Goal: Task Accomplishment & Management: Manage account settings

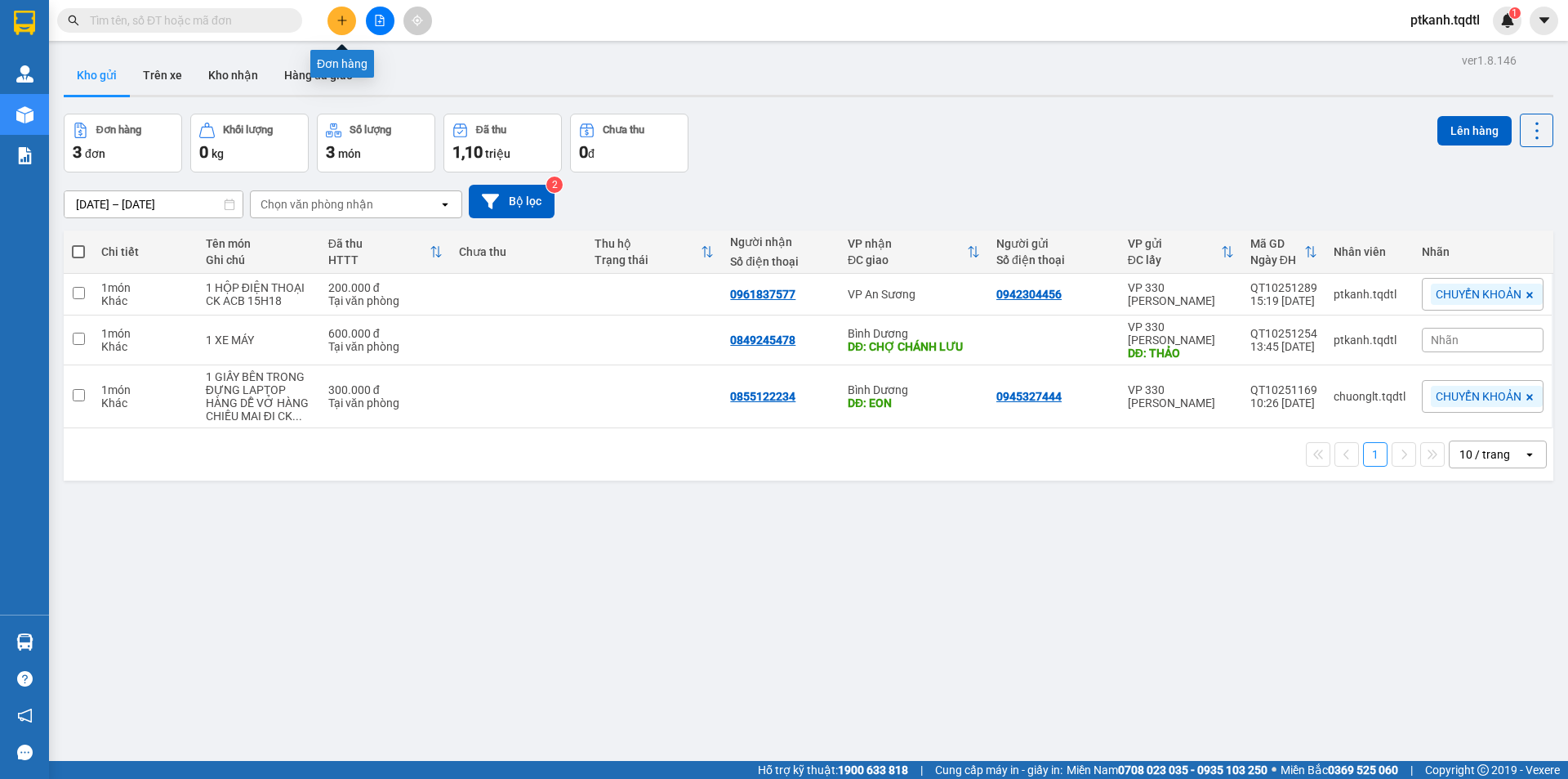
click at [347, 23] on icon "plus" at bounding box center [342, 21] width 12 height 12
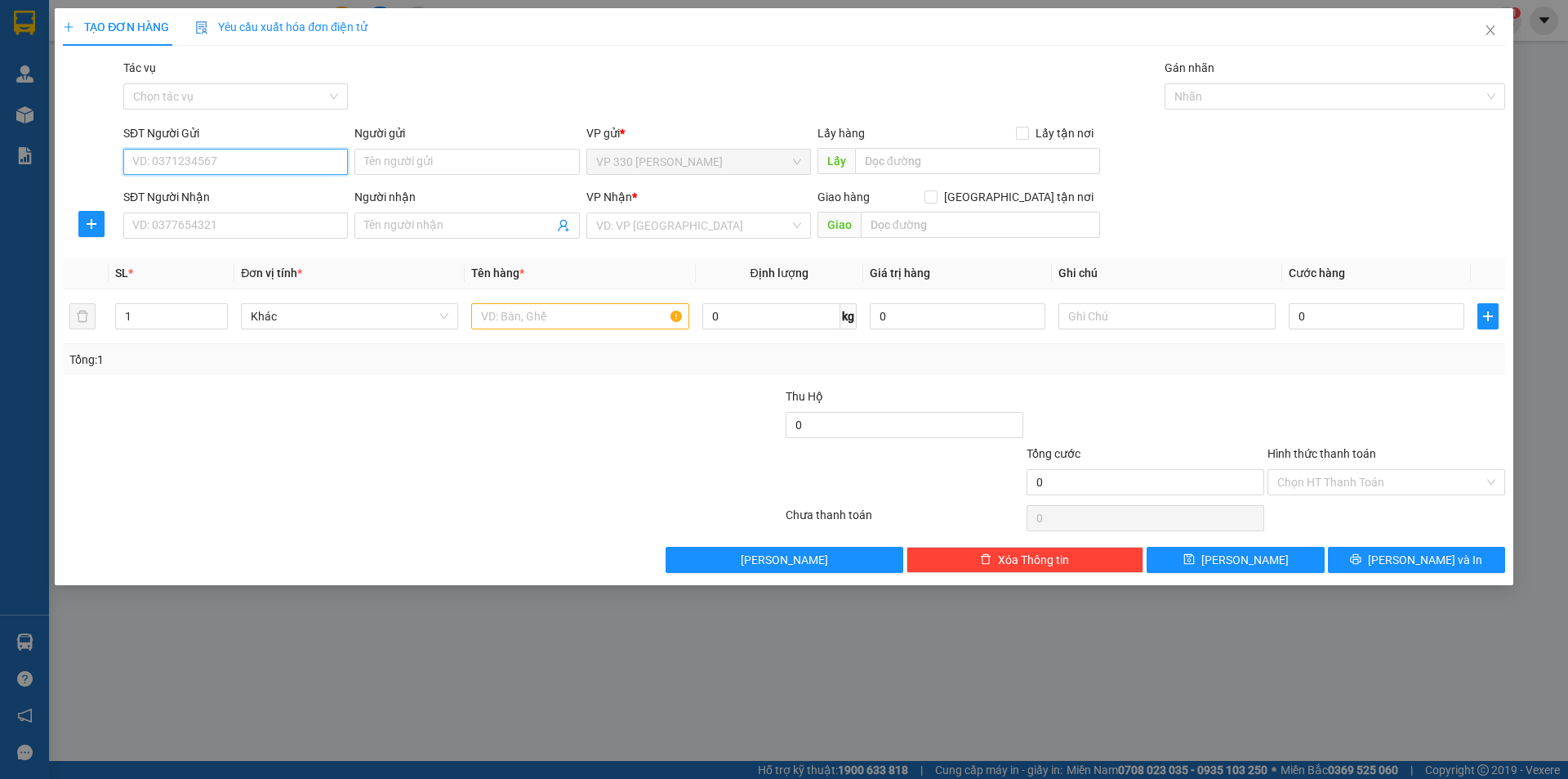
click at [313, 167] on input "SĐT Người Gửi" at bounding box center [235, 162] width 224 height 26
type input "0388065235"
click at [272, 229] on input "SĐT Người Nhận" at bounding box center [235, 225] width 224 height 26
click at [272, 229] on input "026026" at bounding box center [235, 225] width 224 height 26
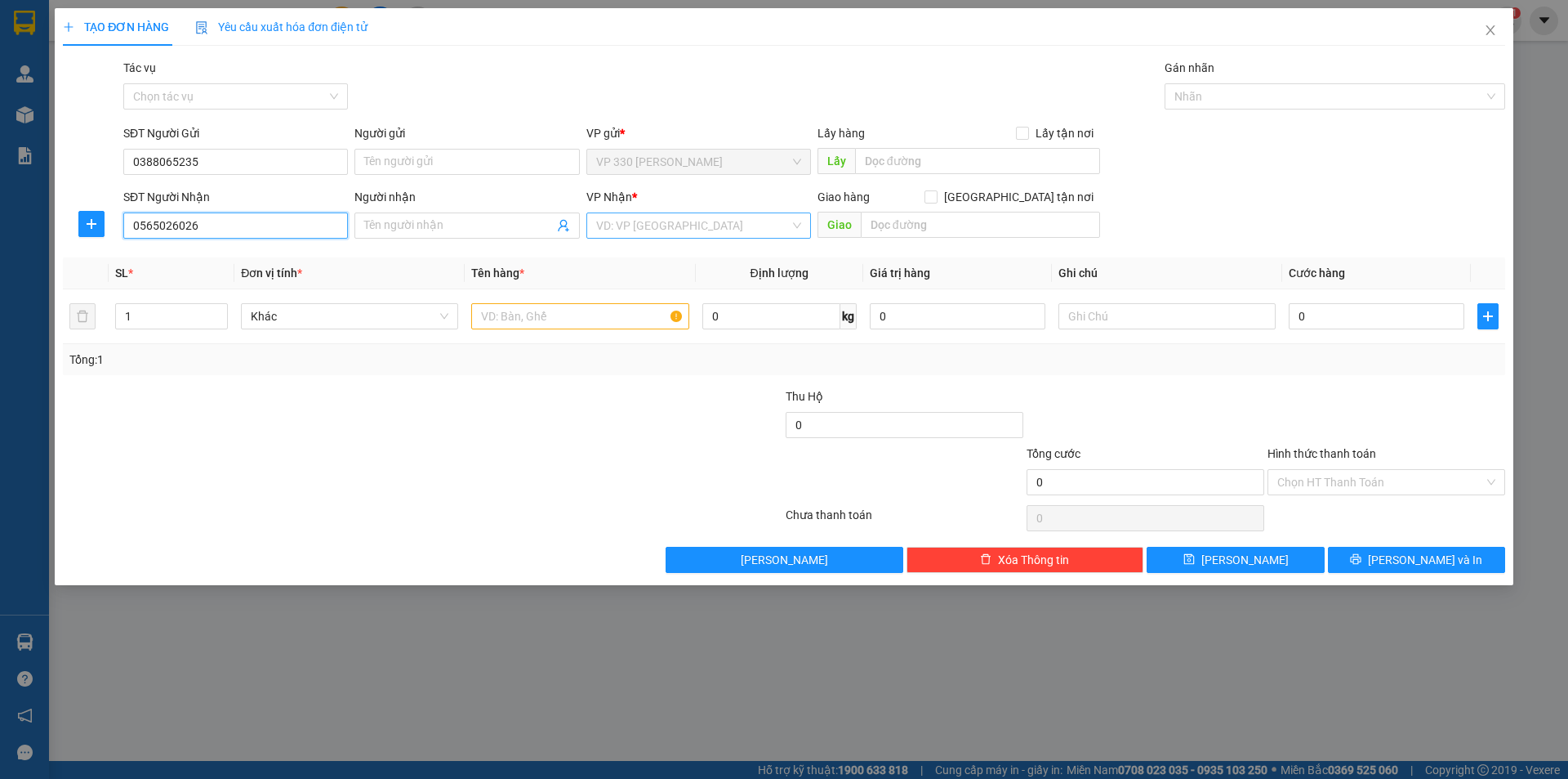
type input "0565026026"
click at [683, 222] on input "search" at bounding box center [692, 225] width 193 height 25
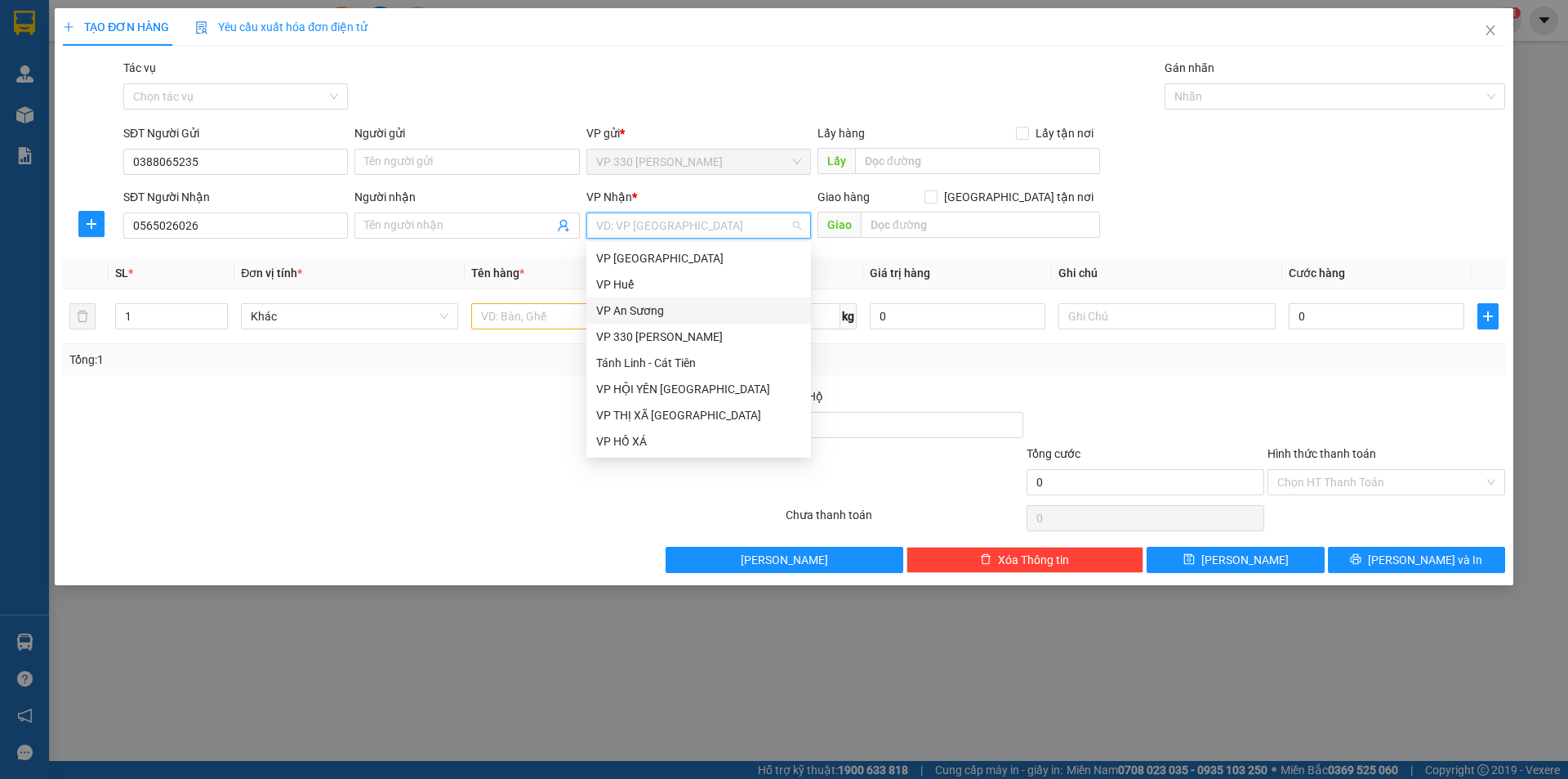
click at [657, 306] on div "VP An Sương" at bounding box center [698, 310] width 205 height 18
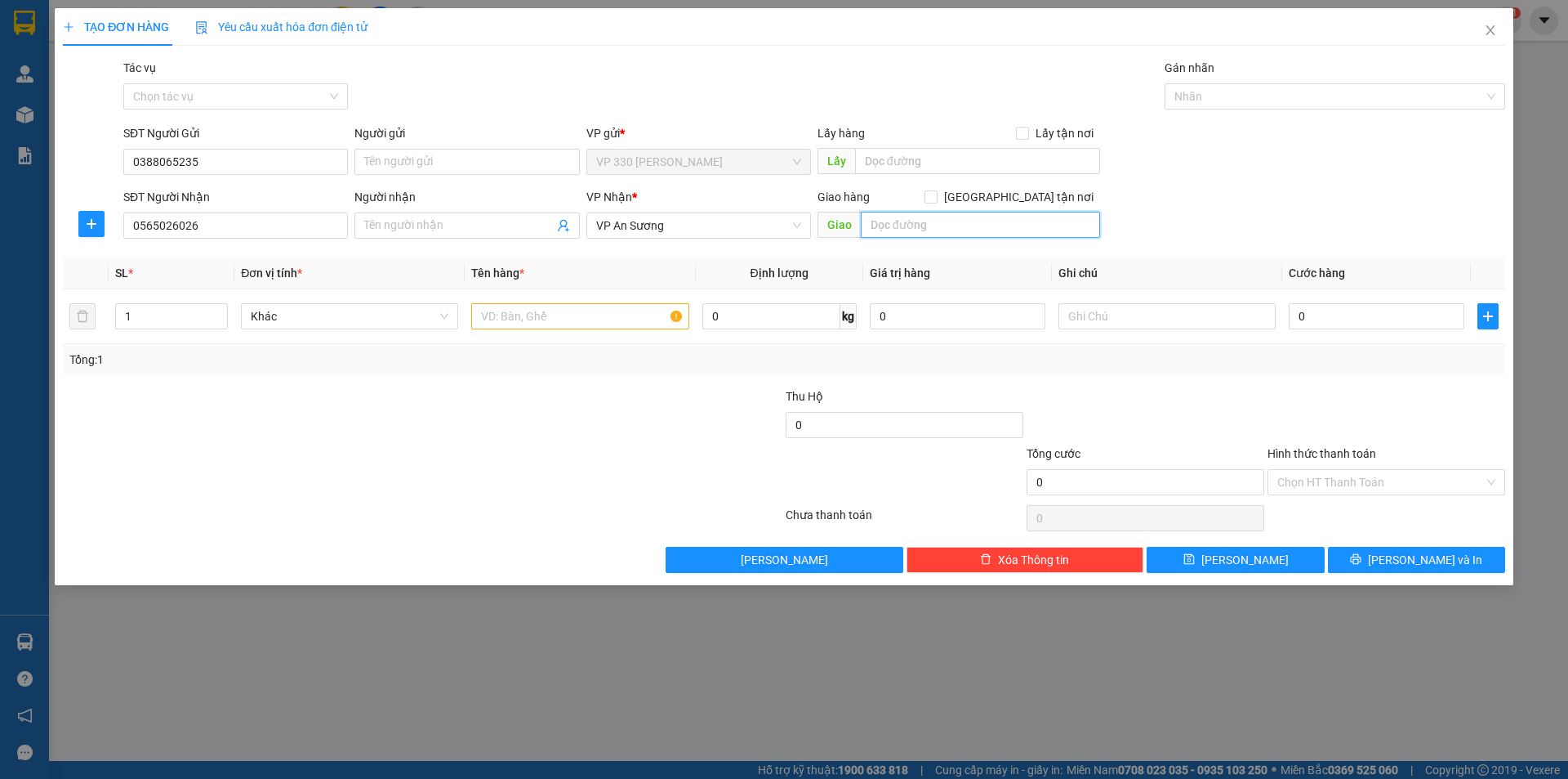
click at [936, 233] on input "text" at bounding box center [980, 225] width 239 height 26
type input "n"
type input "N4 GA"
type input "2"
click at [219, 309] on icon "up" at bounding box center [219, 312] width 6 height 6
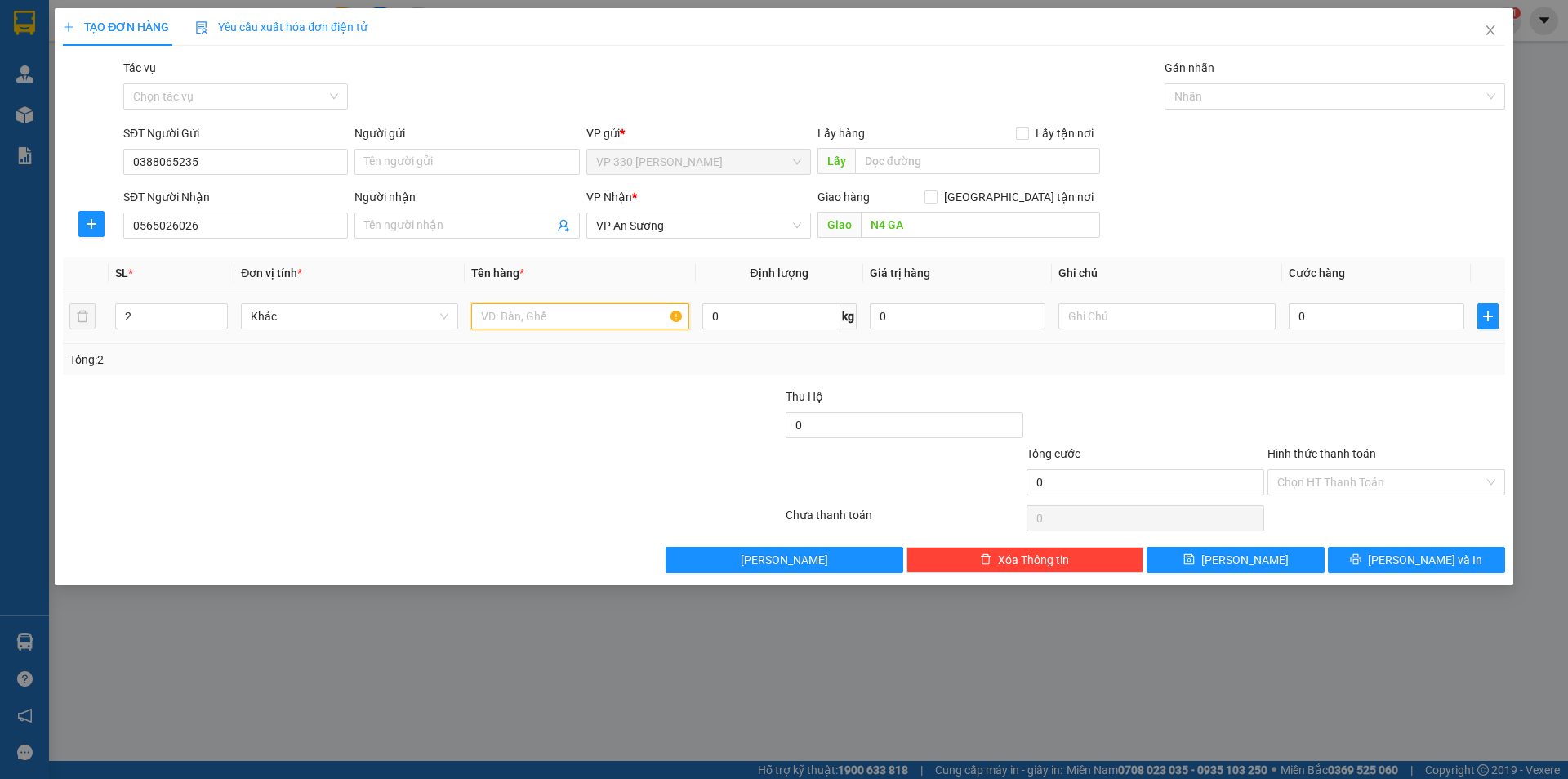
click at [524, 305] on input "text" at bounding box center [580, 316] width 217 height 26
type input "1 XỐP 1 BAO XANH NHỎ"
click at [1339, 320] on input "0" at bounding box center [1376, 316] width 176 height 26
type input "2"
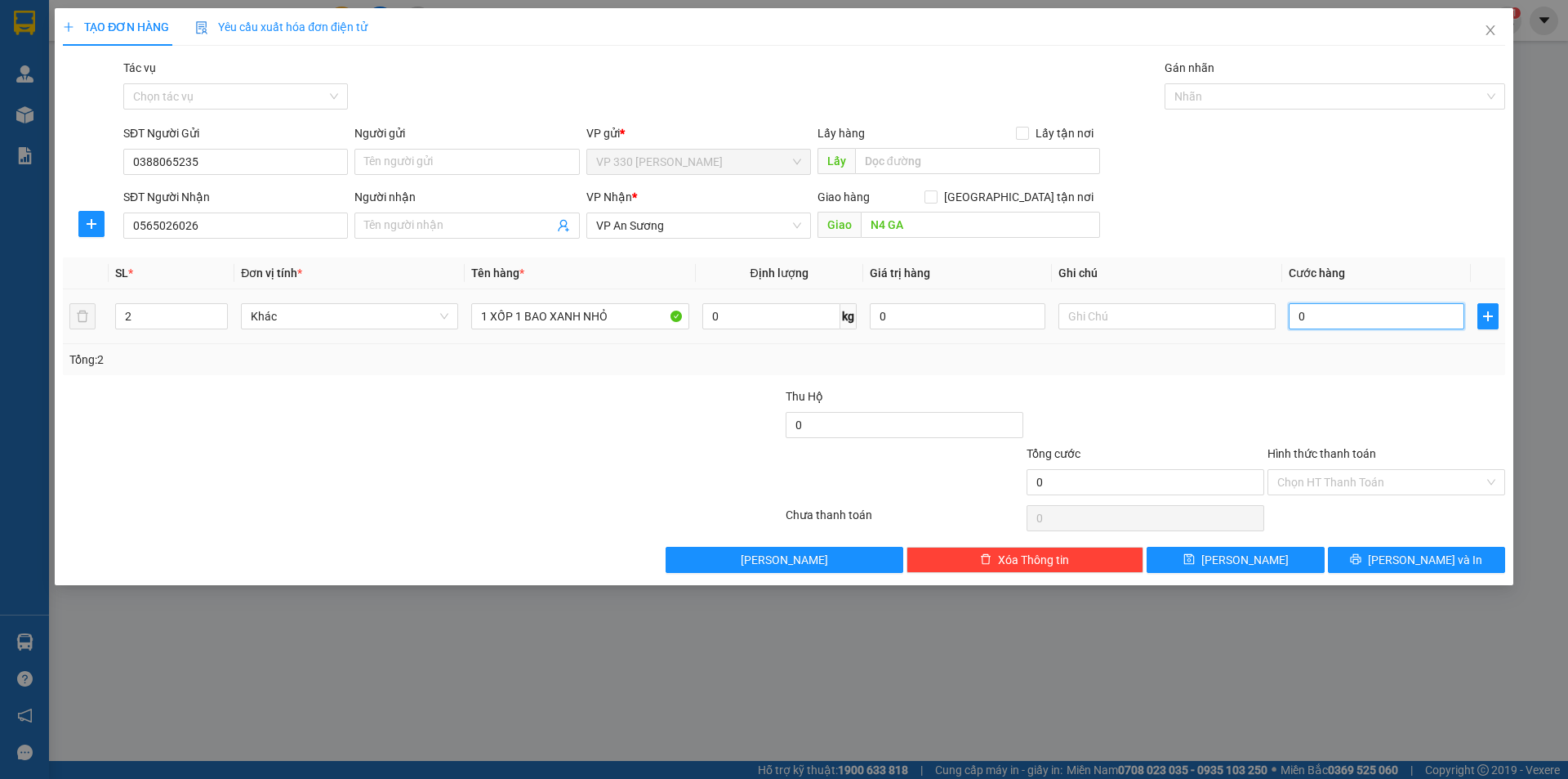
type input "2"
type input "25"
type input "250"
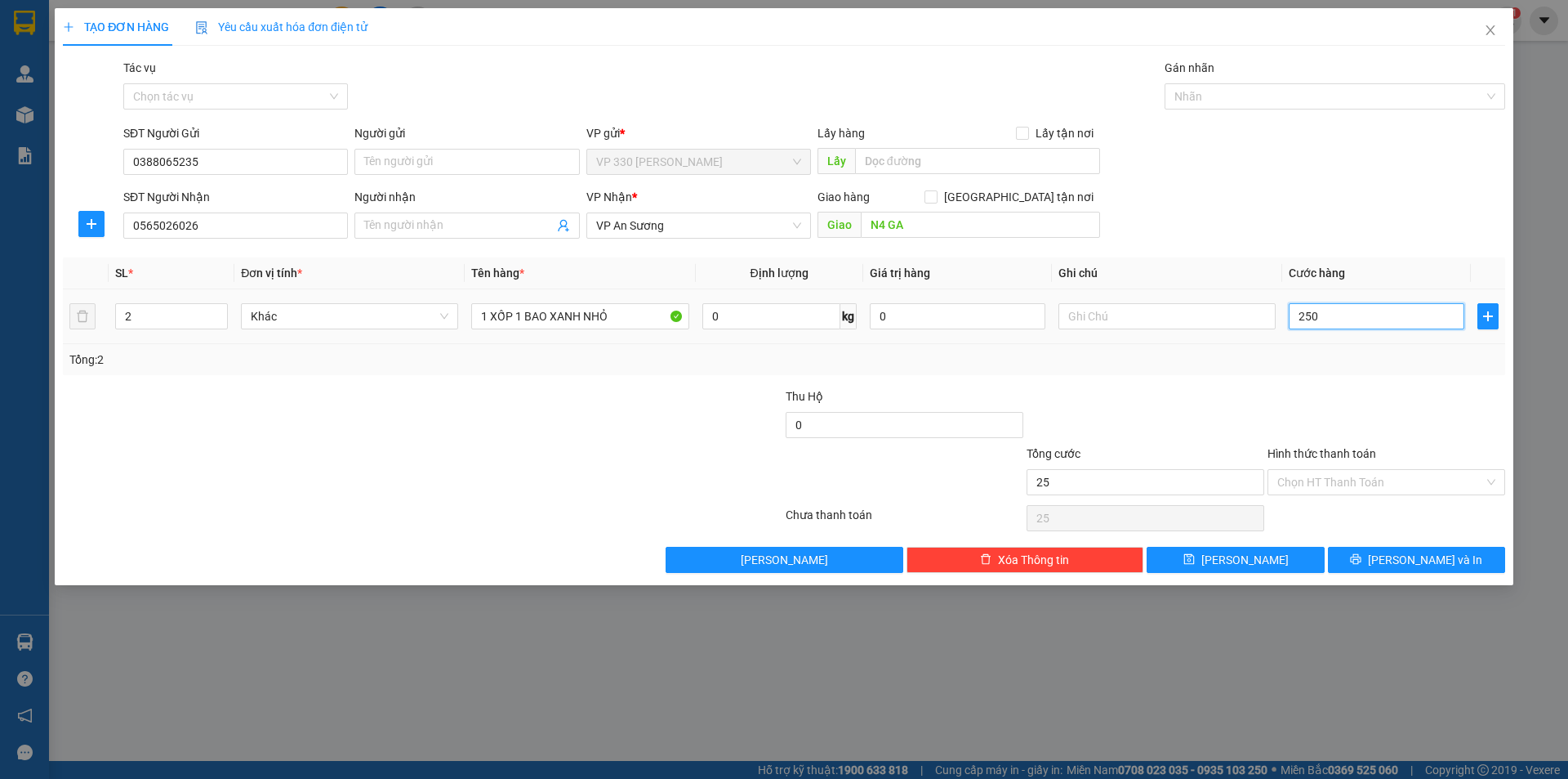
type input "250"
type input "2.500"
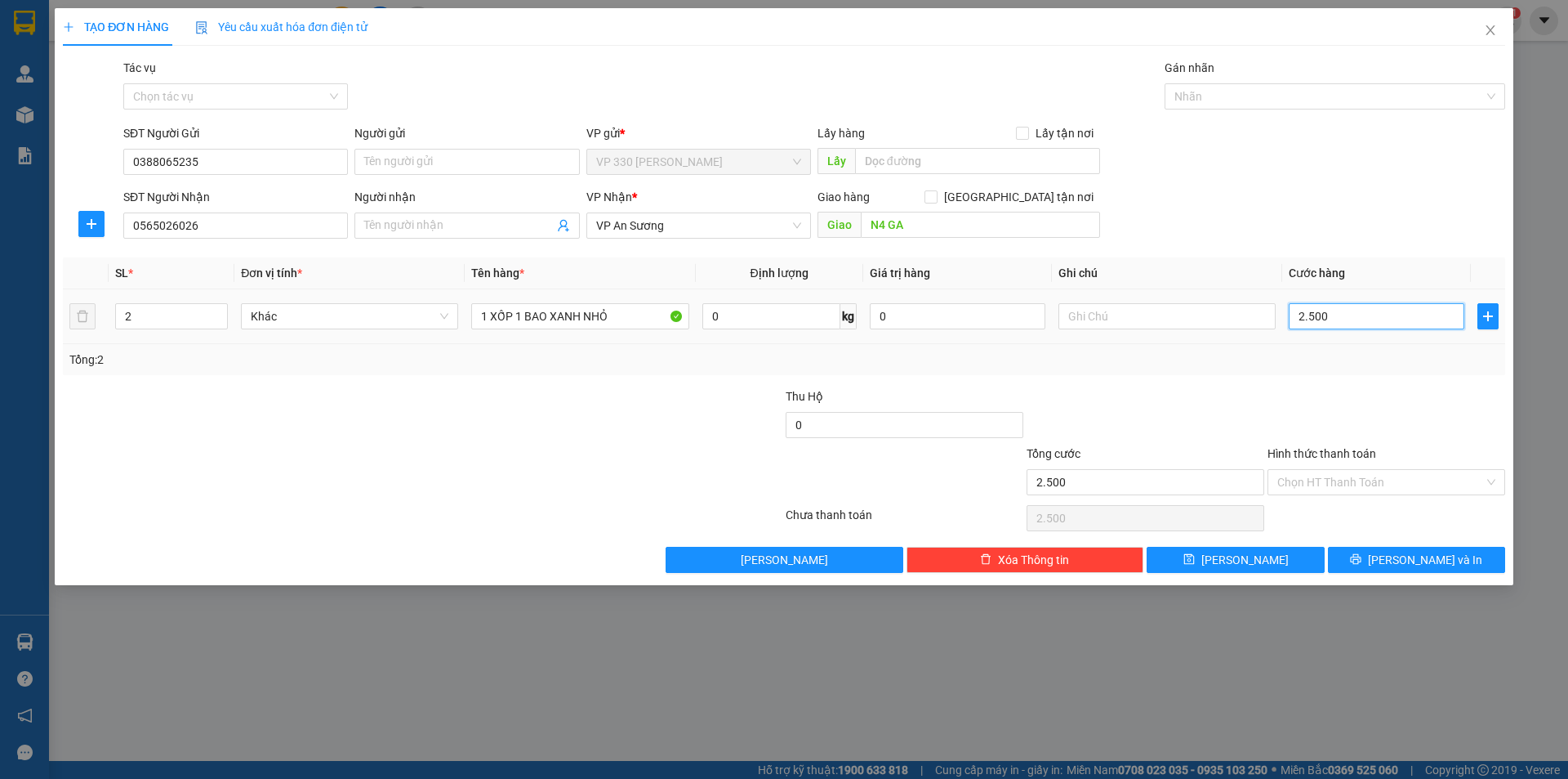
type input "25.000"
type input "250.000"
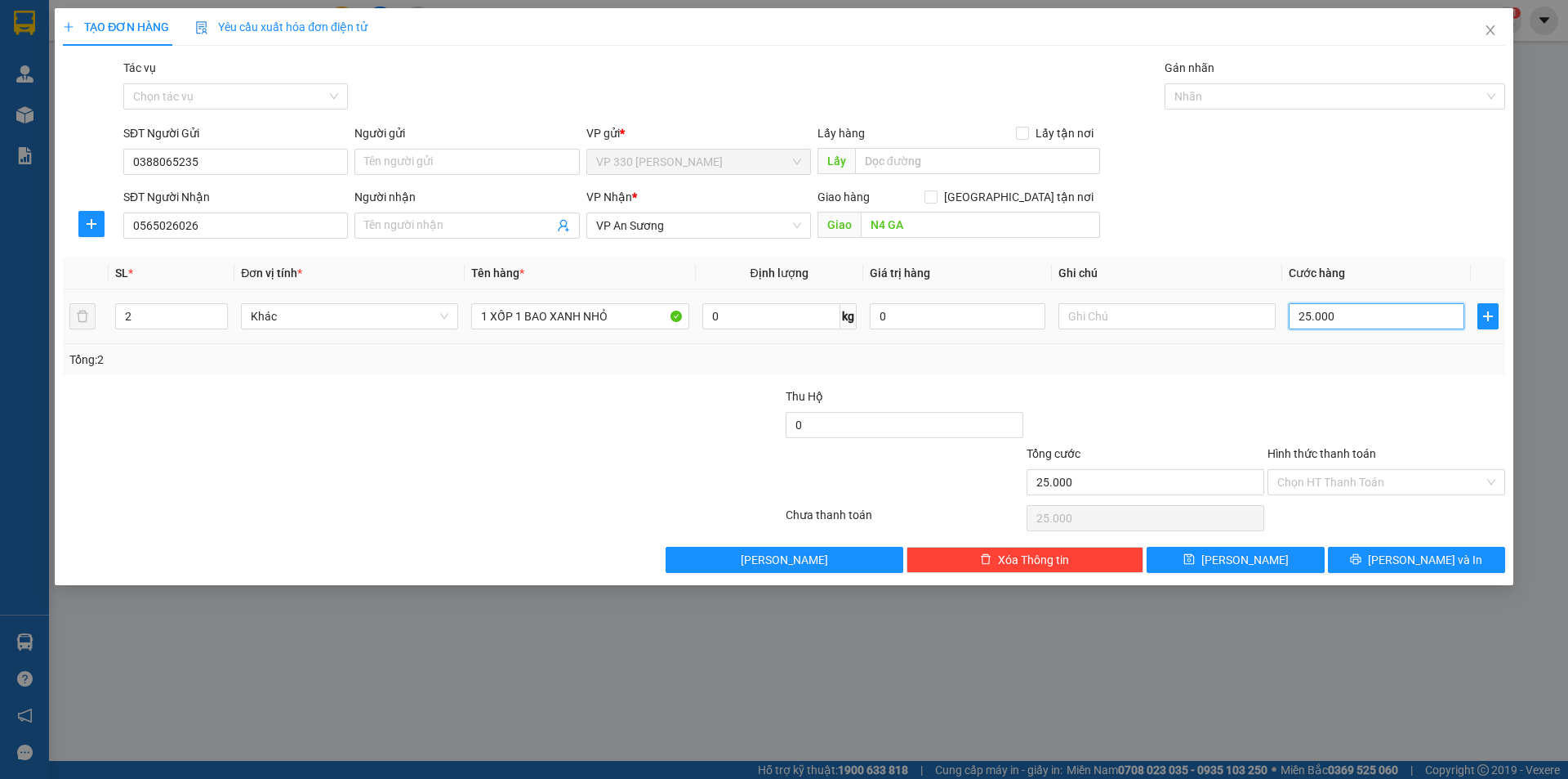
type input "250.000"
click at [1329, 452] on label "Hình thức thanh toán" at bounding box center [1321, 453] width 109 height 13
click at [1329, 470] on input "Hình thức thanh toán" at bounding box center [1380, 482] width 206 height 25
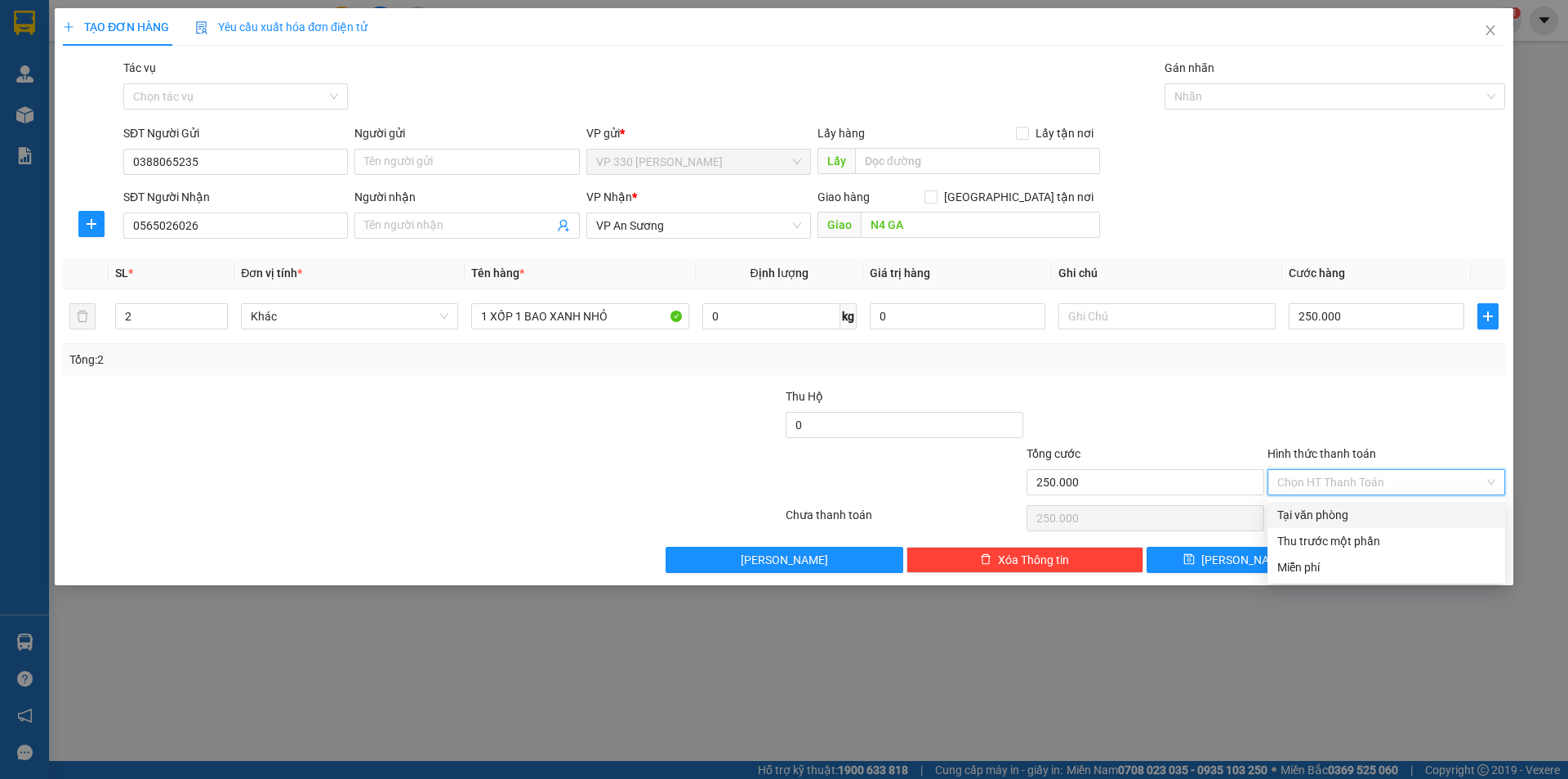
click at [1346, 509] on div "Tại văn phòng" at bounding box center [1385, 515] width 218 height 18
type input "0"
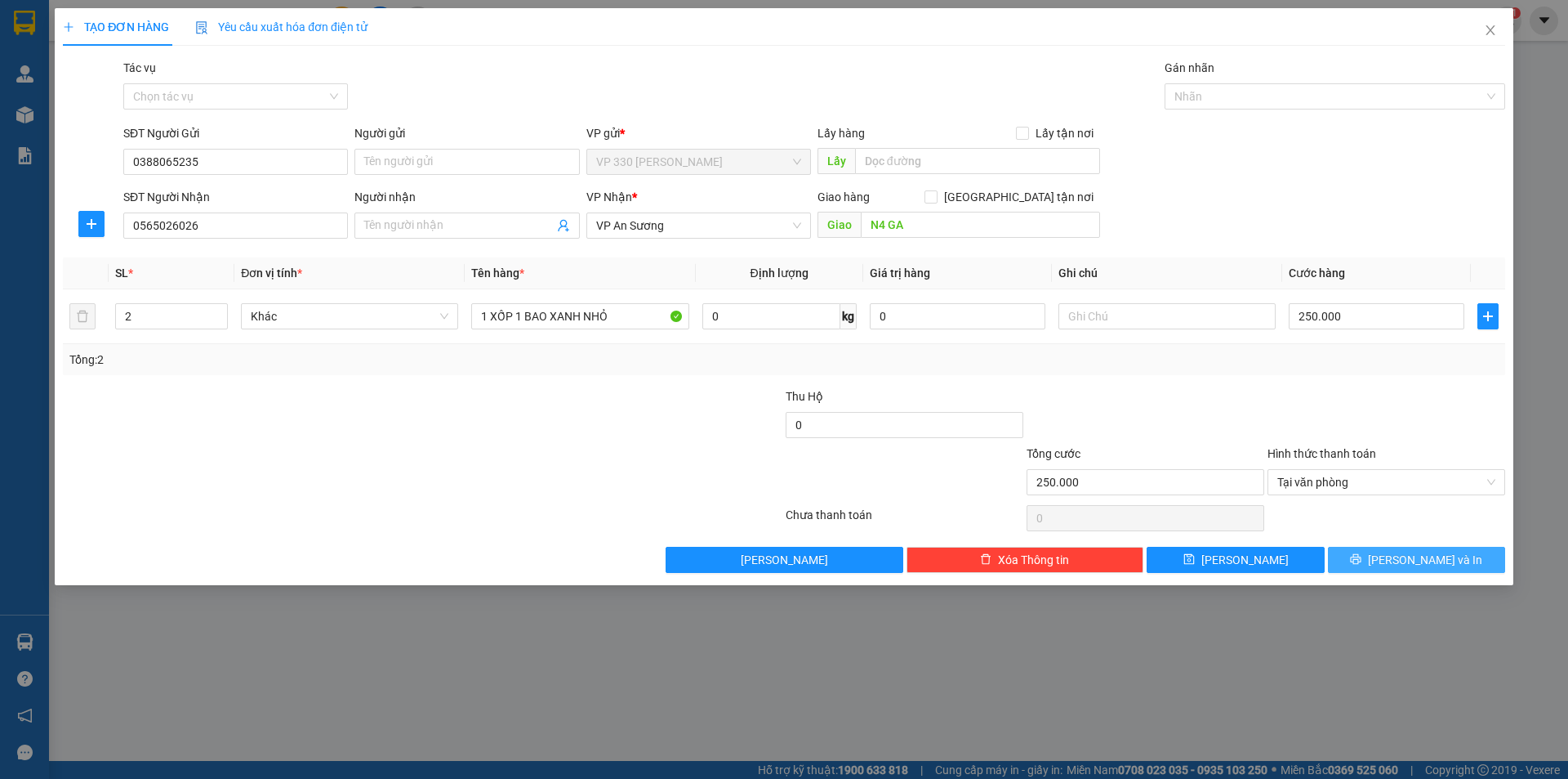
click at [1413, 552] on span "[PERSON_NAME] và In" at bounding box center [1425, 559] width 114 height 18
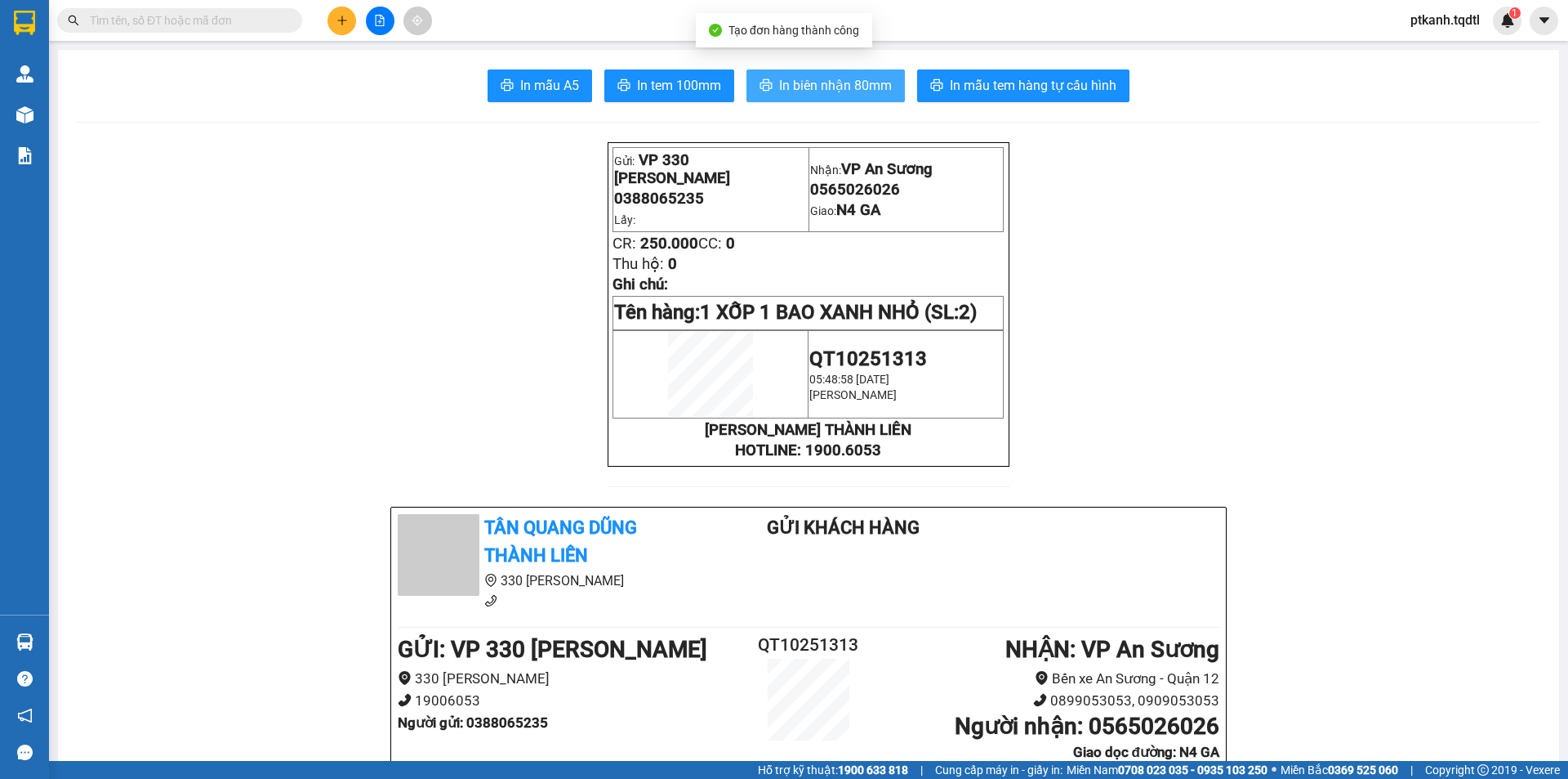
click at [802, 80] on span "In biên nhận 80mm" at bounding box center [835, 85] width 113 height 21
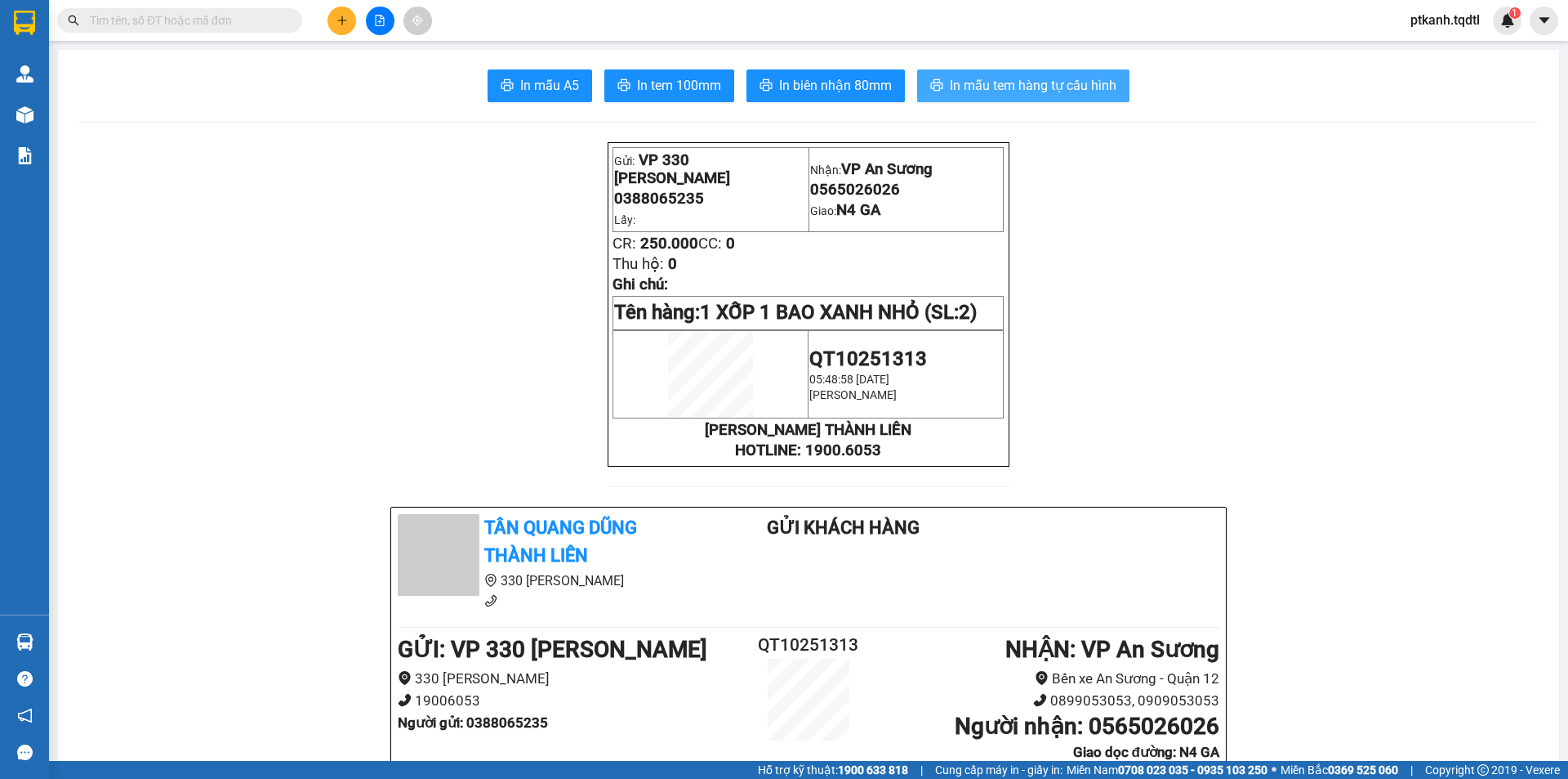
drag, startPoint x: 1024, startPoint y: 85, endPoint x: 687, endPoint y: 4, distance: 346.6
click at [1024, 84] on span "In mẫu tem hàng tự cấu hình" at bounding box center [1033, 85] width 167 height 21
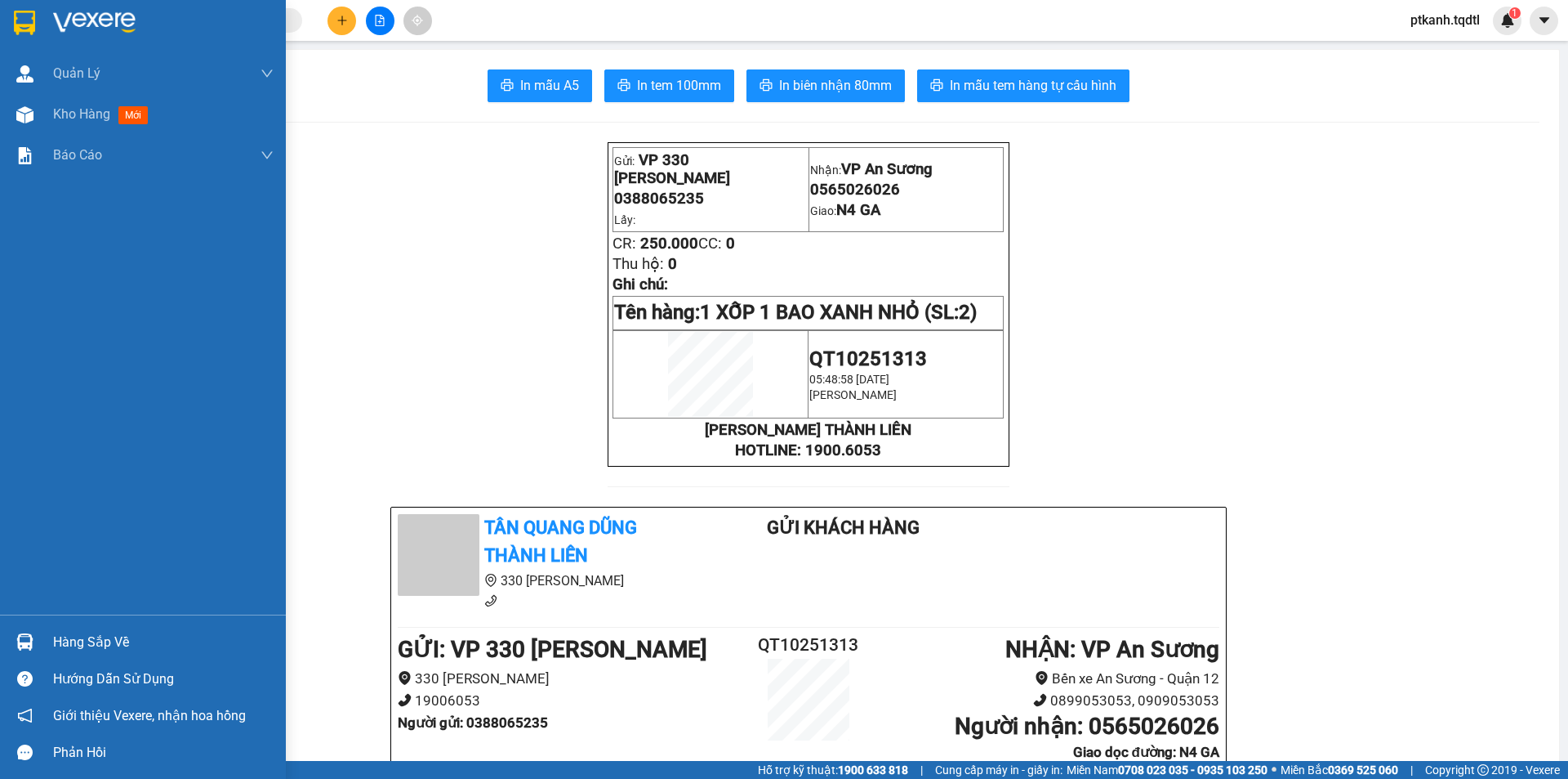
click at [75, 637] on div "Hàng sắp về" at bounding box center [164, 642] width 220 height 25
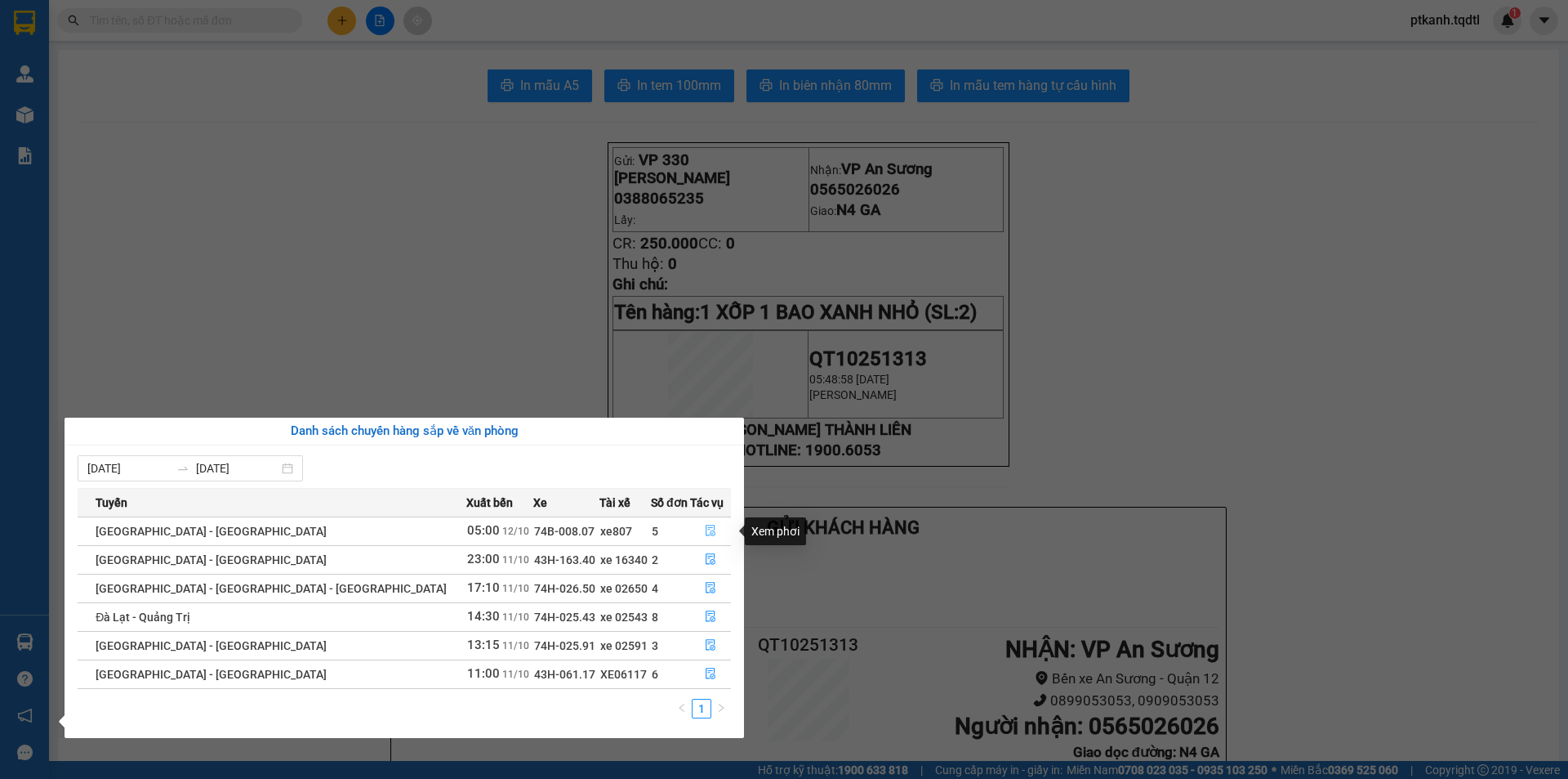
click at [705, 530] on icon "file-done" at bounding box center [710, 531] width 10 height 12
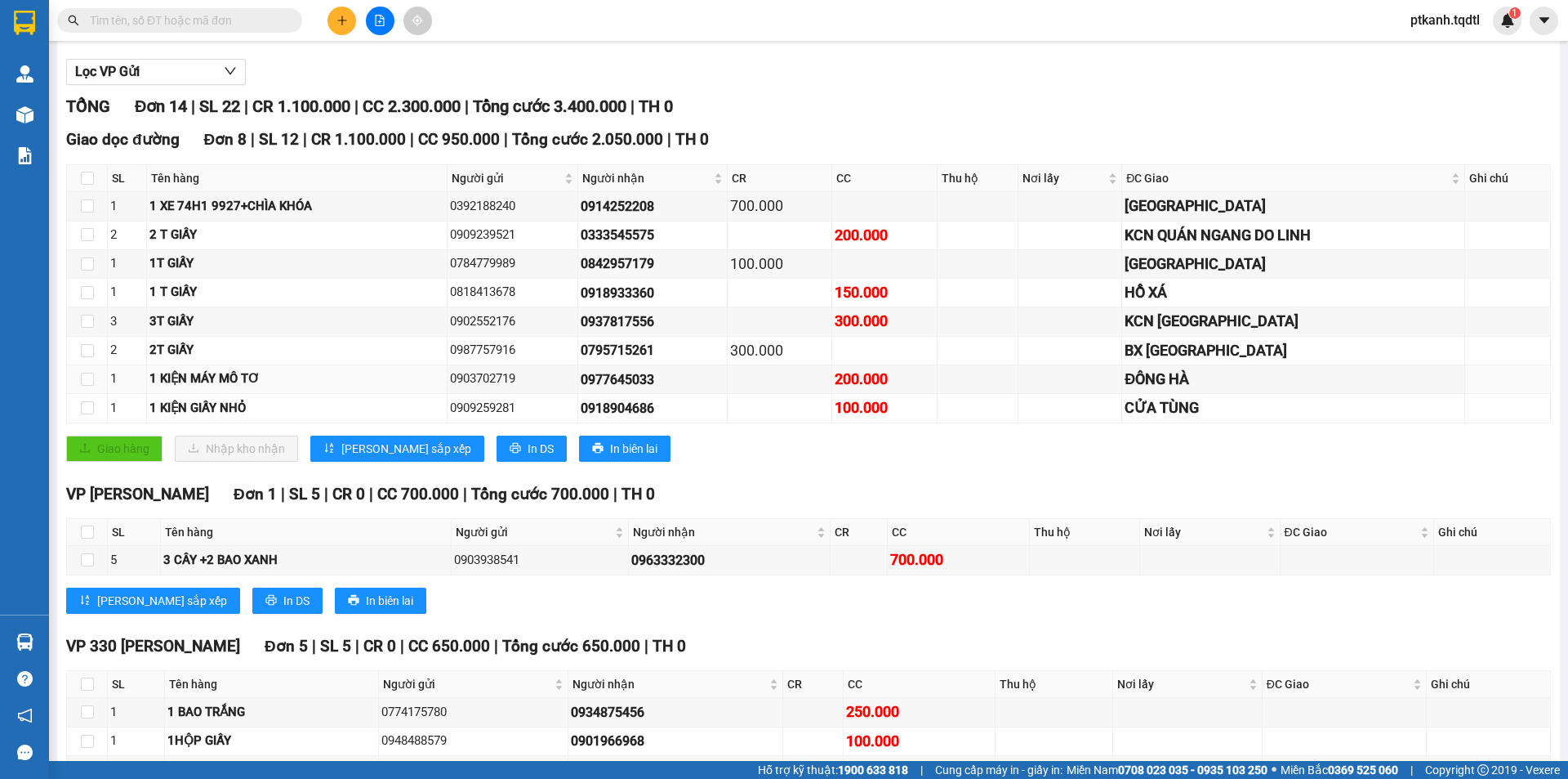
scroll to position [327, 0]
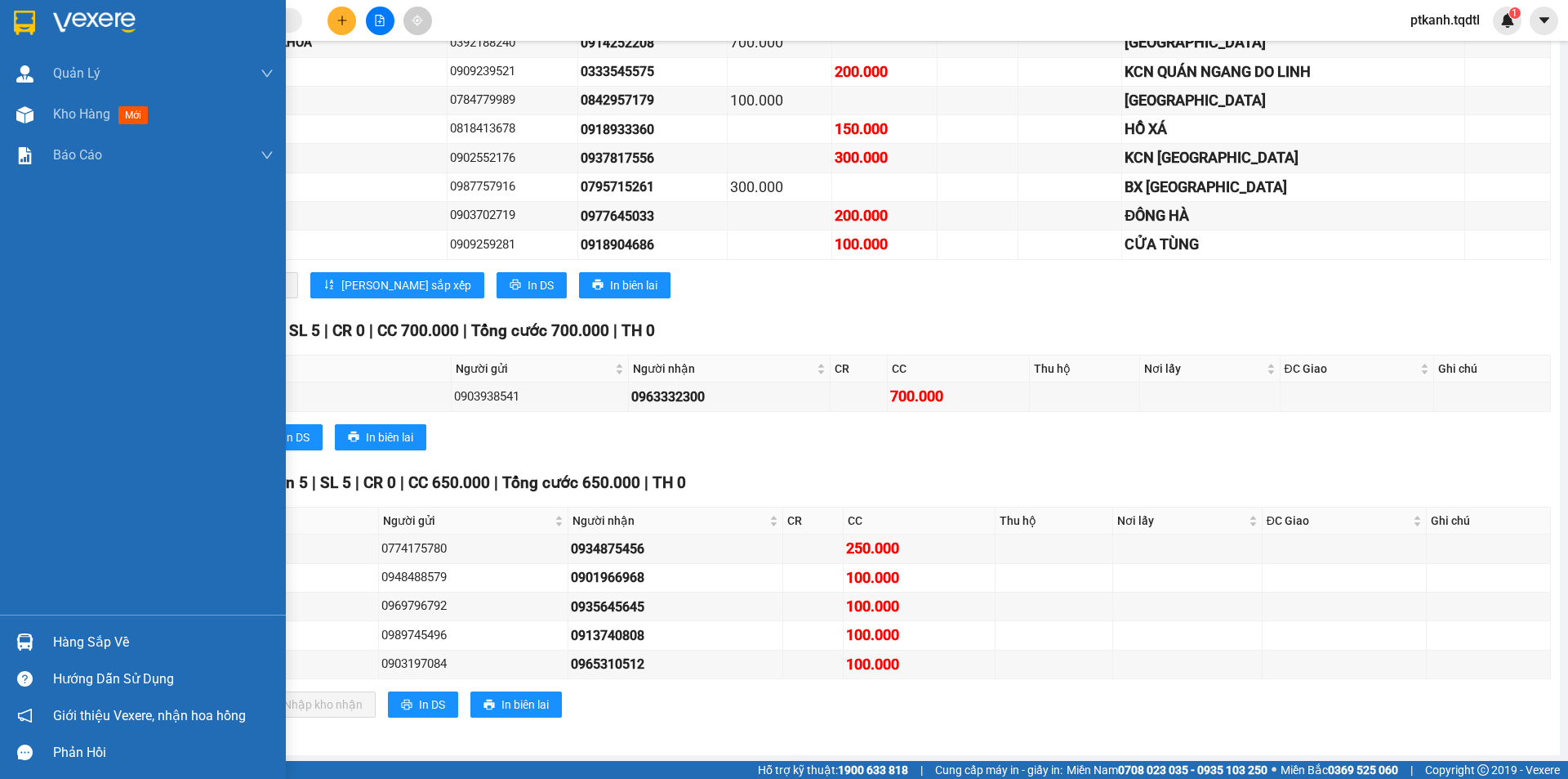
click at [90, 642] on div "Hàng sắp về" at bounding box center [164, 642] width 220 height 25
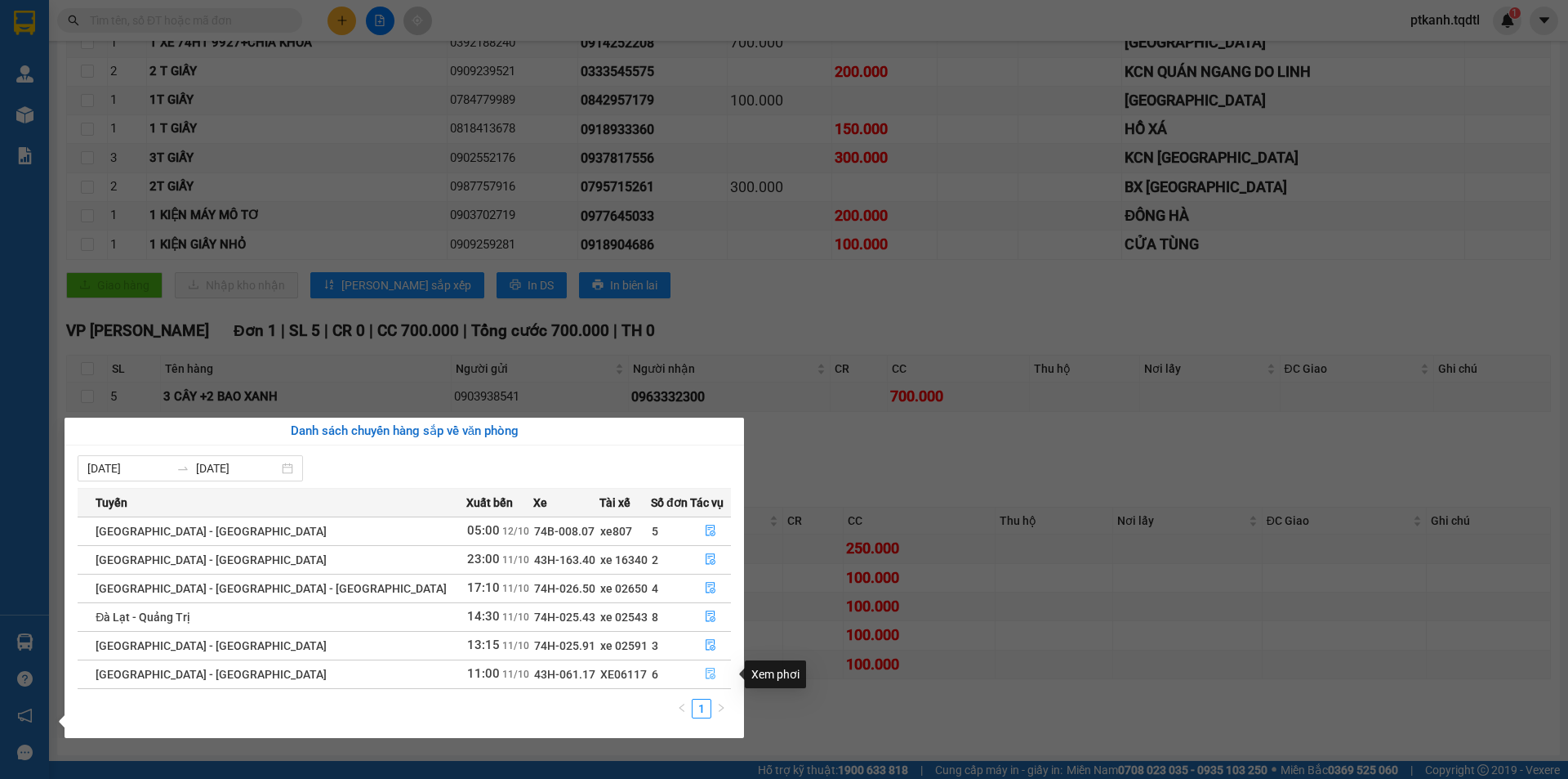
click at [705, 673] on icon "file-done" at bounding box center [710, 673] width 12 height 12
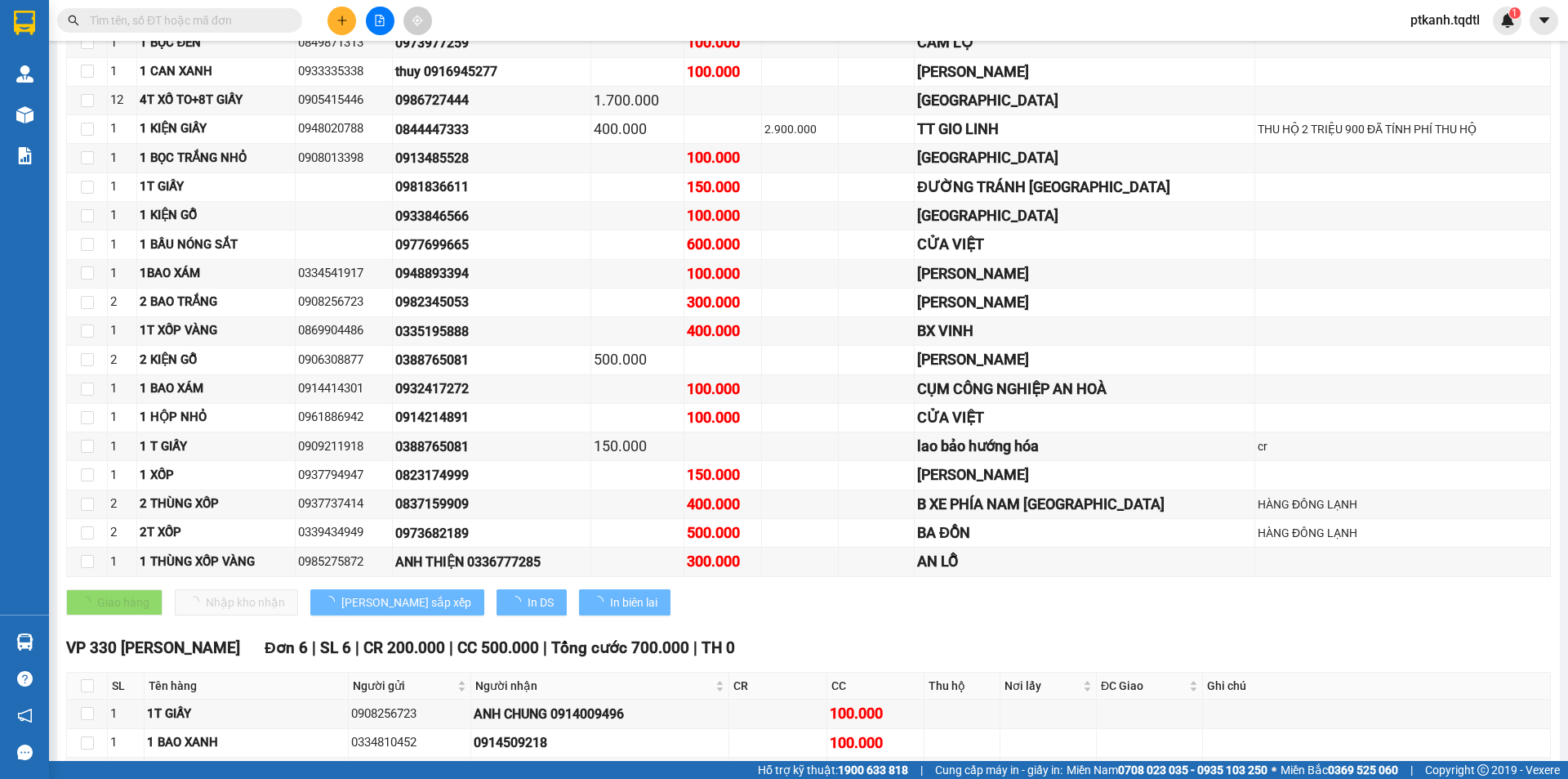
type input "[DATE]"
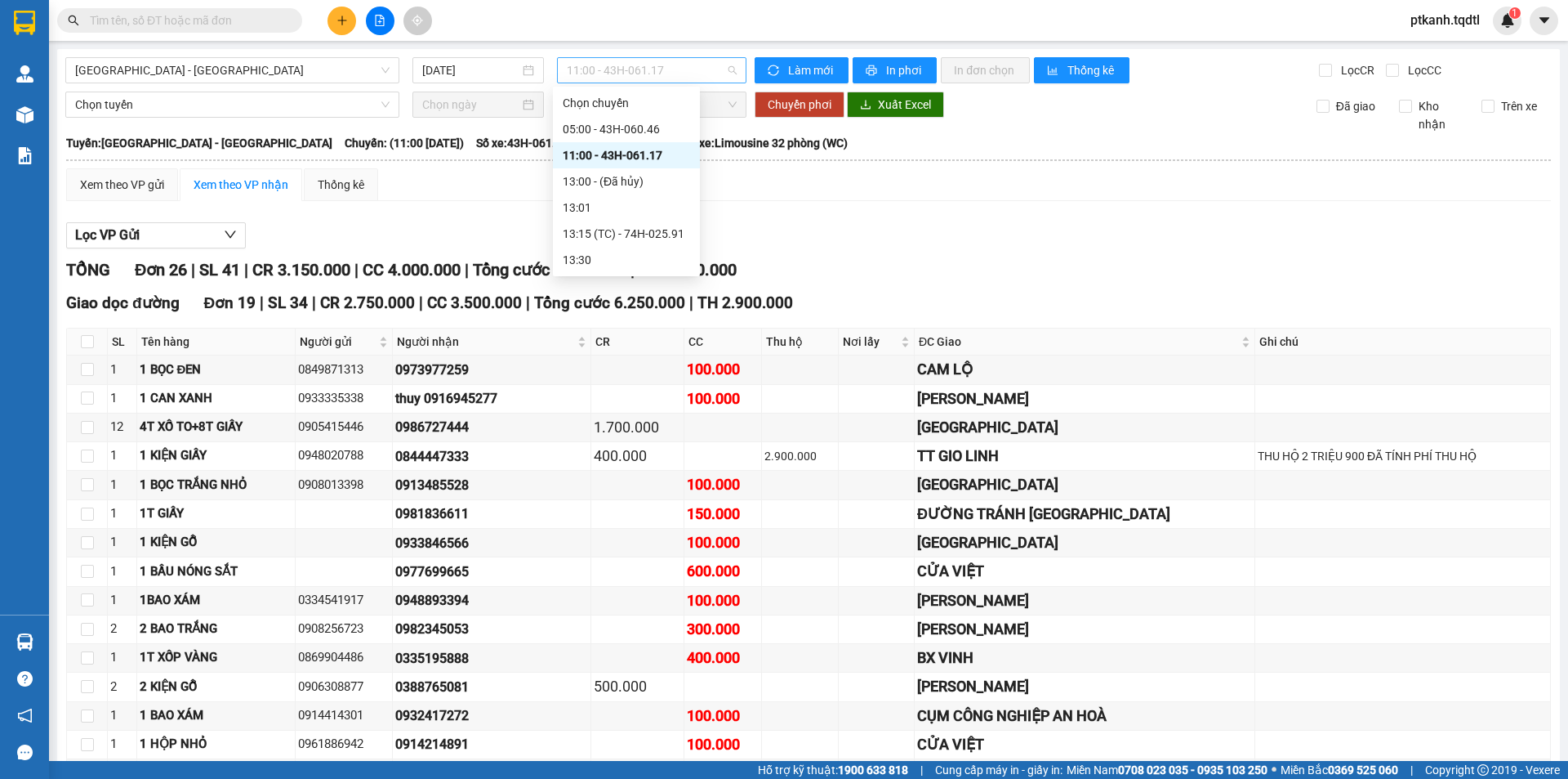
click at [689, 72] on span "11:00 - 43H-061.17" at bounding box center [651, 71] width 170 height 25
click at [664, 128] on div "05:00 - 43H-060.46" at bounding box center [626, 129] width 127 height 18
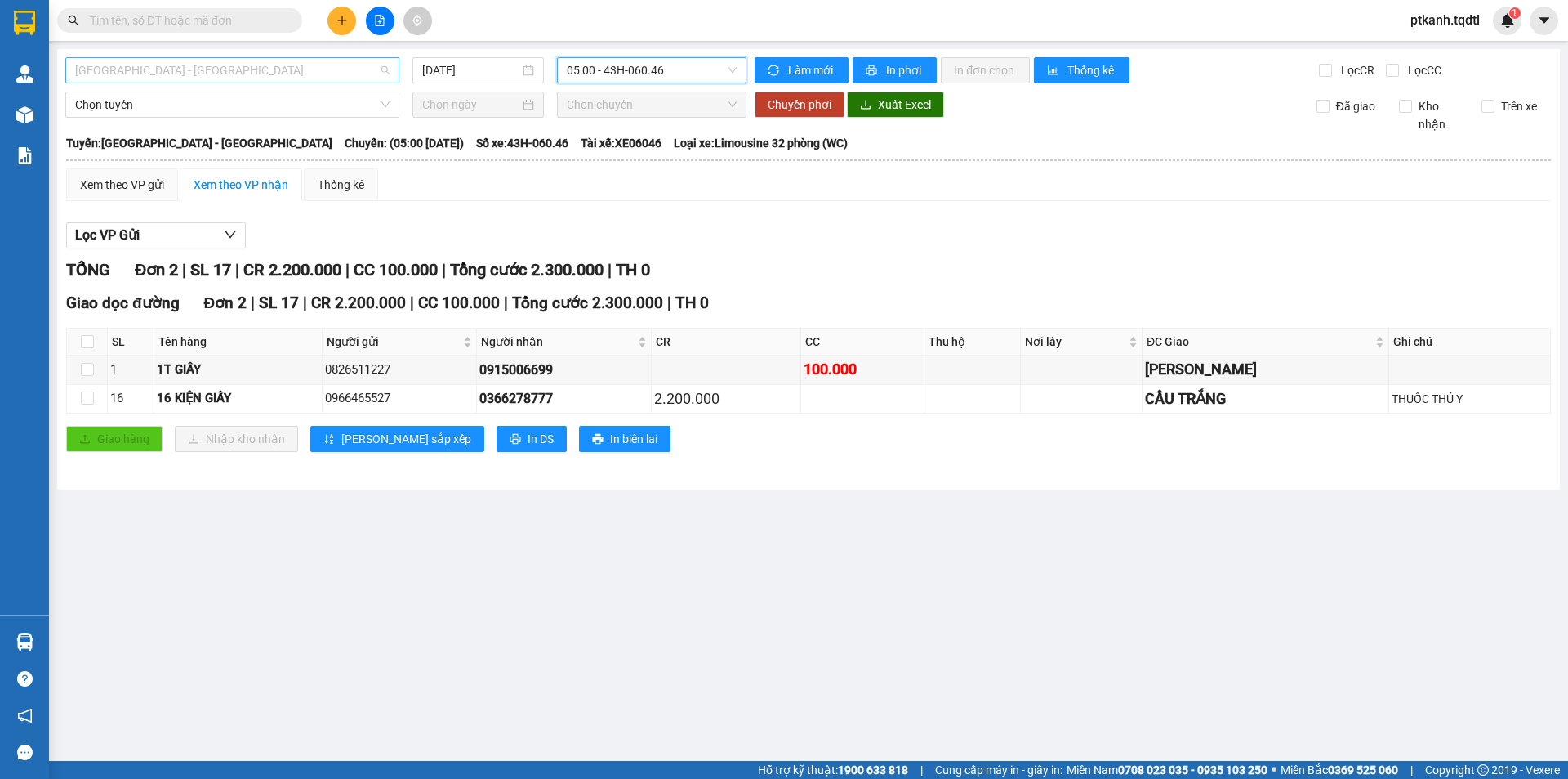
click at [382, 69] on span "[GEOGRAPHIC_DATA] - [GEOGRAPHIC_DATA]" at bounding box center [232, 71] width 314 height 25
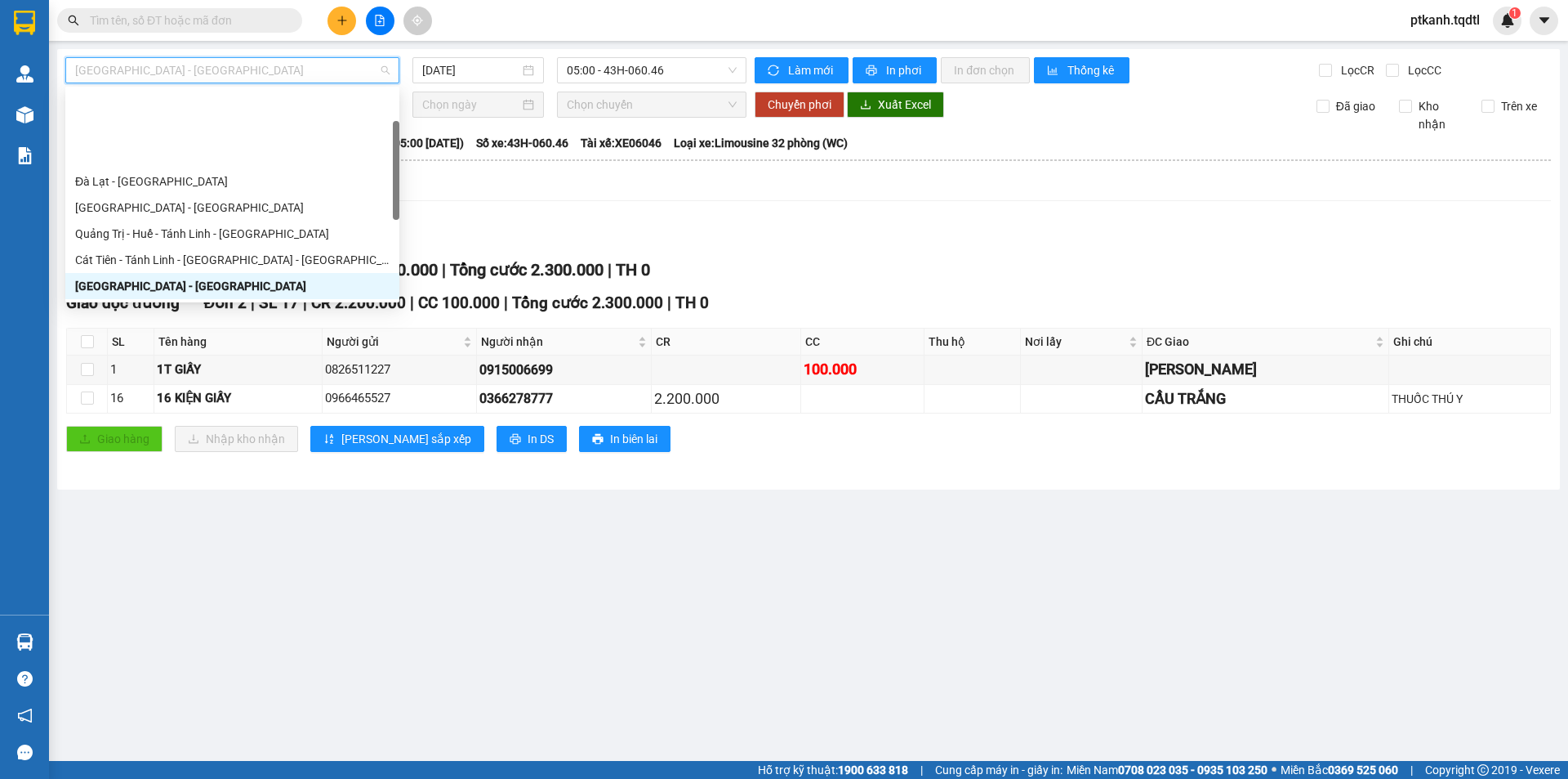
scroll to position [81, 0]
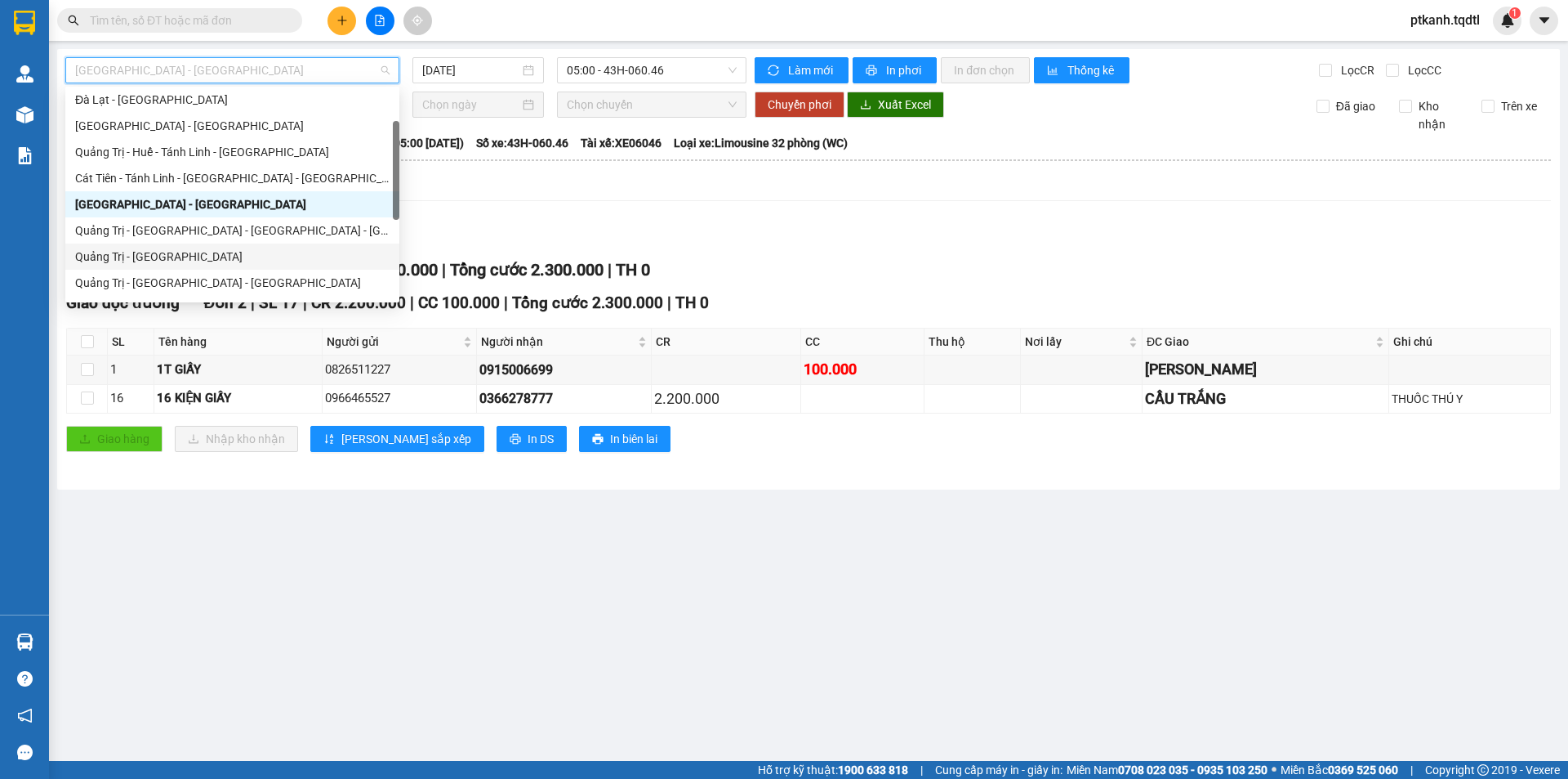
click at [259, 261] on div "Quảng Trị - [GEOGRAPHIC_DATA]" at bounding box center [232, 257] width 314 height 18
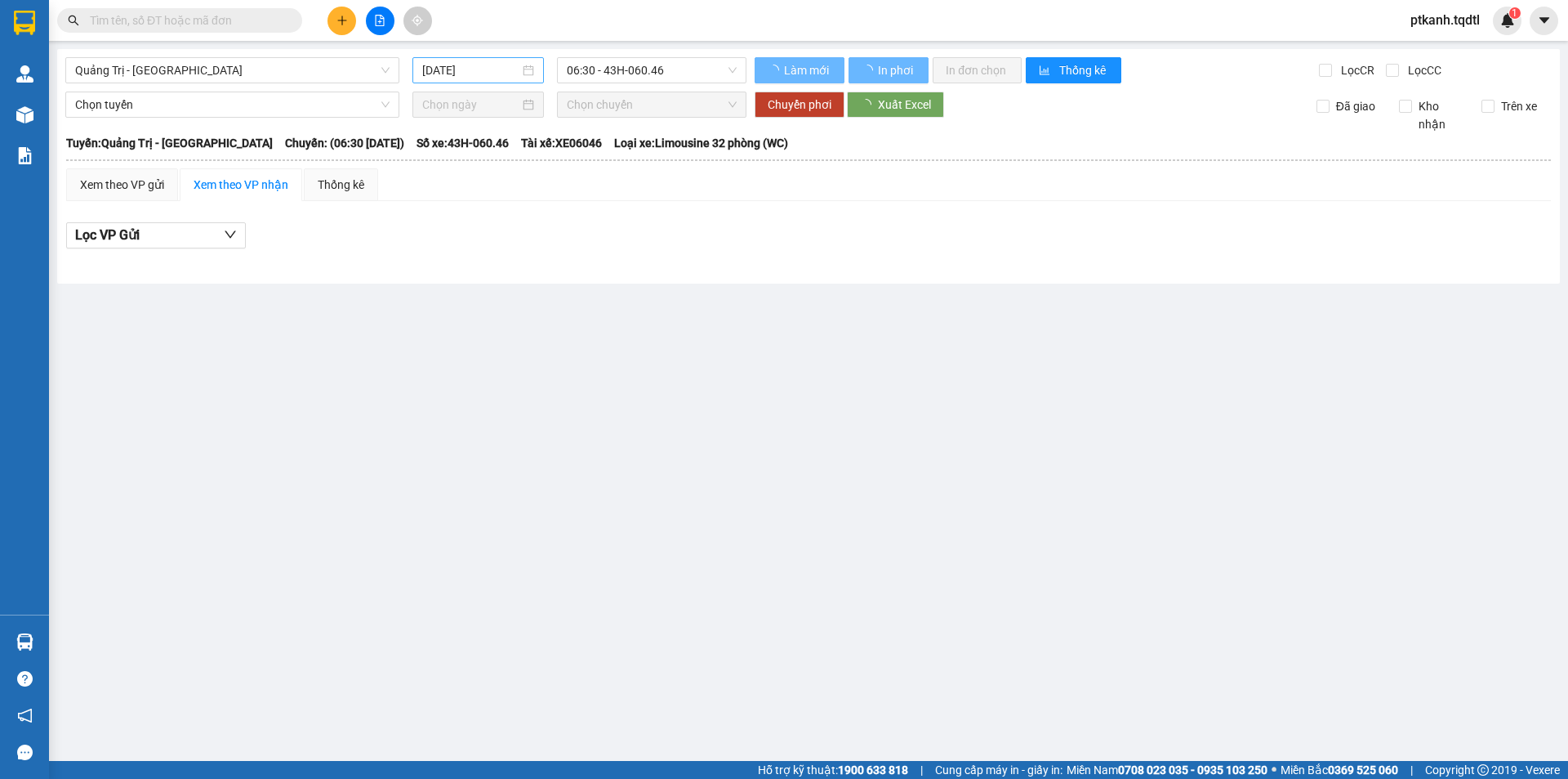
click at [530, 69] on div "[DATE]" at bounding box center [478, 70] width 112 height 18
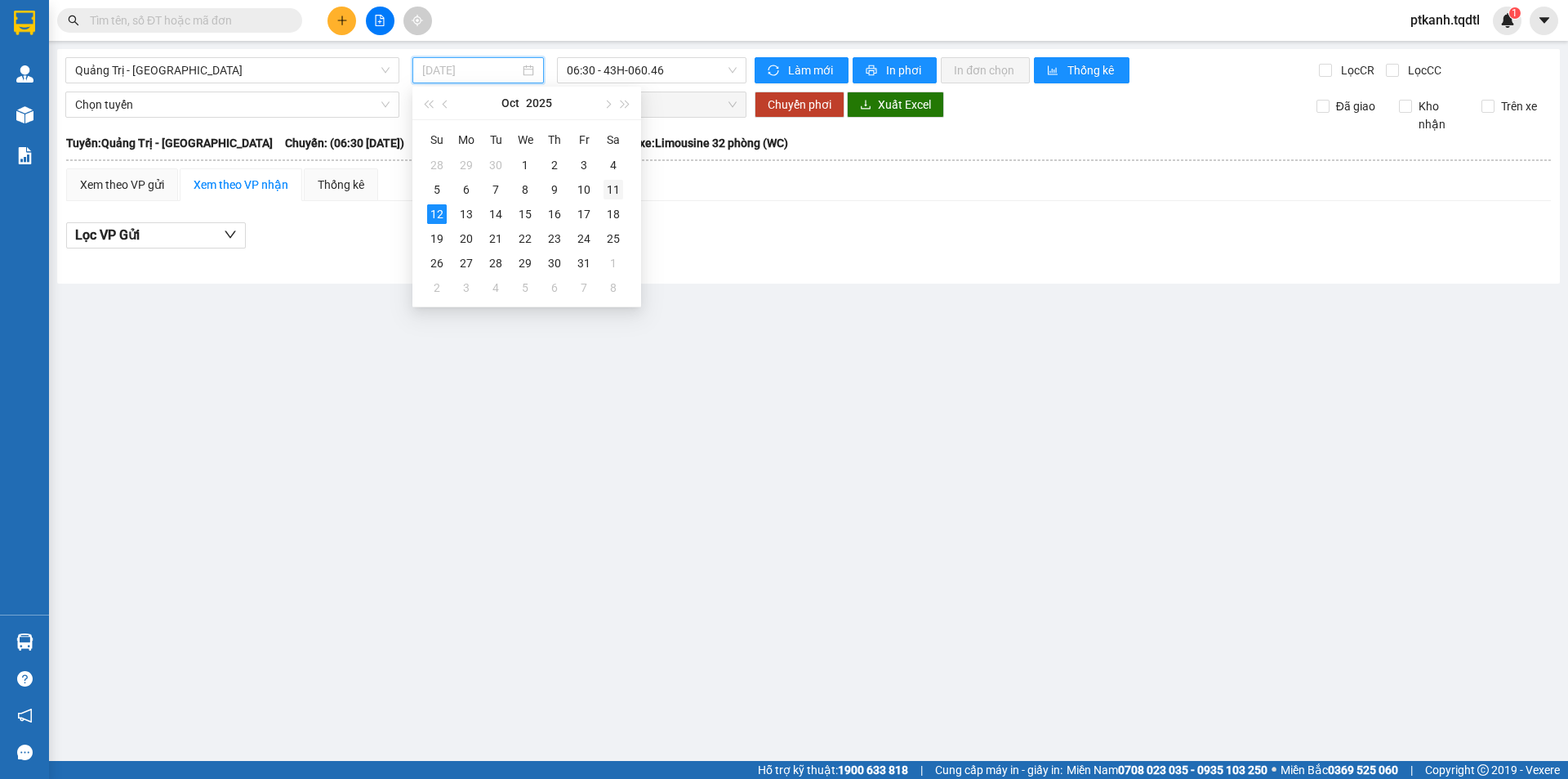
click at [614, 188] on div "11" at bounding box center [613, 190] width 20 height 20
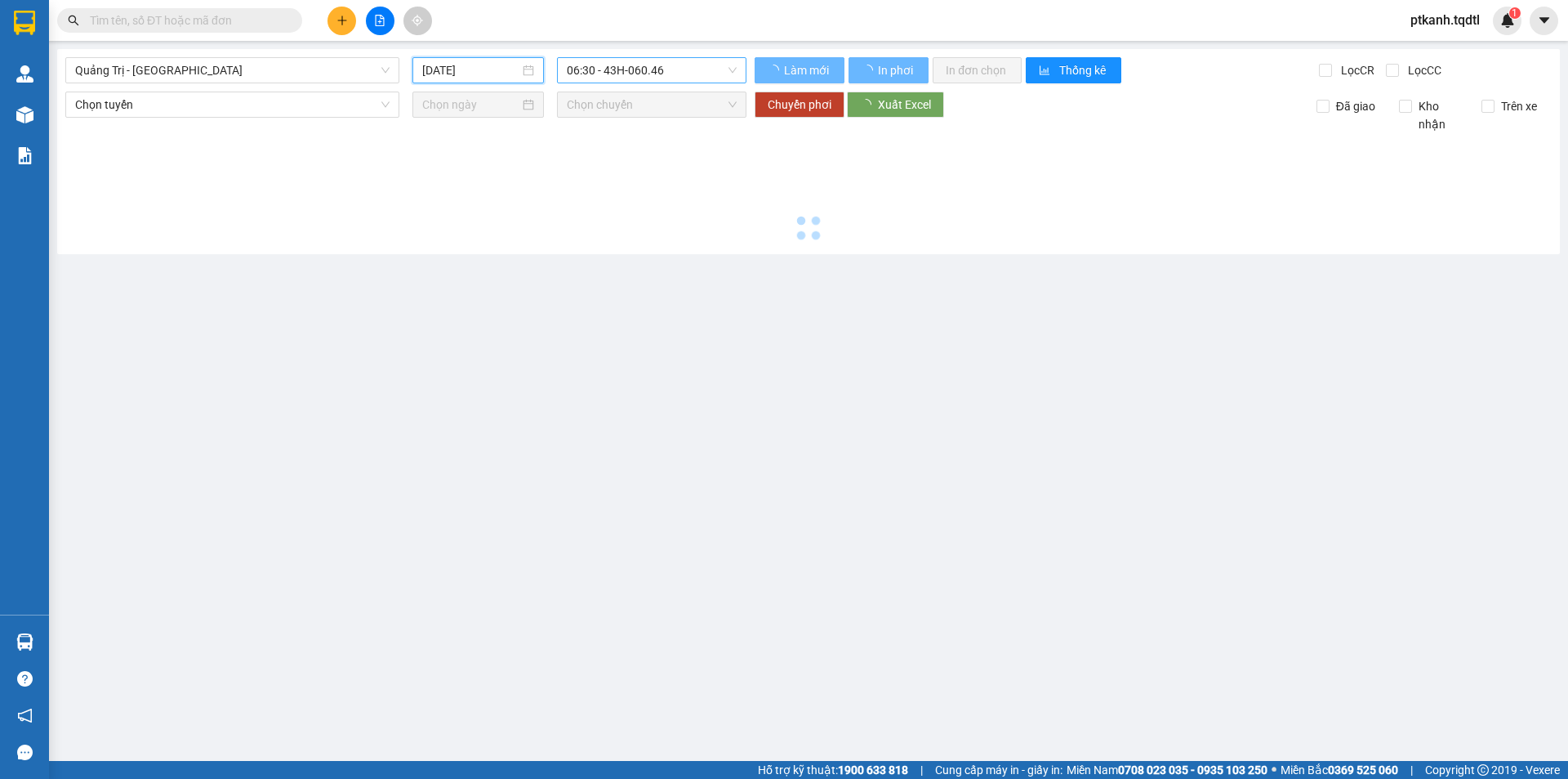
type input "[DATE]"
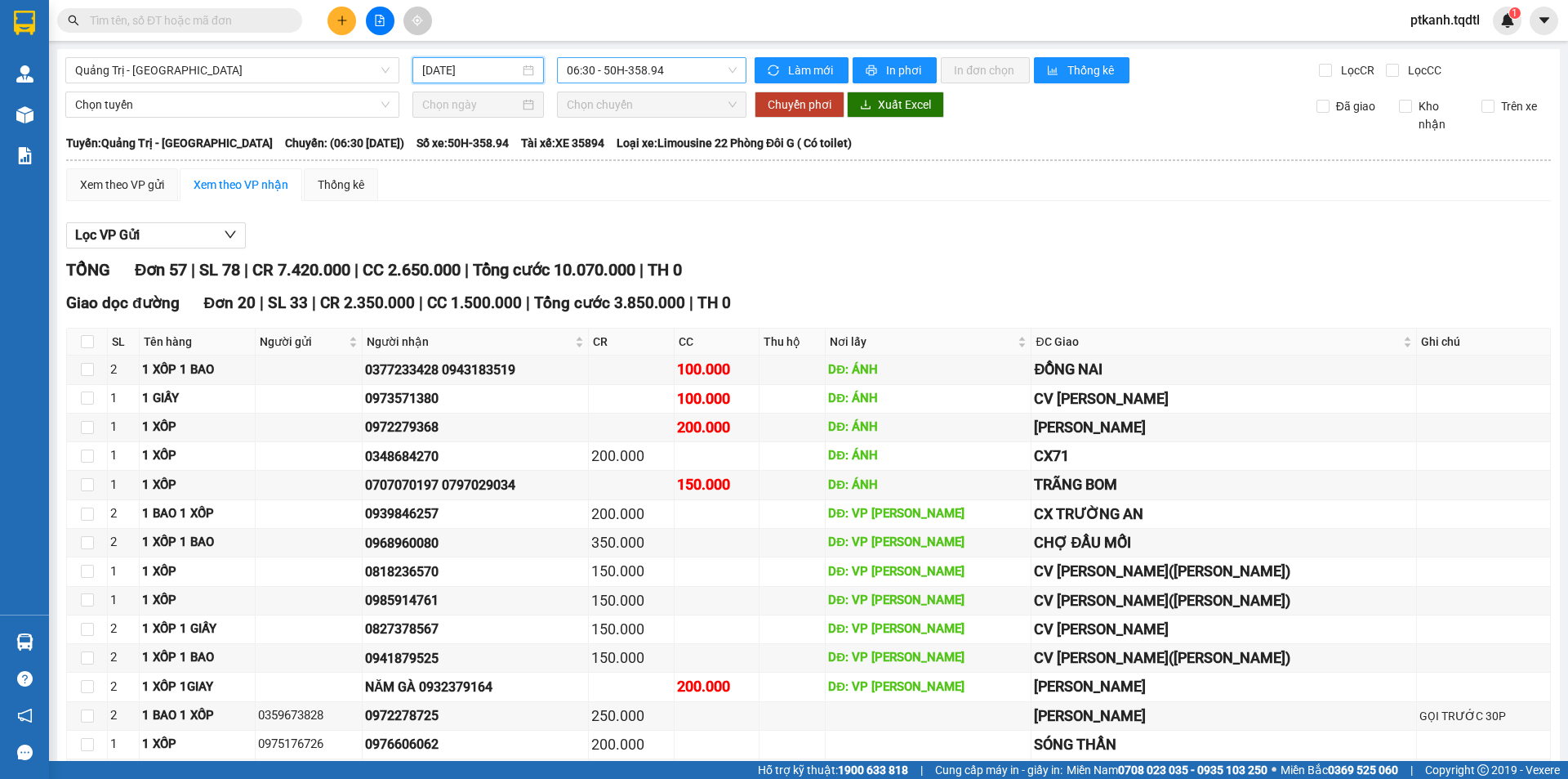
click at [709, 81] on span "06:30 - 50H-358.94" at bounding box center [651, 71] width 170 height 25
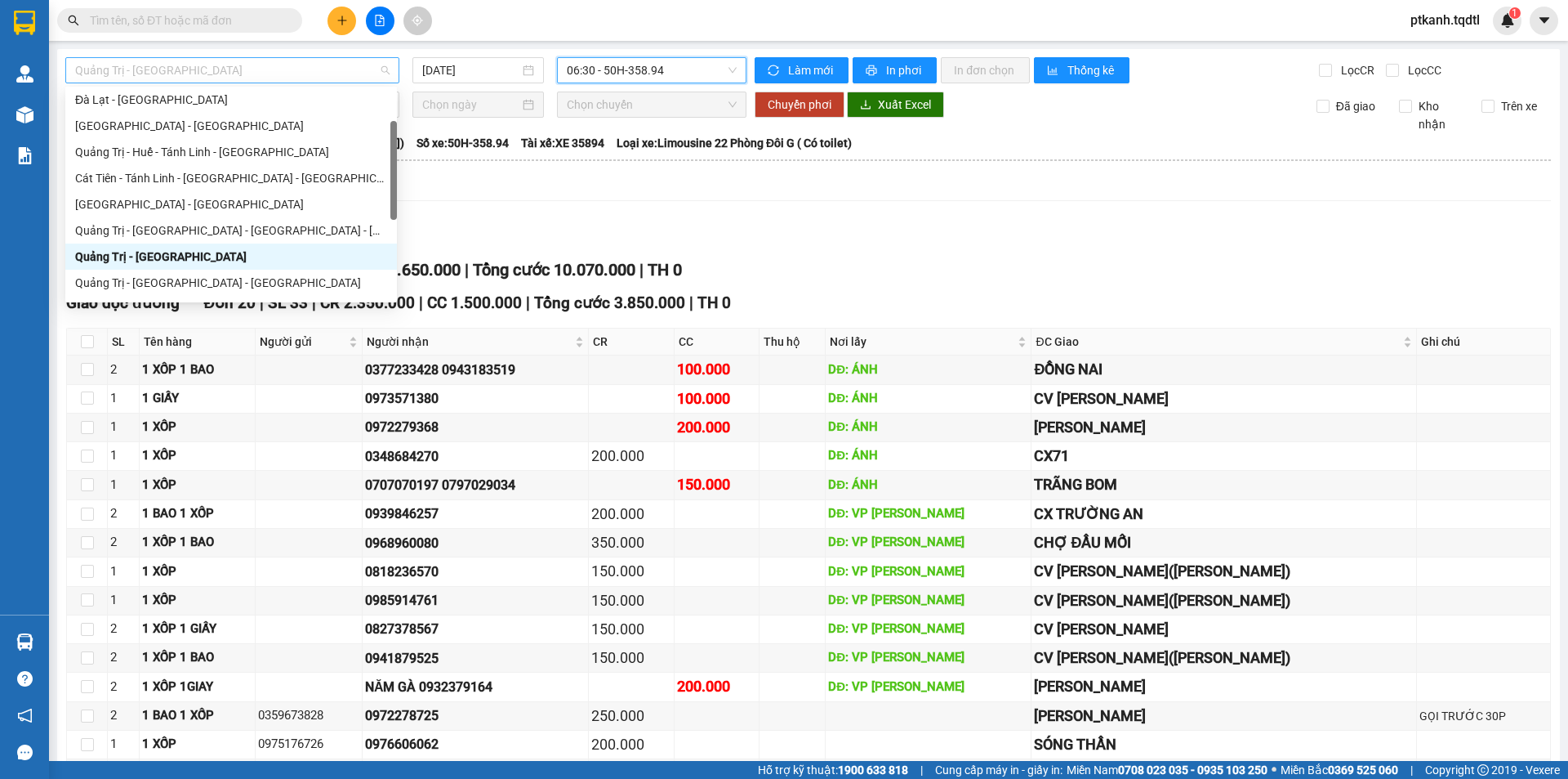
click at [383, 68] on span "Quảng Trị - [GEOGRAPHIC_DATA]" at bounding box center [232, 71] width 314 height 25
click at [247, 201] on div "[GEOGRAPHIC_DATA] - [GEOGRAPHIC_DATA]" at bounding box center [230, 204] width 312 height 18
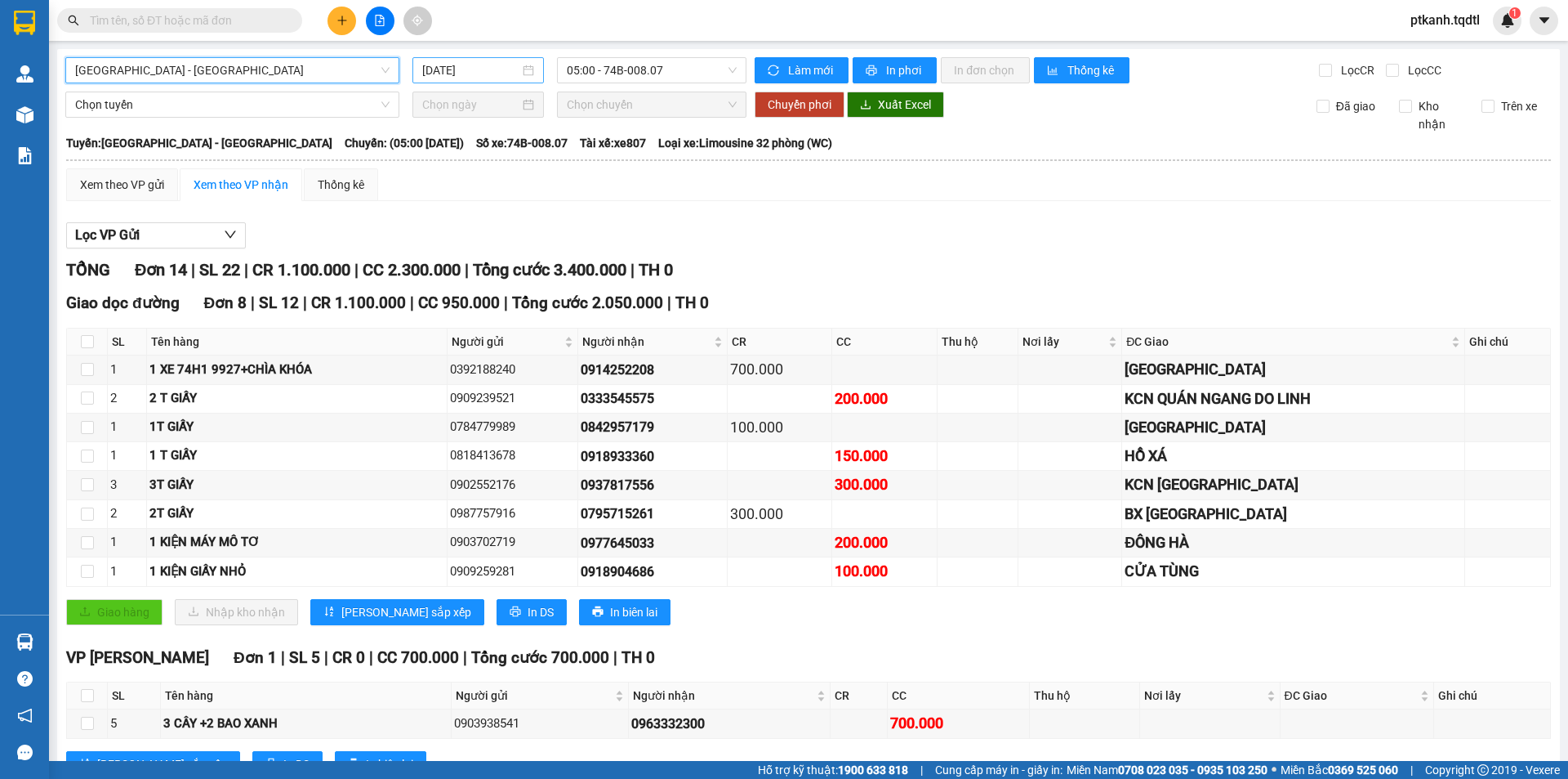
click at [520, 70] on div "[DATE]" at bounding box center [478, 70] width 112 height 18
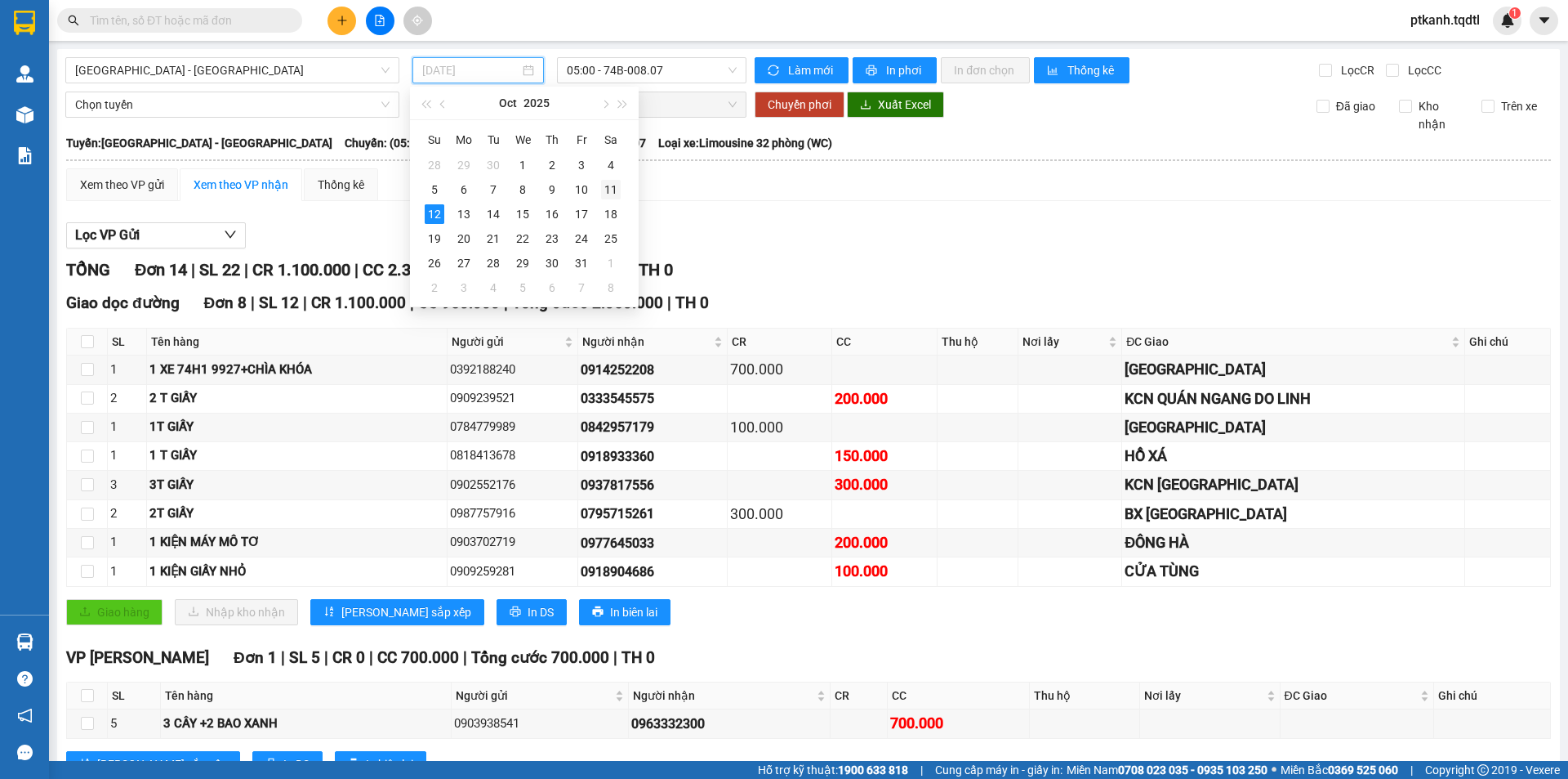
drag, startPoint x: 617, startPoint y: 183, endPoint x: 686, endPoint y: 118, distance: 94.8
click at [618, 183] on div "11" at bounding box center [611, 190] width 20 height 20
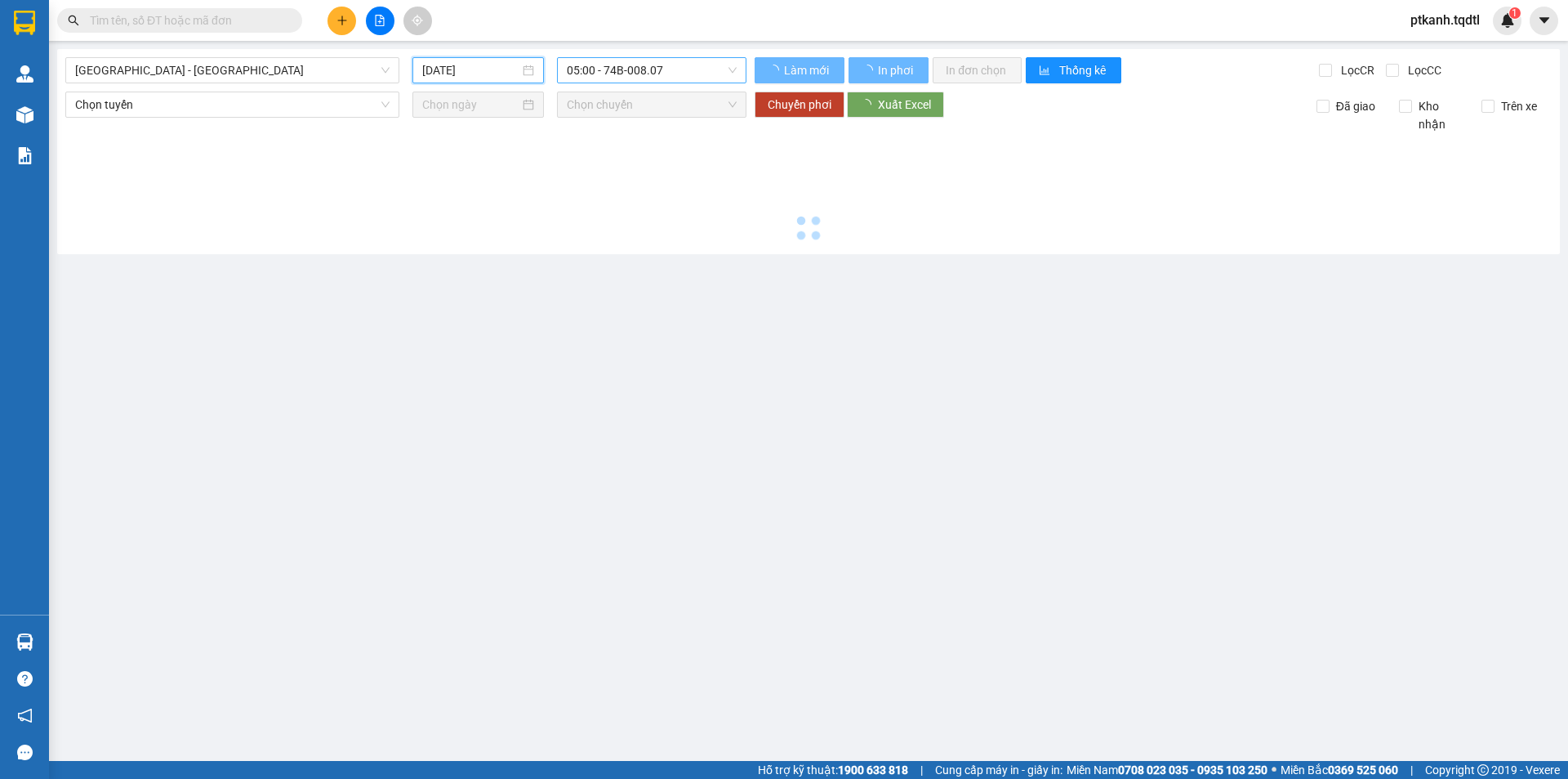
type input "[DATE]"
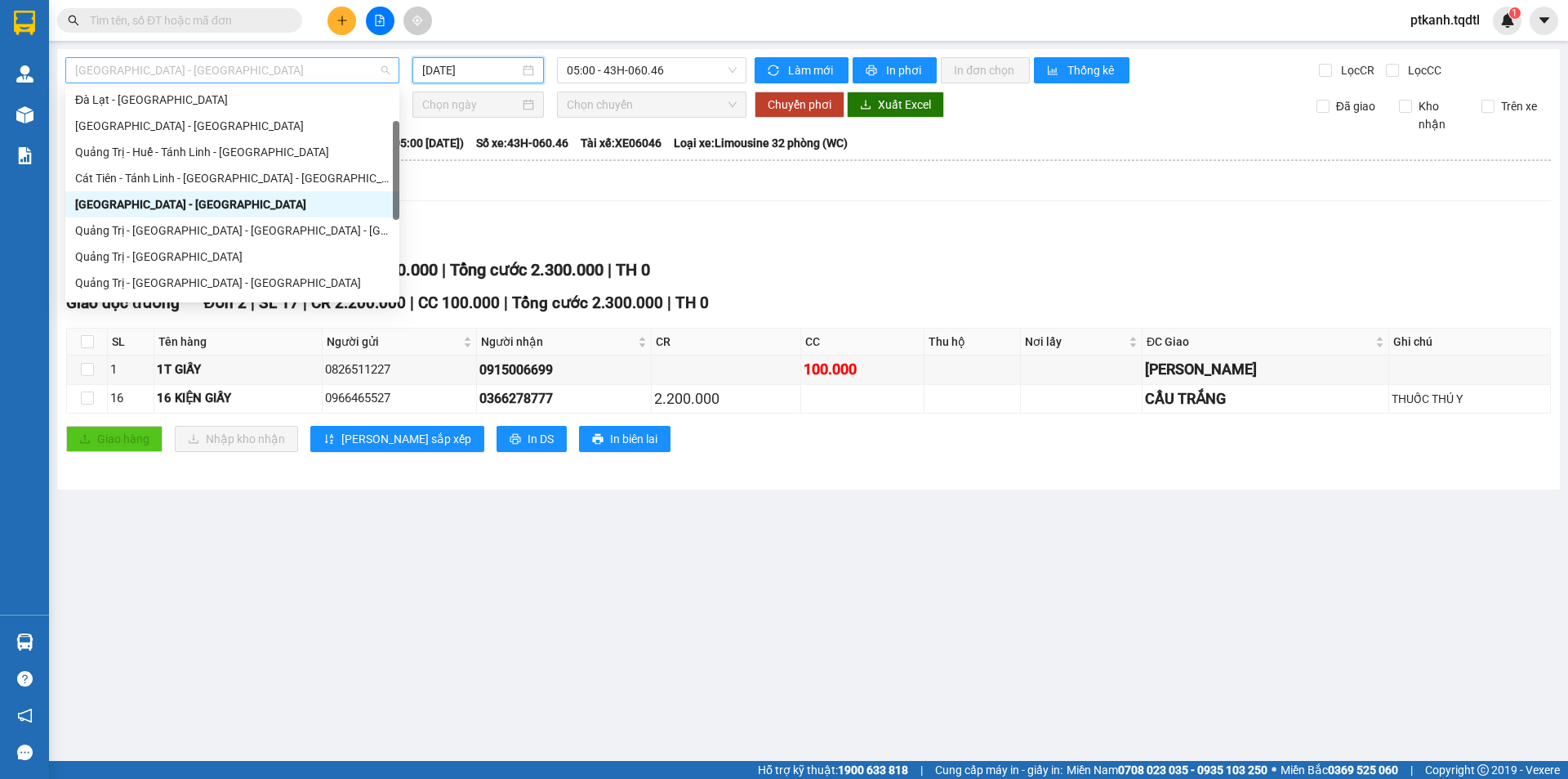
click at [389, 67] on span "[GEOGRAPHIC_DATA] - [GEOGRAPHIC_DATA]" at bounding box center [232, 71] width 314 height 25
click at [303, 257] on div "Quảng Trị - [GEOGRAPHIC_DATA]" at bounding box center [232, 257] width 314 height 18
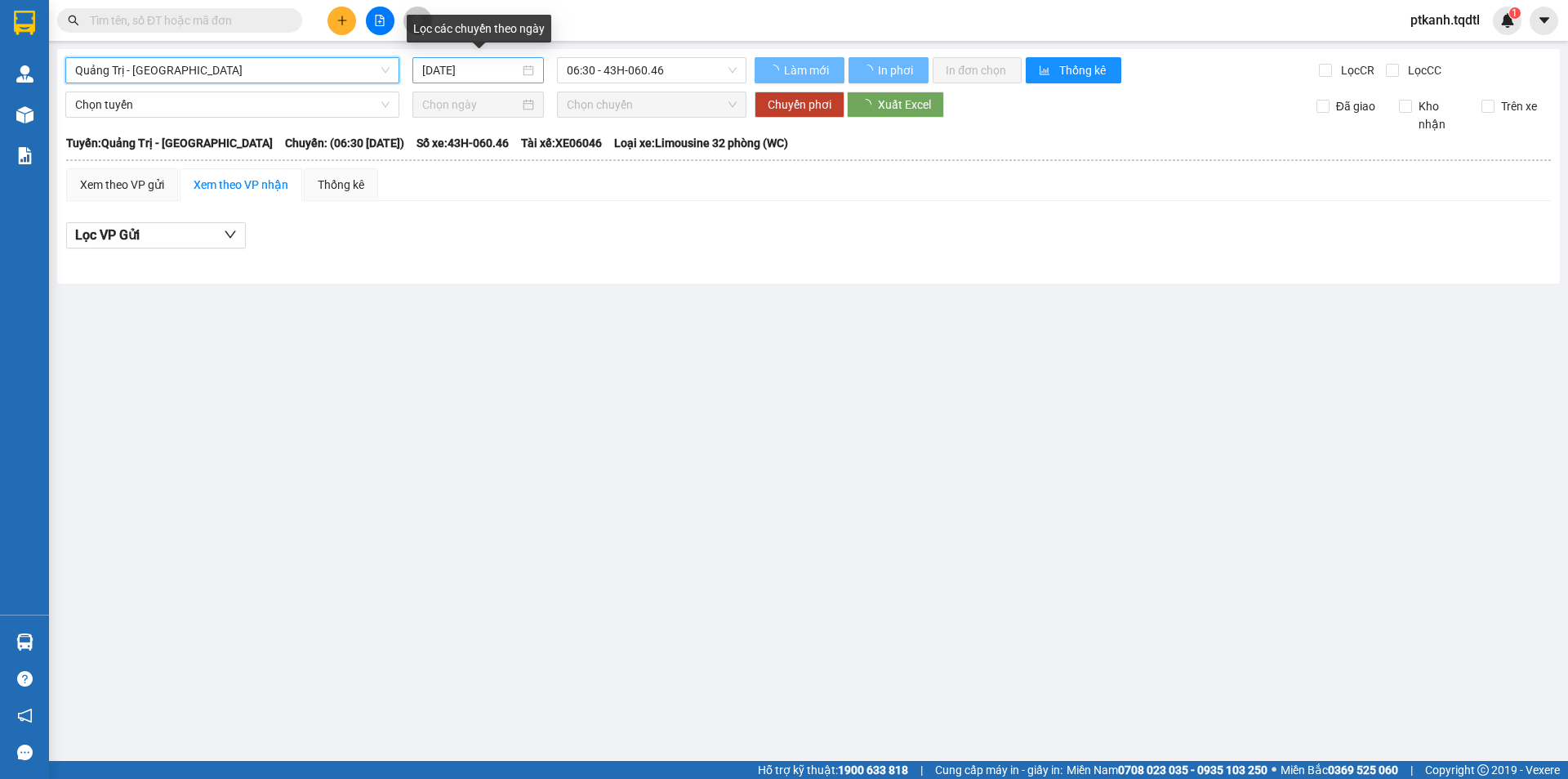
click at [530, 72] on div "[DATE]" at bounding box center [478, 70] width 112 height 18
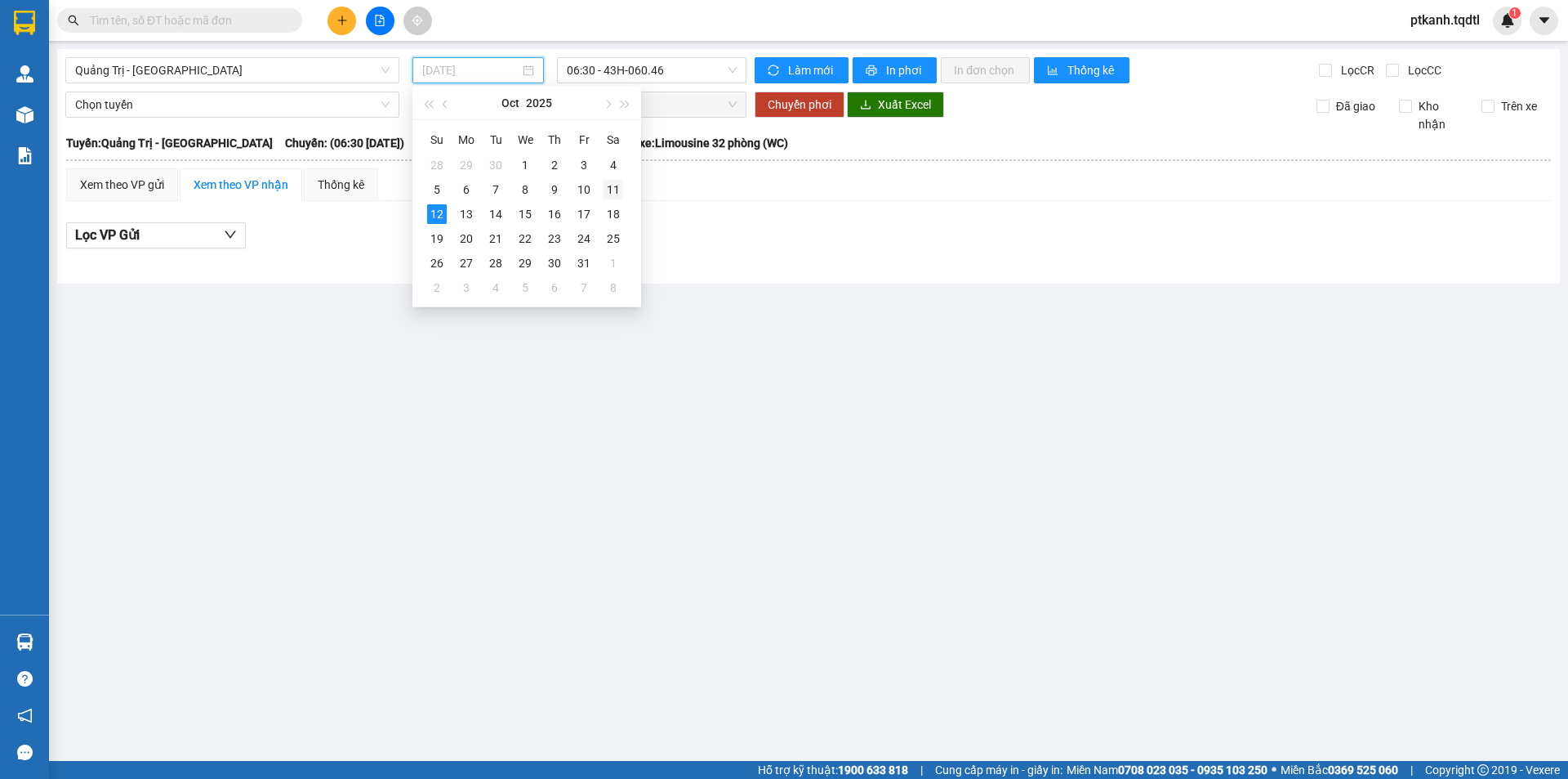
click at [606, 187] on div "11" at bounding box center [613, 190] width 20 height 20
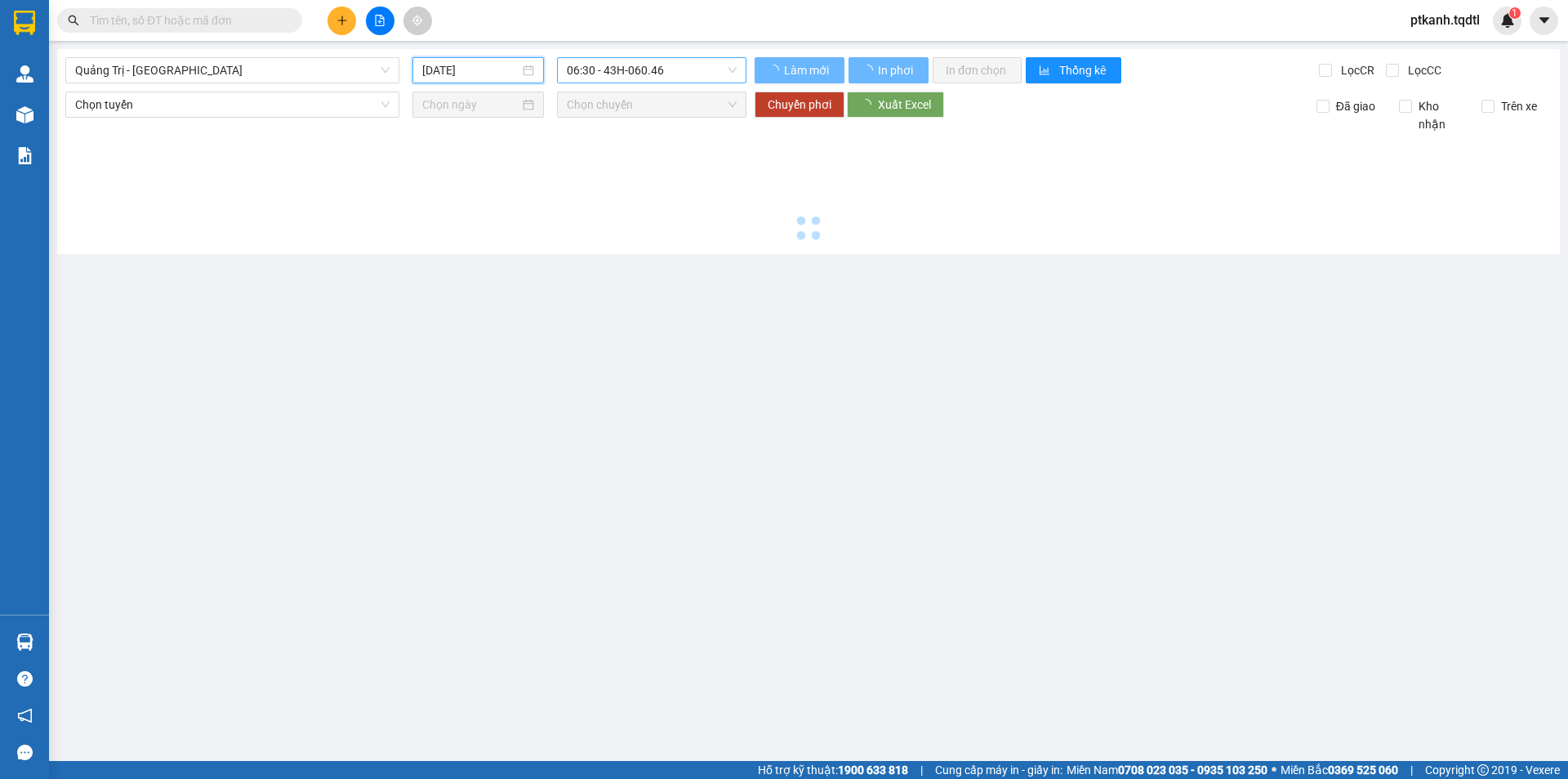
type input "[DATE]"
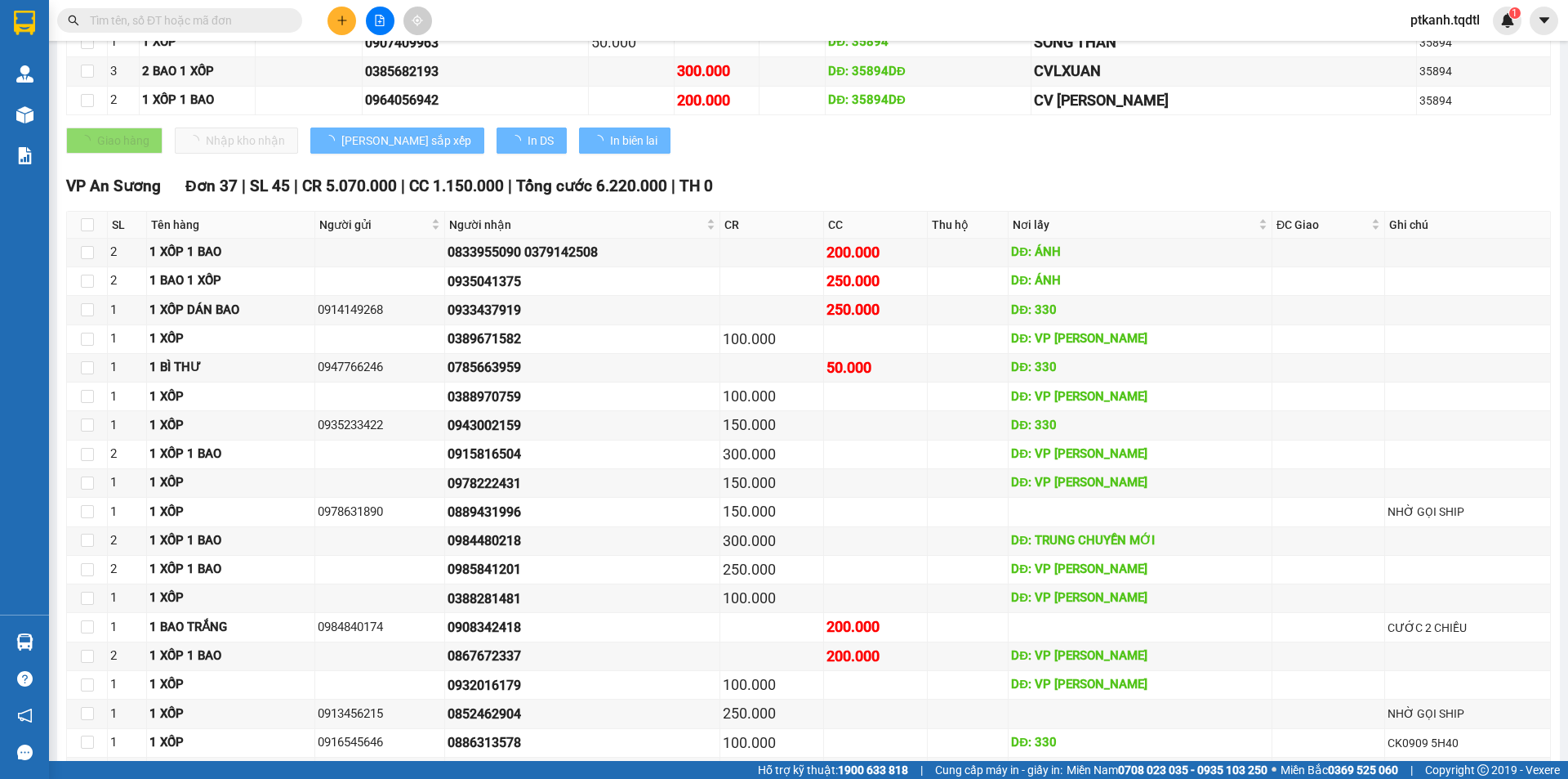
scroll to position [899, 0]
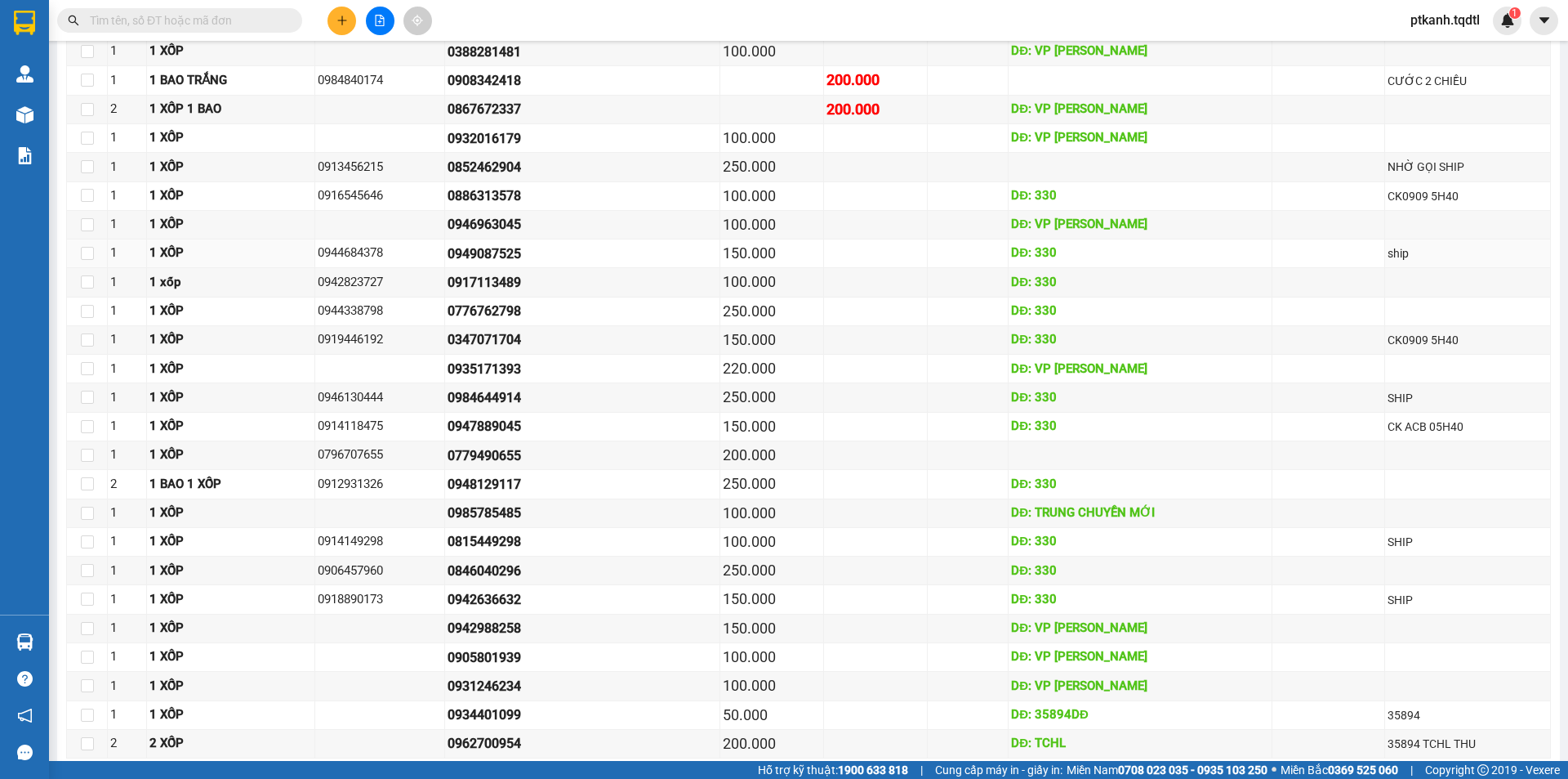
scroll to position [1445, 0]
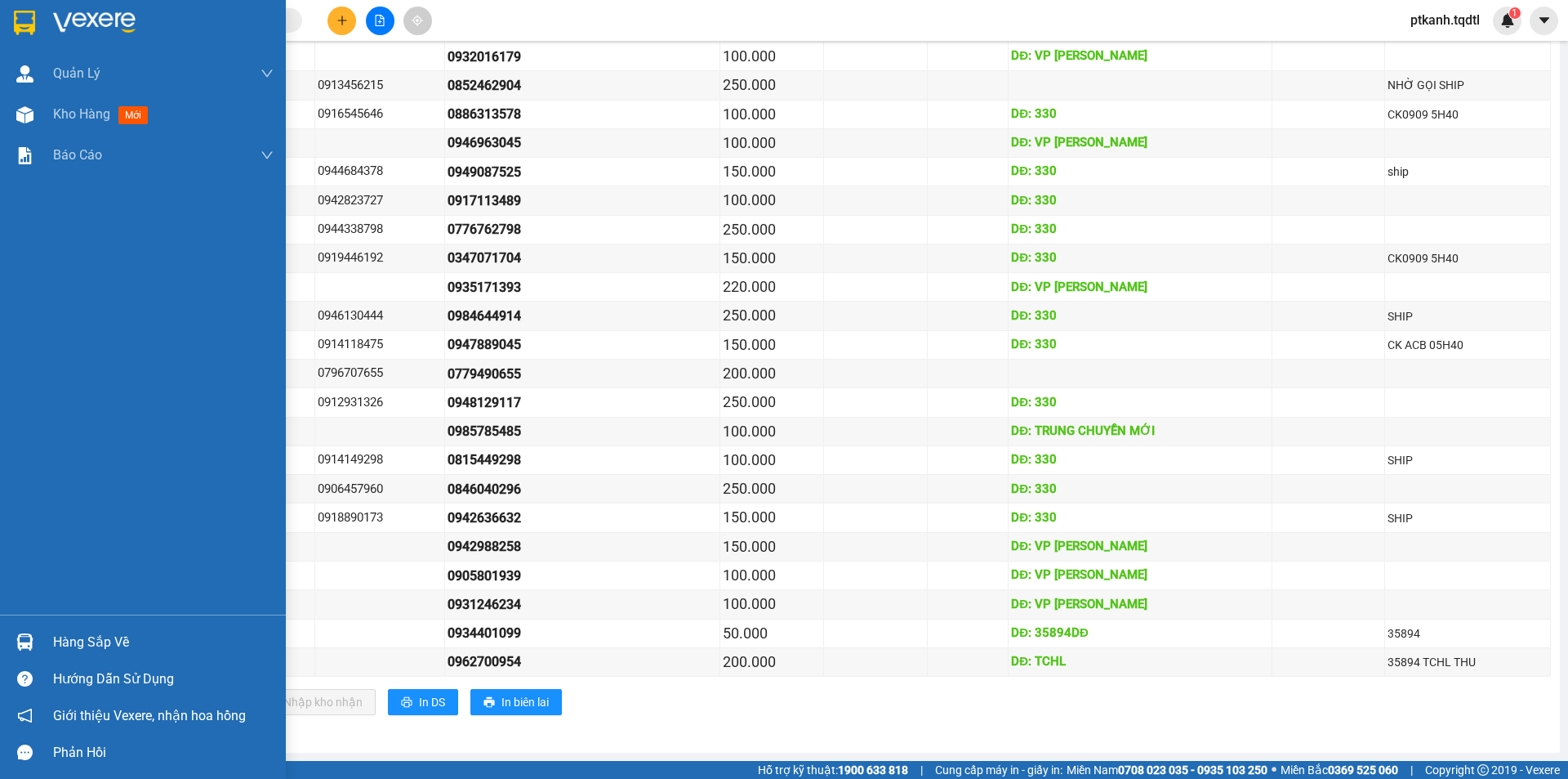
click at [61, 646] on div "Hàng sắp về" at bounding box center [164, 642] width 220 height 25
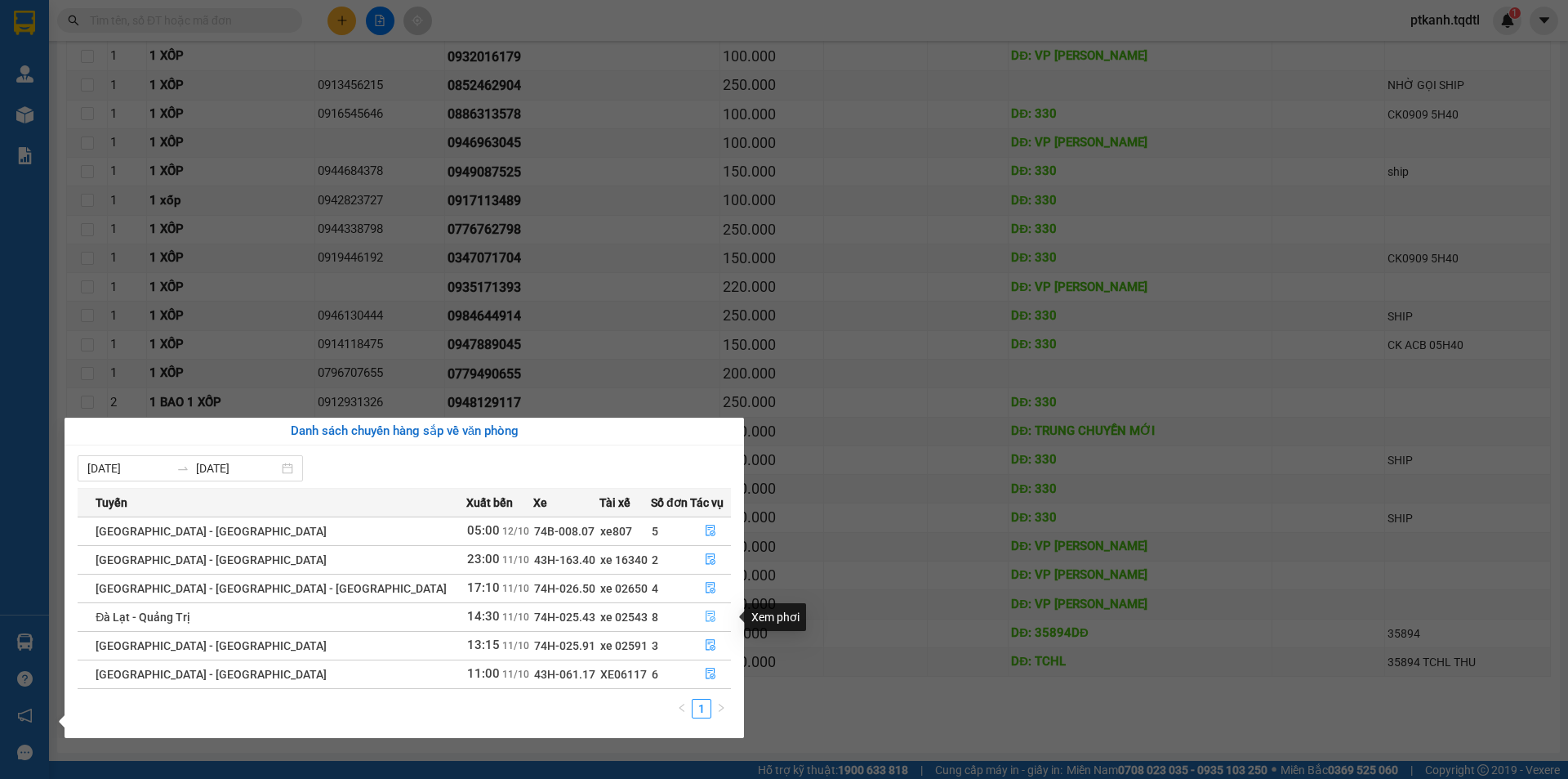
click at [705, 614] on icon "file-done" at bounding box center [710, 616] width 12 height 12
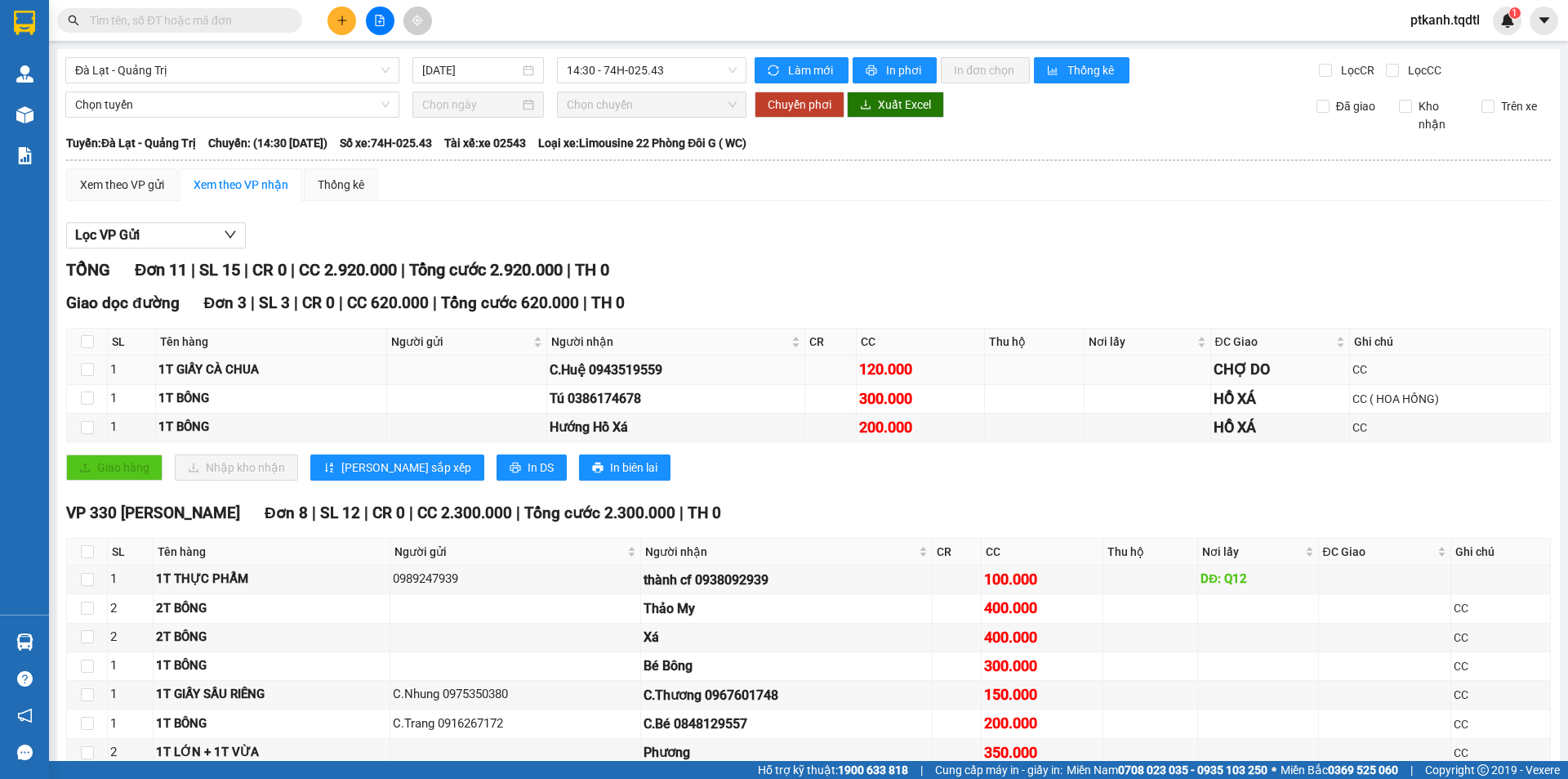
scroll to position [119, 0]
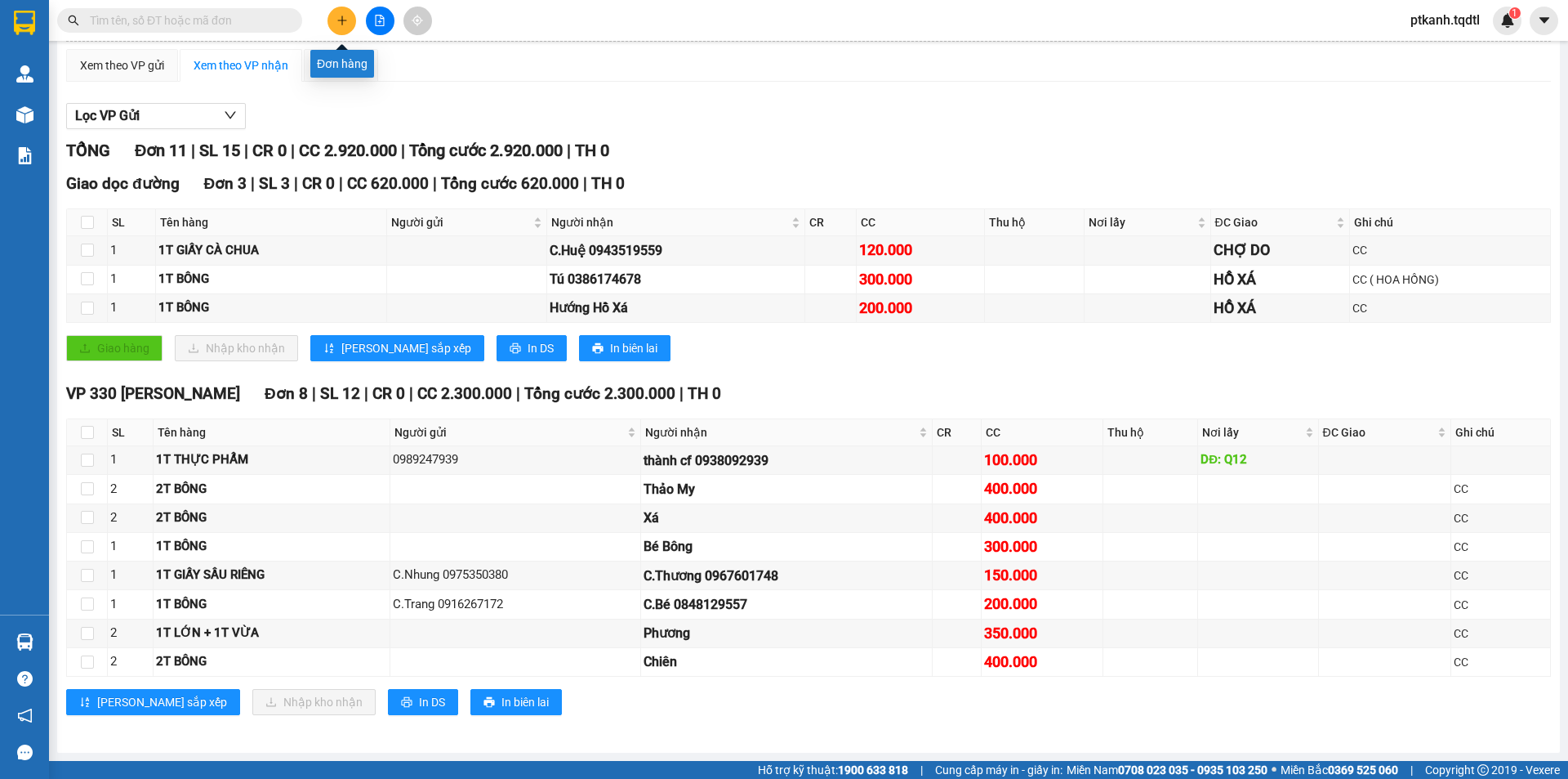
click at [337, 25] on icon "plus" at bounding box center [342, 21] width 12 height 12
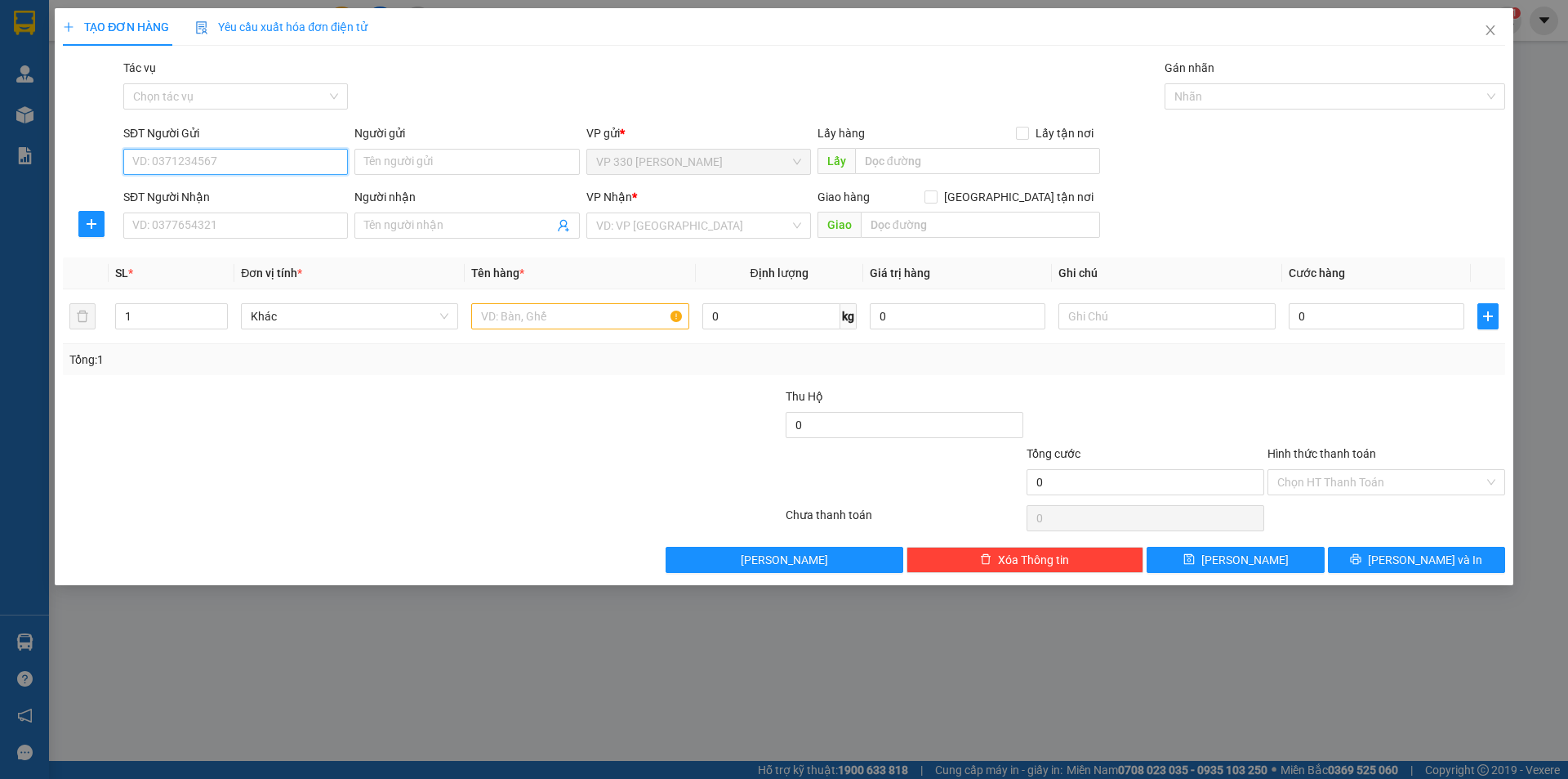
click at [256, 169] on input "SĐT Người Gửi" at bounding box center [235, 162] width 224 height 26
click at [261, 228] on input "SĐT Người Nhận" at bounding box center [235, 225] width 224 height 26
type input "0945718176"
click at [902, 166] on input "text" at bounding box center [978, 161] width 245 height 26
type input "A"
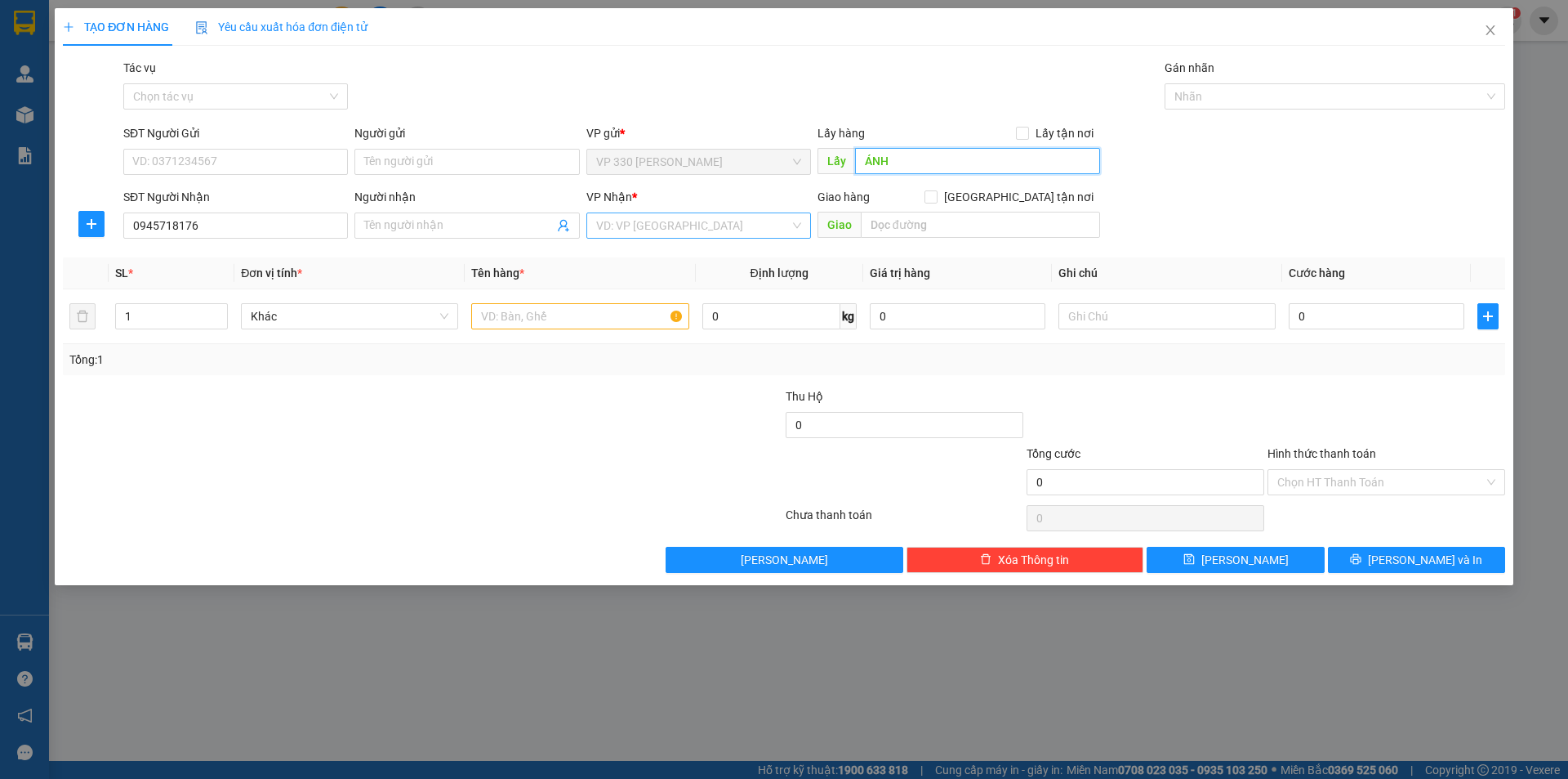
type input "ÁNH"
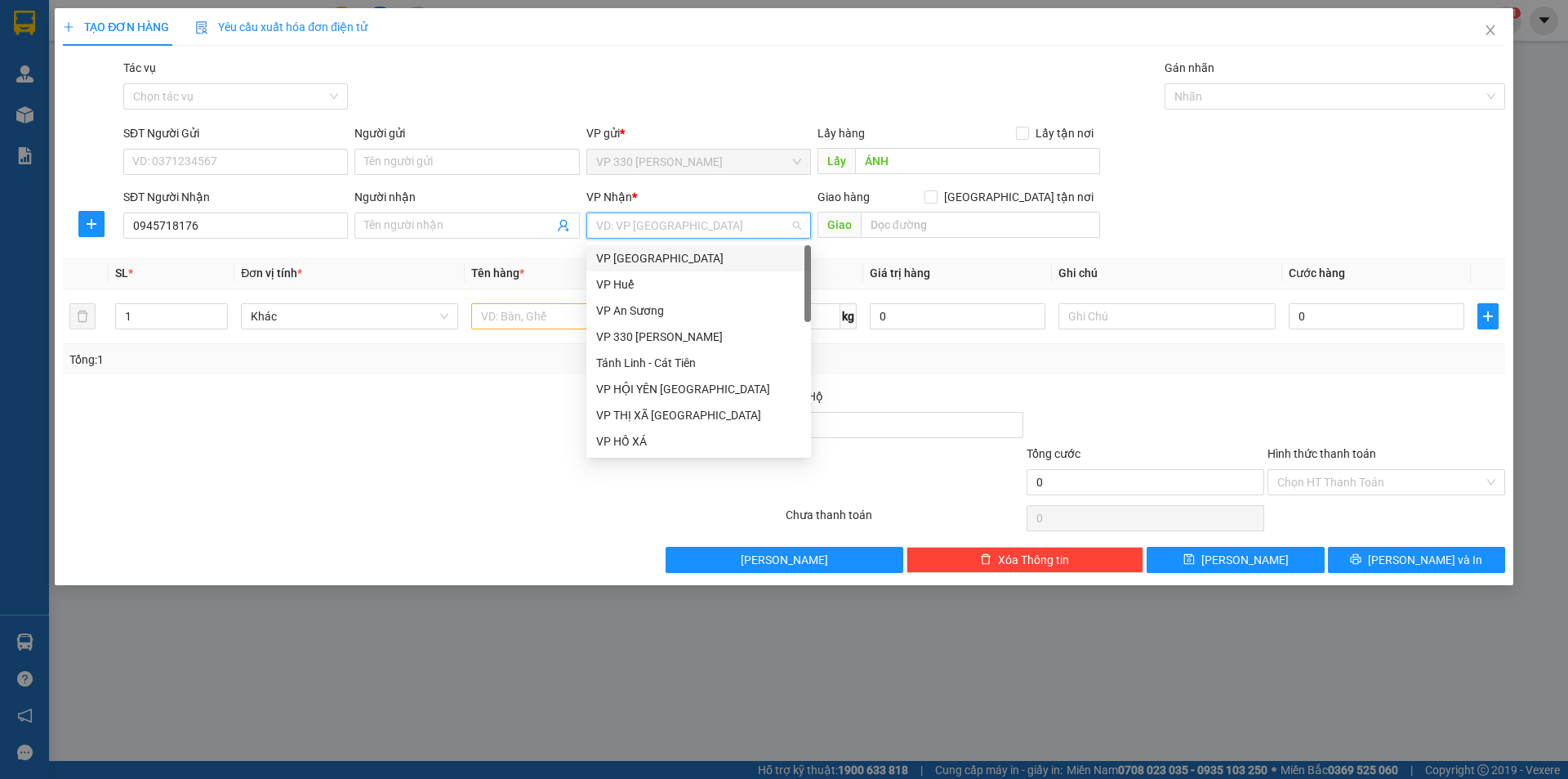
click at [712, 216] on input "search" at bounding box center [692, 225] width 193 height 25
type input "Q"
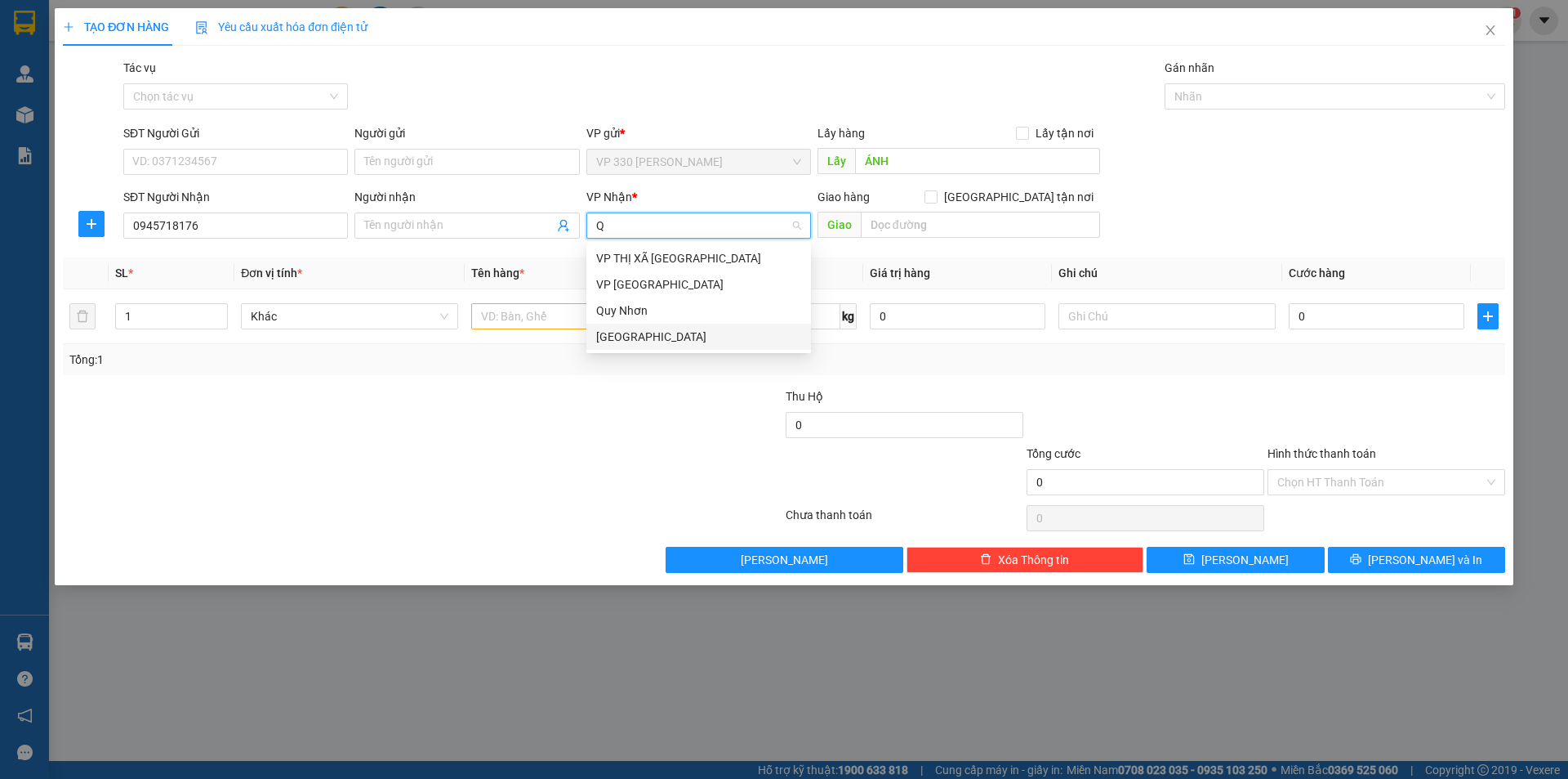
click at [666, 338] on div "[GEOGRAPHIC_DATA]" at bounding box center [698, 336] width 205 height 18
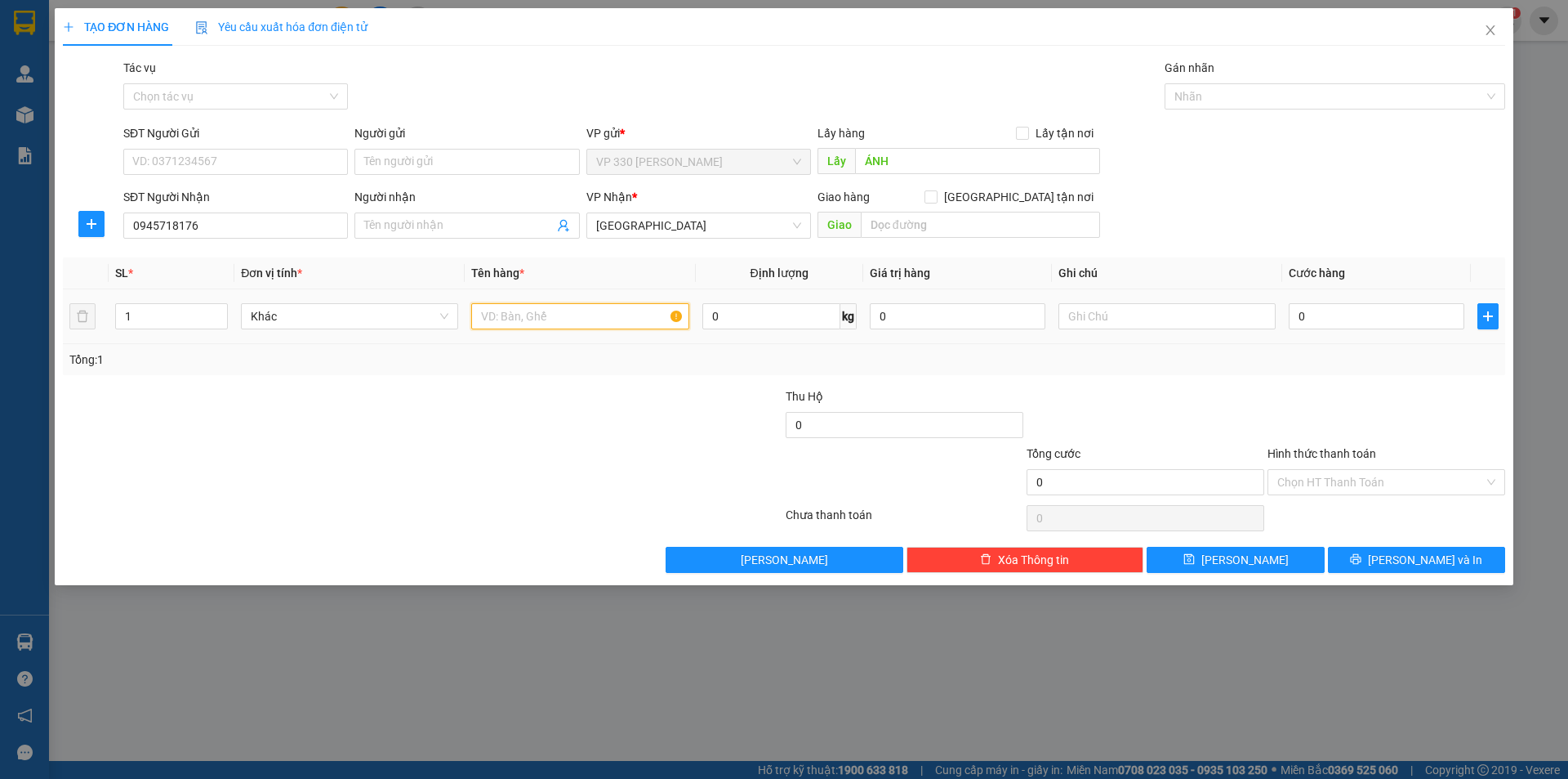
click at [525, 316] on input "text" at bounding box center [580, 316] width 217 height 26
type input "1 GIẤY"
click at [1322, 315] on input "0" at bounding box center [1376, 316] width 176 height 26
type input "1"
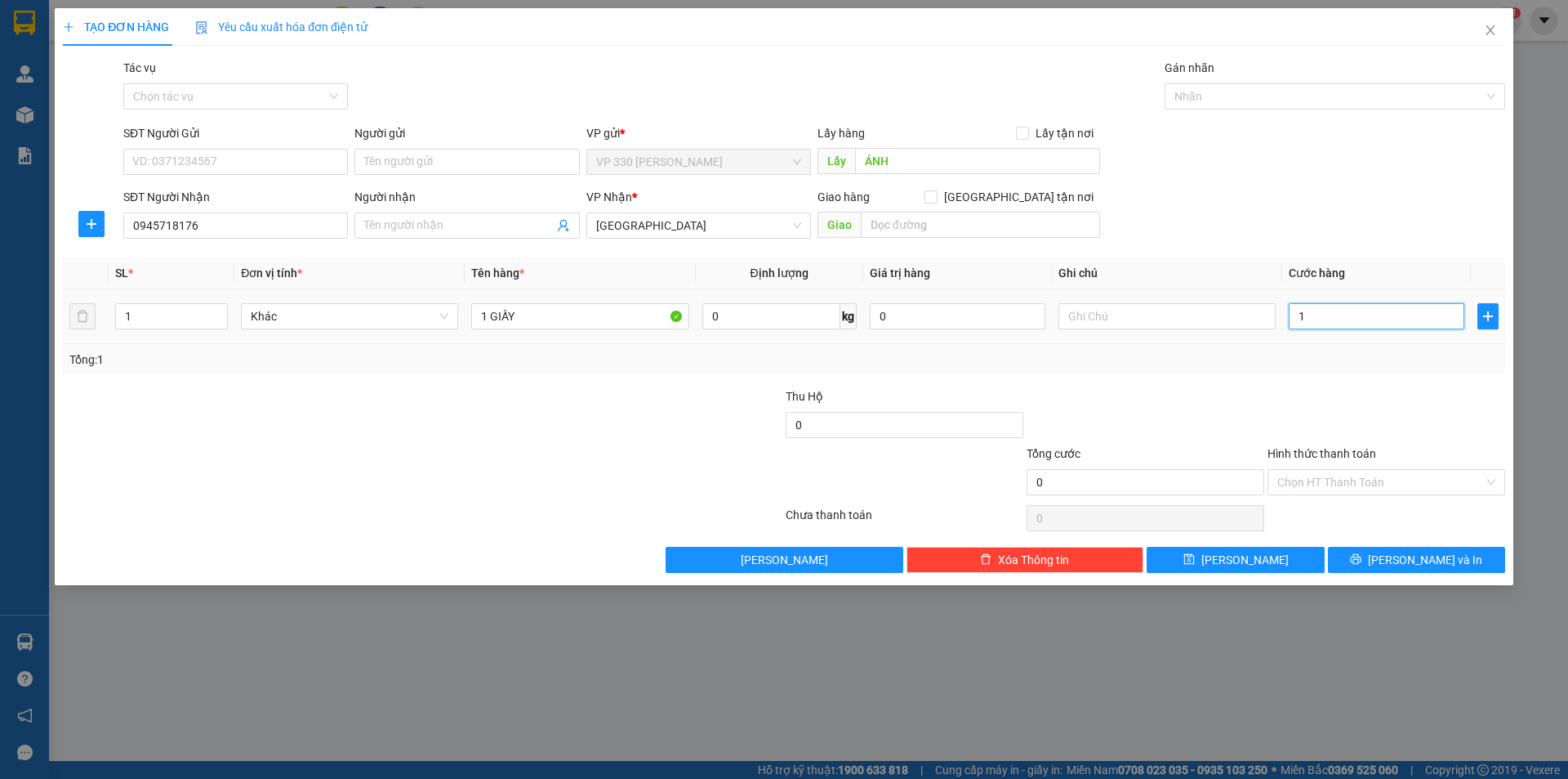
type input "1"
type input "15"
type input "150"
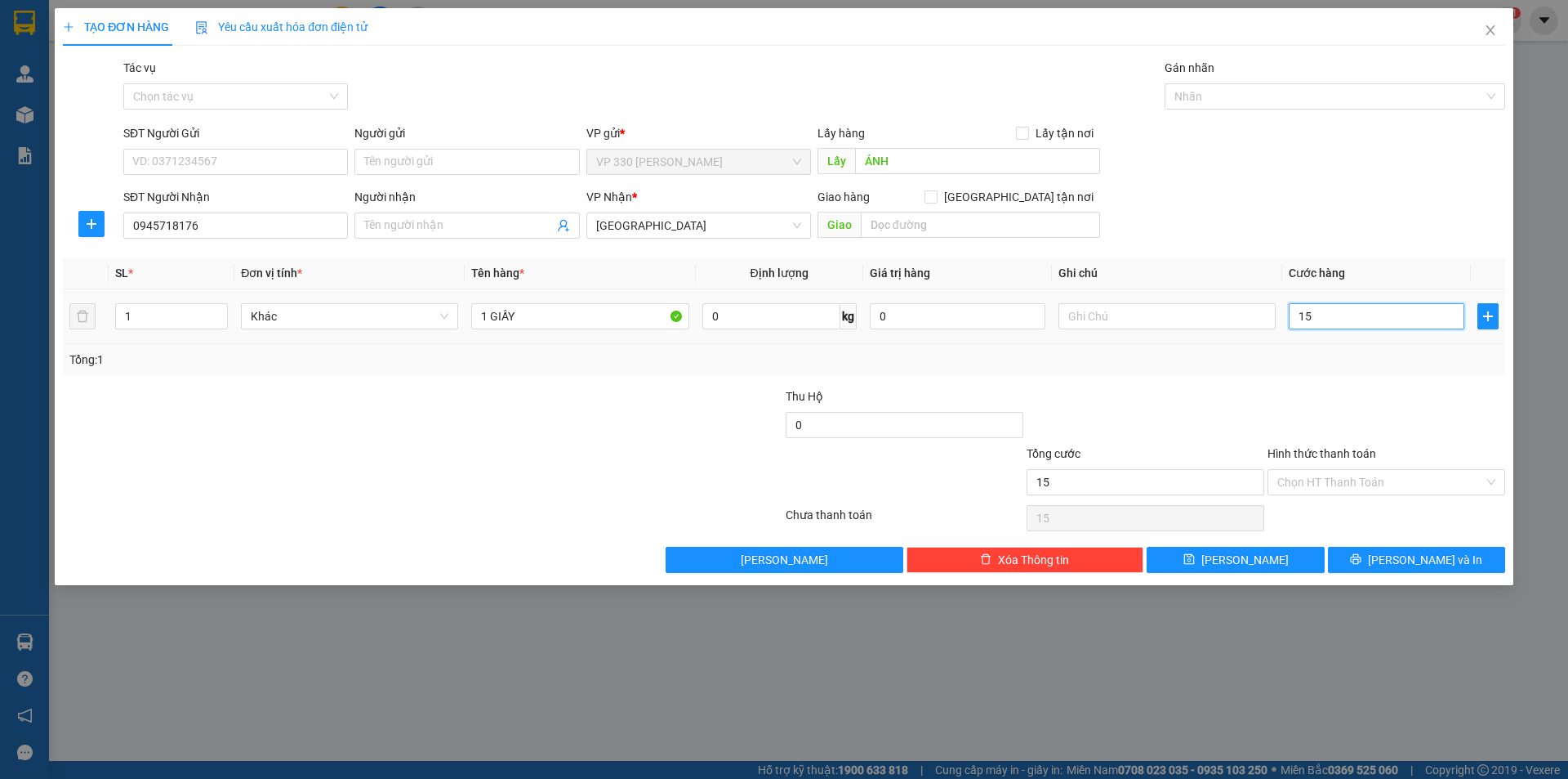
type input "150"
type input "1.500"
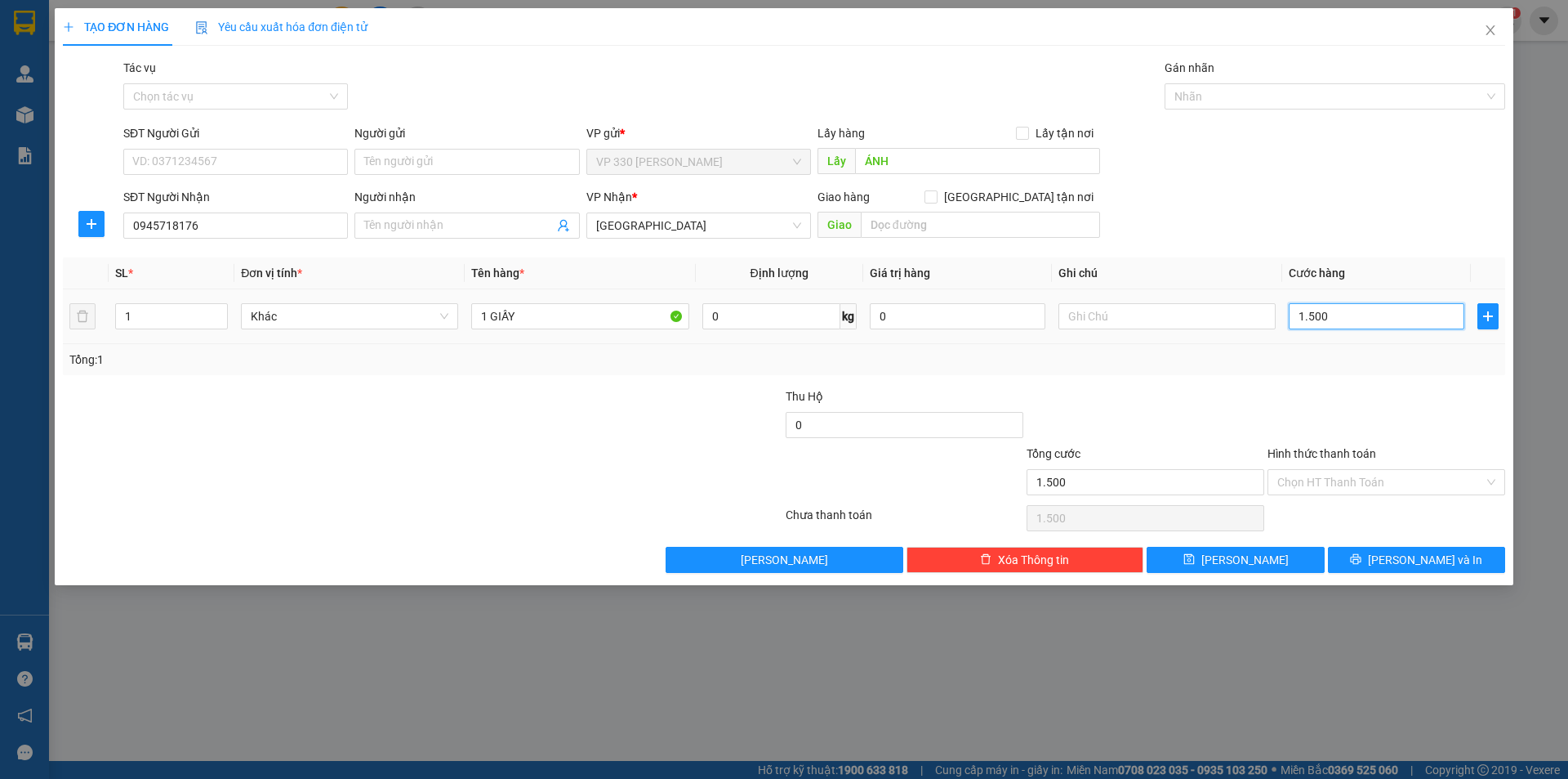
type input "15.000"
type input "150.000"
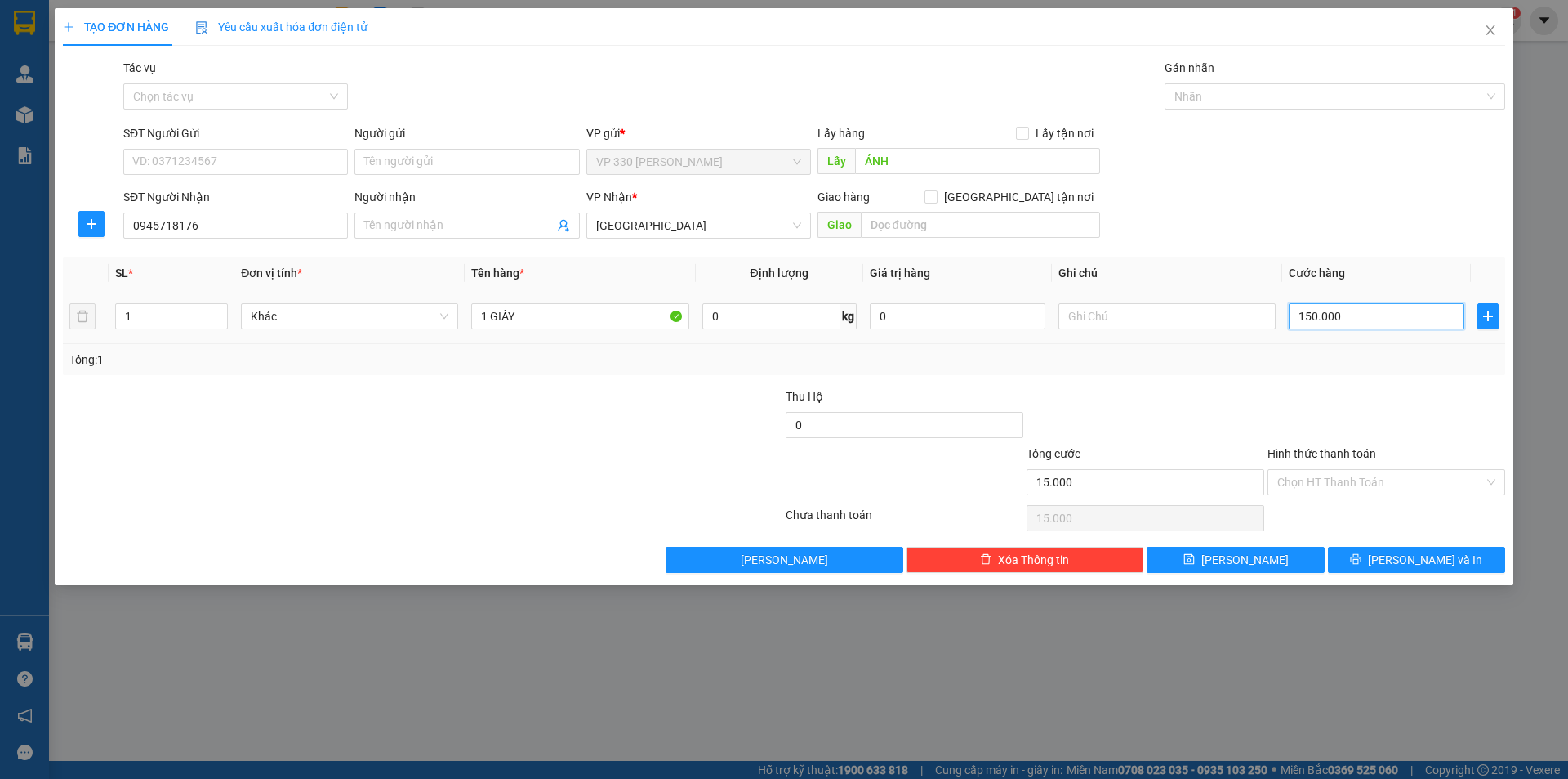
type input "150.000"
click at [1427, 554] on span "[PERSON_NAME] và In" at bounding box center [1425, 559] width 114 height 18
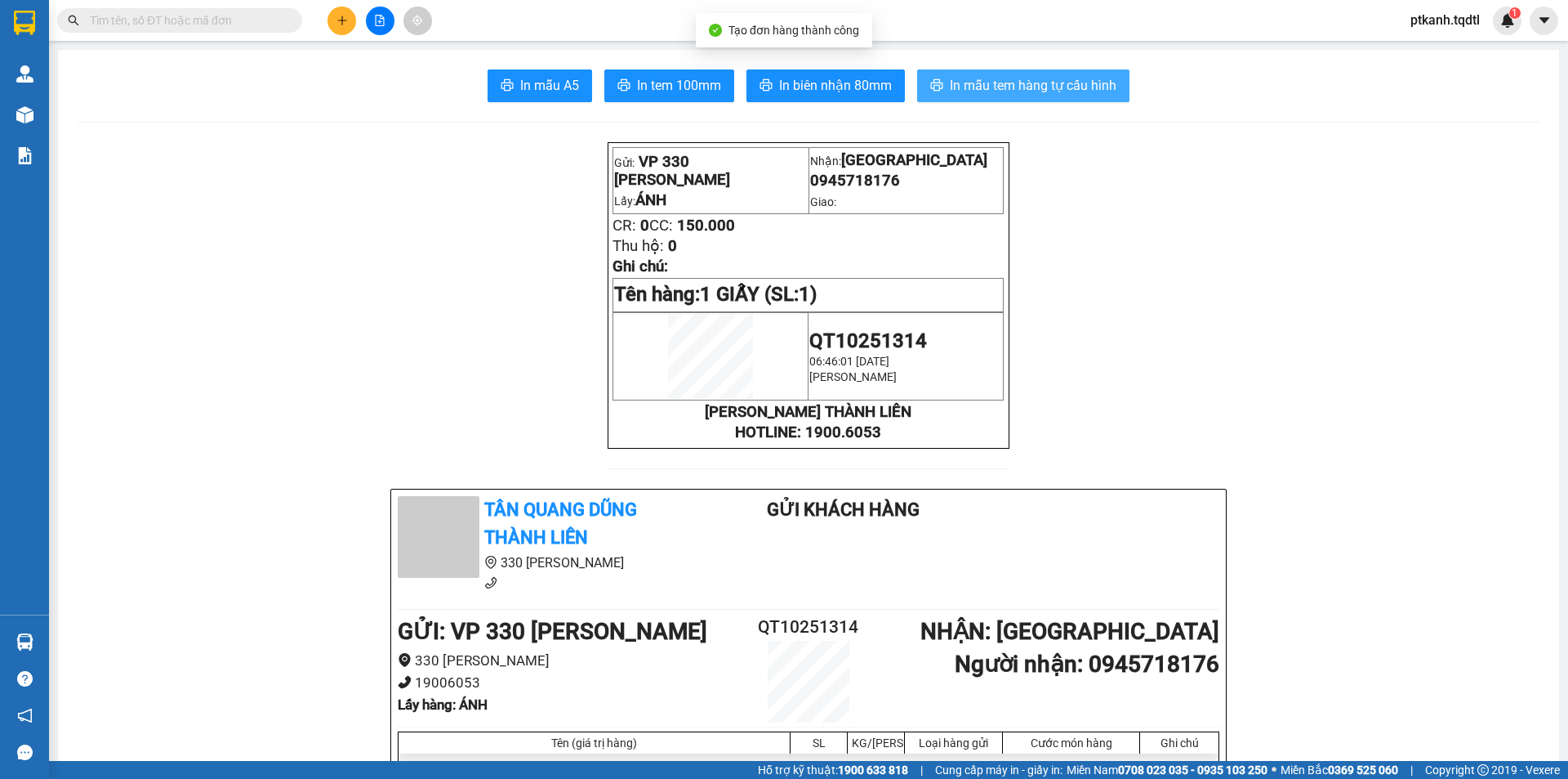
drag, startPoint x: 1022, startPoint y: 88, endPoint x: 571, endPoint y: 21, distance: 455.9
click at [1009, 88] on span "In mẫu tem hàng tự cấu hình" at bounding box center [1033, 85] width 167 height 21
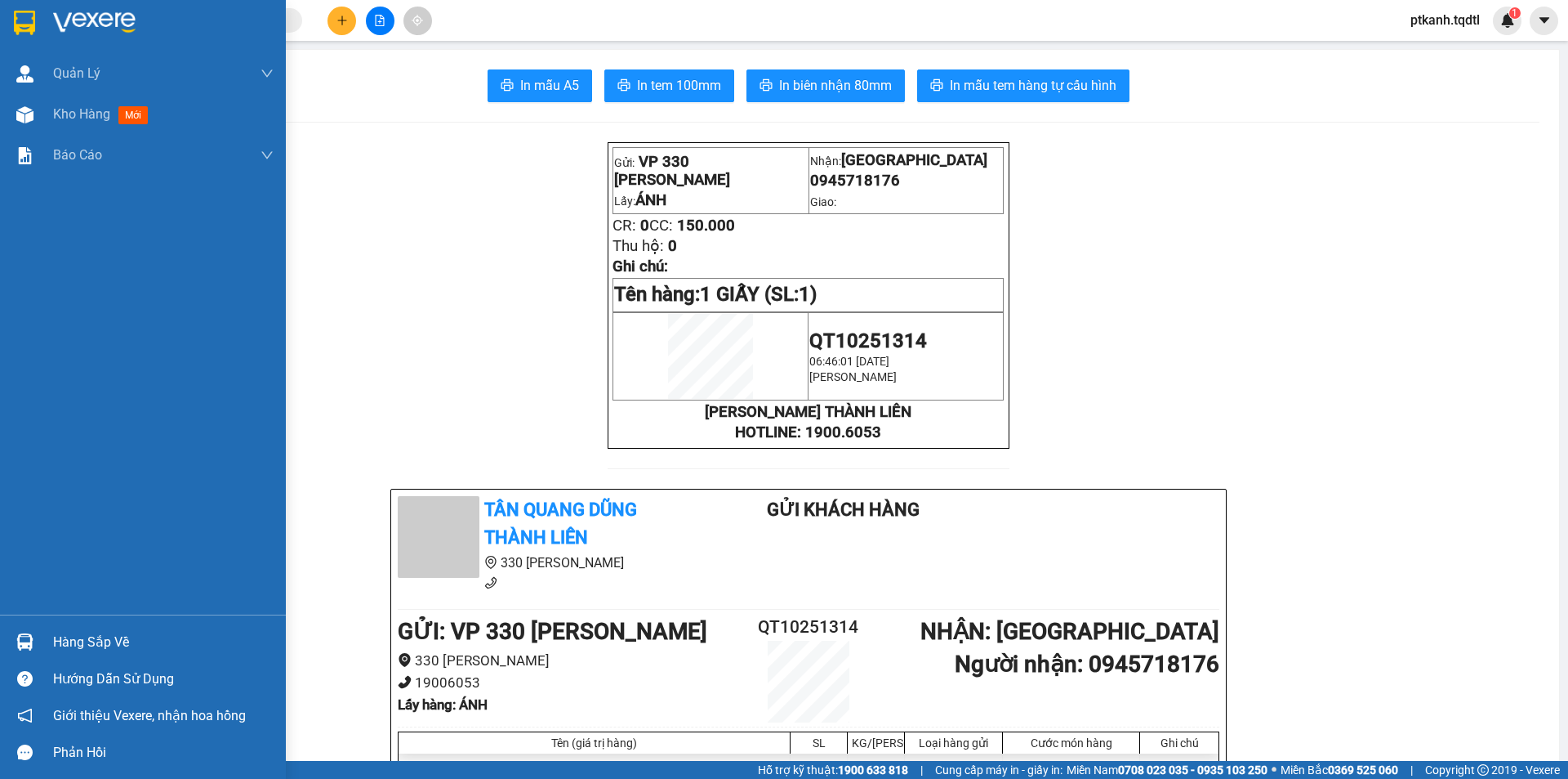
click at [28, 652] on div at bounding box center [25, 642] width 29 height 29
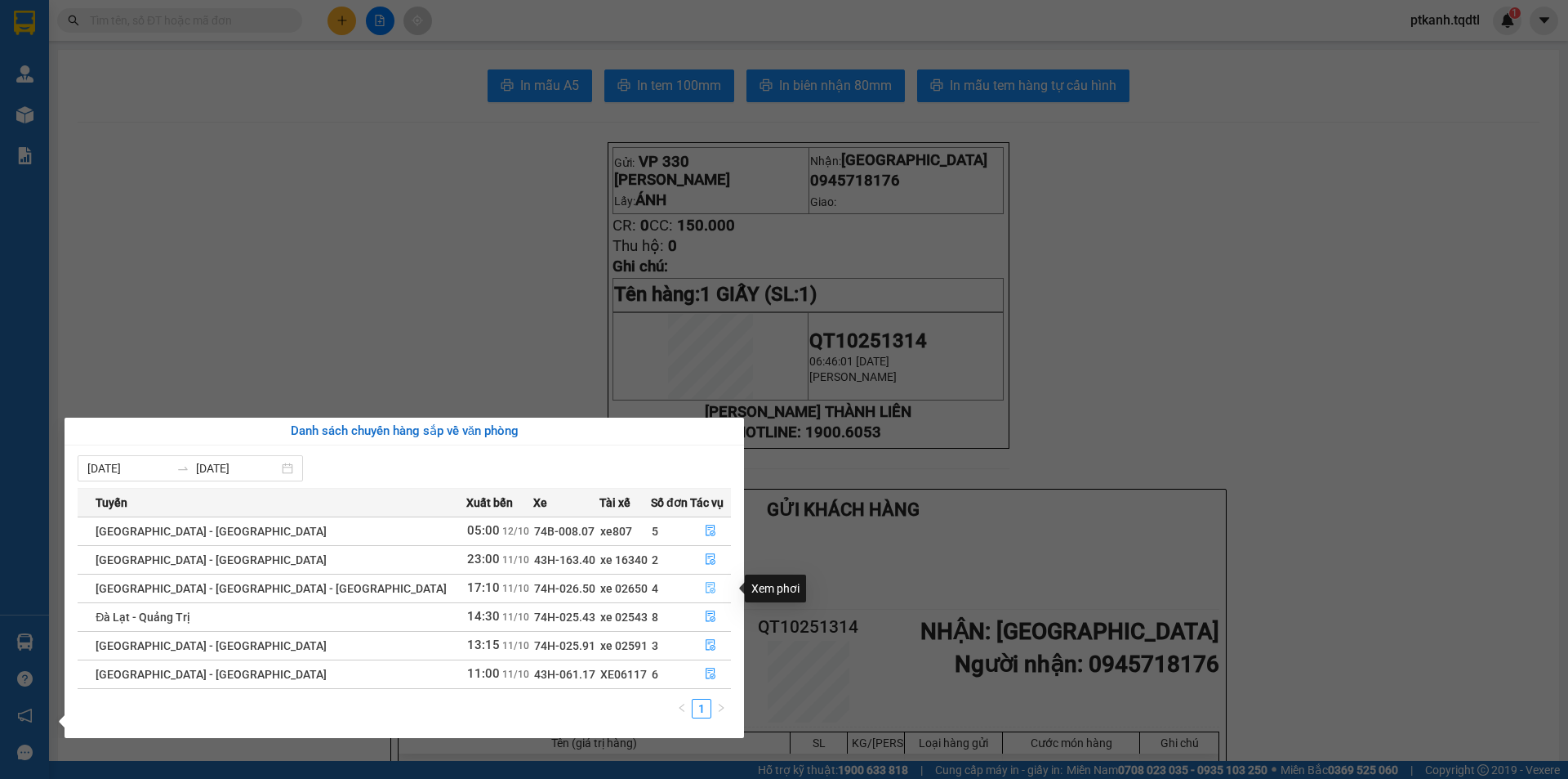
click at [705, 582] on icon "file-done" at bounding box center [710, 588] width 10 height 12
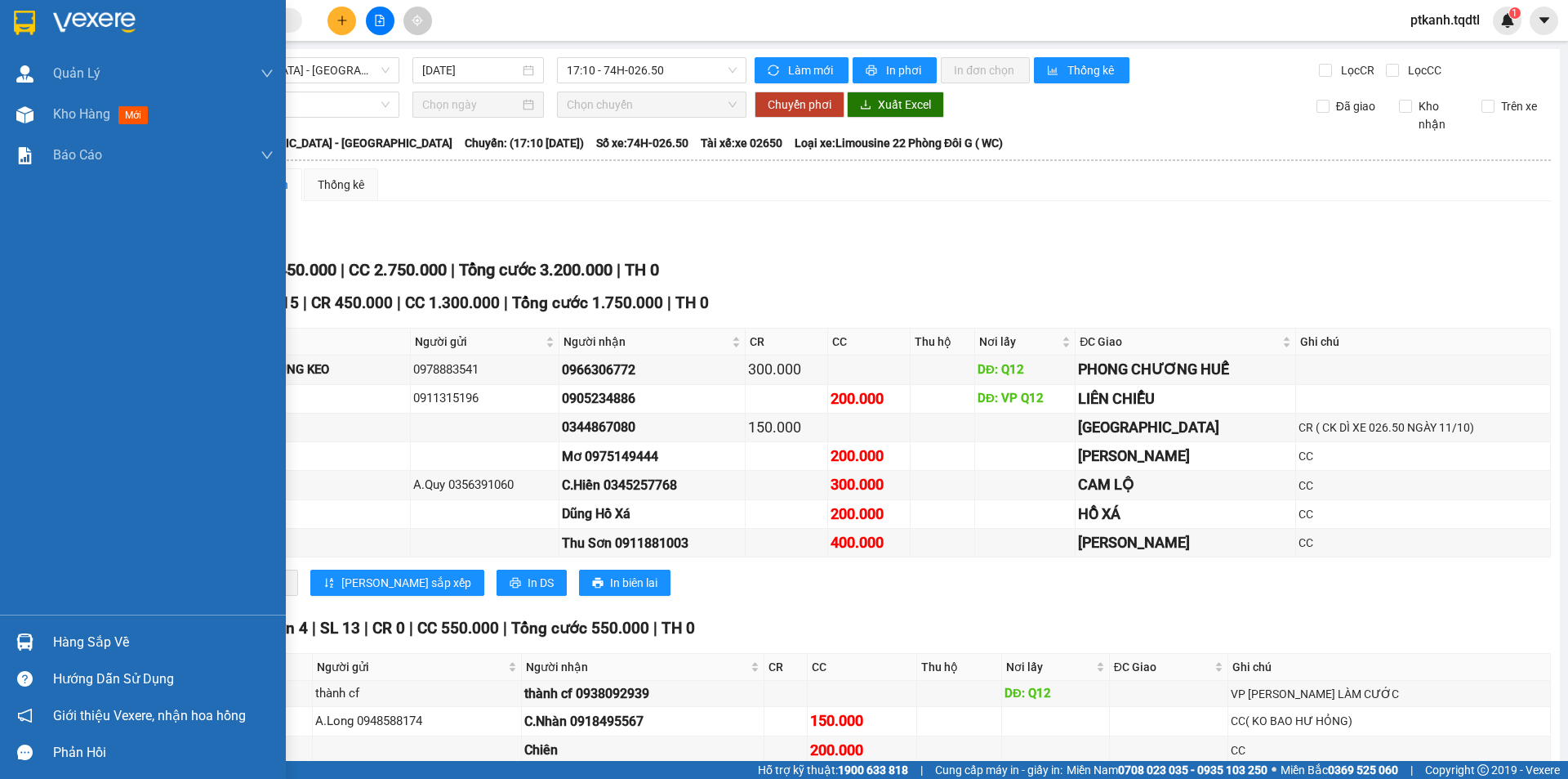
click at [27, 642] on img at bounding box center [25, 642] width 17 height 17
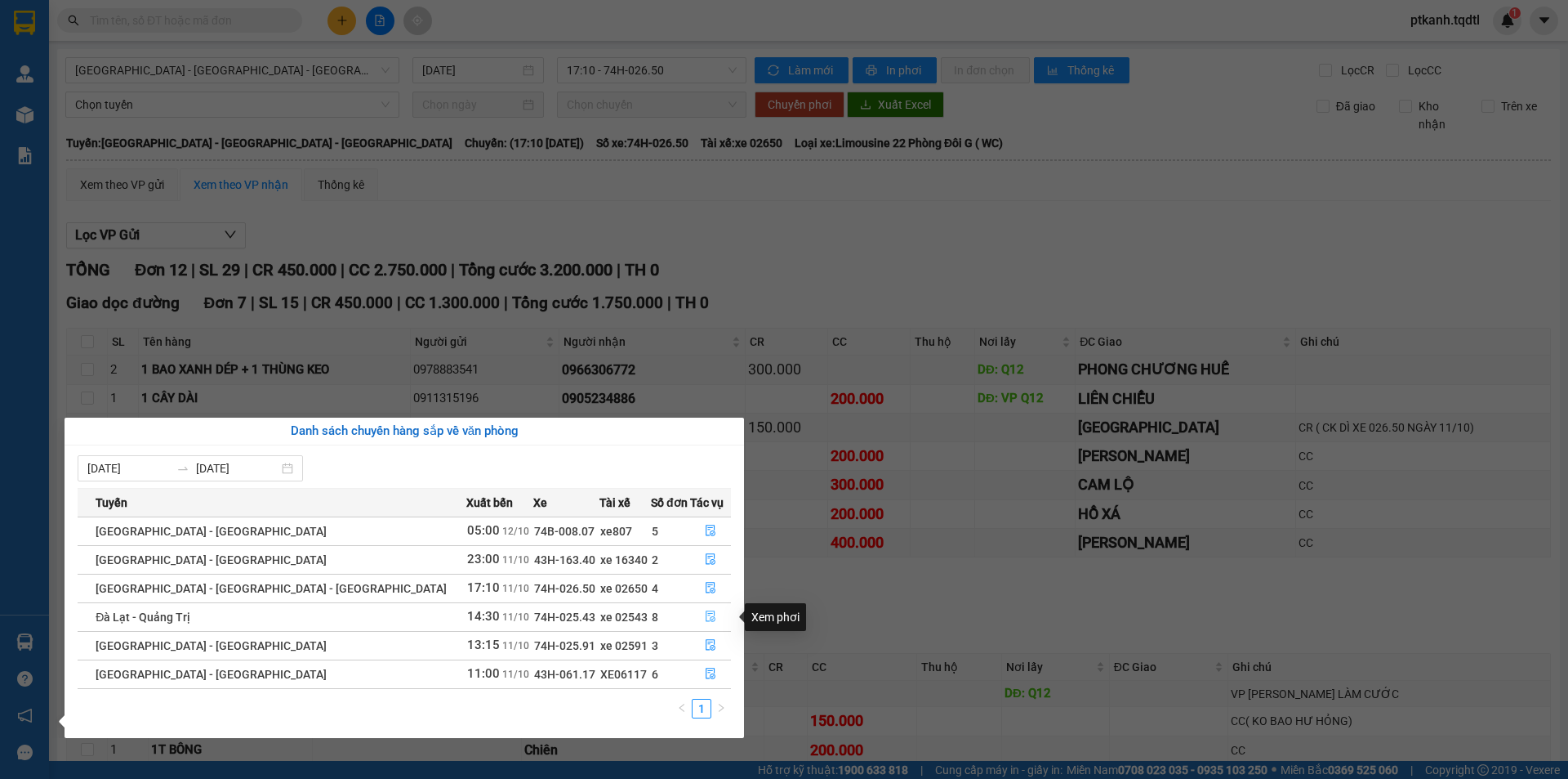
click at [692, 614] on button "button" at bounding box center [710, 617] width 39 height 26
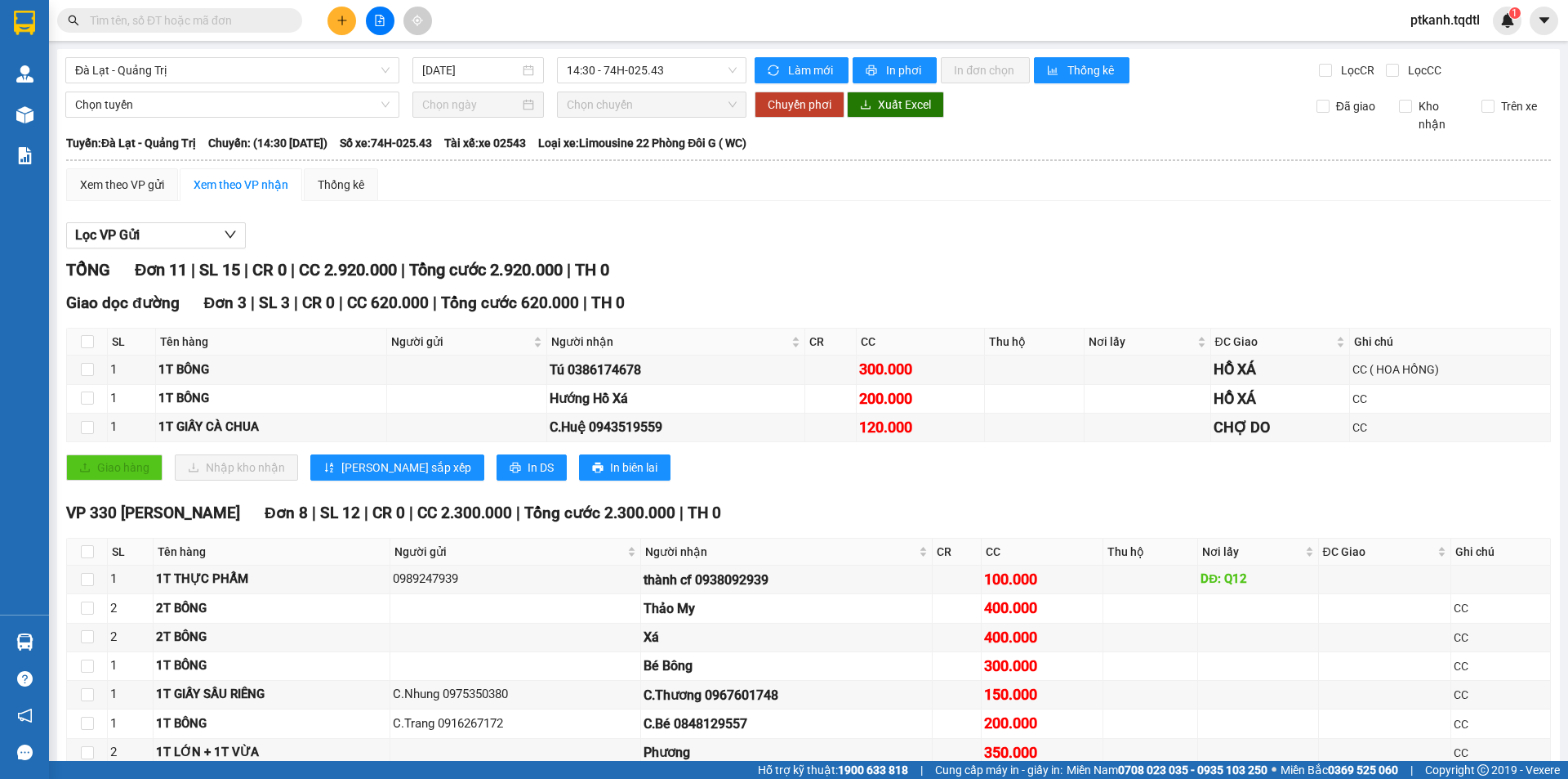
scroll to position [119, 0]
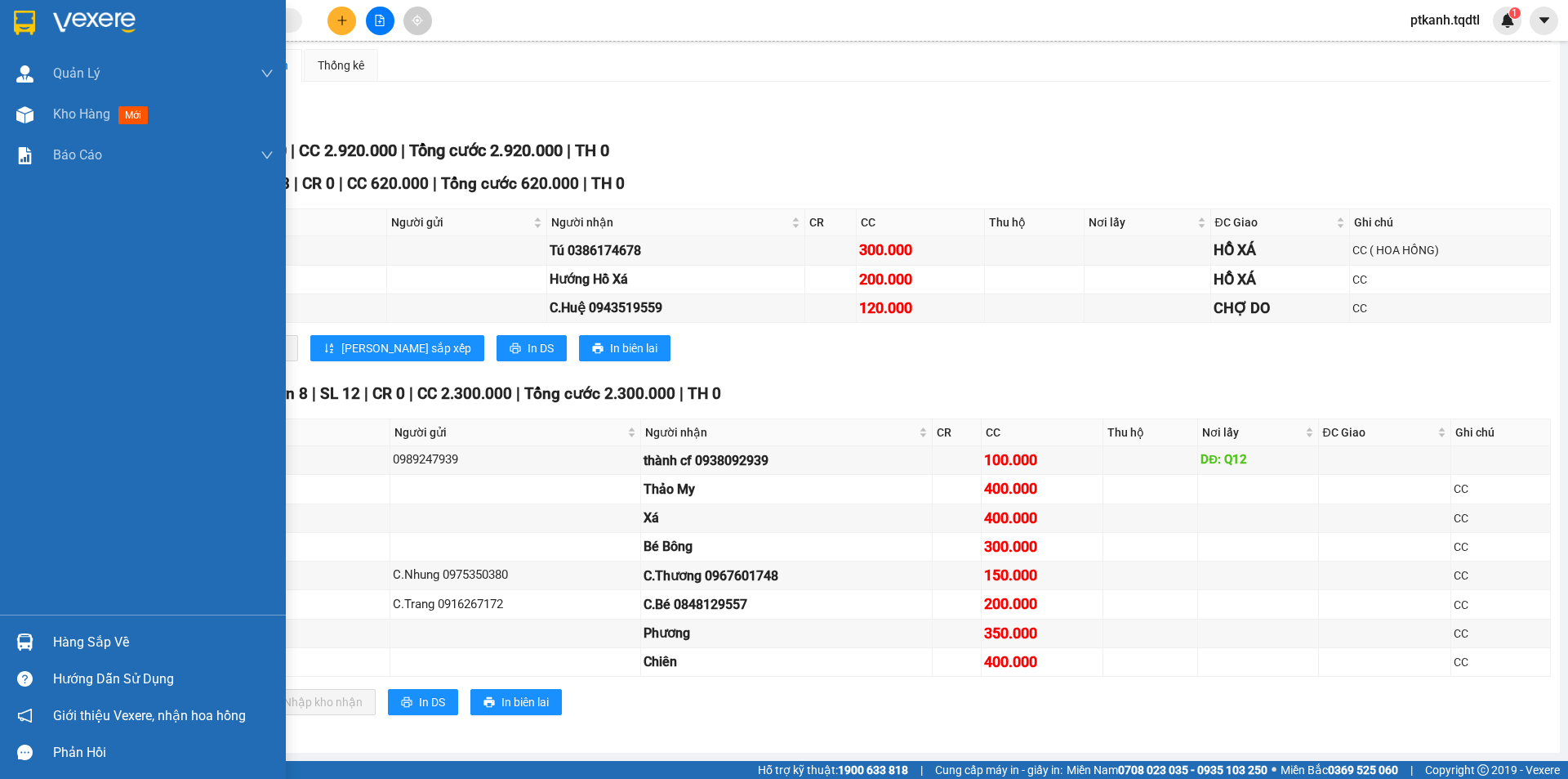
click at [21, 643] on img at bounding box center [25, 642] width 17 height 17
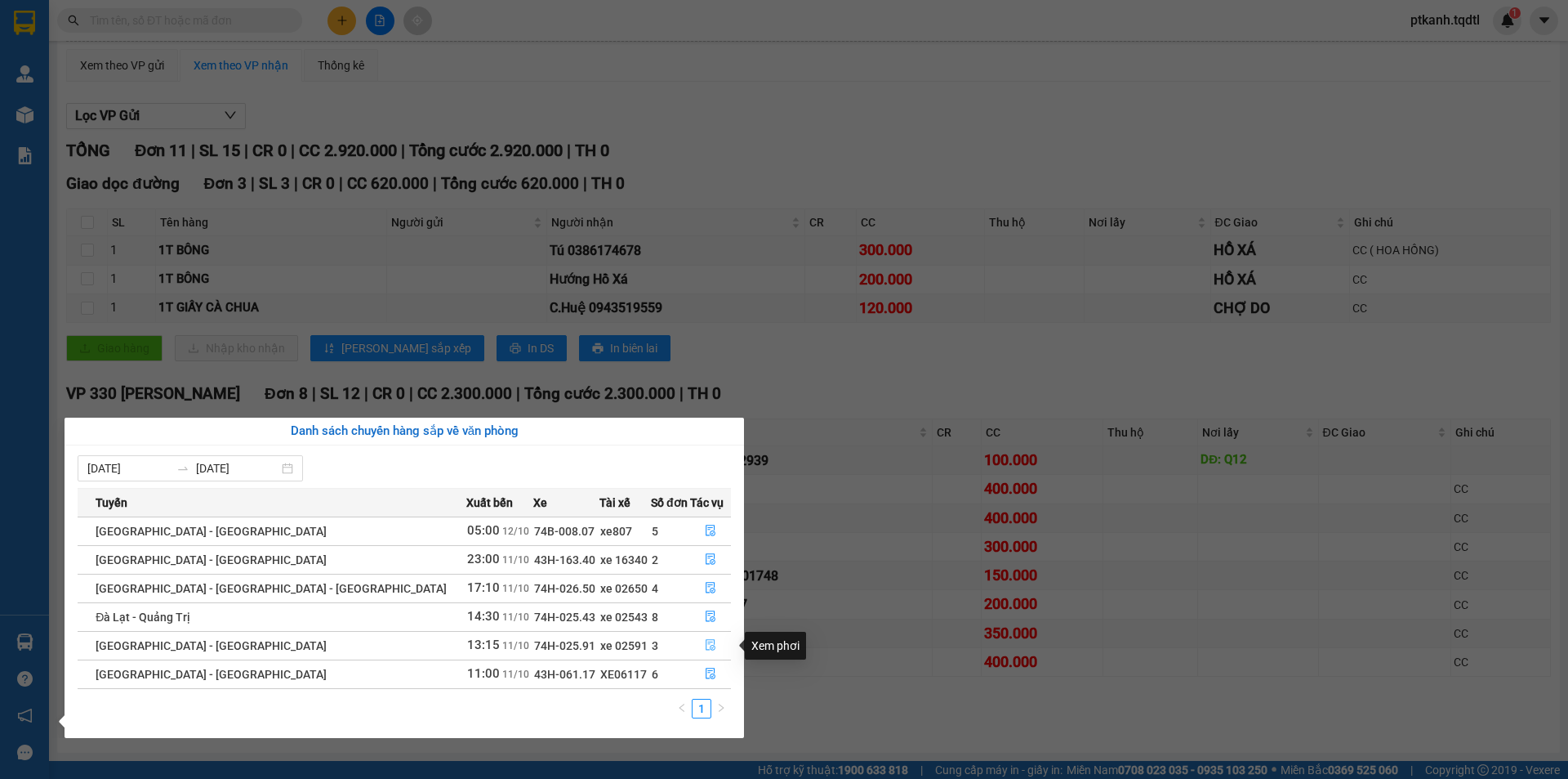
click at [705, 643] on icon "file-done" at bounding box center [710, 646] width 10 height 12
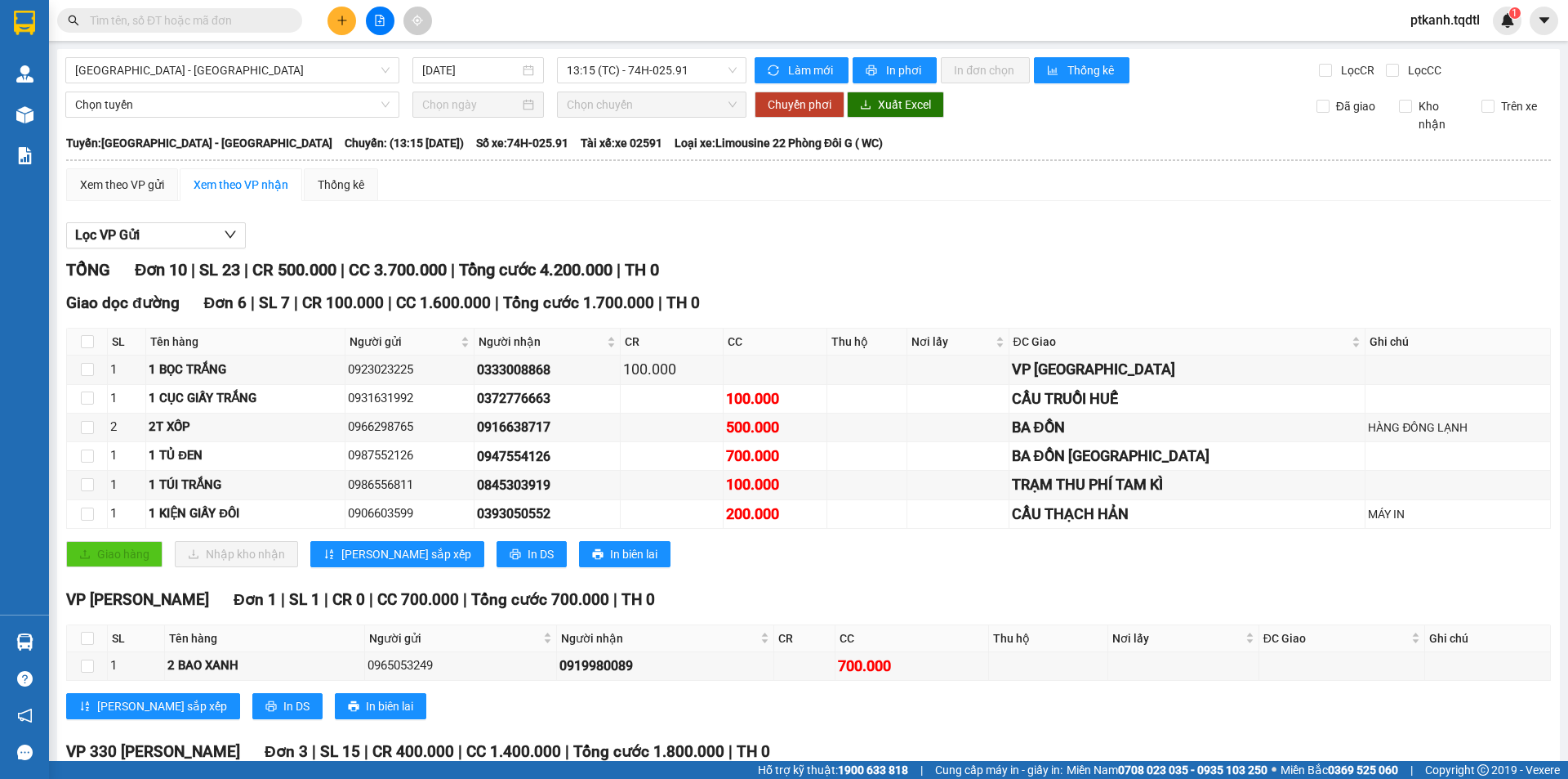
scroll to position [214, 0]
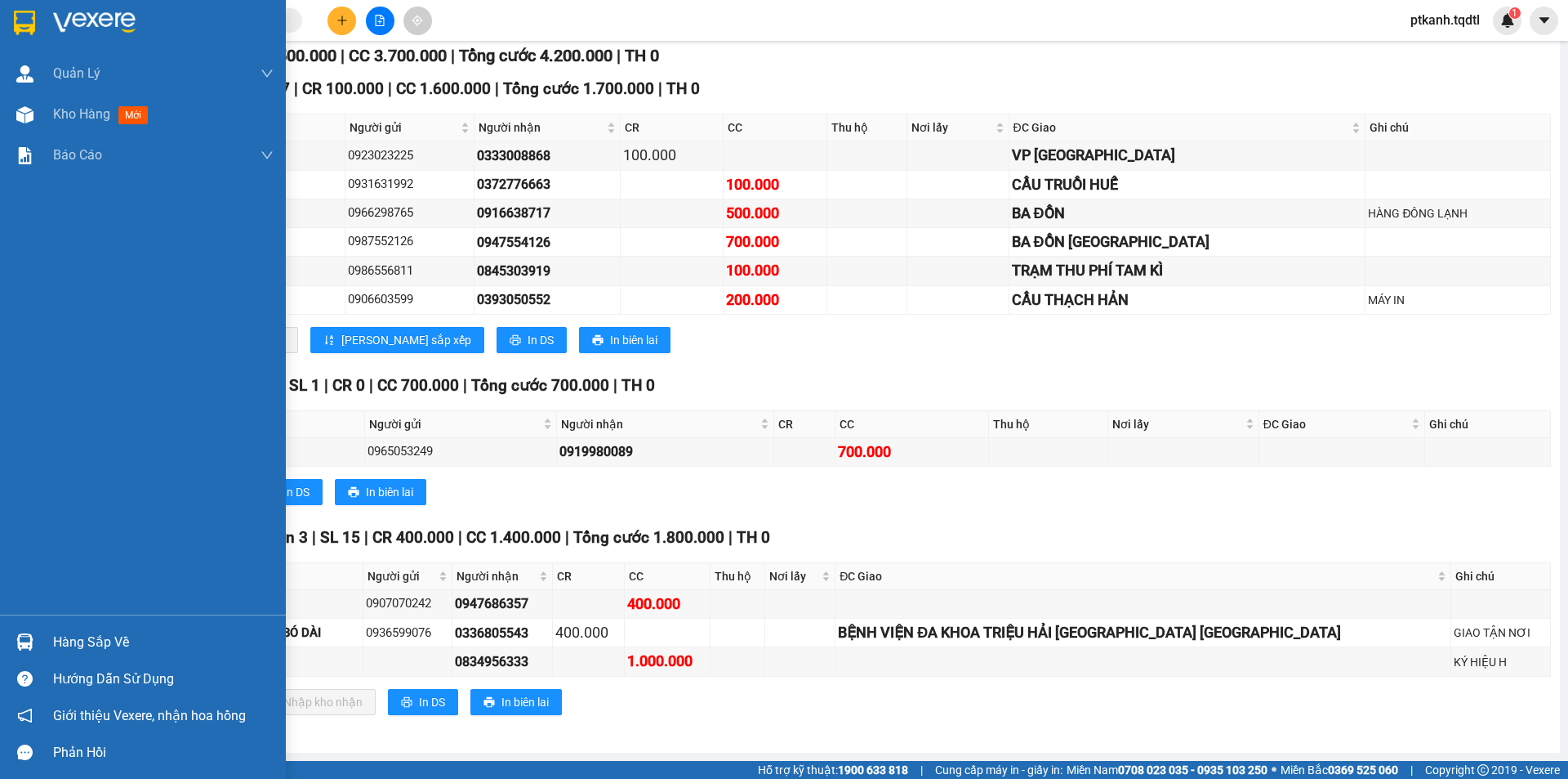
click at [32, 642] on img at bounding box center [25, 642] width 17 height 17
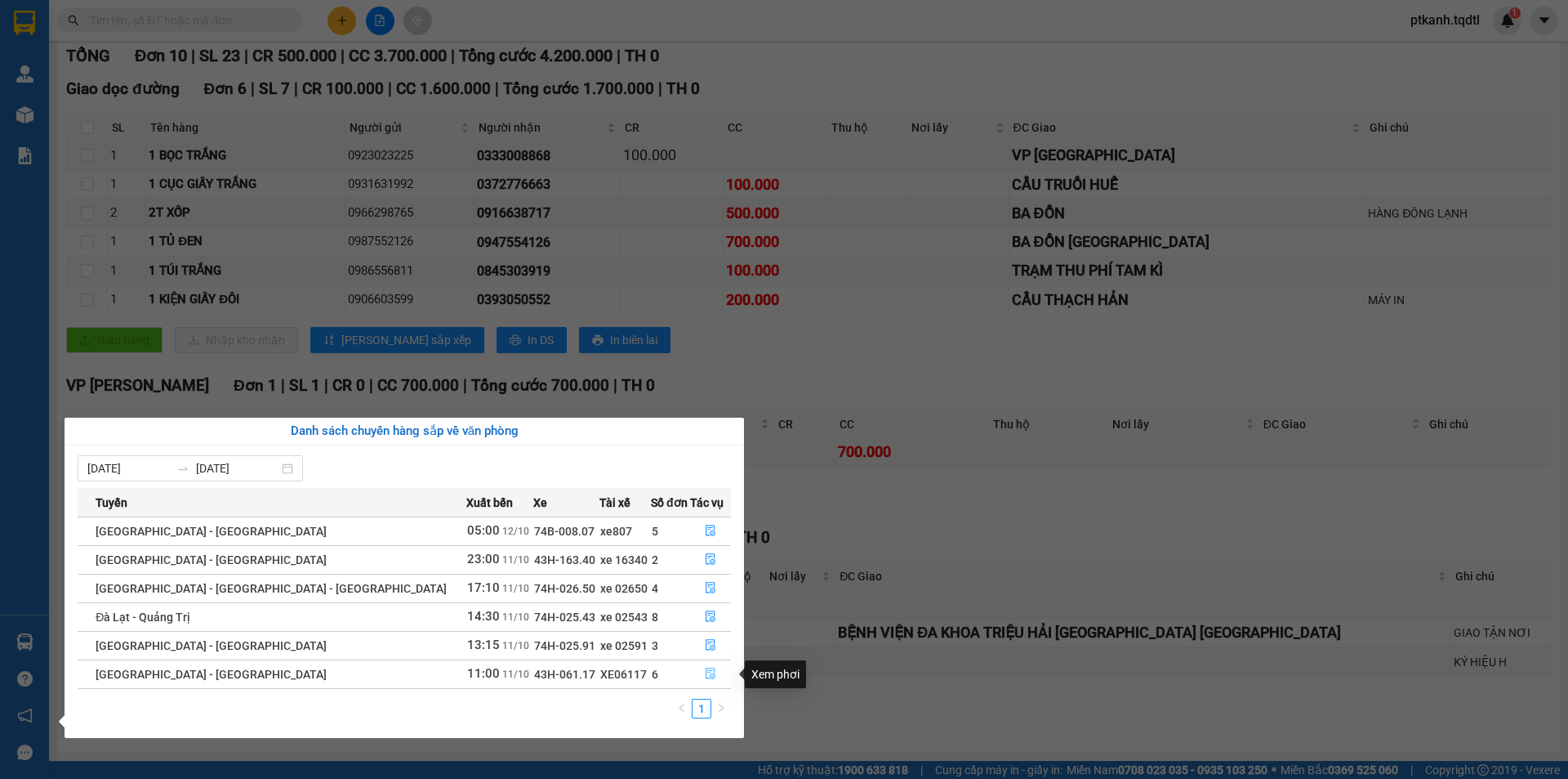
click at [705, 670] on icon "file-done" at bounding box center [710, 673] width 12 height 12
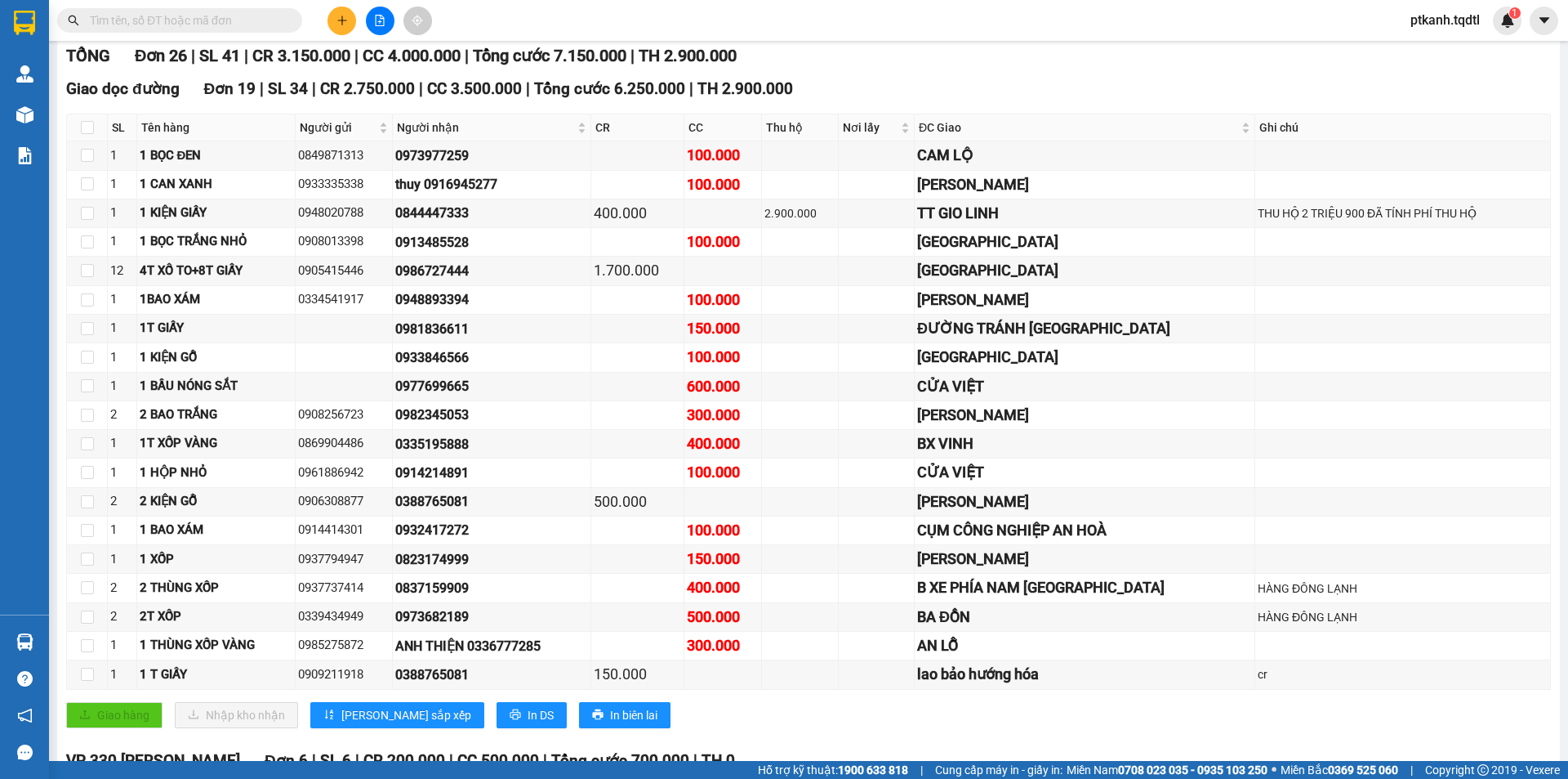
click at [342, 24] on icon "plus" at bounding box center [341, 20] width 1 height 9
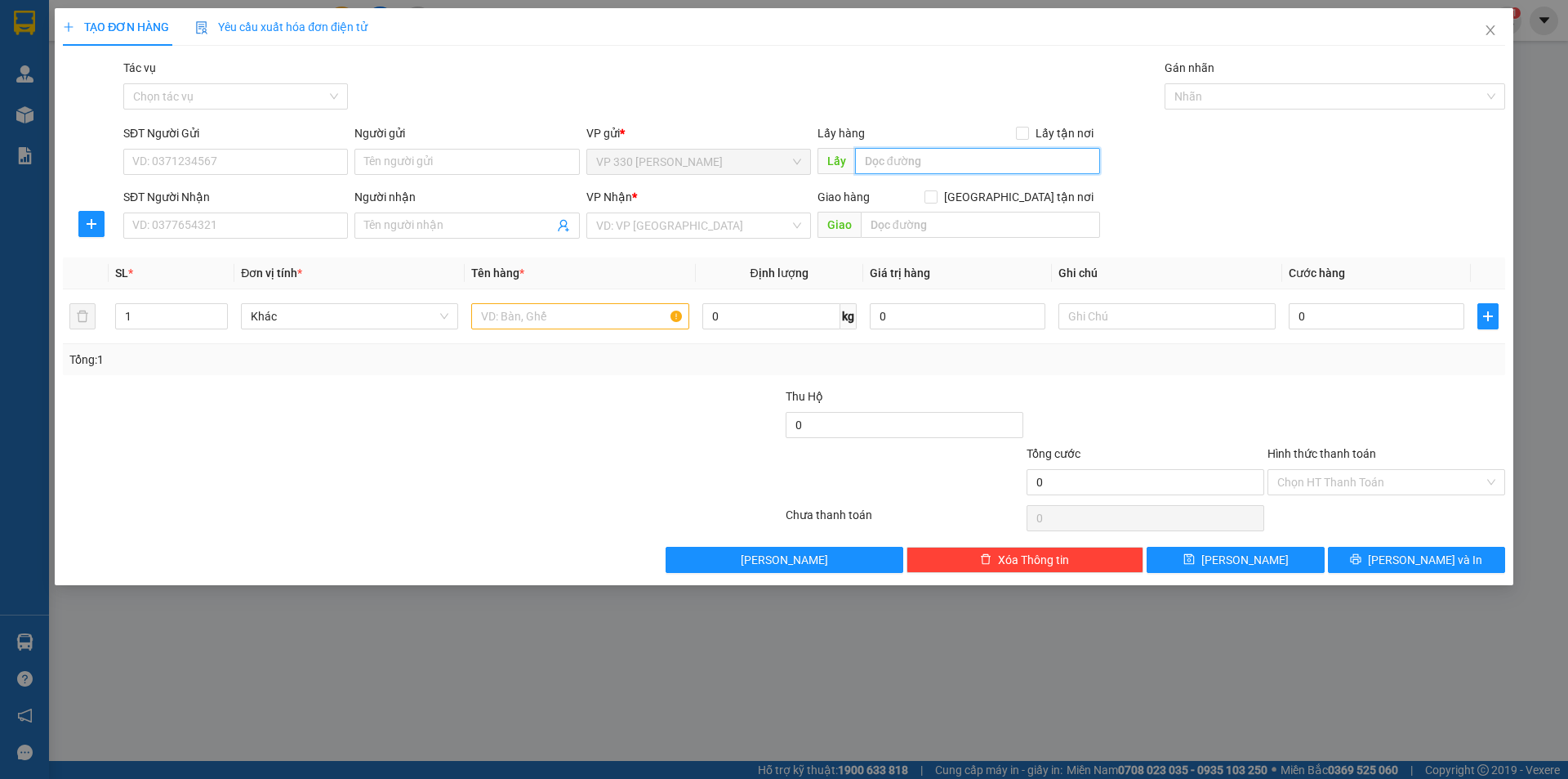
click at [923, 156] on input "text" at bounding box center [978, 161] width 245 height 26
type input "THẢO"
click at [294, 228] on input "SĐT Người Nhận" at bounding box center [235, 225] width 224 height 26
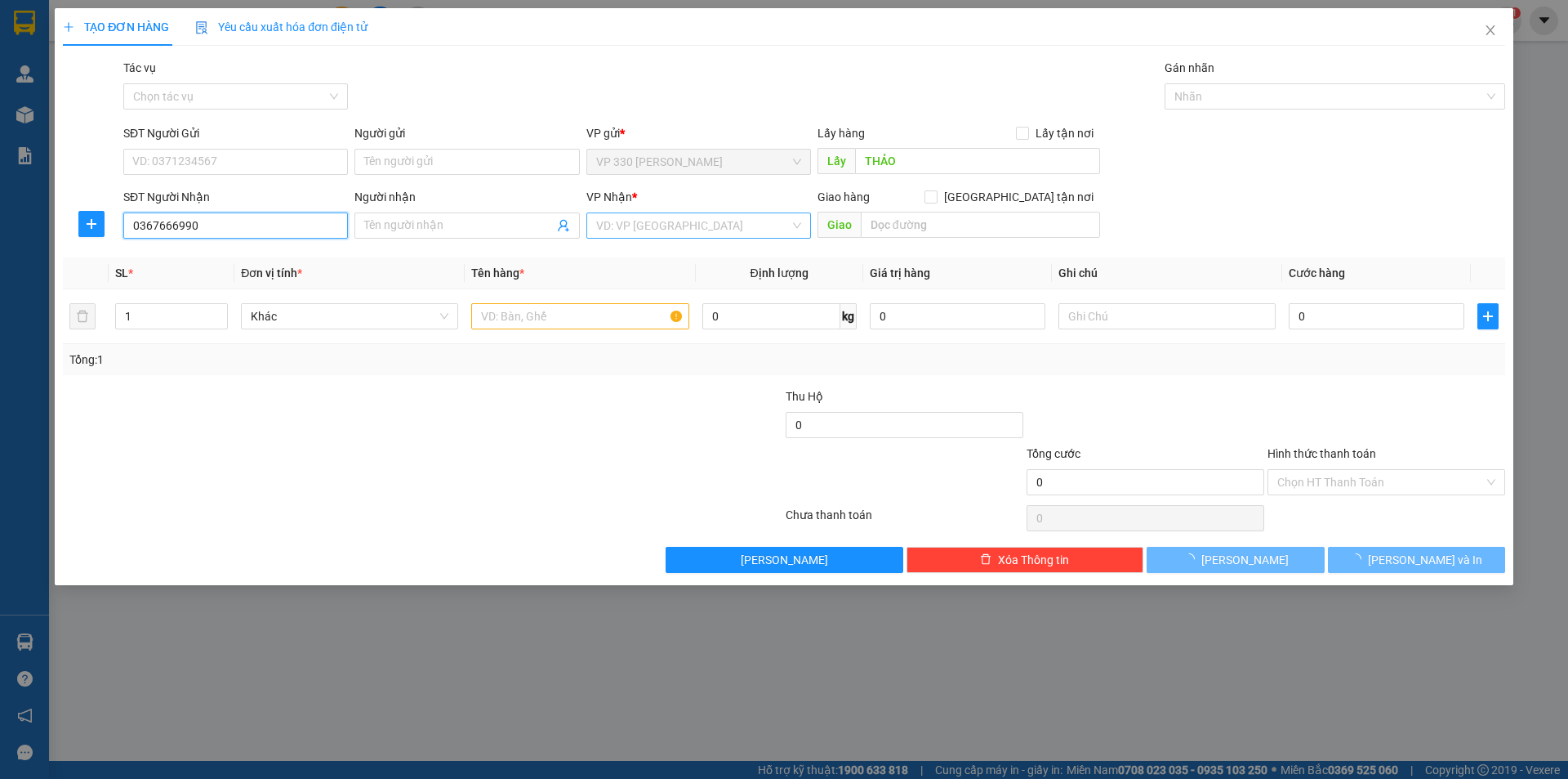
type input "0367666990"
click at [652, 221] on input "search" at bounding box center [692, 225] width 193 height 25
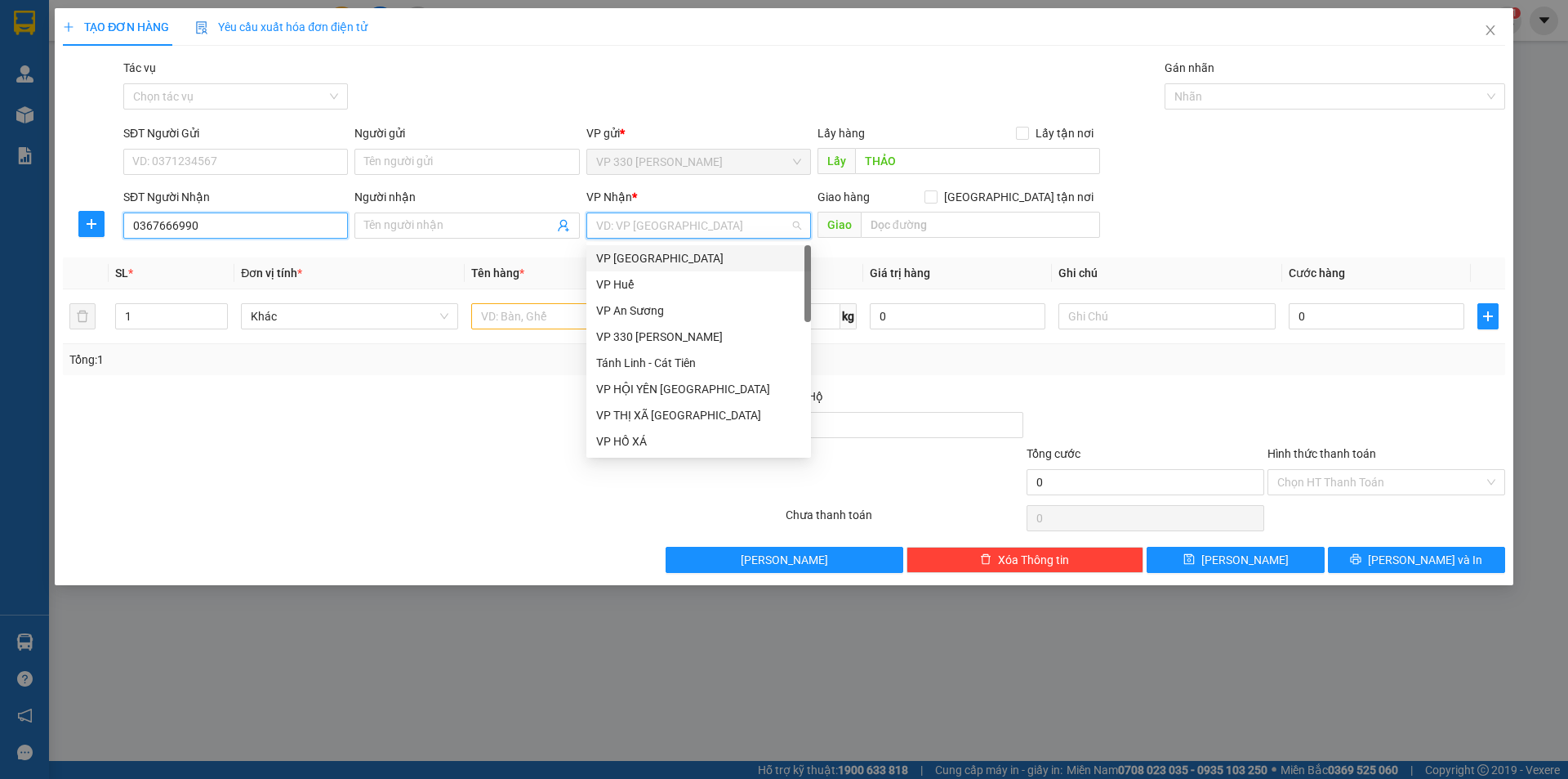
click at [271, 224] on input "0367666990" at bounding box center [235, 225] width 224 height 26
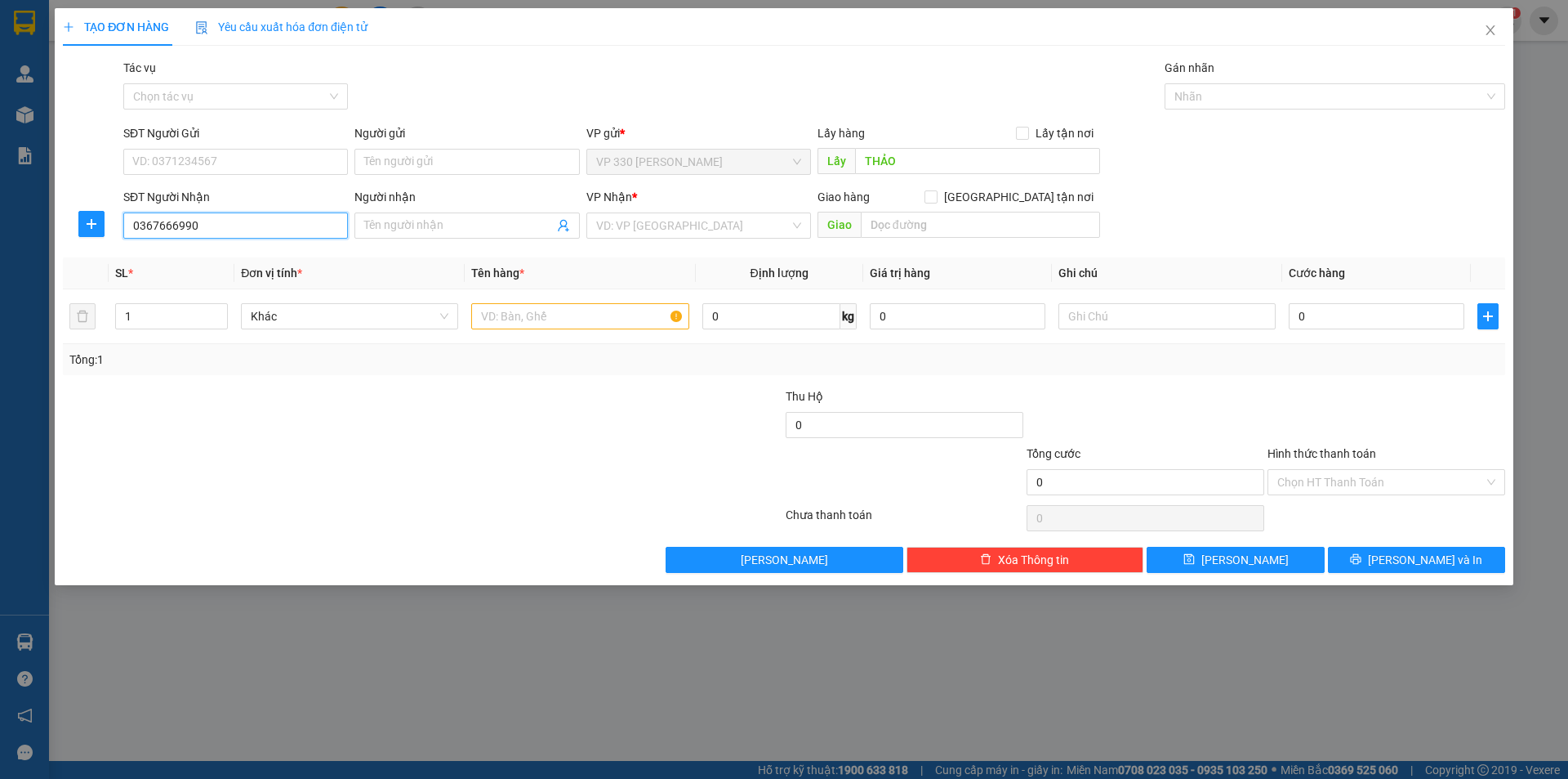
click at [228, 234] on input "0367666990" at bounding box center [235, 225] width 224 height 26
click at [683, 222] on input "search" at bounding box center [692, 225] width 193 height 25
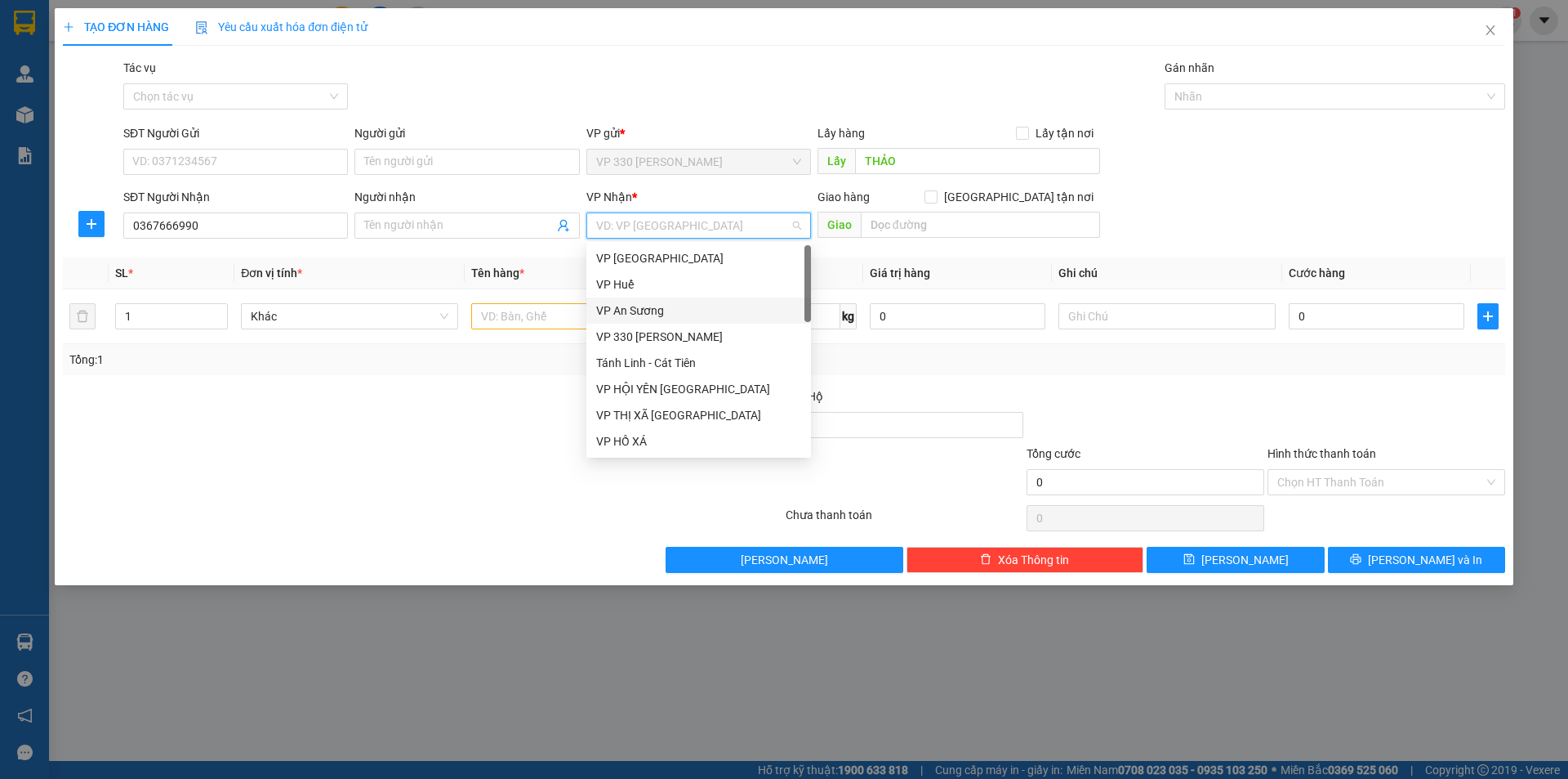
click at [646, 308] on div "VP An Sương" at bounding box center [698, 310] width 205 height 18
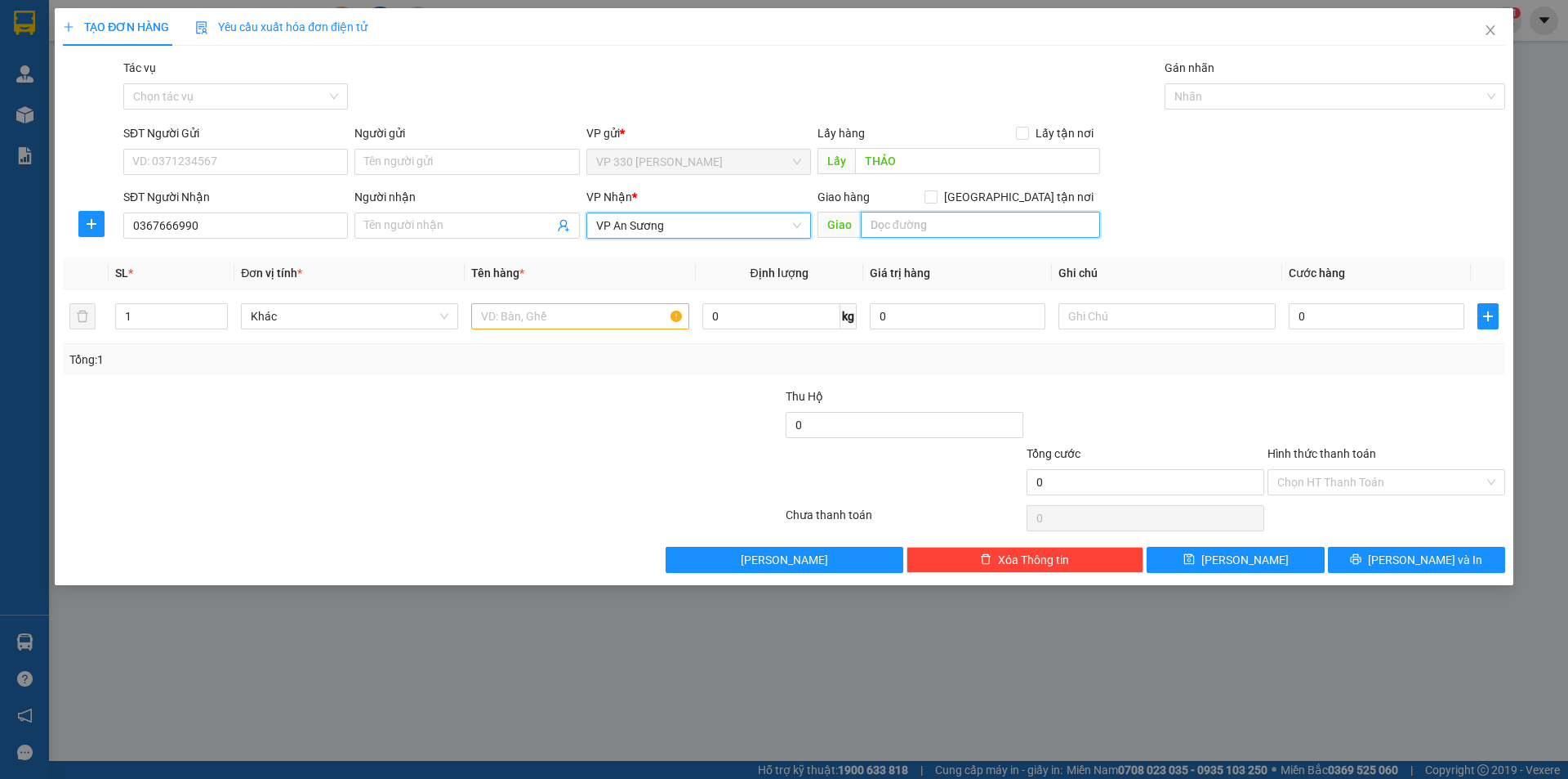
click at [960, 231] on input "text" at bounding box center [980, 225] width 239 height 26
type input "D"
type input "ĐH NÔNG LÂM"
type input "2"
click at [218, 308] on span "up" at bounding box center [219, 312] width 10 height 10
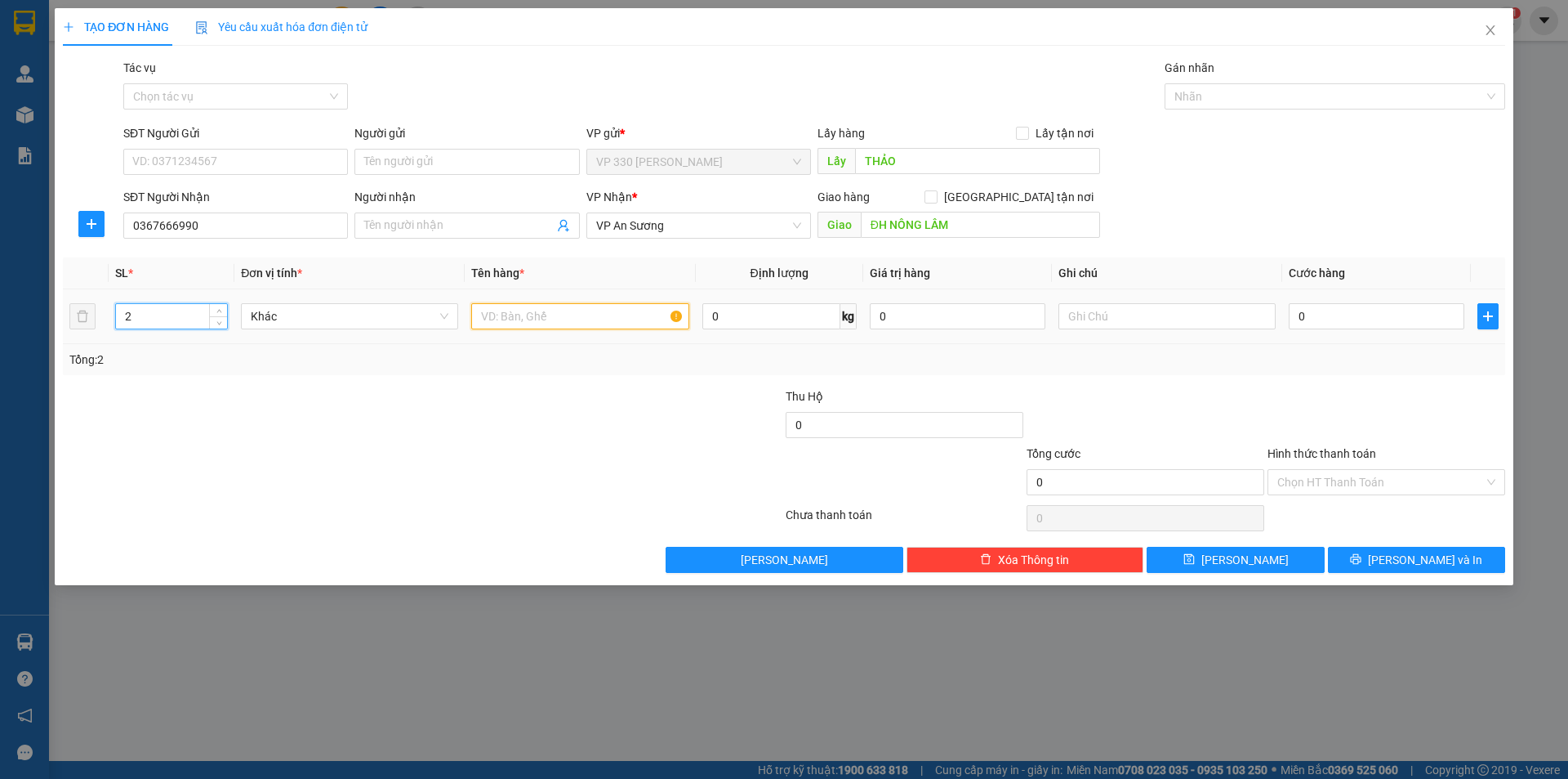
click at [506, 315] on input "text" at bounding box center [580, 316] width 217 height 26
type input "1 XỐP 1 BAO"
click at [1339, 320] on input "0" at bounding box center [1376, 316] width 176 height 26
type input "2"
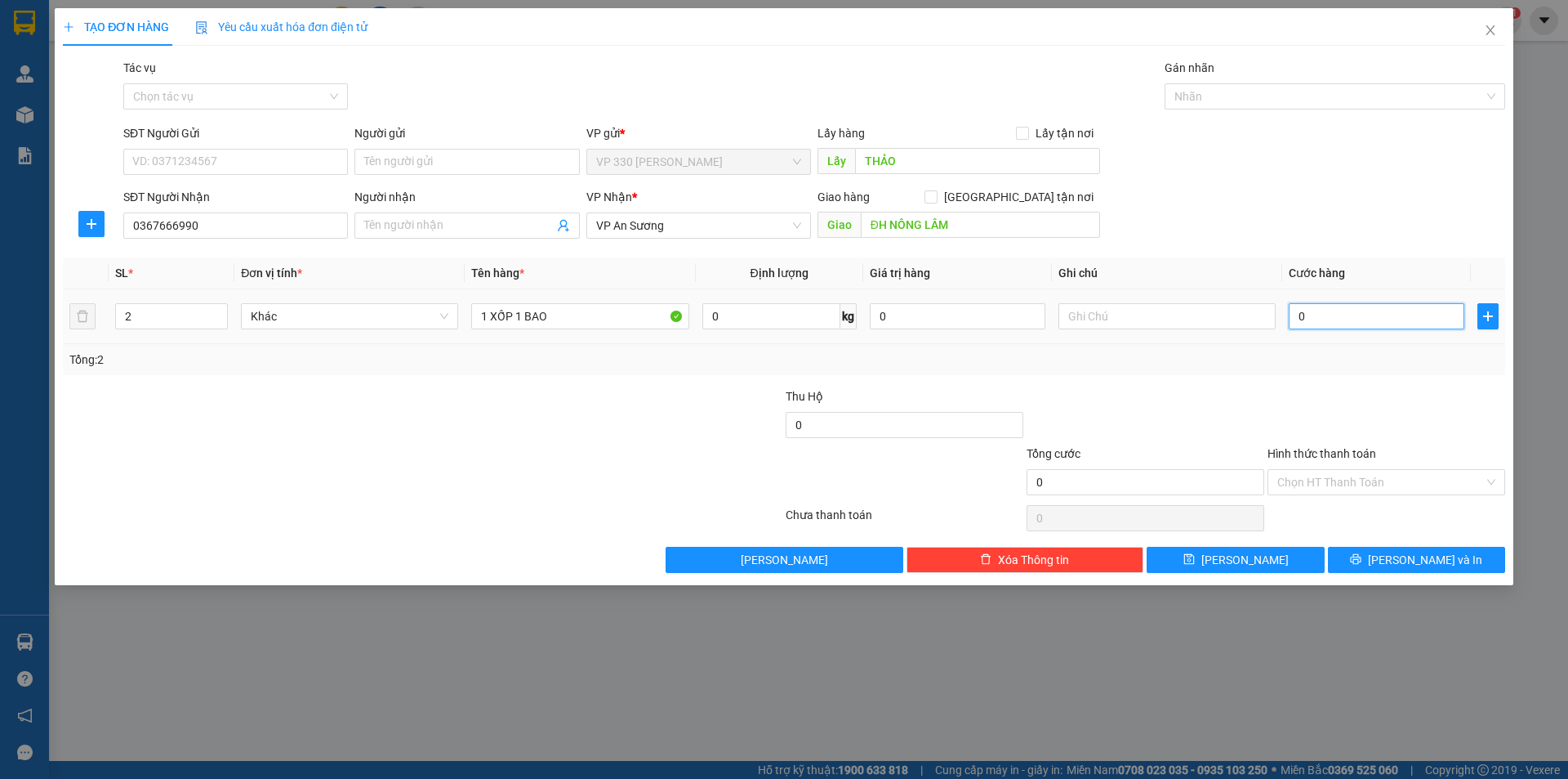
type input "2"
type input "25"
type input "250"
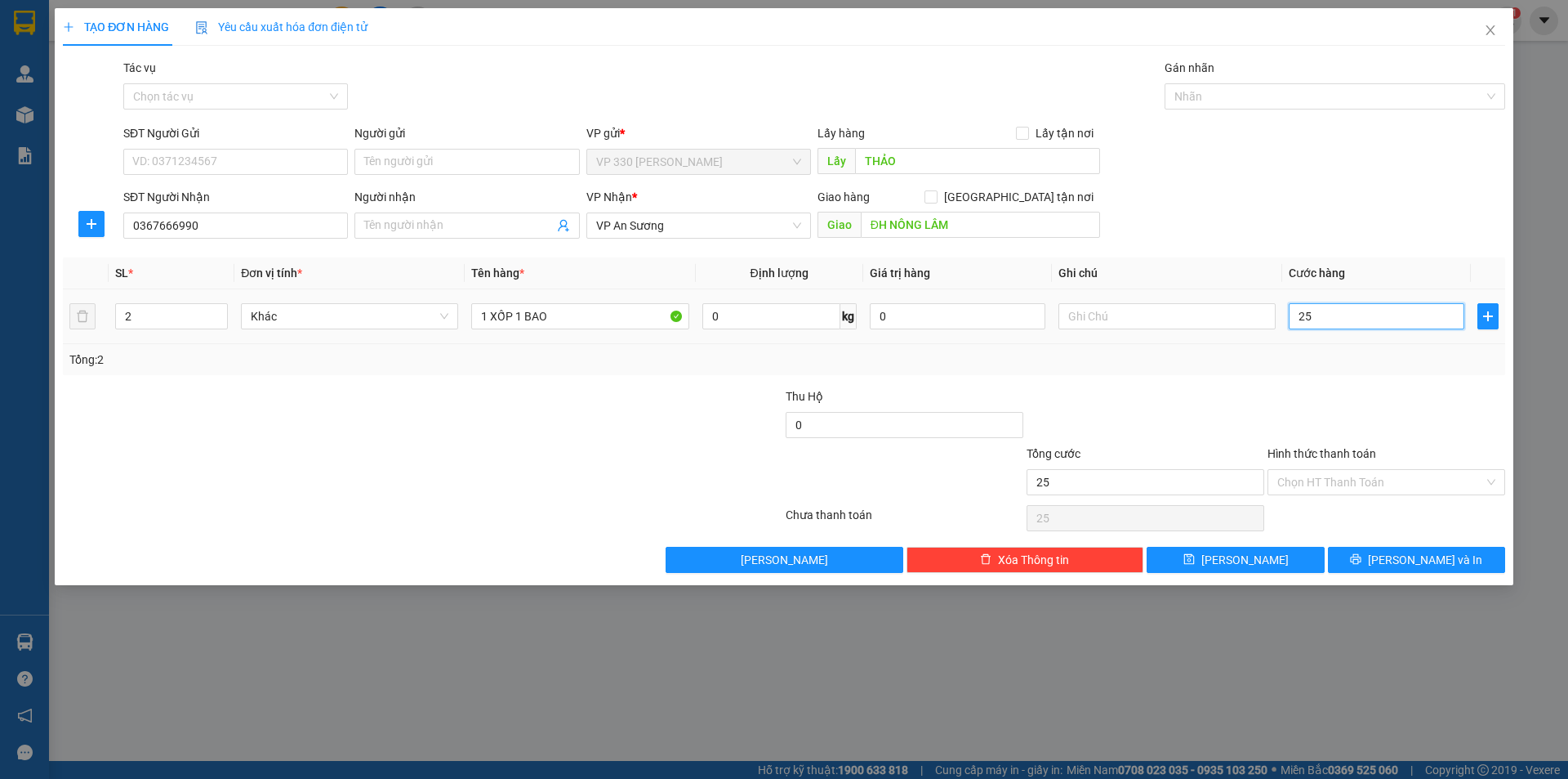
type input "250"
type input "2.500"
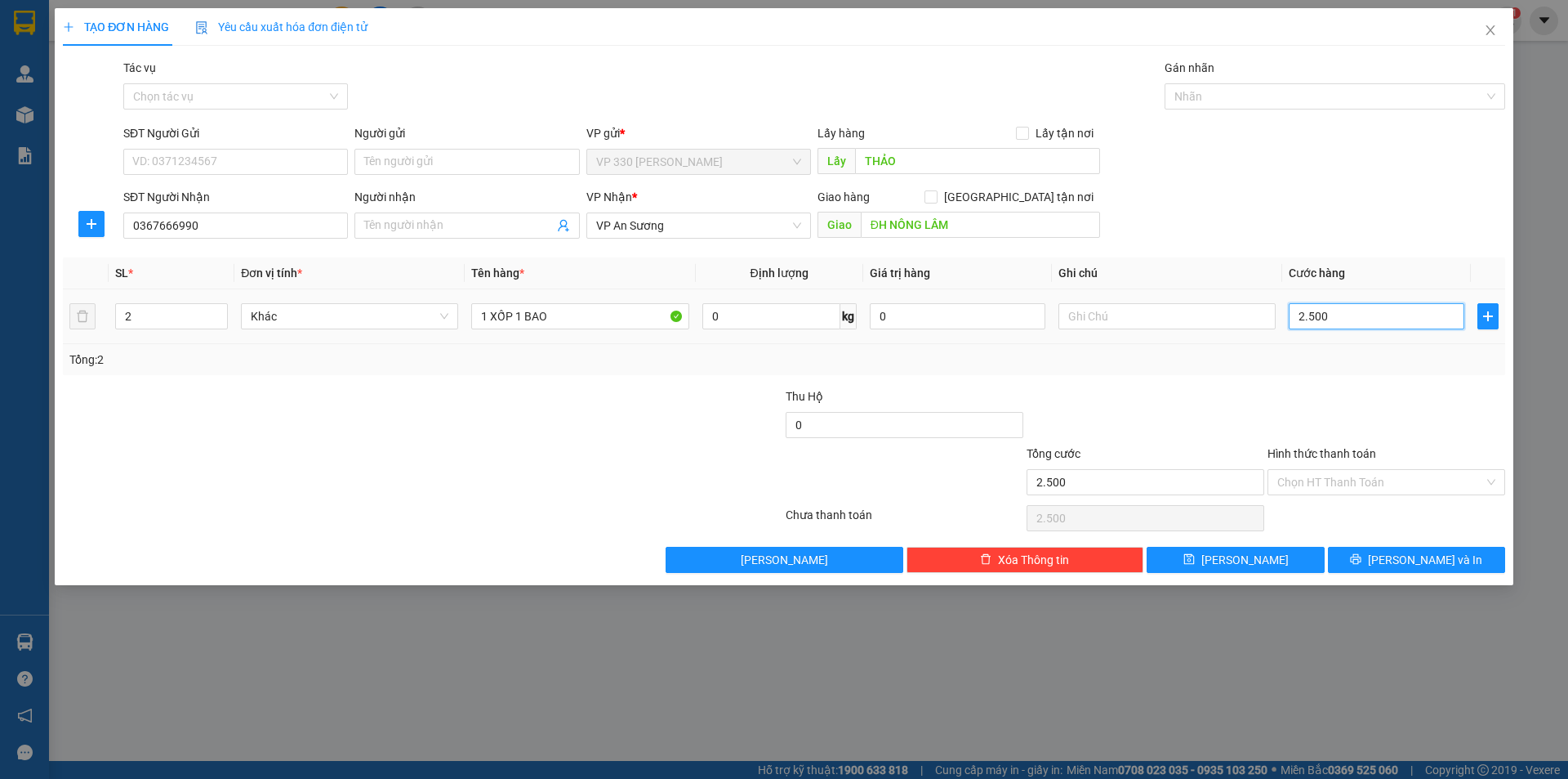
type input "25.000"
type input "250.000"
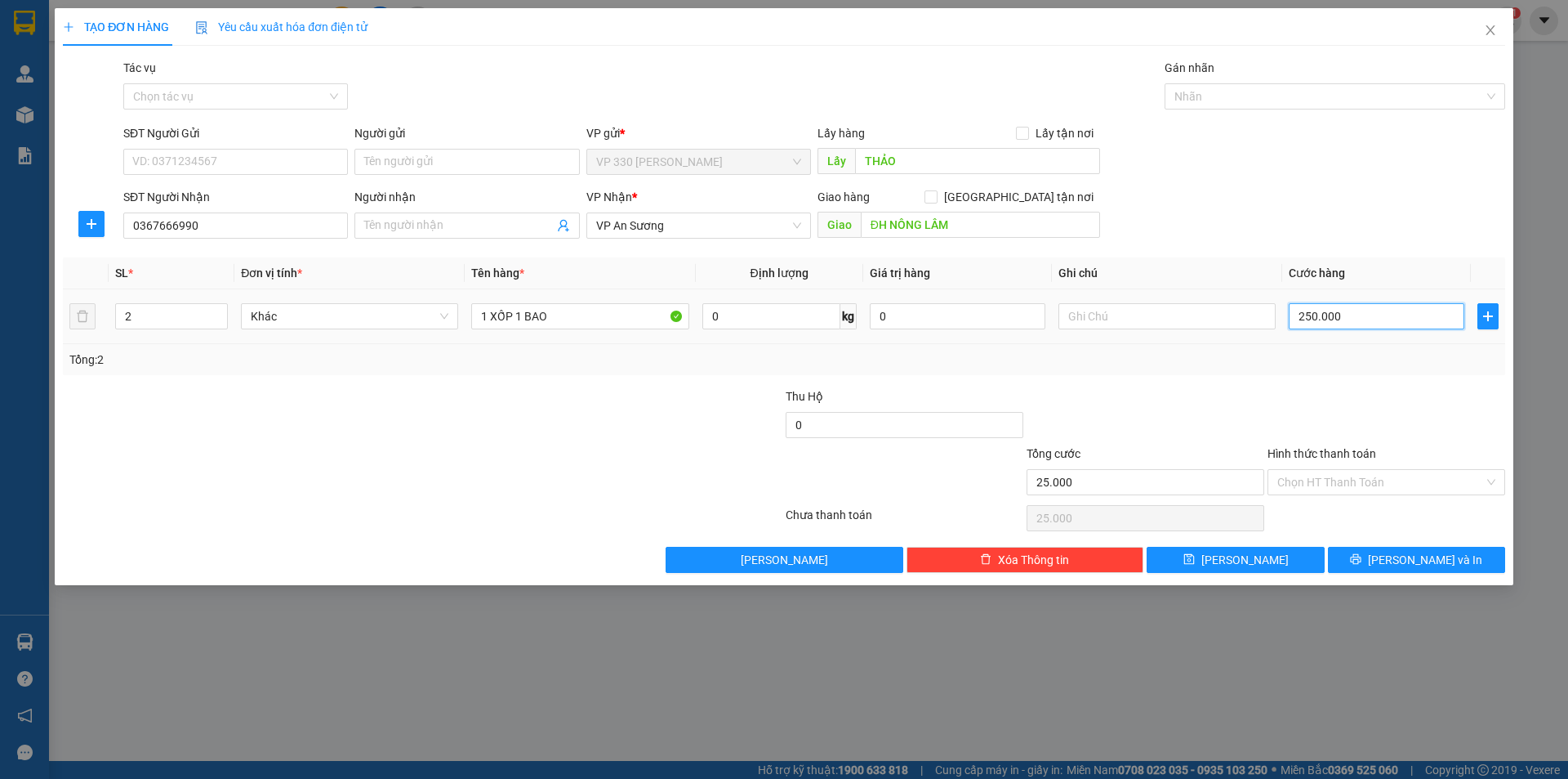
type input "250.000"
click at [1370, 549] on button "[PERSON_NAME] và In" at bounding box center [1417, 559] width 178 height 26
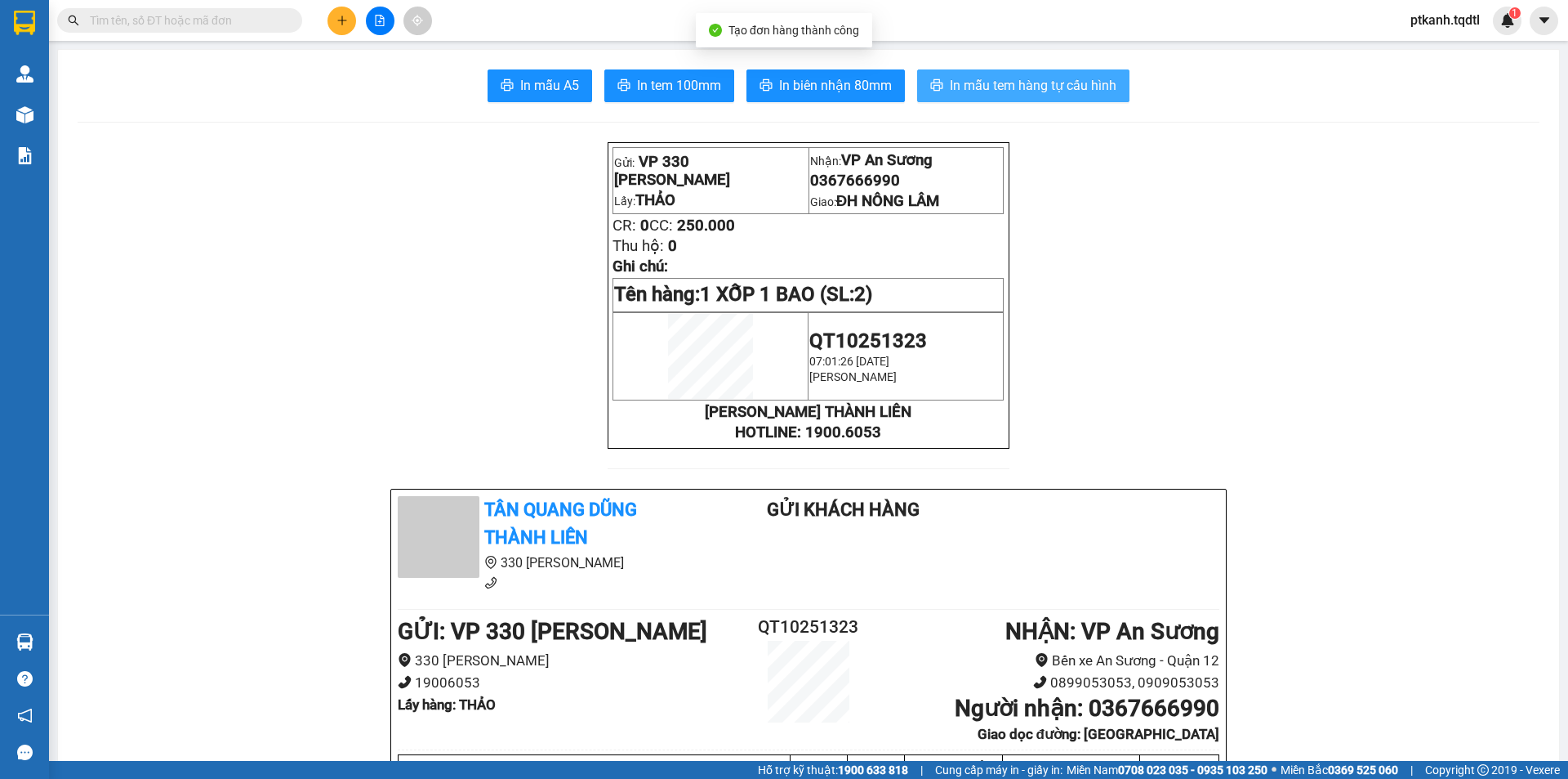
click at [1006, 84] on span "In mẫu tem hàng tự cấu hình" at bounding box center [1033, 85] width 167 height 21
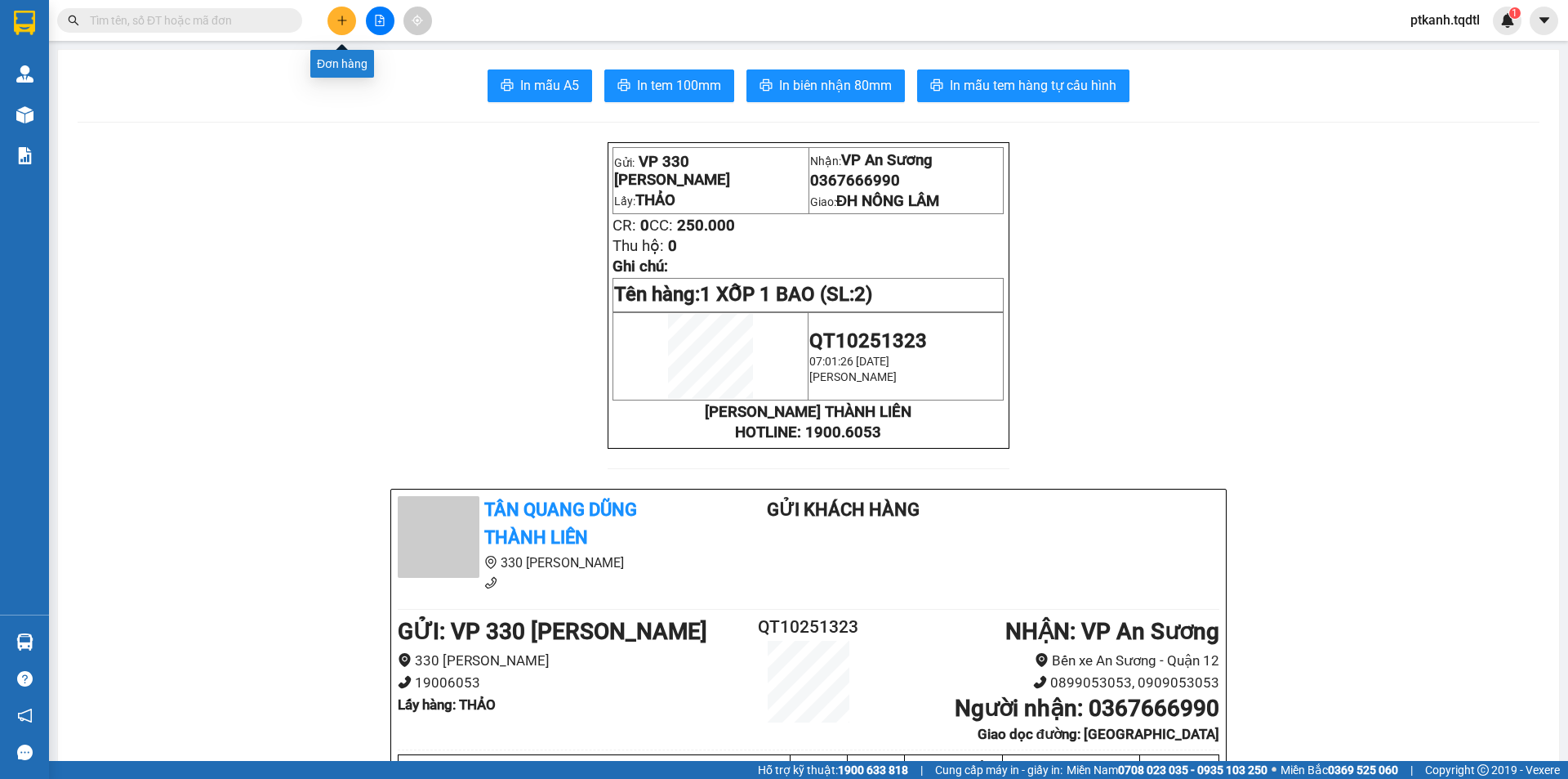
click at [336, 17] on icon "plus" at bounding box center [342, 21] width 12 height 12
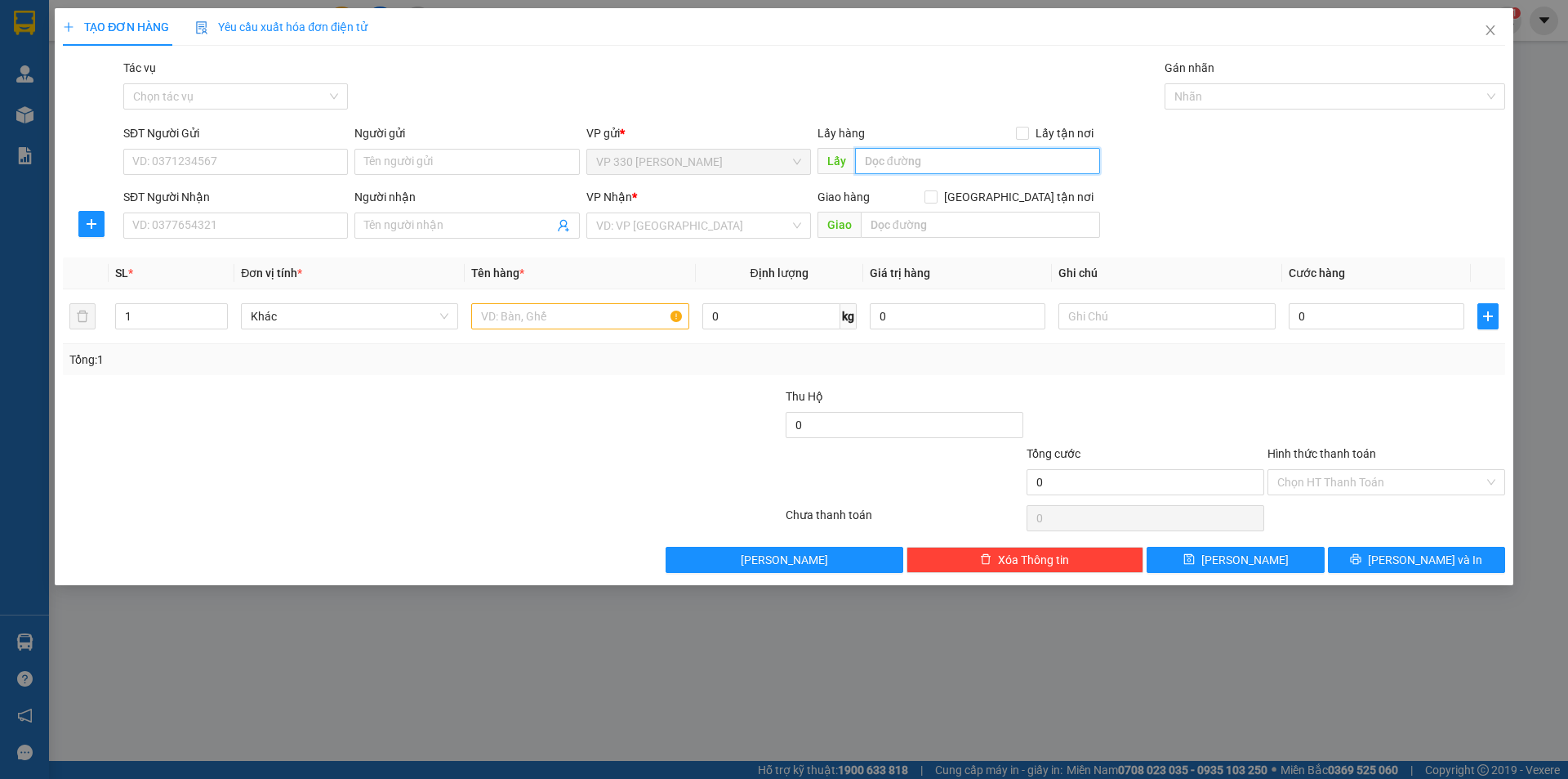
click at [946, 166] on input "text" at bounding box center [978, 161] width 245 height 26
type input "T"
type input "D"
type input "ĐẠT"
click at [328, 224] on input "SĐT Người Nhận" at bounding box center [235, 225] width 224 height 26
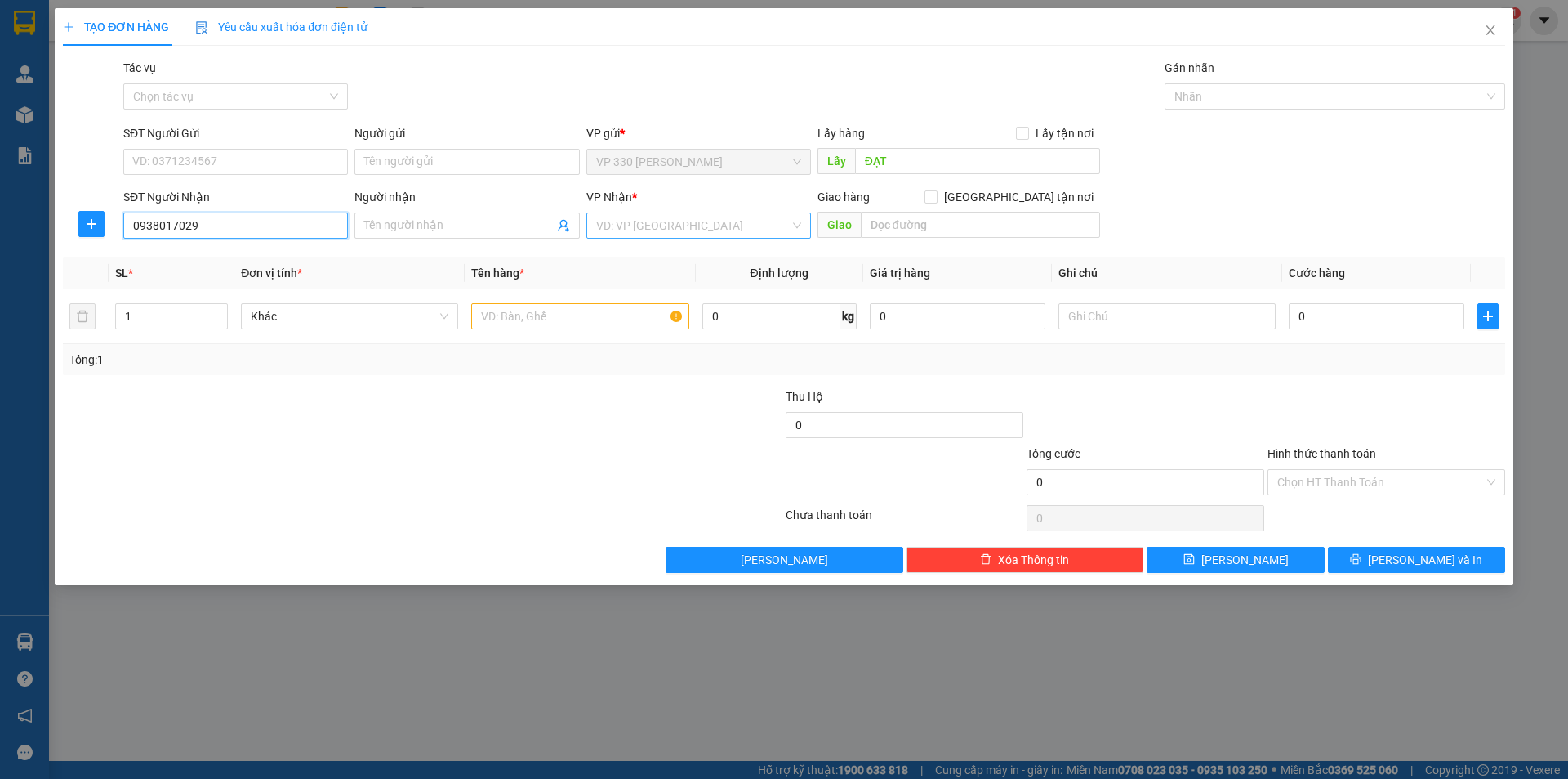
type input "0938017029"
click at [668, 231] on input "search" at bounding box center [692, 225] width 193 height 25
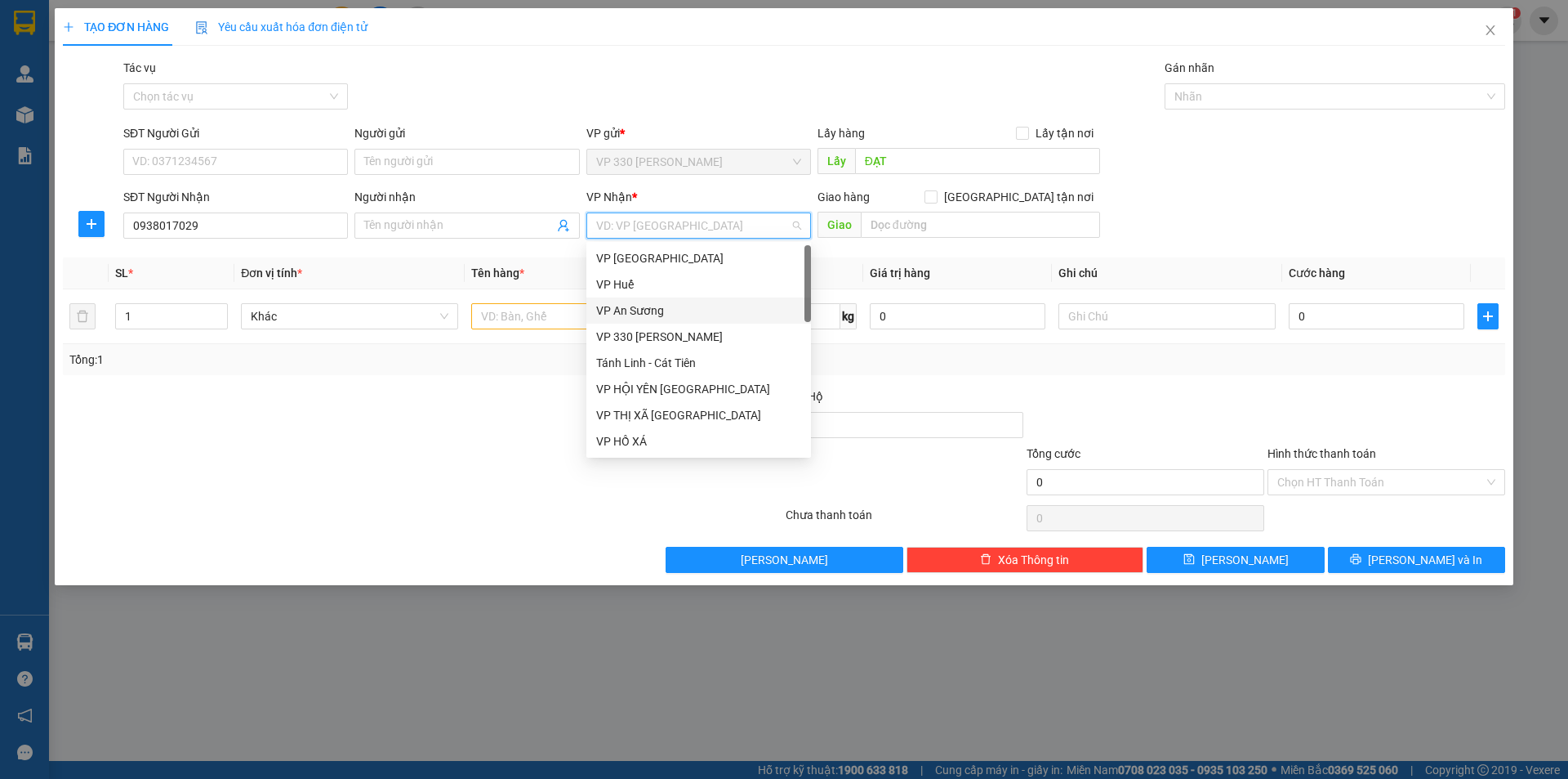
click at [657, 310] on div "VP An Sương" at bounding box center [698, 310] width 205 height 18
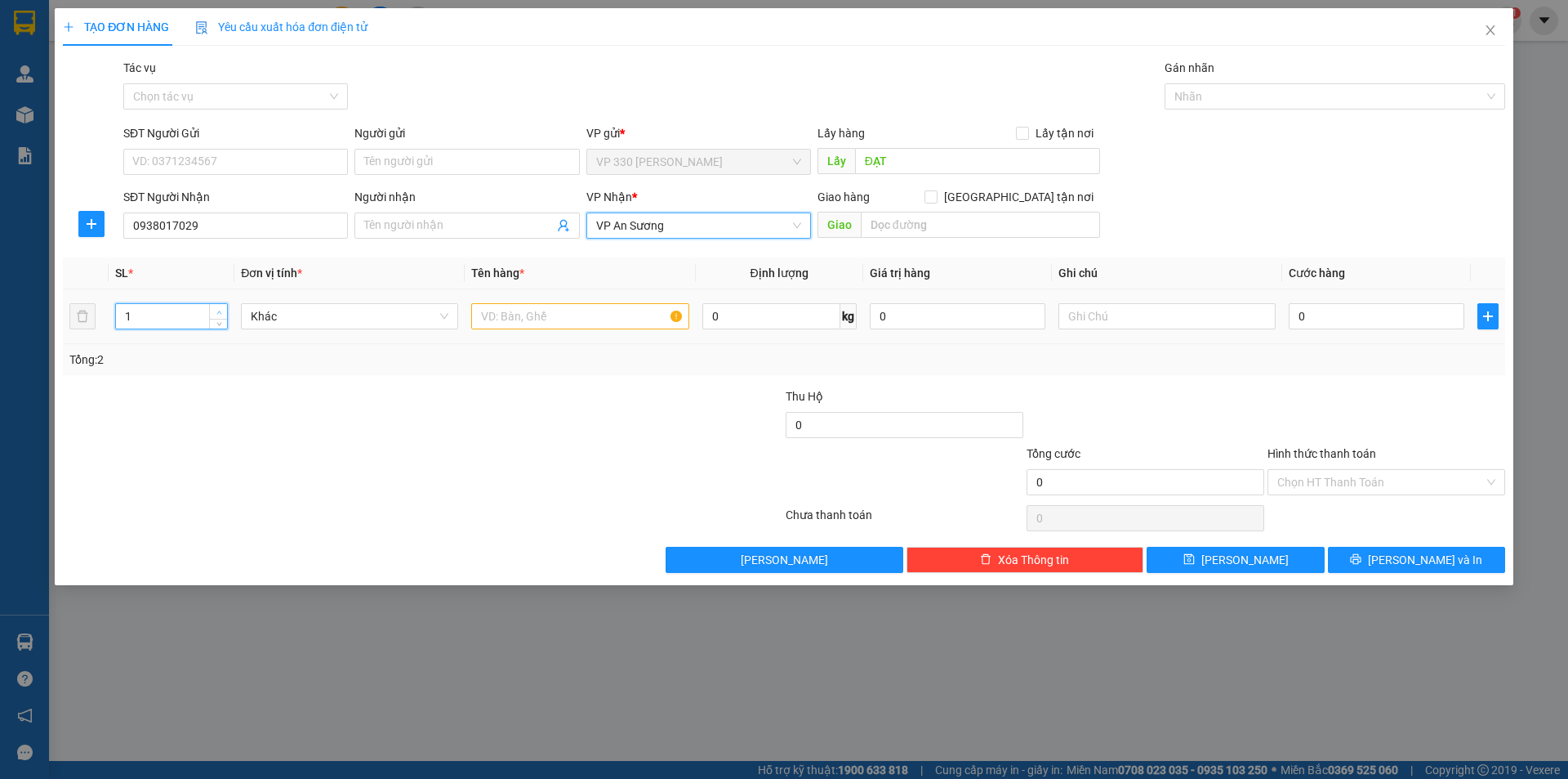
type input "2"
click at [220, 307] on span "up" at bounding box center [219, 312] width 10 height 10
click at [520, 310] on input "text" at bounding box center [580, 316] width 217 height 26
type input "1 XỐP 1 BAO"
click at [1360, 309] on input "0" at bounding box center [1376, 316] width 176 height 26
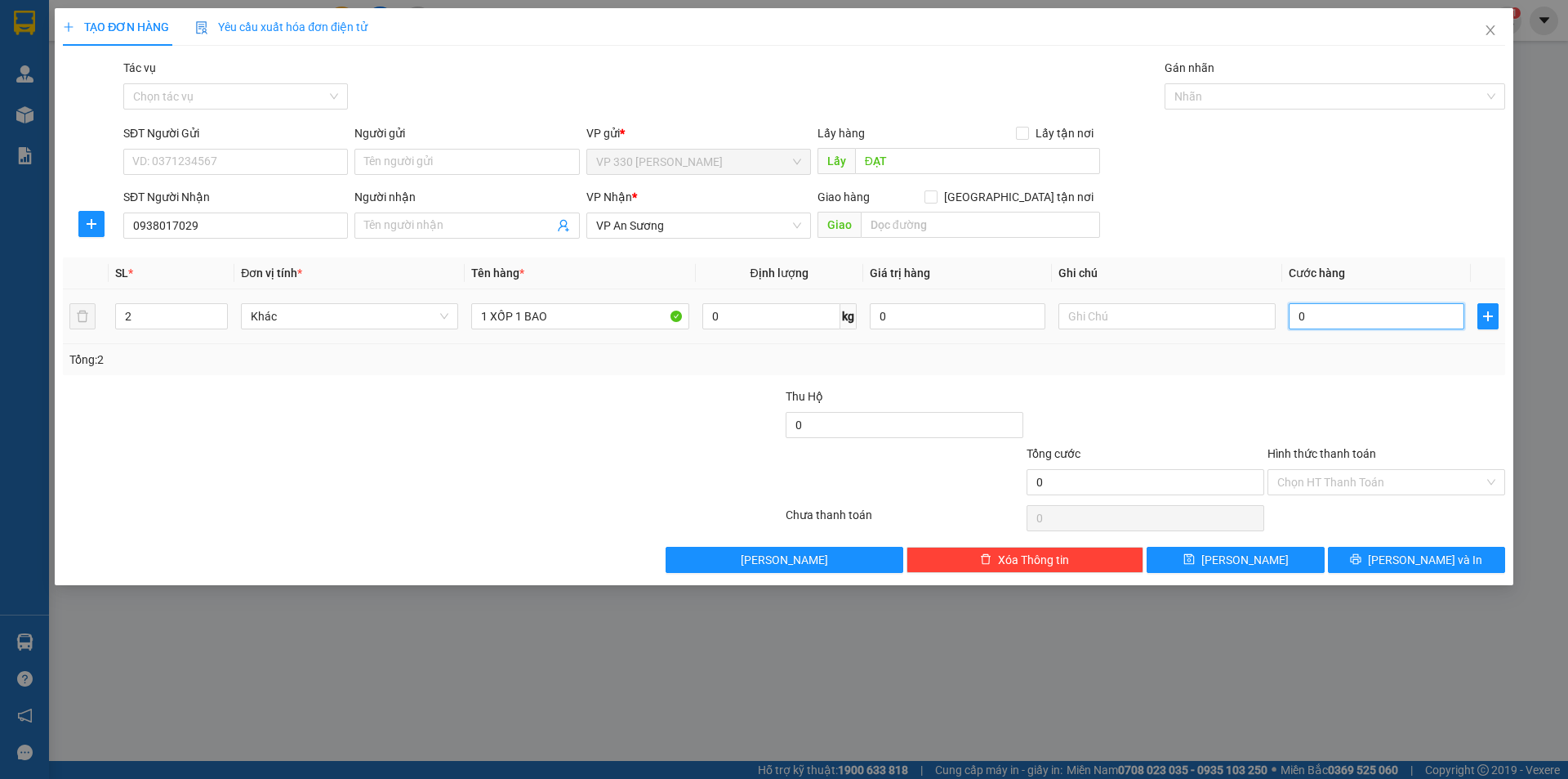
type input "2"
type input "25"
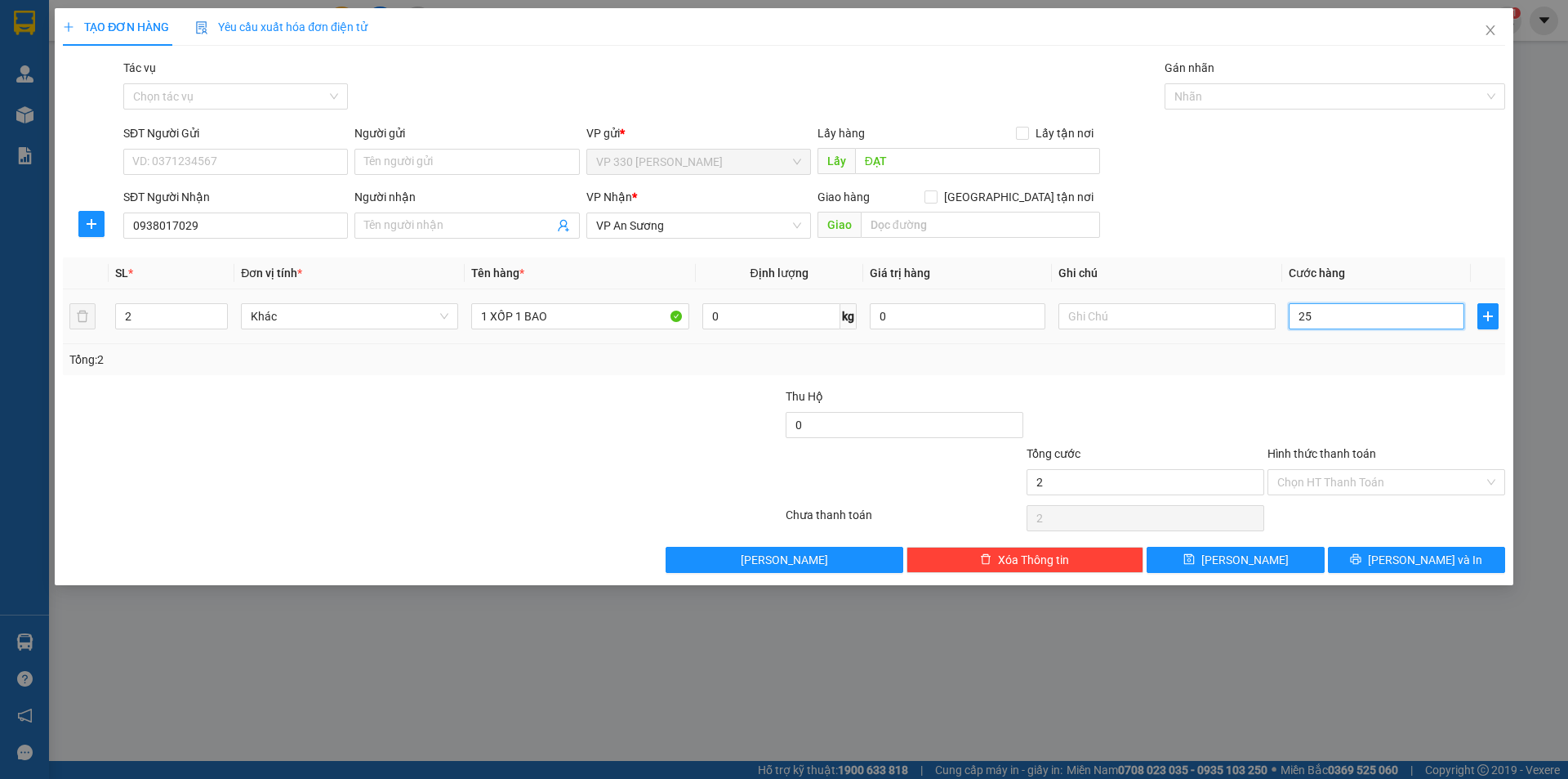
type input "25"
type input "250"
type input "2.500"
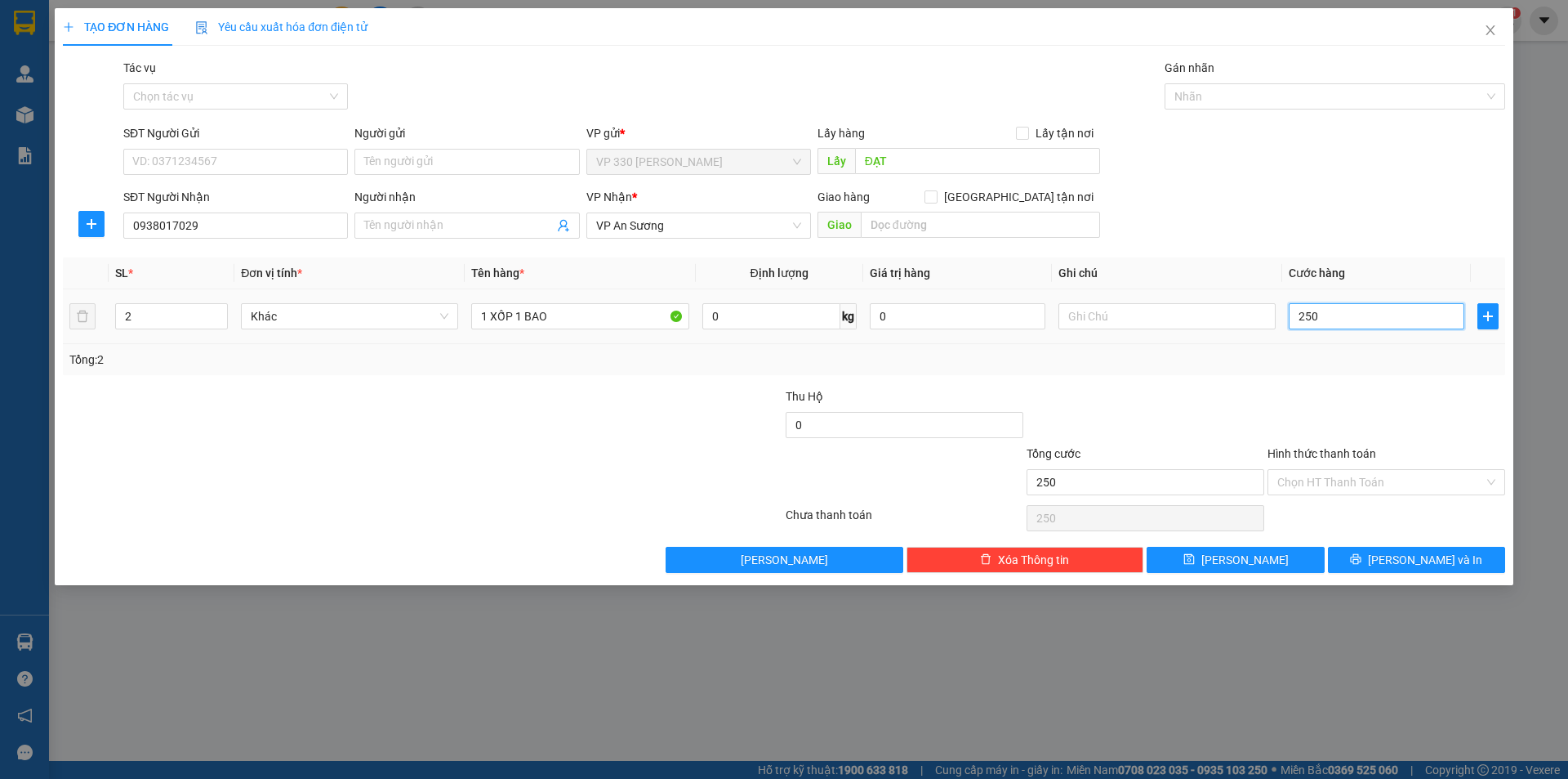
type input "2.500"
type input "25.000"
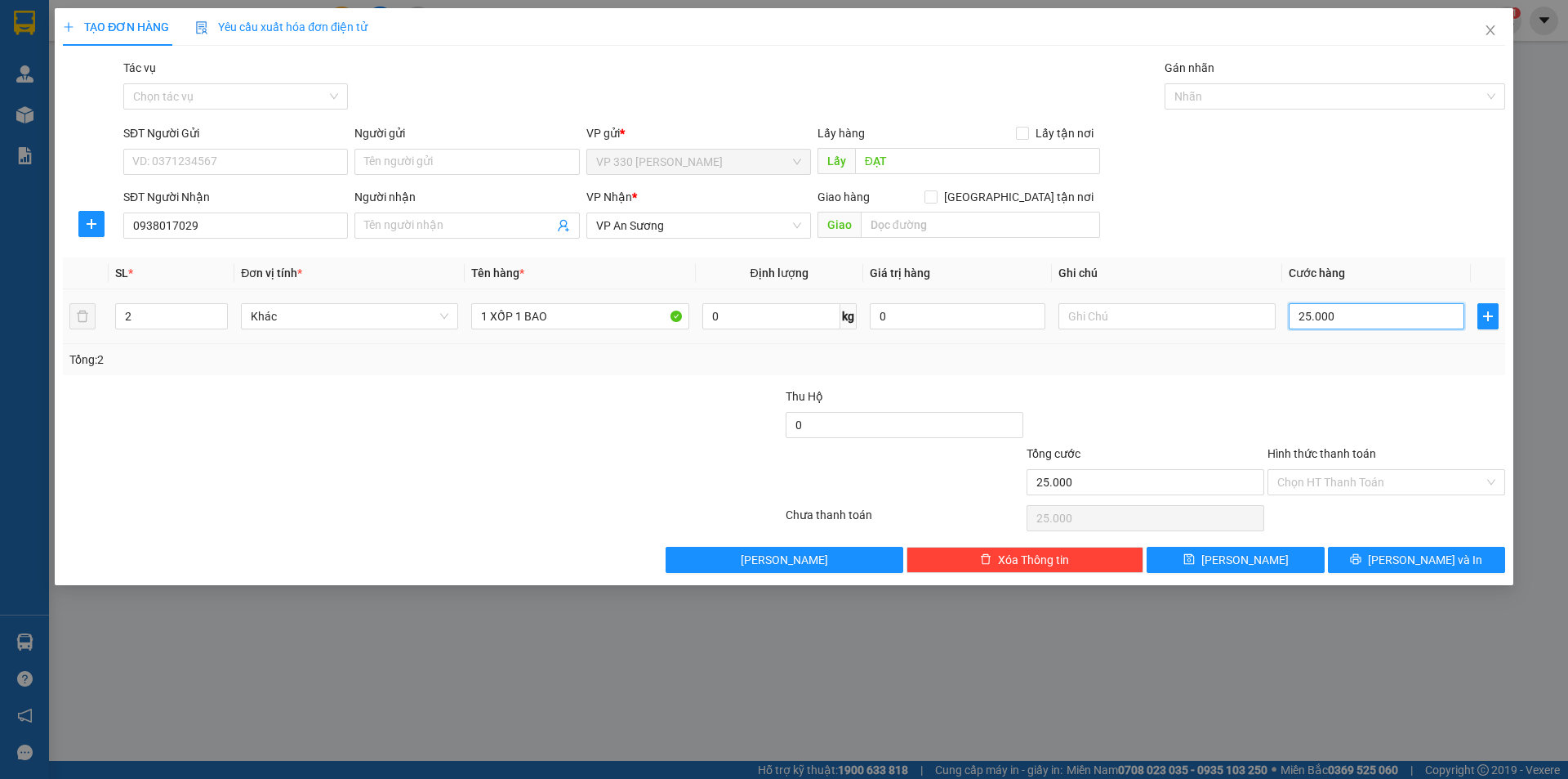
type input "250.000"
click at [1408, 553] on span "[PERSON_NAME] và In" at bounding box center [1425, 559] width 114 height 18
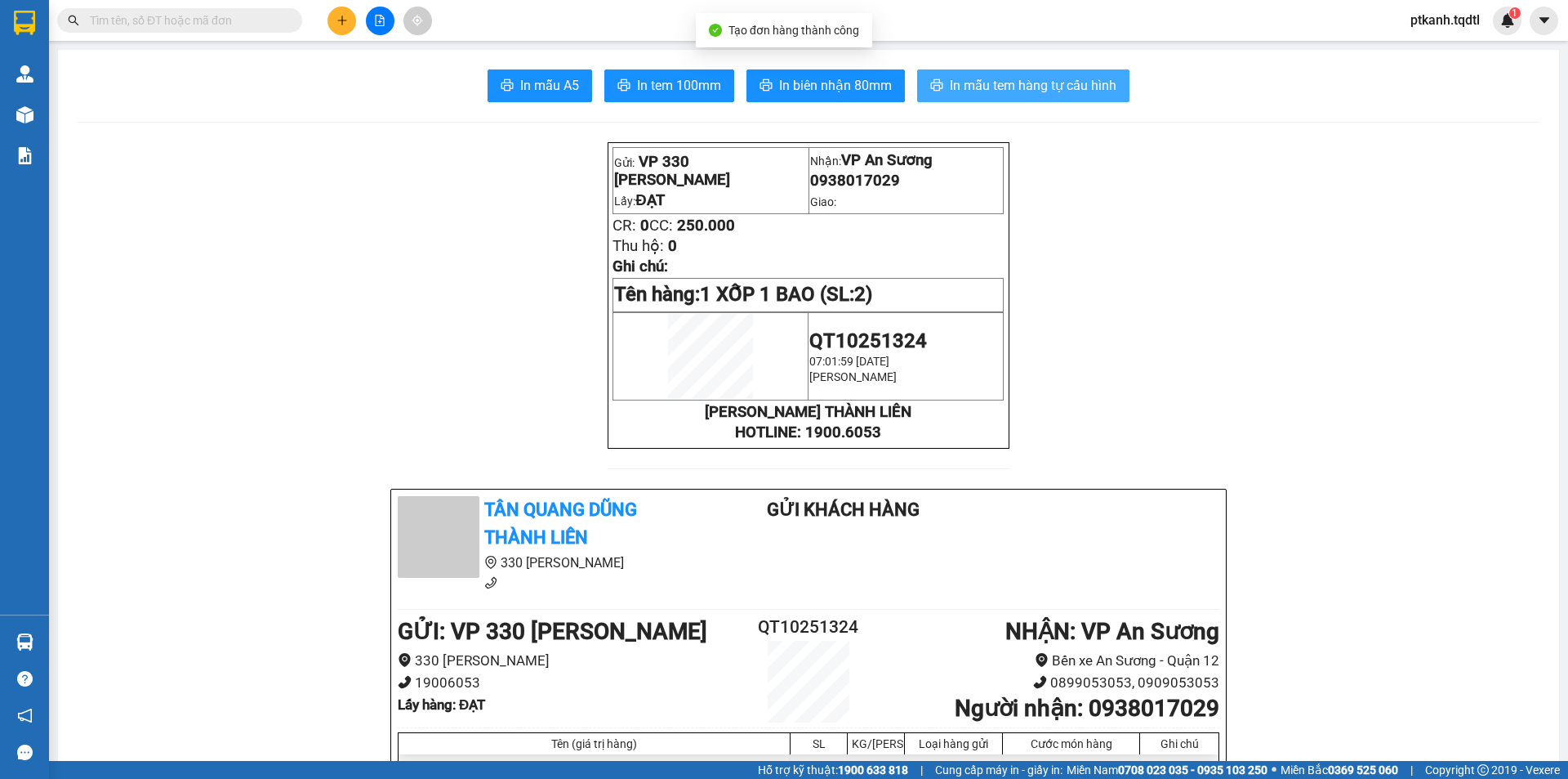
click at [1042, 88] on span "In mẫu tem hàng tự cấu hình" at bounding box center [1033, 85] width 167 height 21
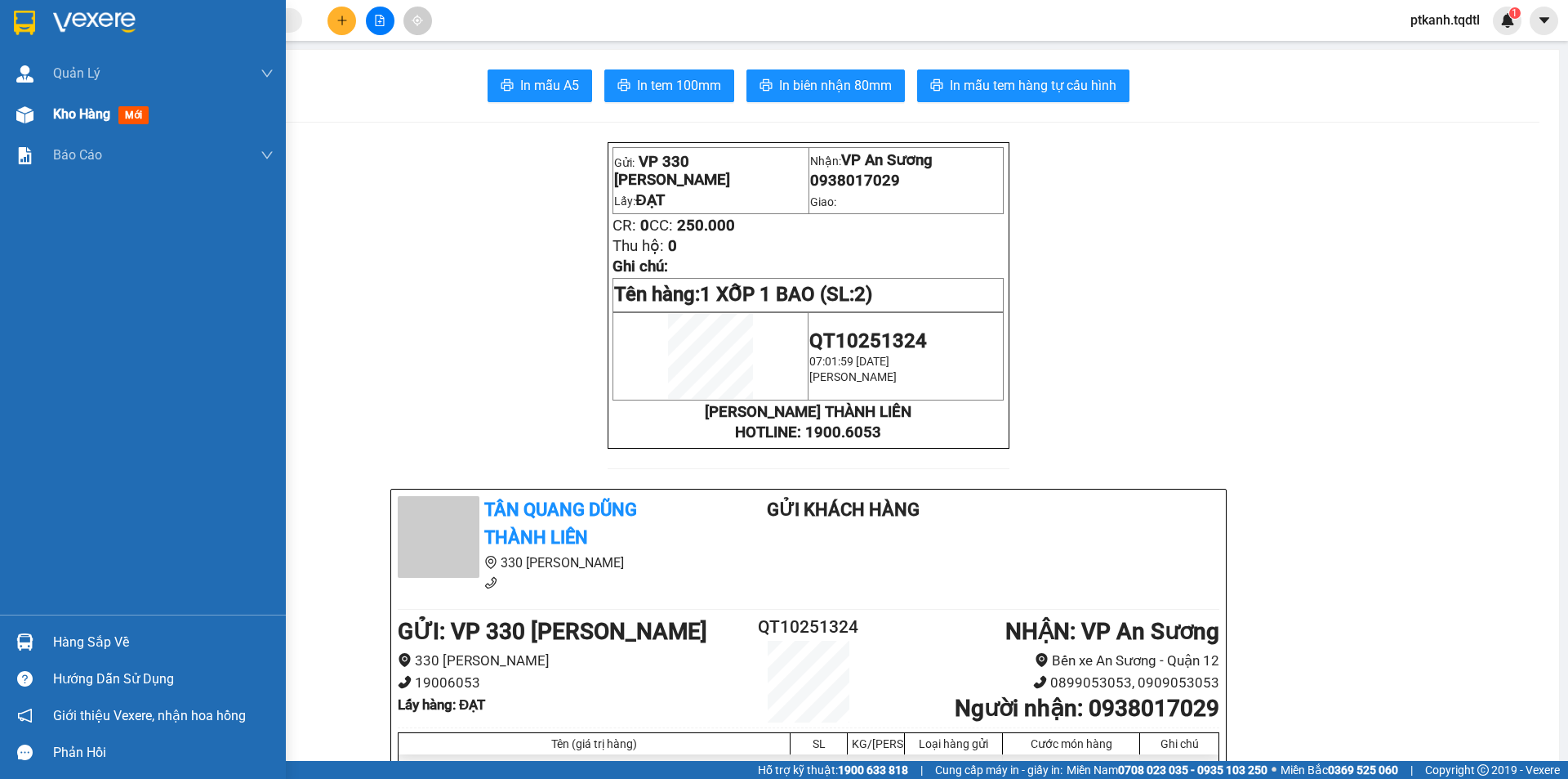
click at [58, 119] on span "Kho hàng" at bounding box center [82, 114] width 58 height 16
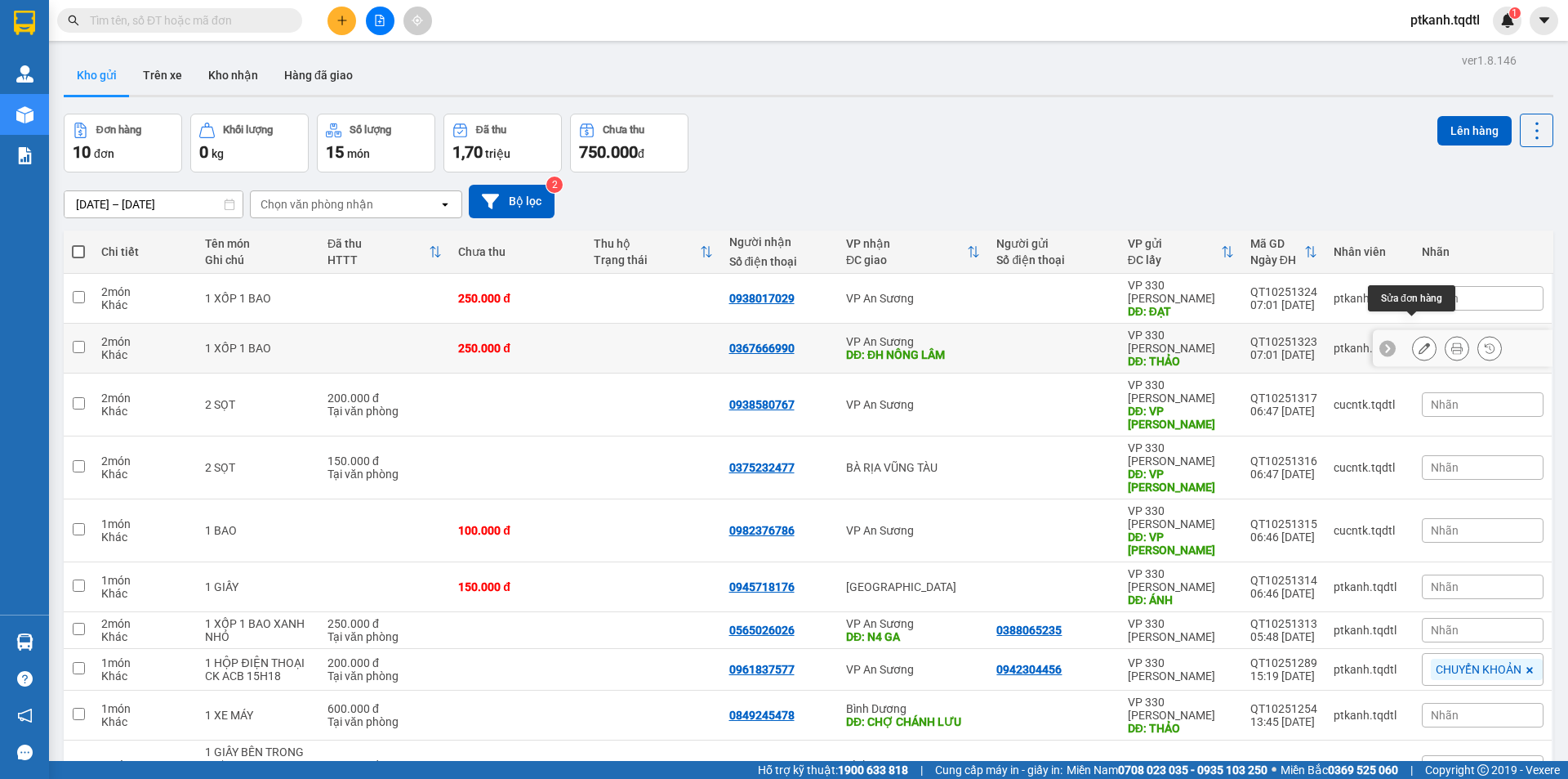
click at [1418, 342] on icon at bounding box center [1424, 348] width 12 height 12
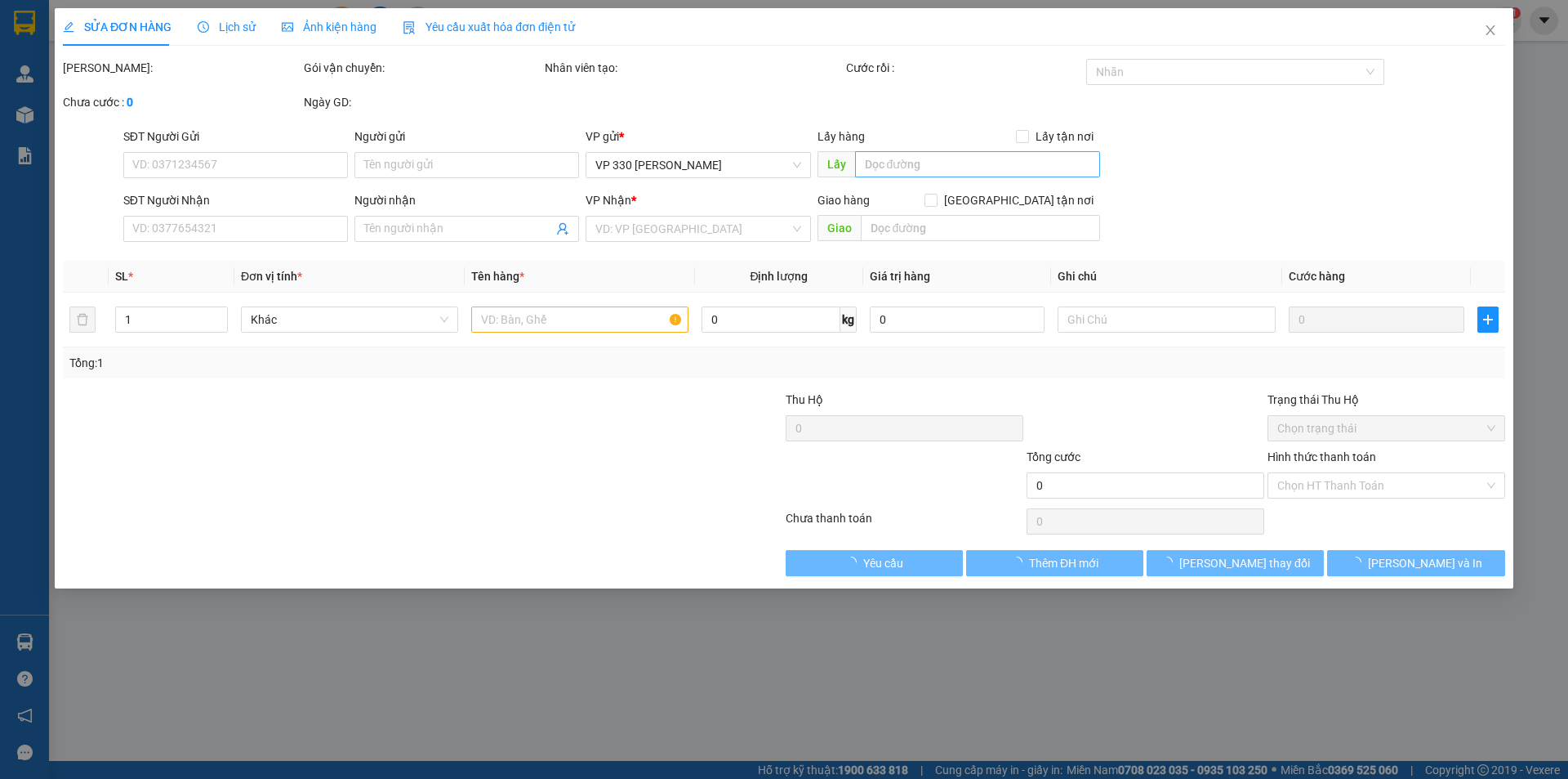
type input "THẢO"
type input "0367666990"
type input "ĐH NÔNG LÂM"
type input "250.000"
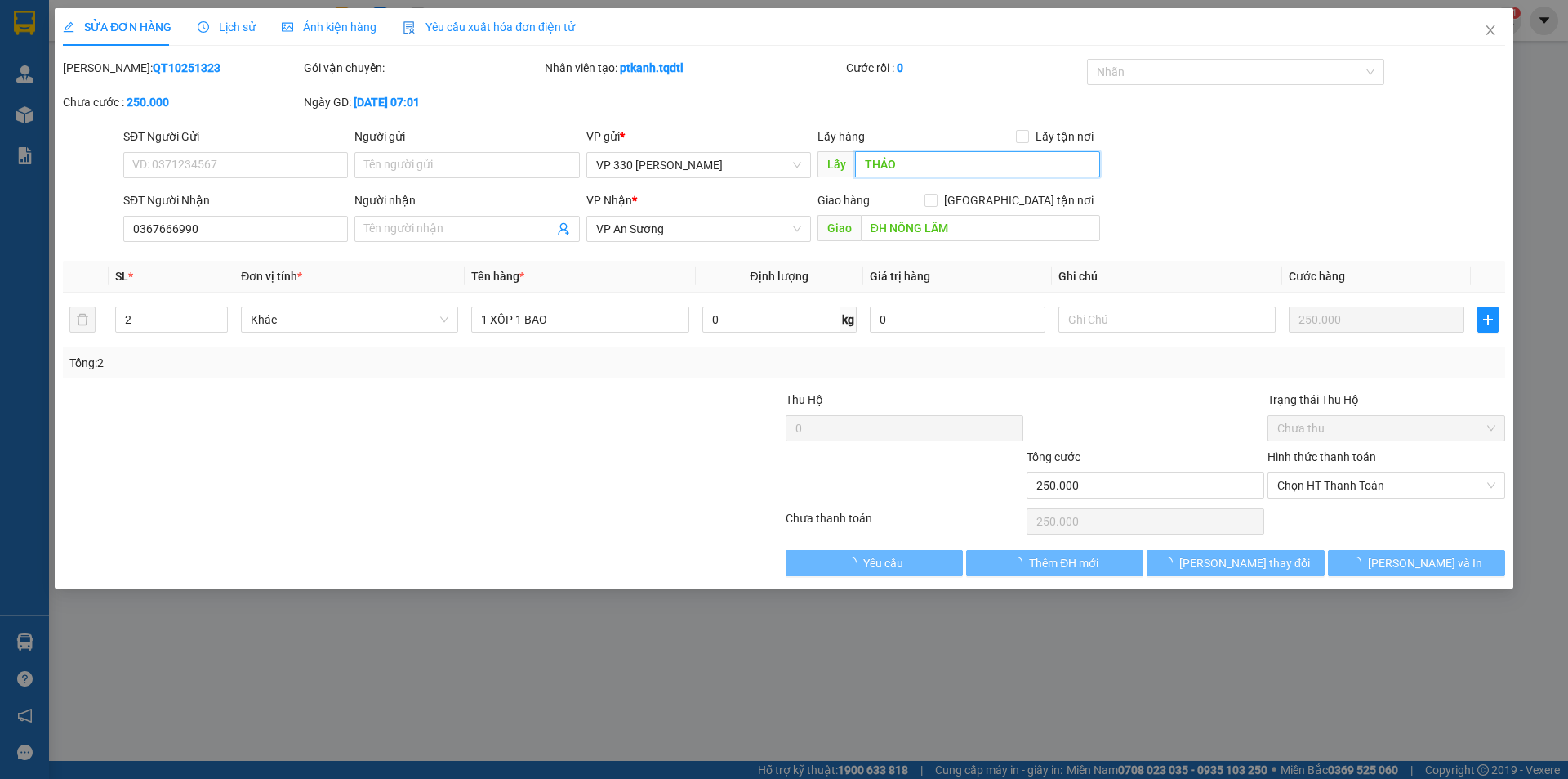
click at [944, 171] on input "THẢO" at bounding box center [978, 165] width 245 height 26
type input "D"
type input "ĐẠY"
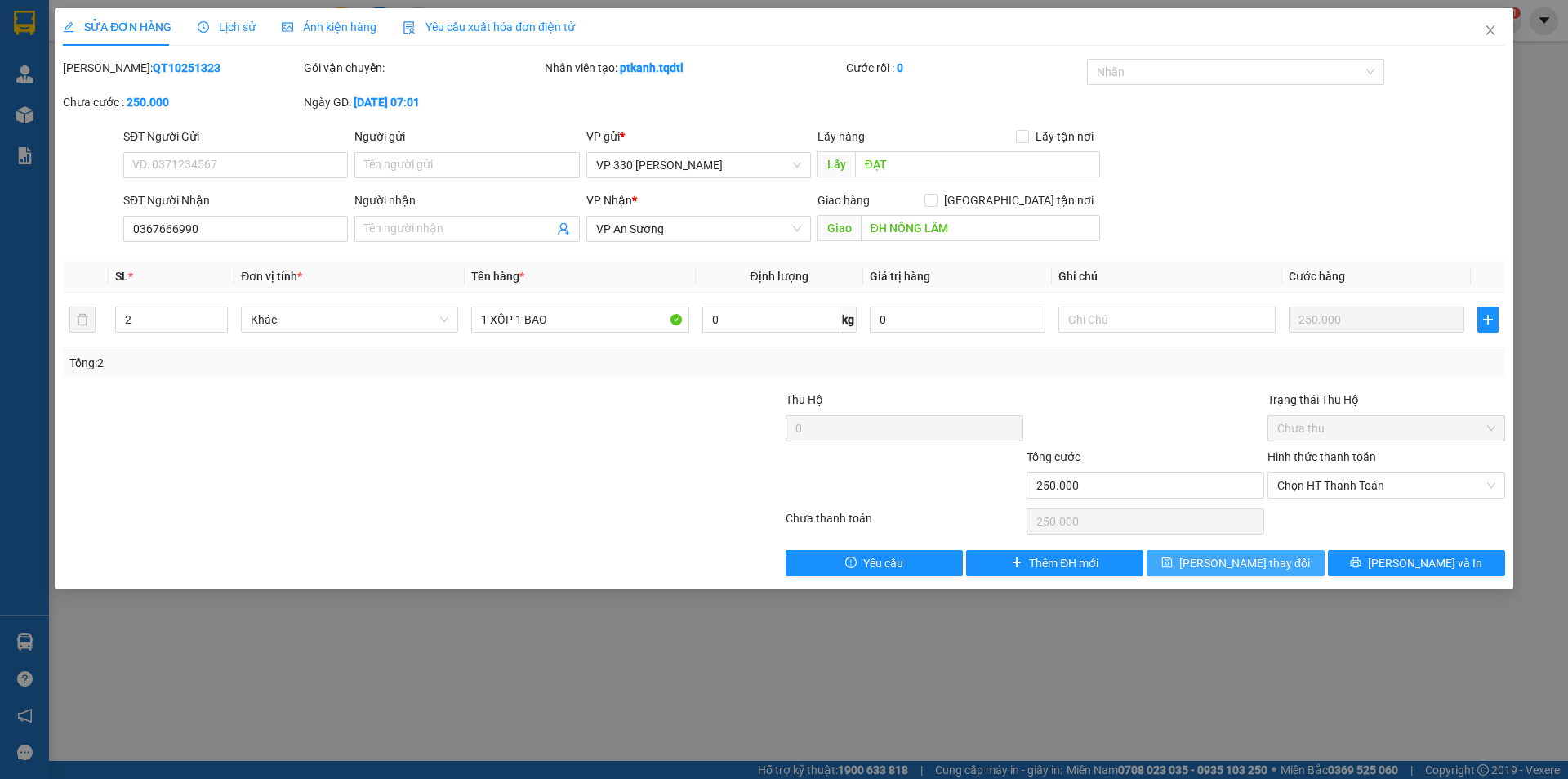
click at [1267, 564] on span "[PERSON_NAME] thay đổi" at bounding box center [1244, 563] width 131 height 18
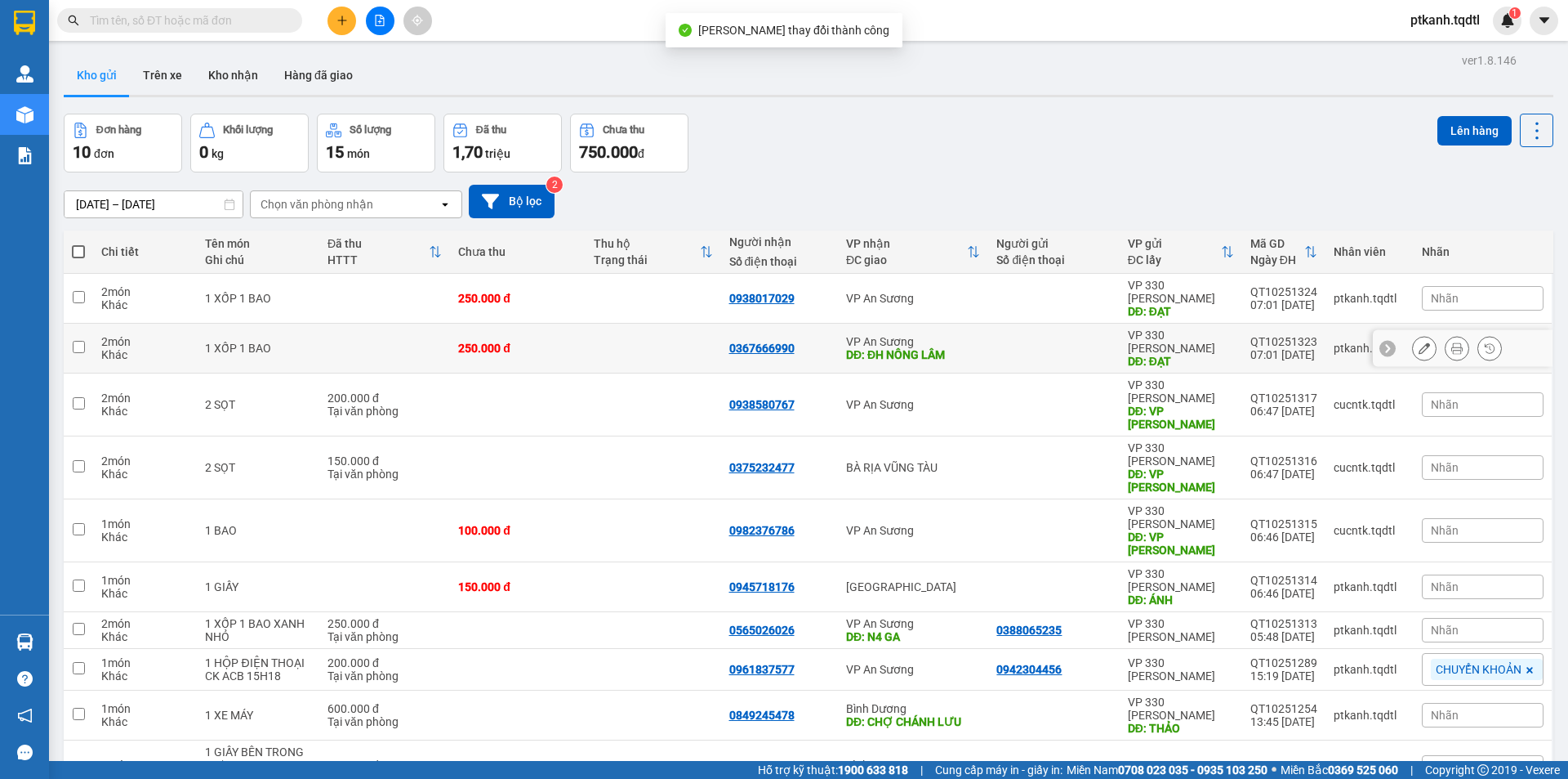
click at [1011, 341] on div at bounding box center [1053, 348] width 114 height 13
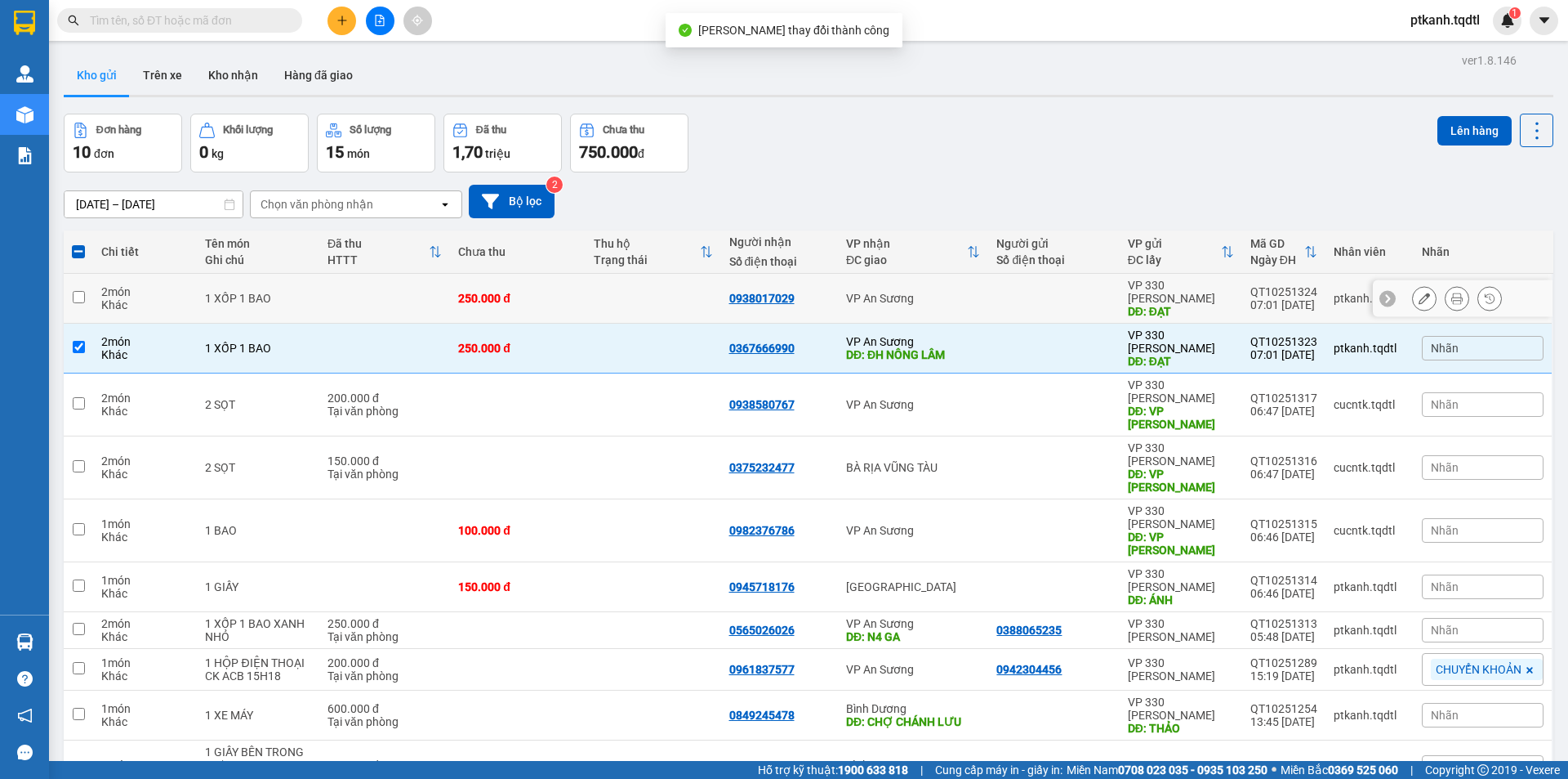
click at [1011, 294] on div at bounding box center [1053, 299] width 114 height 13
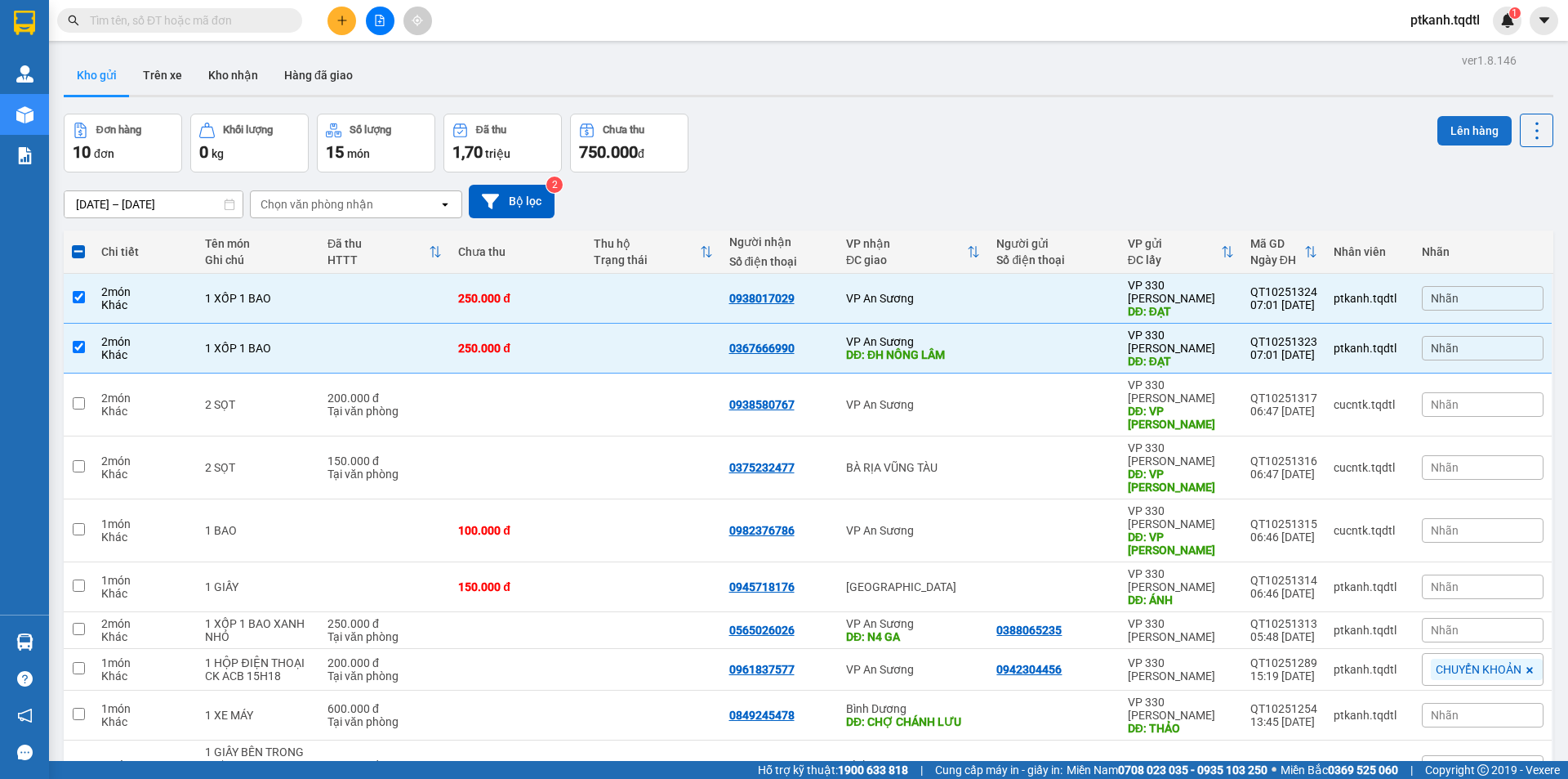
click at [1459, 127] on button "Lên hàng" at bounding box center [1474, 131] width 74 height 30
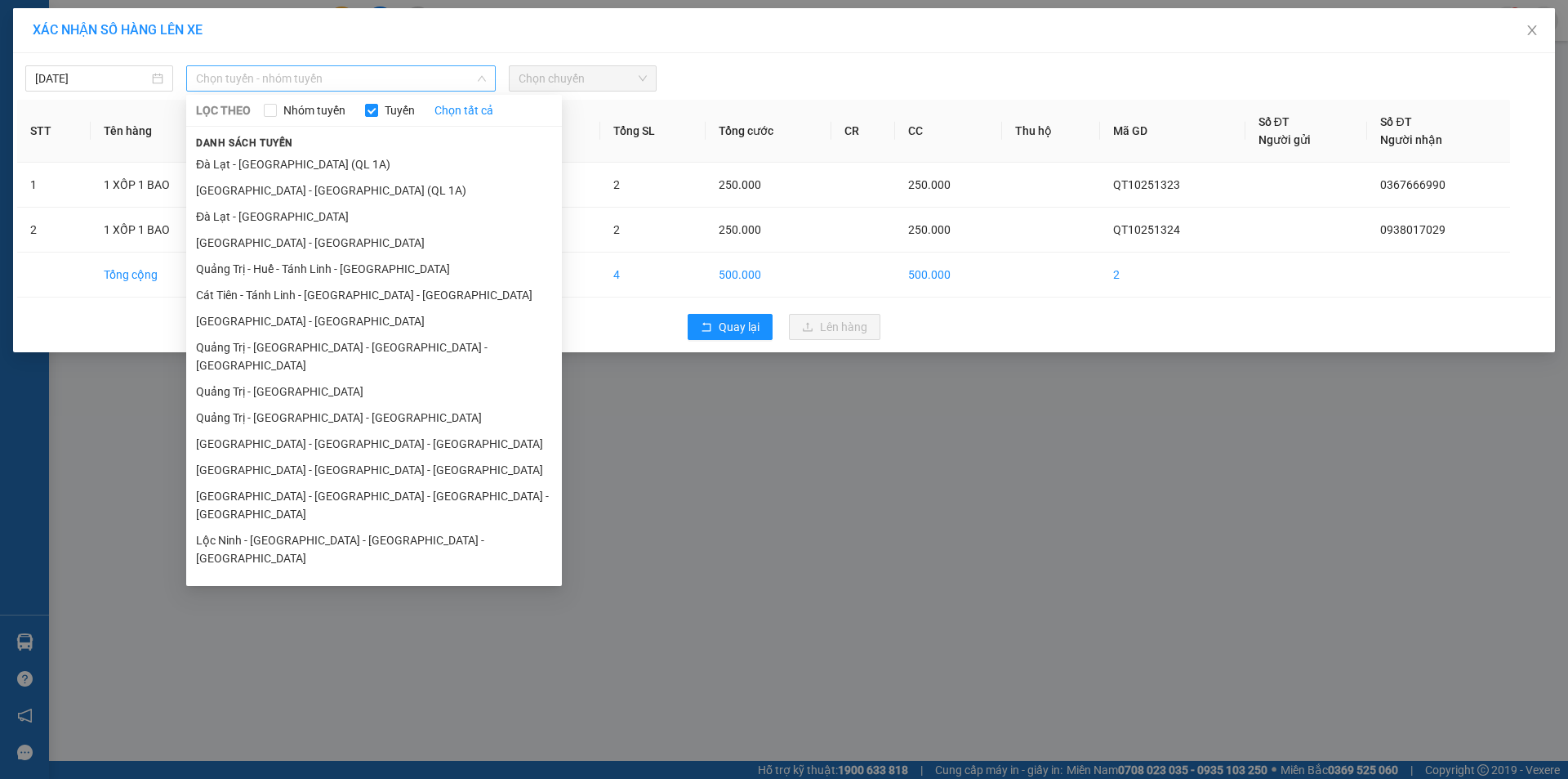
click at [386, 75] on span "Chọn tuyến - nhóm tuyến" at bounding box center [340, 78] width 290 height 25
drag, startPoint x: 297, startPoint y: 376, endPoint x: 367, endPoint y: 293, distance: 108.6
click at [298, 378] on li "Quảng Trị - [GEOGRAPHIC_DATA]" at bounding box center [373, 392] width 376 height 26
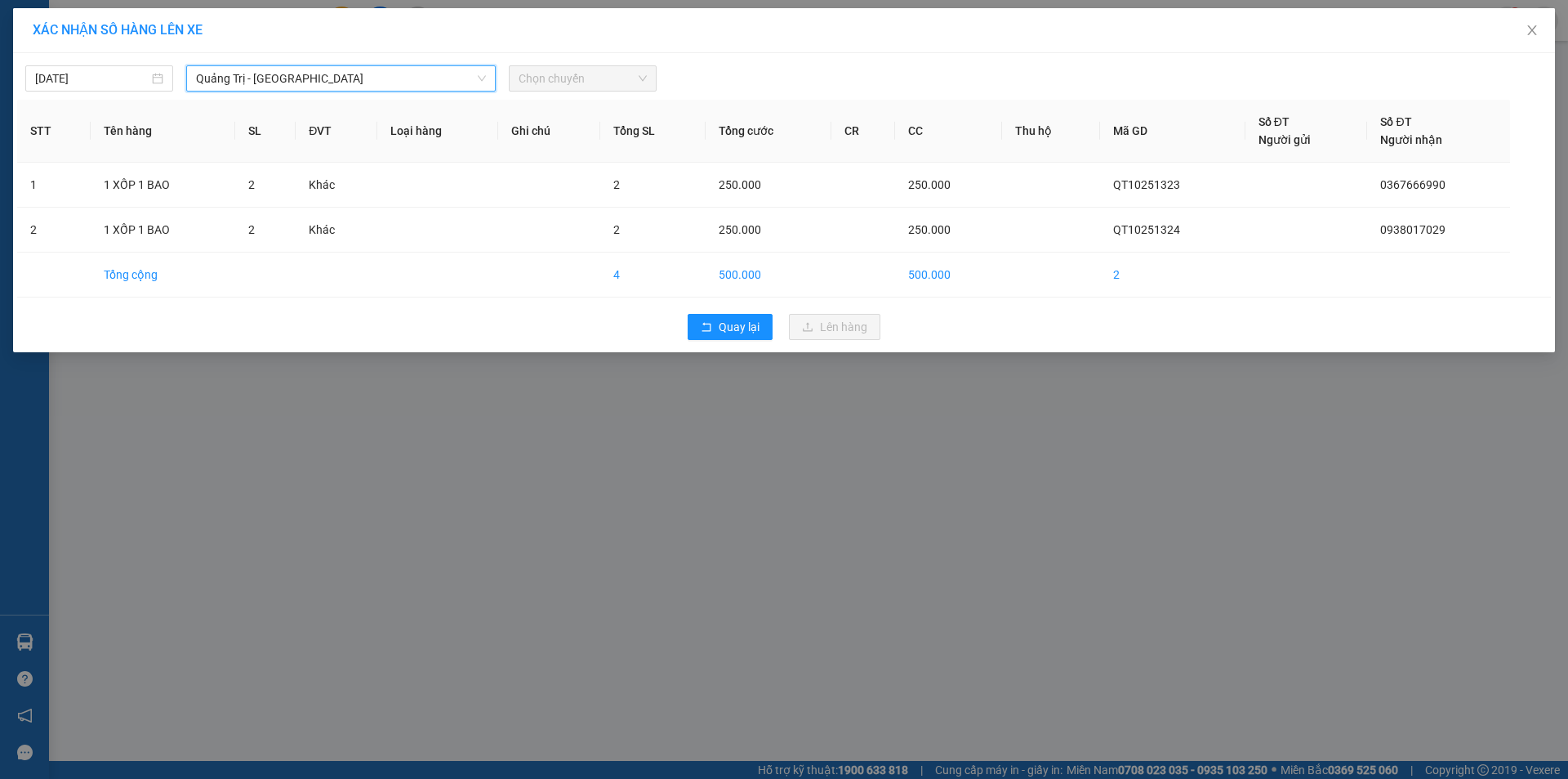
click at [586, 72] on span "Chọn chuyến" at bounding box center [583, 78] width 128 height 25
click at [599, 81] on span "Chọn chuyến" at bounding box center [583, 78] width 128 height 25
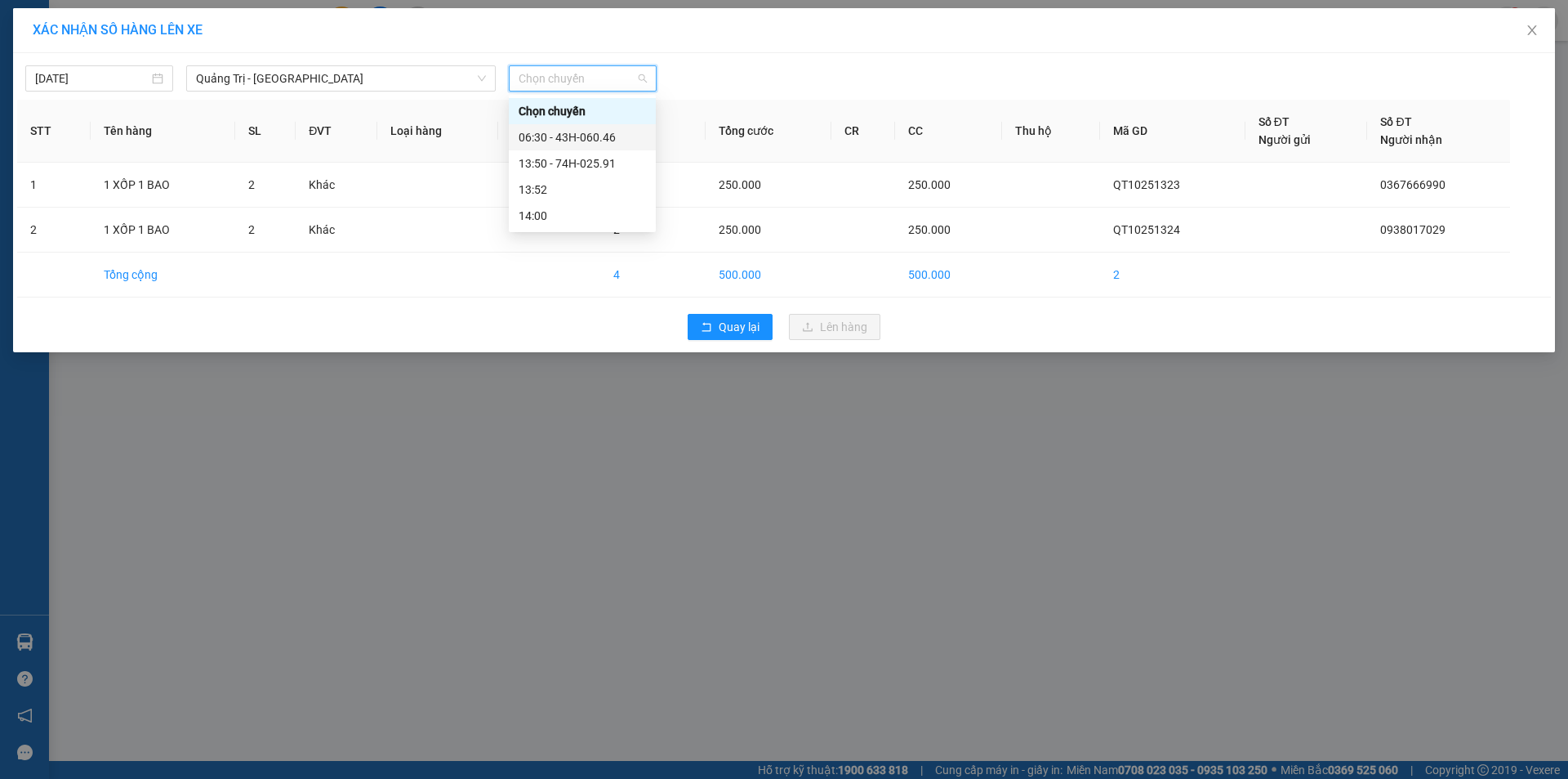
click at [608, 137] on div "06:30 - 43H-060.46" at bounding box center [582, 137] width 127 height 18
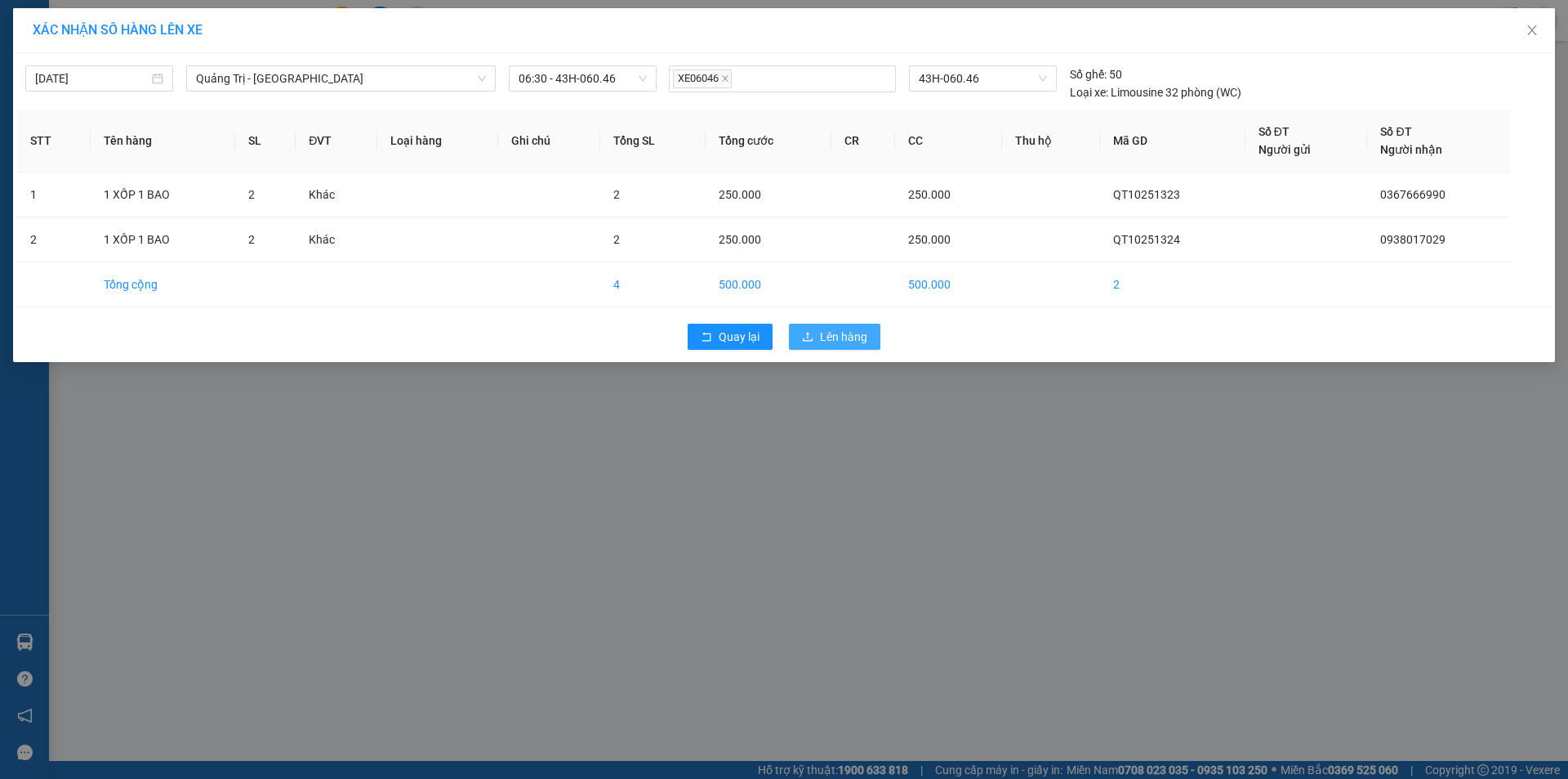
click at [829, 332] on span "Lên hàng" at bounding box center [844, 336] width 48 height 18
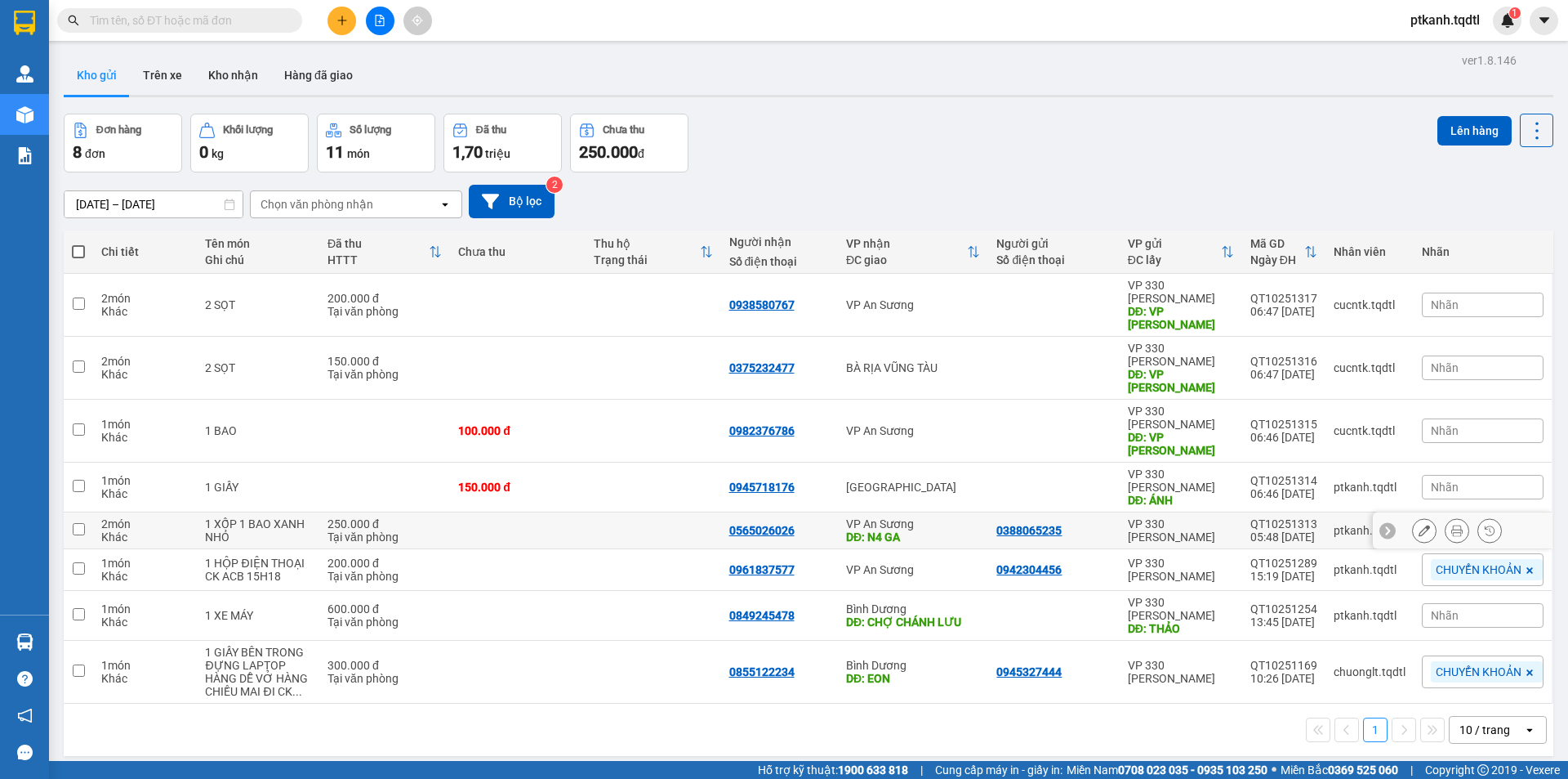
click at [949, 517] on div "VP An Sương" at bounding box center [913, 524] width 134 height 13
checkbox input "true"
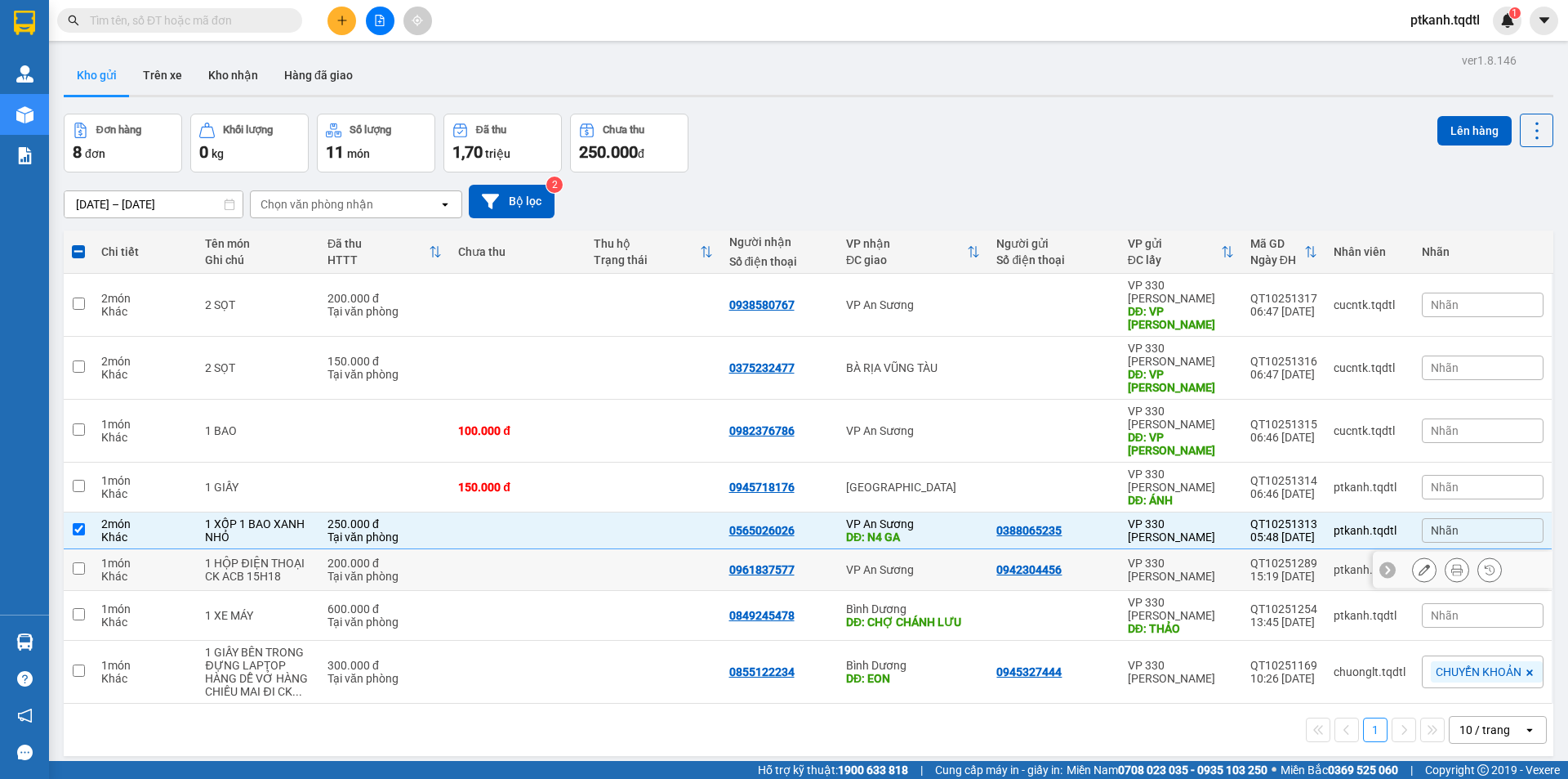
click at [946, 563] on div "VP An Sương" at bounding box center [913, 569] width 134 height 13
checkbox input "true"
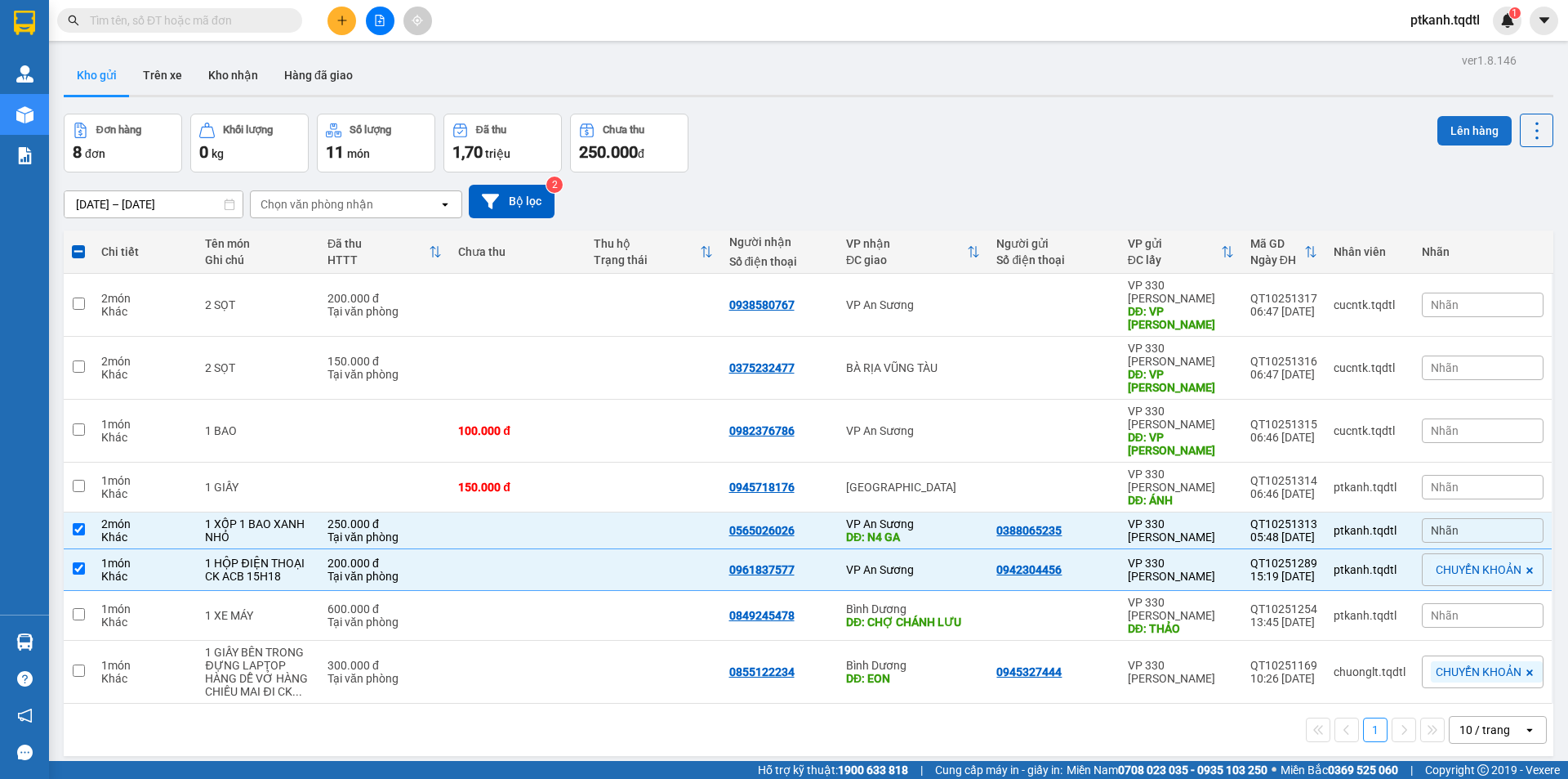
click at [1448, 125] on button "Lên hàng" at bounding box center [1474, 131] width 74 height 30
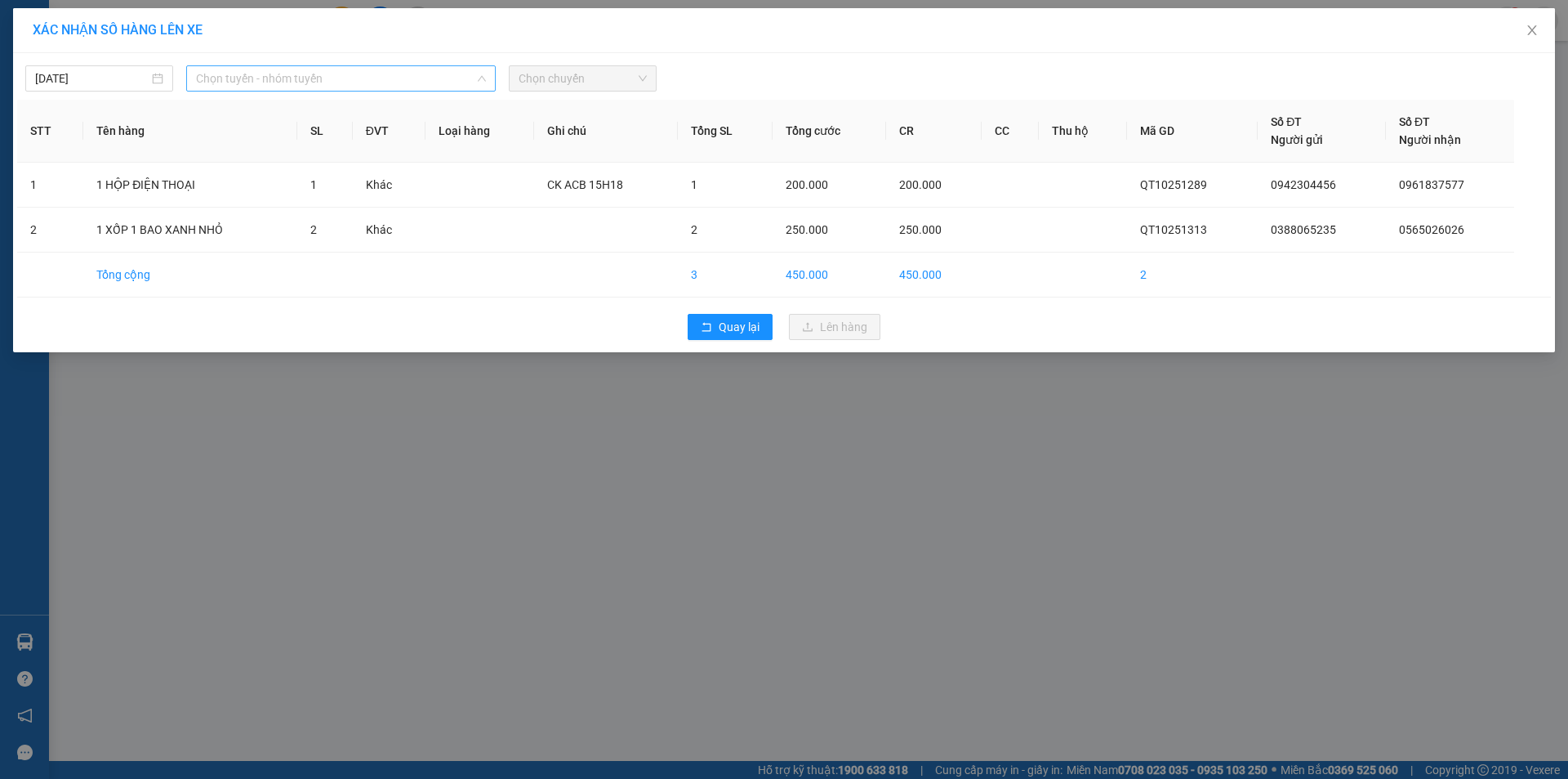
click at [441, 79] on span "Chọn tuyến - nhóm tuyến" at bounding box center [340, 78] width 290 height 25
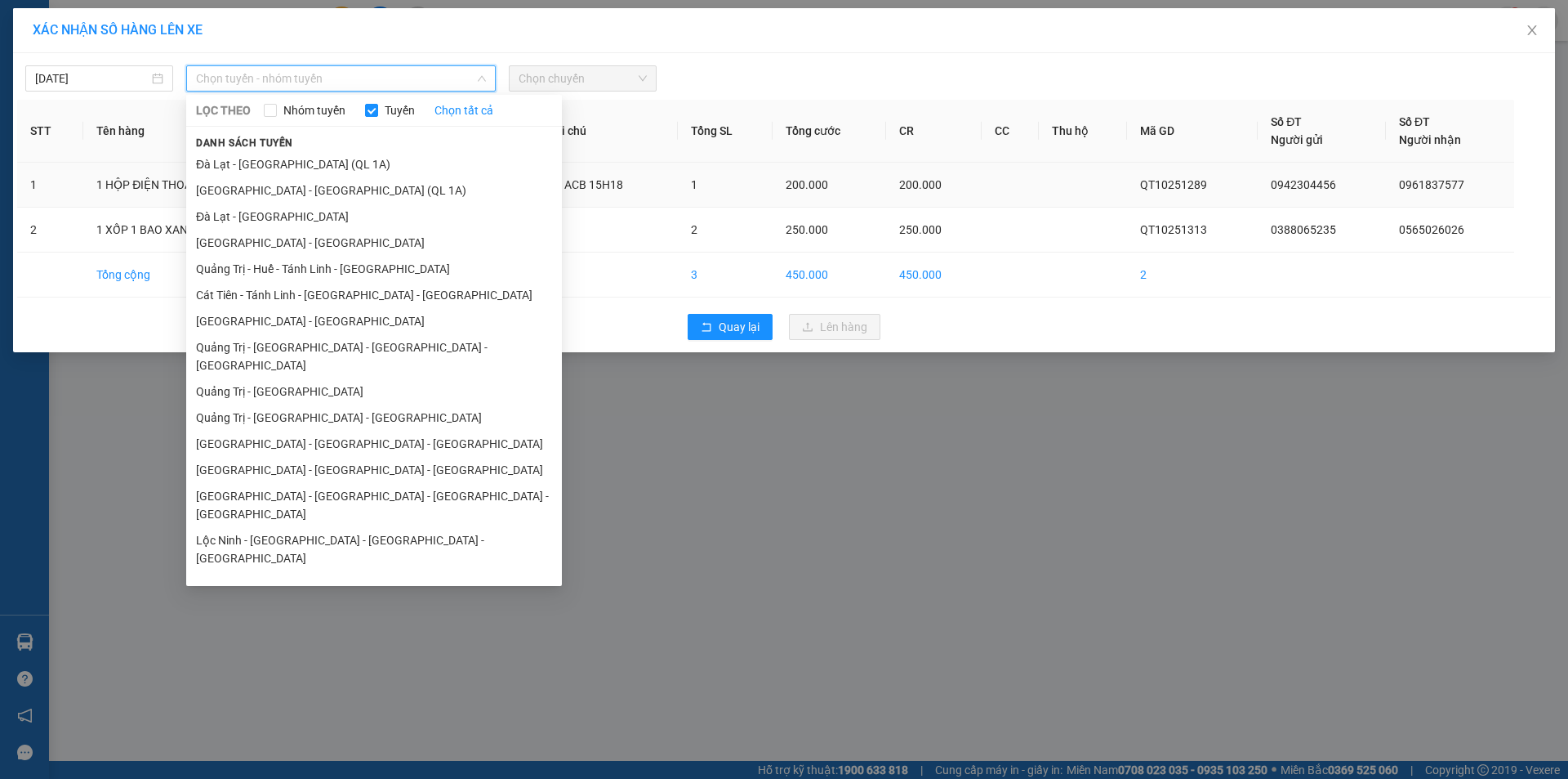
drag, startPoint x: 302, startPoint y: 373, endPoint x: 432, endPoint y: 204, distance: 213.2
click at [303, 378] on li "Quảng Trị - [GEOGRAPHIC_DATA]" at bounding box center [373, 392] width 376 height 26
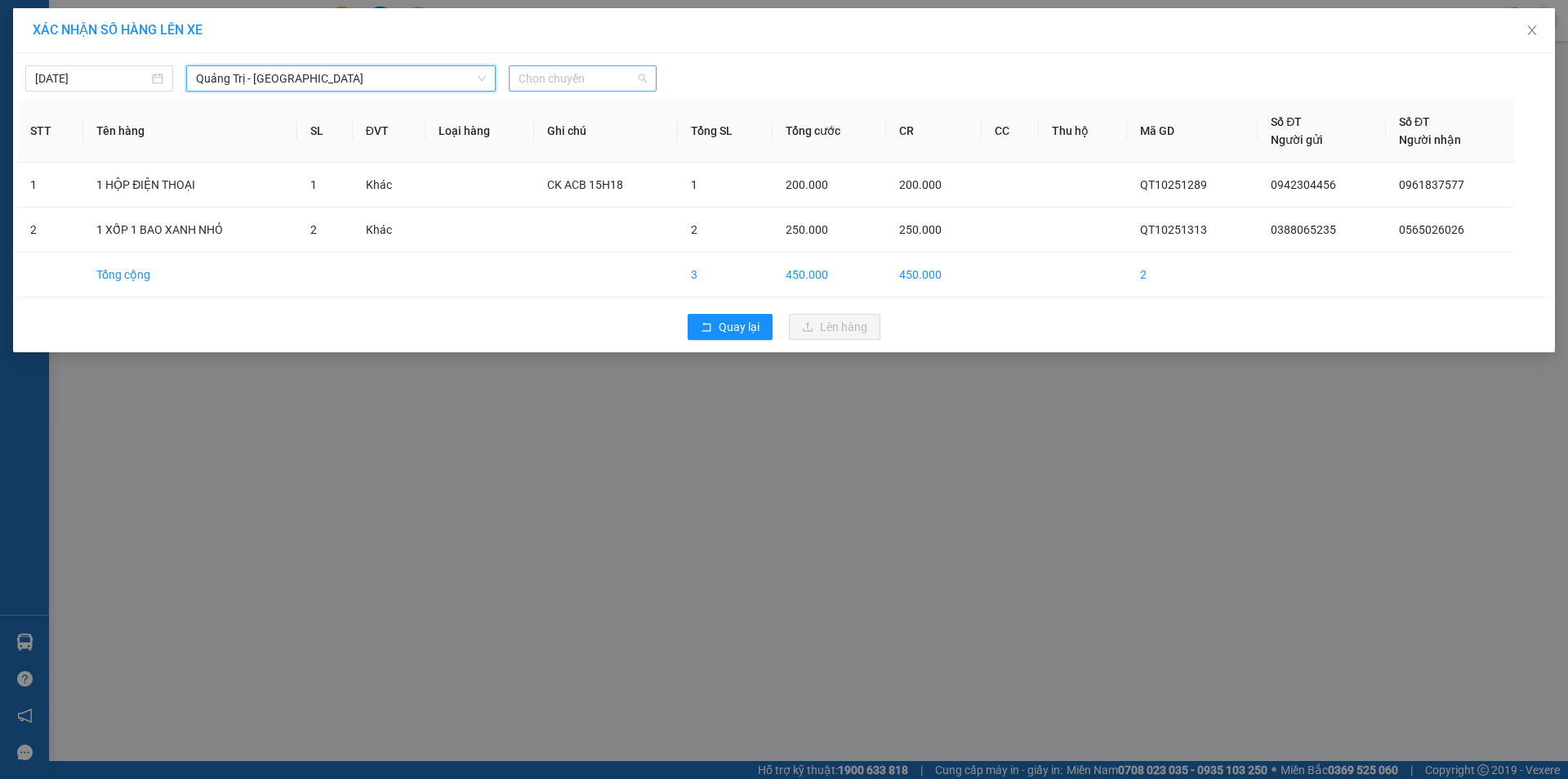
click at [589, 83] on span "Chọn chuyến" at bounding box center [583, 78] width 128 height 25
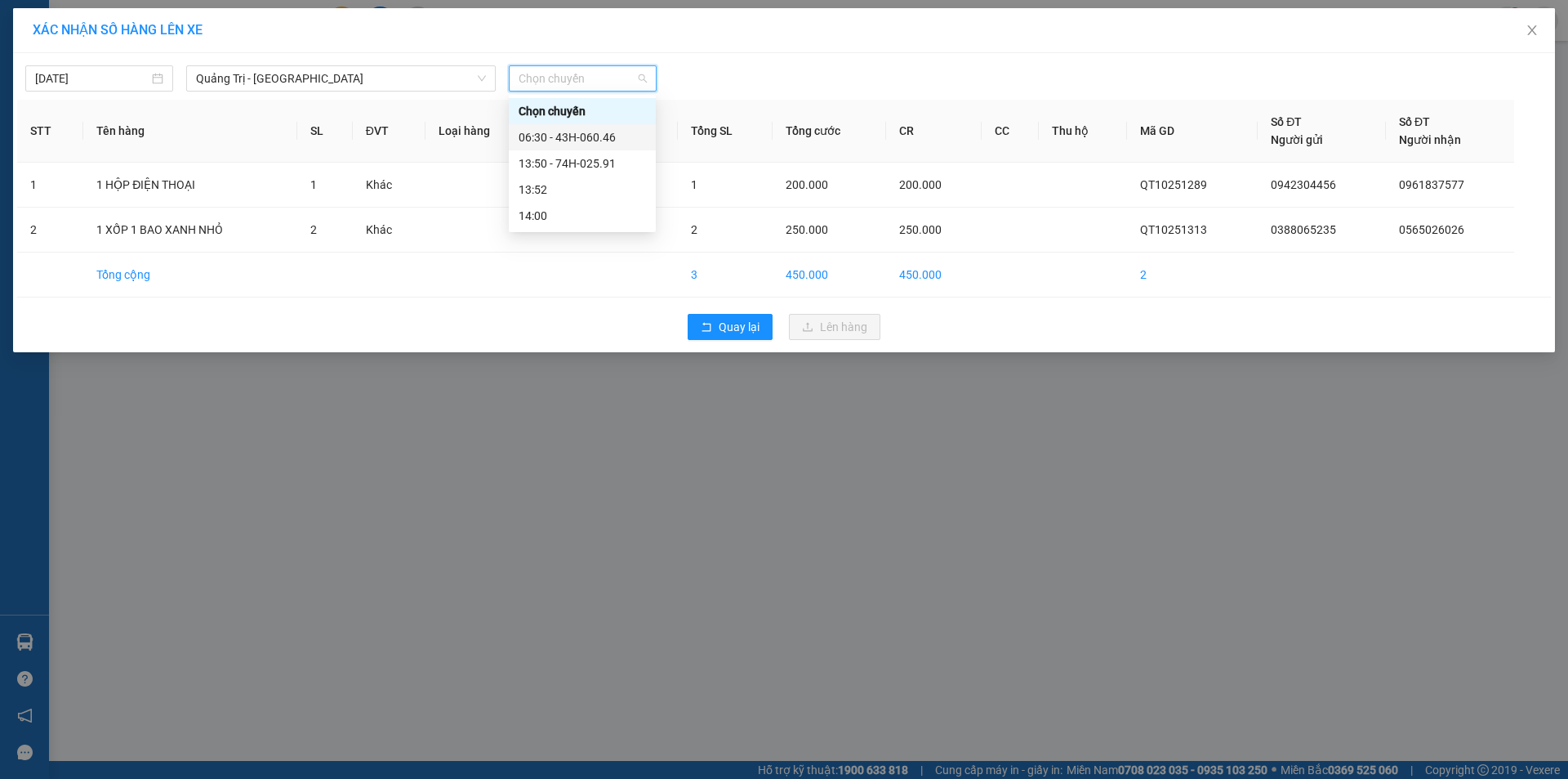
click at [612, 141] on div "06:30 - 43H-060.46" at bounding box center [582, 137] width 127 height 18
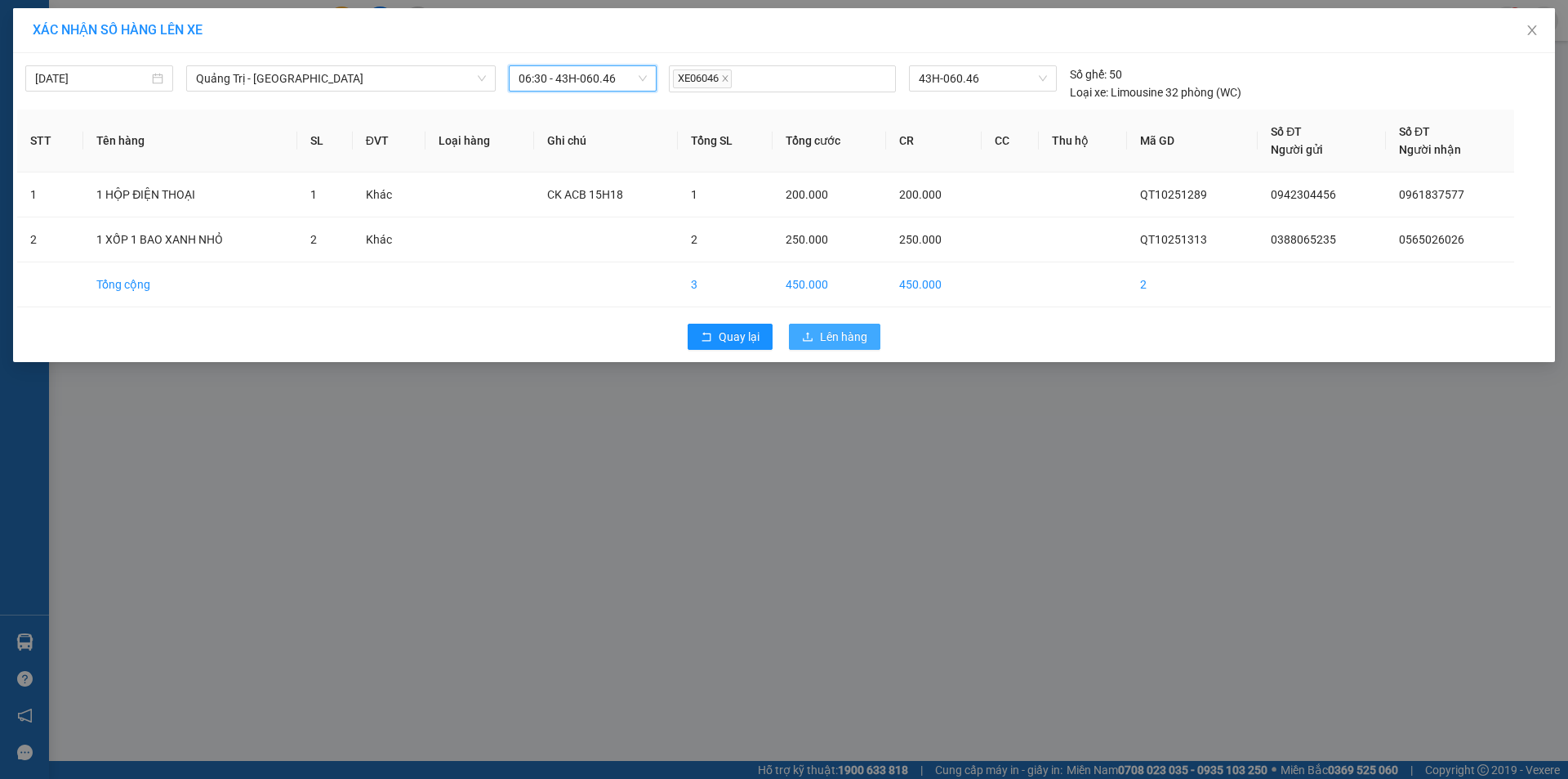
click at [848, 329] on span "Lên hàng" at bounding box center [844, 336] width 48 height 18
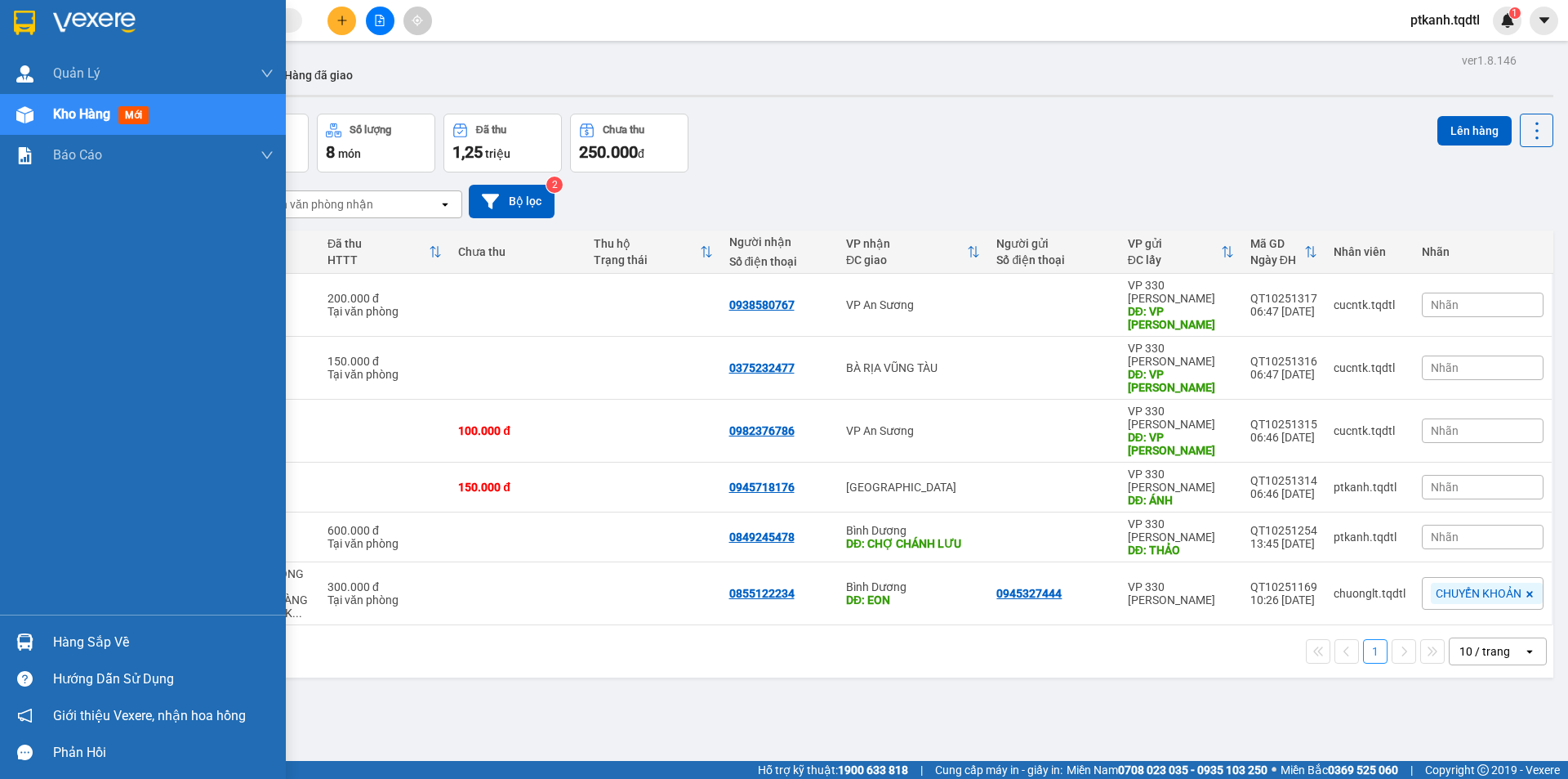
click at [84, 639] on div "Hàng sắp về" at bounding box center [164, 642] width 220 height 25
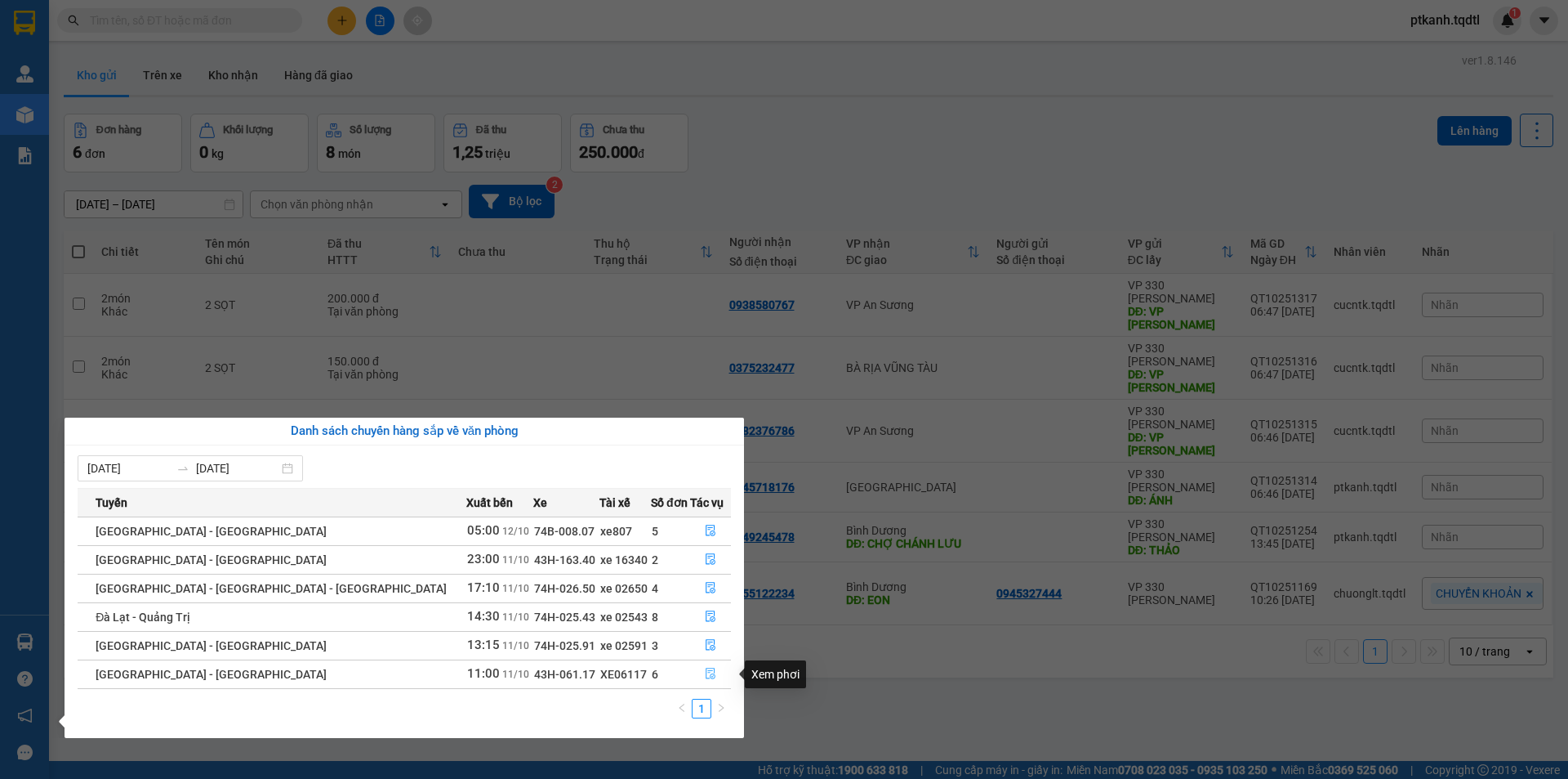
click at [705, 670] on icon "file-done" at bounding box center [710, 674] width 10 height 12
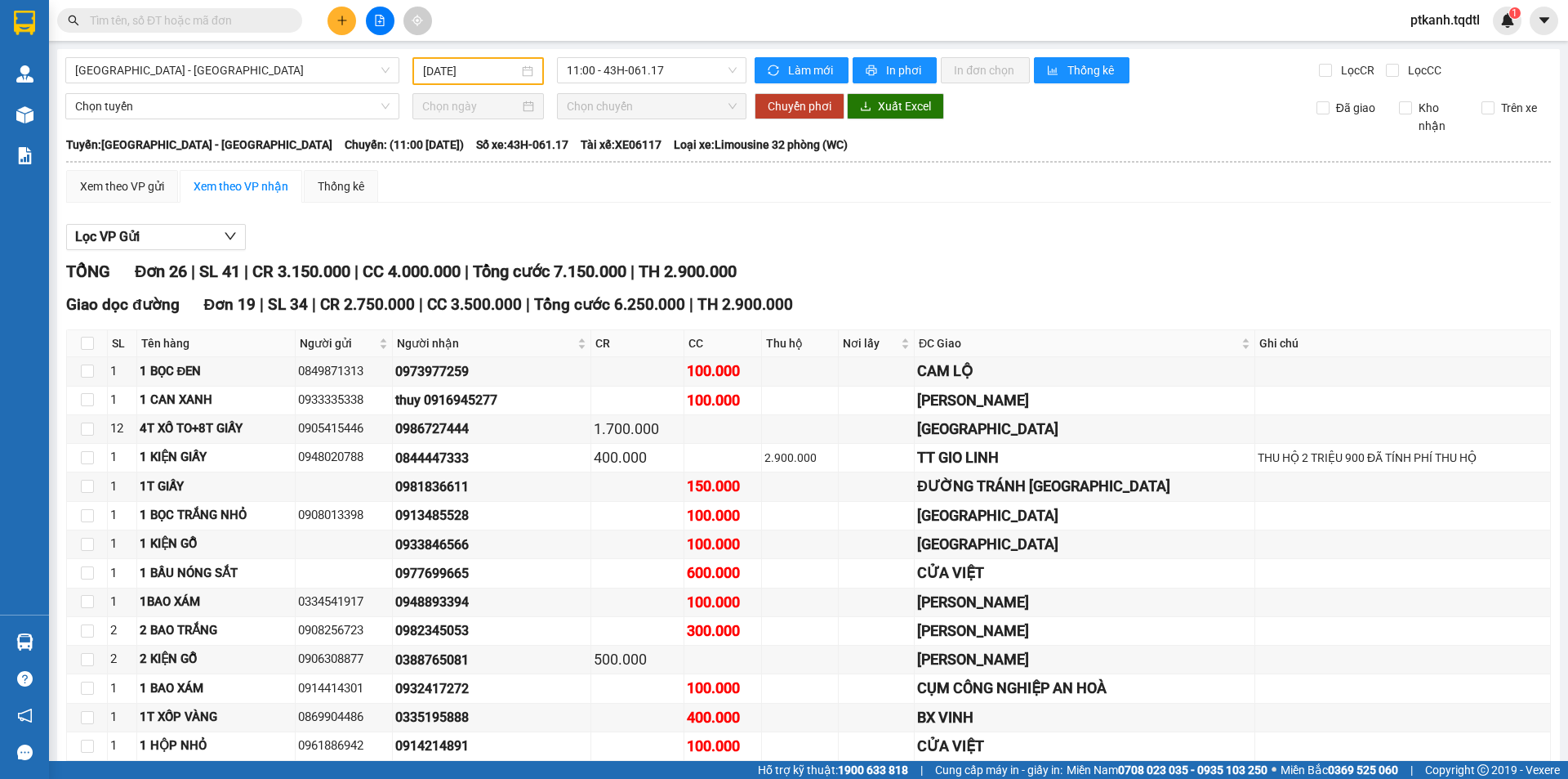
click at [210, 22] on input "text" at bounding box center [186, 21] width 192 height 18
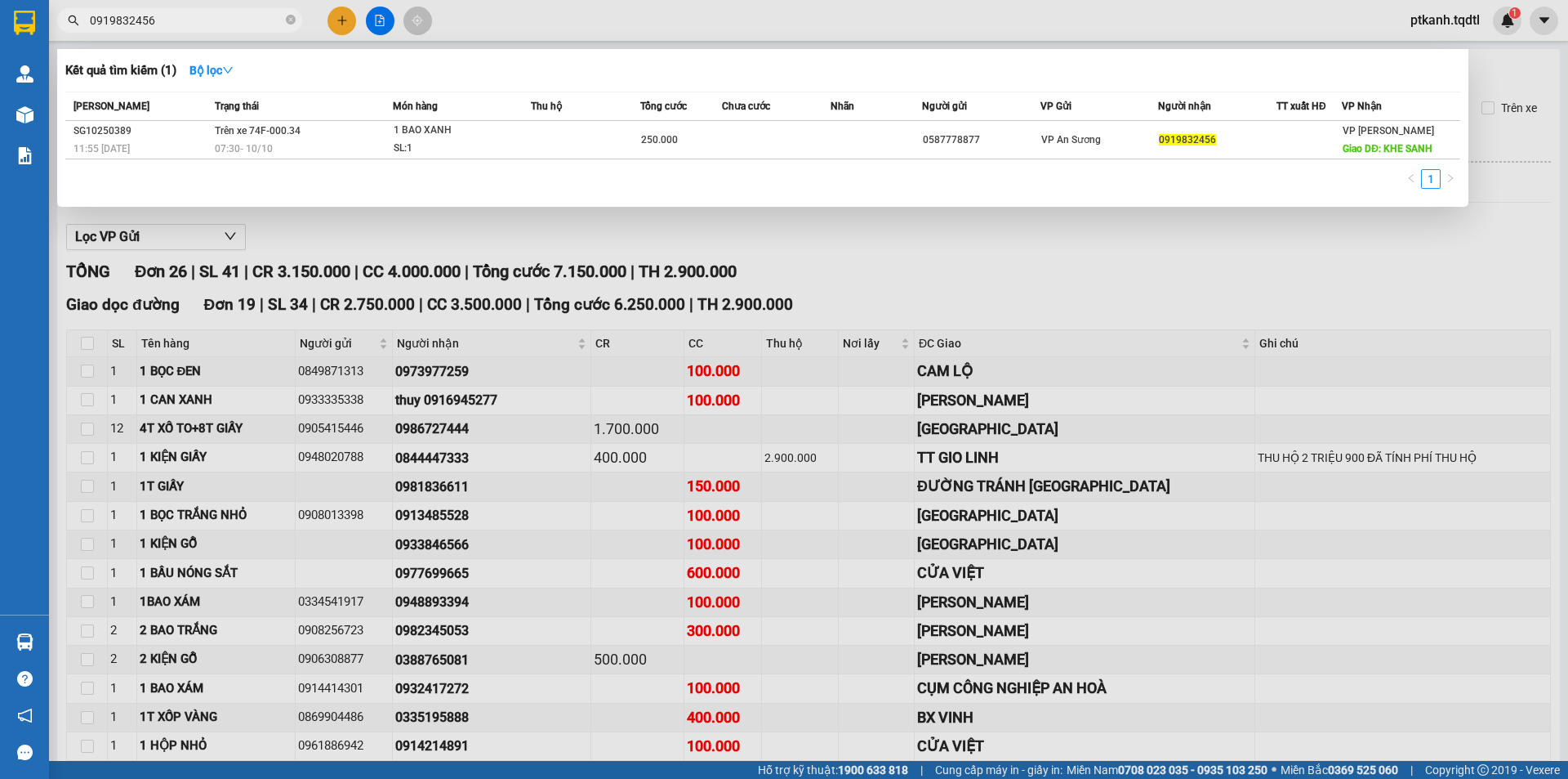
type input "0919832456"
click at [1303, 388] on div at bounding box center [784, 389] width 1568 height 779
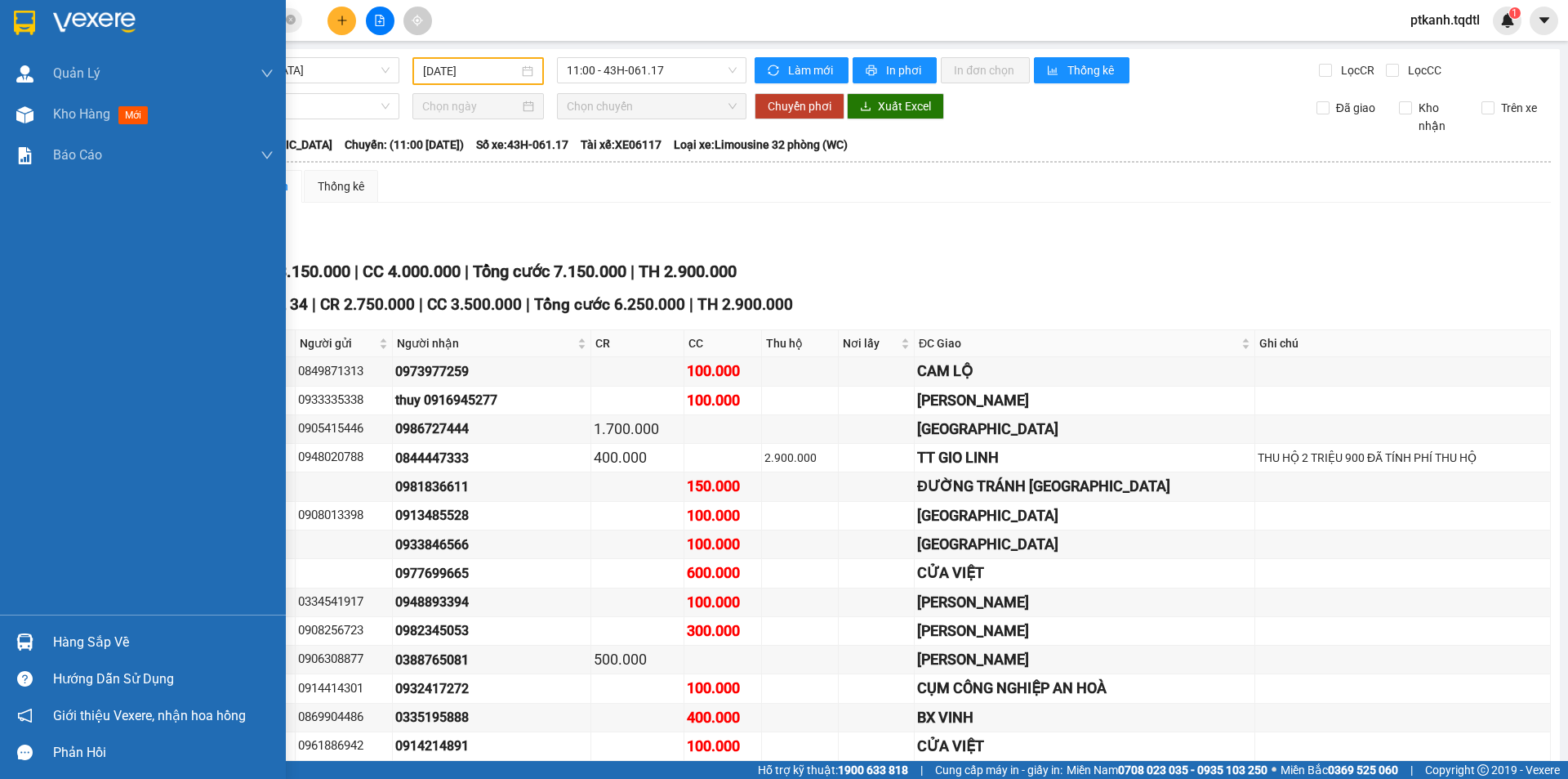
click at [81, 640] on div "Hàng sắp về" at bounding box center [164, 642] width 220 height 25
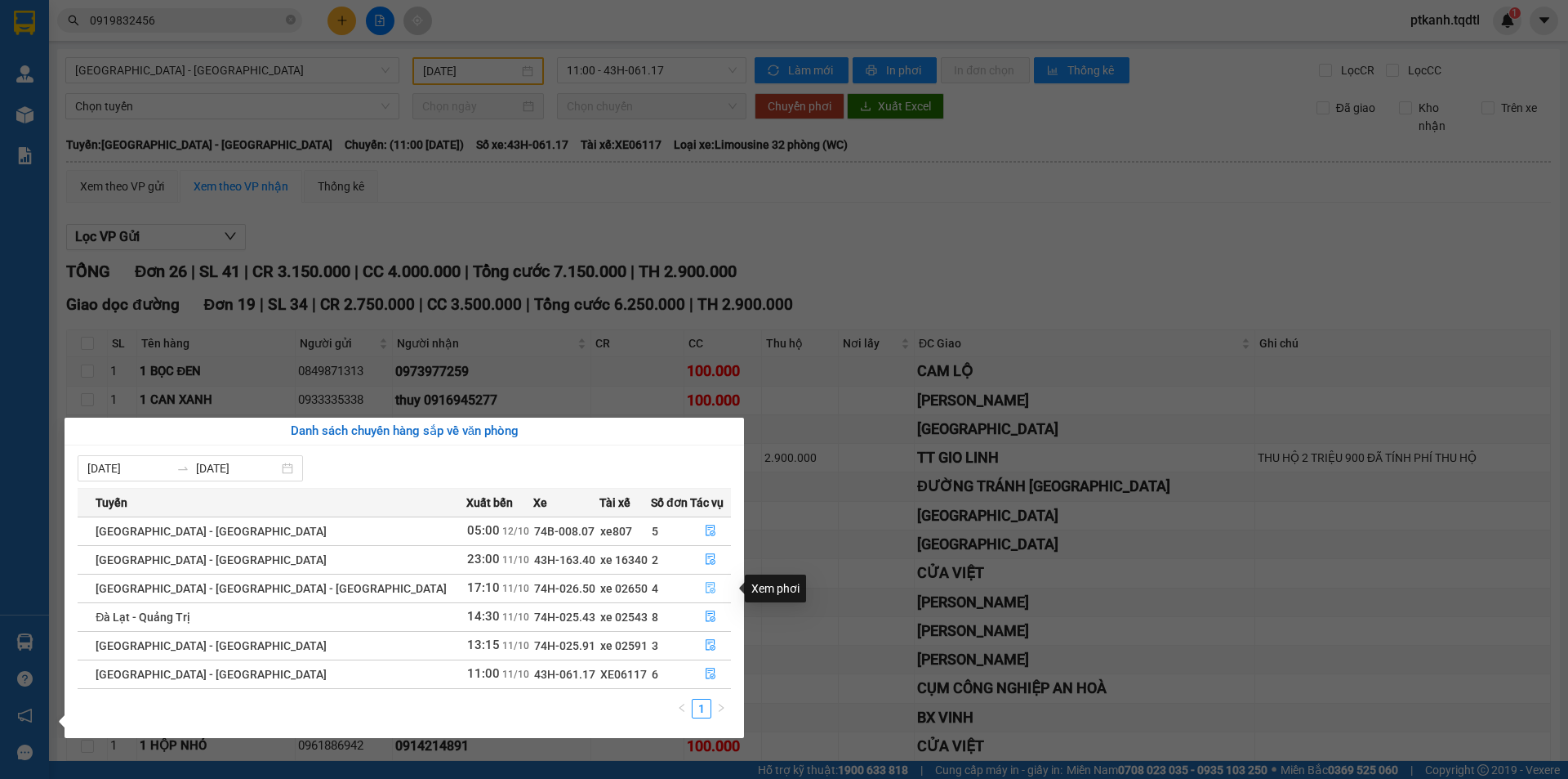
click at [705, 587] on icon "file-done" at bounding box center [710, 588] width 10 height 12
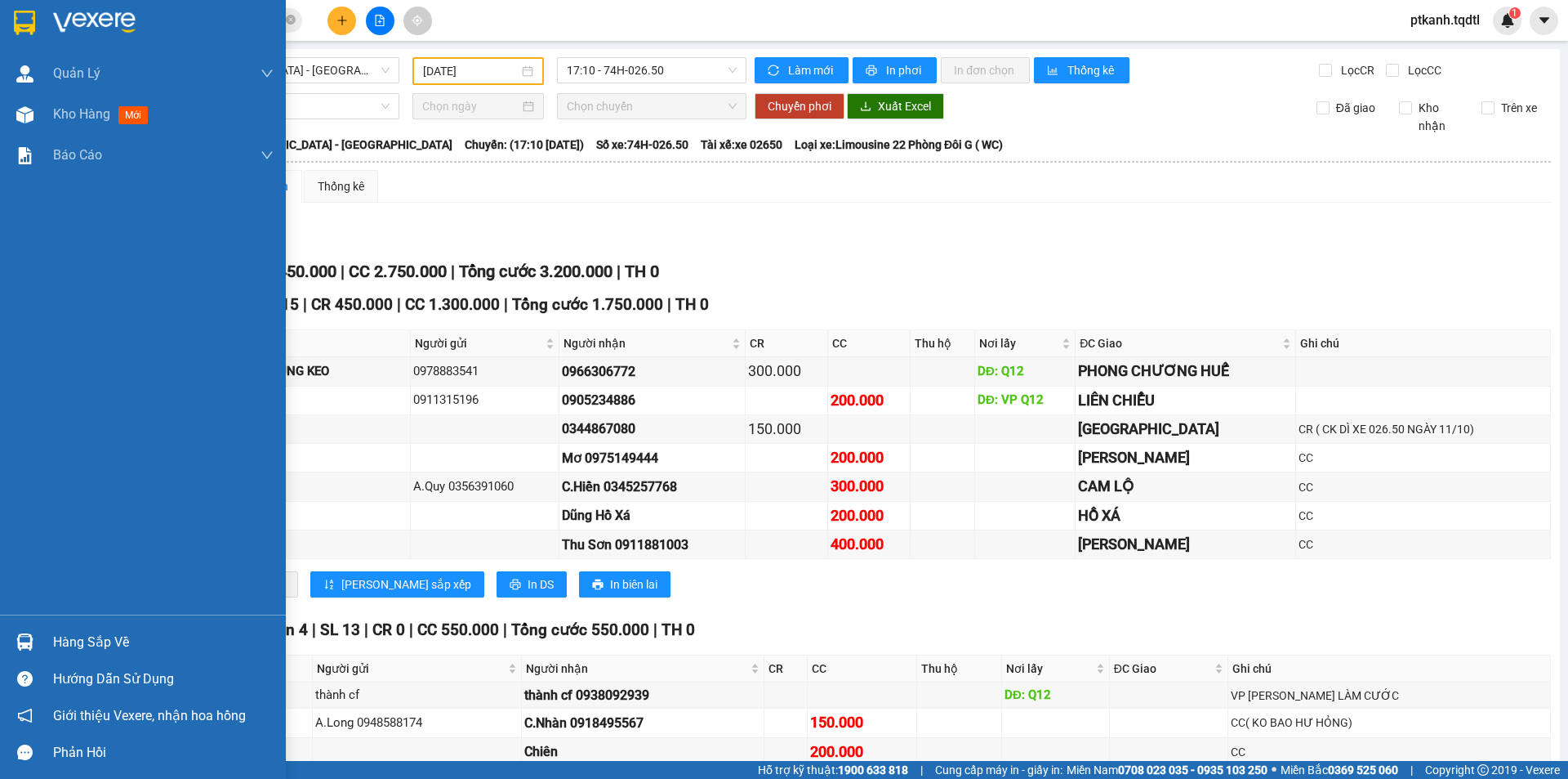
click at [49, 642] on div "Hàng sắp về" at bounding box center [143, 642] width 286 height 37
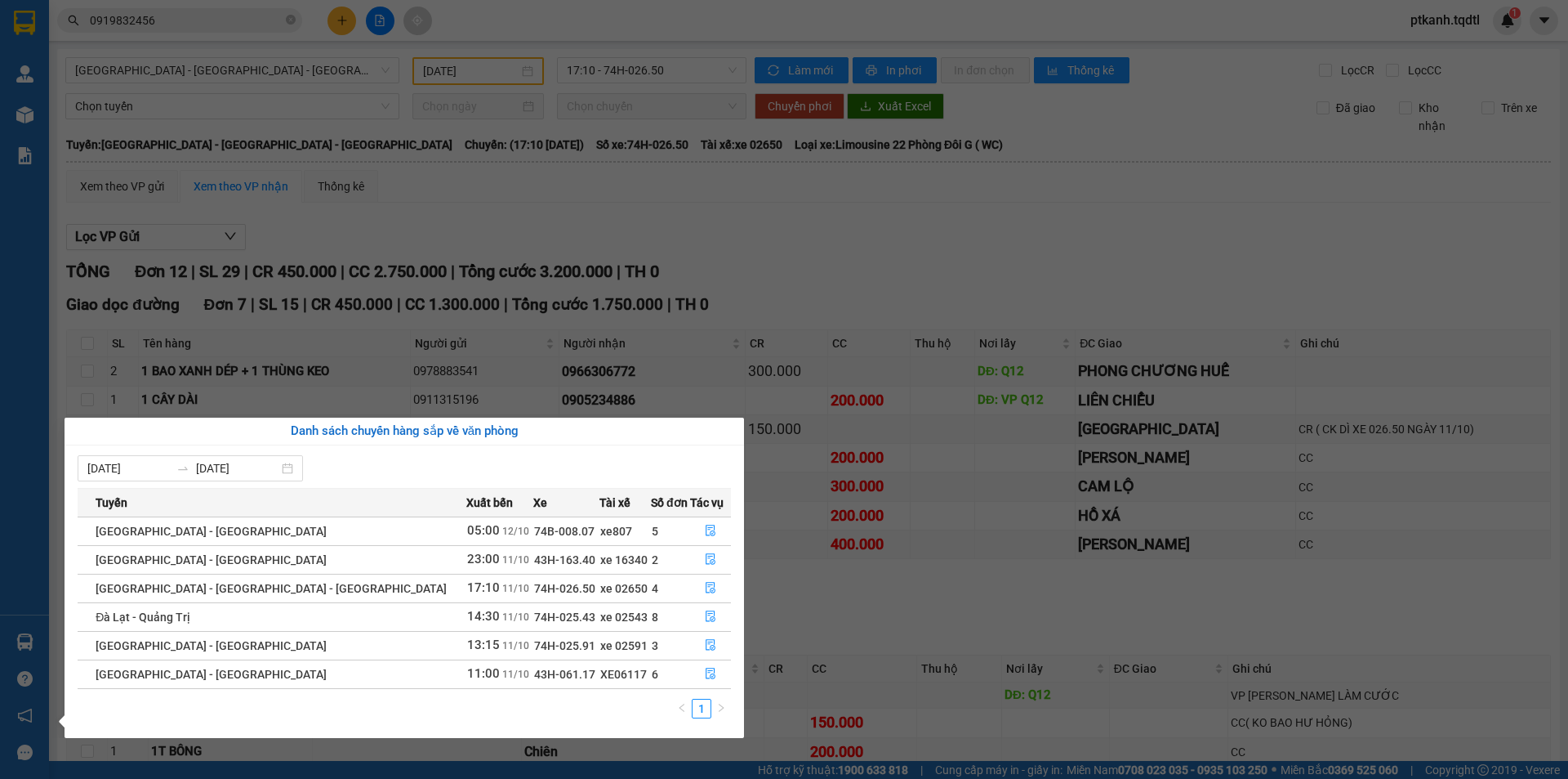
click at [909, 336] on section "Kết quả tìm kiếm ( 1 ) Bộ lọc Mã ĐH Trạng thái Món hàng Thu hộ Tổng cước Chưa c…" at bounding box center [784, 389] width 1568 height 779
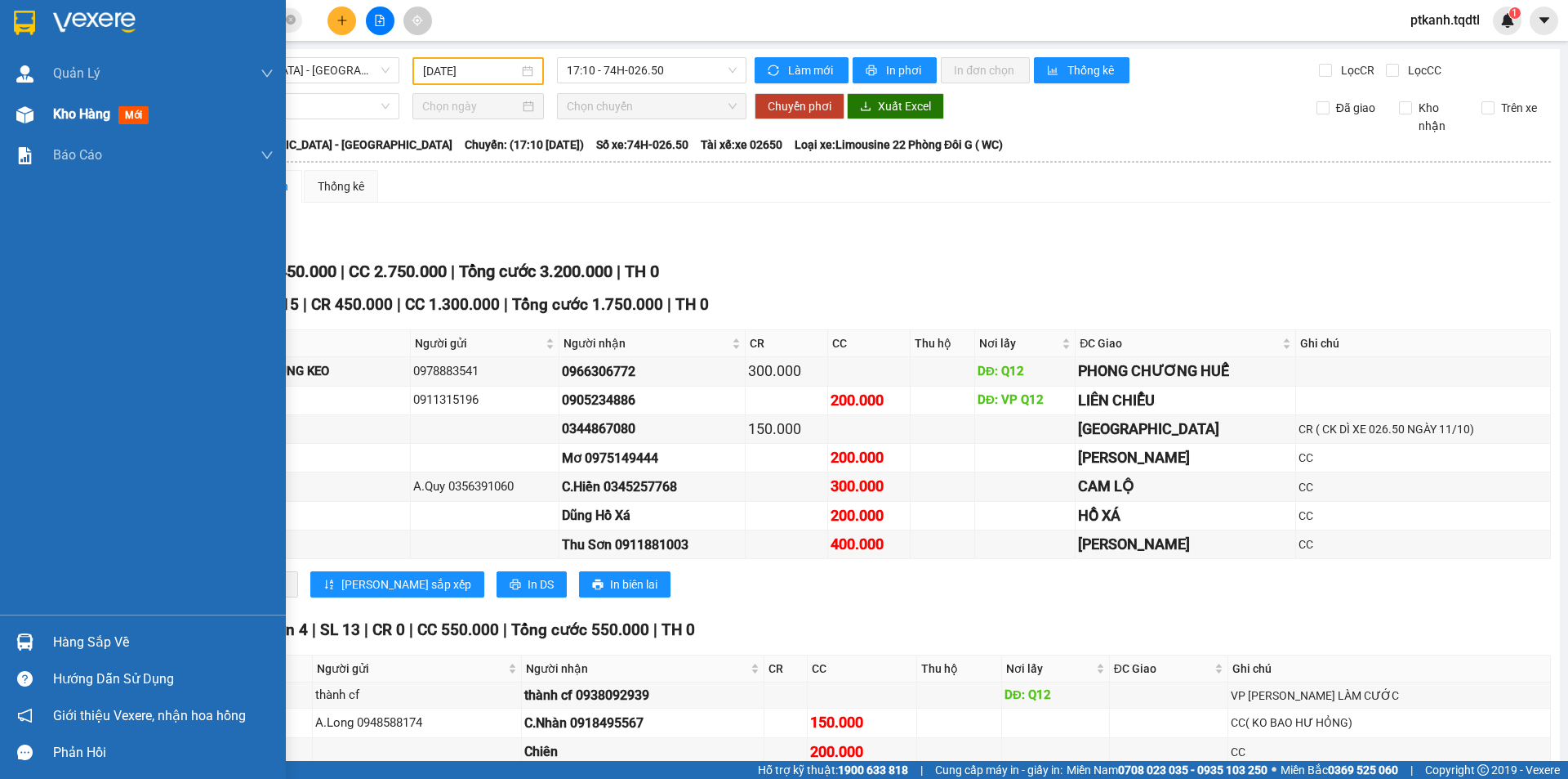
click at [68, 113] on span "Kho hàng" at bounding box center [82, 114] width 58 height 16
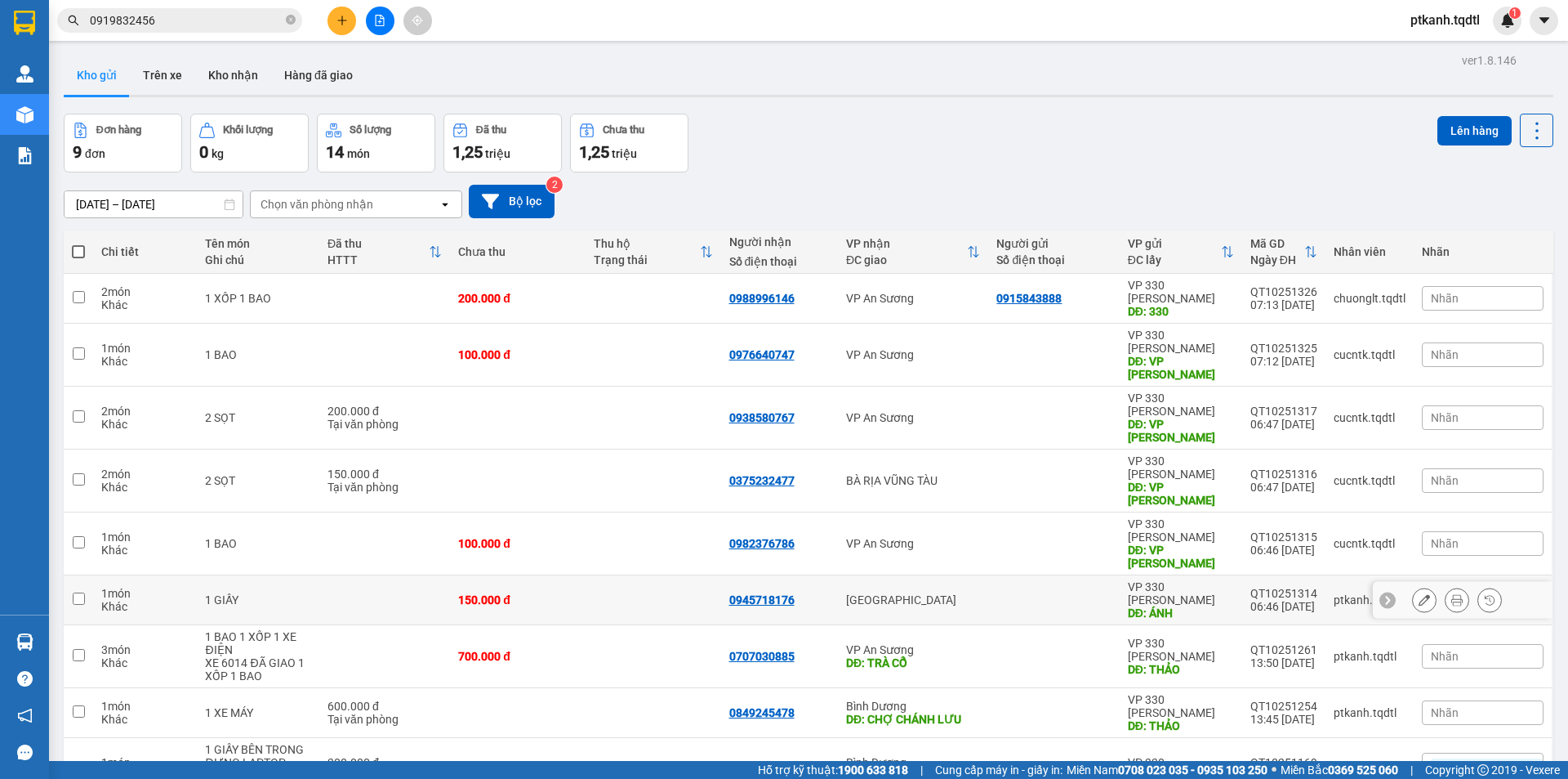
click at [977, 575] on td "[GEOGRAPHIC_DATA]" at bounding box center [913, 600] width 150 height 50
checkbox input "true"
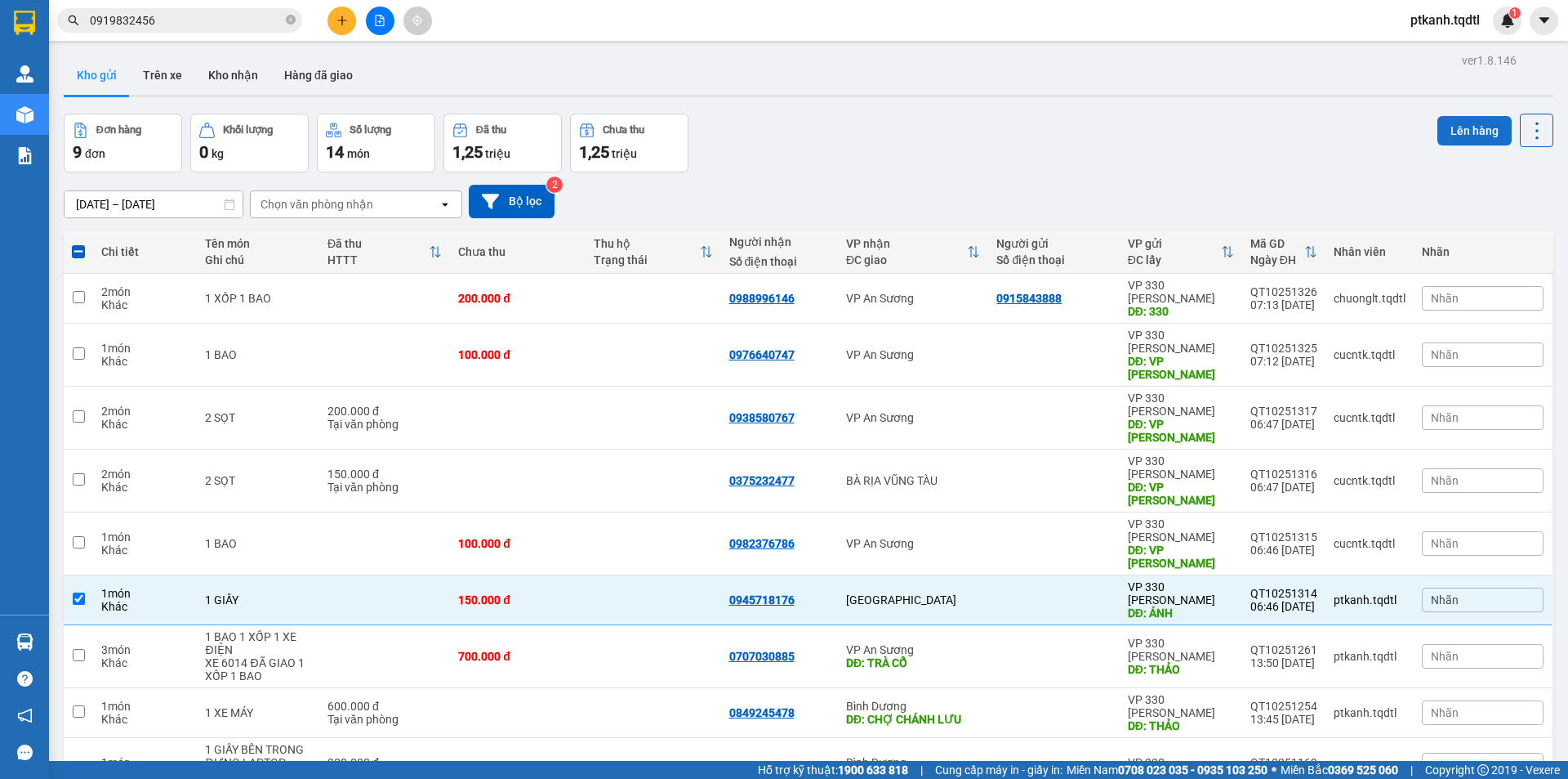
click at [1473, 116] on button "Lên hàng" at bounding box center [1474, 131] width 74 height 30
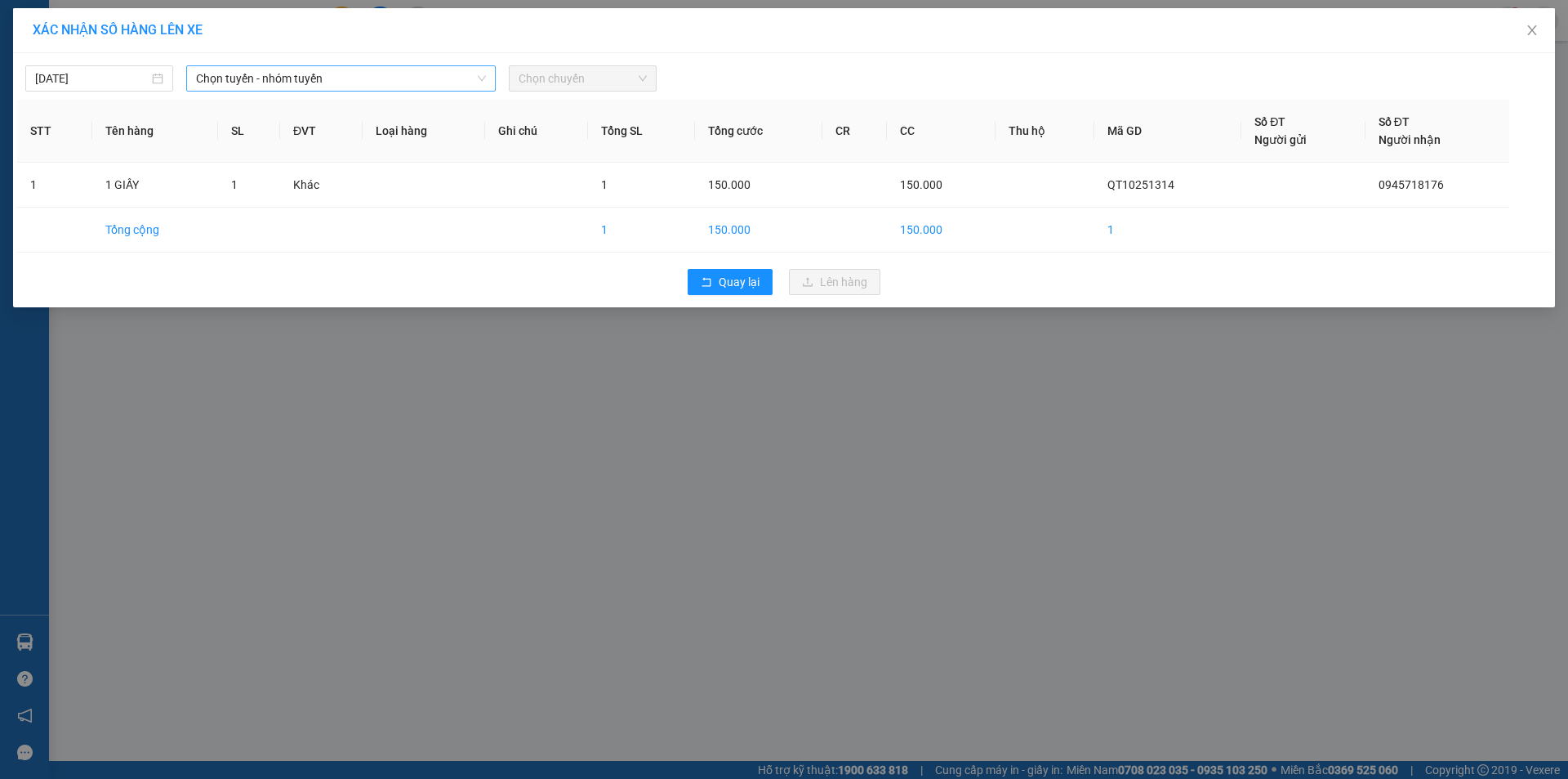
click at [442, 76] on span "Chọn tuyến - nhóm tuyến" at bounding box center [340, 78] width 290 height 25
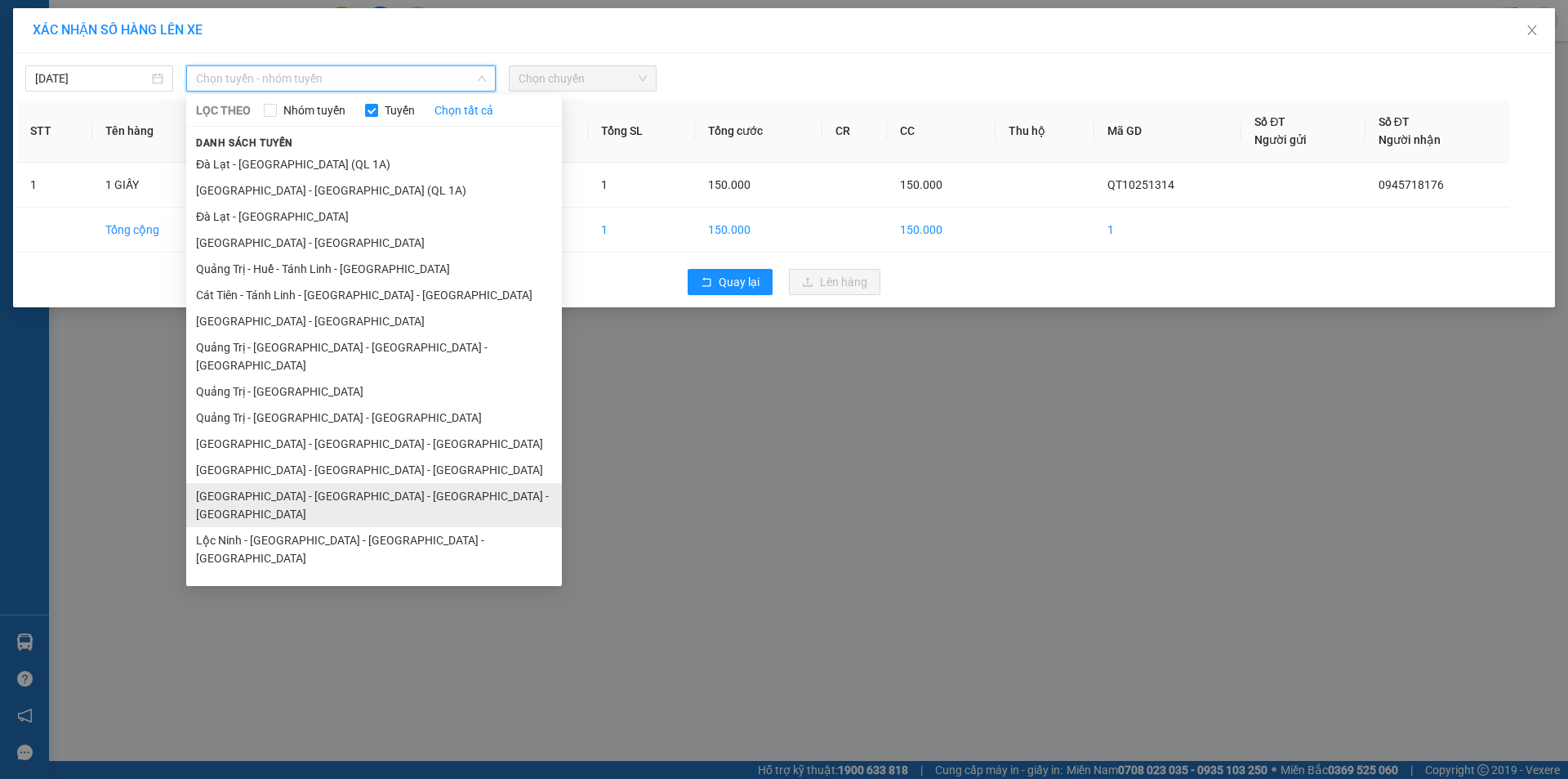
click at [377, 483] on li "[GEOGRAPHIC_DATA] - [GEOGRAPHIC_DATA] - [GEOGRAPHIC_DATA] - [GEOGRAPHIC_DATA]" at bounding box center [373, 505] width 376 height 44
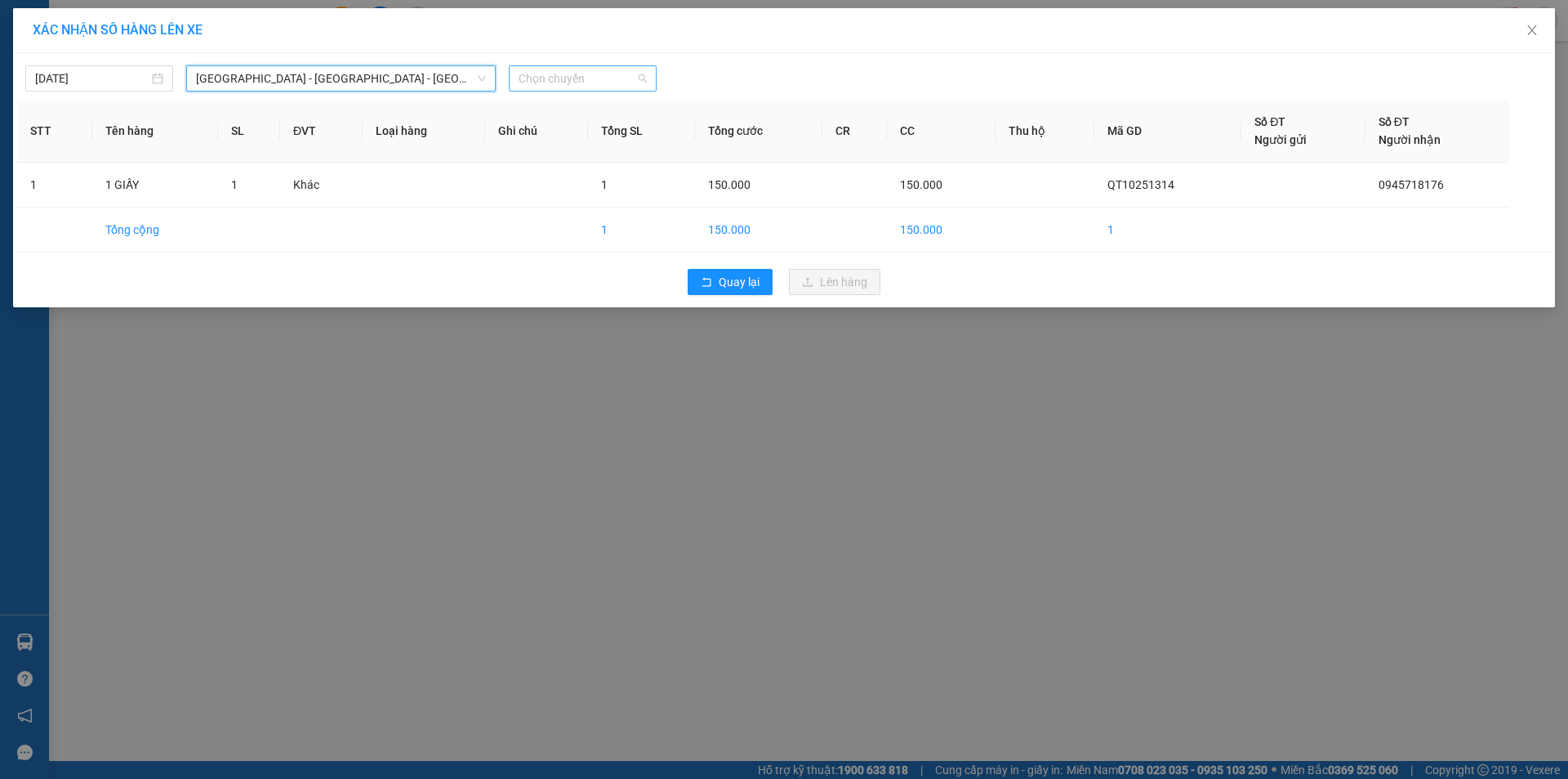
click at [615, 74] on span "Chọn chuyến" at bounding box center [583, 78] width 128 height 25
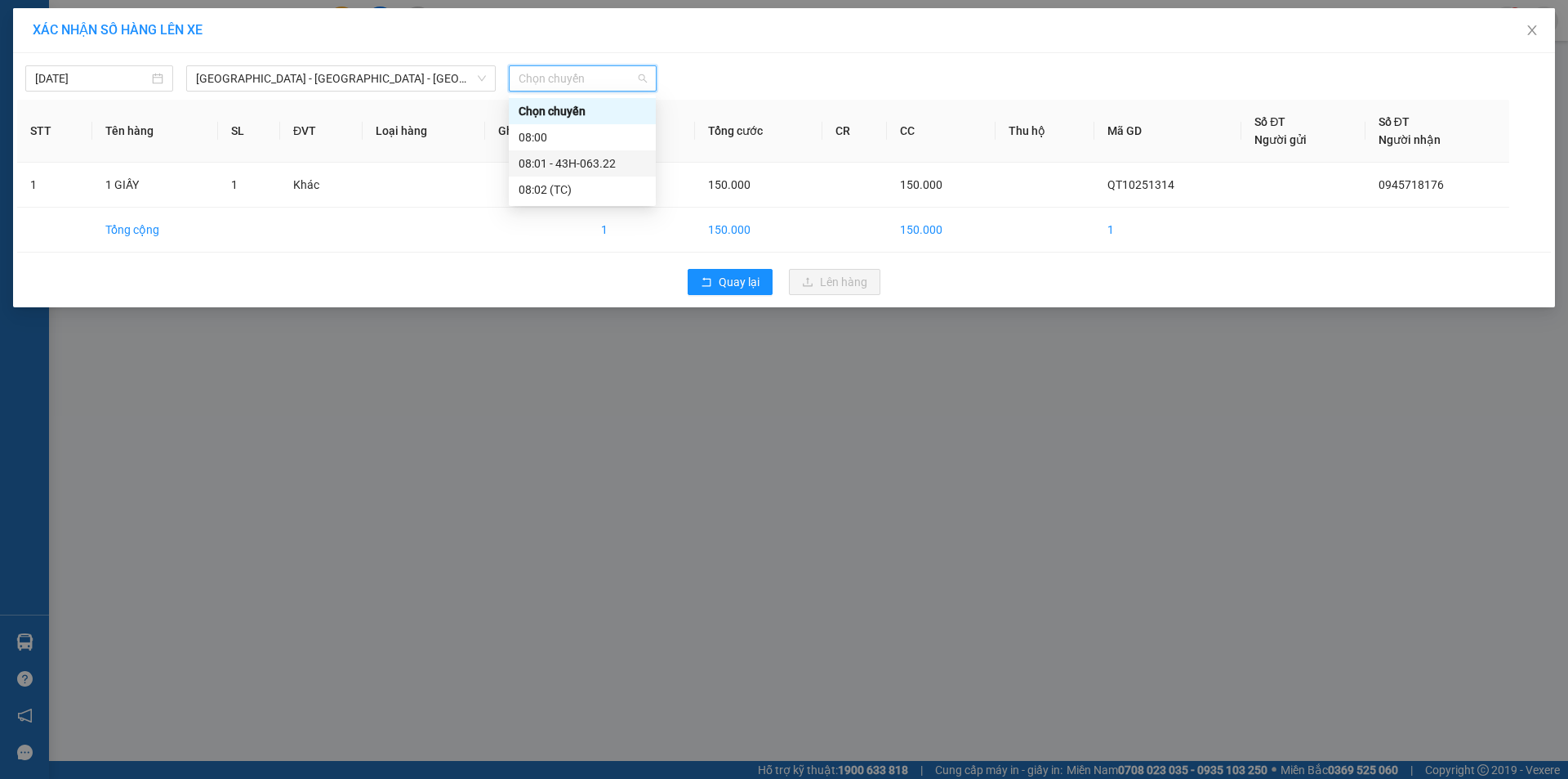
click at [613, 168] on div "08:01 - 43H-063.22" at bounding box center [582, 164] width 127 height 18
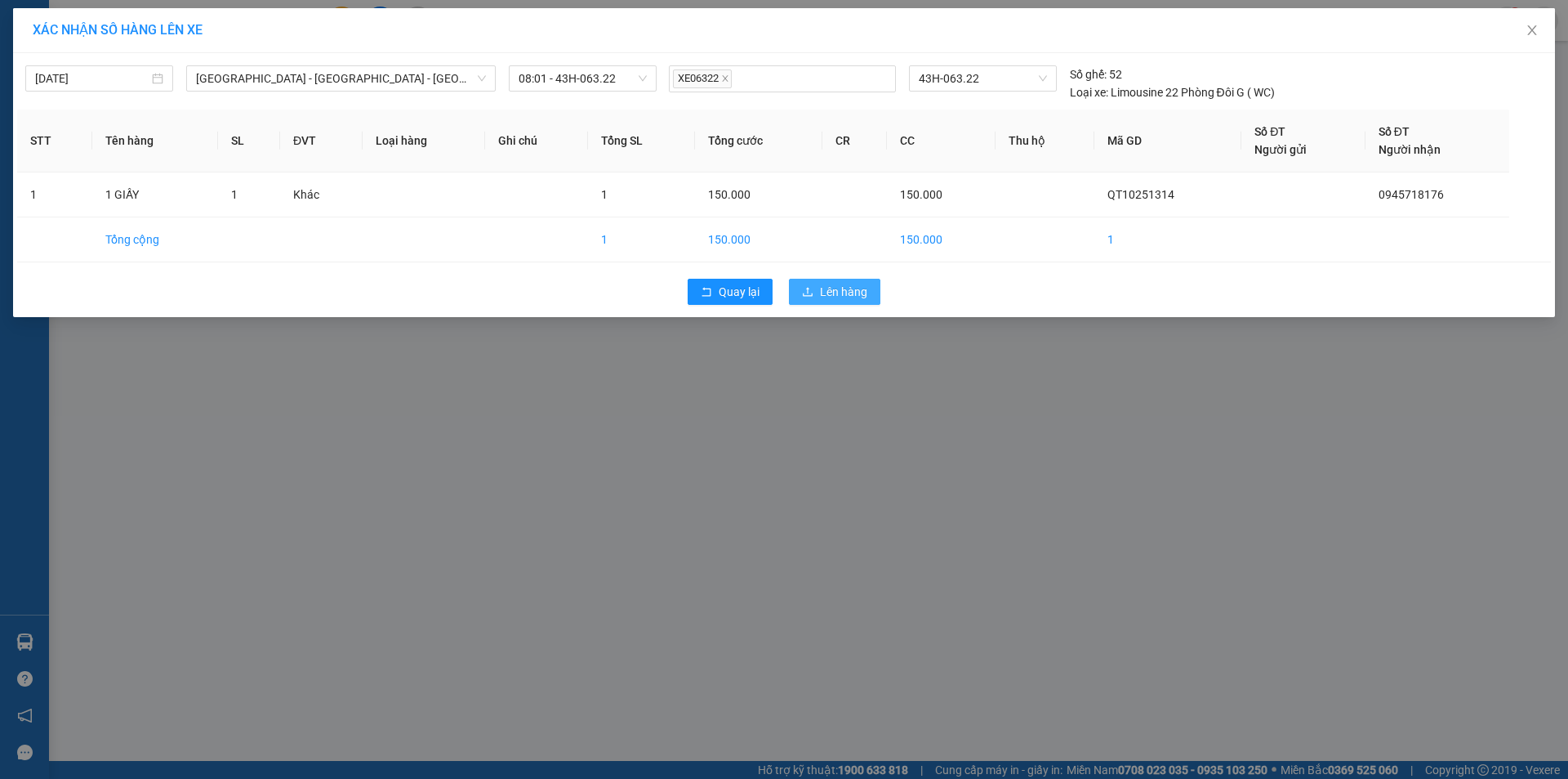
click at [853, 291] on span "Lên hàng" at bounding box center [844, 292] width 48 height 18
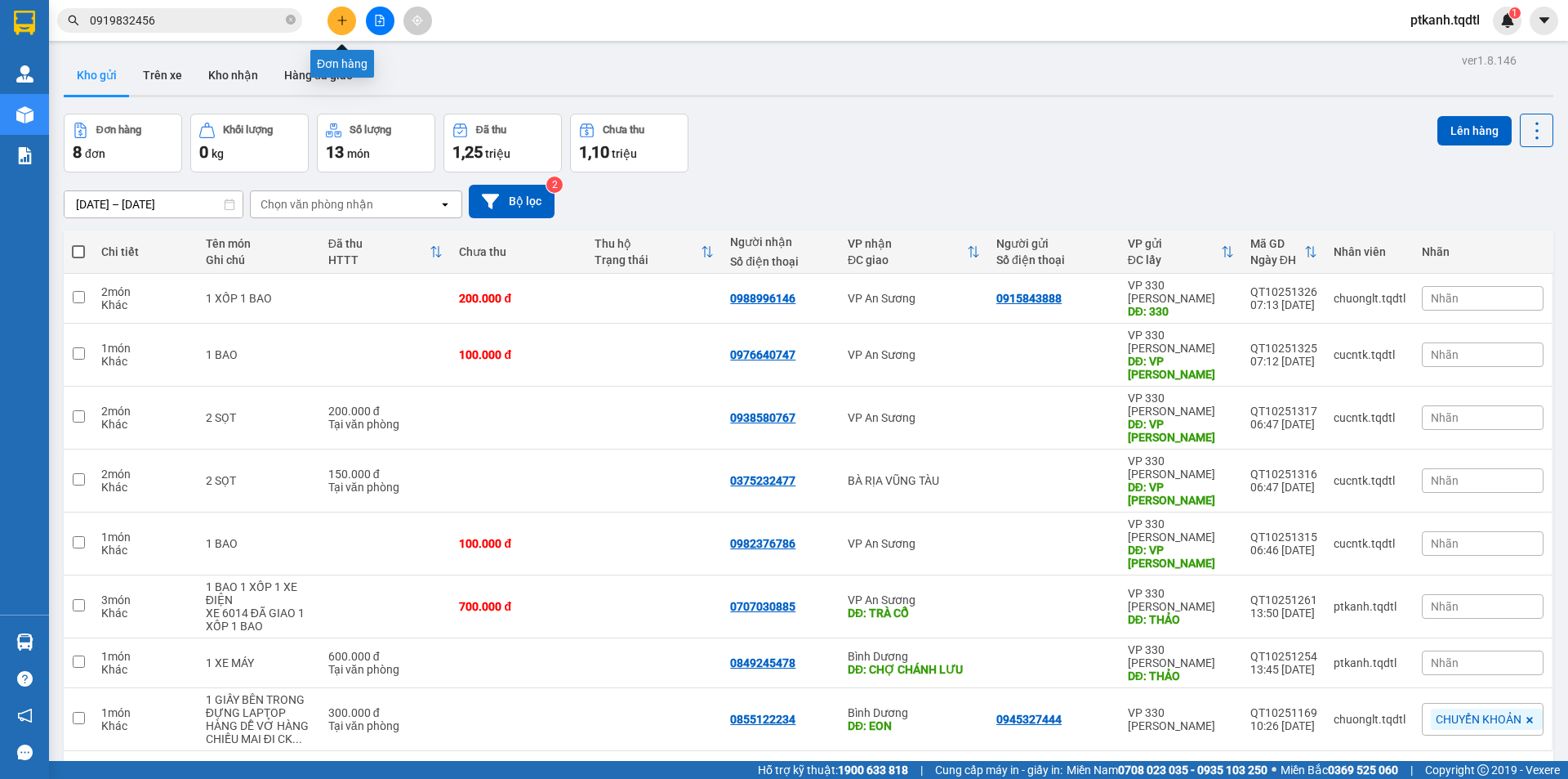
click at [343, 23] on icon "plus" at bounding box center [342, 21] width 12 height 12
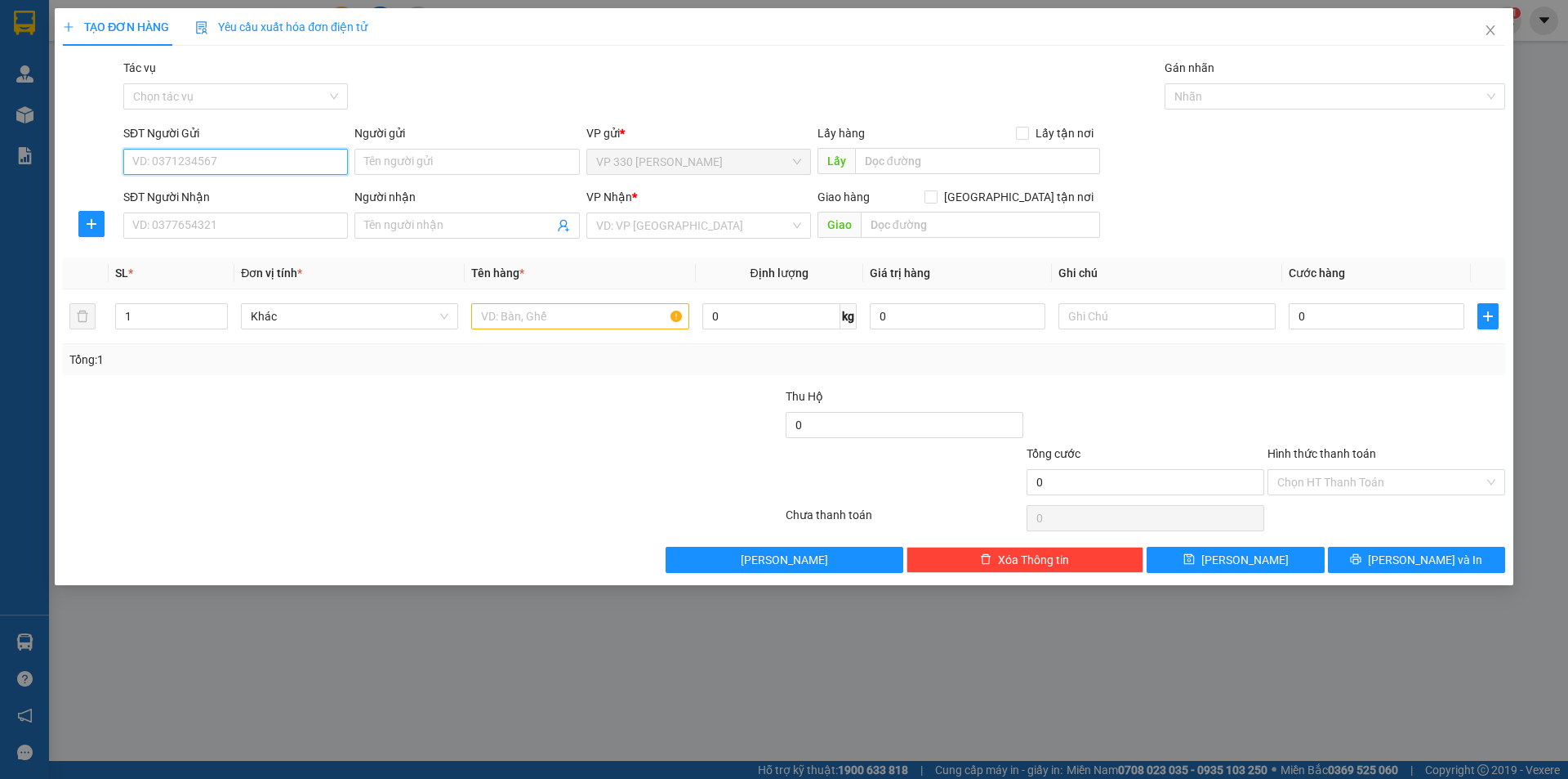
click at [248, 162] on input "SĐT Người Gửi" at bounding box center [235, 162] width 224 height 26
type input "0399363441"
click at [222, 223] on input "SĐT Người Nhận" at bounding box center [235, 225] width 224 height 26
type input "0399363441"
click at [683, 227] on input "search" at bounding box center [692, 225] width 193 height 25
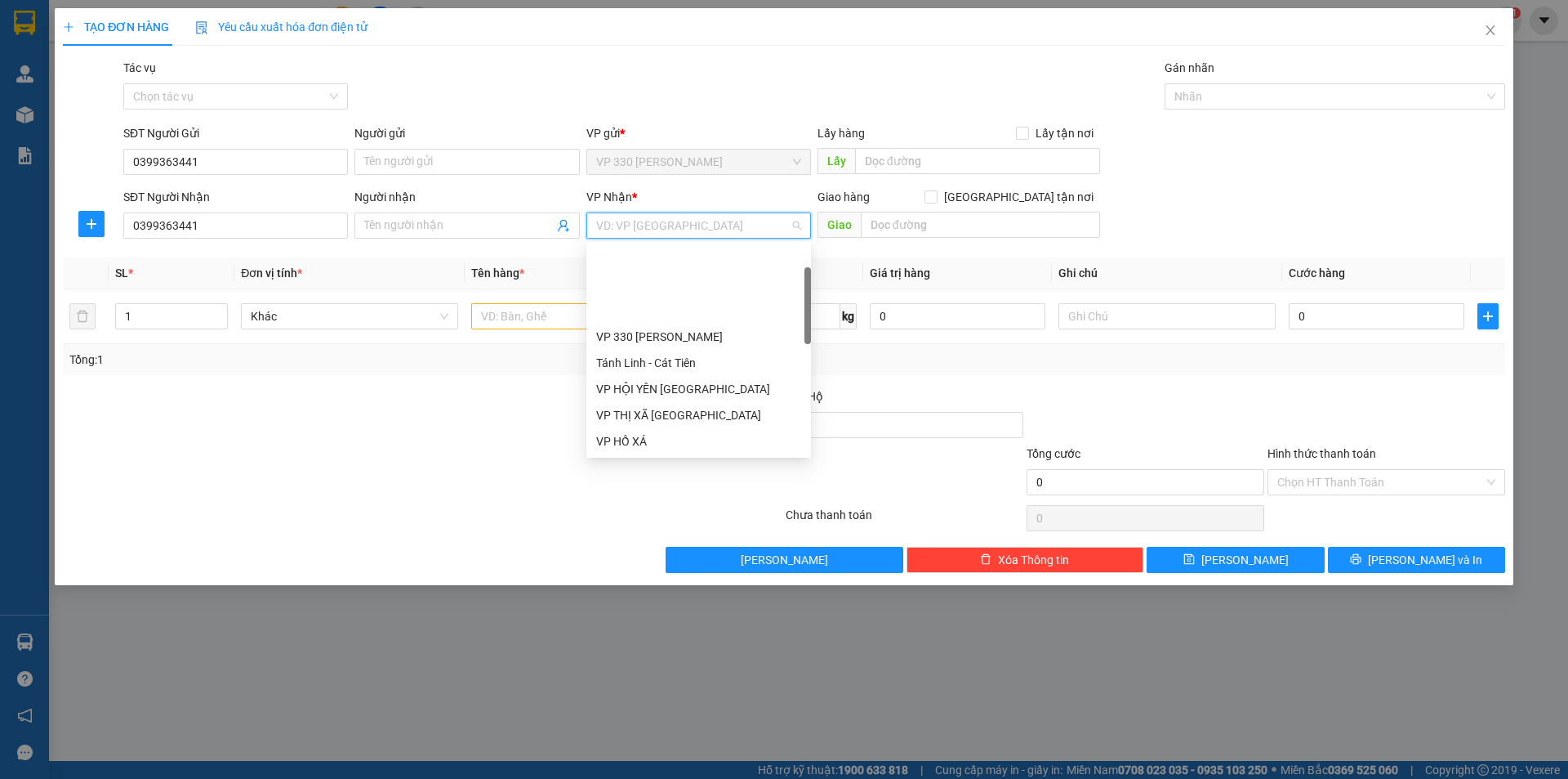
click at [664, 458] on div "BÀ RỊA VŨNG TÀU" at bounding box center [698, 467] width 205 height 18
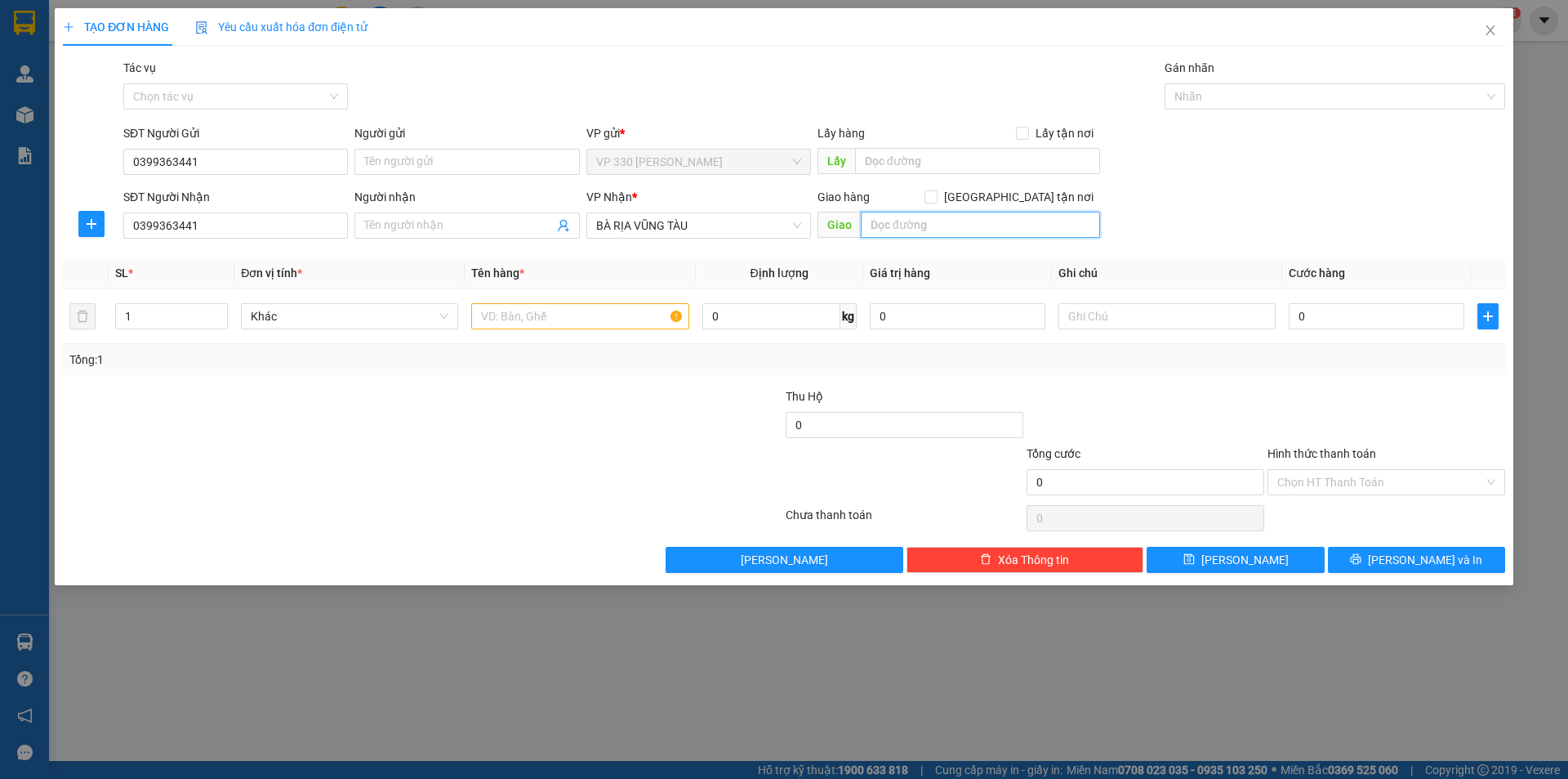
click at [943, 225] on input "text" at bounding box center [980, 225] width 239 height 26
click at [356, 316] on span "Khác" at bounding box center [349, 316] width 197 height 25
type input "BÀ RỊA"
click at [546, 318] on input "text" at bounding box center [580, 316] width 217 height 26
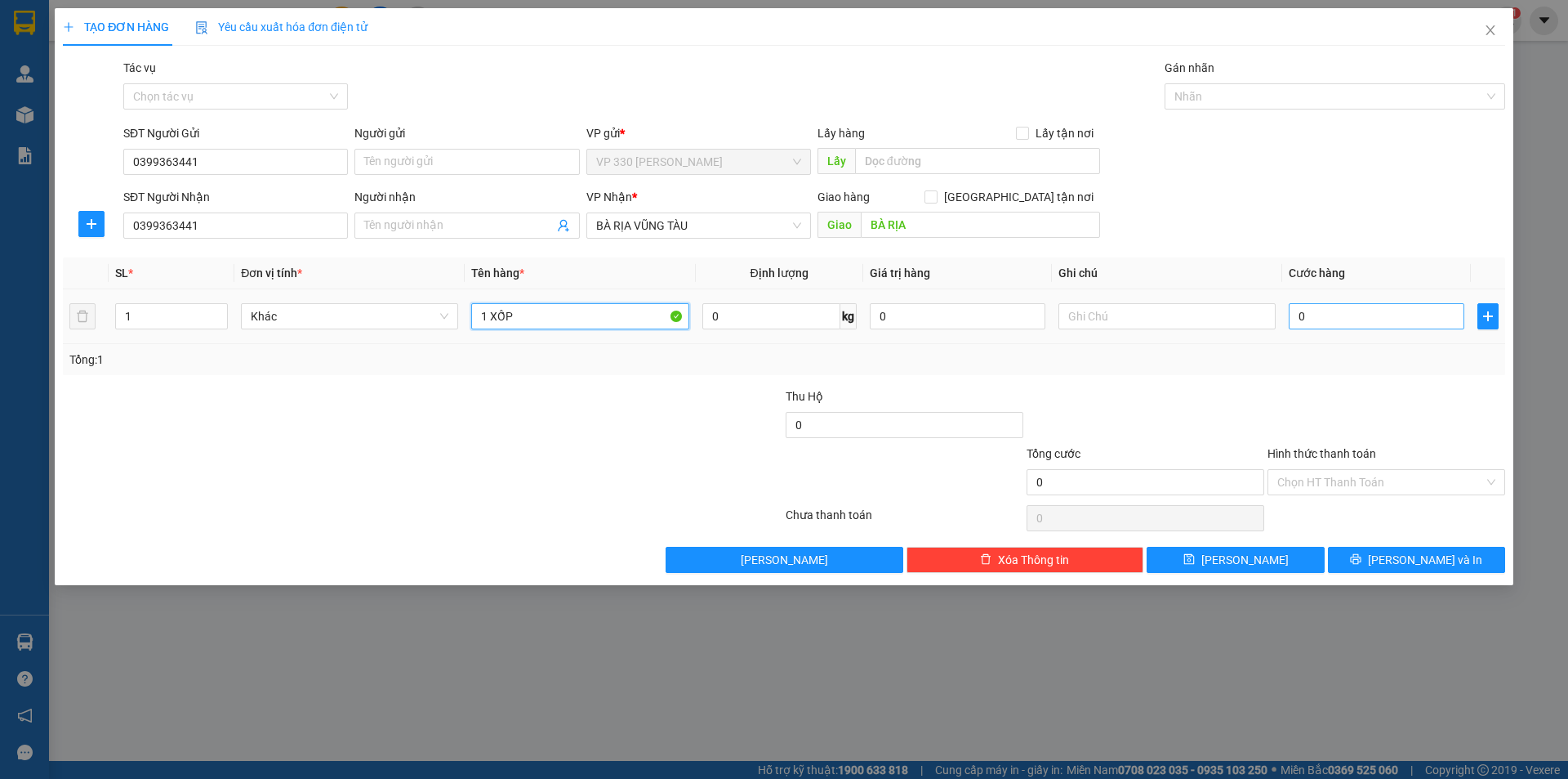
type input "1 XỐP"
click at [1367, 316] on input "0" at bounding box center [1376, 316] width 176 height 26
click at [1322, 318] on input "0" at bounding box center [1376, 316] width 176 height 26
type input "01"
type input "1"
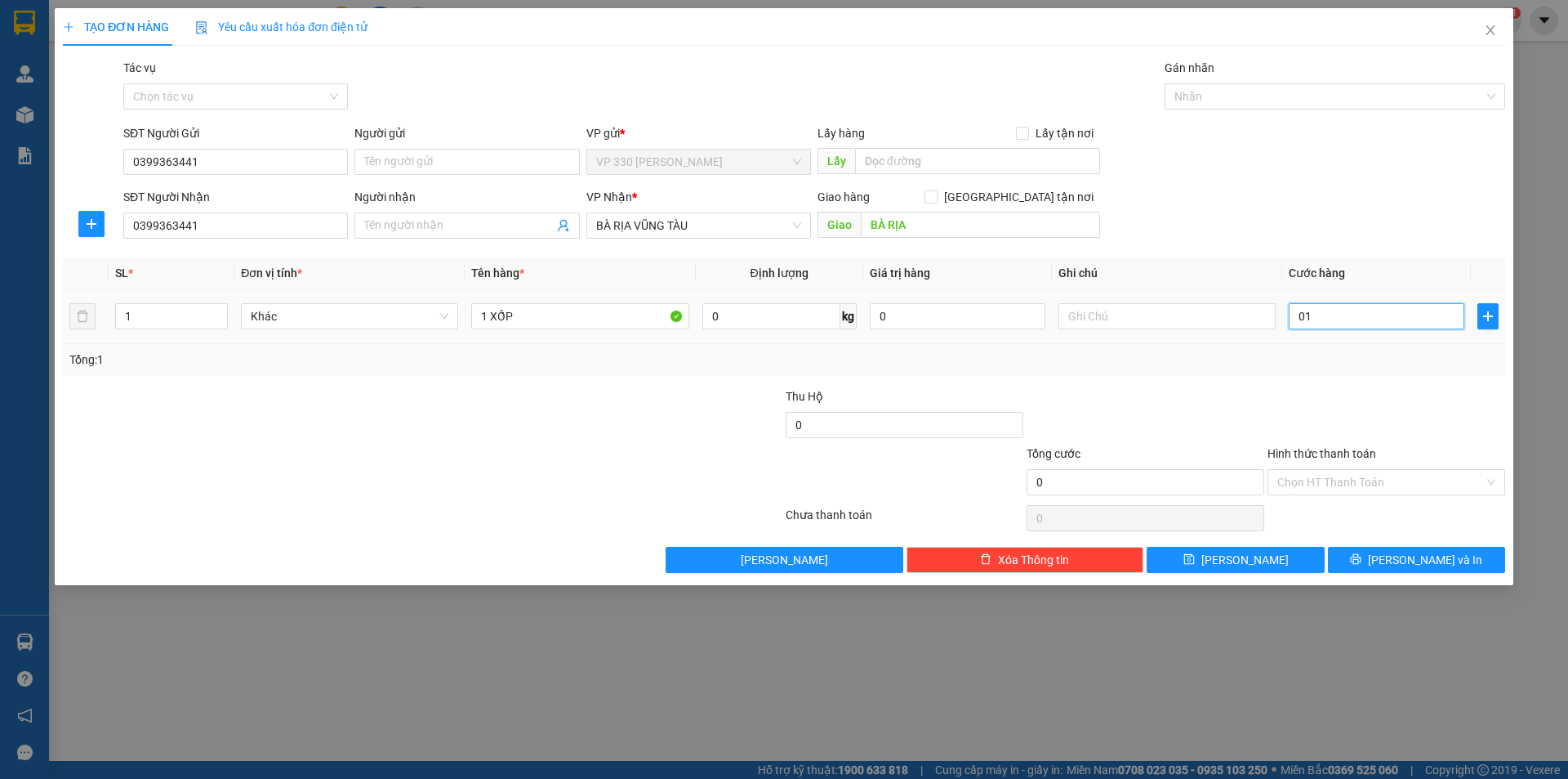
type input "1"
type input "0"
click at [1295, 315] on input "0" at bounding box center [1376, 316] width 176 height 26
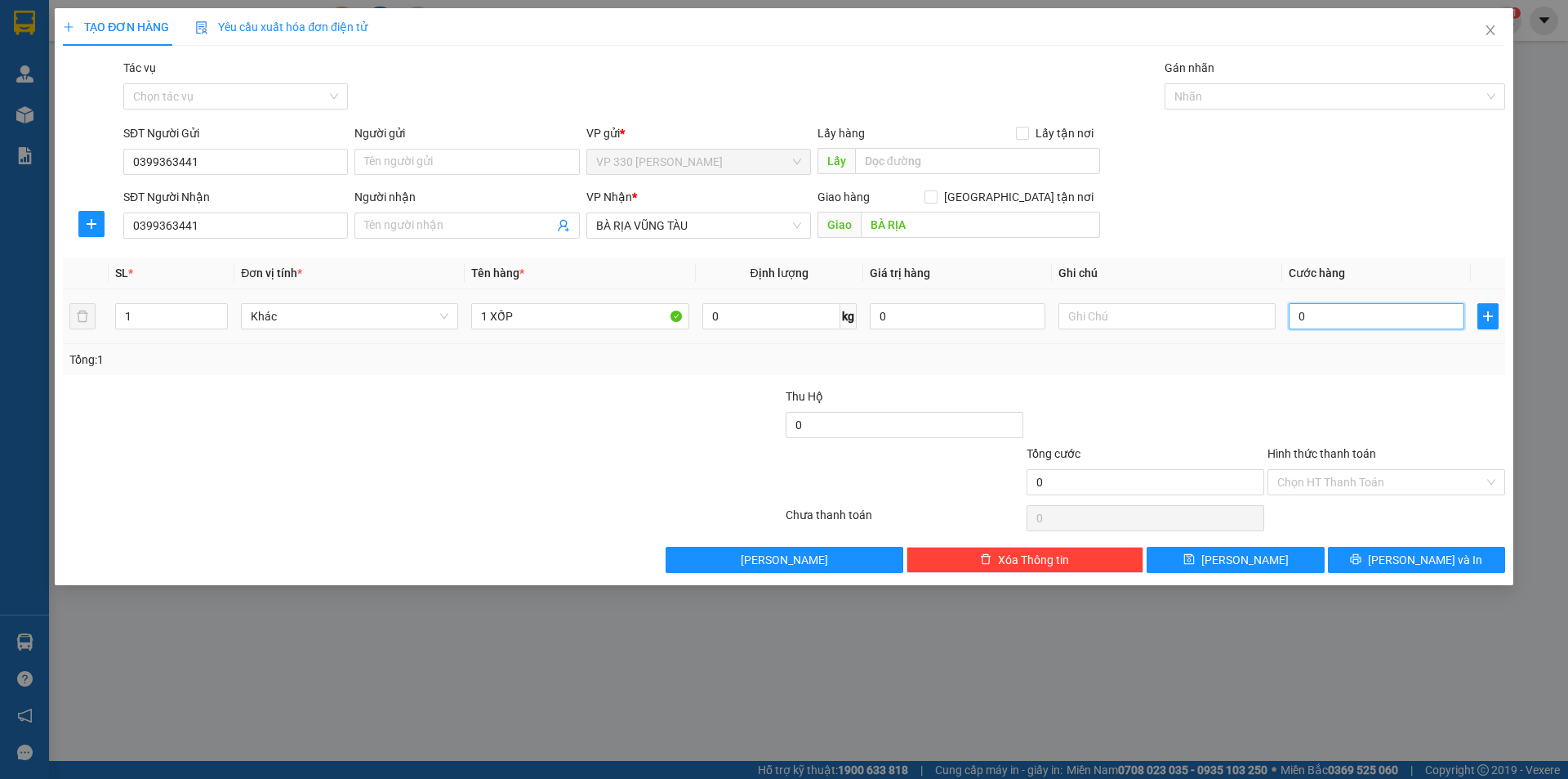
type input "10"
type input "100"
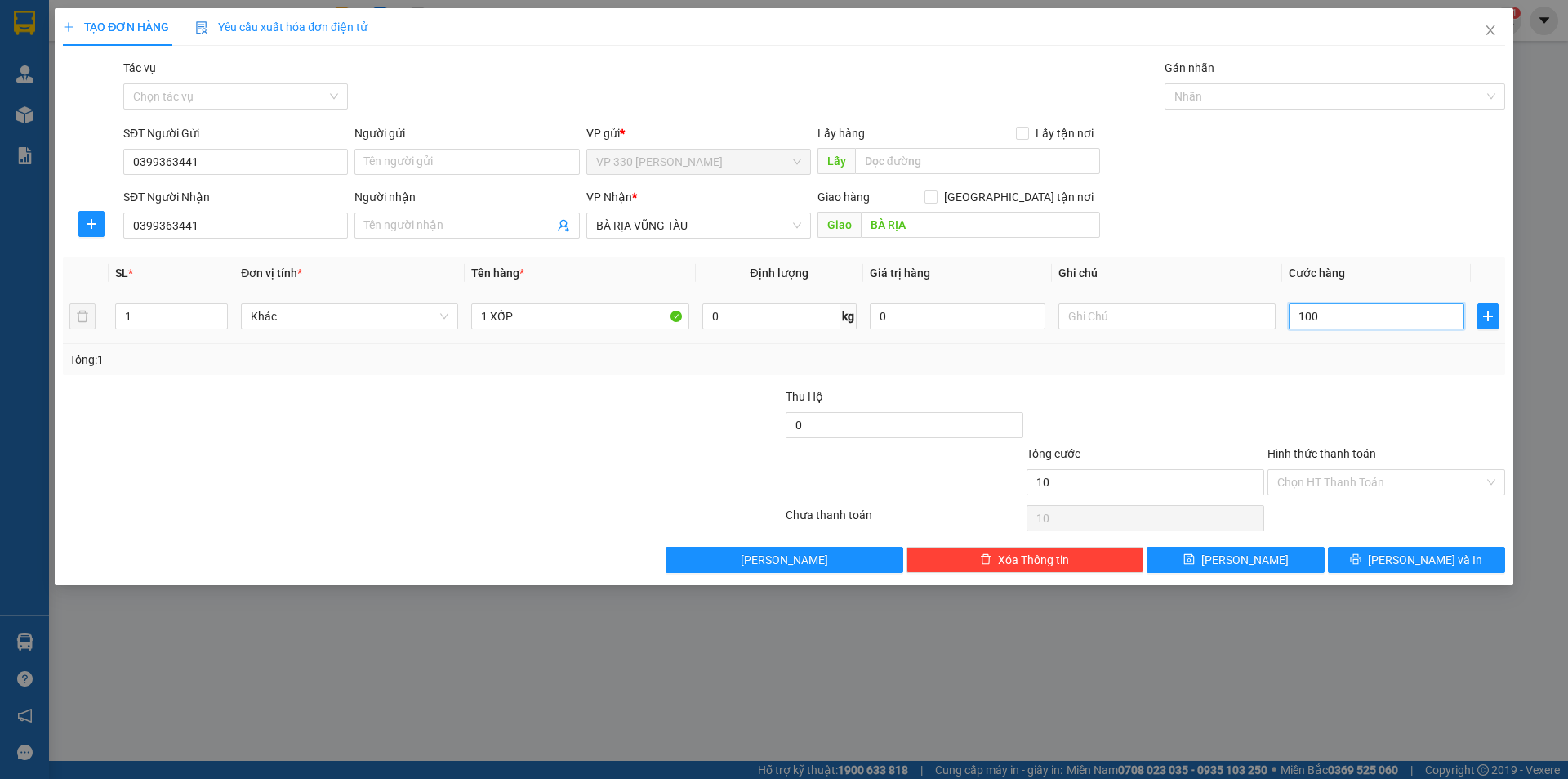
type input "100"
type input "1.000"
type input "10.000"
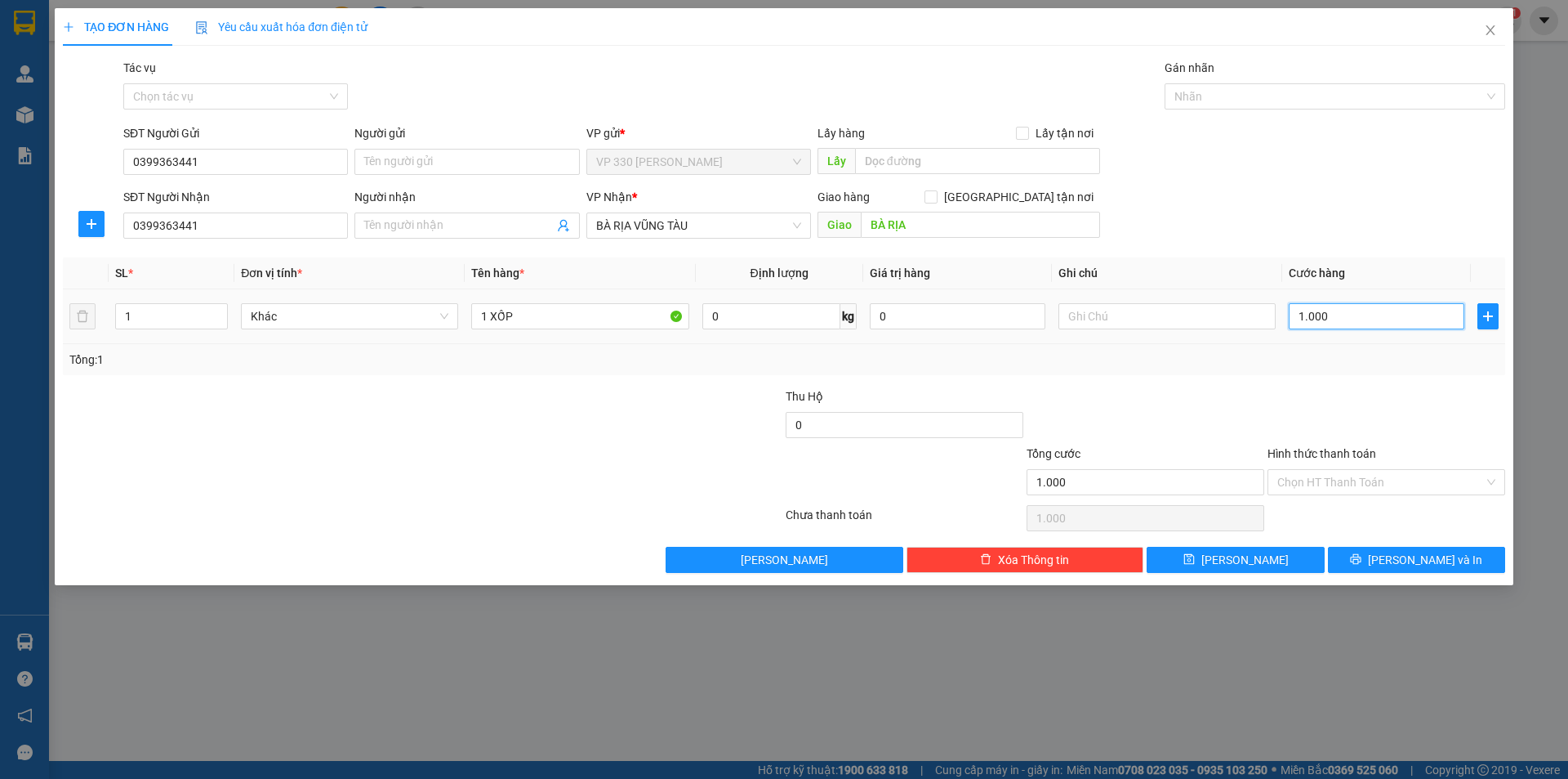
type input "10.000"
type input "100.000"
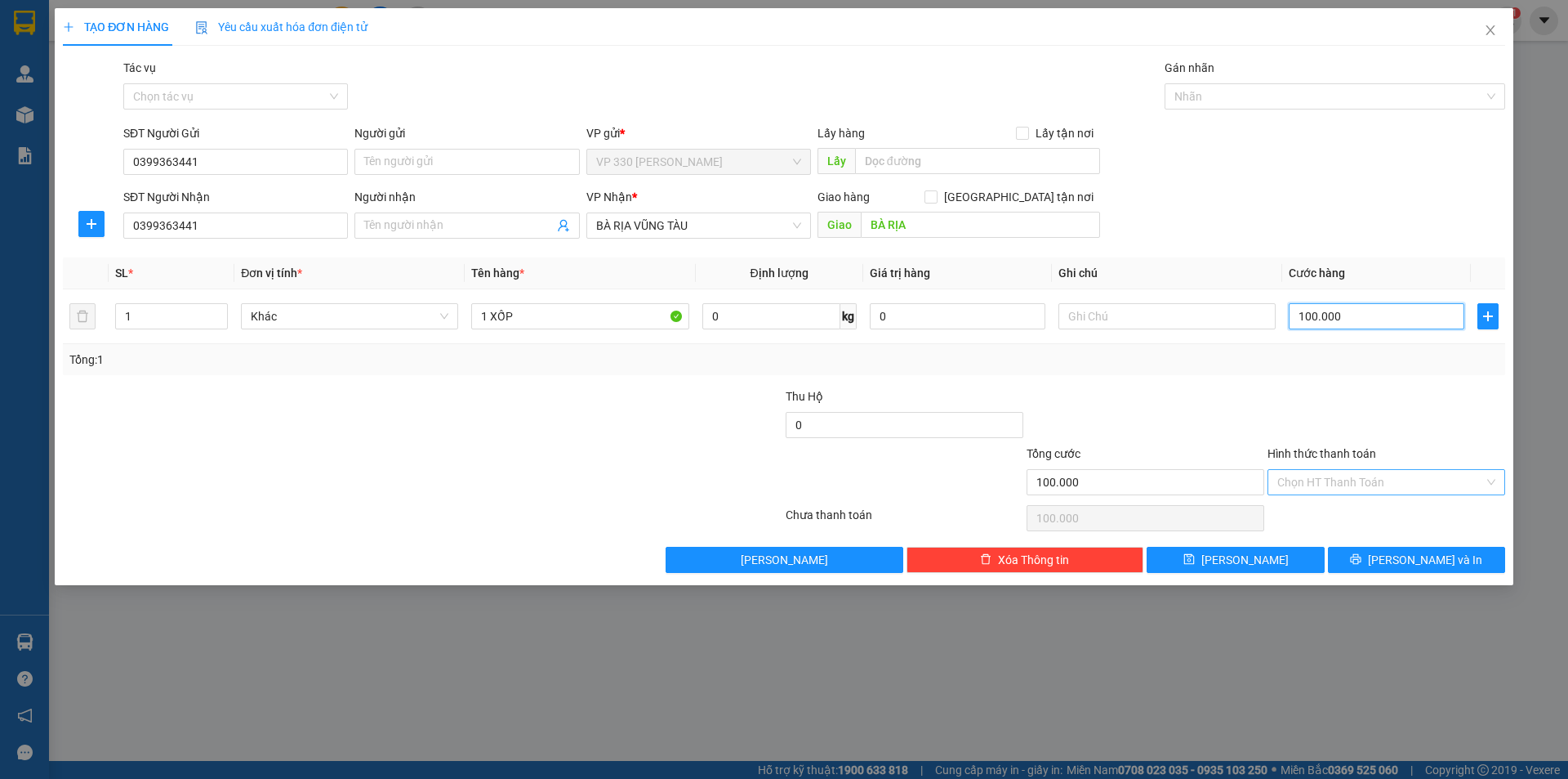
type input "100.000"
click at [1341, 483] on input "Hình thức thanh toán" at bounding box center [1380, 482] width 206 height 25
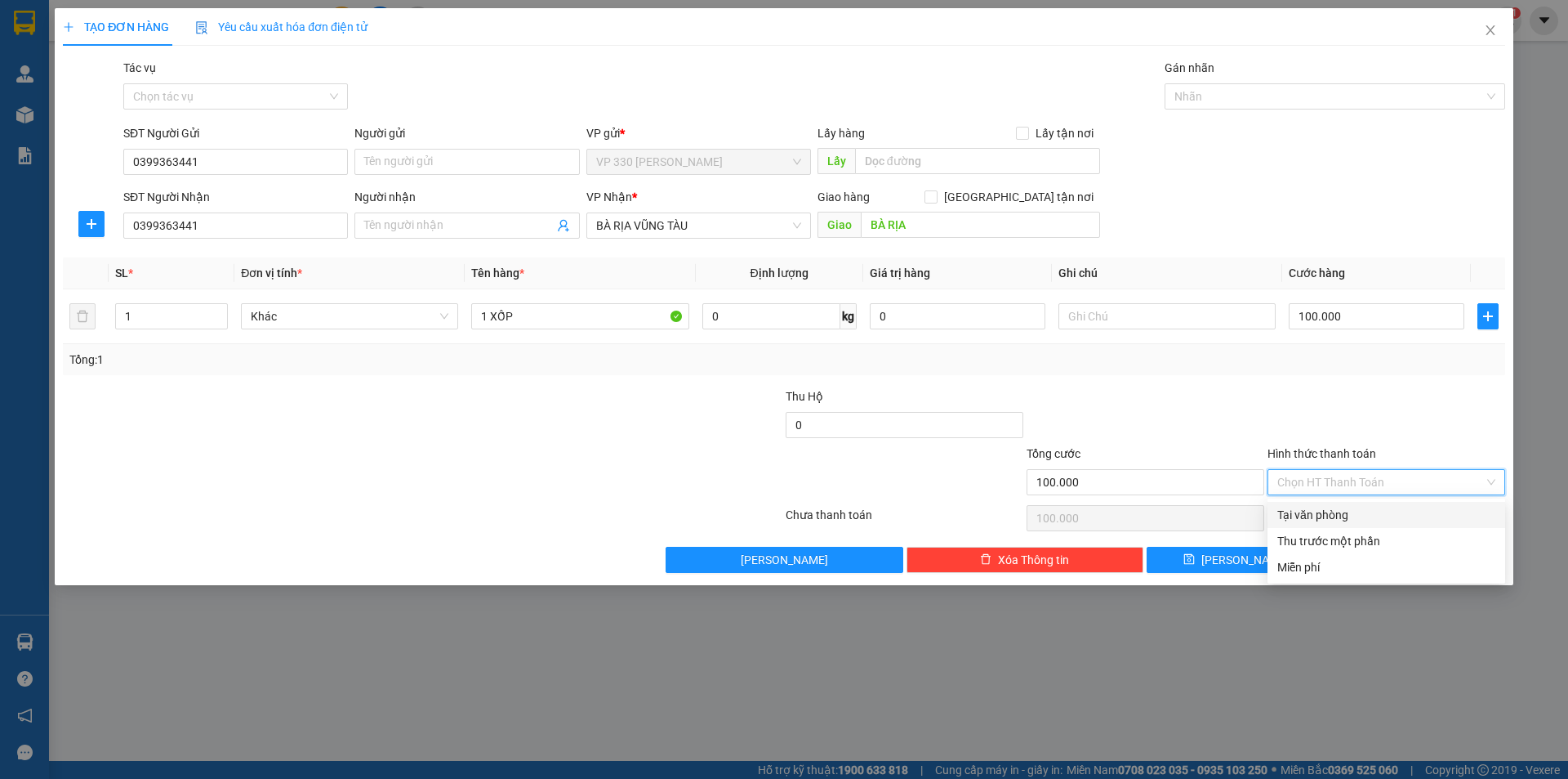
click at [1341, 517] on div "Tại văn phòng" at bounding box center [1385, 515] width 218 height 18
type input "0"
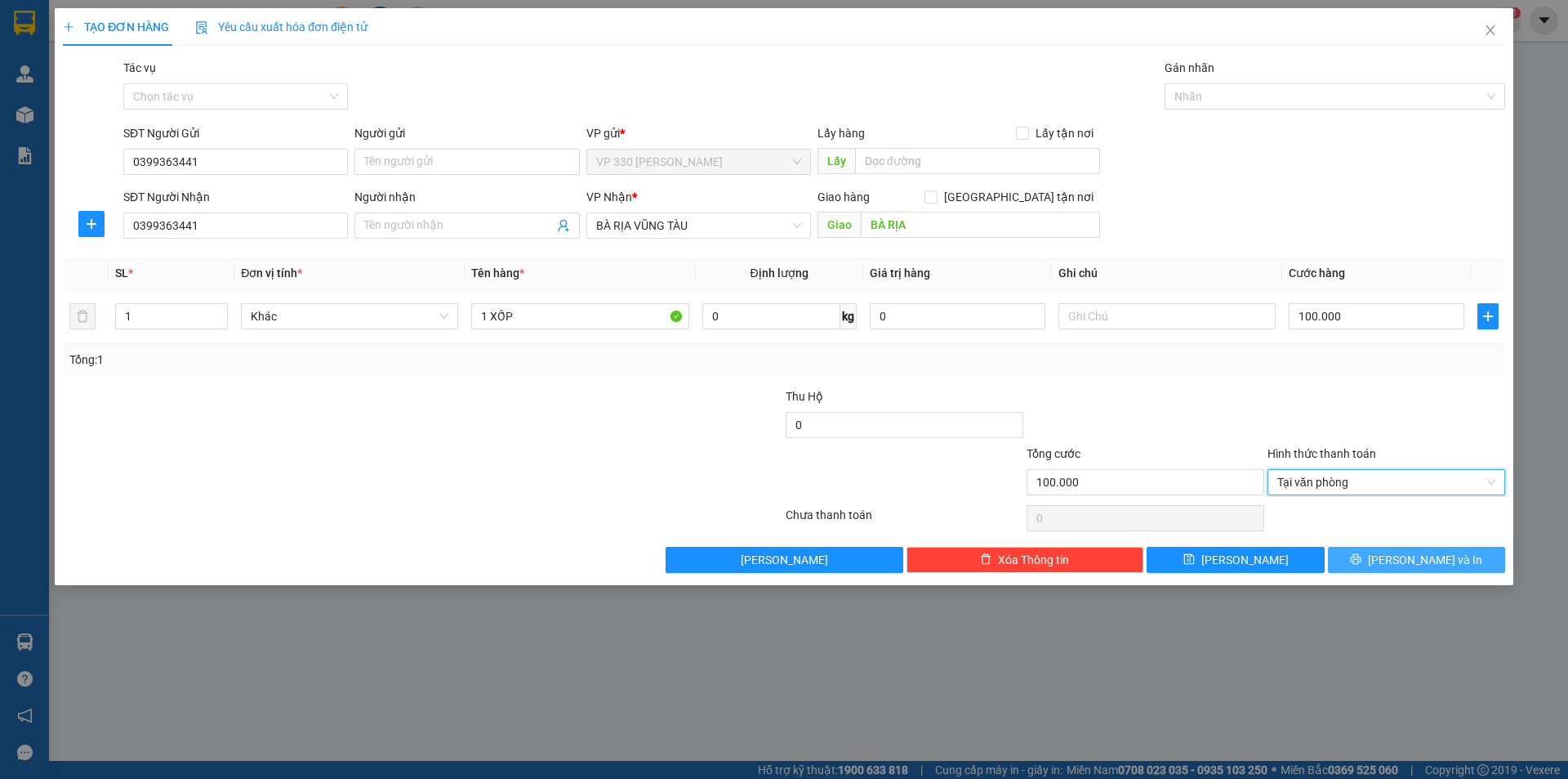
click at [1405, 567] on span "[PERSON_NAME] và In" at bounding box center [1425, 559] width 114 height 18
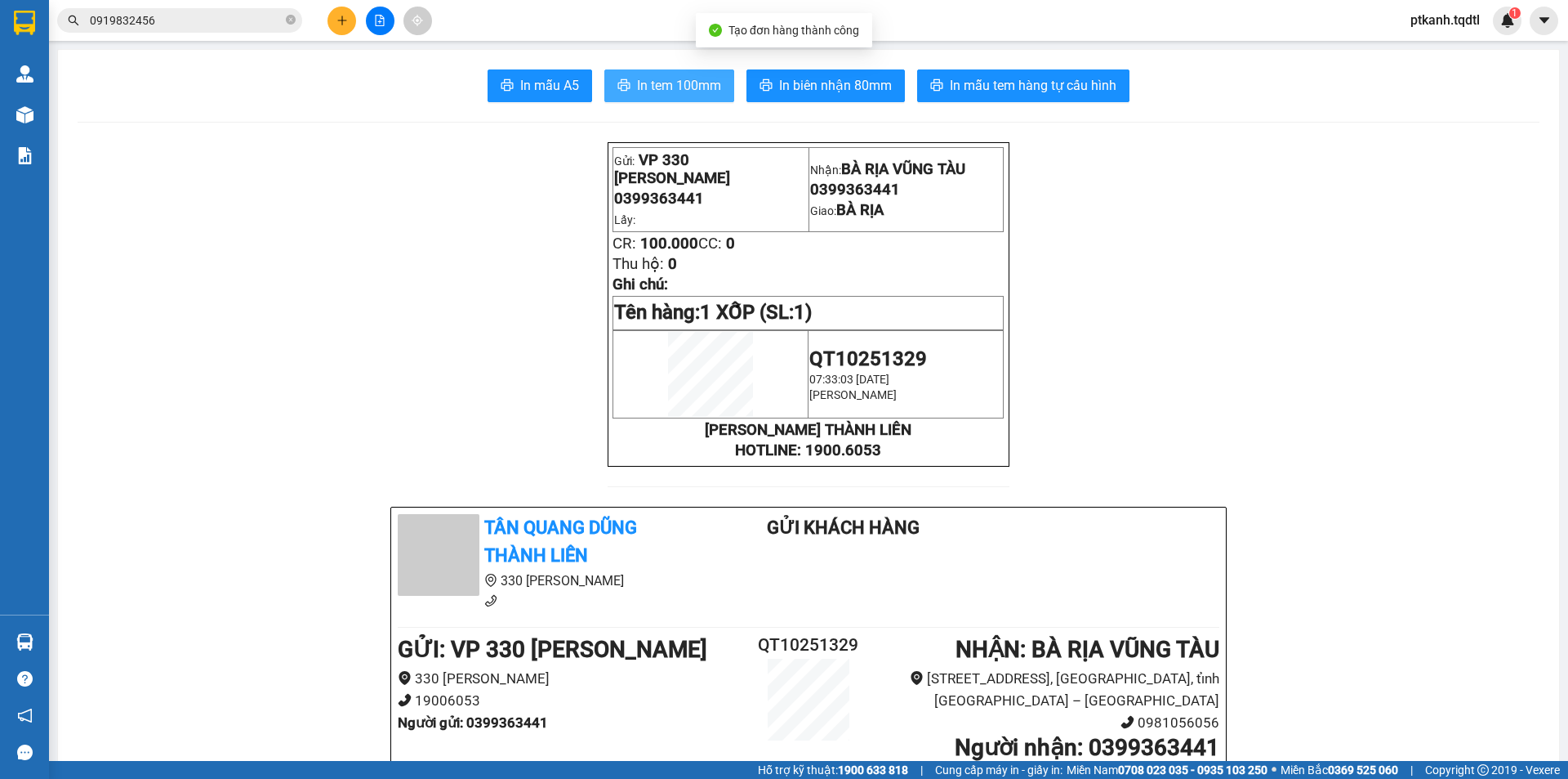
click at [673, 85] on span "In tem 100mm" at bounding box center [679, 85] width 84 height 21
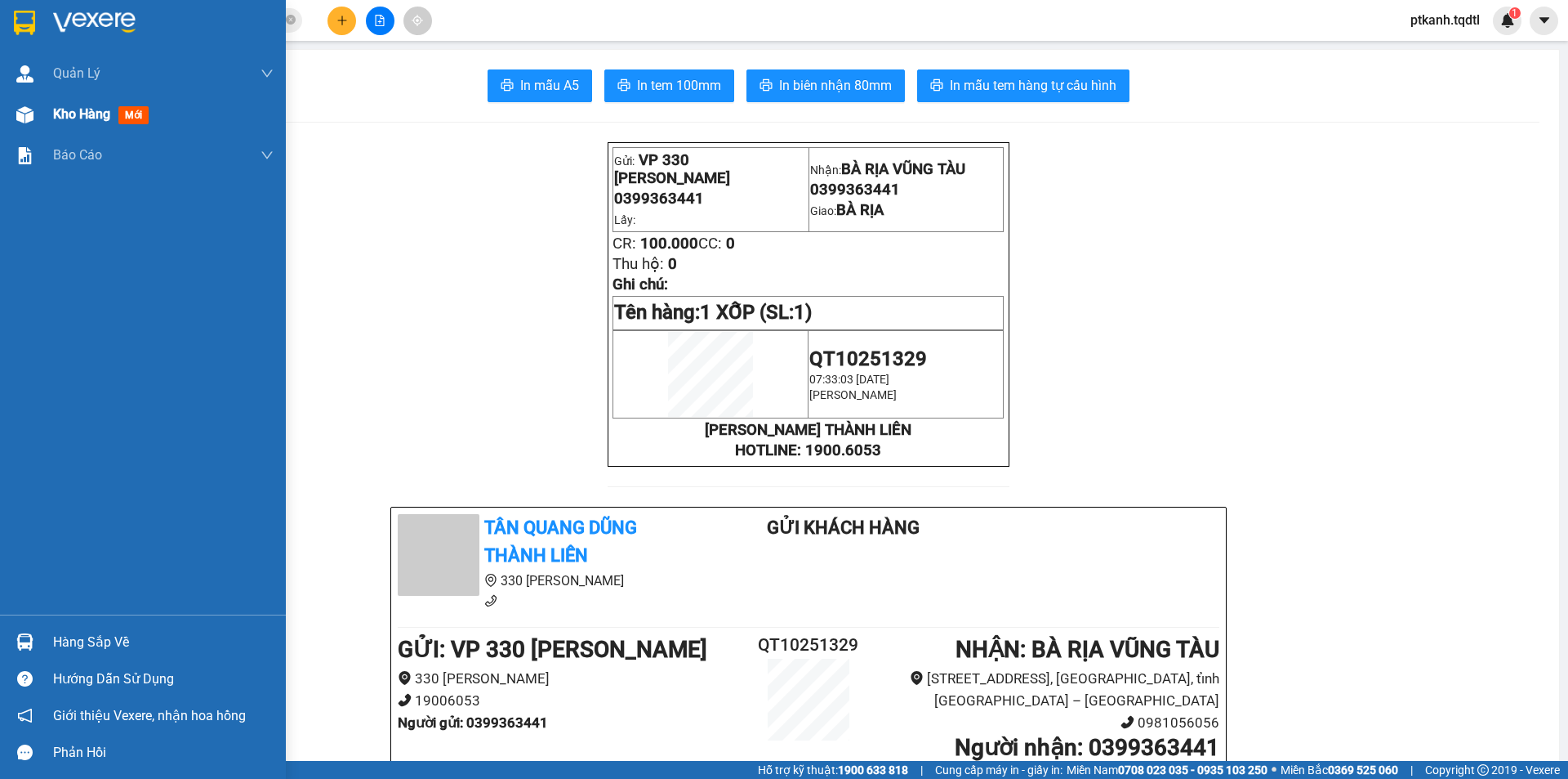
click at [74, 118] on span "Kho hàng" at bounding box center [82, 114] width 58 height 16
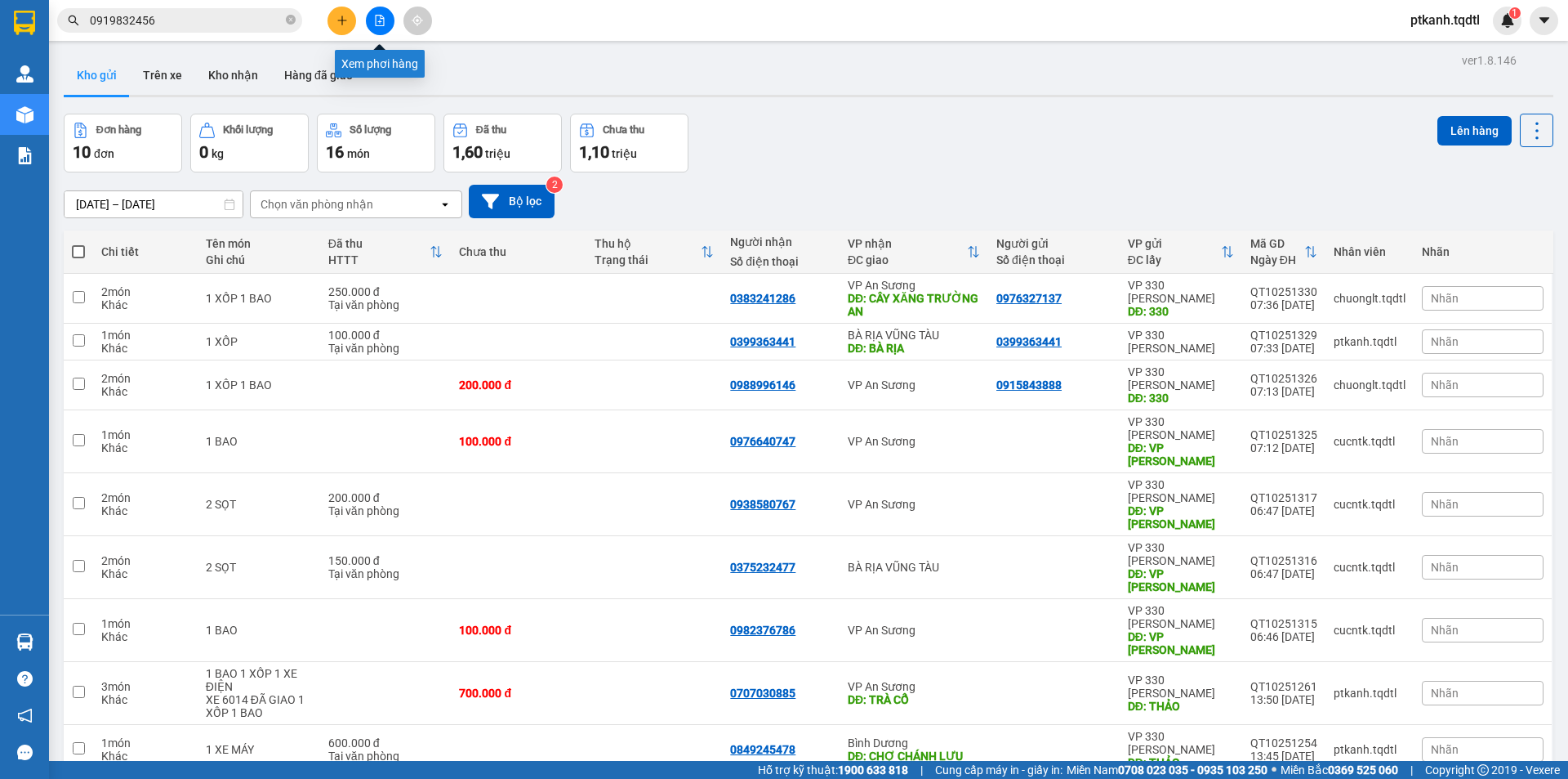
click at [381, 16] on icon "file-add" at bounding box center [380, 21] width 9 height 12
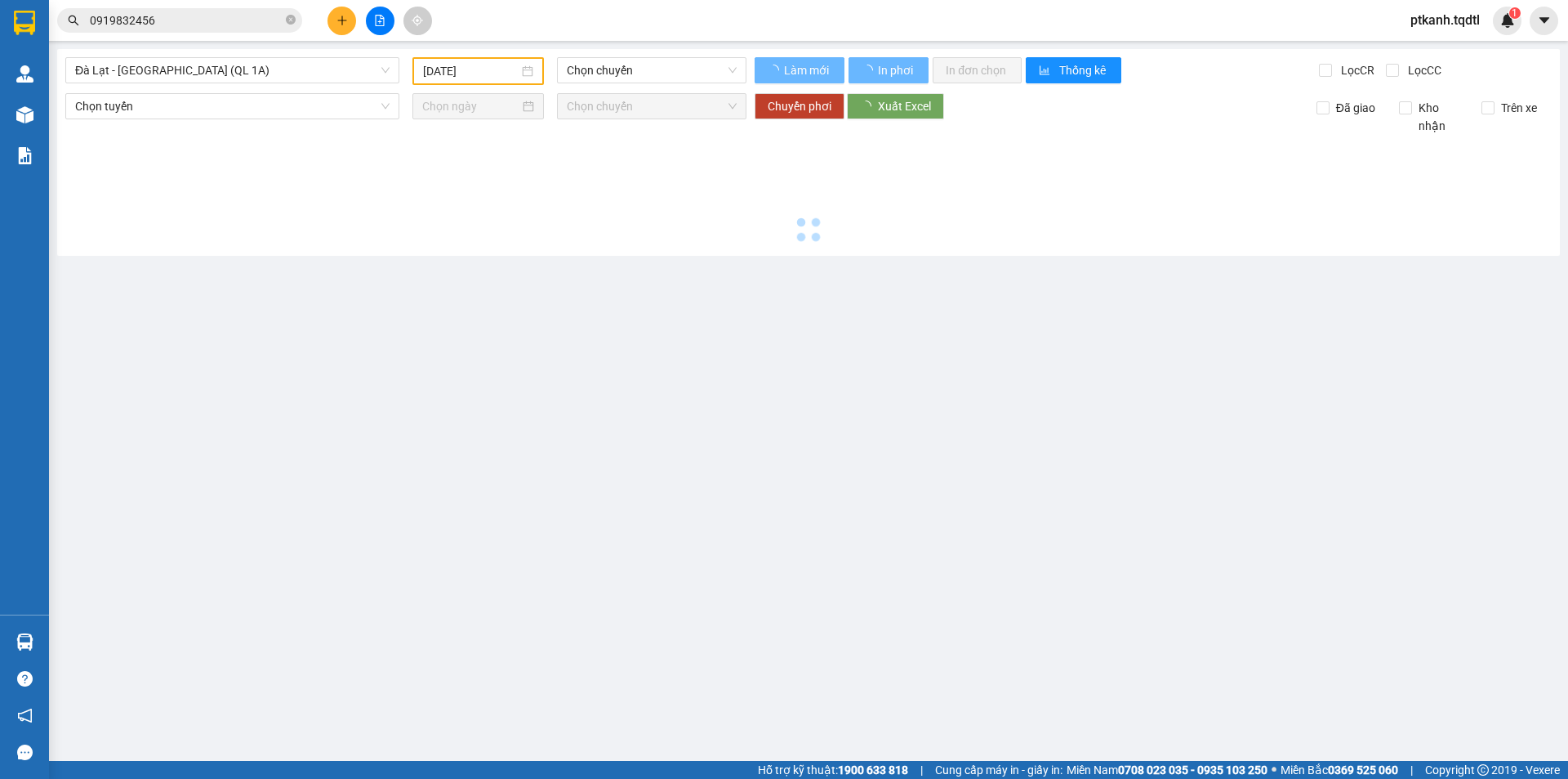
type input "[DATE]"
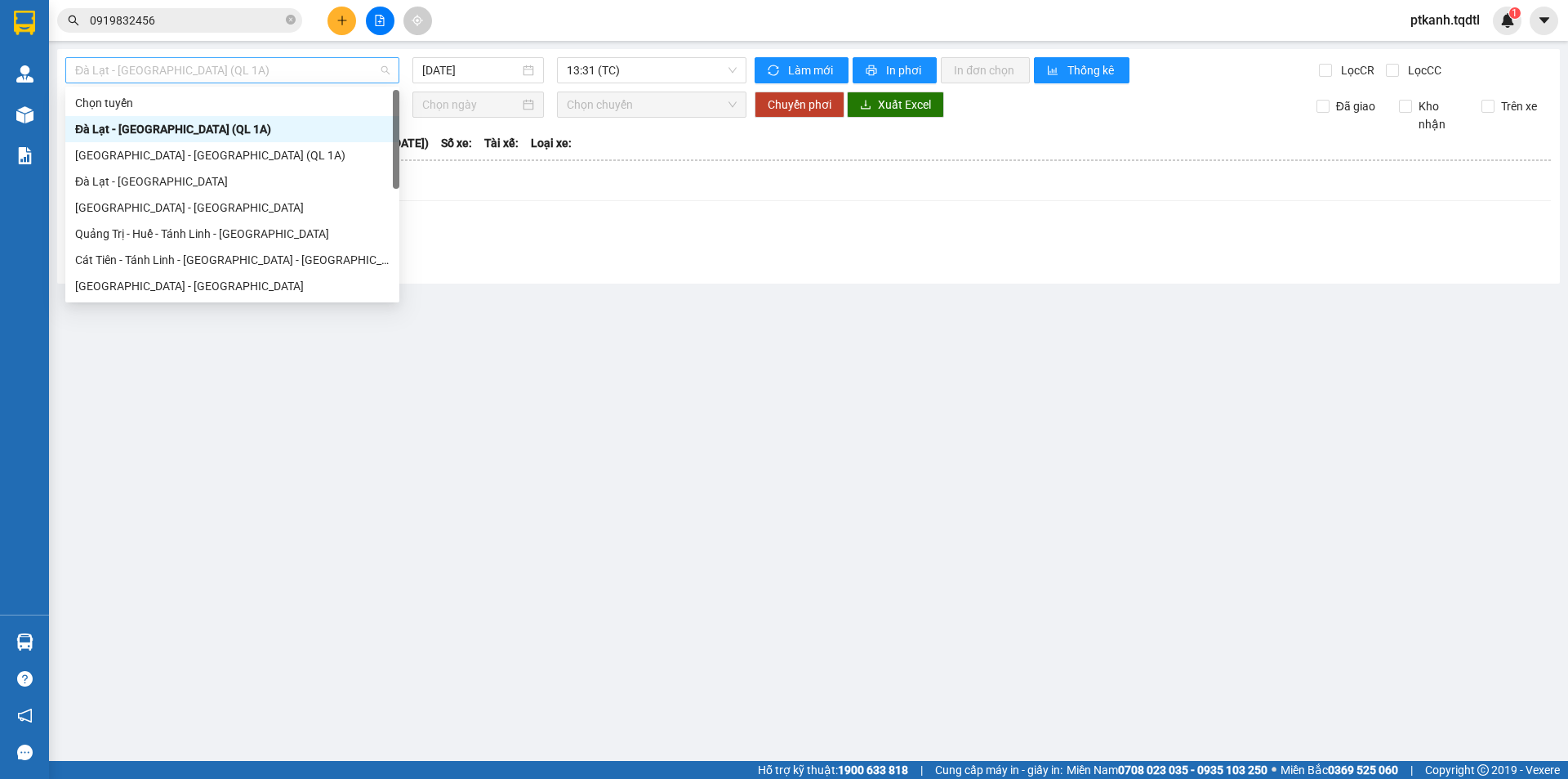
click at [384, 74] on span "Đà Lạt - [GEOGRAPHIC_DATA] (QL 1A)" at bounding box center [232, 71] width 314 height 25
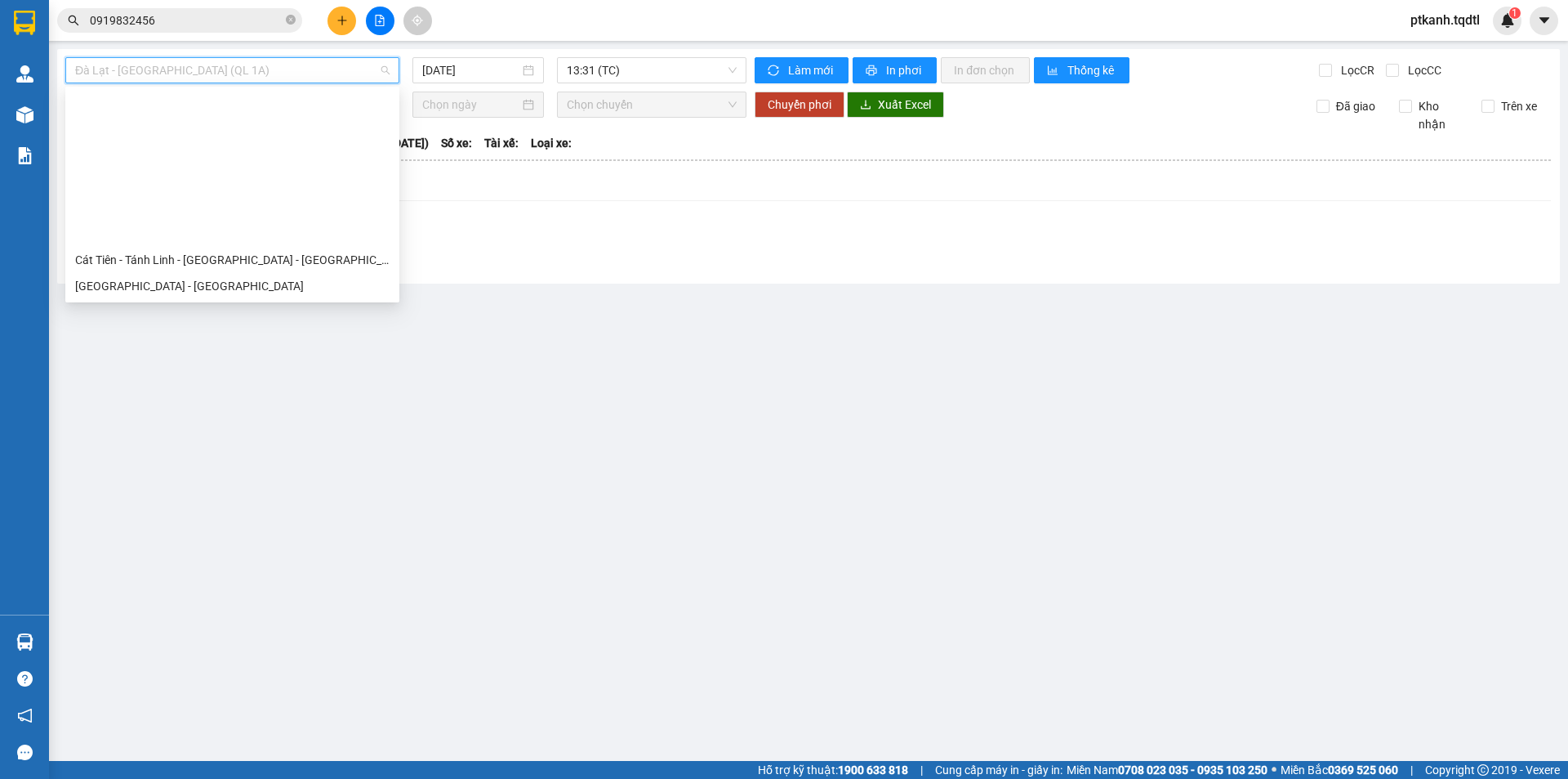
click at [305, 303] on div "Quảng Trị - [GEOGRAPHIC_DATA] - [GEOGRAPHIC_DATA] - [GEOGRAPHIC_DATA]" at bounding box center [232, 312] width 314 height 18
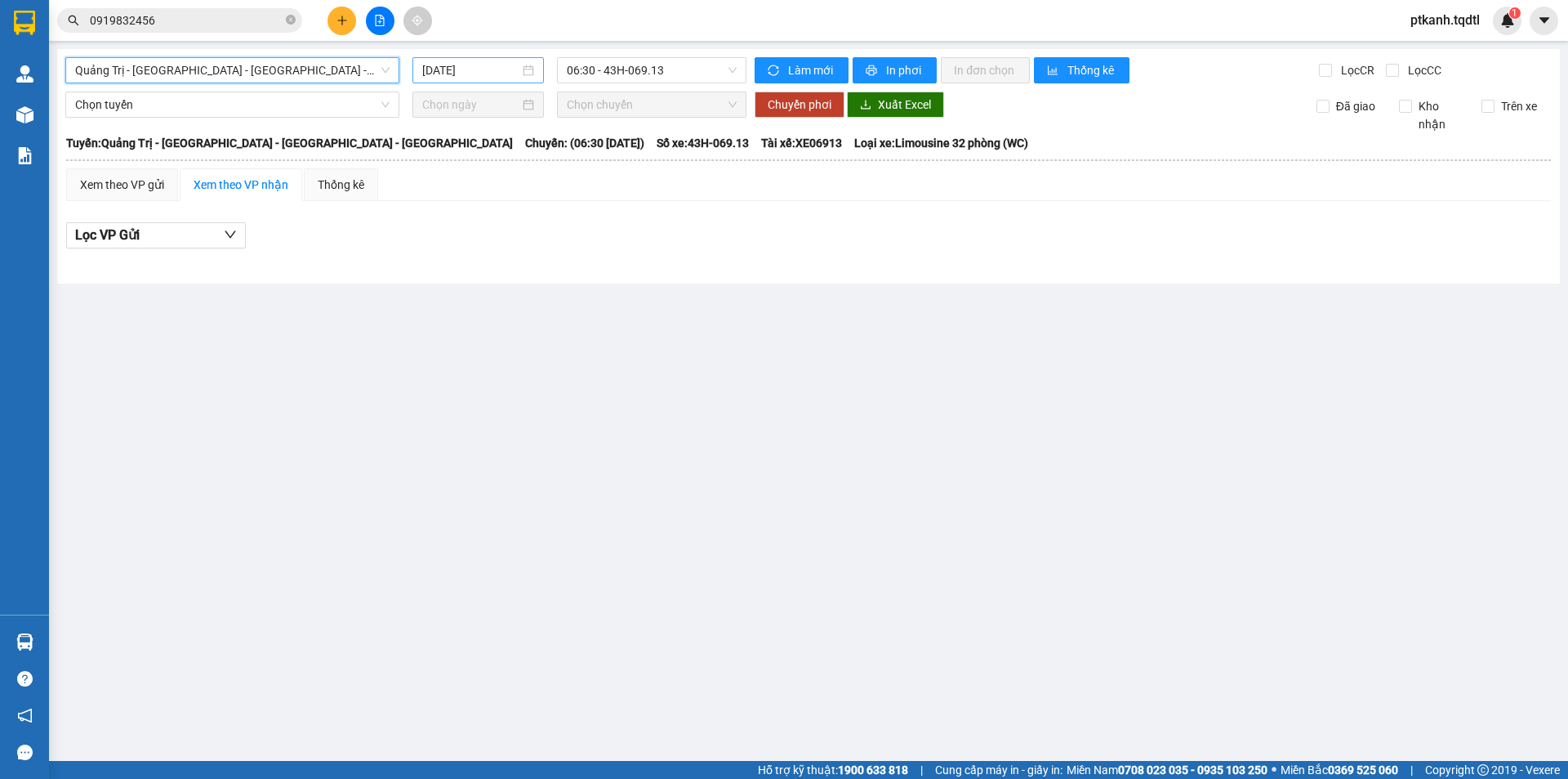
click at [530, 74] on div "[DATE]" at bounding box center [478, 70] width 112 height 18
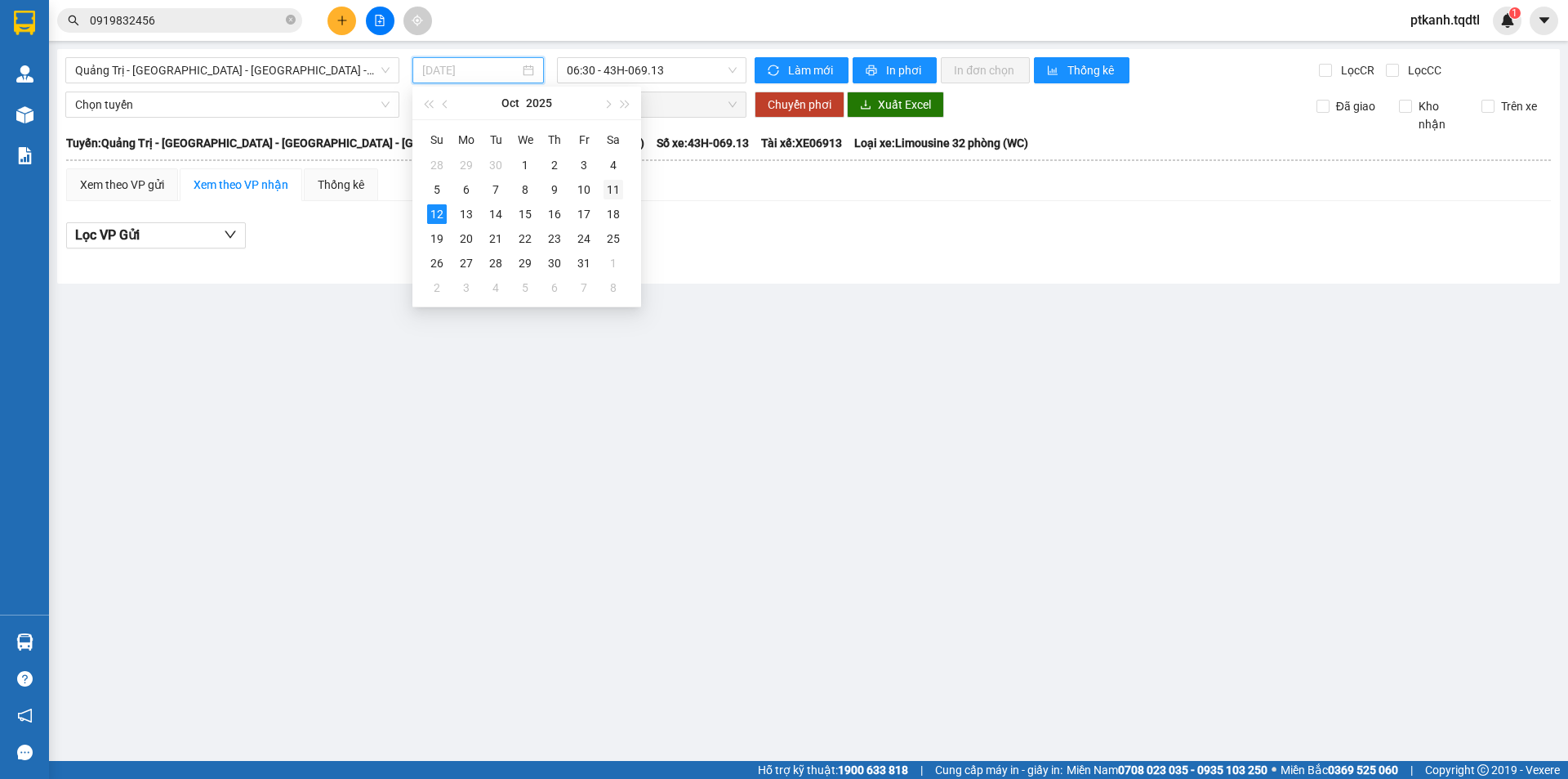
click at [610, 194] on div "11" at bounding box center [613, 190] width 20 height 20
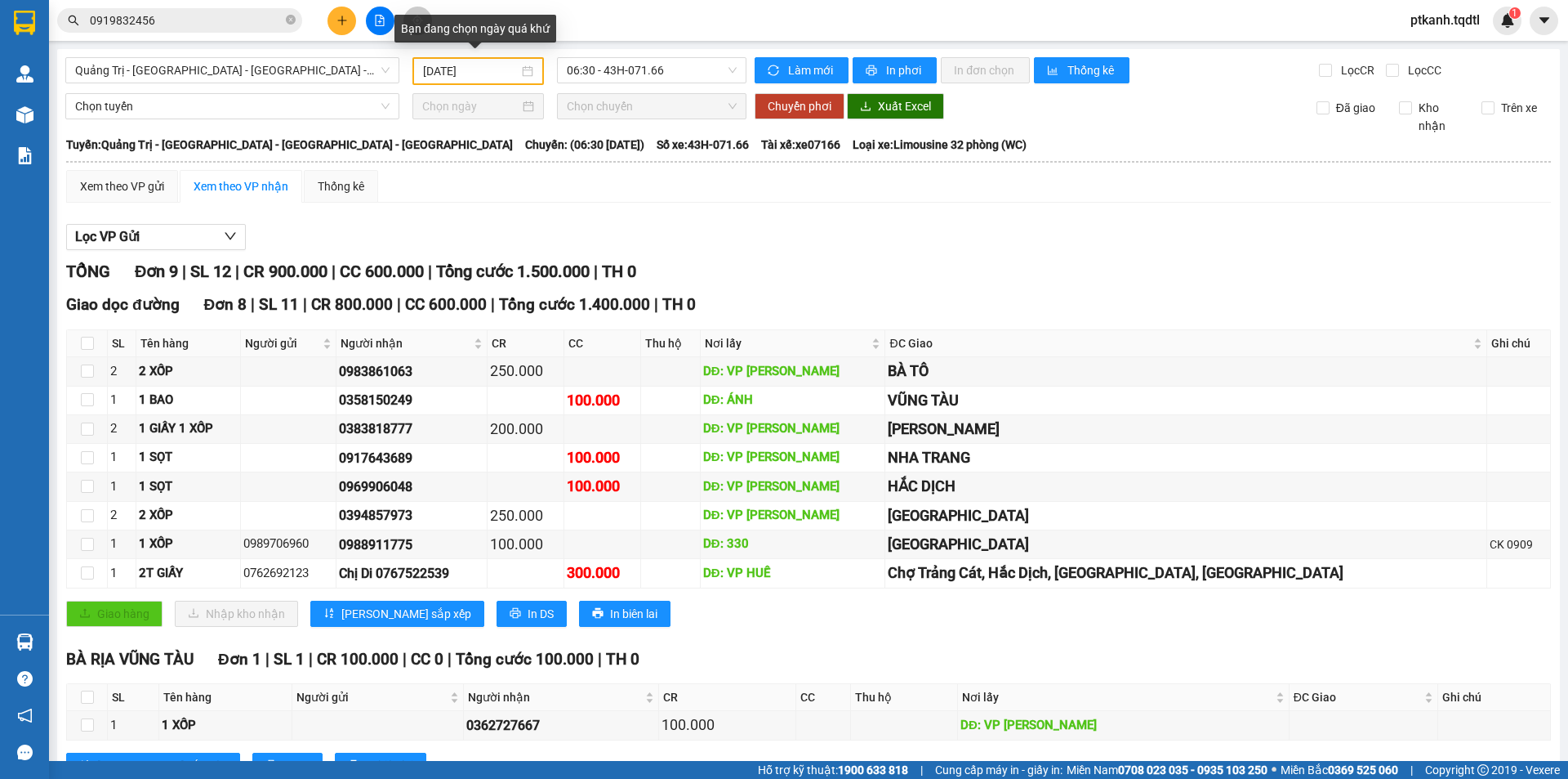
click at [521, 75] on div "[DATE]" at bounding box center [478, 71] width 110 height 18
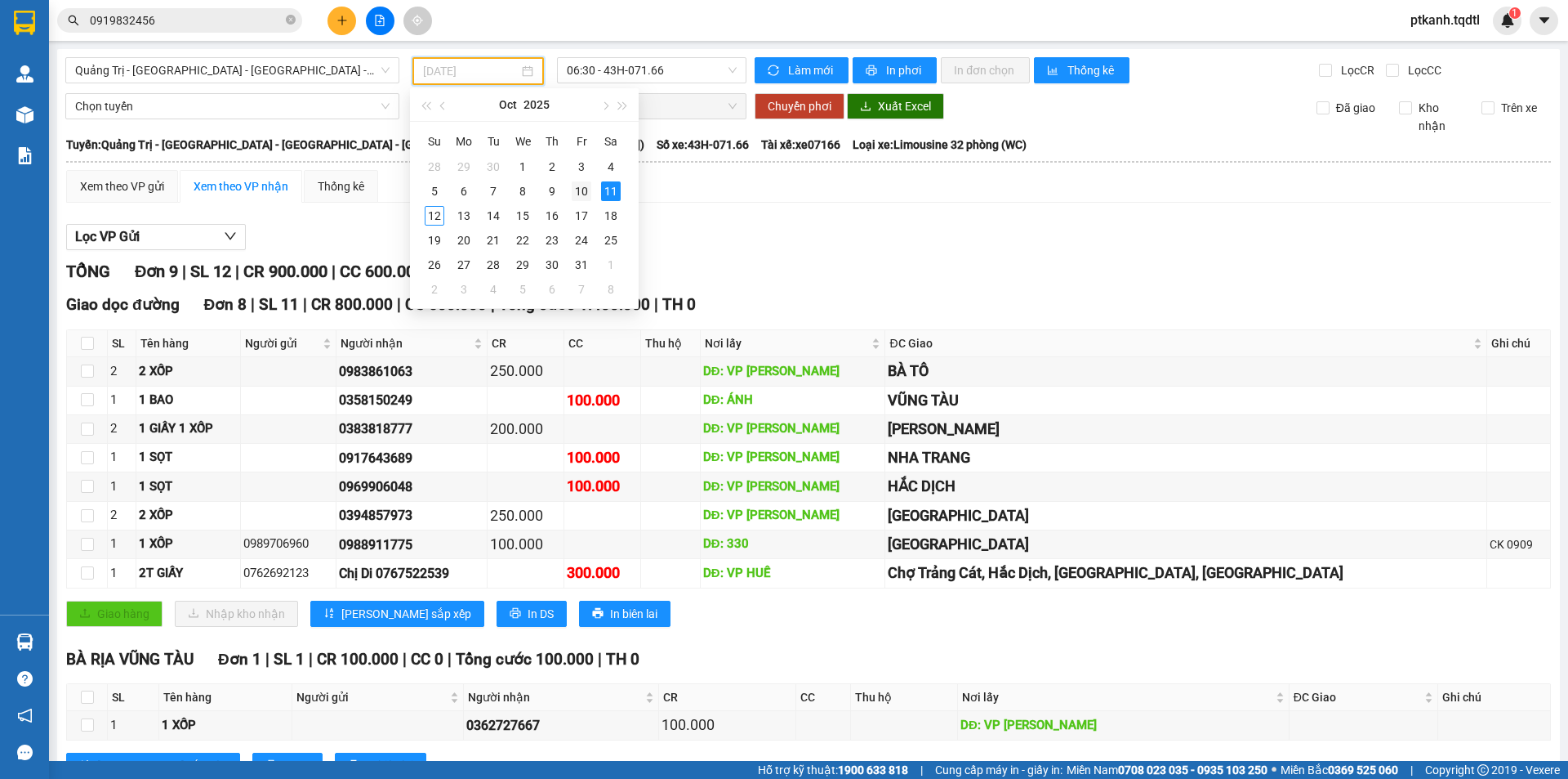
drag, startPoint x: 581, startPoint y: 191, endPoint x: 676, endPoint y: 79, distance: 146.9
click at [581, 189] on div "10" at bounding box center [581, 191] width 20 height 20
type input "[DATE]"
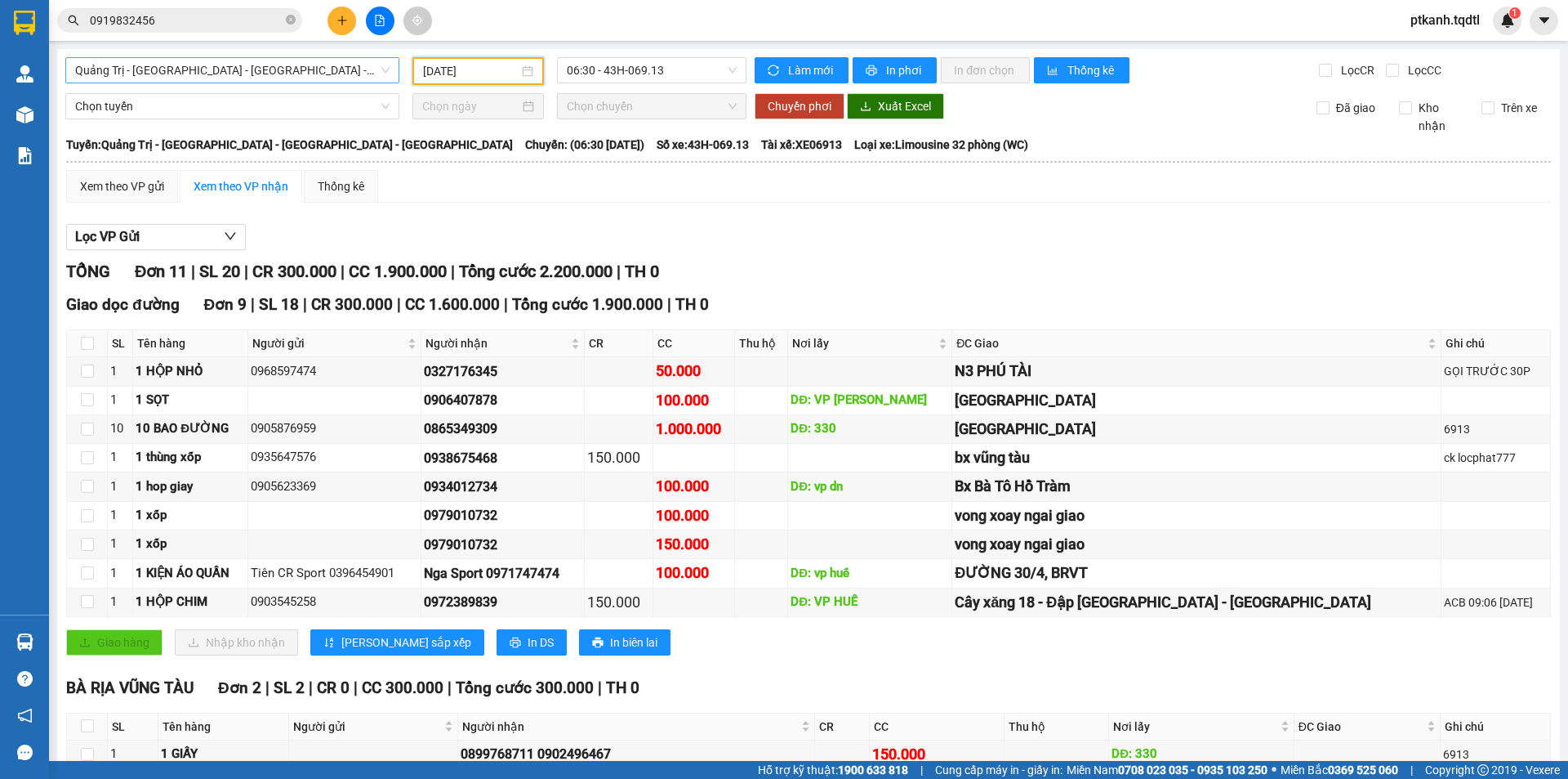
click at [386, 71] on span "Quảng Trị - [GEOGRAPHIC_DATA] - [GEOGRAPHIC_DATA] - [GEOGRAPHIC_DATA]" at bounding box center [232, 71] width 314 height 25
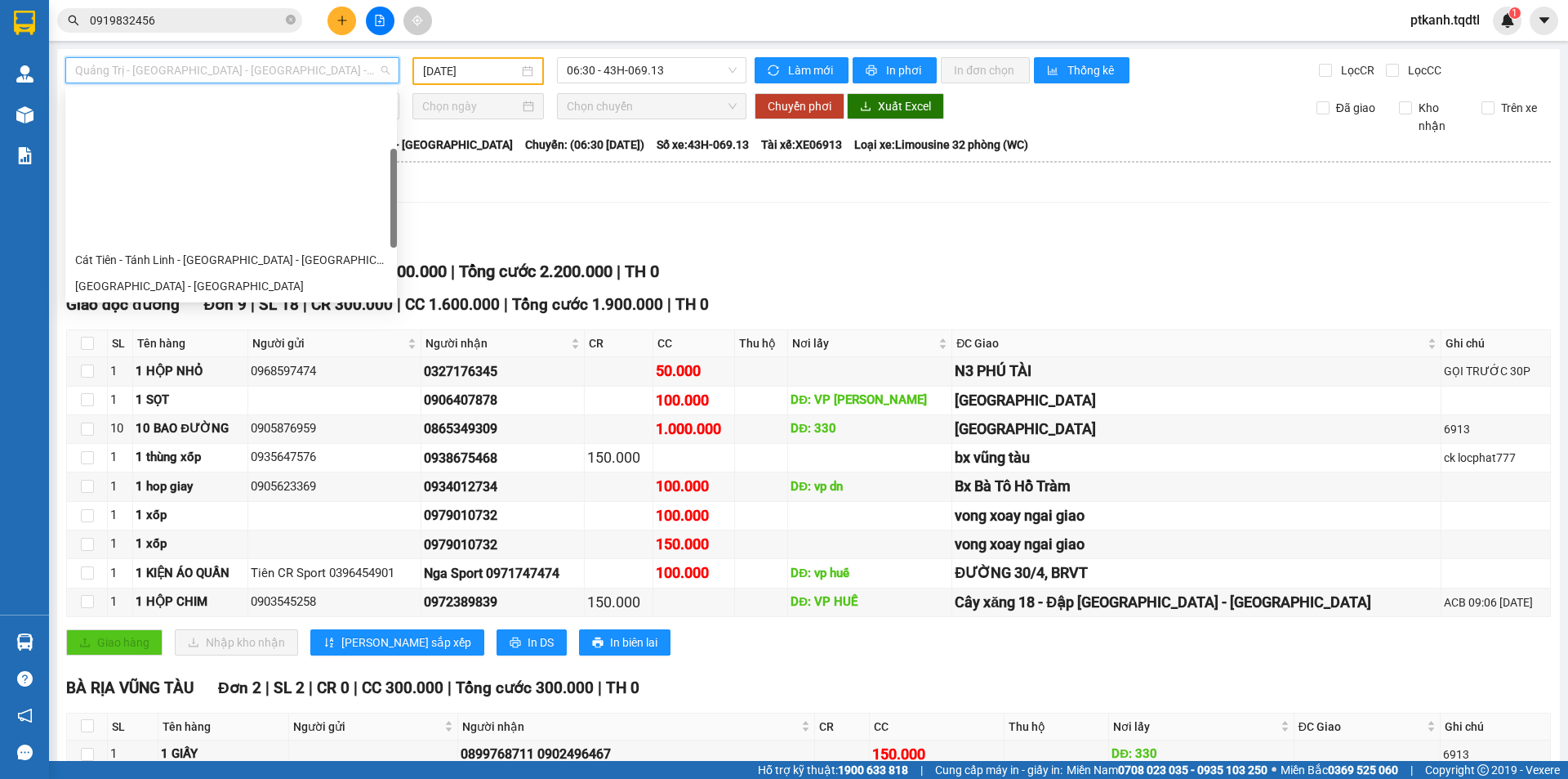
click at [312, 434] on div "[GEOGRAPHIC_DATA] - [GEOGRAPHIC_DATA] - [GEOGRAPHIC_DATA] - [GEOGRAPHIC_DATA]" at bounding box center [230, 443] width 312 height 18
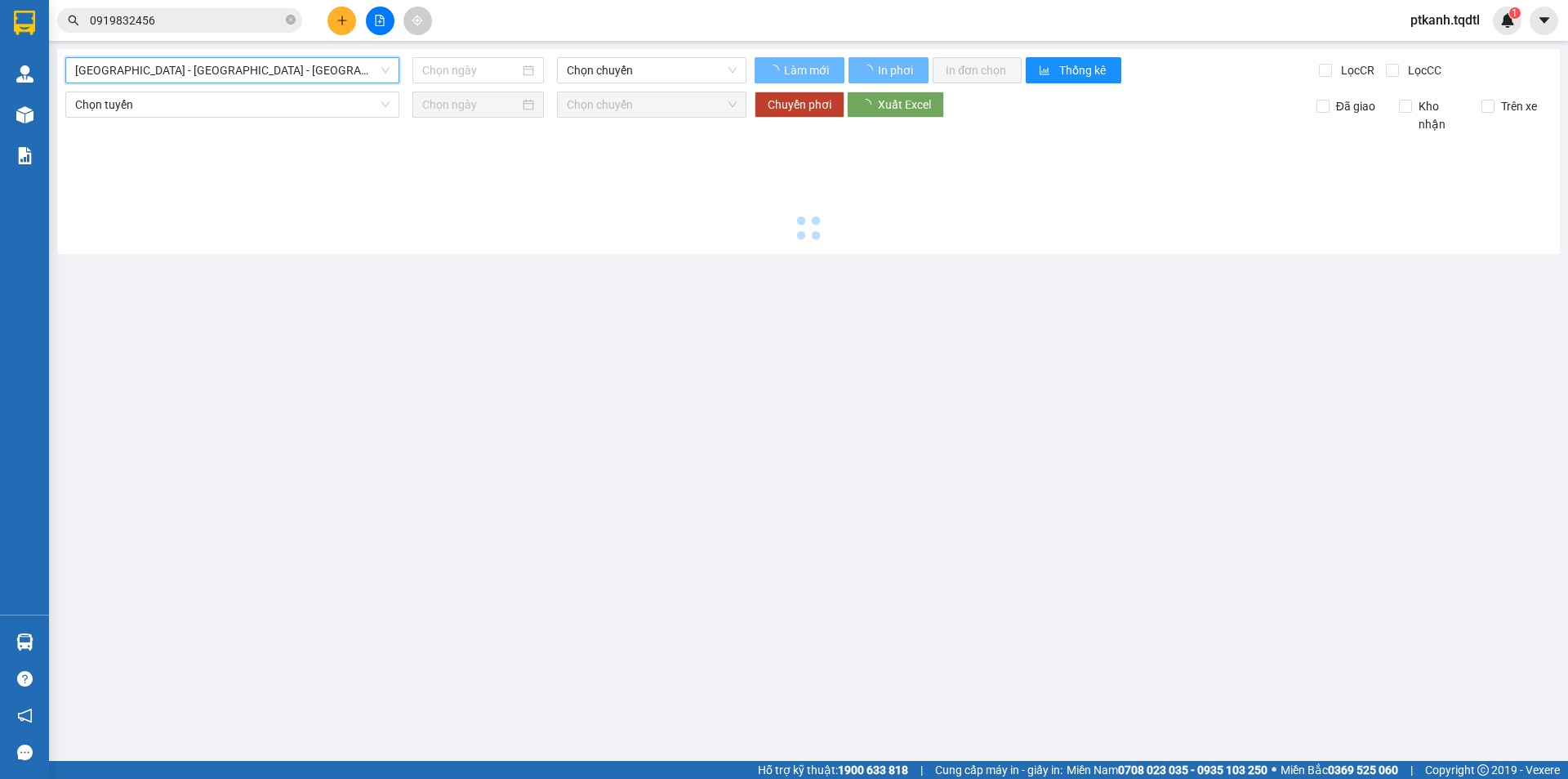
type input "[DATE]"
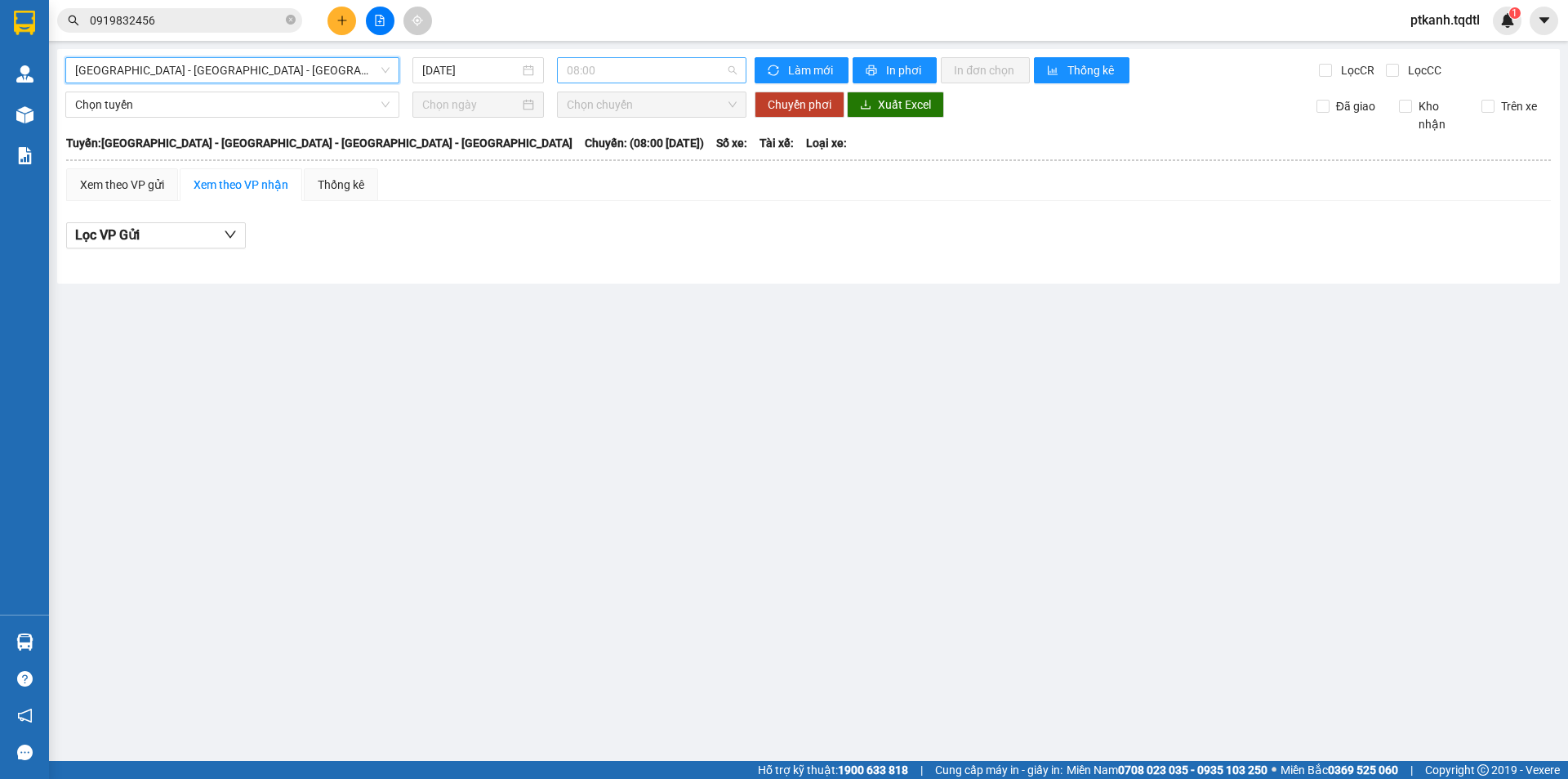
click at [717, 76] on span "08:00" at bounding box center [651, 71] width 170 height 25
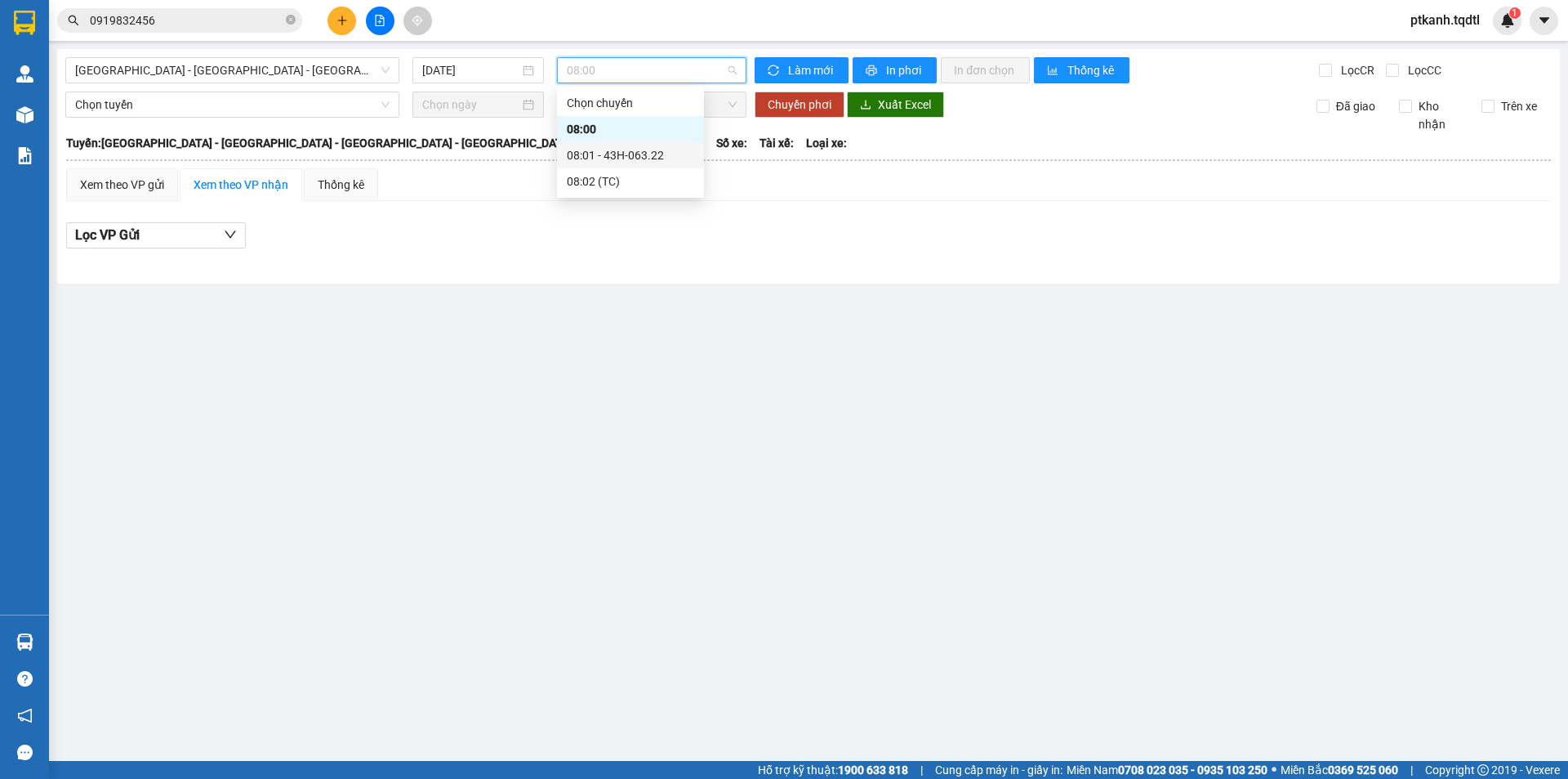
click at [650, 155] on div "08:01 - 43H-063.22" at bounding box center [630, 155] width 127 height 18
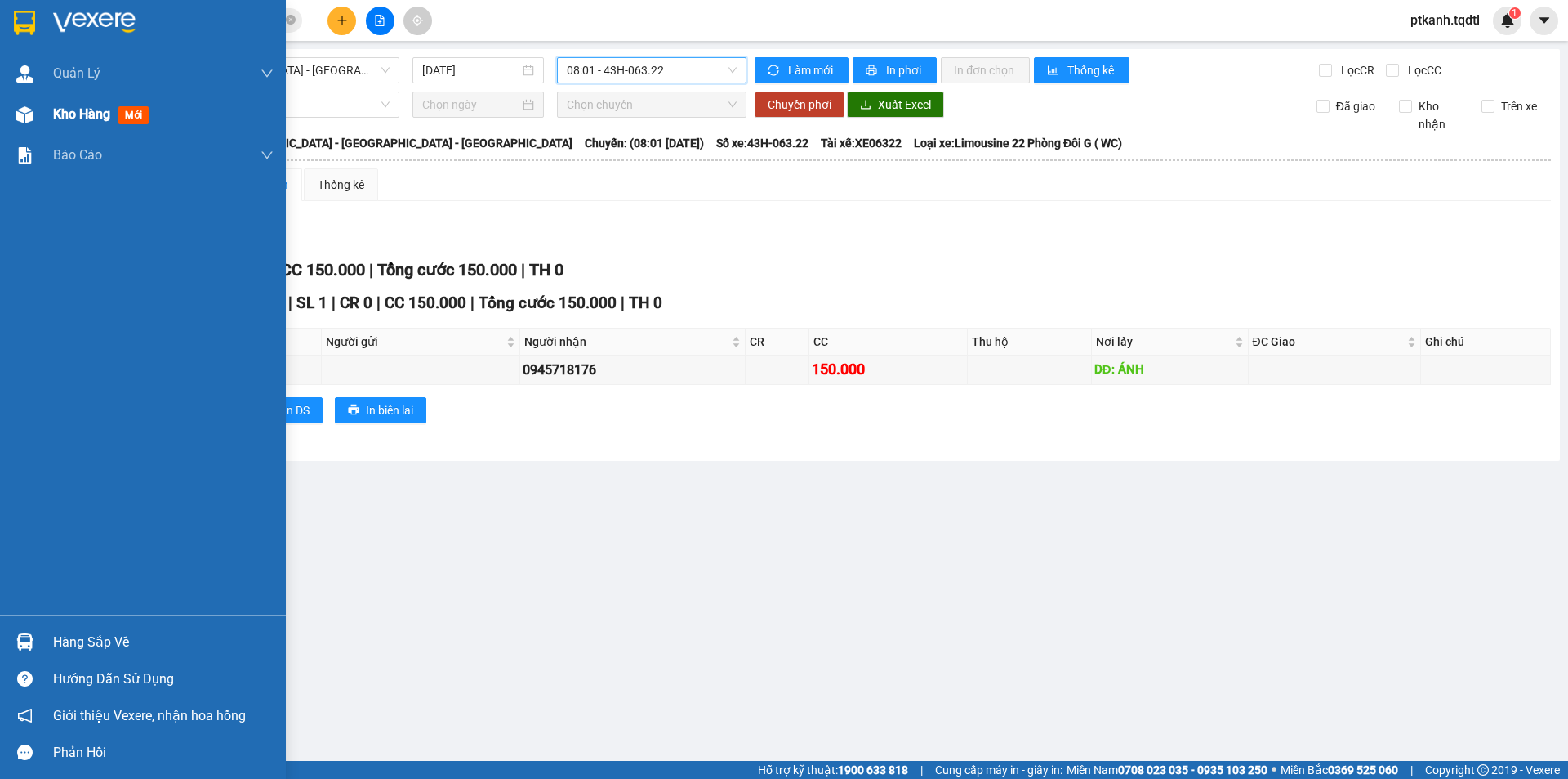
click at [66, 114] on span "Kho hàng" at bounding box center [82, 114] width 58 height 16
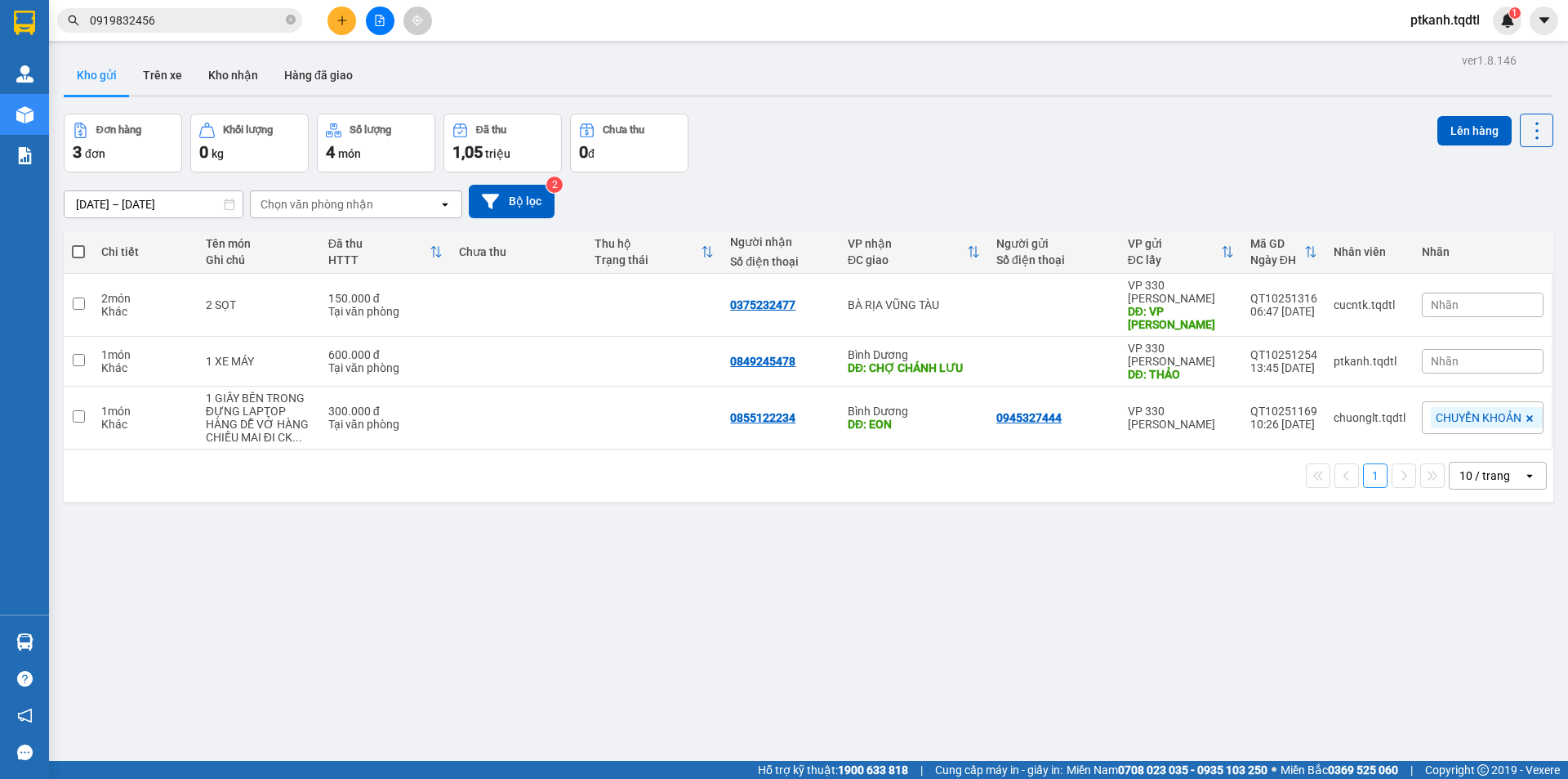
click at [790, 563] on div "ver 1.8.146 Kho gửi Trên xe Kho nhận Hàng đã giao Đơn hàng 3 đơn Khối lượng 0 k…" at bounding box center [808, 438] width 1502 height 779
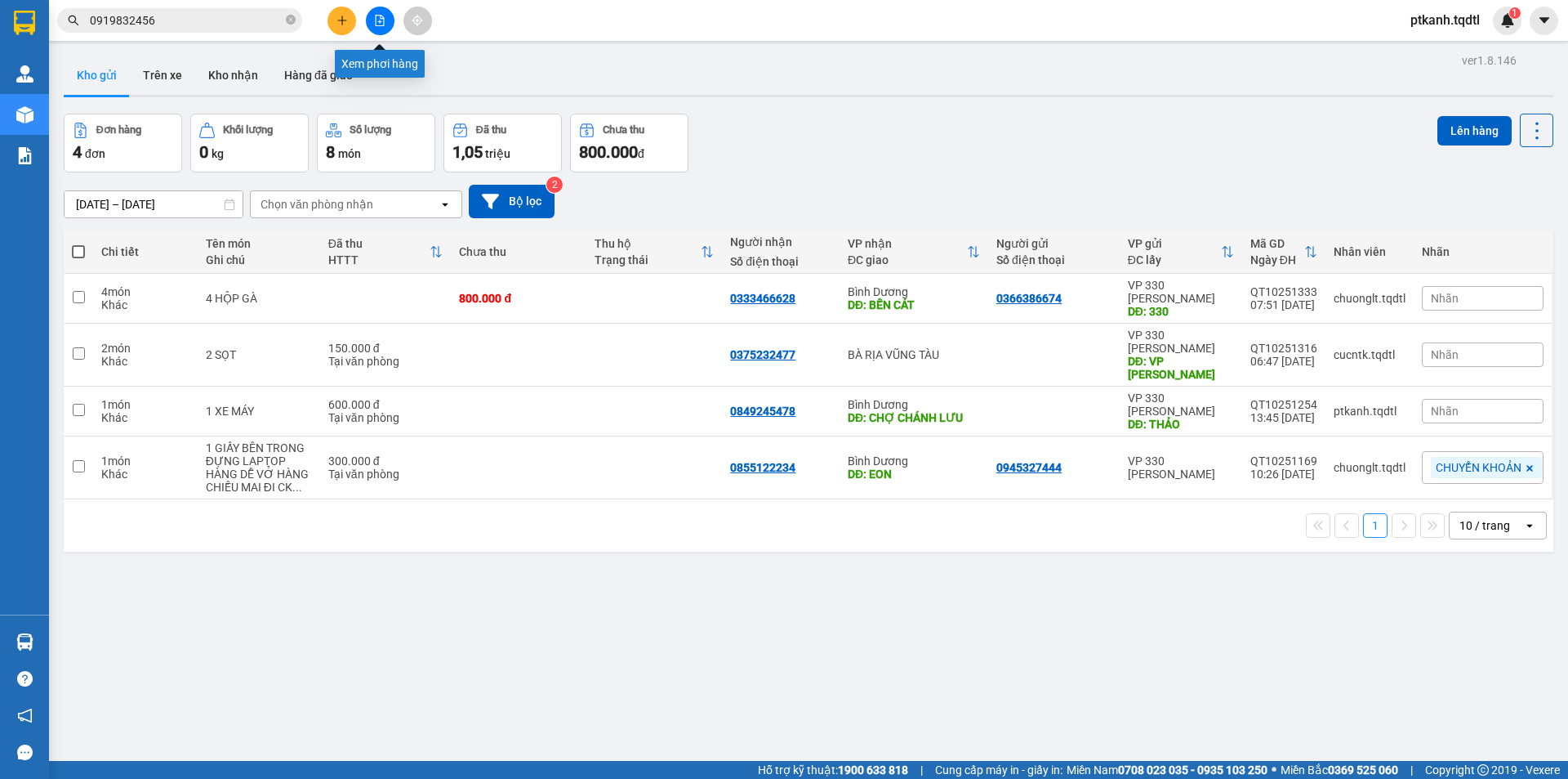
click at [378, 19] on icon "file-add" at bounding box center [380, 21] width 12 height 12
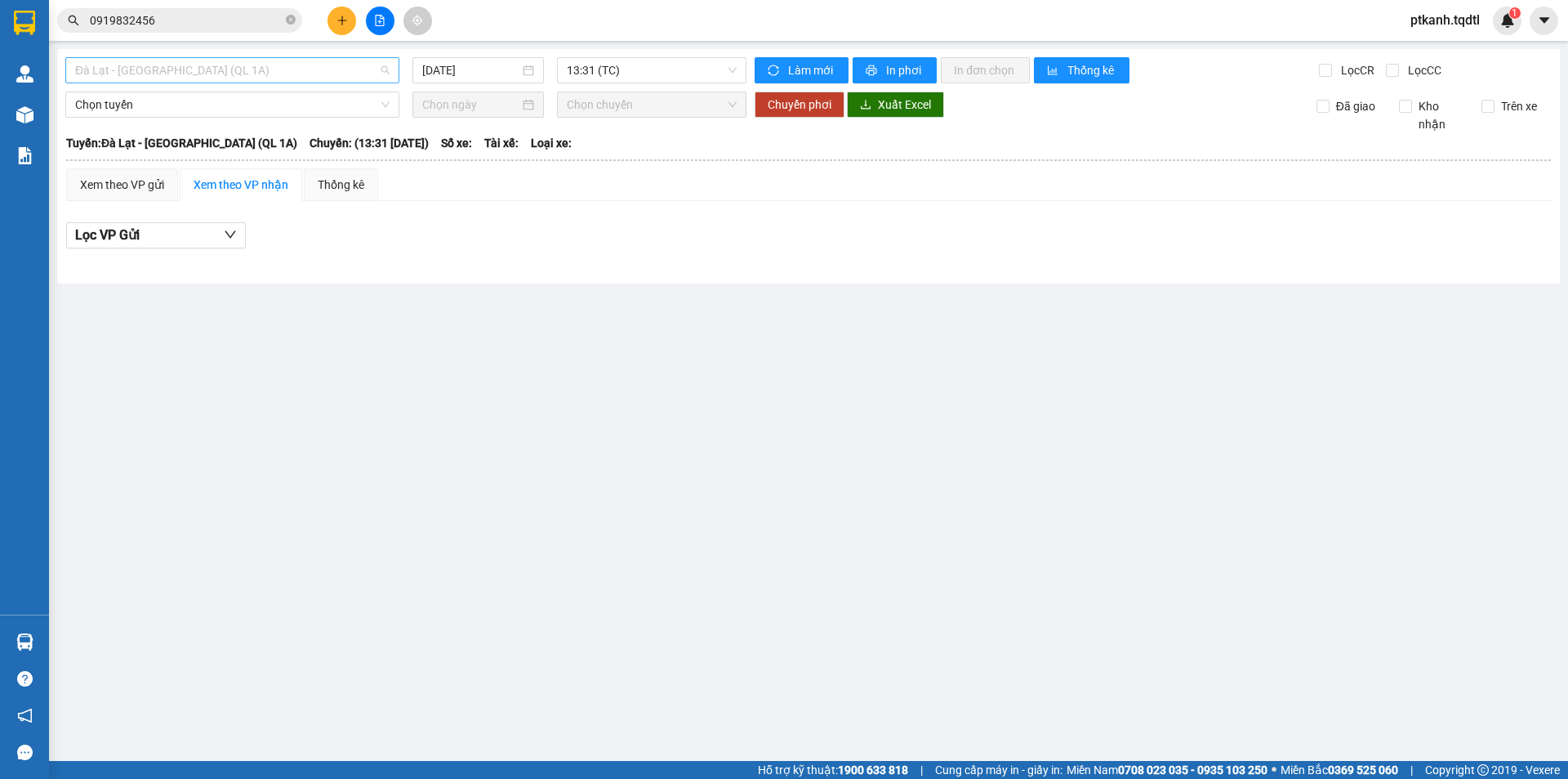
click at [383, 73] on span "Đà Lạt - [GEOGRAPHIC_DATA] (QL 1A)" at bounding box center [232, 71] width 314 height 25
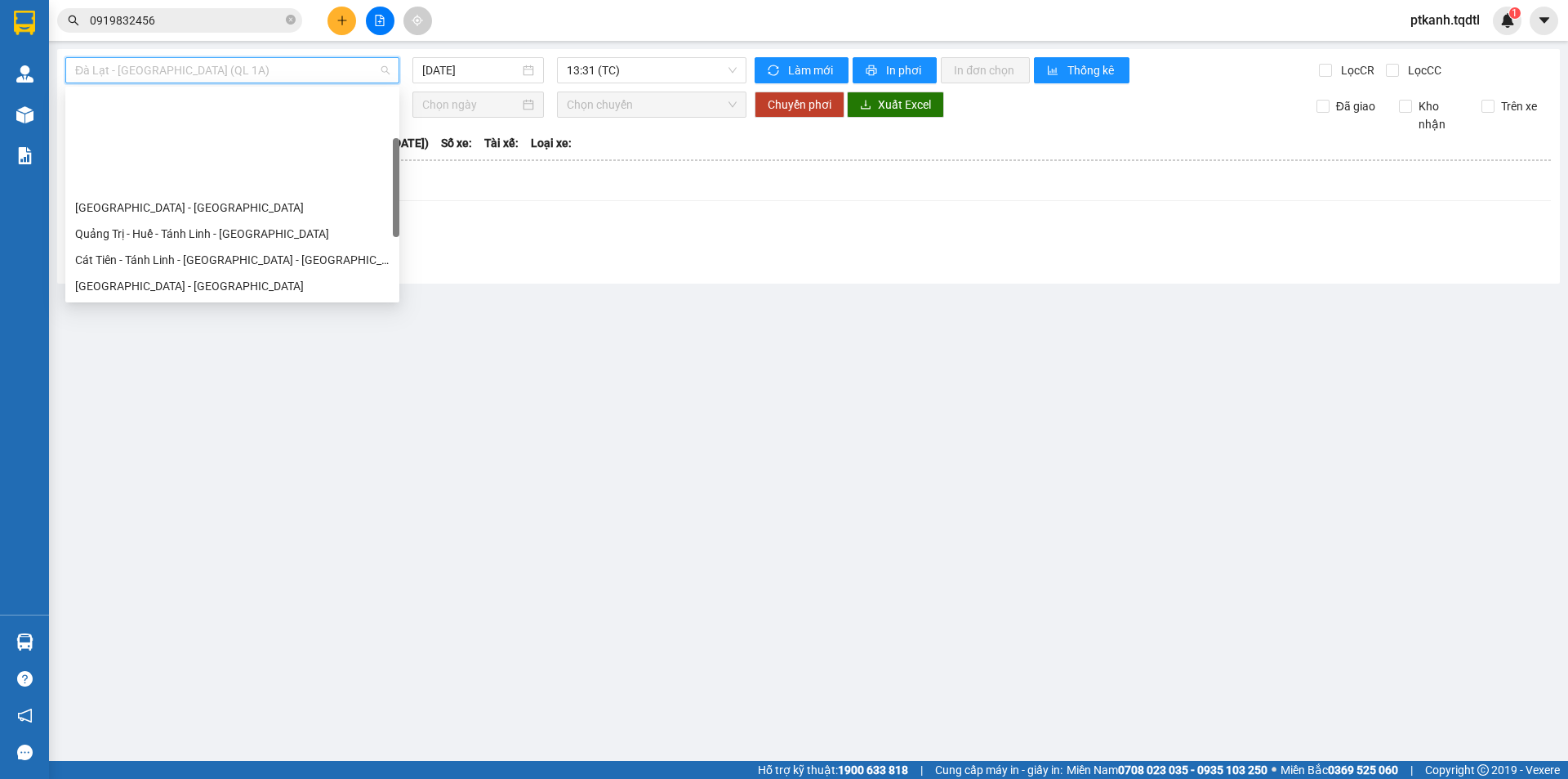
drag, startPoint x: 395, startPoint y: 117, endPoint x: 395, endPoint y: 166, distance: 49.0
click at [395, 166] on div at bounding box center [396, 188] width 7 height 99
click at [239, 329] on div "Quảng Trị - [GEOGRAPHIC_DATA]" at bounding box center [232, 338] width 314 height 18
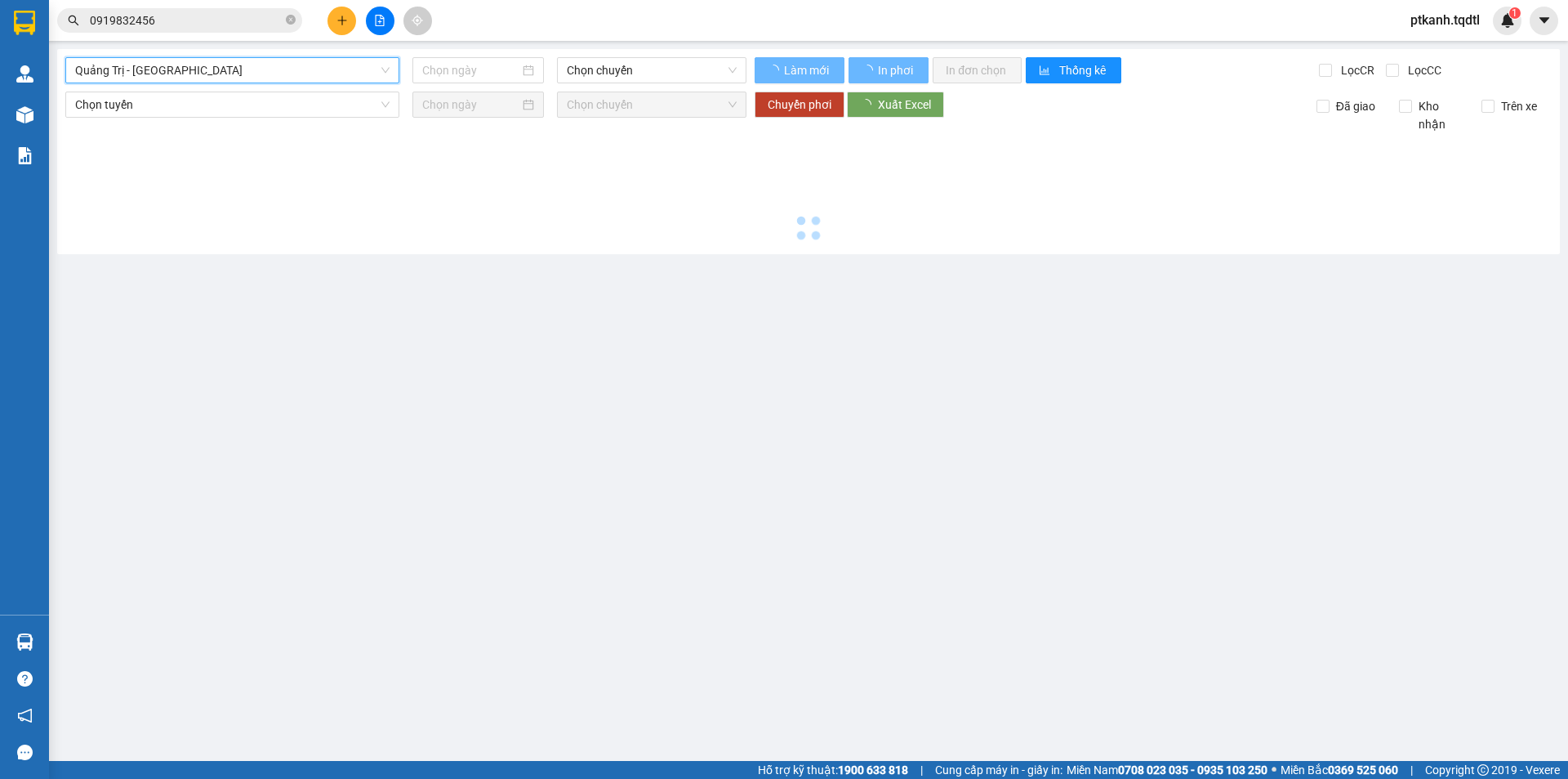
type input "[DATE]"
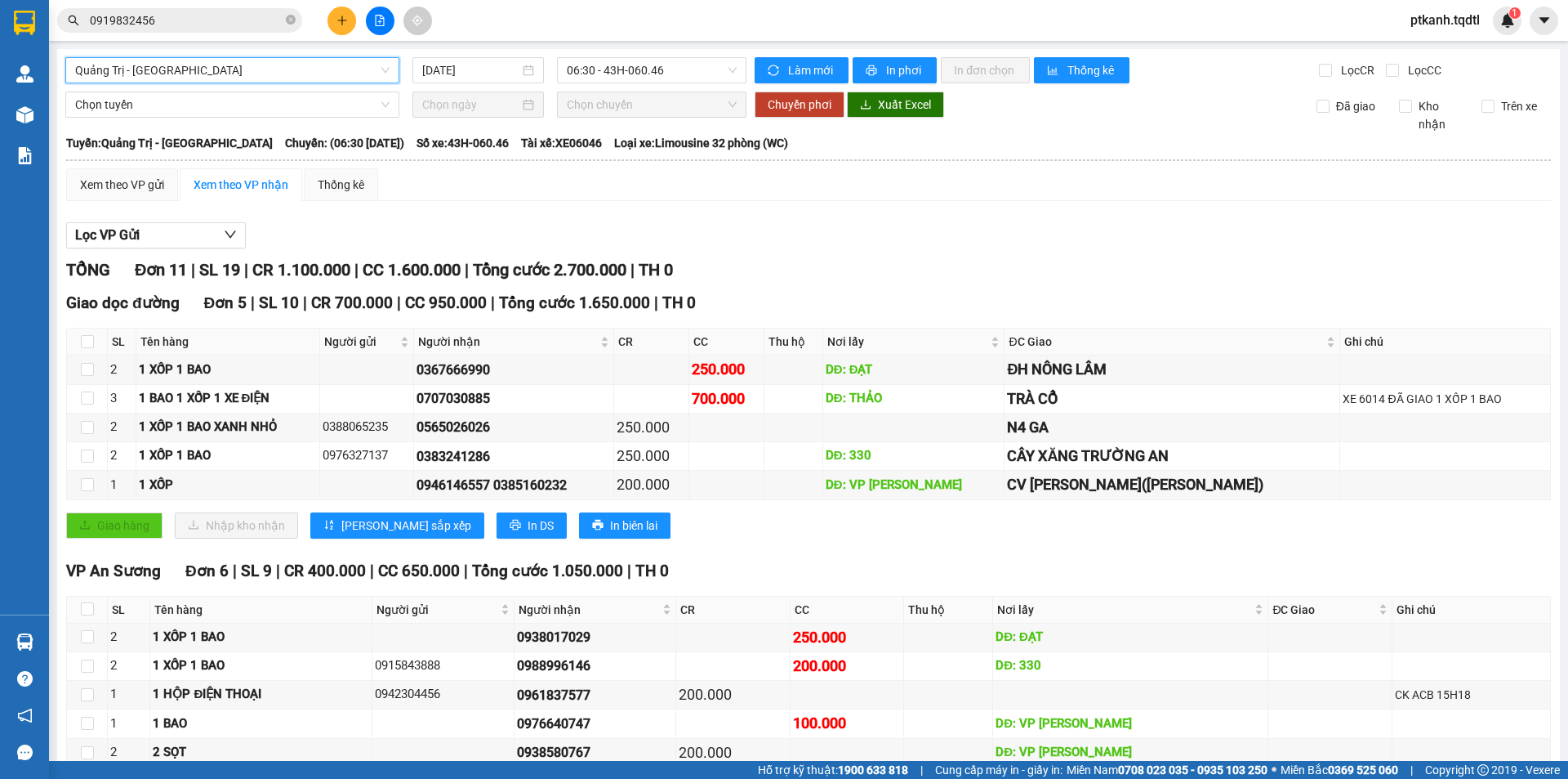
click at [381, 67] on span "Quảng Trị - [GEOGRAPHIC_DATA]" at bounding box center [232, 71] width 314 height 25
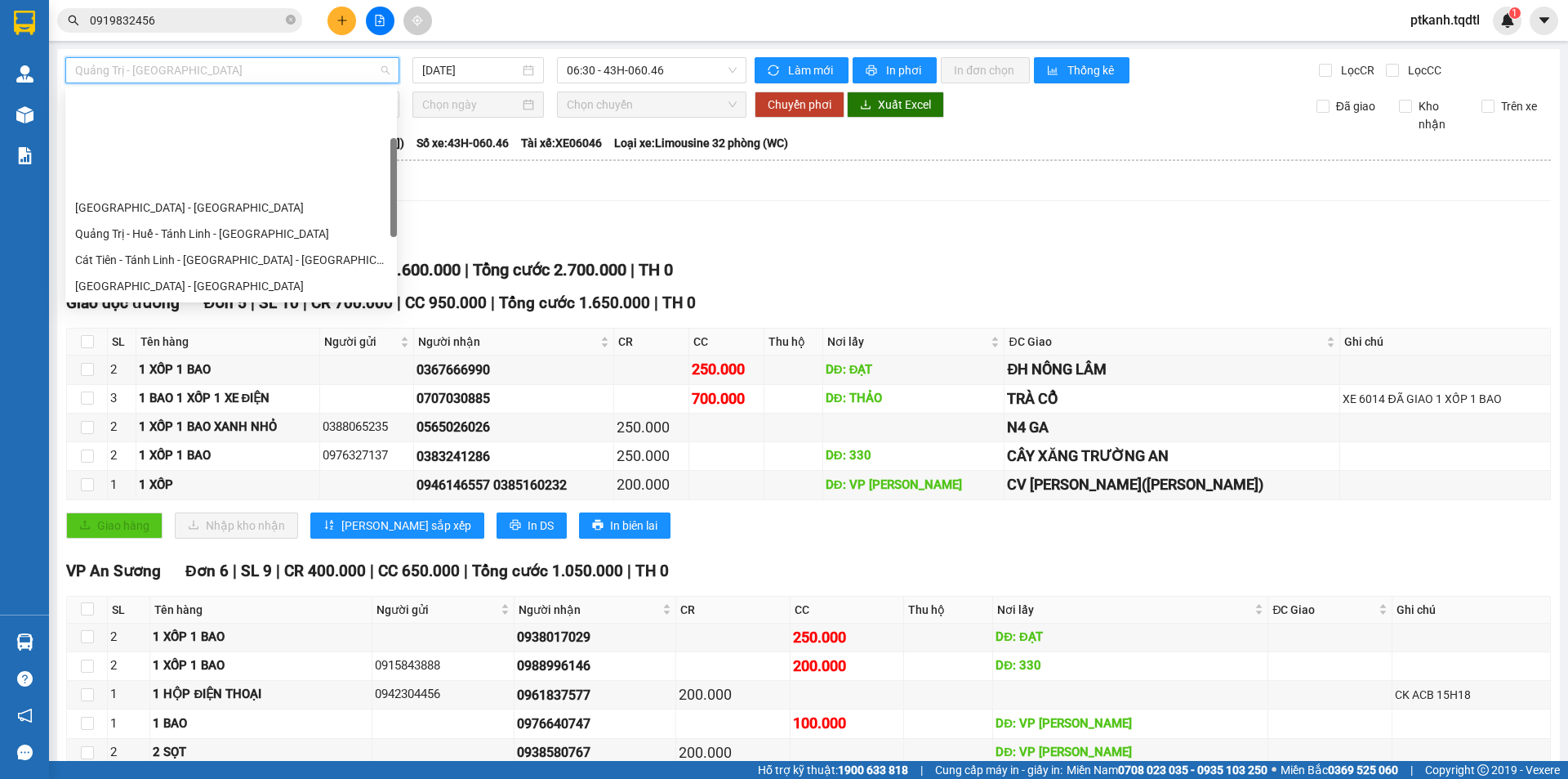
click at [305, 303] on div "Quảng Trị - [GEOGRAPHIC_DATA] - [GEOGRAPHIC_DATA] - [GEOGRAPHIC_DATA]" at bounding box center [230, 312] width 312 height 18
type input "[DATE]"
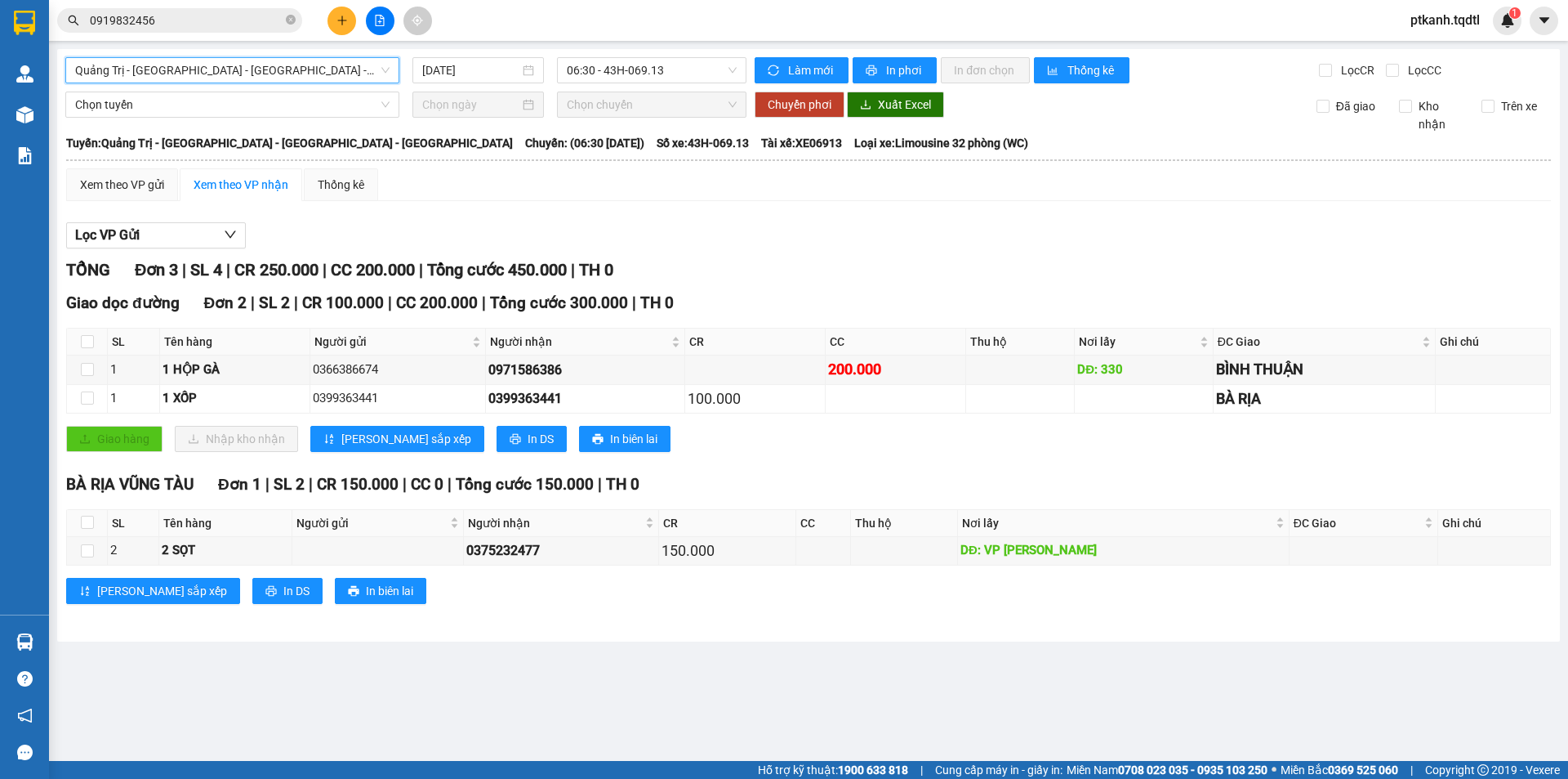
click at [390, 71] on span "Quảng Trị - [GEOGRAPHIC_DATA] - [GEOGRAPHIC_DATA] - [GEOGRAPHIC_DATA]" at bounding box center [232, 71] width 314 height 25
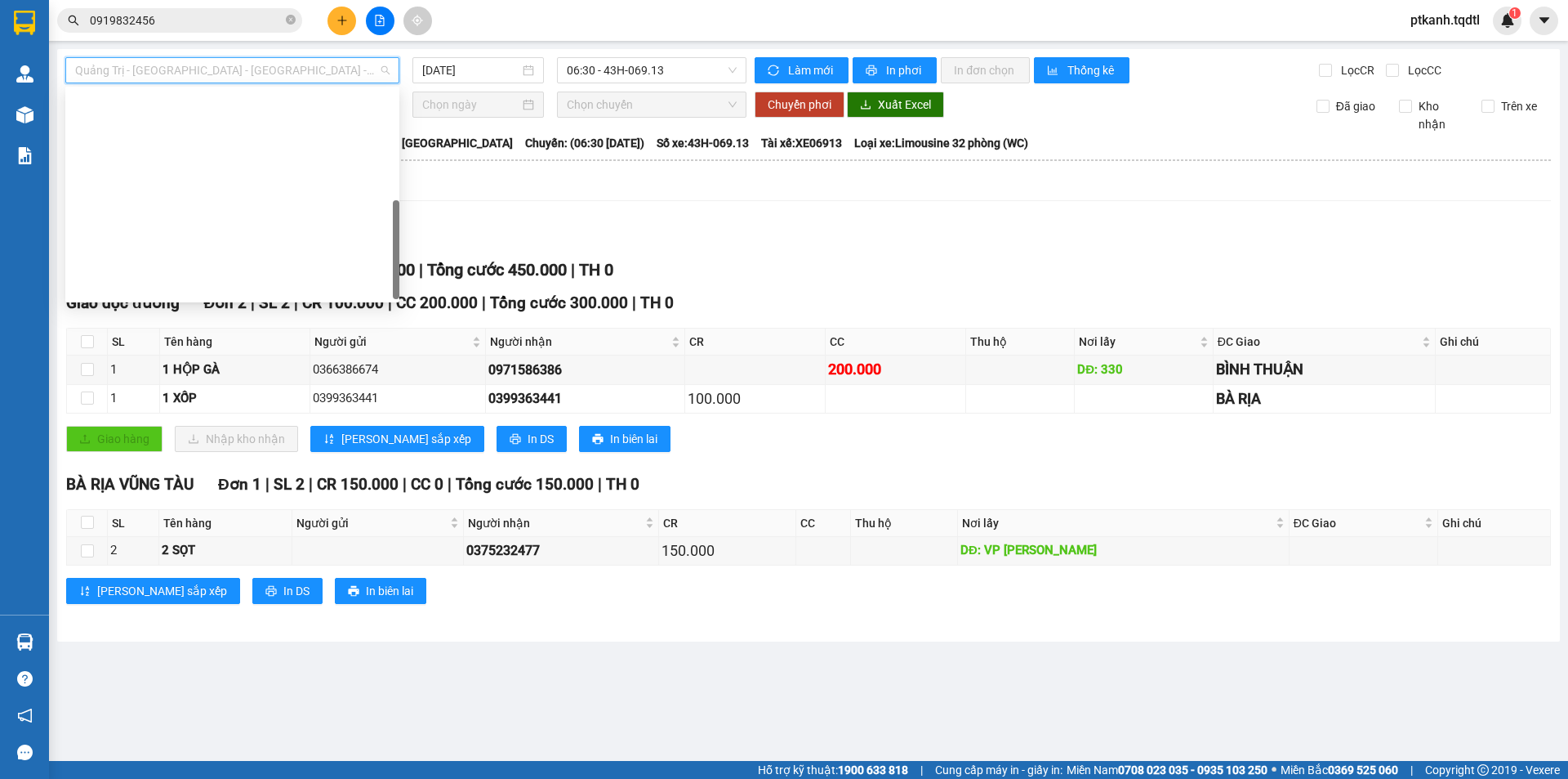
drag, startPoint x: 395, startPoint y: 147, endPoint x: 395, endPoint y: 210, distance: 63.0
click at [395, 210] on div at bounding box center [396, 249] width 7 height 99
click at [341, 434] on div "[GEOGRAPHIC_DATA] - [GEOGRAPHIC_DATA] - [GEOGRAPHIC_DATA] - [GEOGRAPHIC_DATA]" at bounding box center [232, 443] width 314 height 18
type input "[DATE]"
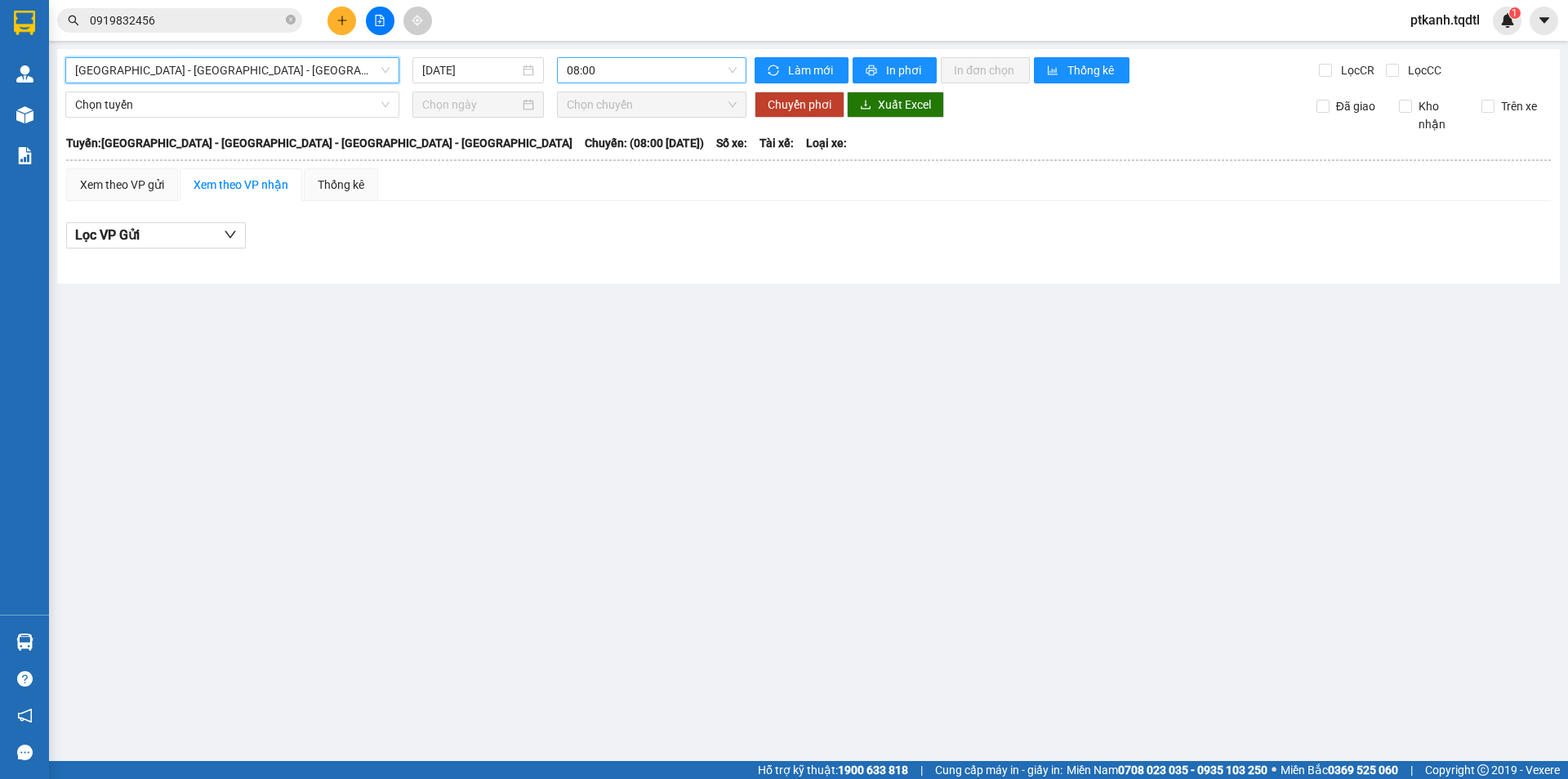
click at [659, 73] on span "08:00" at bounding box center [651, 71] width 170 height 25
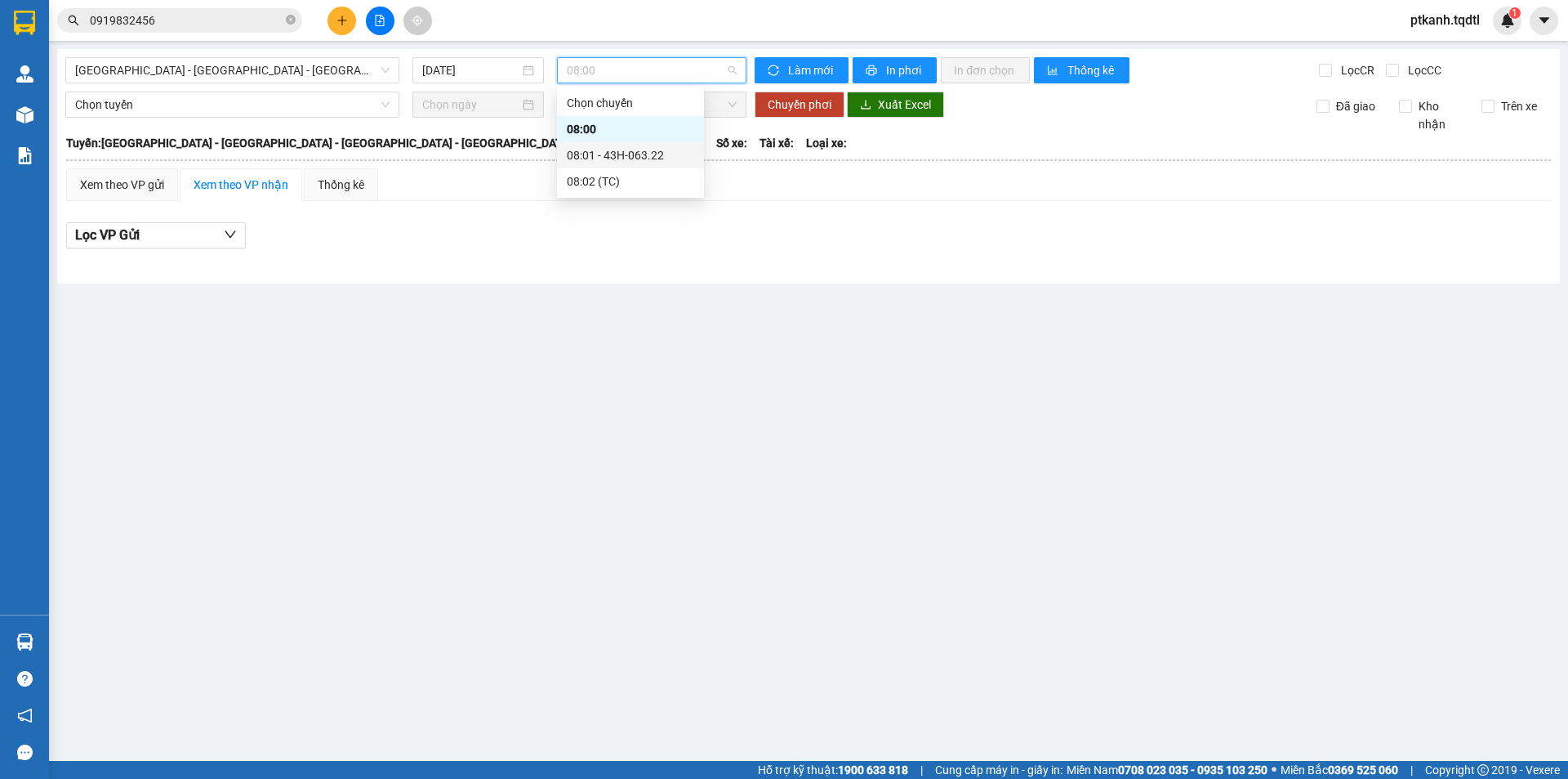
click at [660, 157] on div "08:01 - 43H-063.22" at bounding box center [630, 155] width 127 height 18
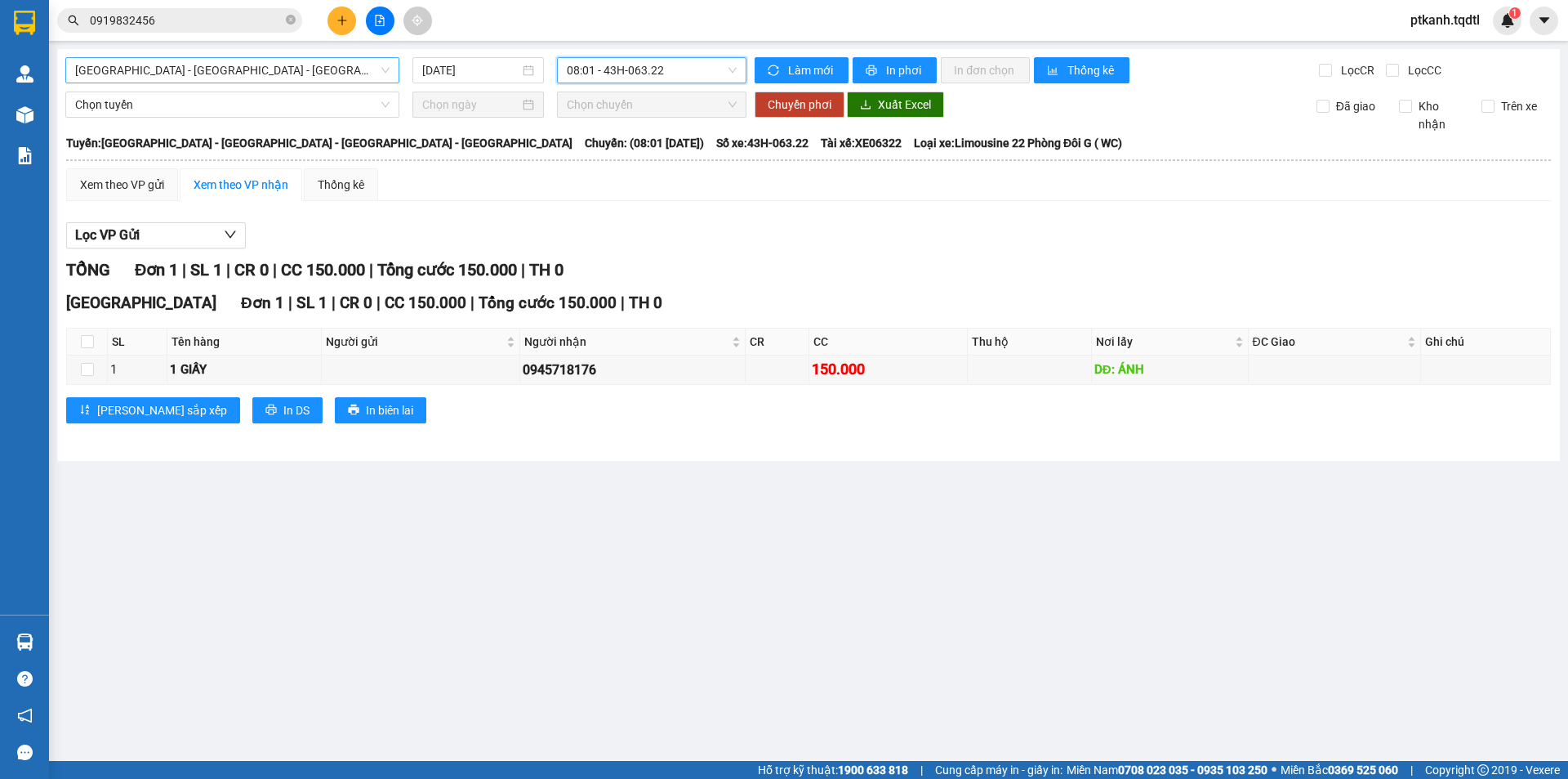
click at [384, 73] on span "[GEOGRAPHIC_DATA] - [GEOGRAPHIC_DATA] - [GEOGRAPHIC_DATA] - [GEOGRAPHIC_DATA]" at bounding box center [232, 71] width 314 height 25
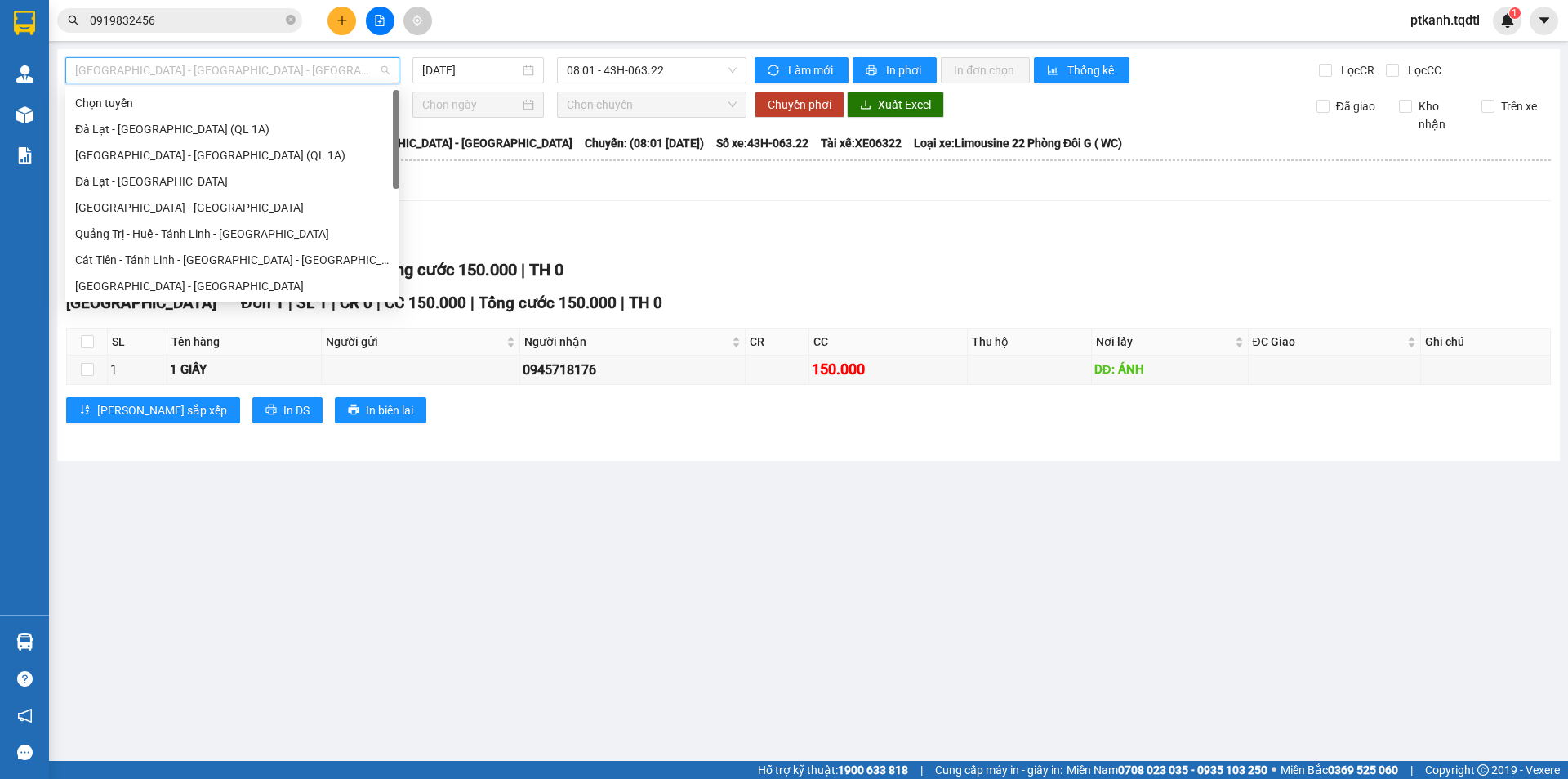
drag, startPoint x: 397, startPoint y: 229, endPoint x: 823, endPoint y: 339, distance: 440.0
click at [401, 106] on body "Kết quả tìm kiếm ( 1 ) Bộ lọc Mã ĐH Trạng thái Món hàng Thu hộ Tổng cước Chưa c…" at bounding box center [784, 389] width 1568 height 779
click at [845, 522] on main "[GEOGRAPHIC_DATA] - [GEOGRAPHIC_DATA] - [GEOGRAPHIC_DATA] - [GEOGRAPHIC_DATA] […" at bounding box center [784, 380] width 1568 height 761
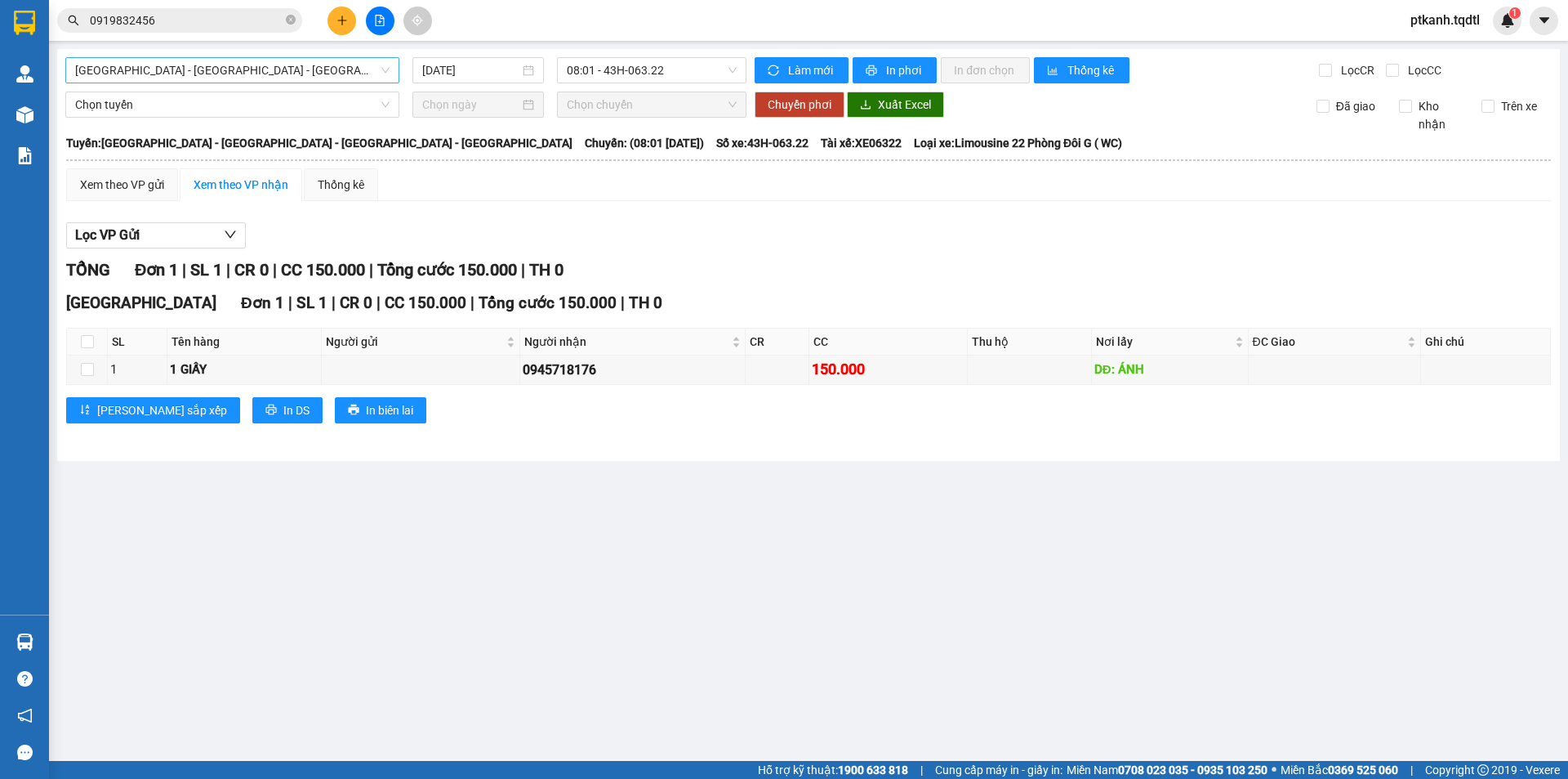
click at [382, 65] on span "[GEOGRAPHIC_DATA] - [GEOGRAPHIC_DATA] - [GEOGRAPHIC_DATA] - [GEOGRAPHIC_DATA]" at bounding box center [232, 71] width 314 height 25
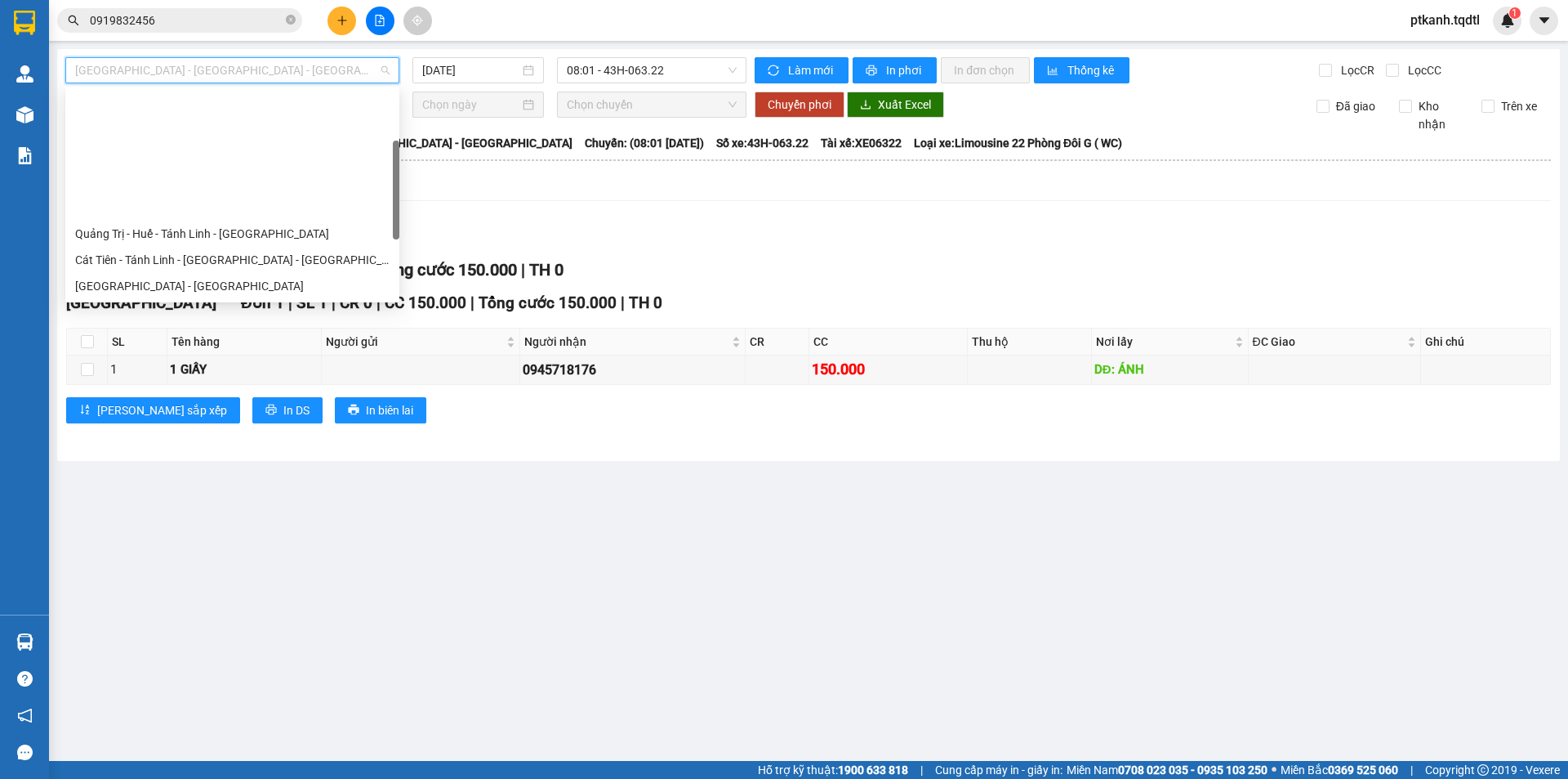
click at [304, 303] on div "Quảng Trị - [GEOGRAPHIC_DATA] - [GEOGRAPHIC_DATA] - [GEOGRAPHIC_DATA]" at bounding box center [232, 312] width 314 height 18
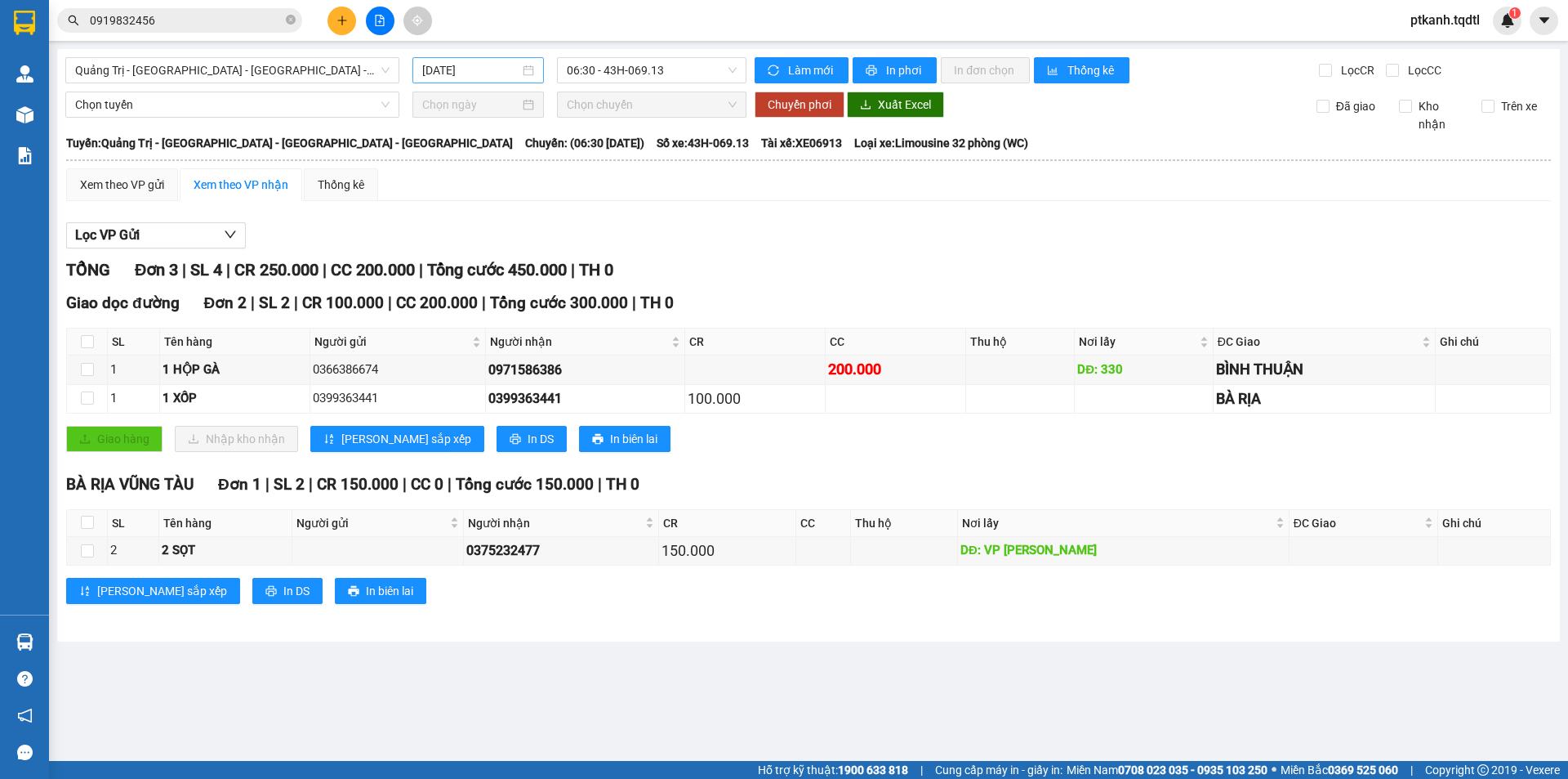
click at [530, 67] on div "[DATE]" at bounding box center [478, 70] width 112 height 18
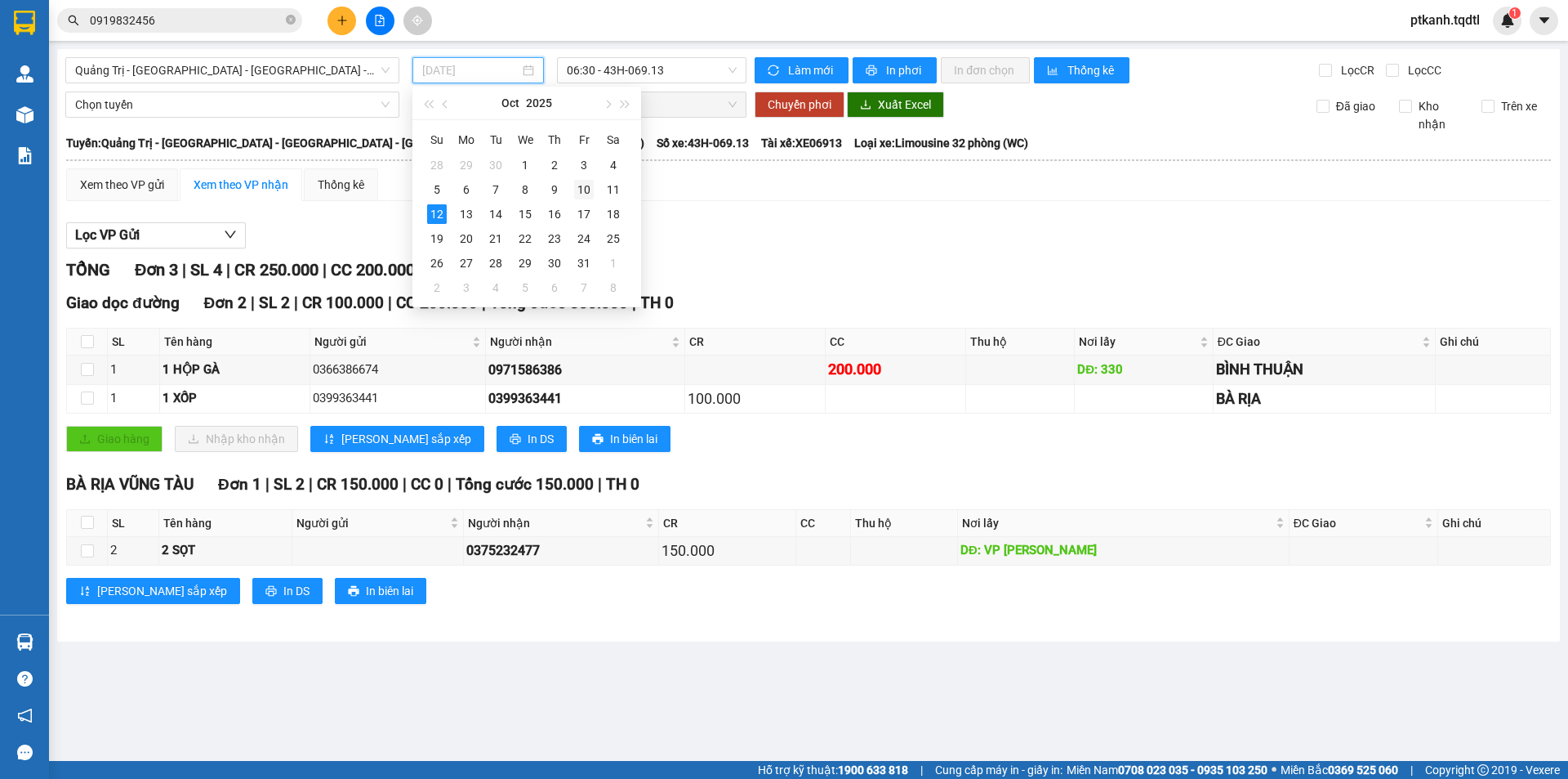
click at [584, 188] on div "10" at bounding box center [584, 190] width 20 height 20
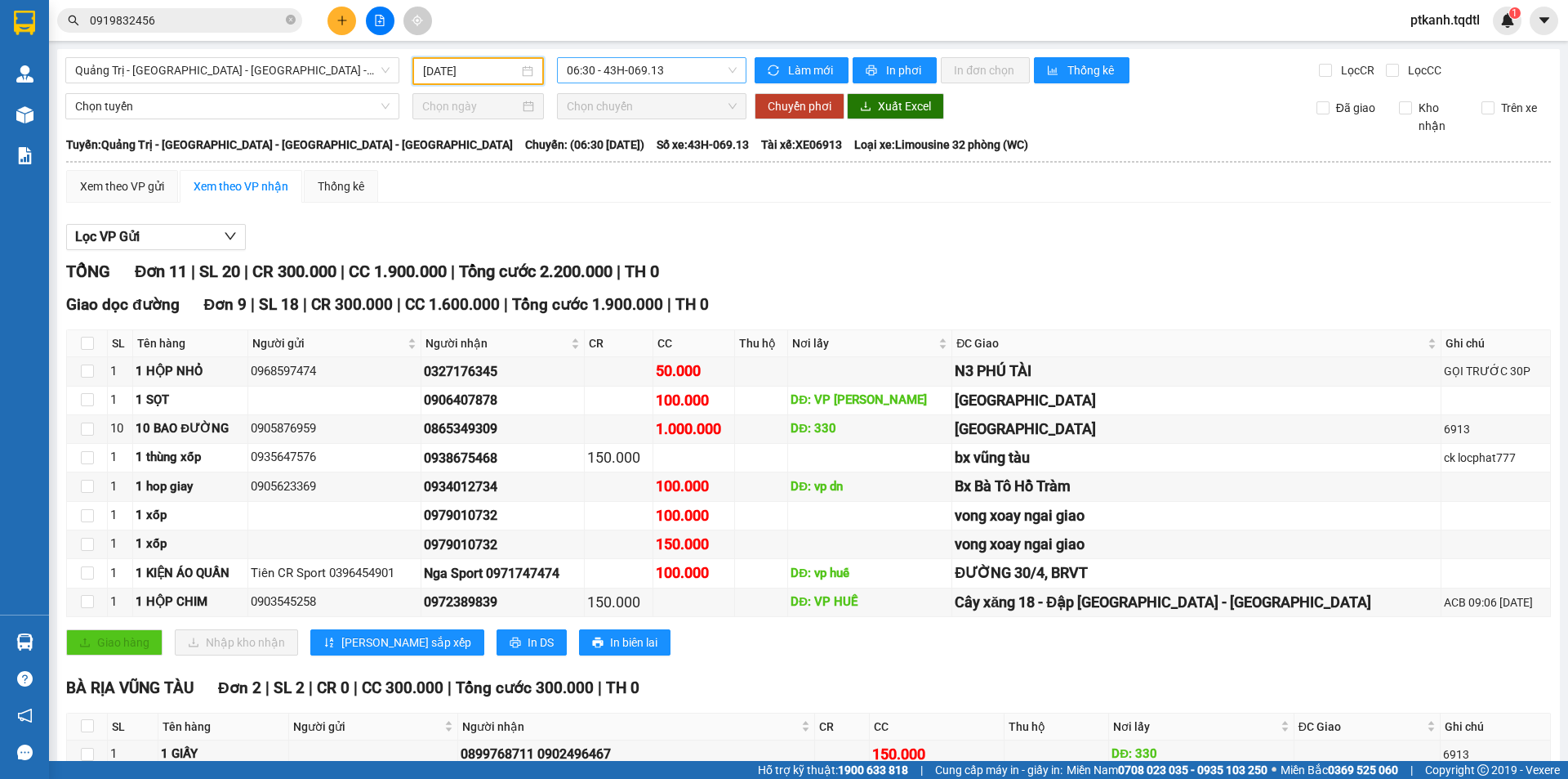
click at [703, 68] on span "06:30 - 43H-069.13" at bounding box center [651, 71] width 170 height 25
drag, startPoint x: 672, startPoint y: 188, endPoint x: 106, endPoint y: 45, distance: 583.8
click at [654, 183] on div "14:06 - 43H-072.36" at bounding box center [626, 182] width 127 height 18
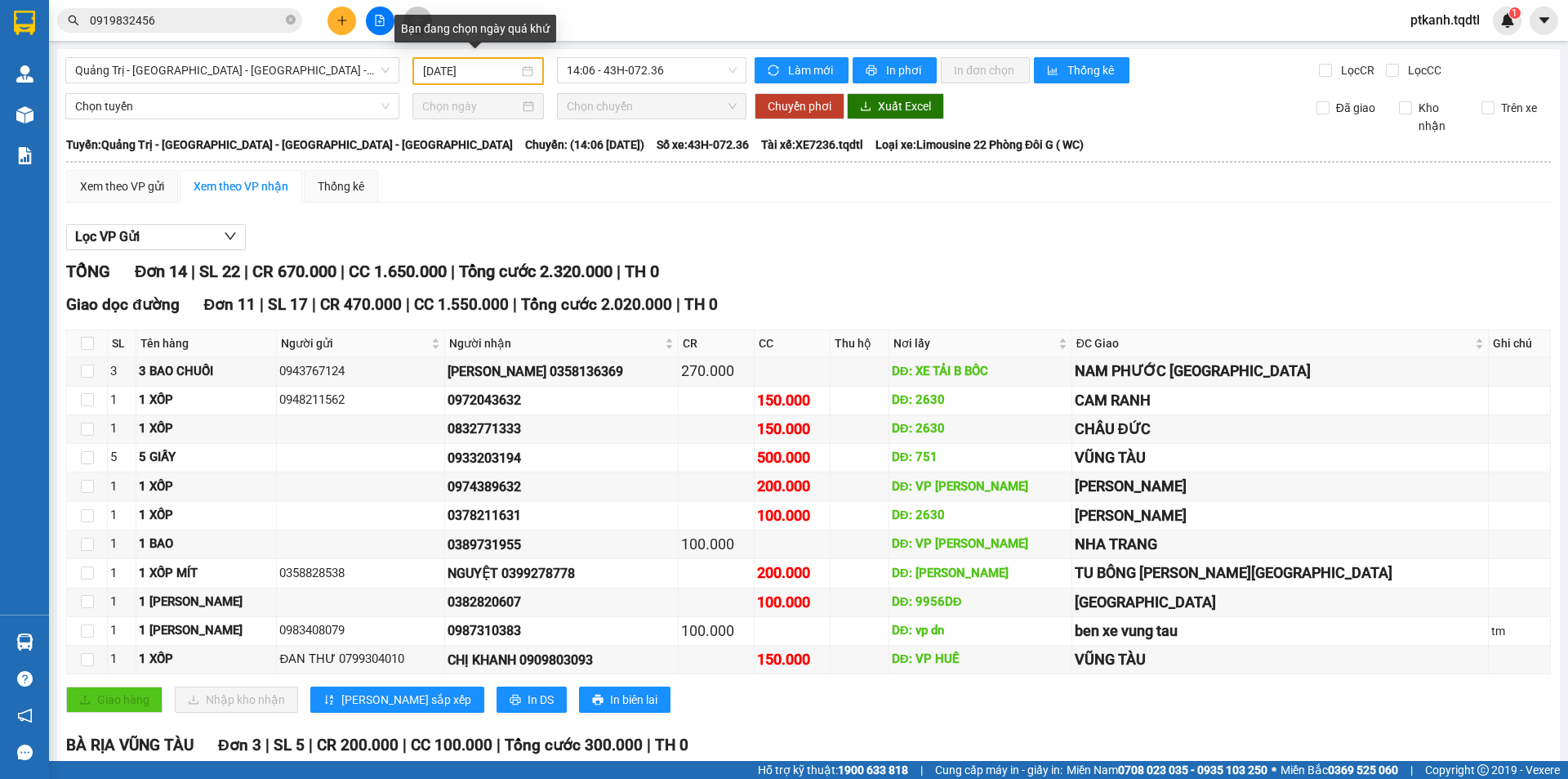
click at [522, 69] on div "[DATE]" at bounding box center [478, 71] width 110 height 18
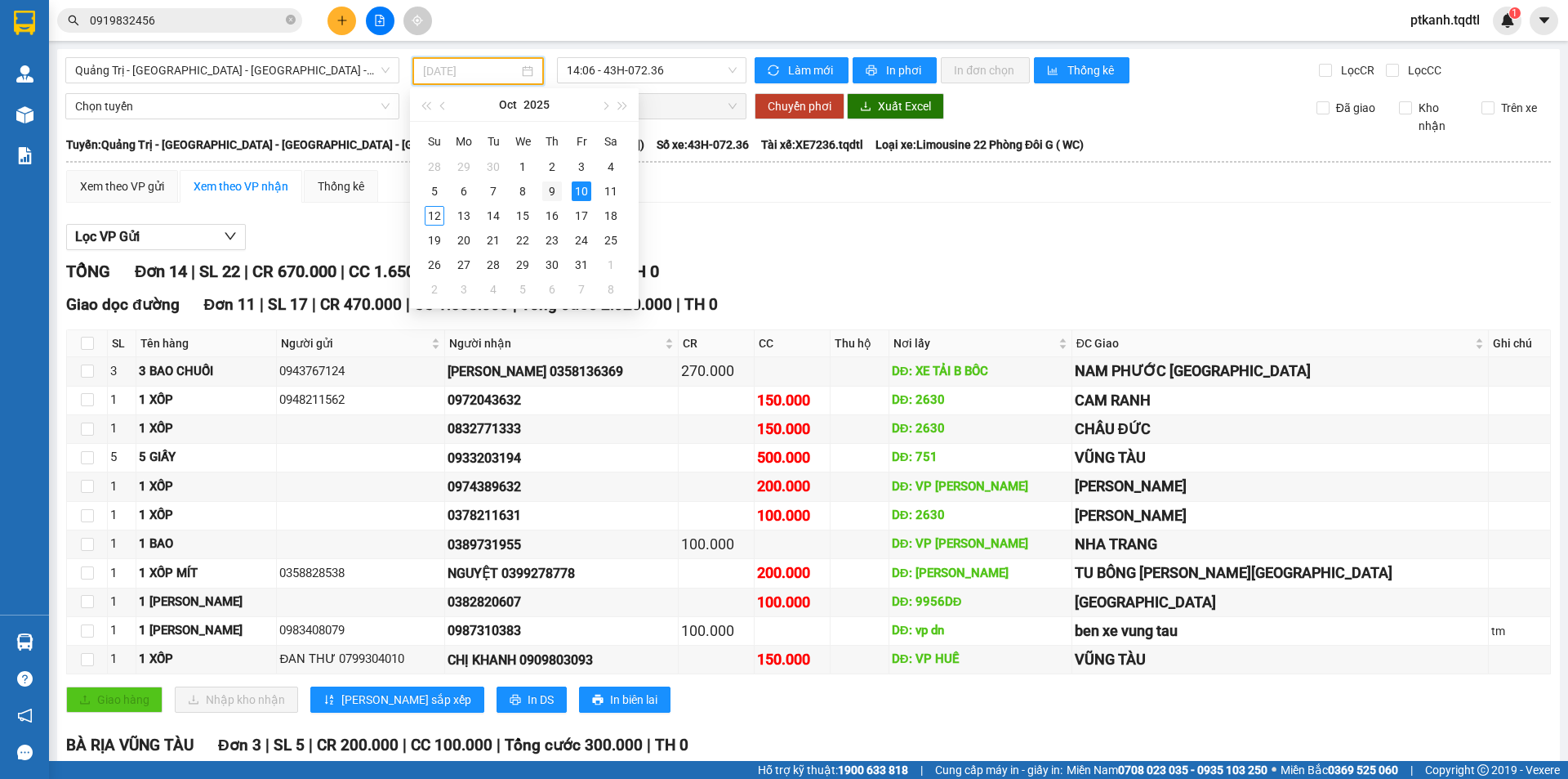
click at [553, 190] on div "9" at bounding box center [552, 191] width 20 height 20
type input "[DATE]"
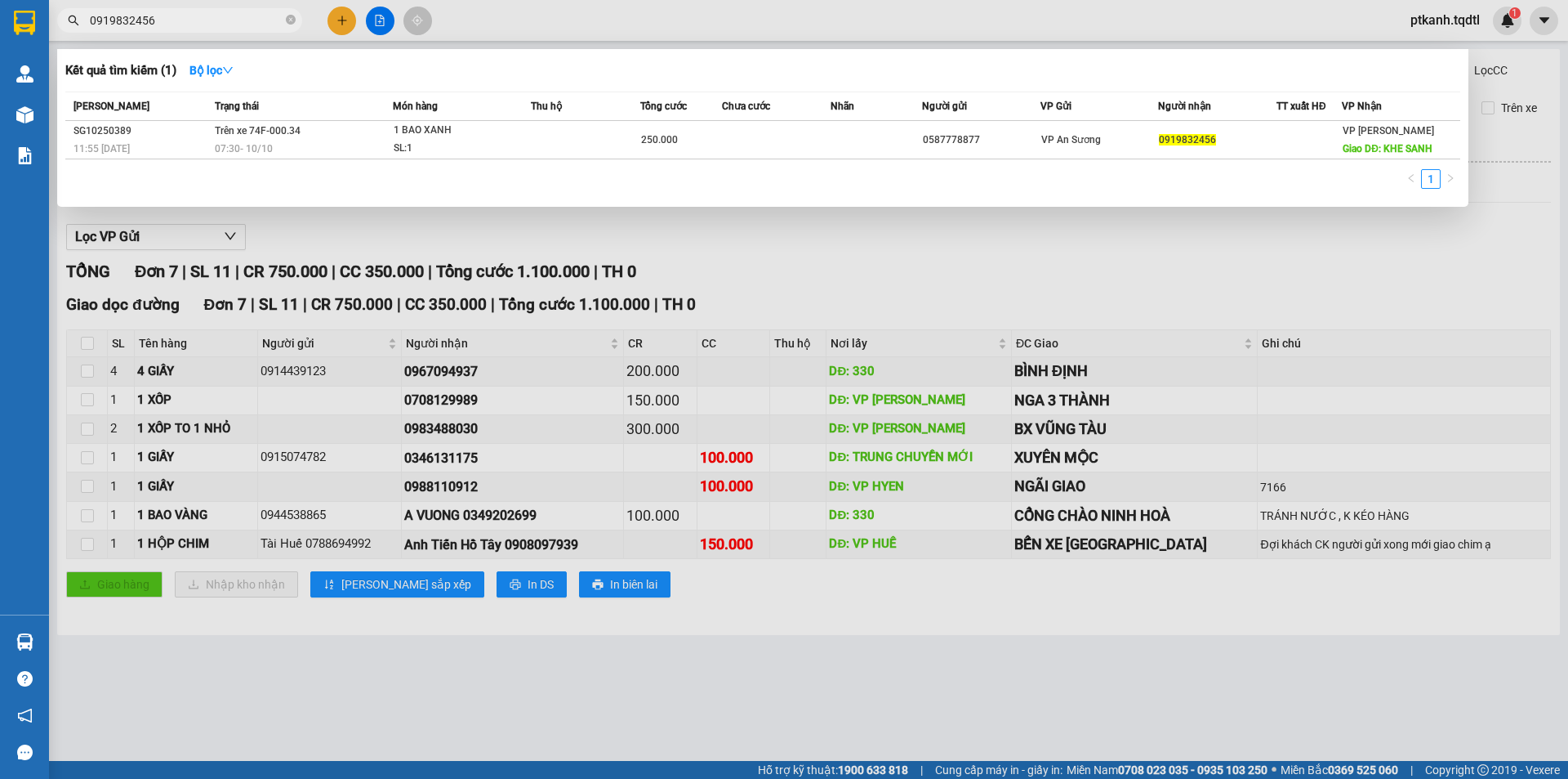
click at [233, 24] on input "0919832456" at bounding box center [186, 21] width 192 height 18
click at [232, 23] on input "0919832456" at bounding box center [186, 21] width 192 height 18
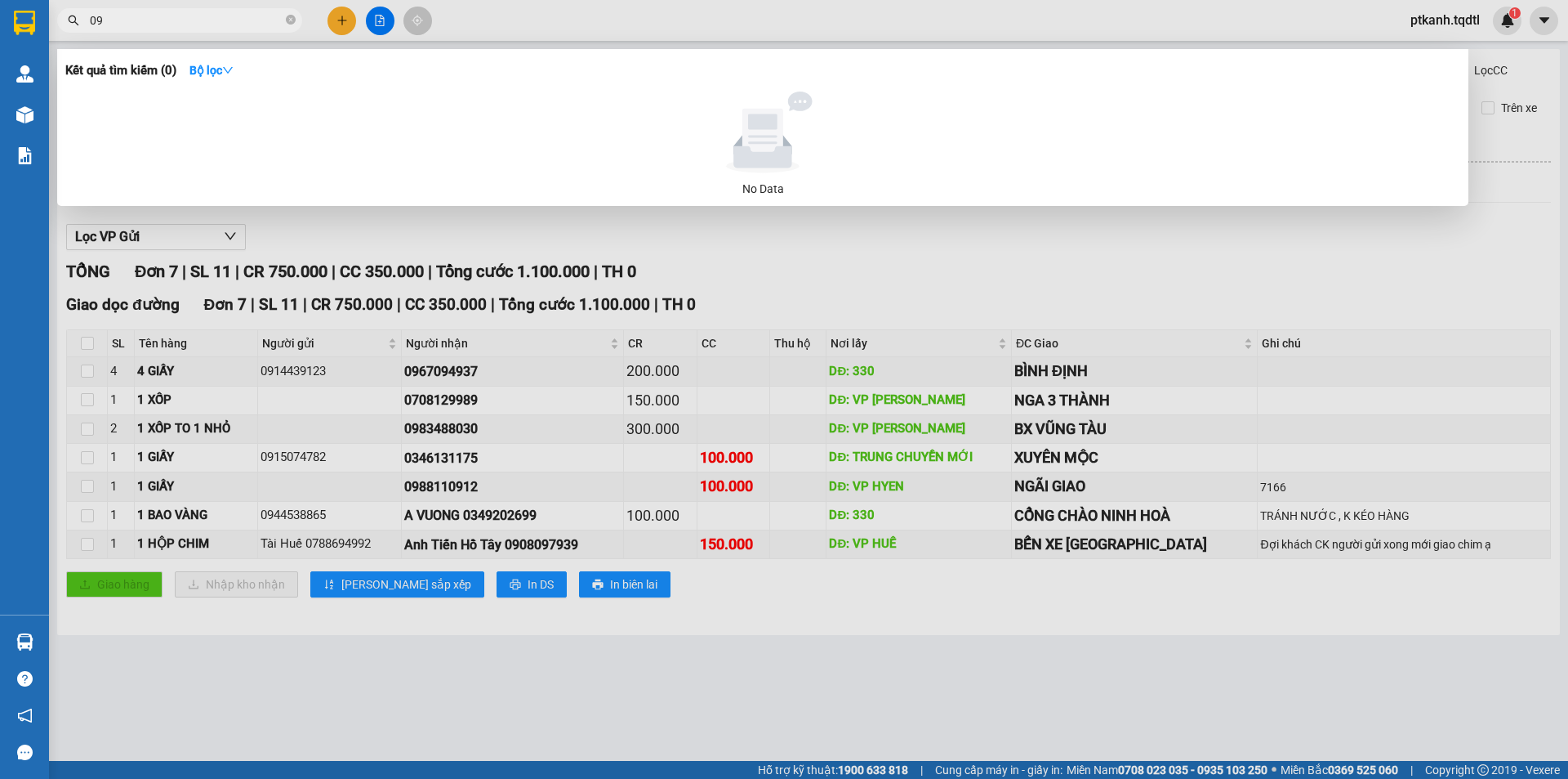
type input "0"
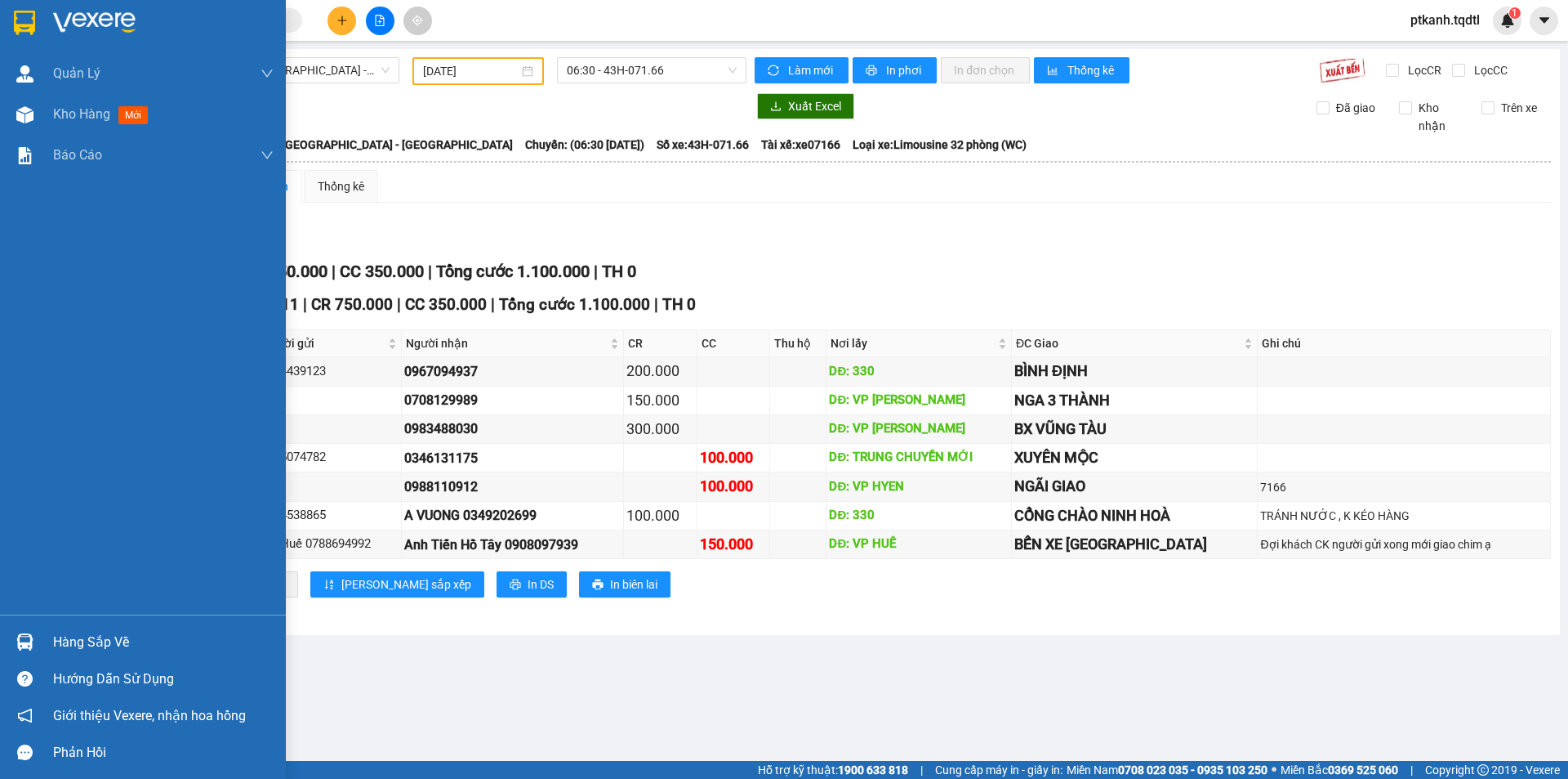
click at [70, 640] on div "Hàng sắp về" at bounding box center [164, 642] width 220 height 25
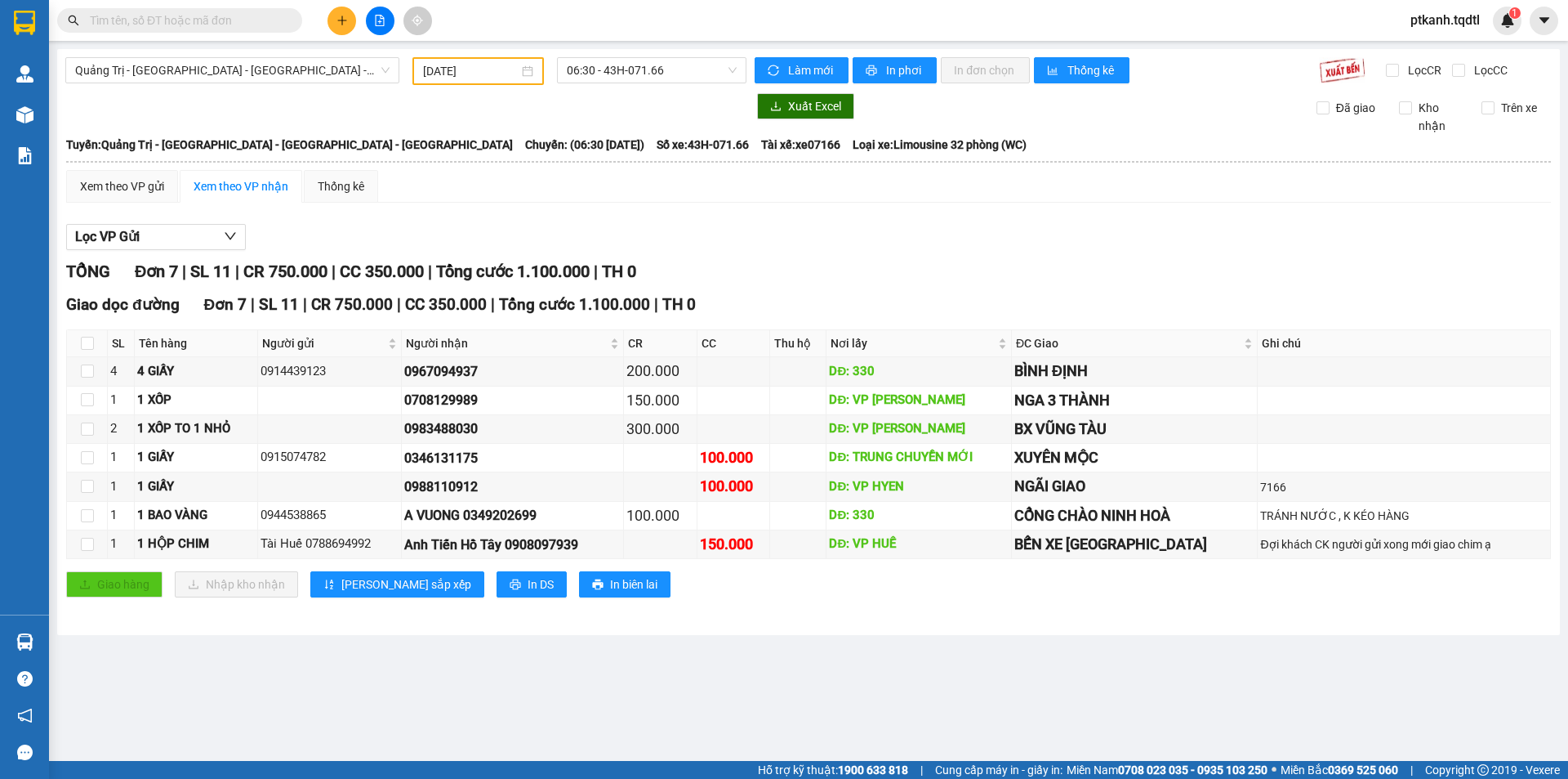
click at [936, 682] on section "Kết quả tìm kiếm ( 0 ) Bộ lọc No Data ptkanh.tqdtl 1 Quản [PERSON_NAME] lý khác…" at bounding box center [784, 389] width 1568 height 779
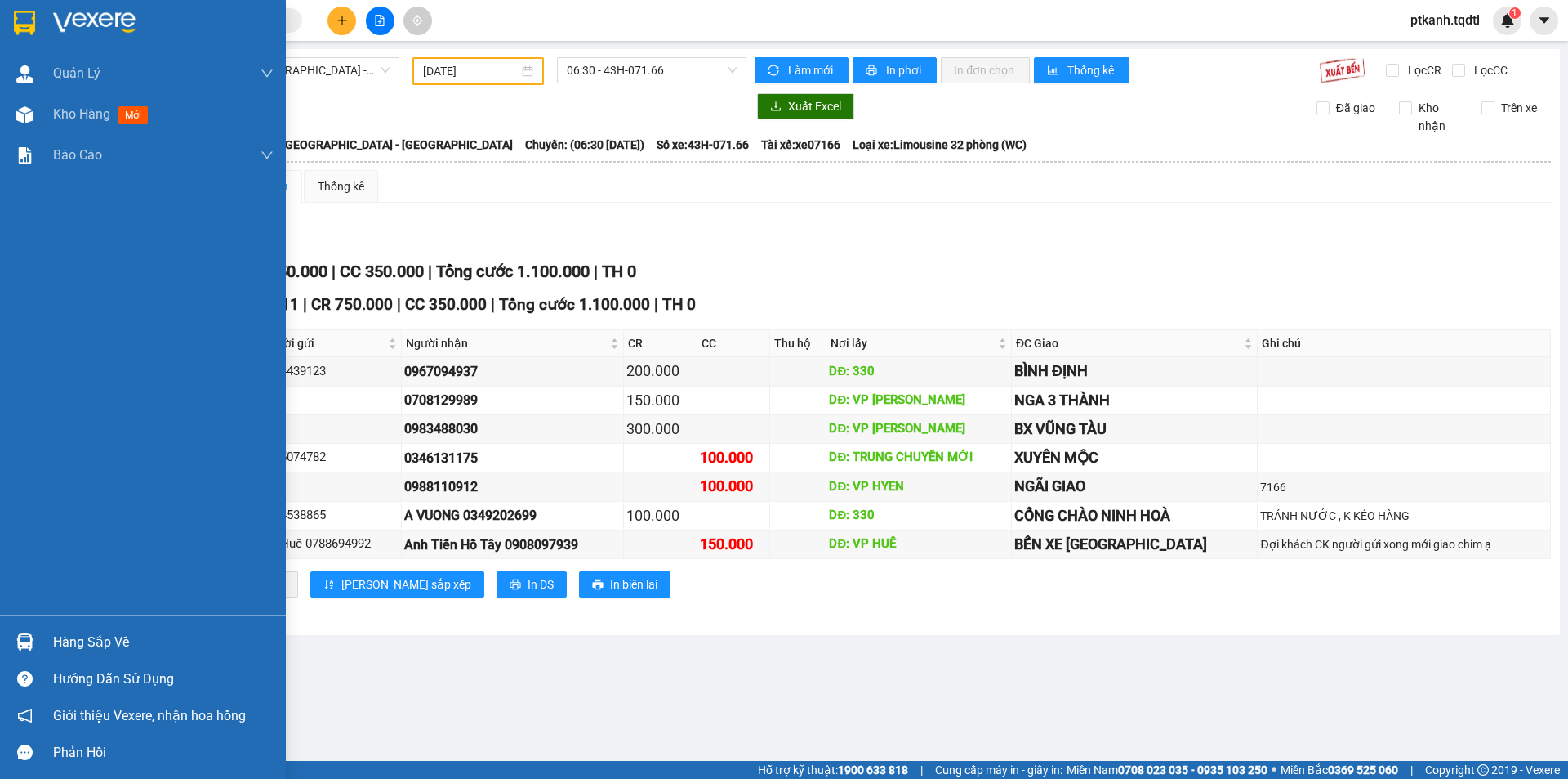
click at [78, 632] on div "Hàng sắp về" at bounding box center [164, 642] width 220 height 25
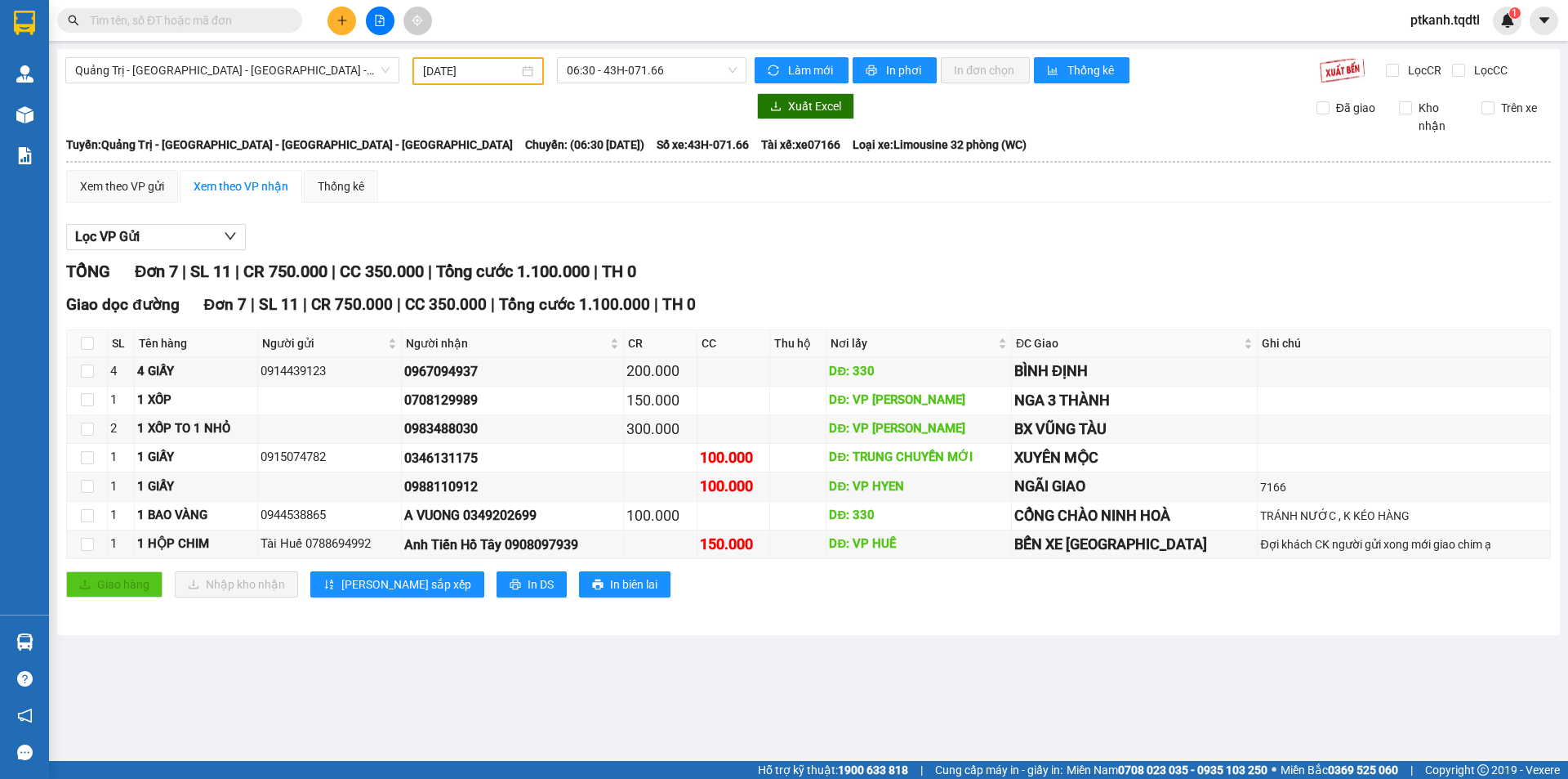
click at [1148, 659] on section "Kết quả tìm kiếm ( 0 ) Bộ lọc No Data ptkanh.tqdtl 1 Quản [PERSON_NAME] lý khác…" at bounding box center [784, 389] width 1568 height 779
click at [387, 69] on span "Quảng Trị - [GEOGRAPHIC_DATA] - [GEOGRAPHIC_DATA] - [GEOGRAPHIC_DATA]" at bounding box center [232, 71] width 314 height 25
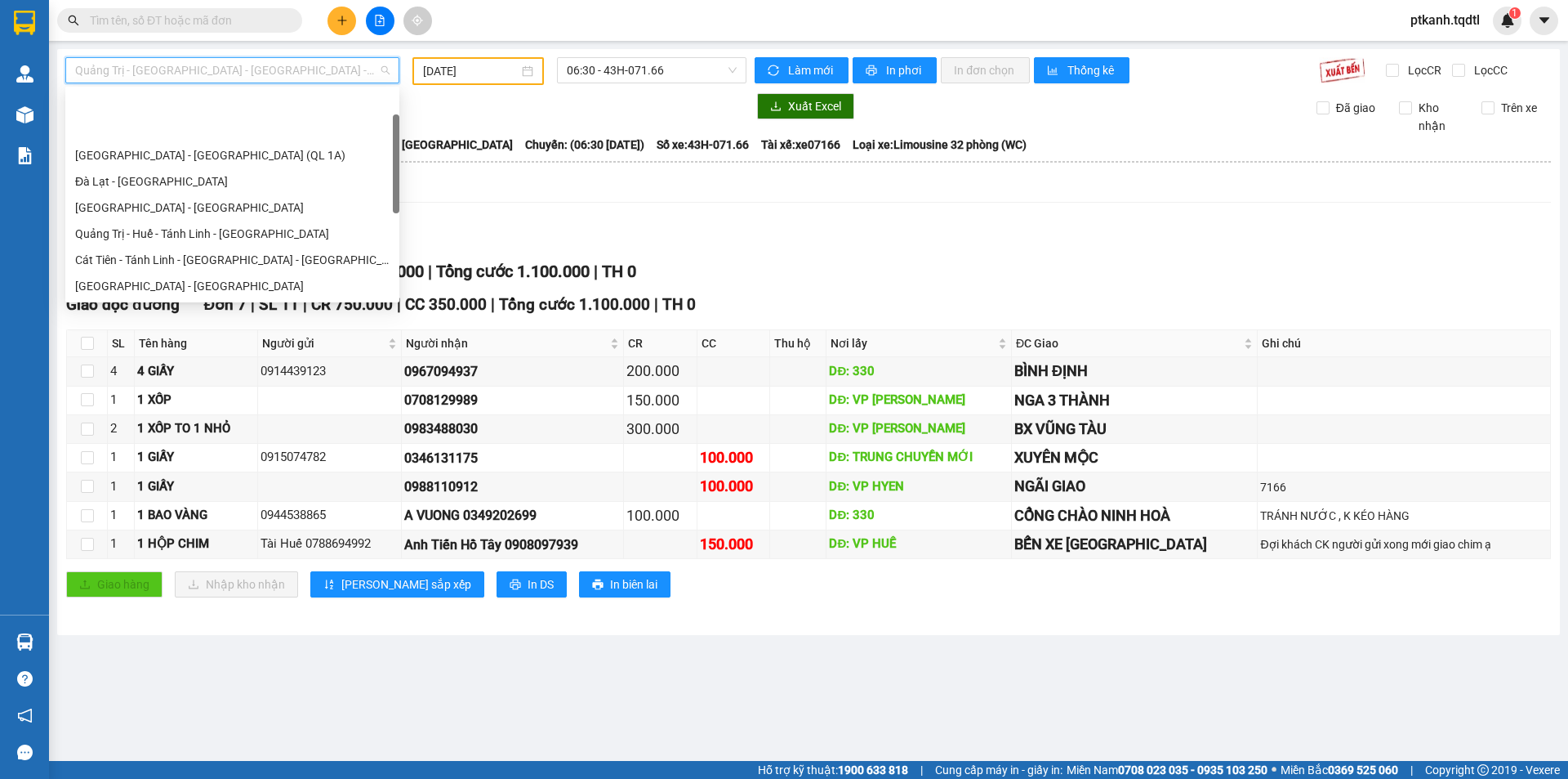
click at [282, 355] on div "Quảng Trị - [GEOGRAPHIC_DATA] - [GEOGRAPHIC_DATA]" at bounding box center [232, 364] width 314 height 18
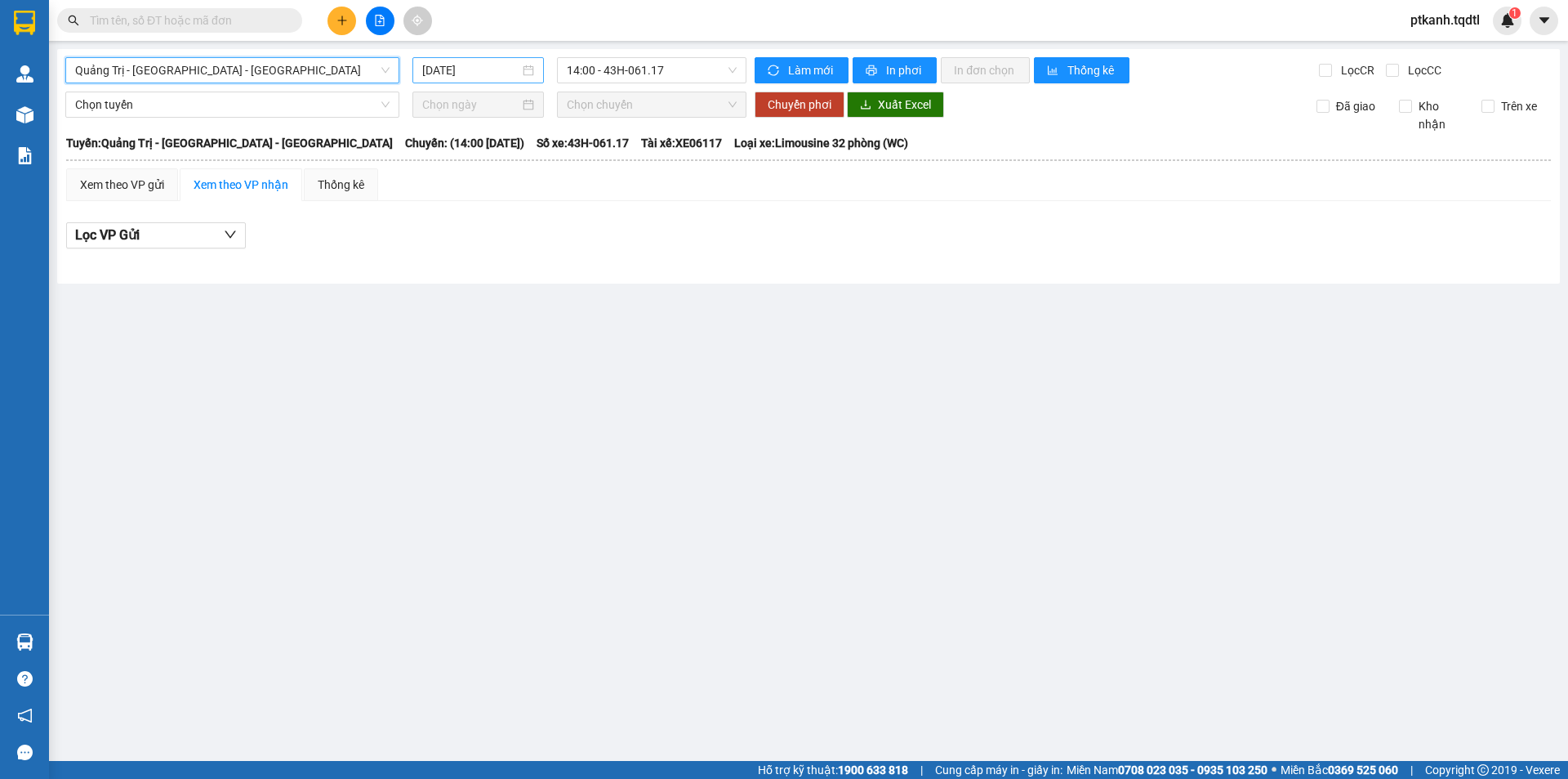
click at [530, 71] on div "[DATE]" at bounding box center [478, 70] width 112 height 18
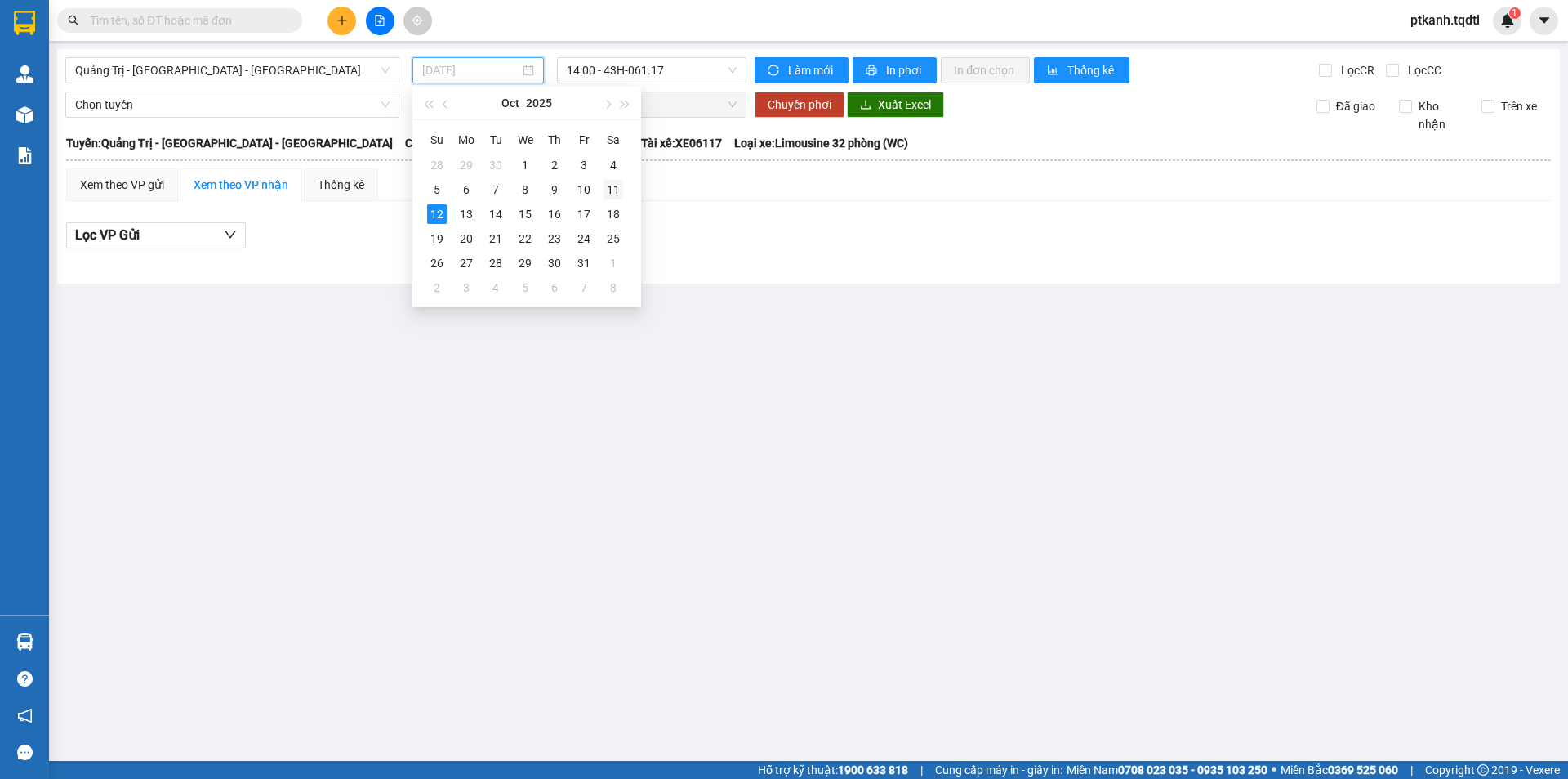
click at [614, 188] on div "11" at bounding box center [613, 190] width 20 height 20
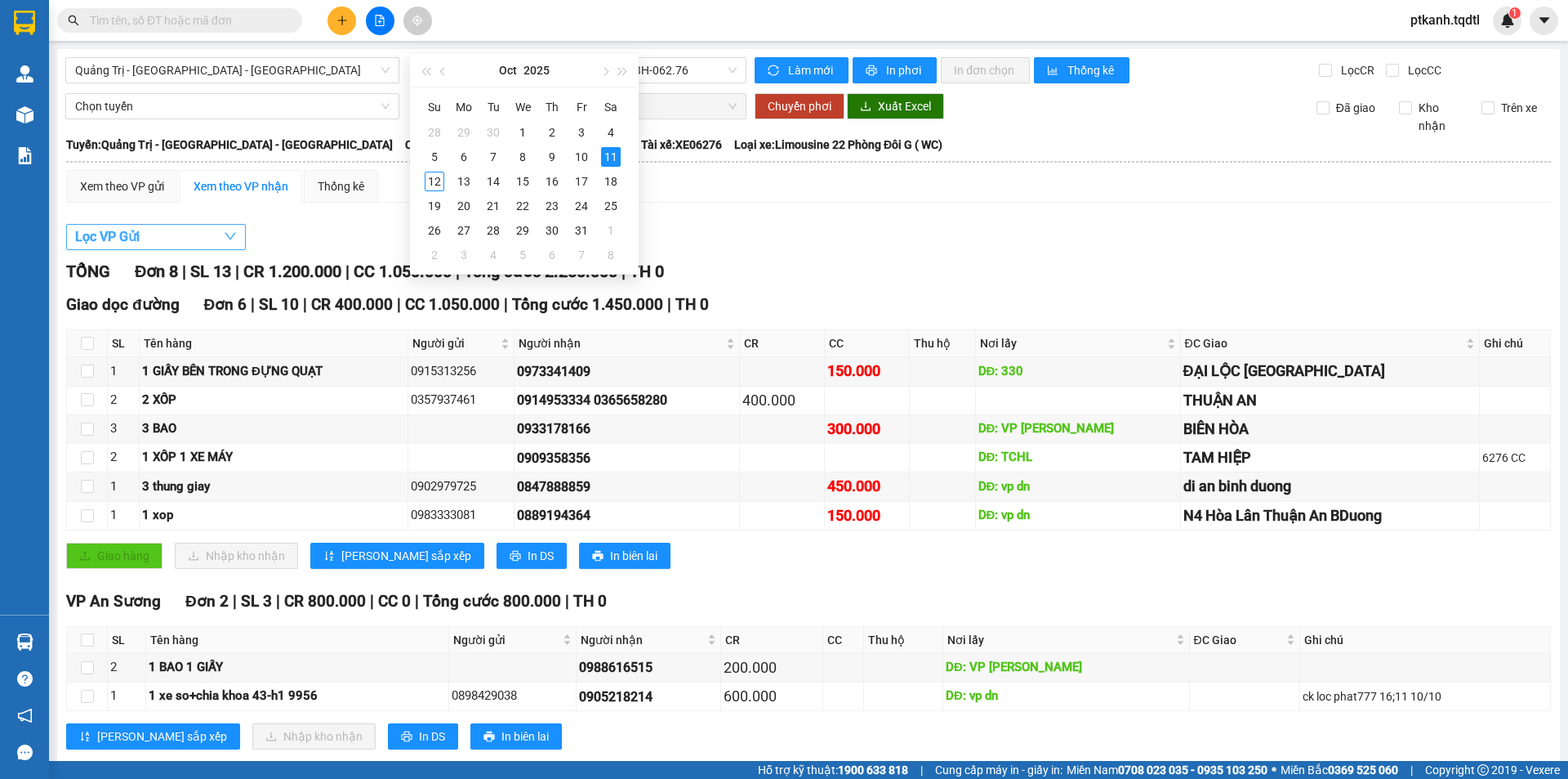
type input "[DATE]"
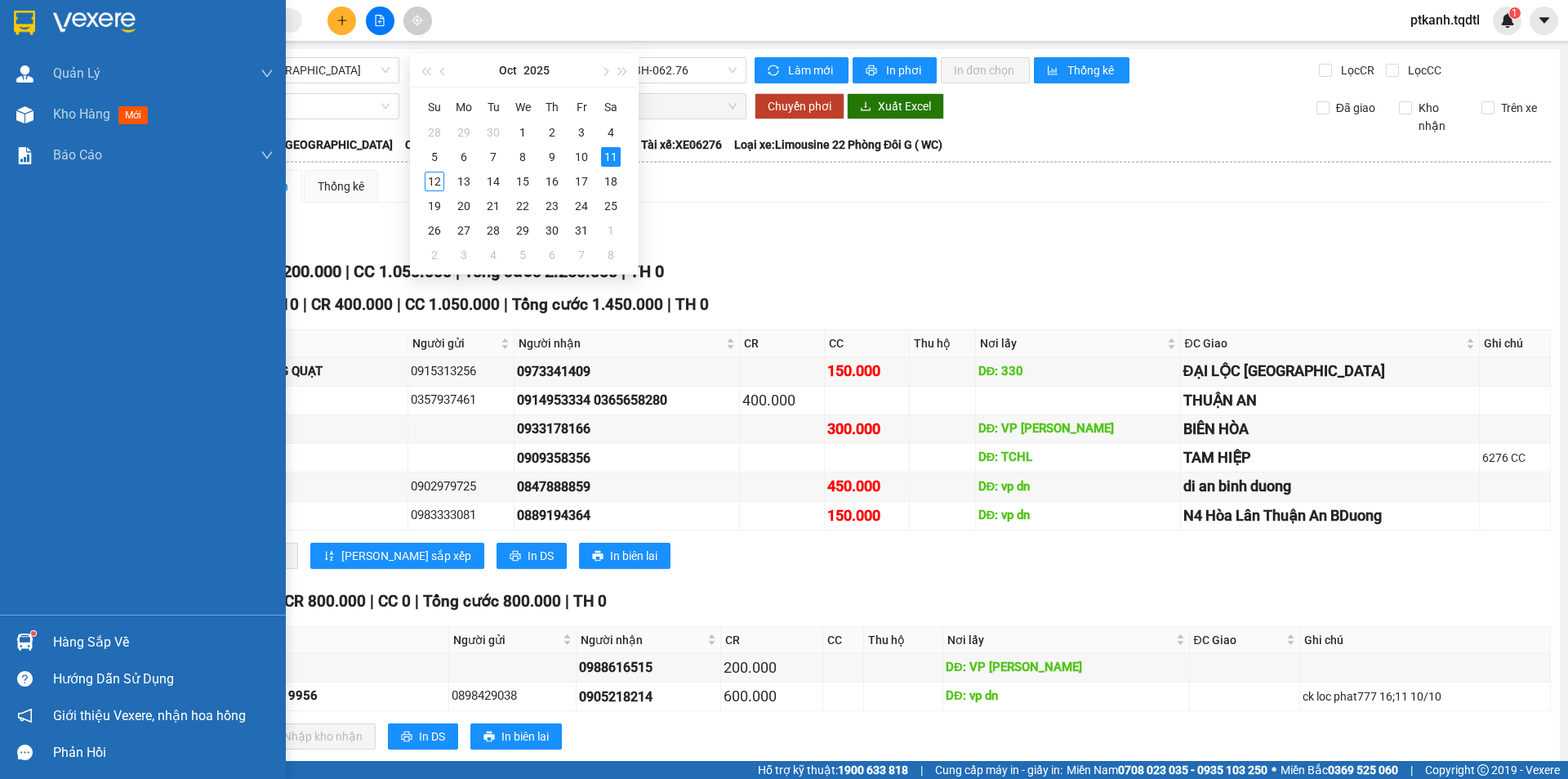
click at [25, 642] on img at bounding box center [25, 642] width 17 height 17
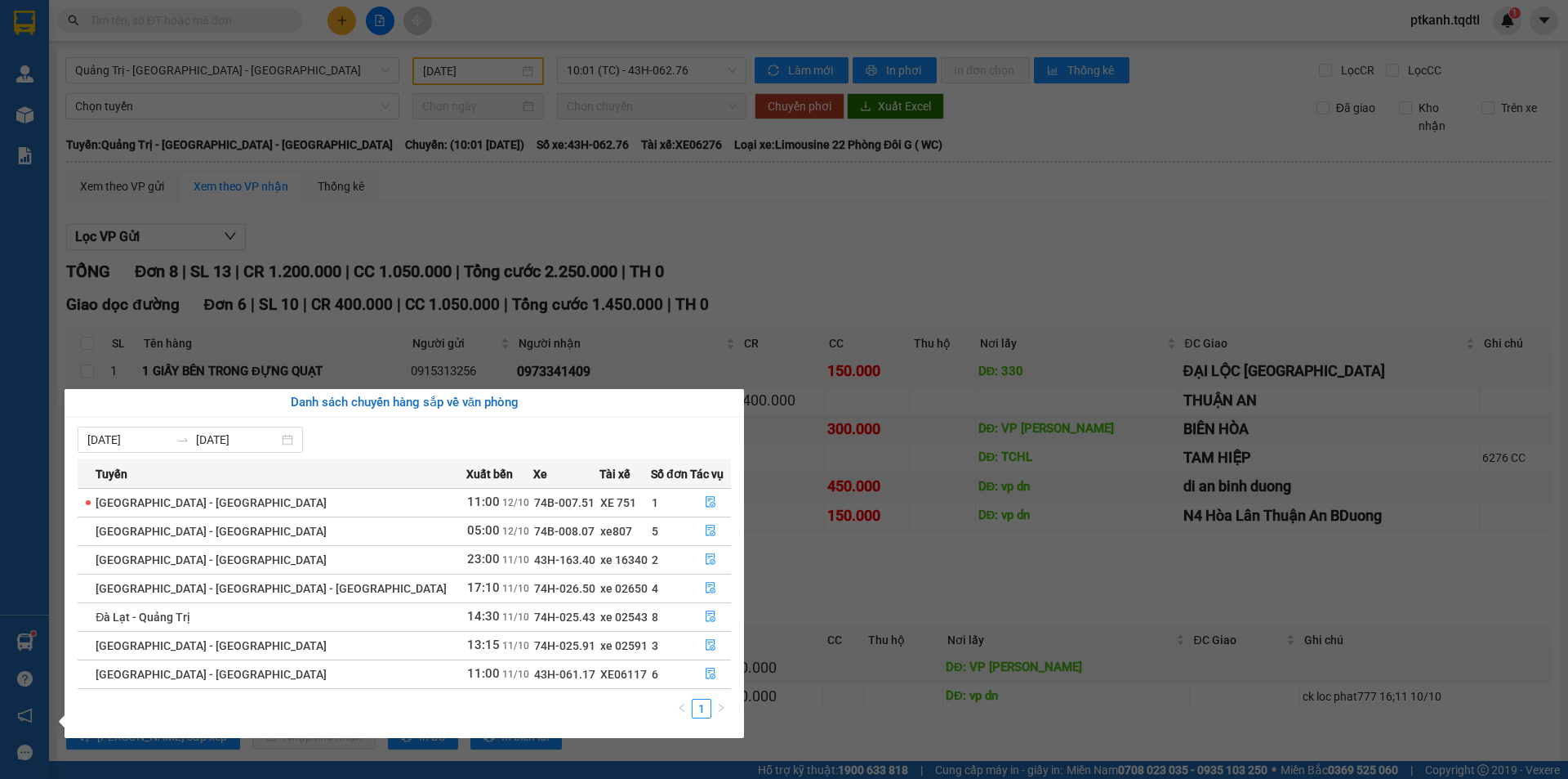
drag, startPoint x: 1079, startPoint y: 291, endPoint x: 1108, endPoint y: 290, distance: 29.0
click at [1080, 290] on section "Kết quả tìm kiếm ( 0 ) Bộ lọc No Data ptkanh.tqdtl 1 Quản [PERSON_NAME] lý khác…" at bounding box center [784, 389] width 1568 height 779
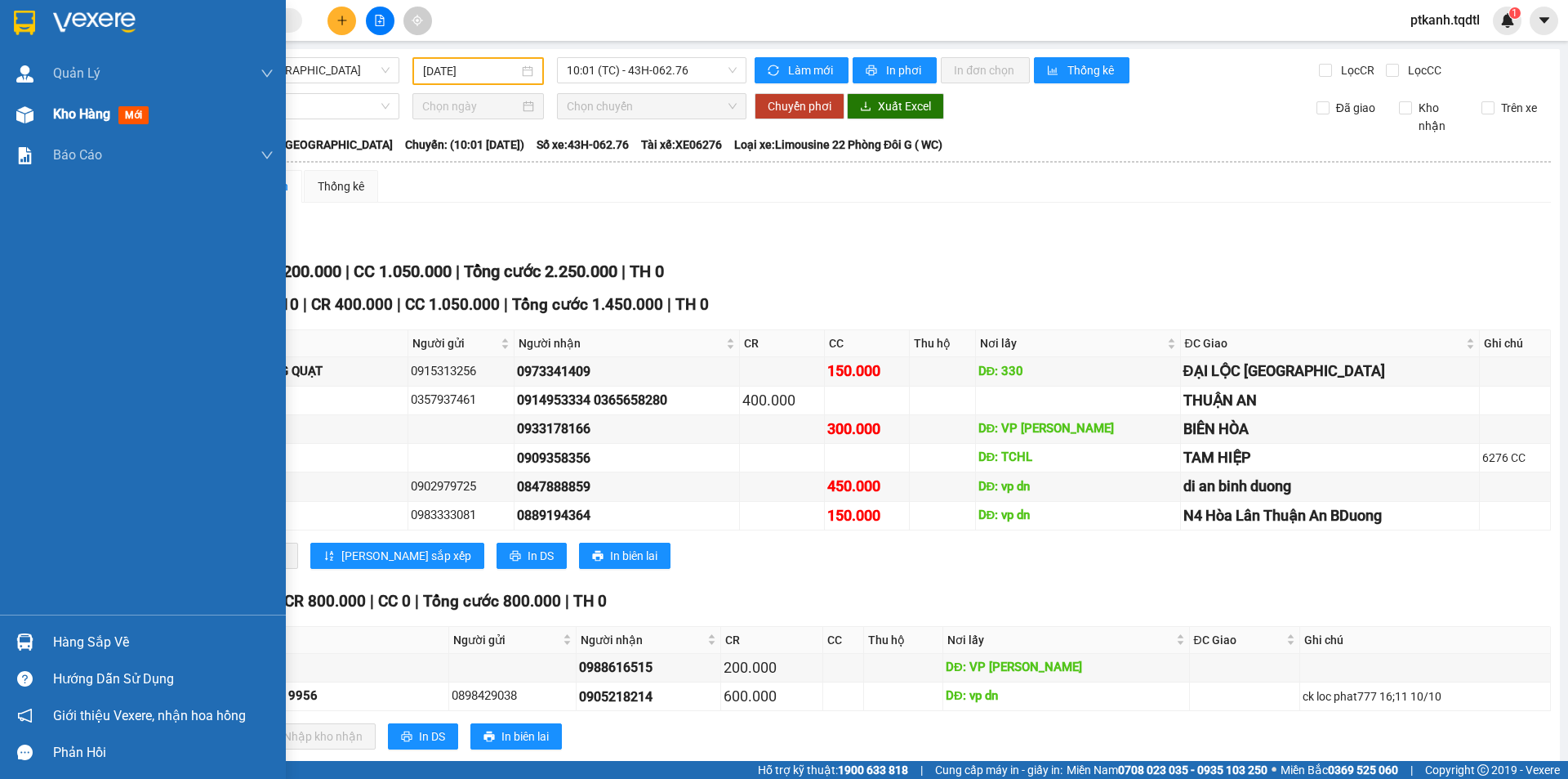
click at [67, 114] on span "Kho hàng" at bounding box center [82, 114] width 58 height 16
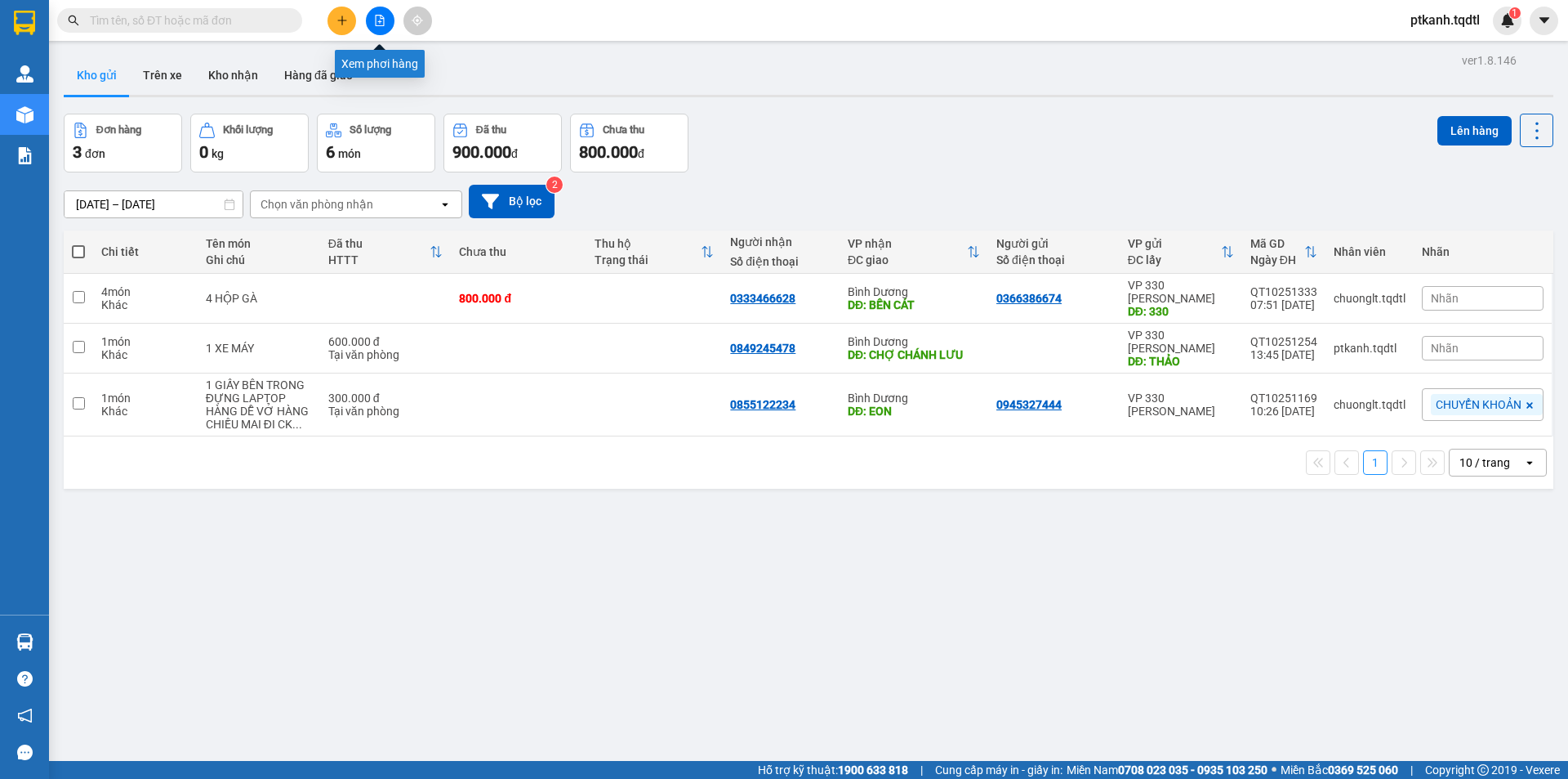
click at [373, 22] on button at bounding box center [380, 21] width 29 height 29
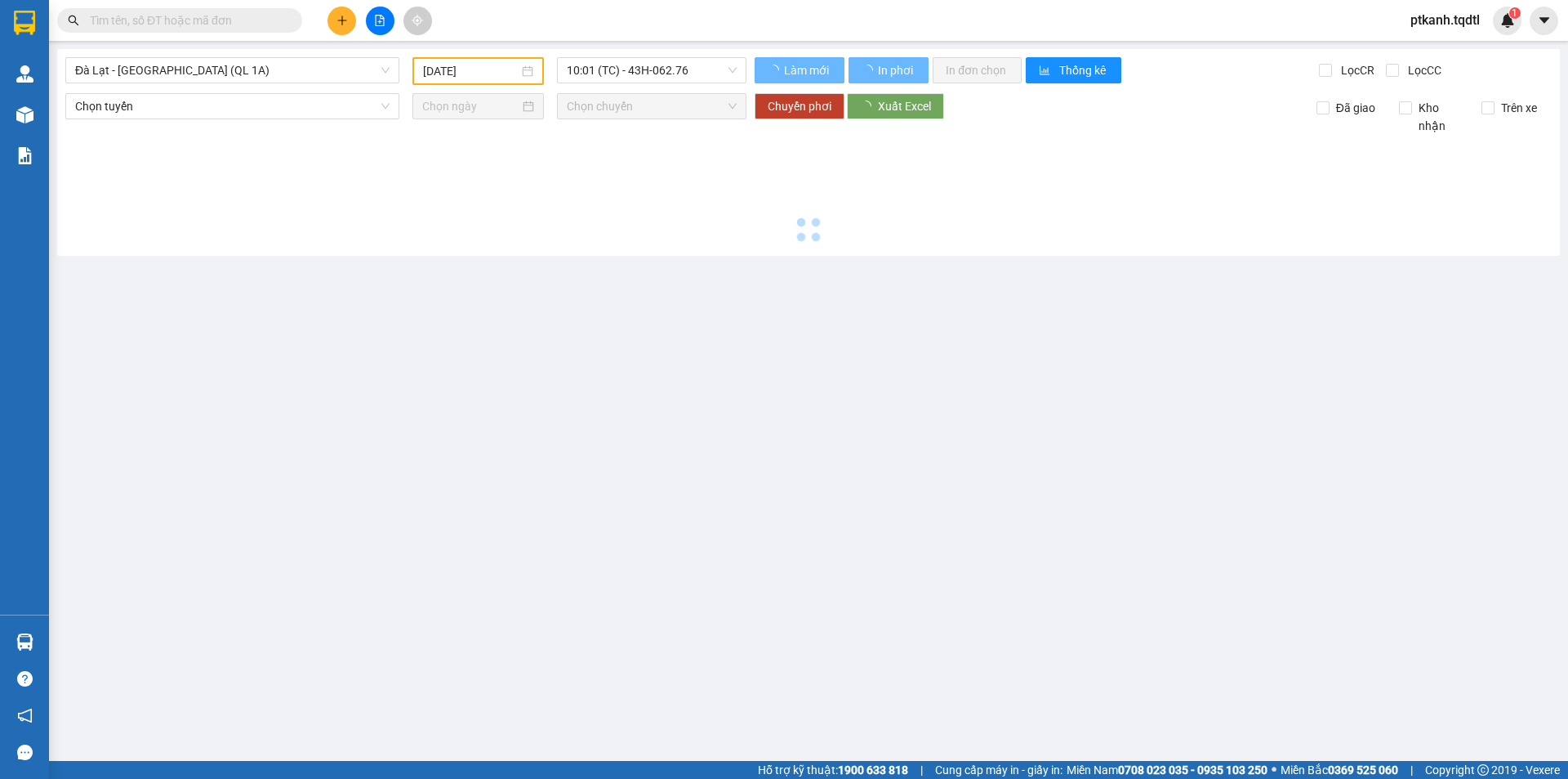
type input "[DATE]"
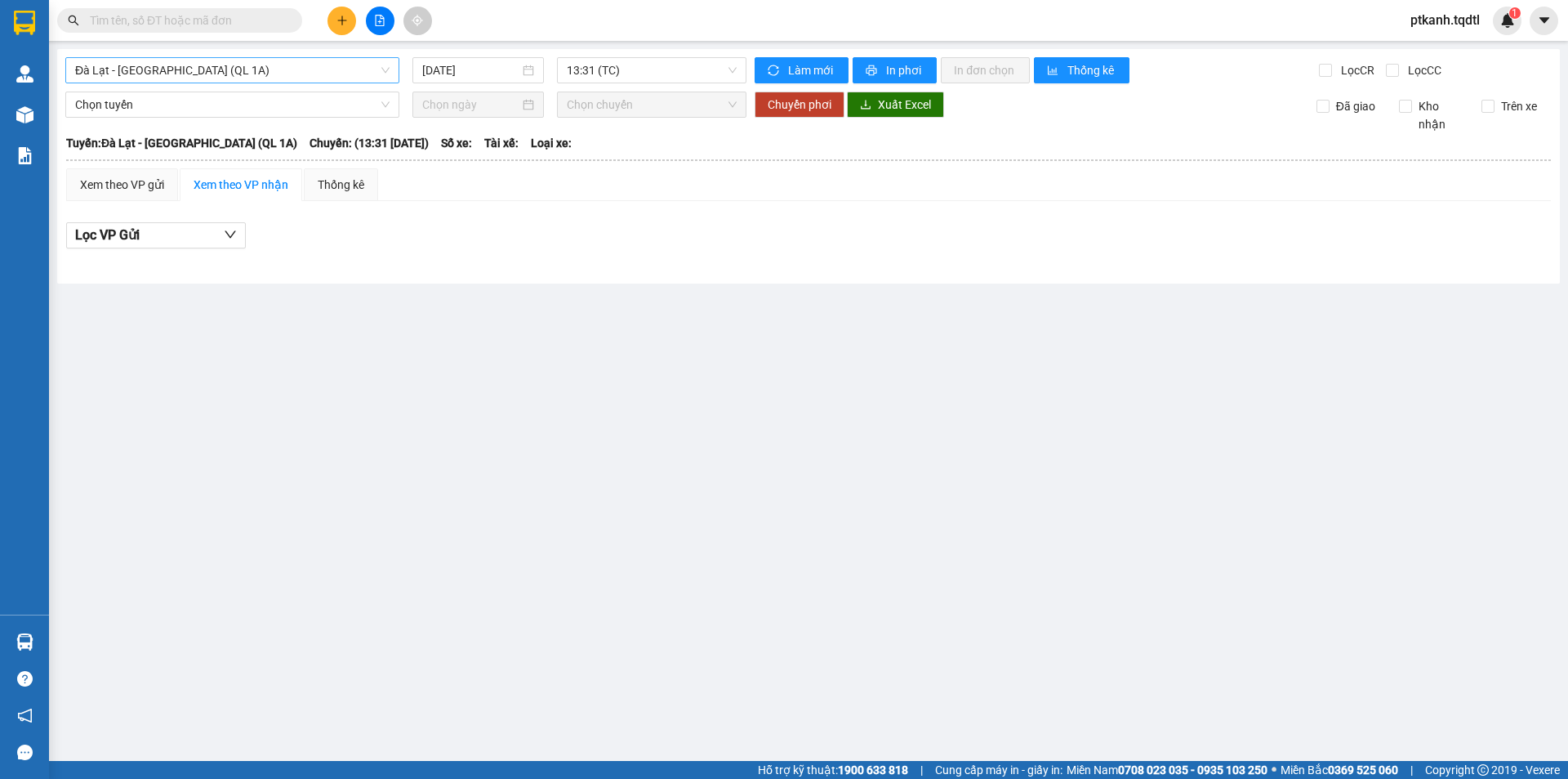
click at [382, 74] on span "Đà Lạt - [GEOGRAPHIC_DATA] (QL 1A)" at bounding box center [232, 71] width 314 height 25
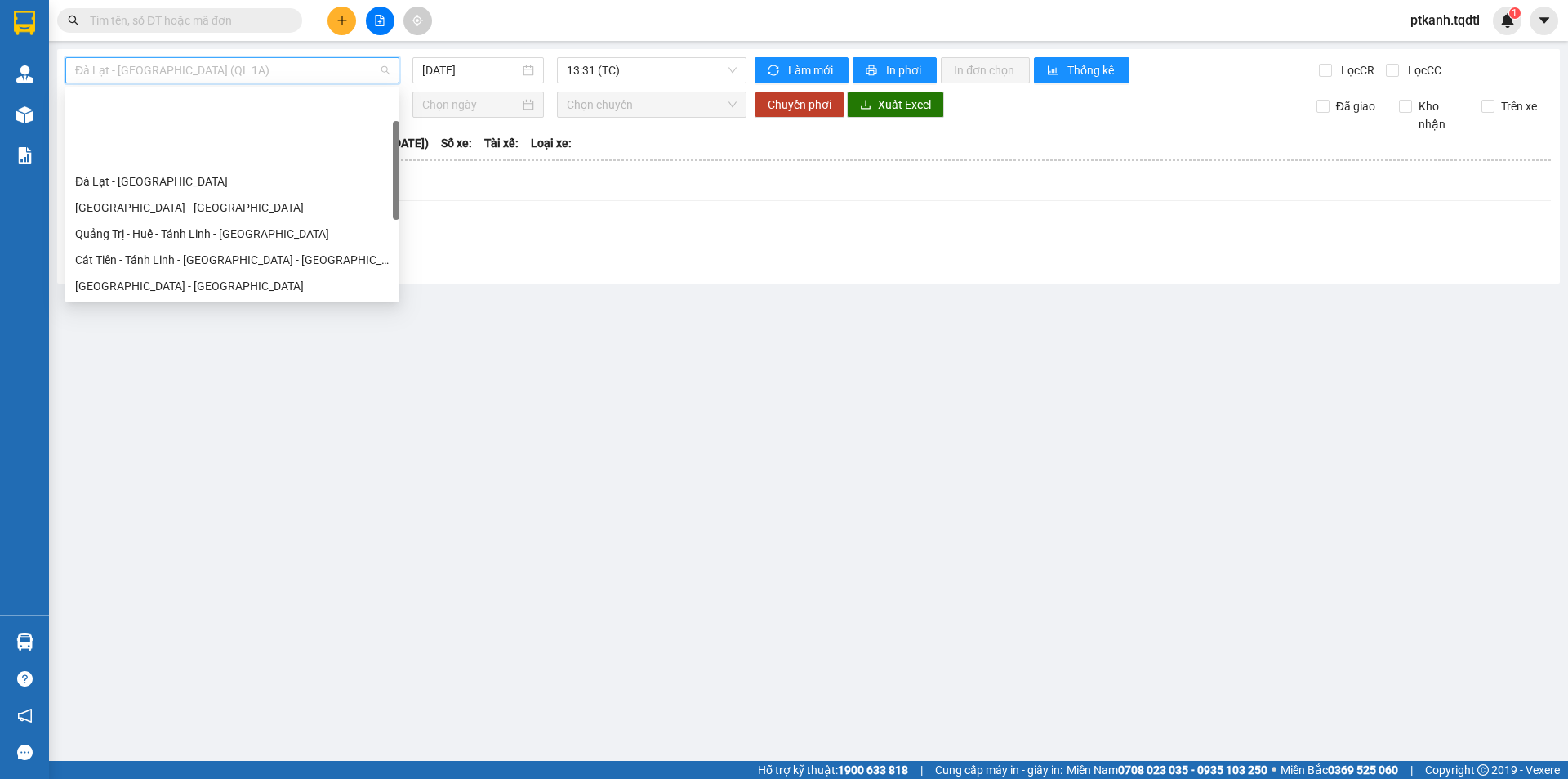
click at [302, 303] on div "Quảng Trị - [GEOGRAPHIC_DATA] - [GEOGRAPHIC_DATA] - [GEOGRAPHIC_DATA]" at bounding box center [232, 312] width 314 height 18
type input "[DATE]"
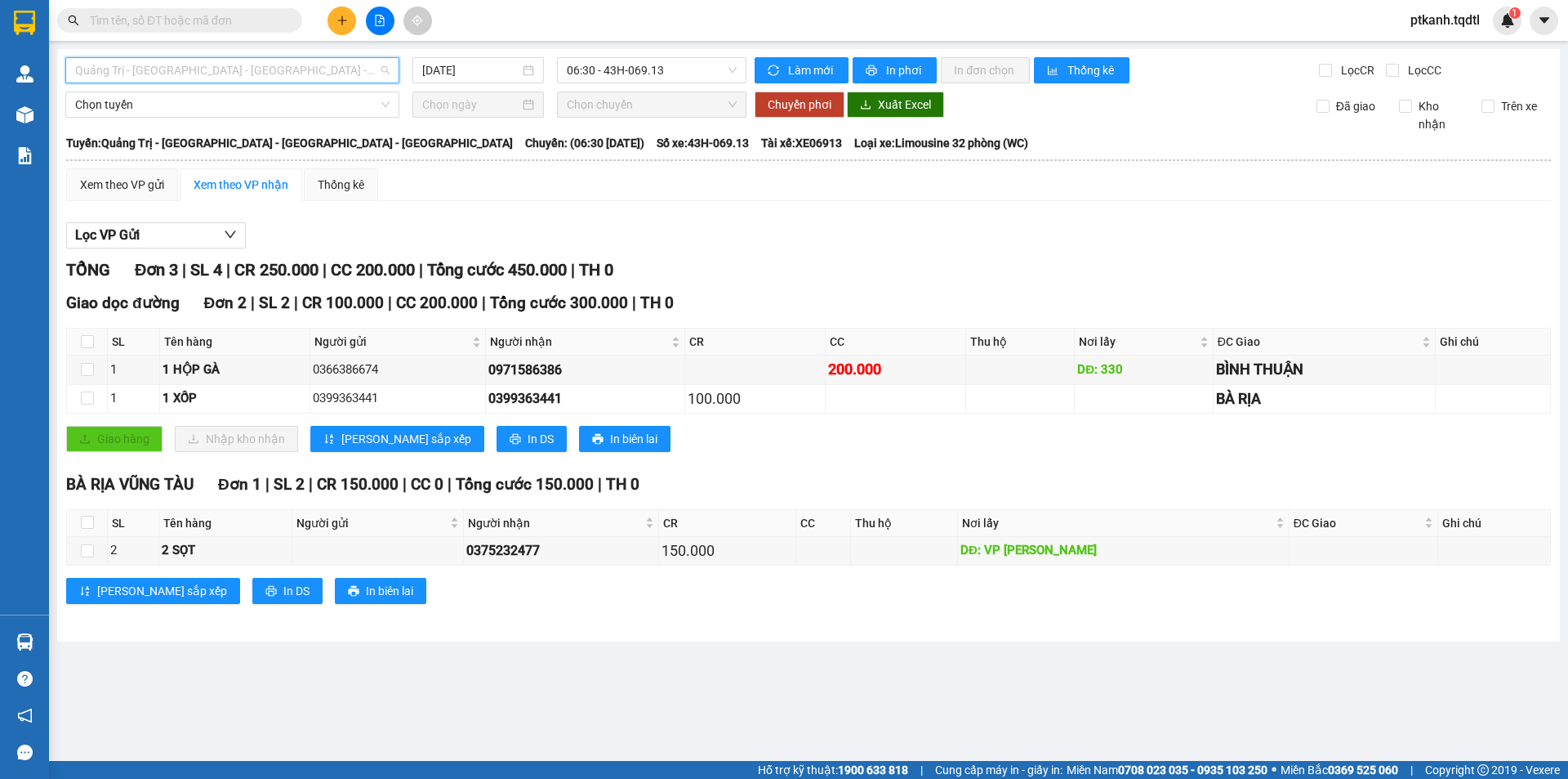
click at [382, 67] on span "Quảng Trị - [GEOGRAPHIC_DATA] - [GEOGRAPHIC_DATA] - [GEOGRAPHIC_DATA]" at bounding box center [232, 71] width 314 height 25
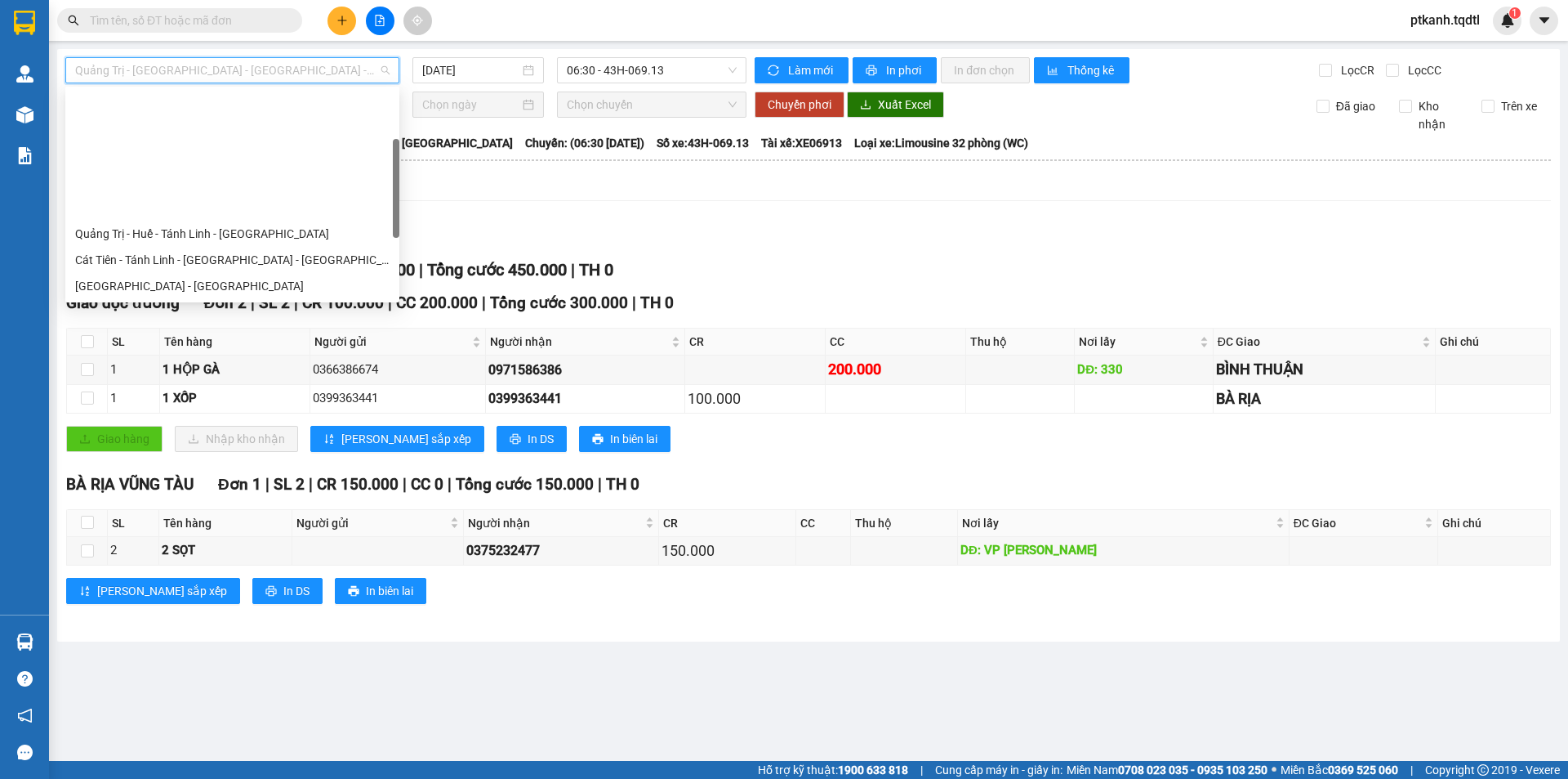
drag, startPoint x: 397, startPoint y: 132, endPoint x: 397, endPoint y: 154, distance: 22.0
click at [397, 154] on div at bounding box center [396, 188] width 7 height 99
click at [336, 329] on div "Quảng Trị - [GEOGRAPHIC_DATA]" at bounding box center [232, 338] width 314 height 18
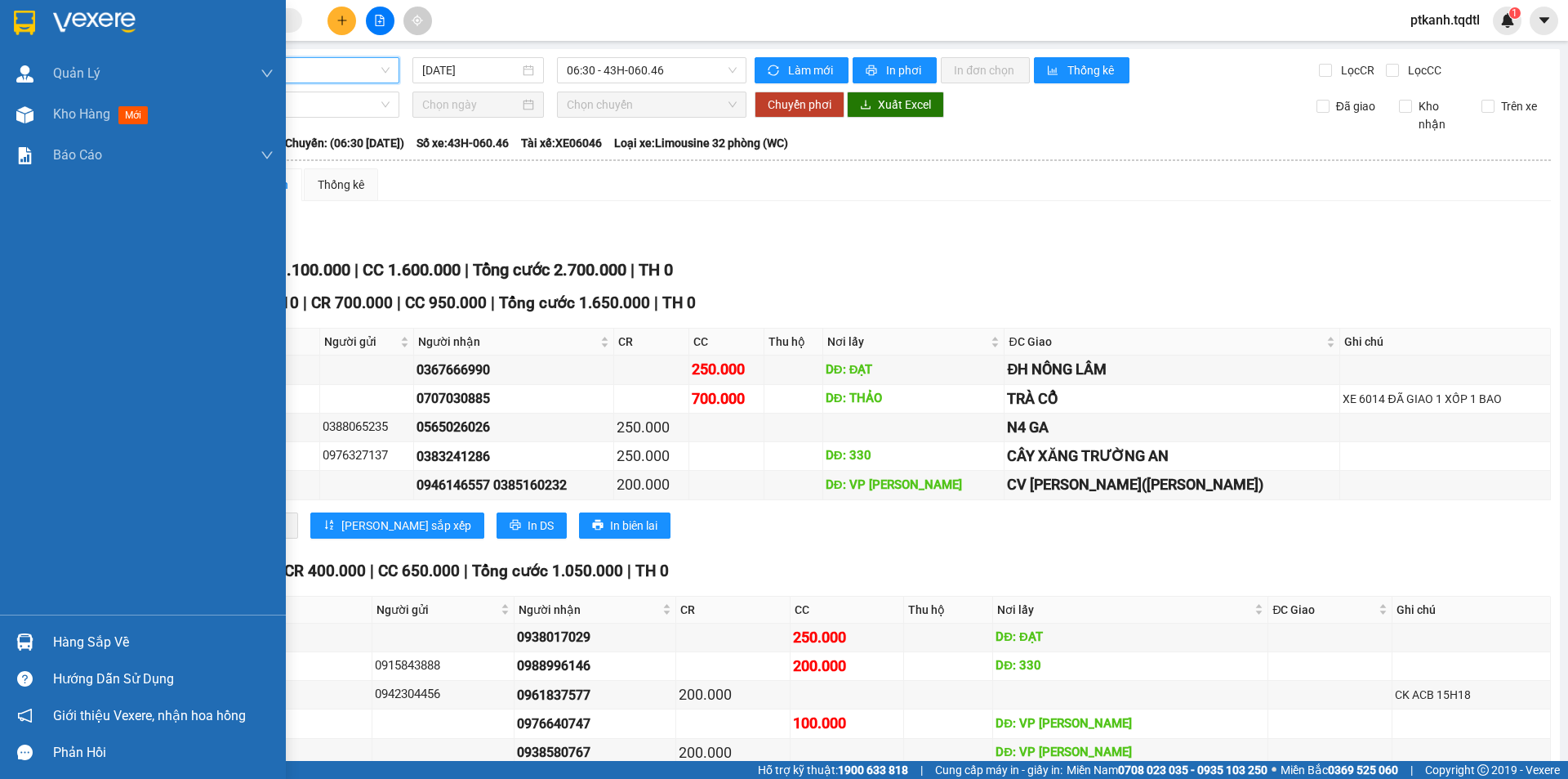
click at [58, 646] on div "Hàng sắp về" at bounding box center [164, 642] width 220 height 25
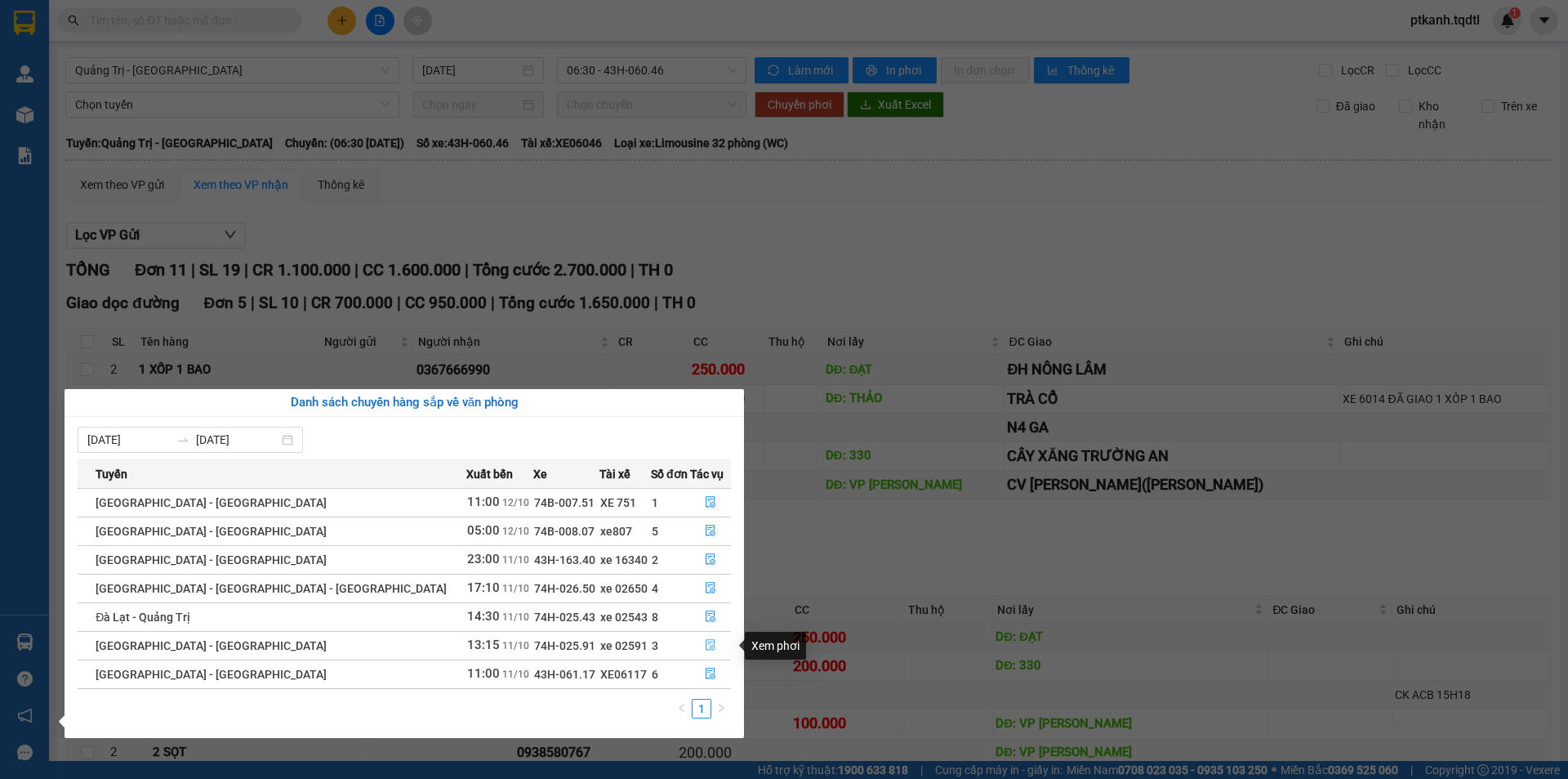
click at [705, 641] on icon "file-done" at bounding box center [710, 645] width 12 height 12
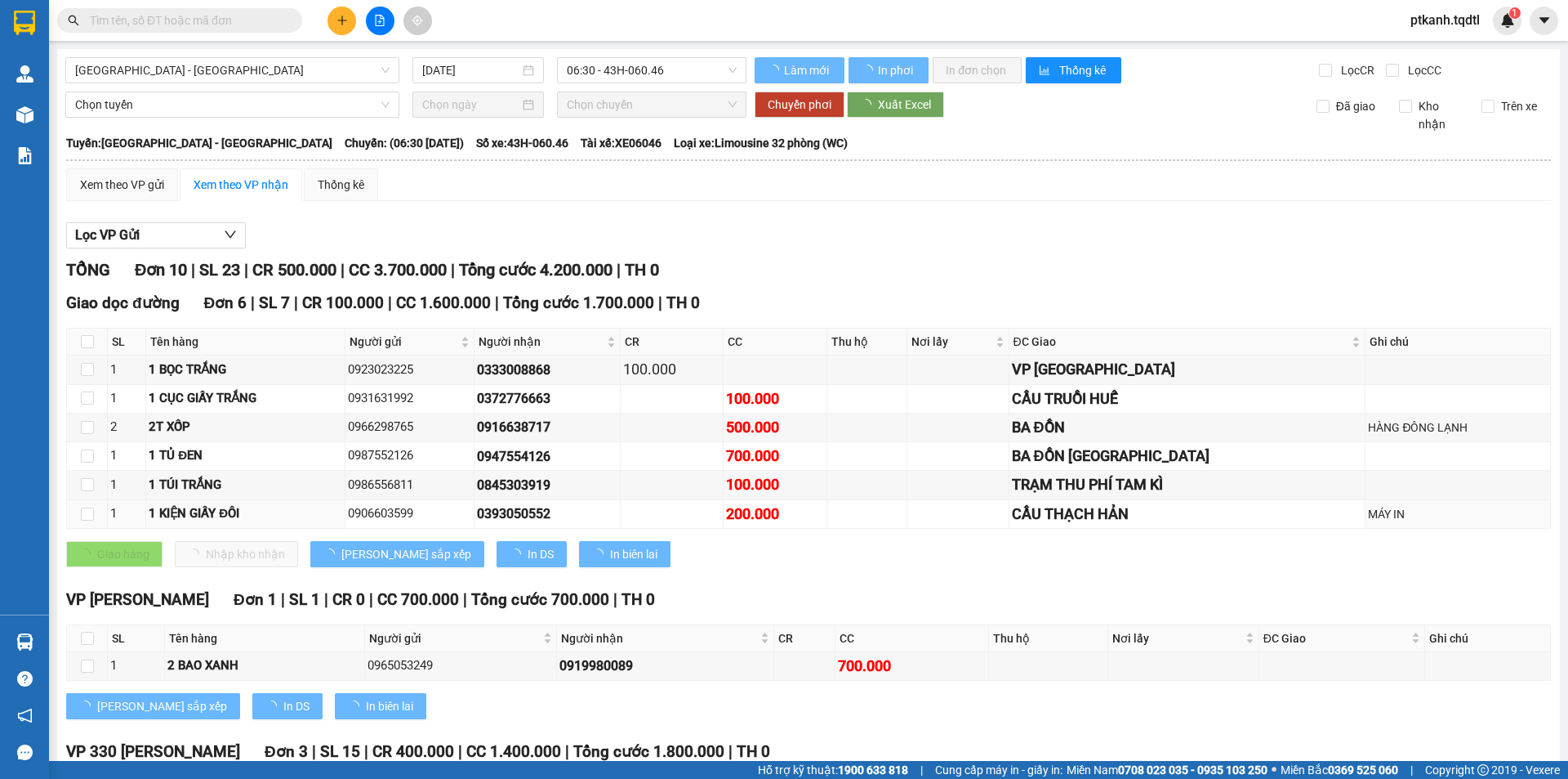
type input "[DATE]"
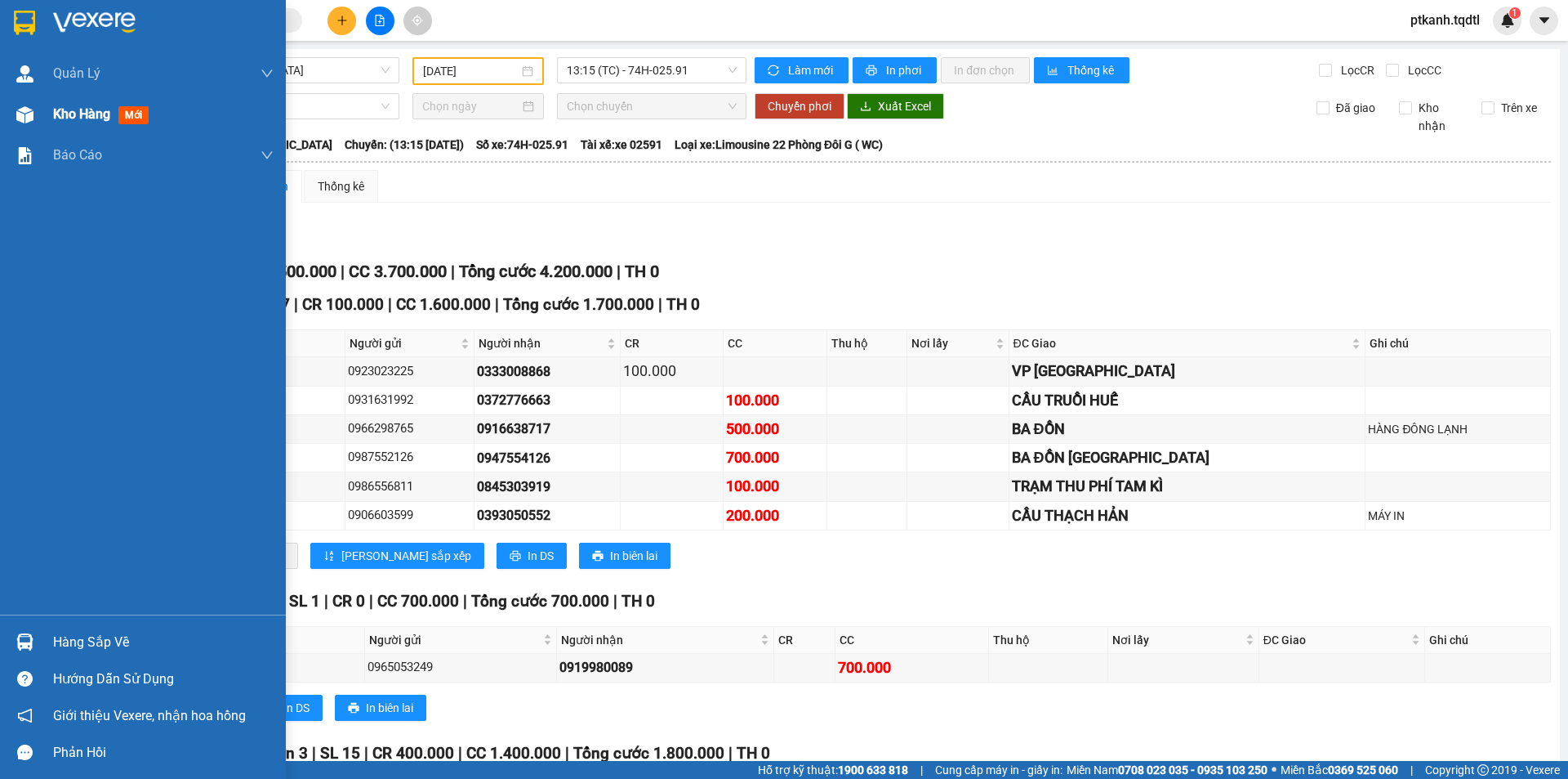
click at [74, 114] on span "Kho hàng" at bounding box center [82, 114] width 58 height 16
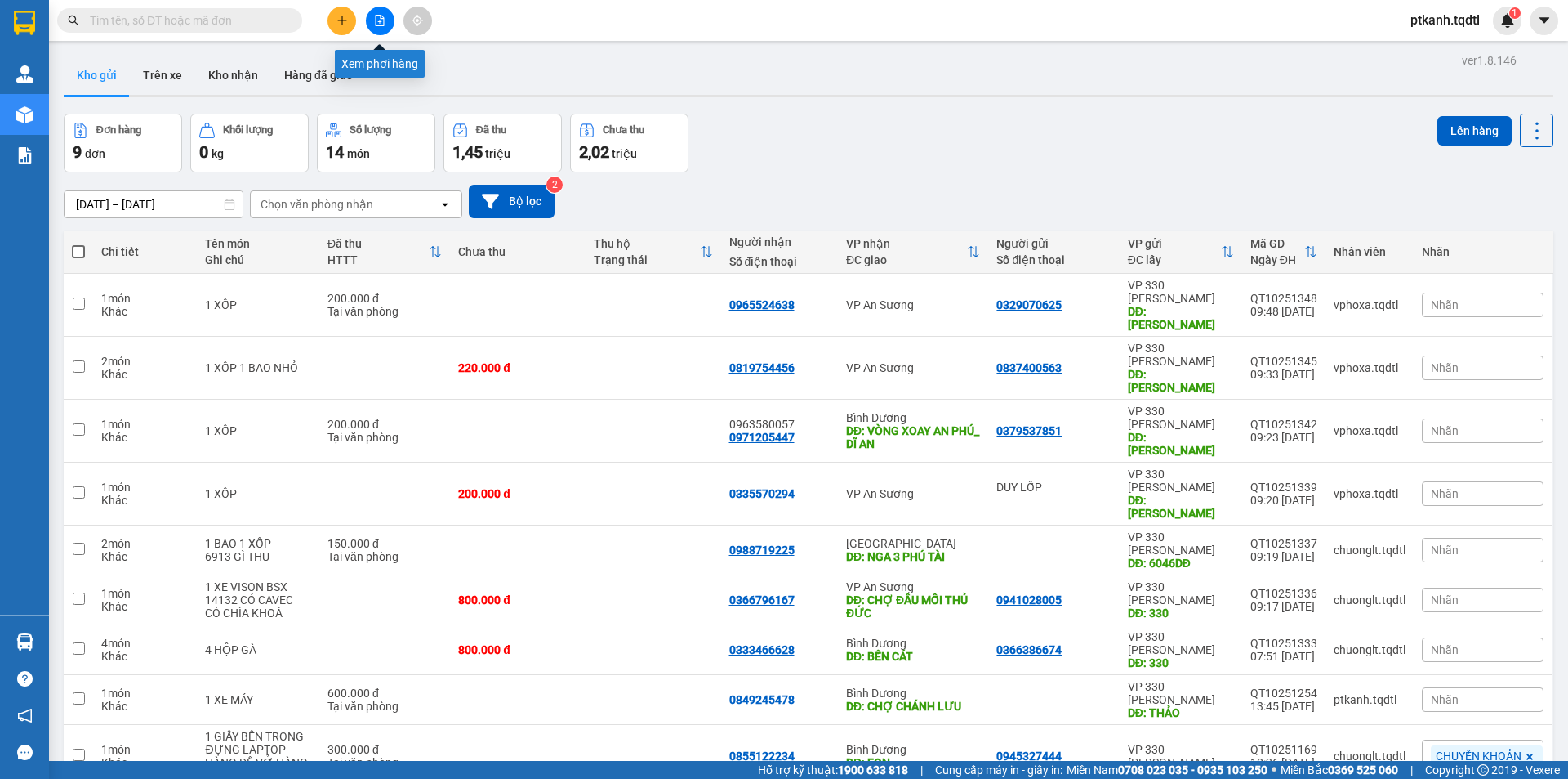
click at [381, 24] on icon "file-add" at bounding box center [380, 21] width 12 height 12
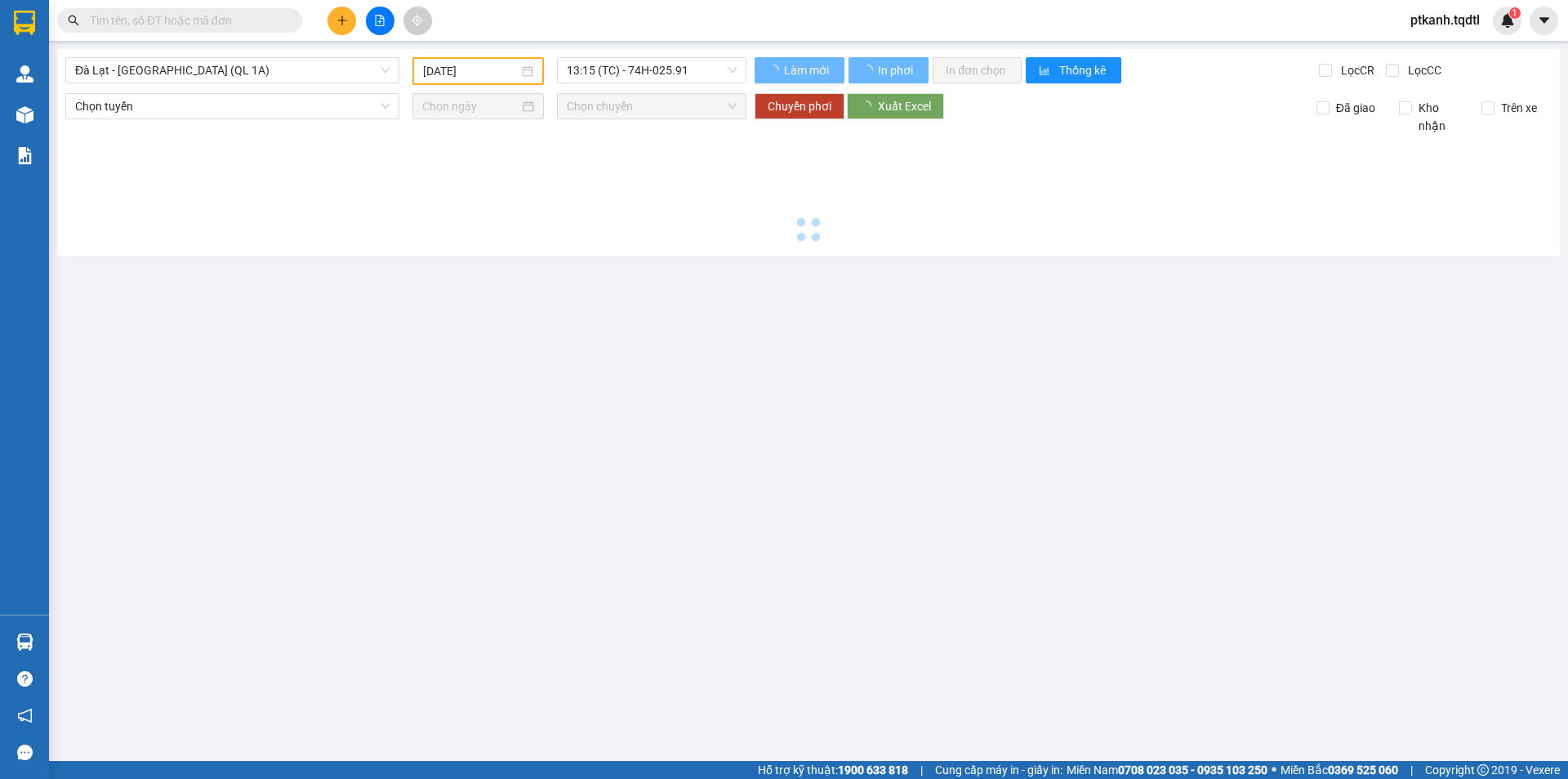
type input "[DATE]"
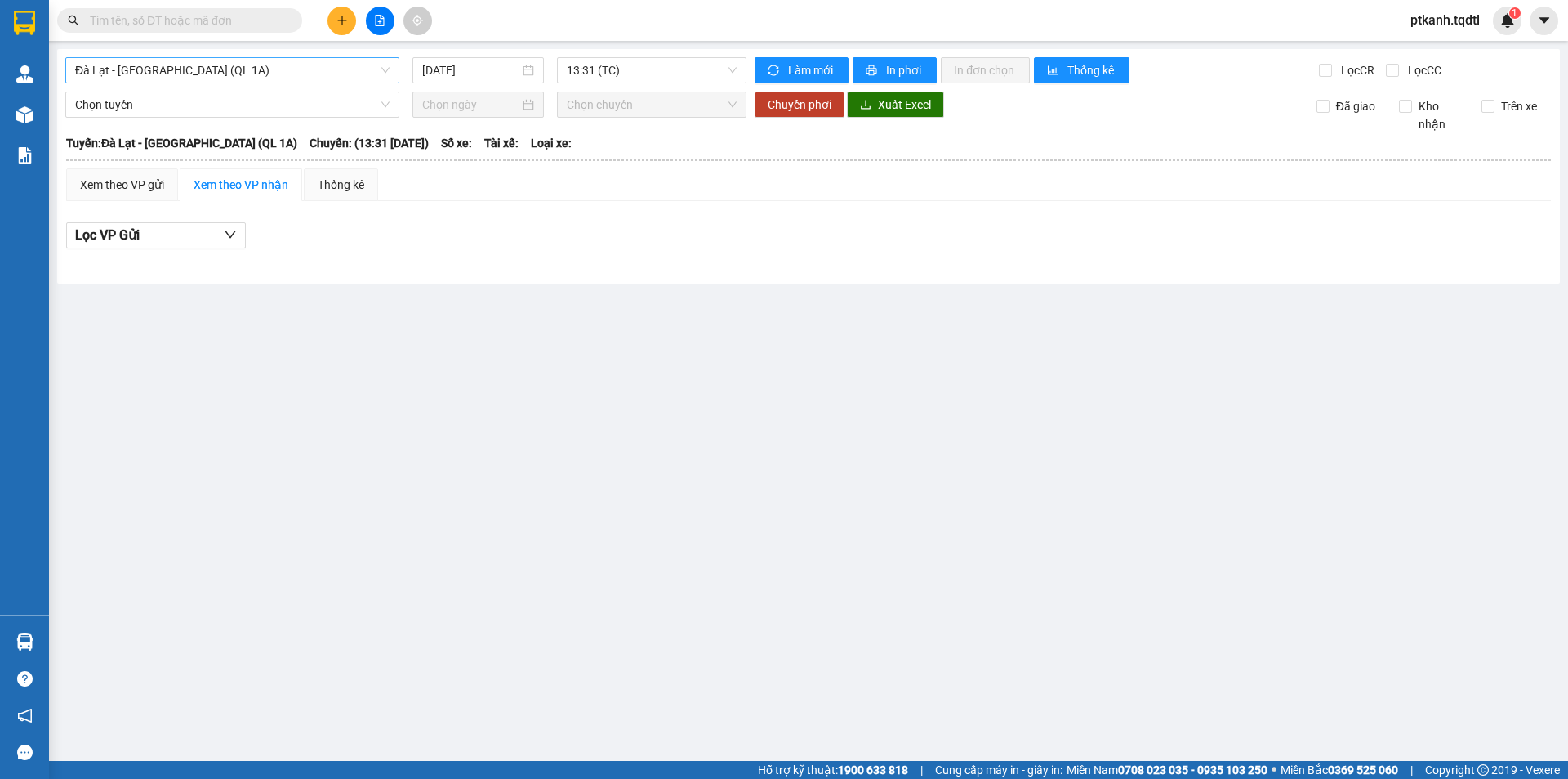
click at [386, 74] on span "Đà Lạt - [GEOGRAPHIC_DATA] (QL 1A)" at bounding box center [232, 71] width 314 height 25
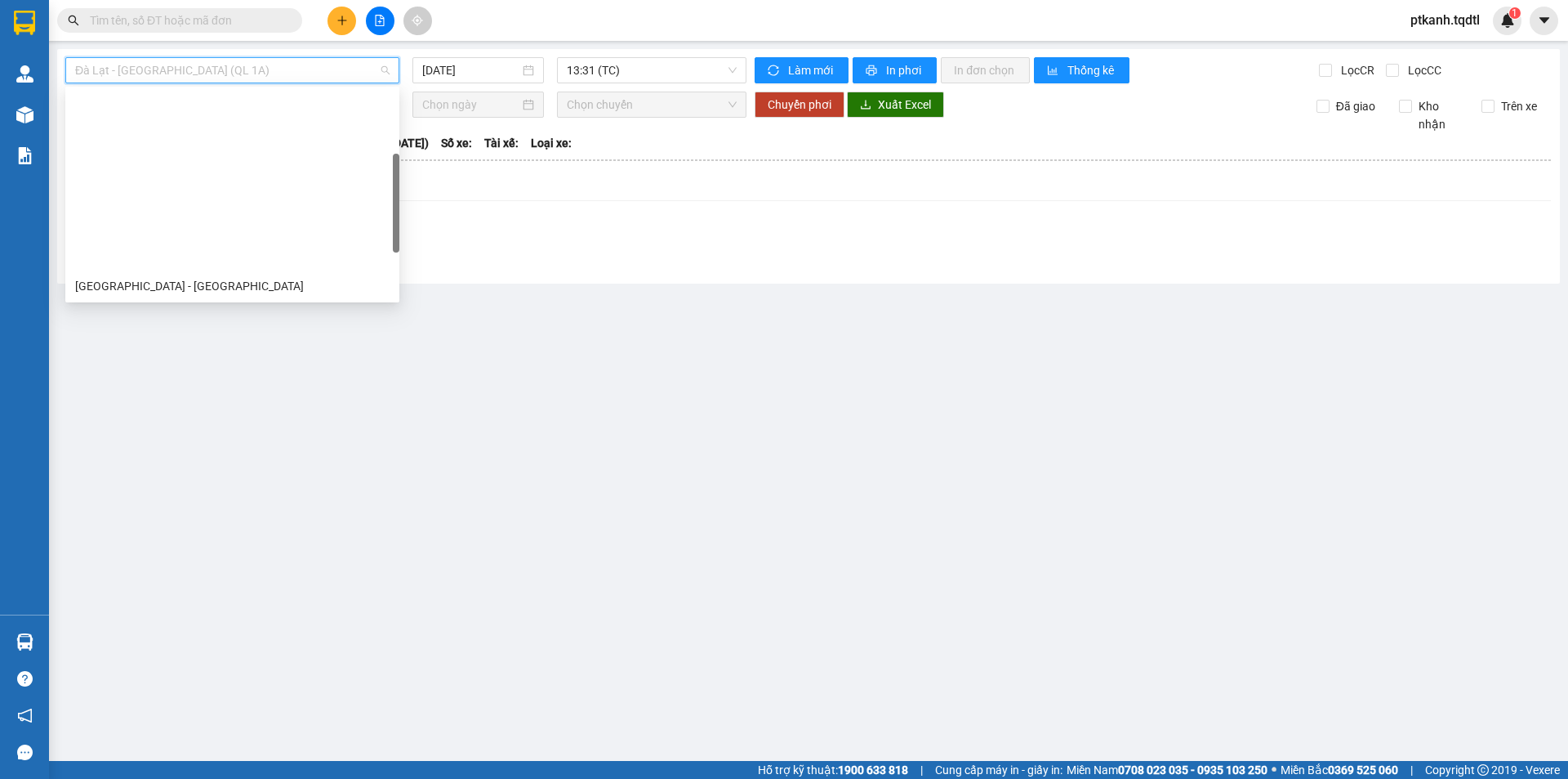
drag, startPoint x: 396, startPoint y: 104, endPoint x: 378, endPoint y: 161, distance: 59.8
click at [381, 162] on div "[GEOGRAPHIC_DATA] - [GEOGRAPHIC_DATA] [GEOGRAPHIC_DATA] - [GEOGRAPHIC_DATA] - […" at bounding box center [232, 194] width 334 height 209
click at [284, 329] on div "Quảng Trị - [GEOGRAPHIC_DATA]" at bounding box center [232, 338] width 314 height 18
type input "[DATE]"
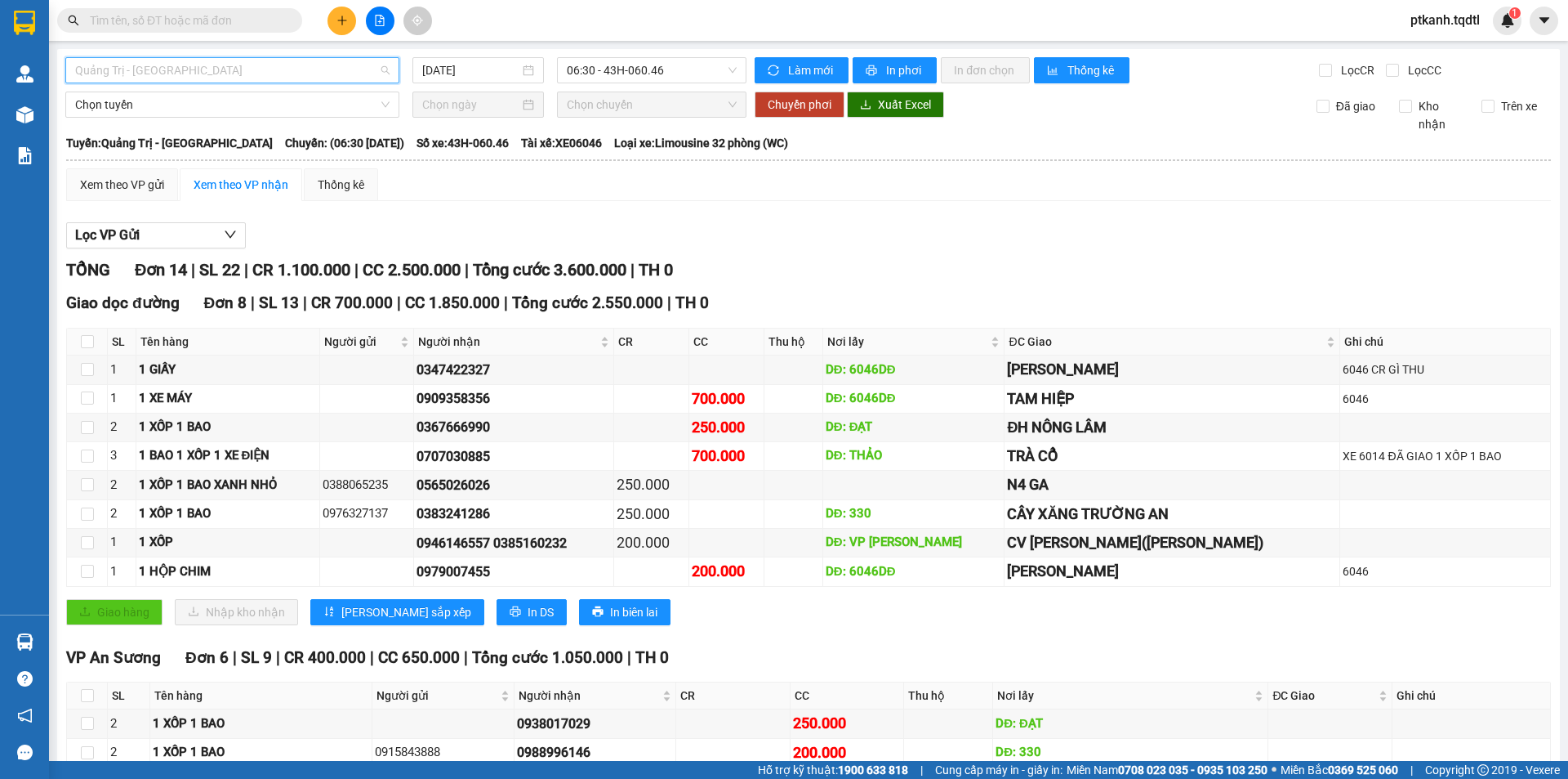
click at [388, 66] on div "Quảng Trị - [GEOGRAPHIC_DATA]" at bounding box center [232, 71] width 334 height 26
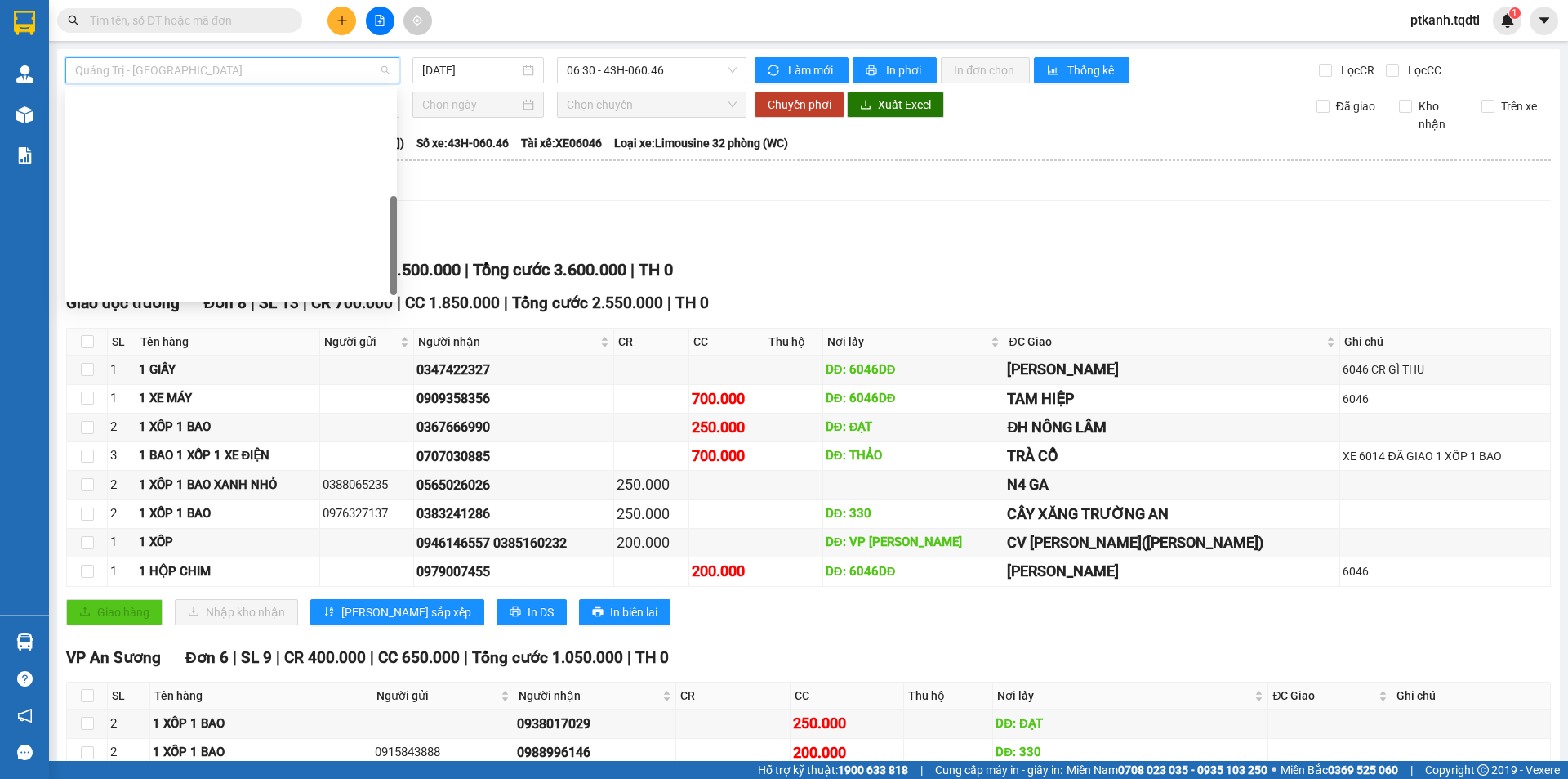
click at [295, 434] on div "[GEOGRAPHIC_DATA] - [GEOGRAPHIC_DATA] - [GEOGRAPHIC_DATA] - [GEOGRAPHIC_DATA]" at bounding box center [230, 443] width 312 height 18
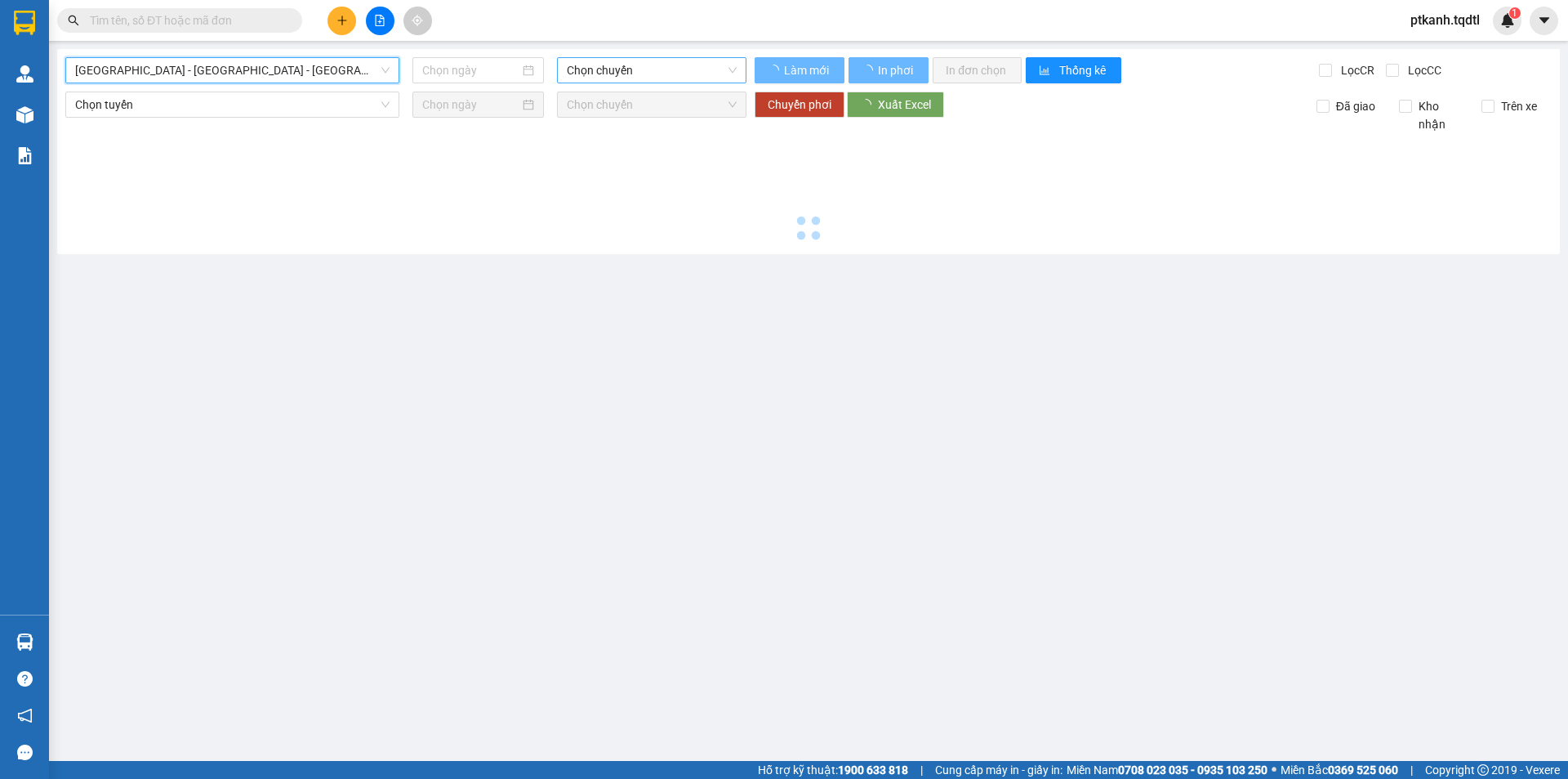
type input "[DATE]"
click at [707, 69] on span "Chọn chuyến" at bounding box center [651, 71] width 170 height 25
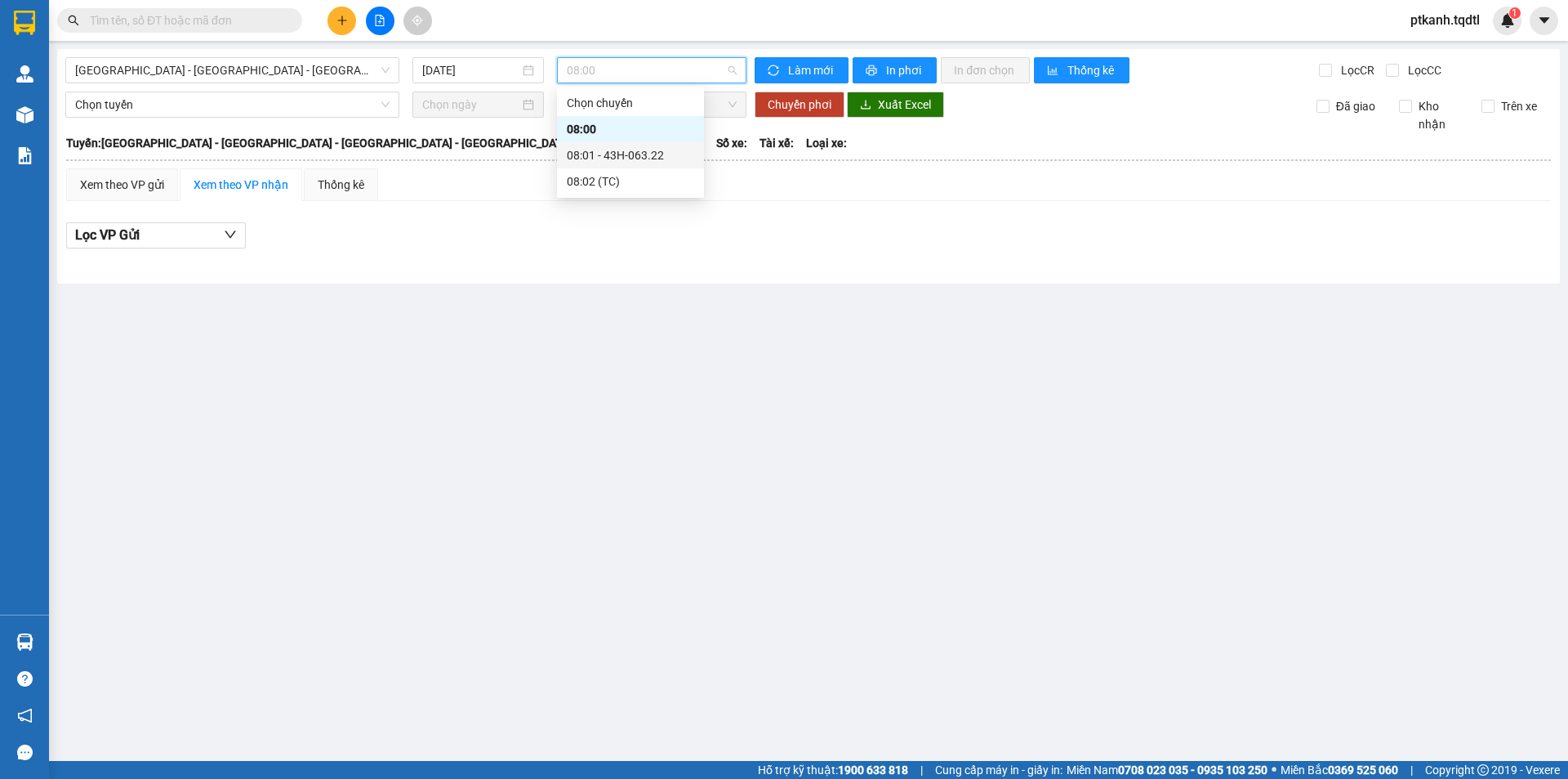
click at [677, 157] on div "08:01 - 43H-063.22" at bounding box center [630, 155] width 127 height 18
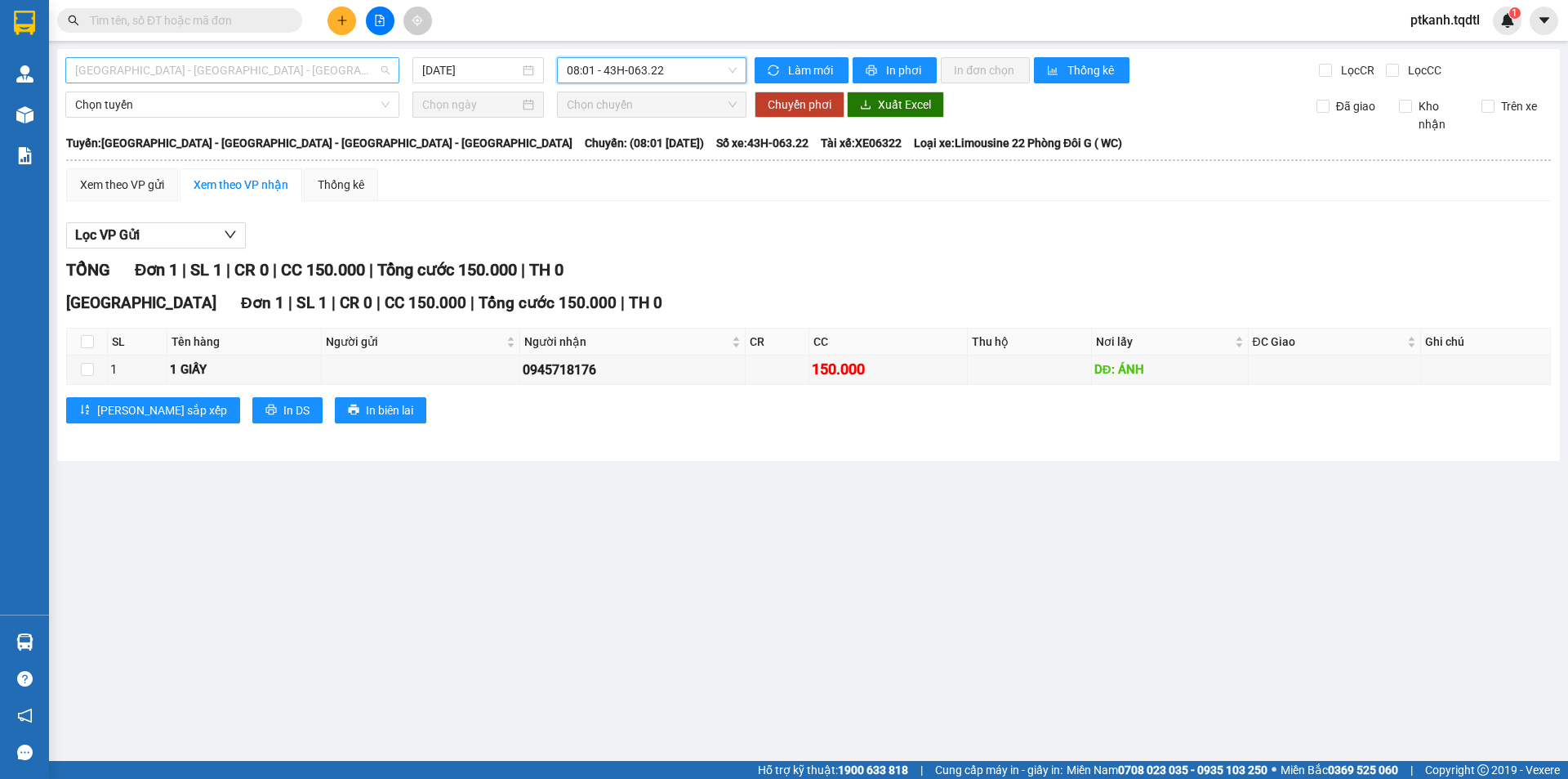
click at [391, 65] on div "[GEOGRAPHIC_DATA] - [GEOGRAPHIC_DATA] - [GEOGRAPHIC_DATA] - [GEOGRAPHIC_DATA]" at bounding box center [232, 71] width 334 height 26
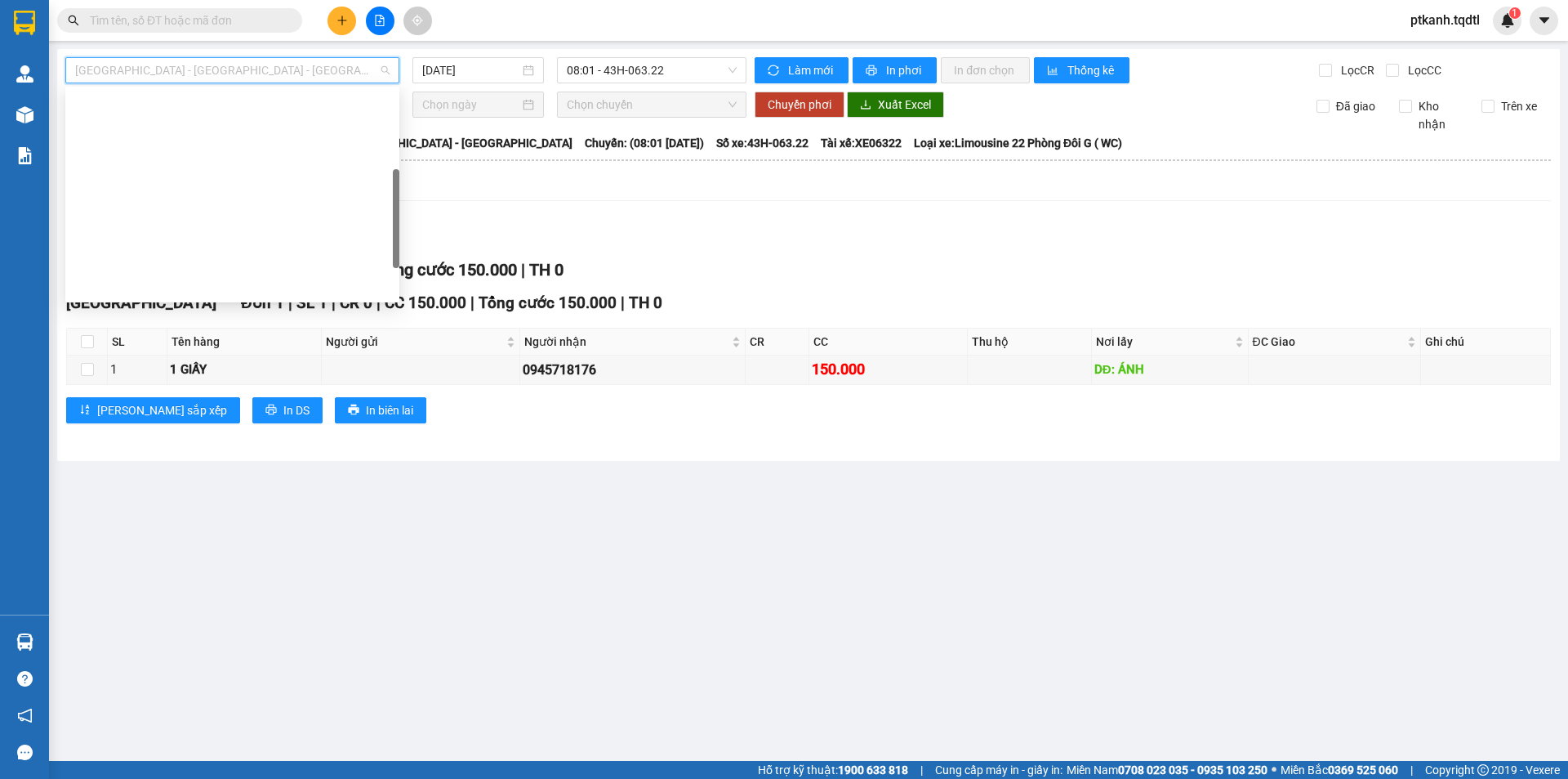
drag, startPoint x: 300, startPoint y: 123, endPoint x: 369, endPoint y: 109, distance: 70.4
click at [300, 355] on div "Quảng Trị - [GEOGRAPHIC_DATA] - [GEOGRAPHIC_DATA]" at bounding box center [232, 364] width 314 height 18
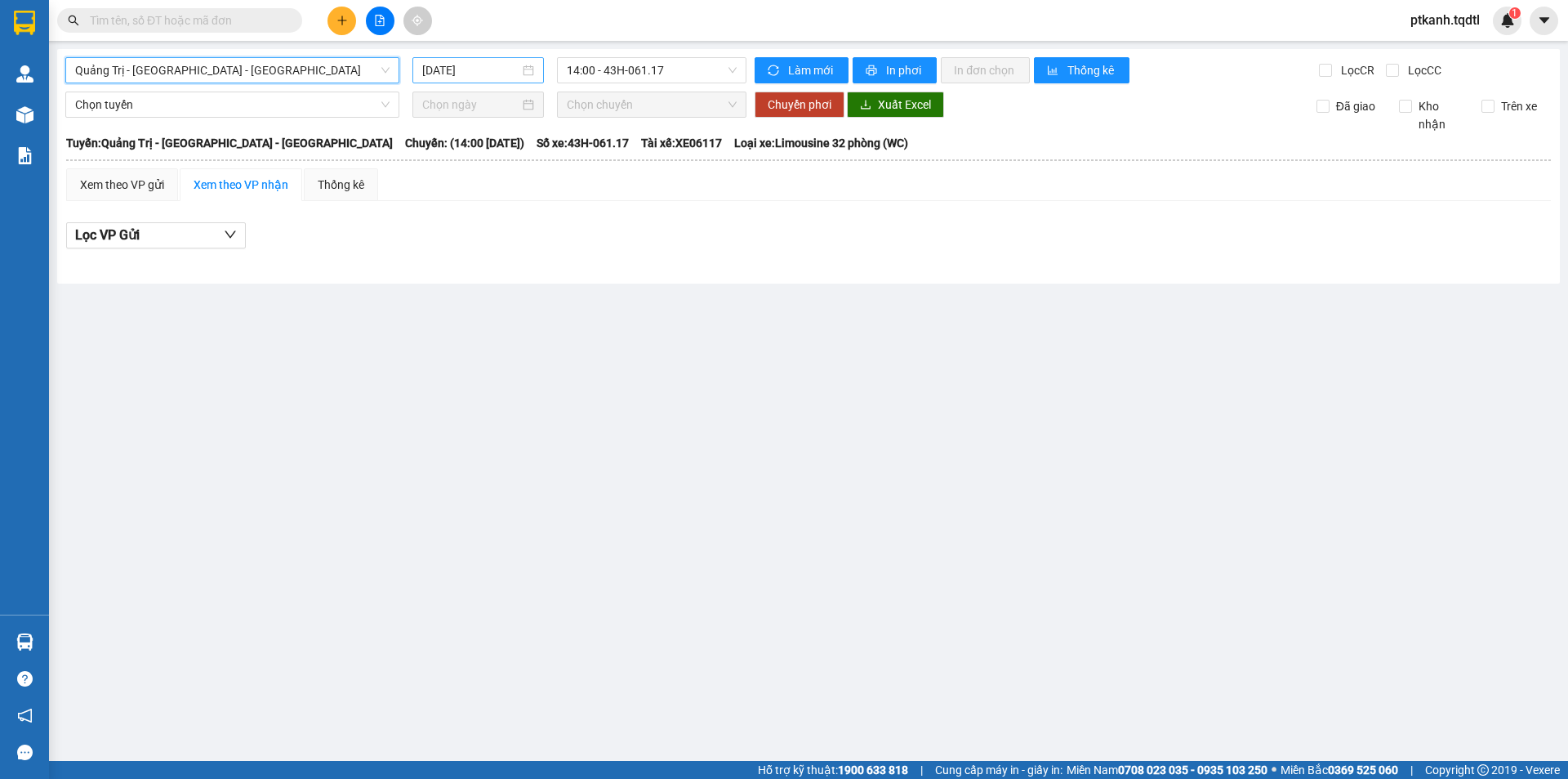
click at [534, 71] on div "[DATE]" at bounding box center [478, 70] width 112 height 18
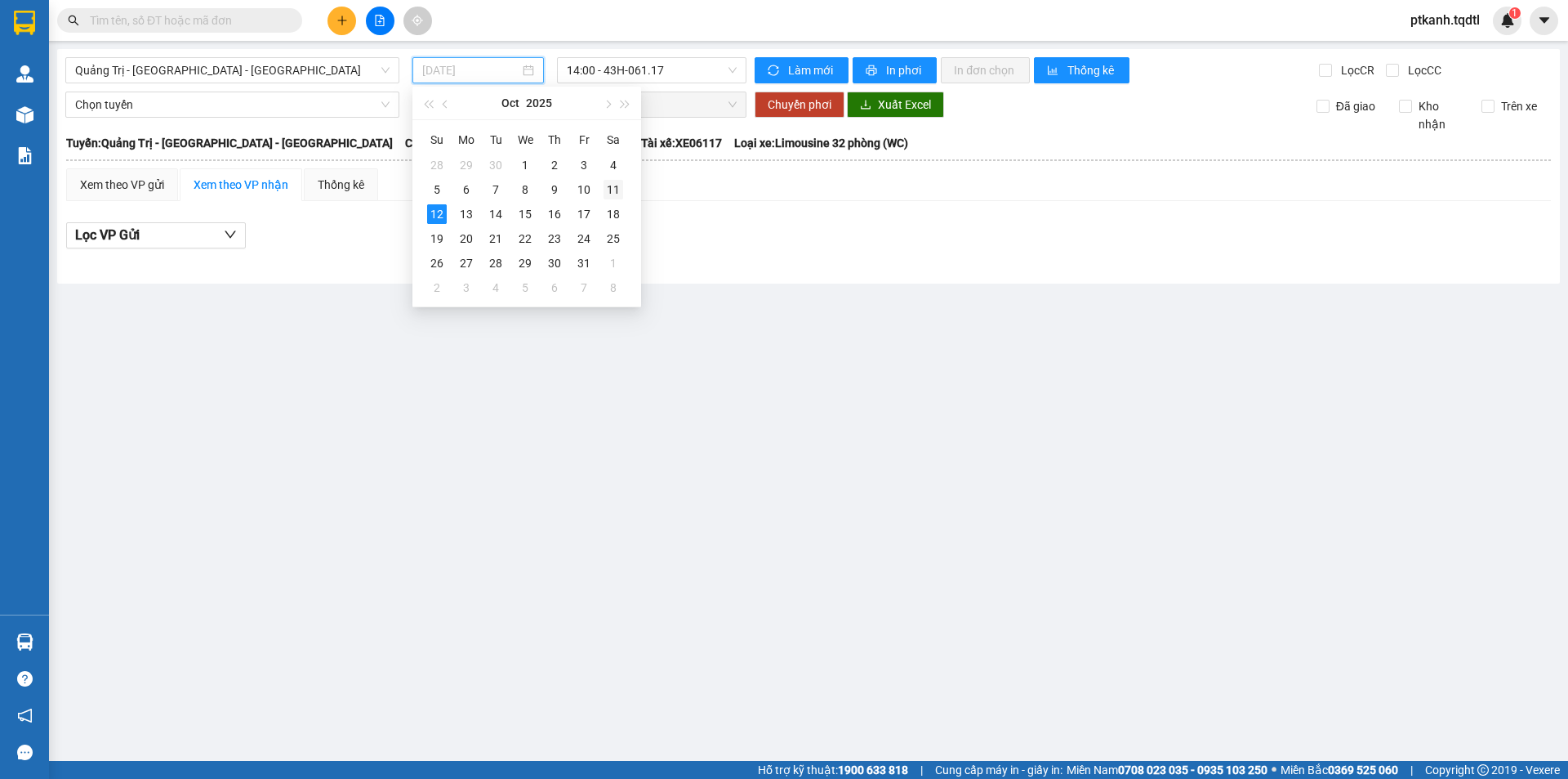
click at [615, 188] on div "11" at bounding box center [613, 190] width 20 height 20
type input "[DATE]"
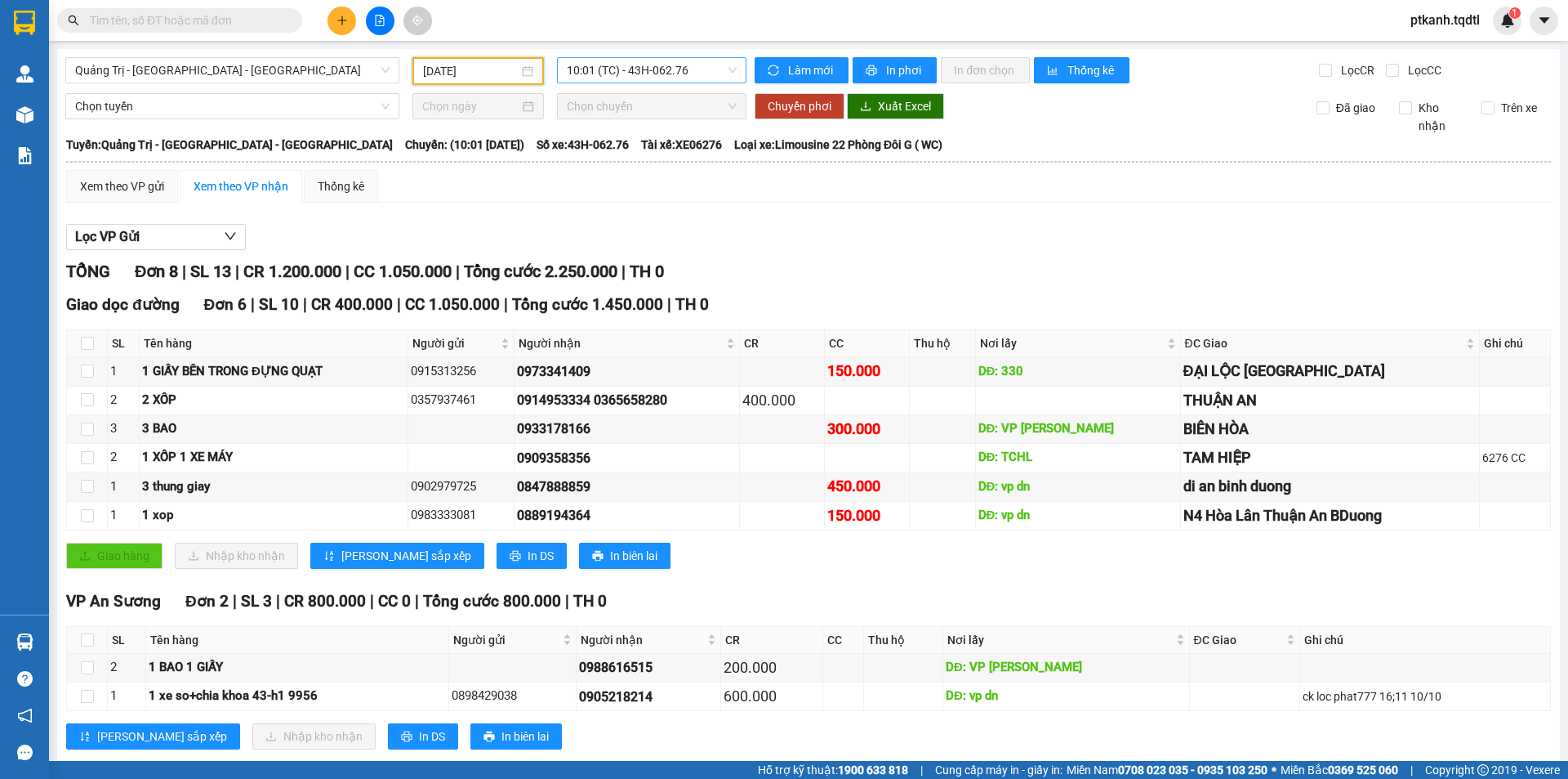
click at [700, 66] on span "10:01 (TC) - 43H-062.76" at bounding box center [651, 71] width 170 height 25
click at [654, 151] on div "14:00 - 74F-000.34" at bounding box center [626, 155] width 127 height 18
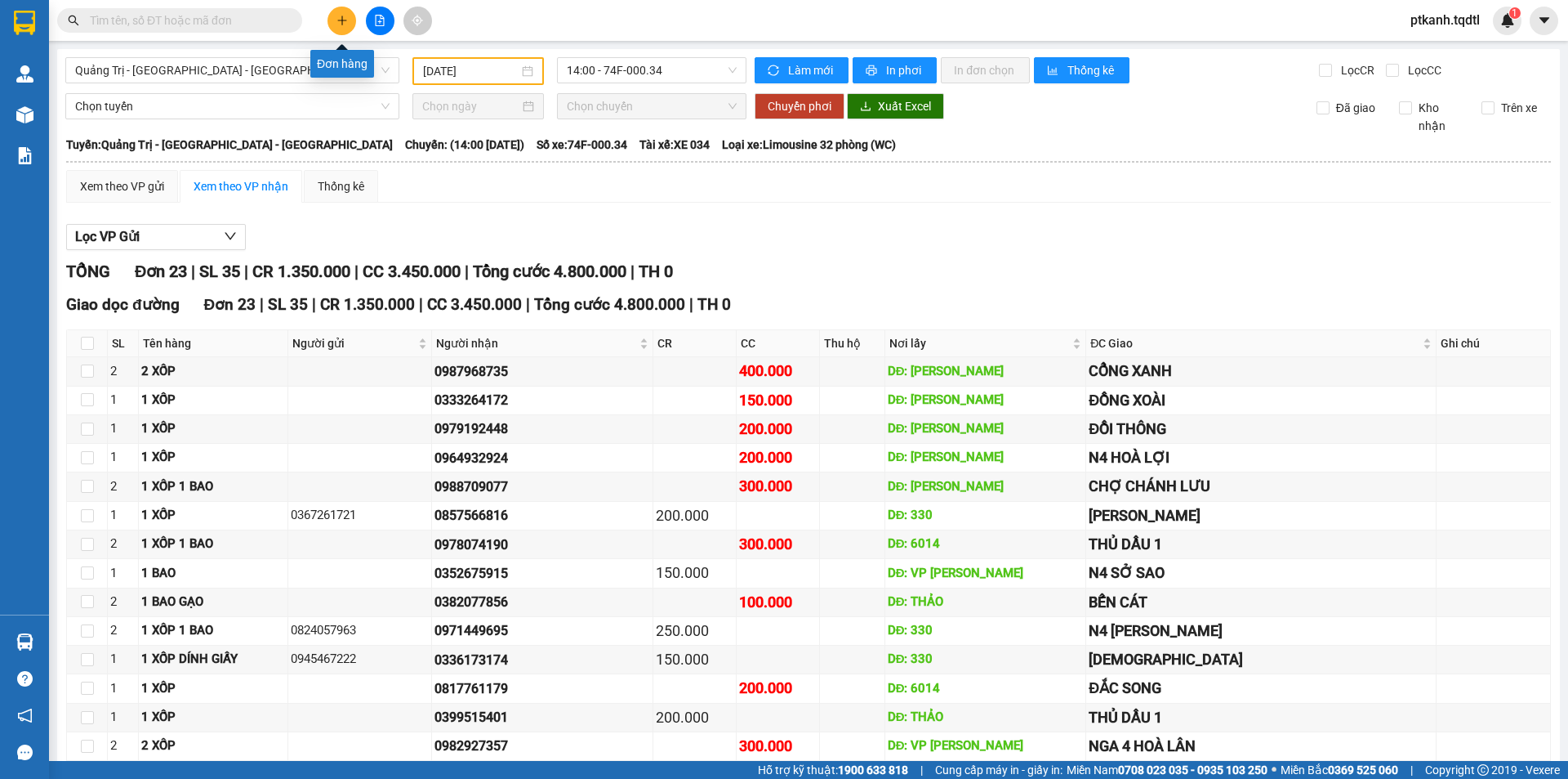
click at [337, 22] on icon "plus" at bounding box center [342, 21] width 12 height 12
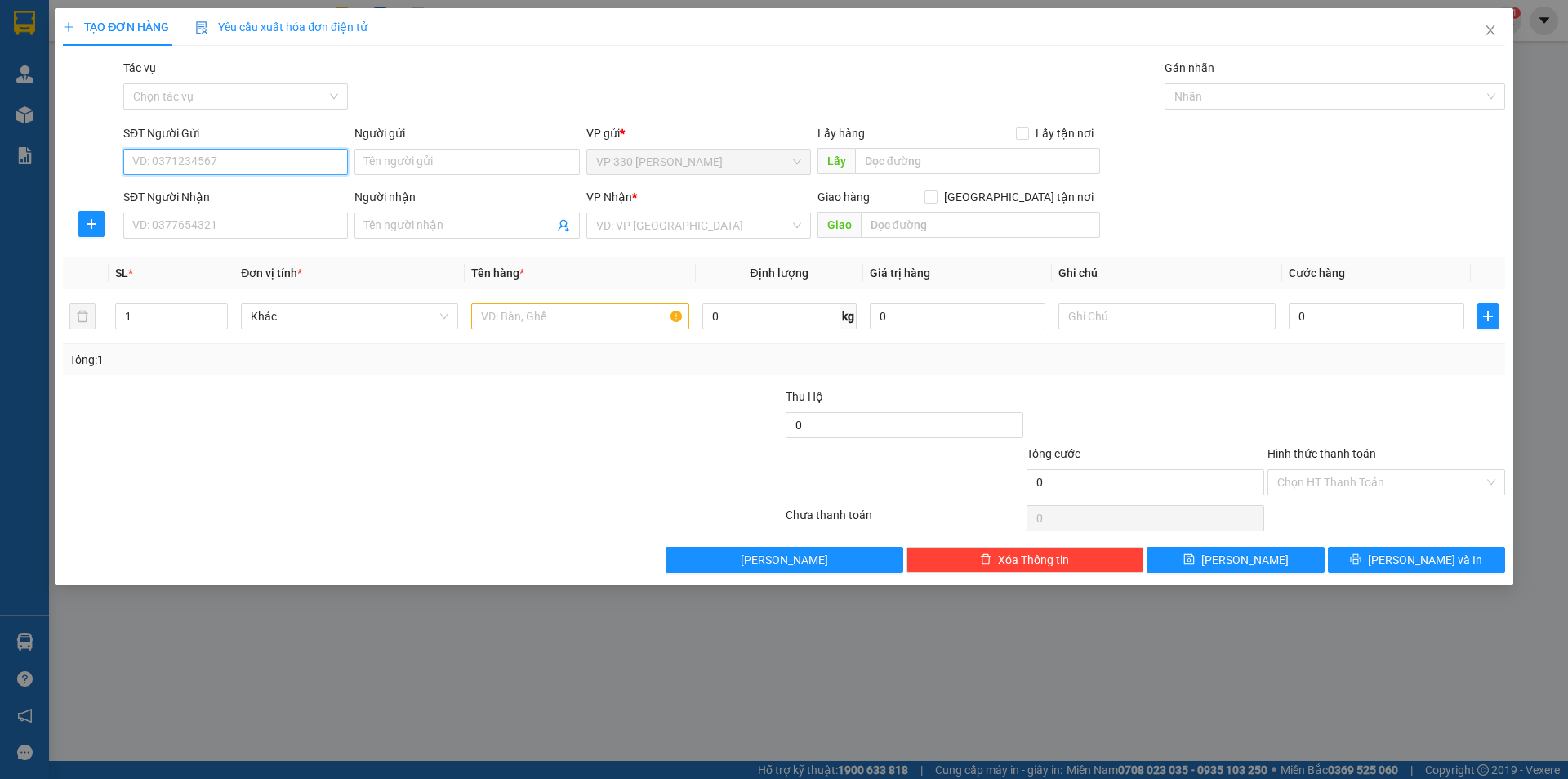
click at [293, 164] on input "SĐT Người Gửi" at bounding box center [235, 162] width 224 height 26
type input "0984608521"
click at [292, 224] on input "SĐT Người Nhận" at bounding box center [235, 225] width 224 height 26
type input "0915213483"
click at [691, 225] on input "search" at bounding box center [692, 225] width 193 height 25
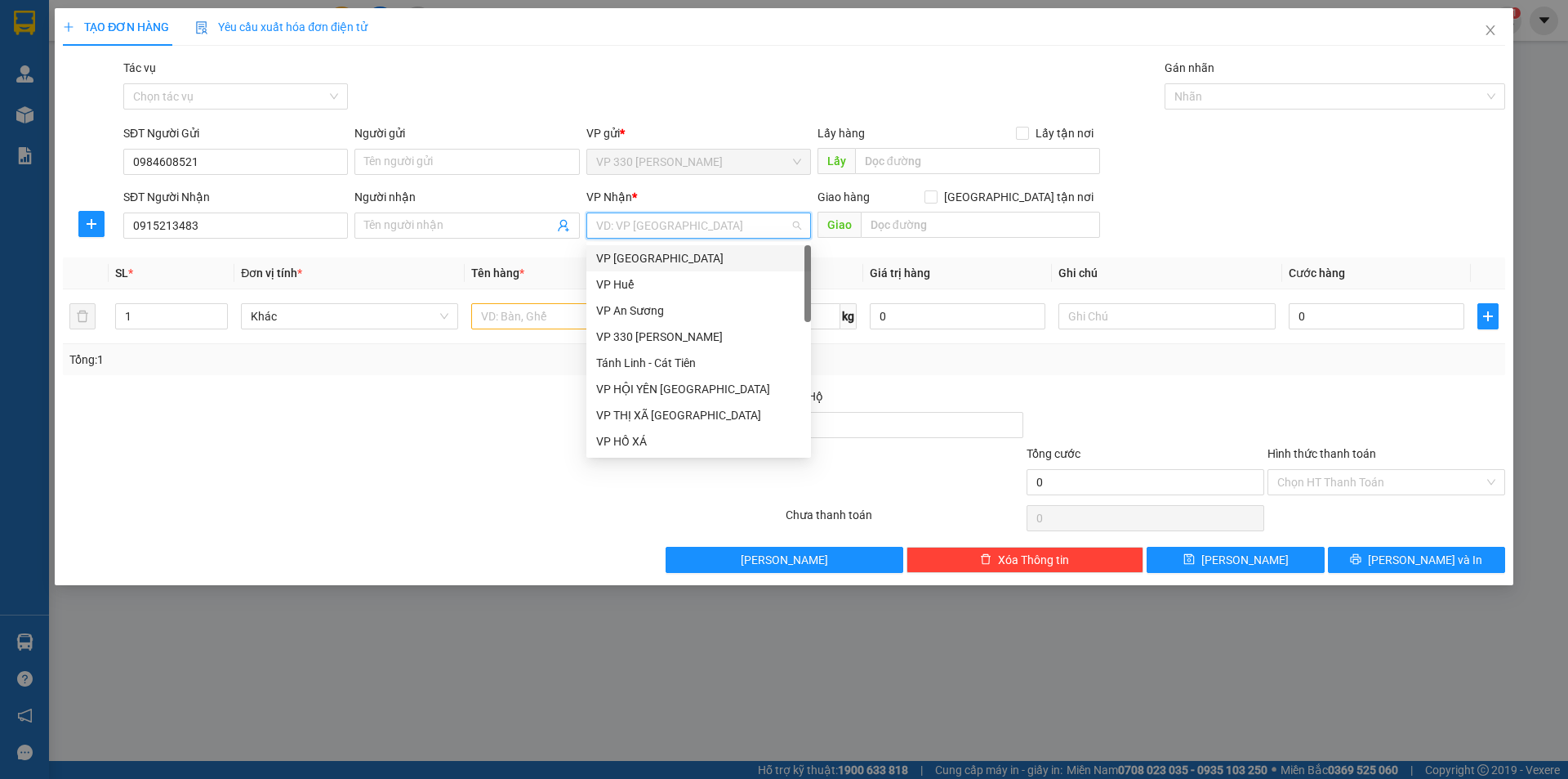
click at [679, 257] on div "VP [GEOGRAPHIC_DATA]" at bounding box center [698, 258] width 205 height 18
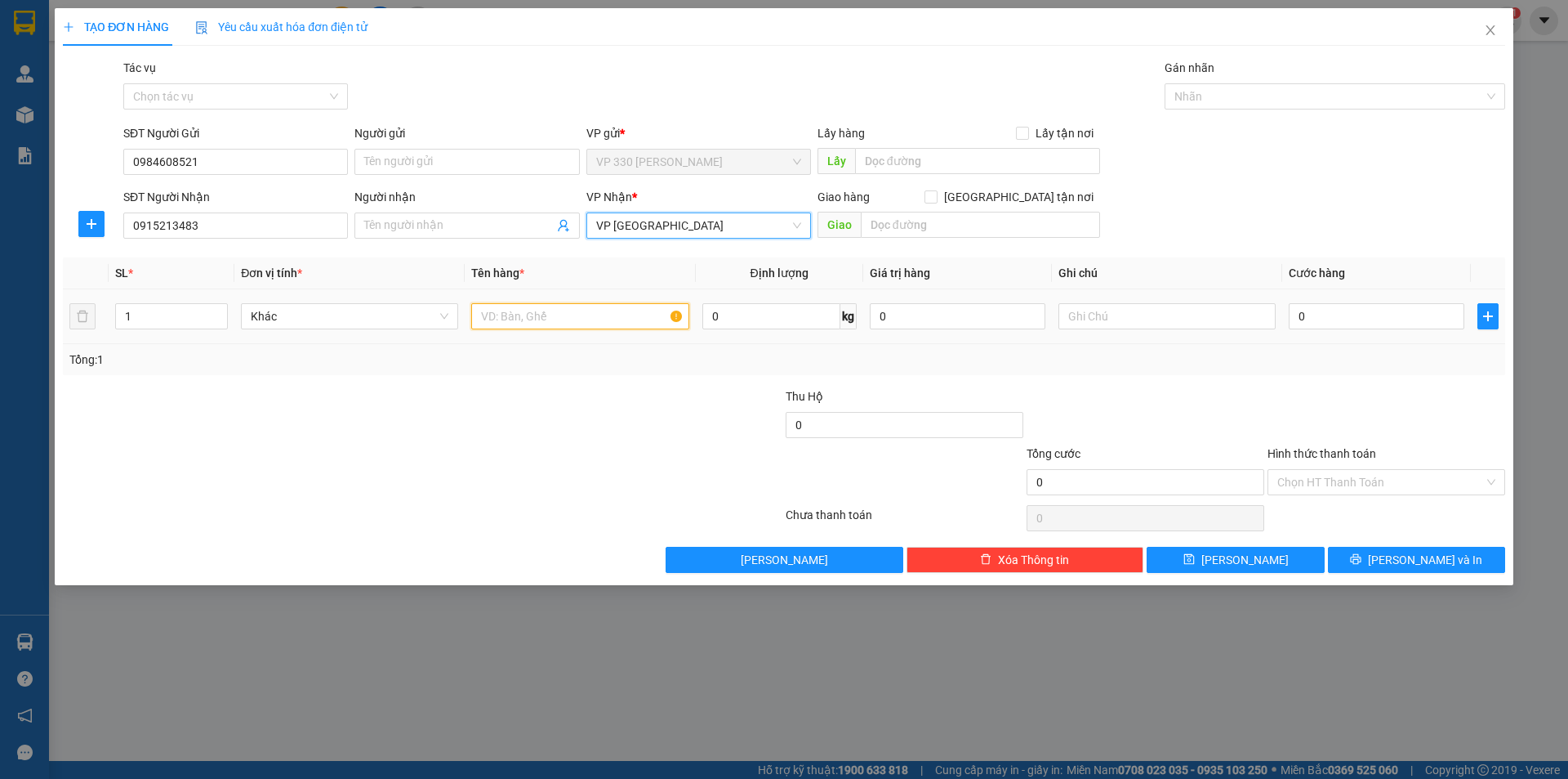
click at [529, 319] on input "text" at bounding box center [580, 316] width 217 height 26
type input "1 GIẤY"
click at [1333, 313] on input "0" at bounding box center [1376, 316] width 176 height 26
type input "1"
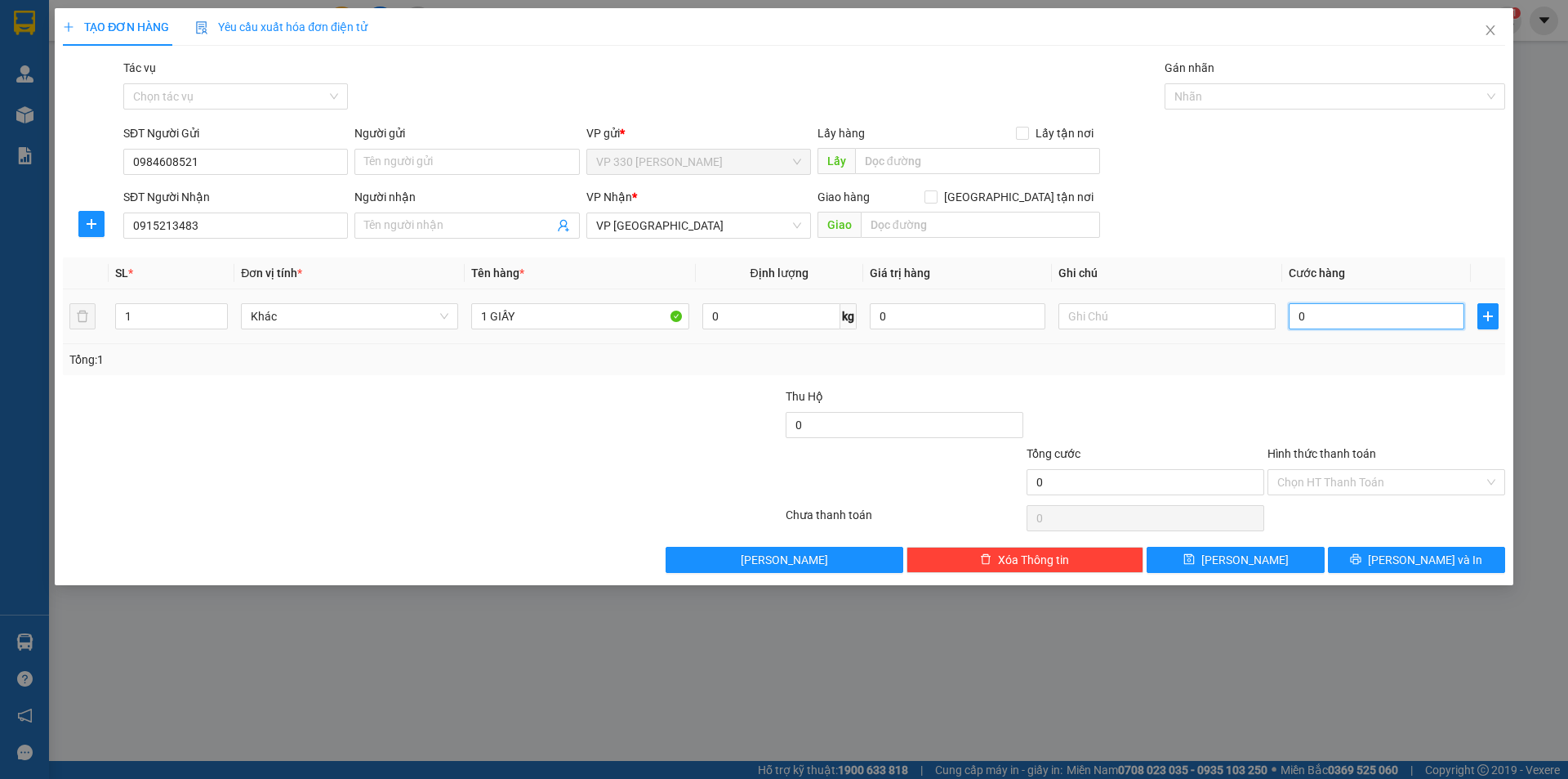
type input "1"
type input "10"
type input "100"
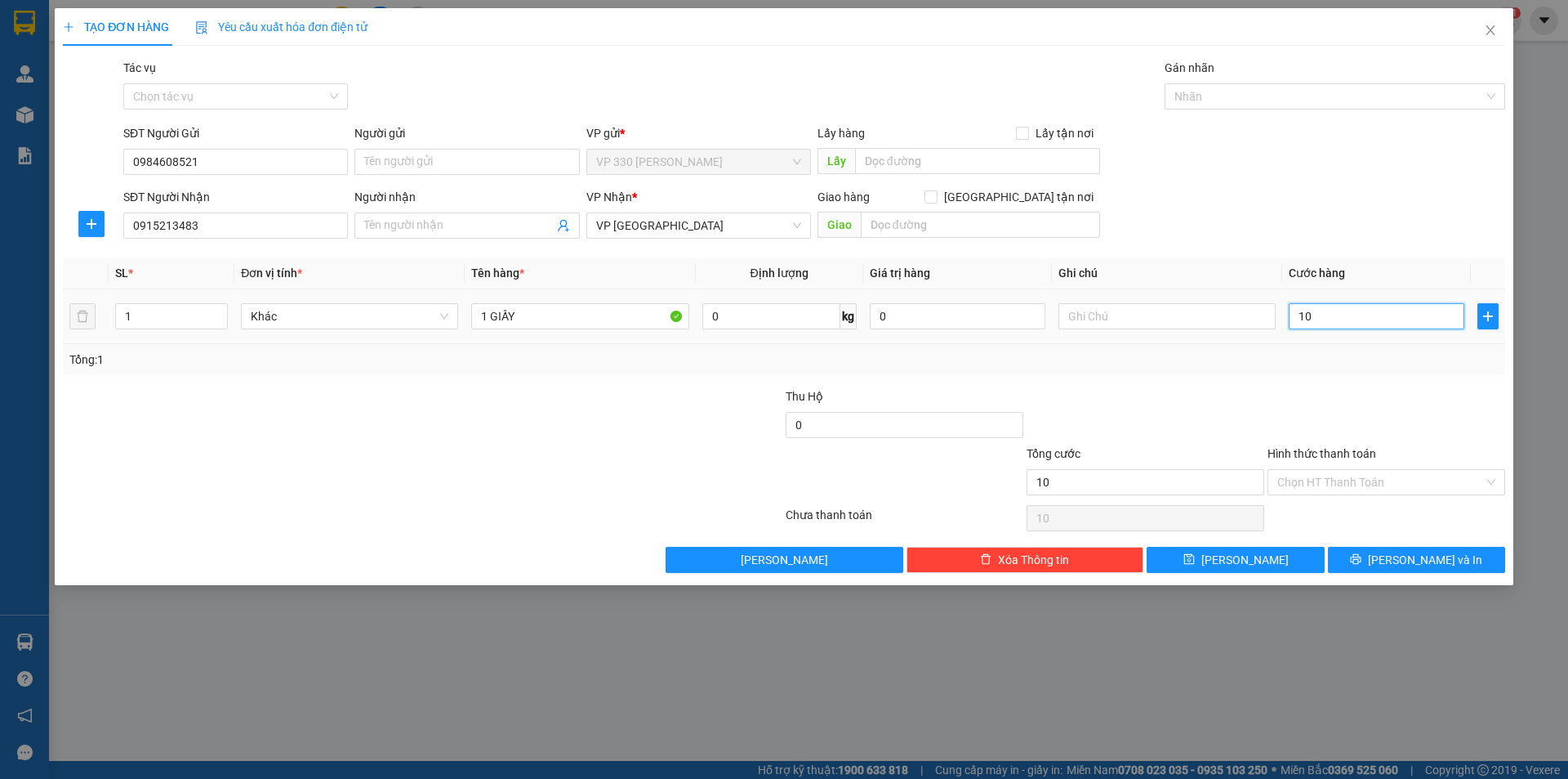
type input "100"
type input "1.000"
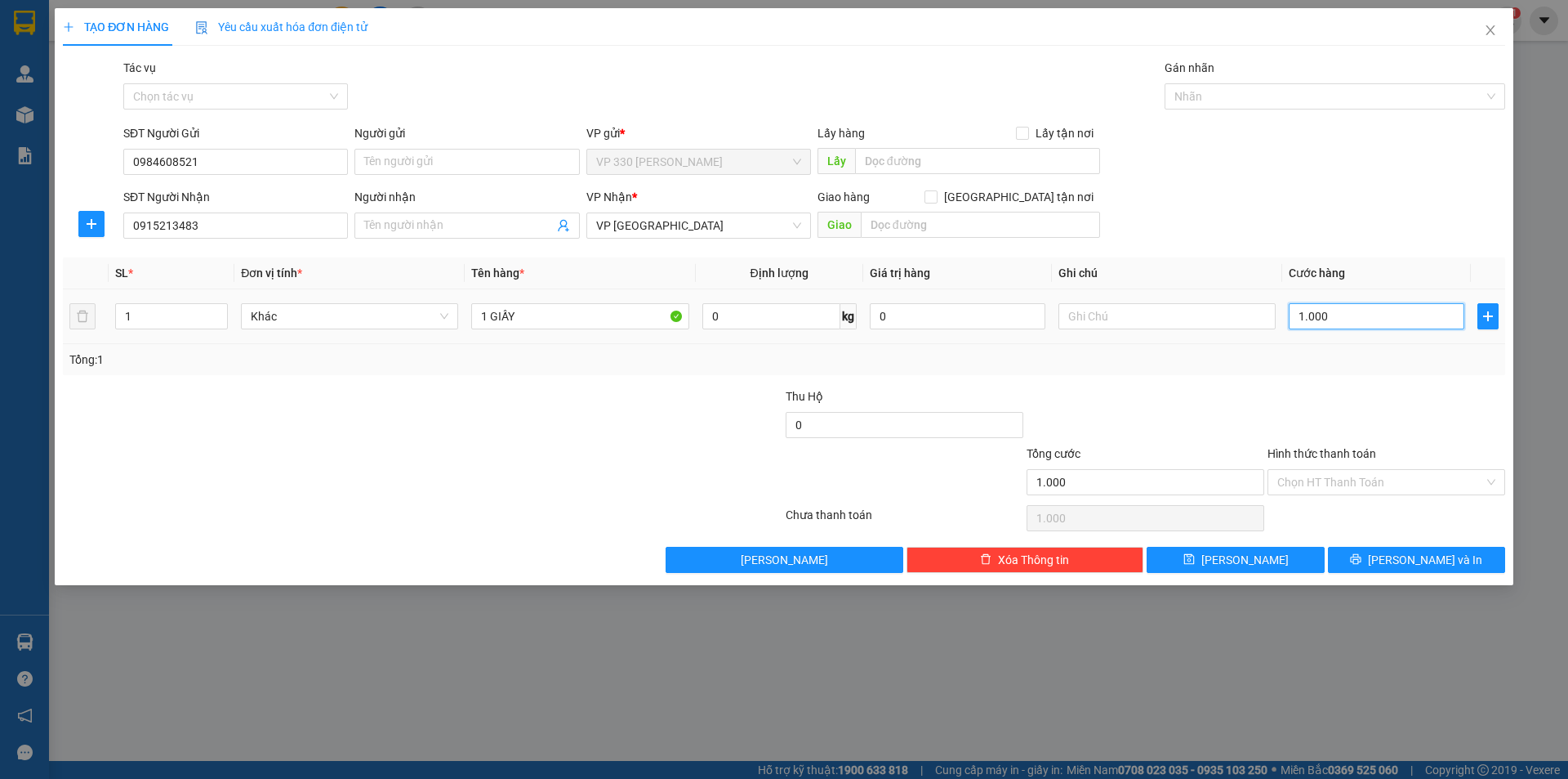
type input "10.000"
type input "100.000"
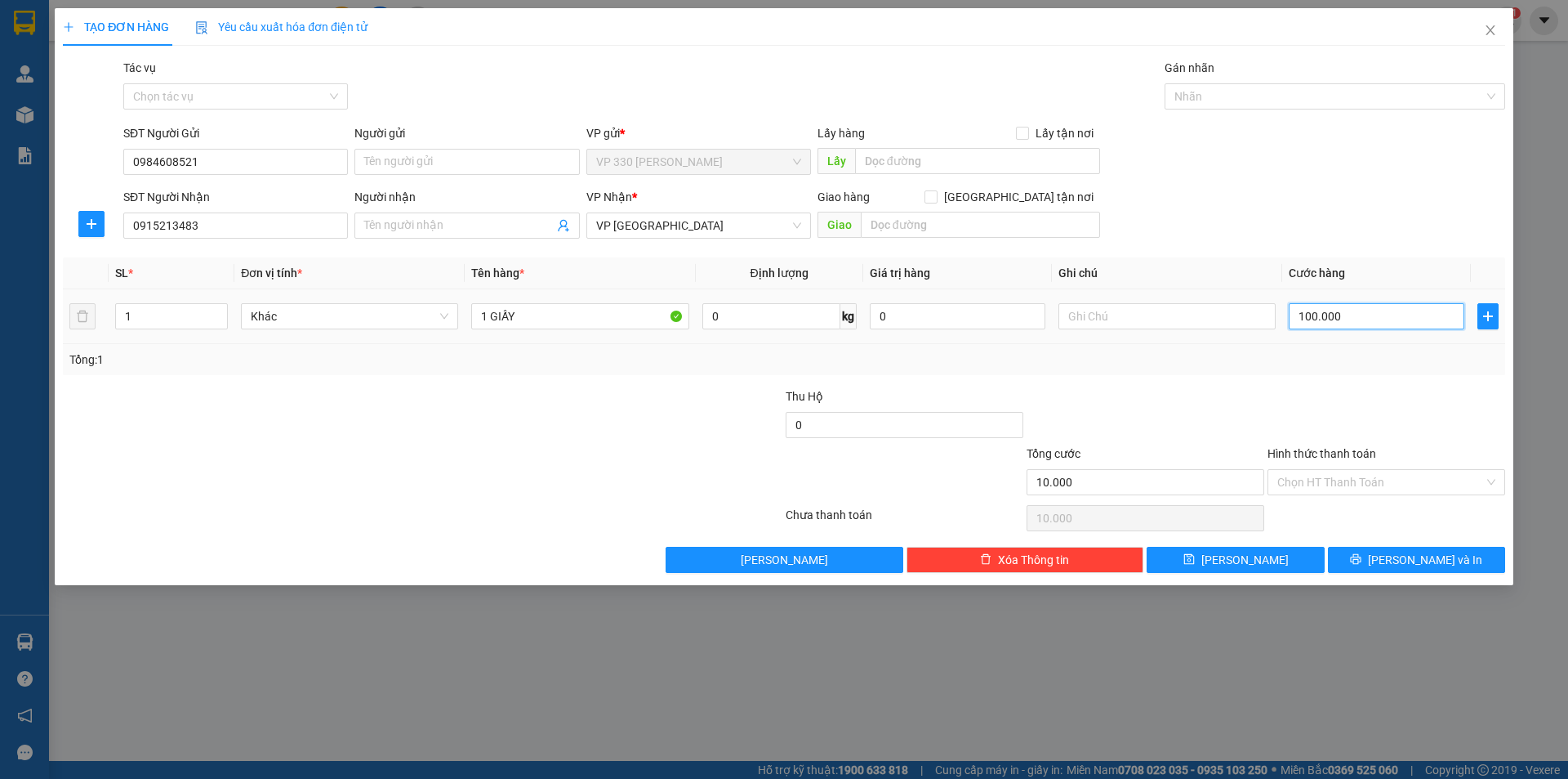
type input "100.000"
click at [1249, 97] on div at bounding box center [1326, 96] width 316 height 20
type input "100.000"
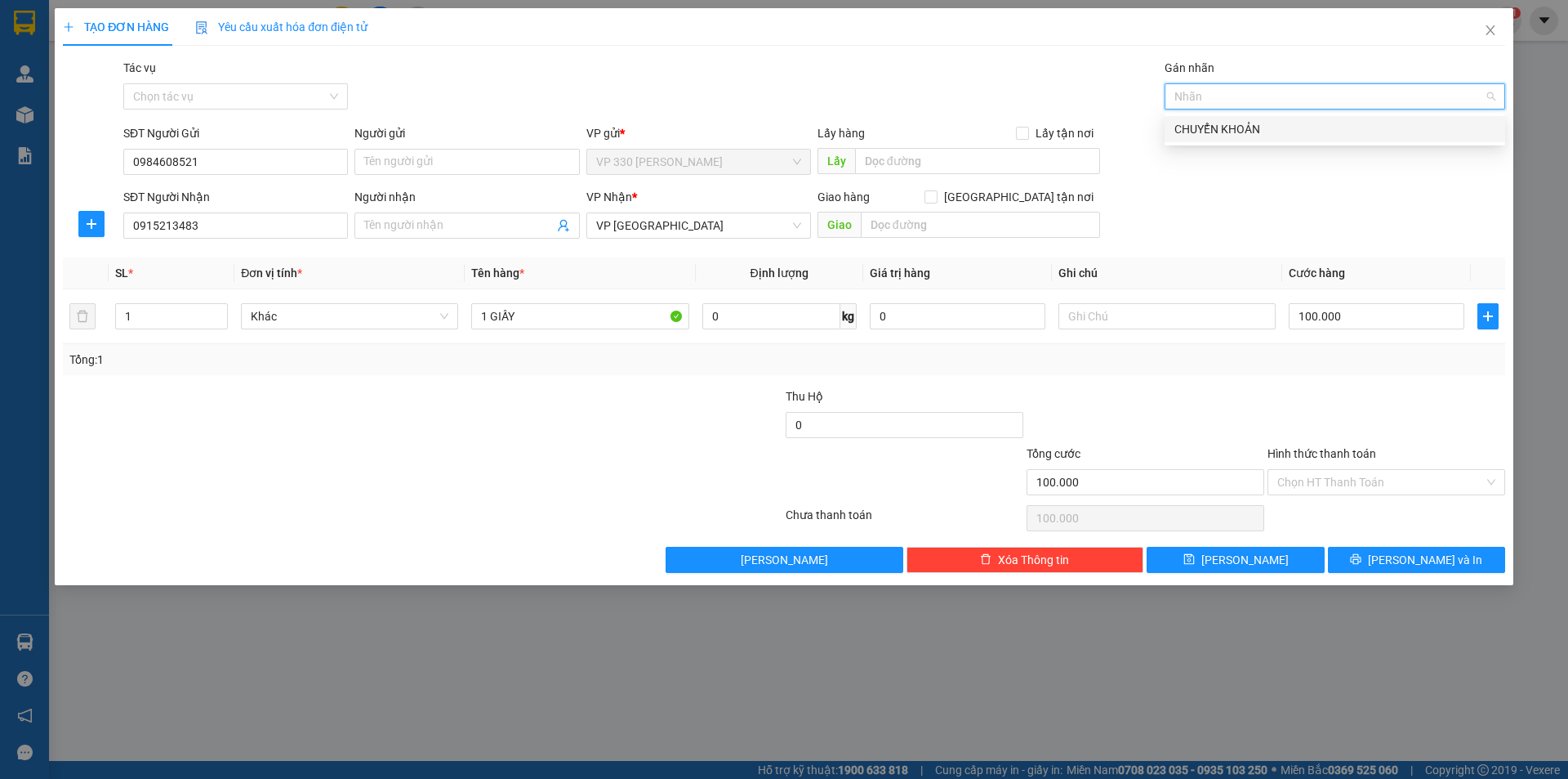
click at [1250, 131] on div "CHUYỂN KHOẢN" at bounding box center [1334, 129] width 321 height 18
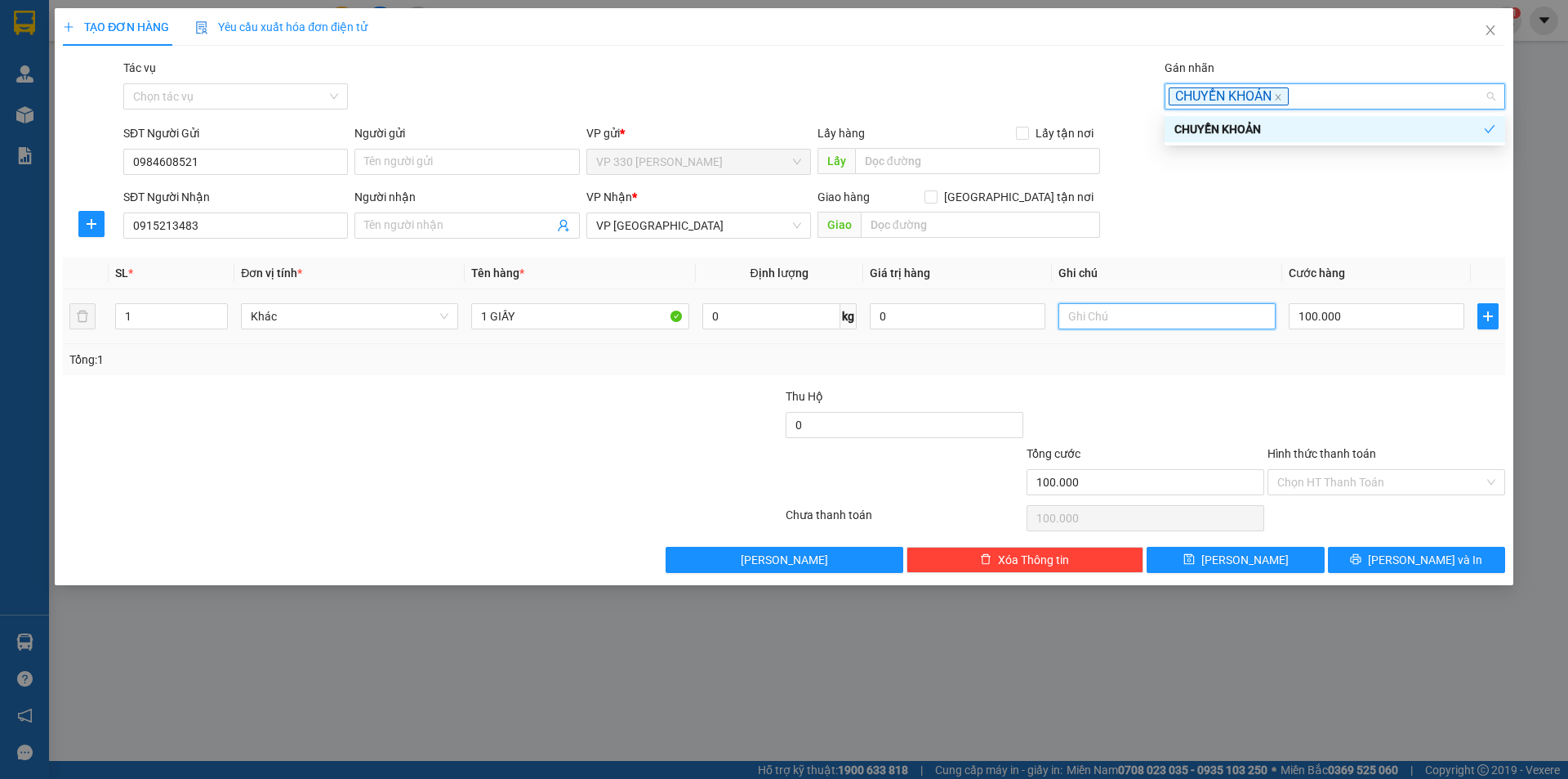
click at [1198, 318] on input "text" at bounding box center [1167, 316] width 217 height 26
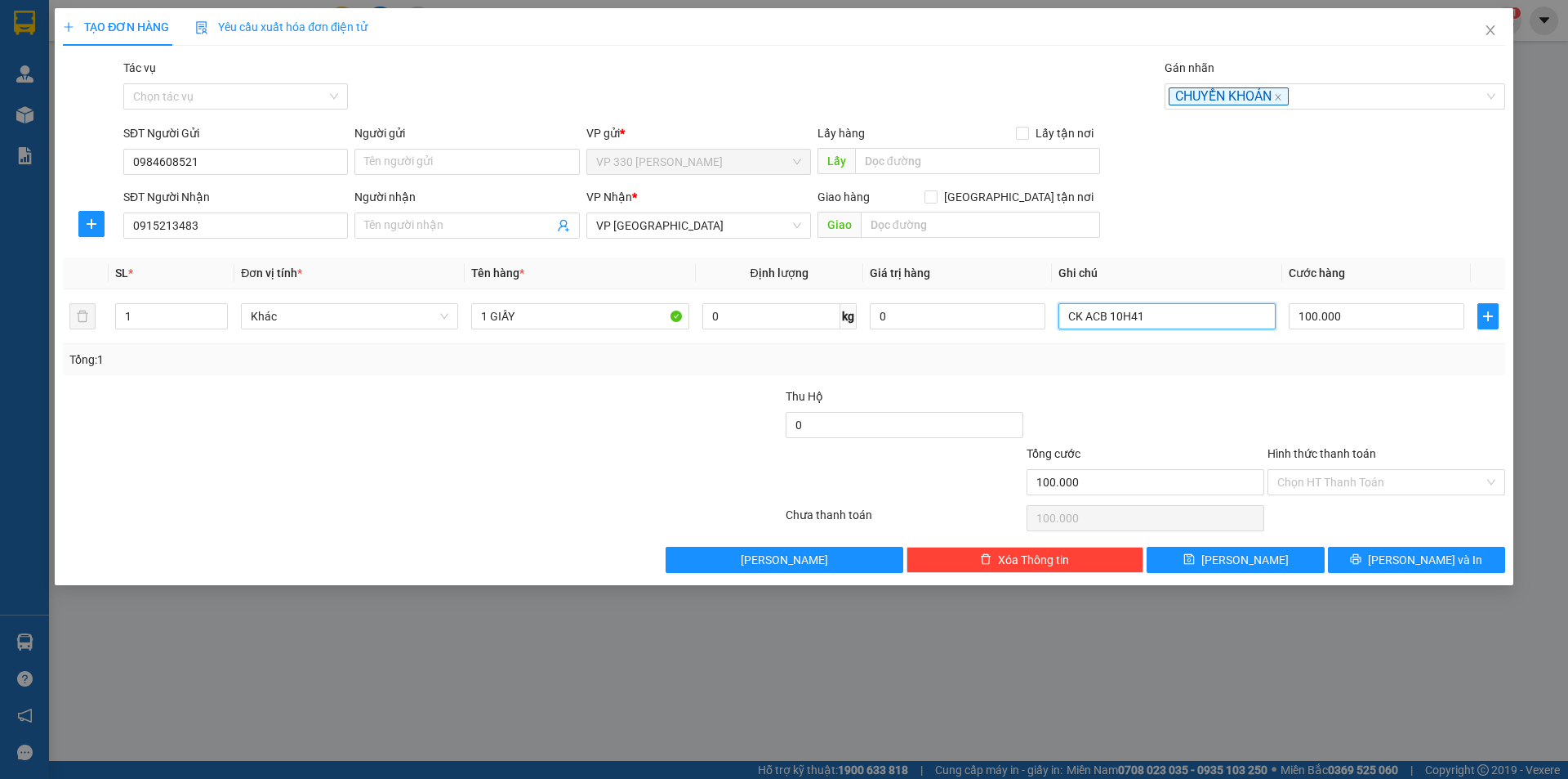
type input "CK ACB 10H41"
drag, startPoint x: 1311, startPoint y: 449, endPoint x: 1326, endPoint y: 466, distance: 22.7
click at [1312, 451] on label "Hình thức thanh toán" at bounding box center [1321, 453] width 109 height 13
click at [1312, 470] on input "Hình thức thanh toán" at bounding box center [1380, 482] width 206 height 25
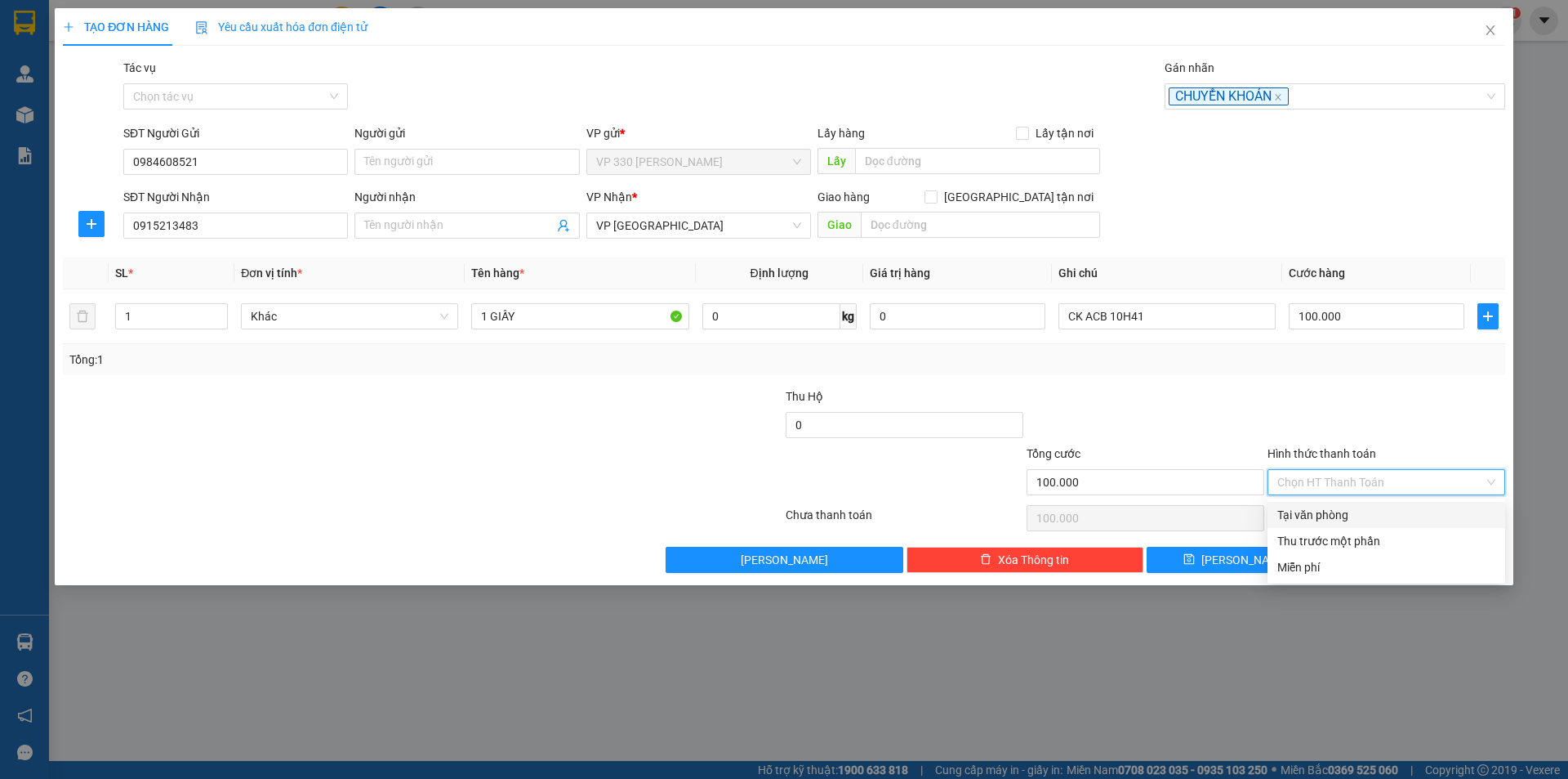
click at [1367, 509] on div "Tại văn phòng" at bounding box center [1385, 515] width 218 height 18
type input "0"
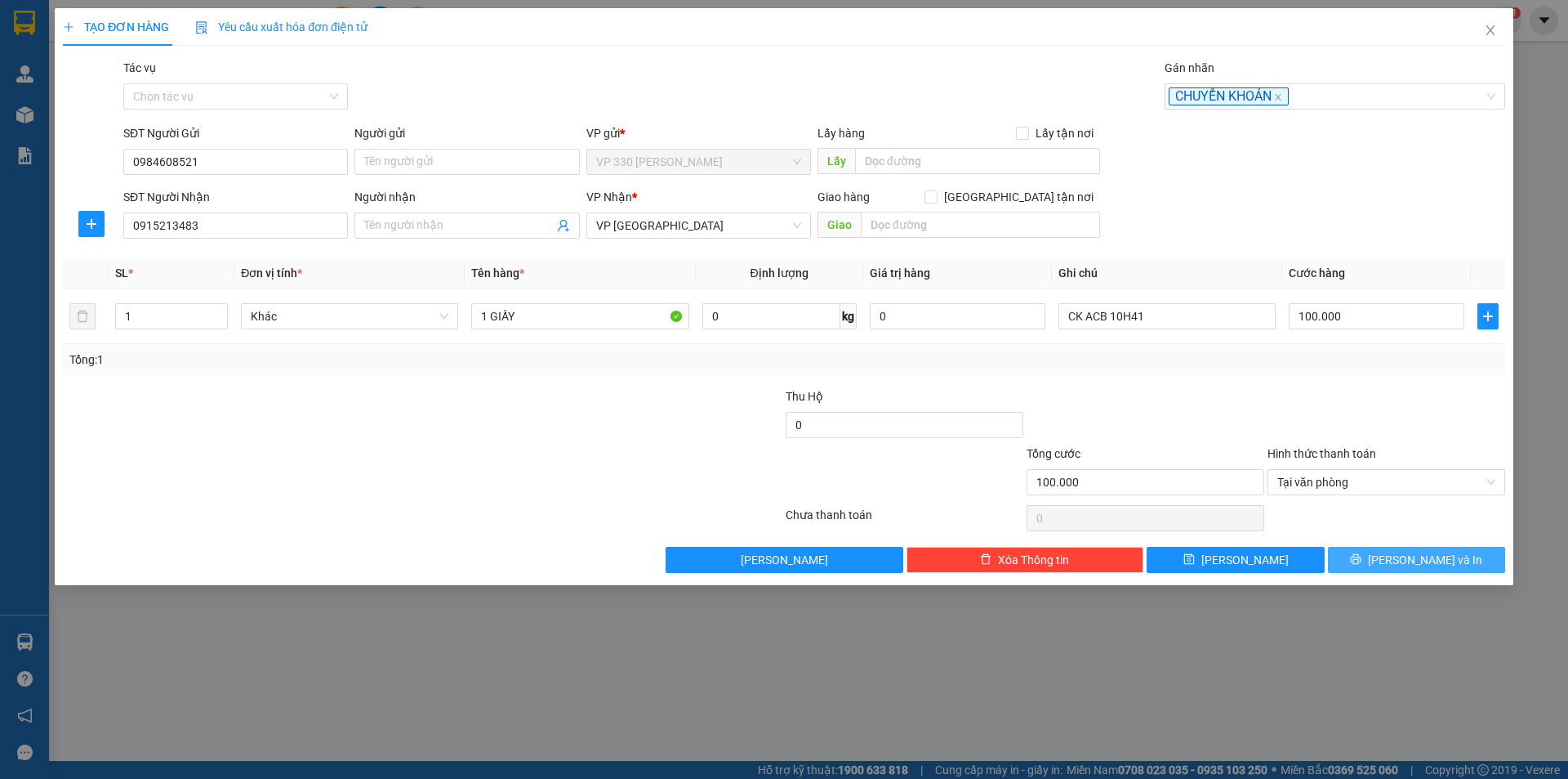
click at [1405, 563] on span "[PERSON_NAME] và In" at bounding box center [1425, 559] width 114 height 18
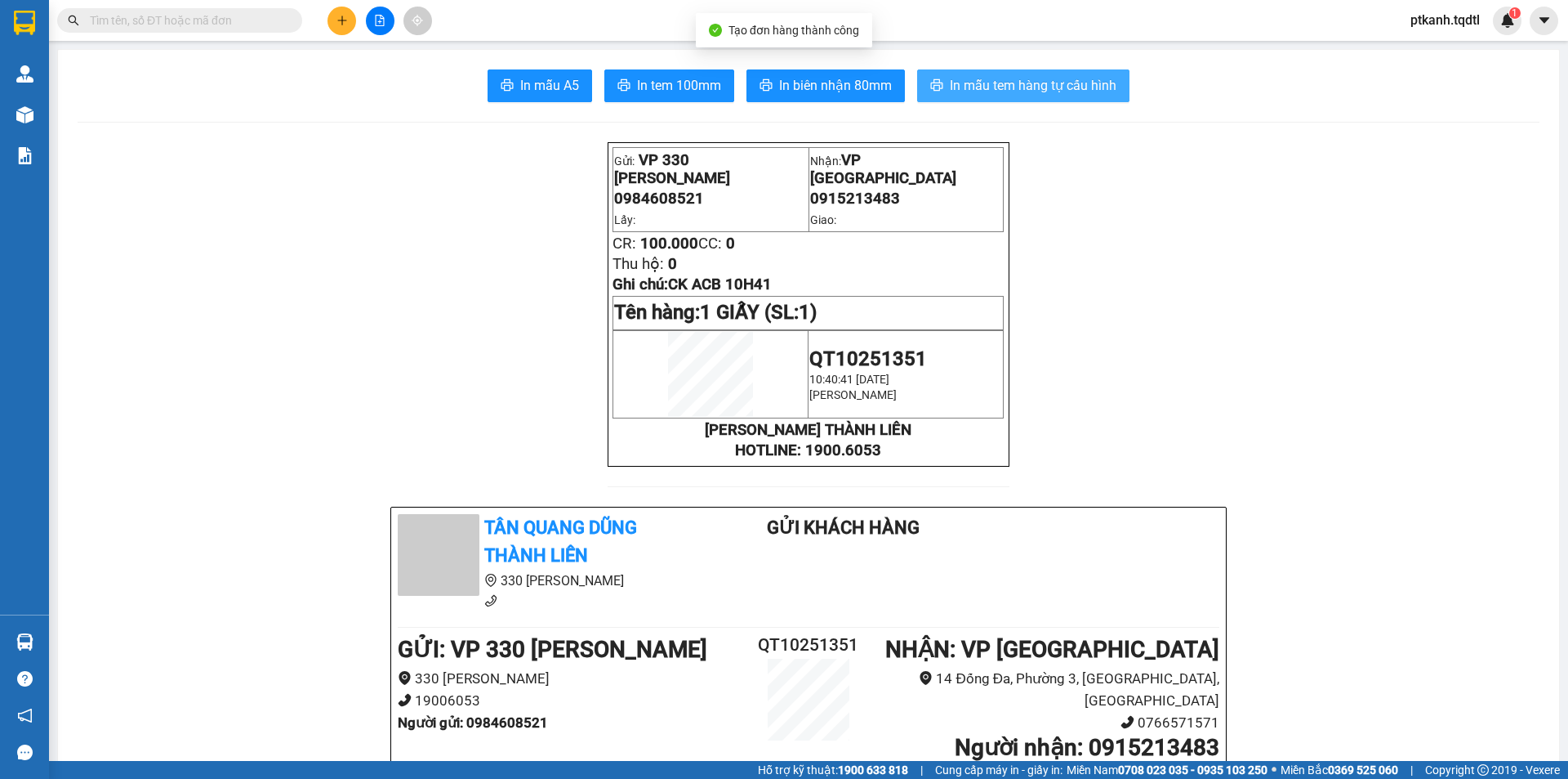
click at [1004, 82] on span "In mẫu tem hàng tự cấu hình" at bounding box center [1033, 85] width 167 height 21
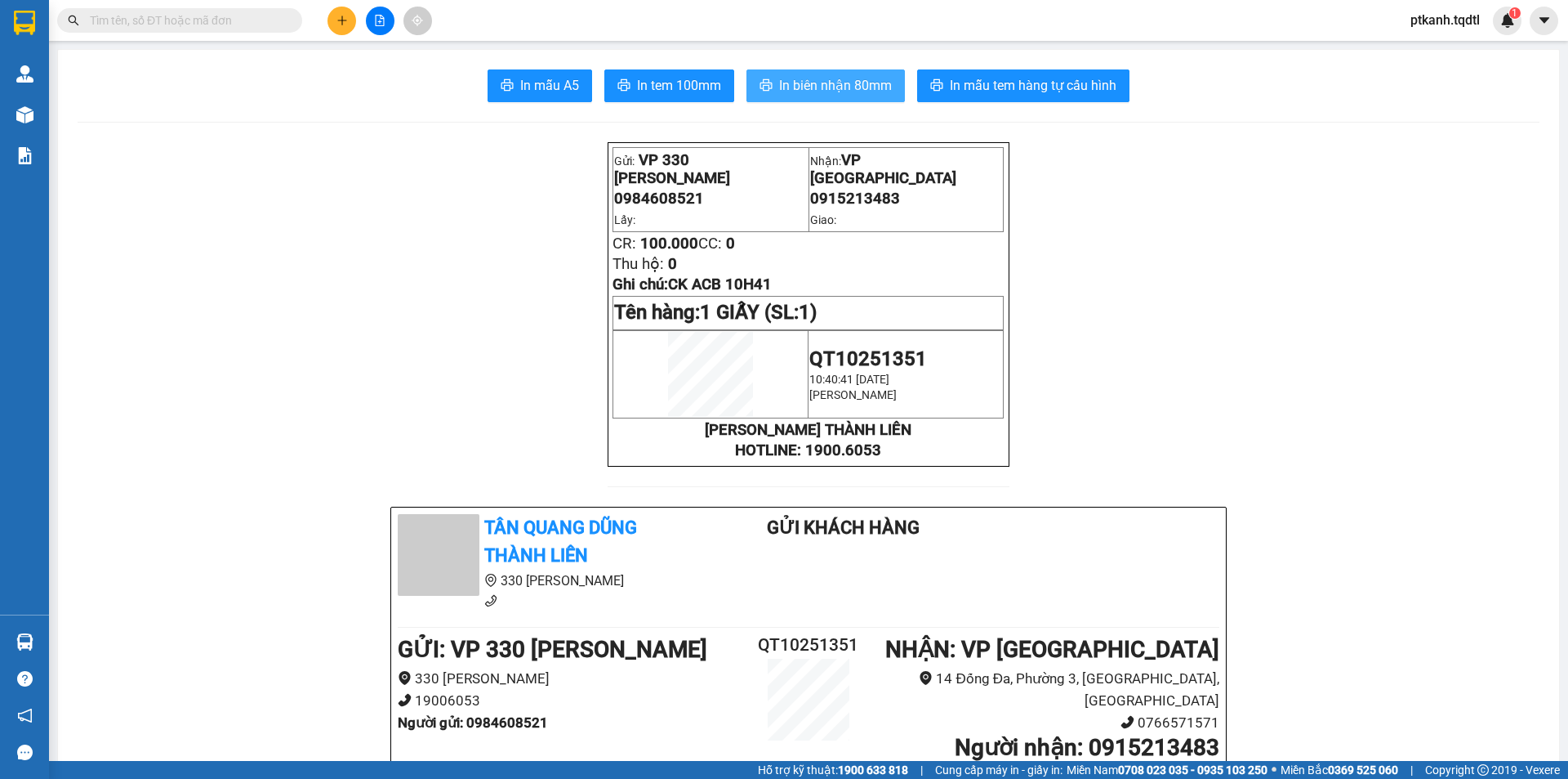
click at [807, 81] on span "In biên nhận 80mm" at bounding box center [835, 85] width 113 height 21
click at [380, 21] on icon "file-add" at bounding box center [380, 21] width 9 height 12
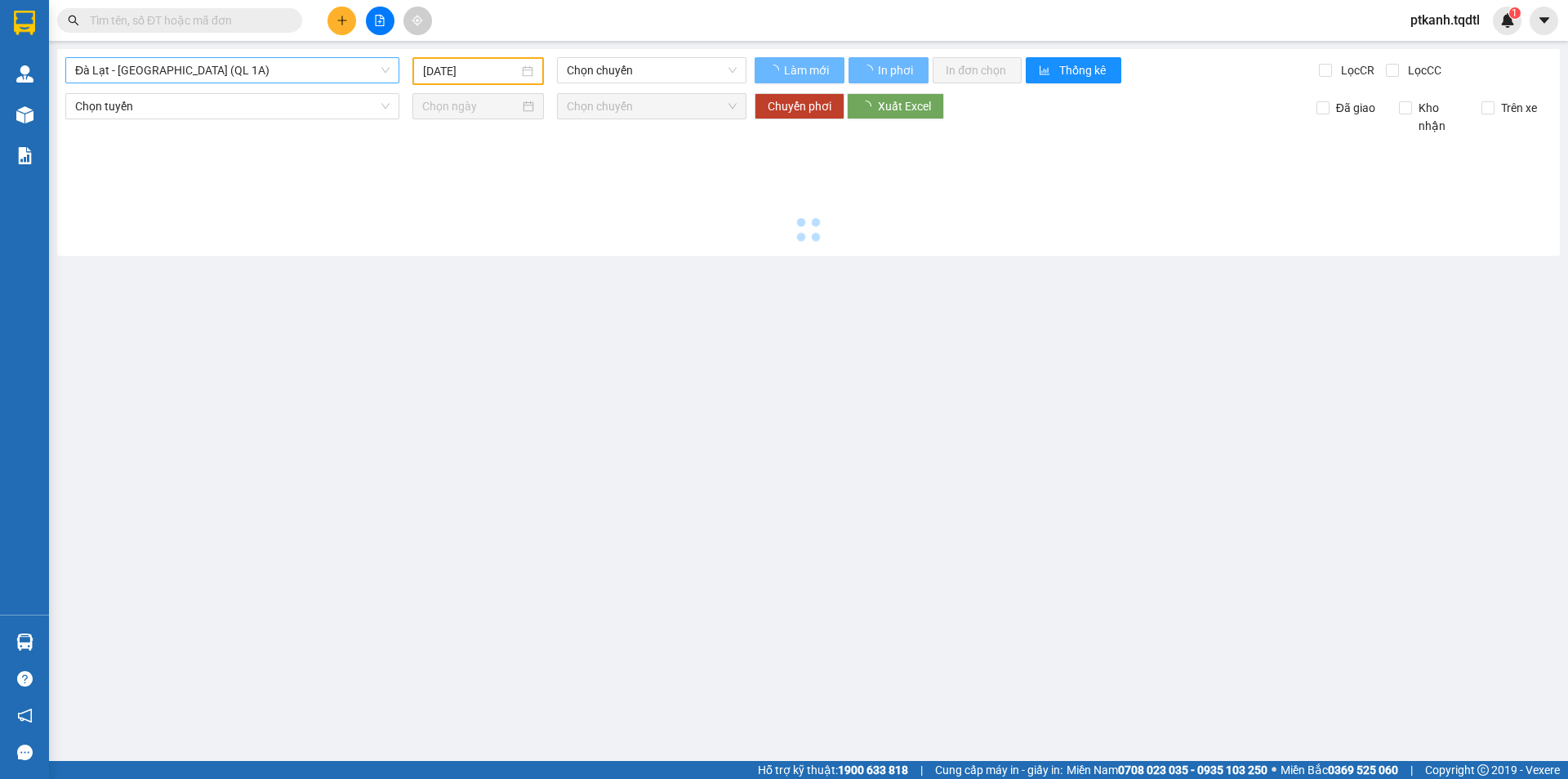
type input "[DATE]"
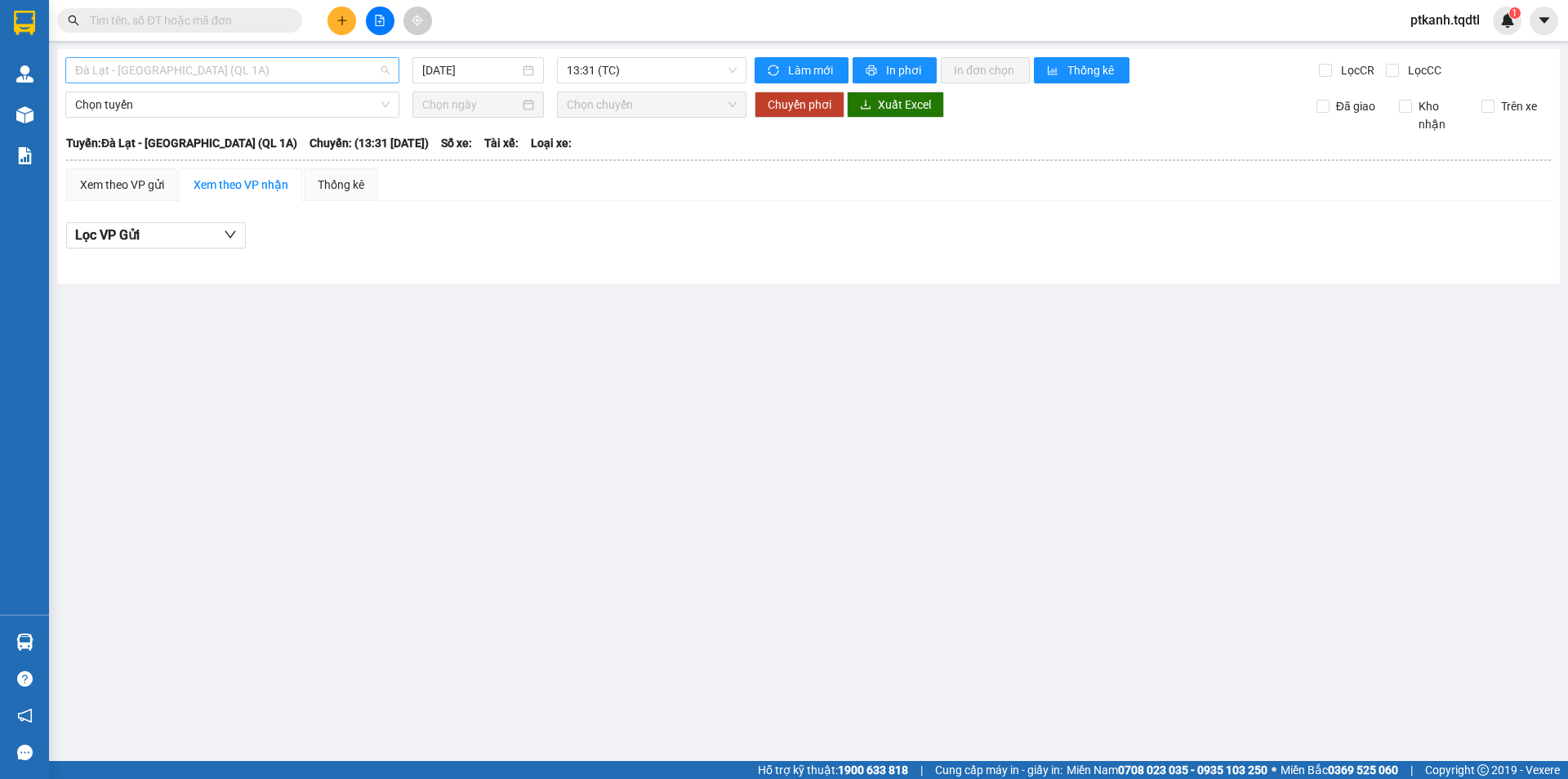
click at [390, 70] on span "Đà Lạt - [GEOGRAPHIC_DATA] (QL 1A)" at bounding box center [232, 71] width 314 height 25
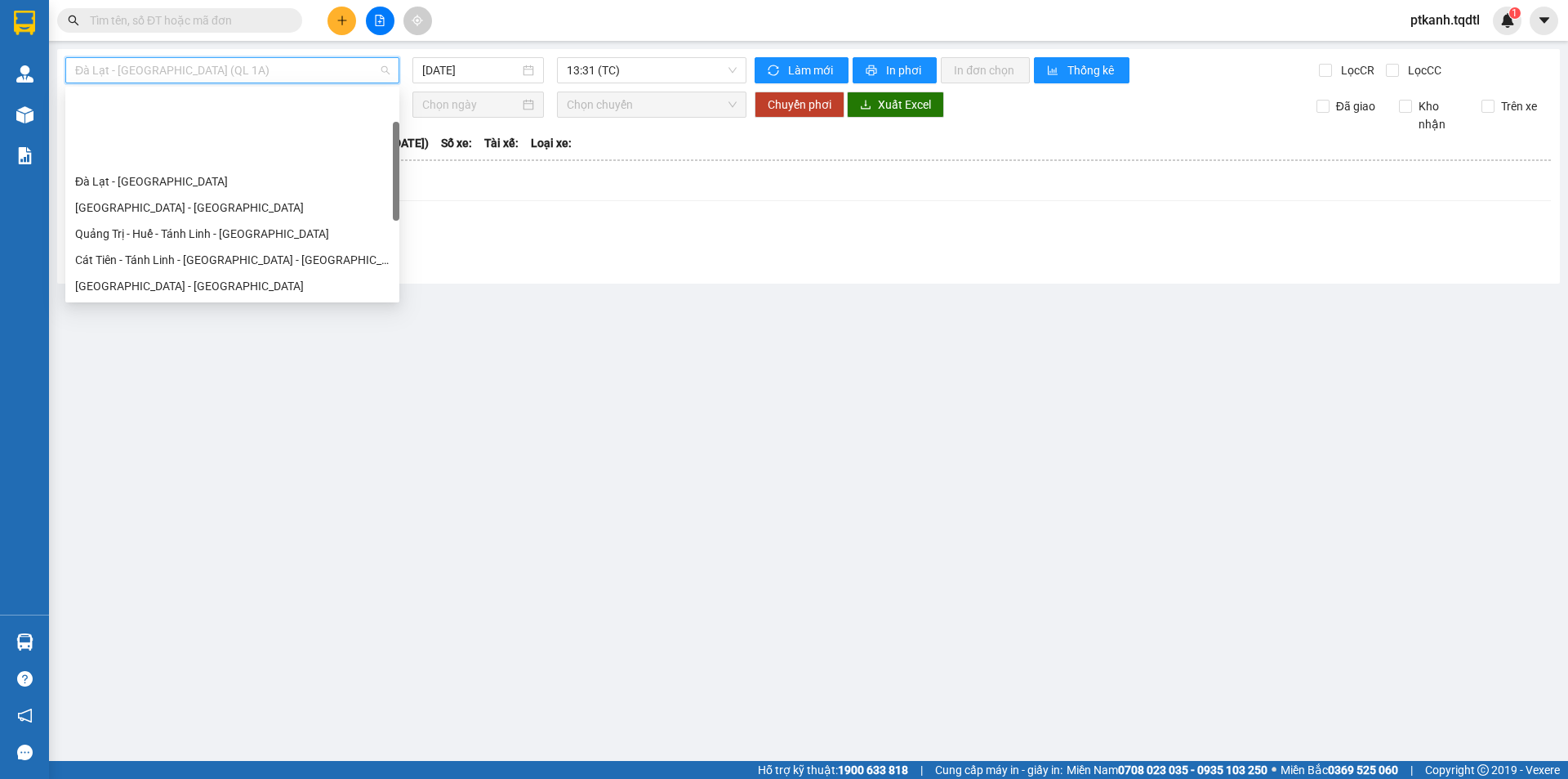
drag, startPoint x: 396, startPoint y: 141, endPoint x: 396, endPoint y: 174, distance: 33.0
click at [396, 174] on div at bounding box center [396, 171] width 7 height 99
click at [288, 225] on div "Quảng Trị - Huế - Tánh Linh - [GEOGRAPHIC_DATA]" at bounding box center [232, 234] width 314 height 18
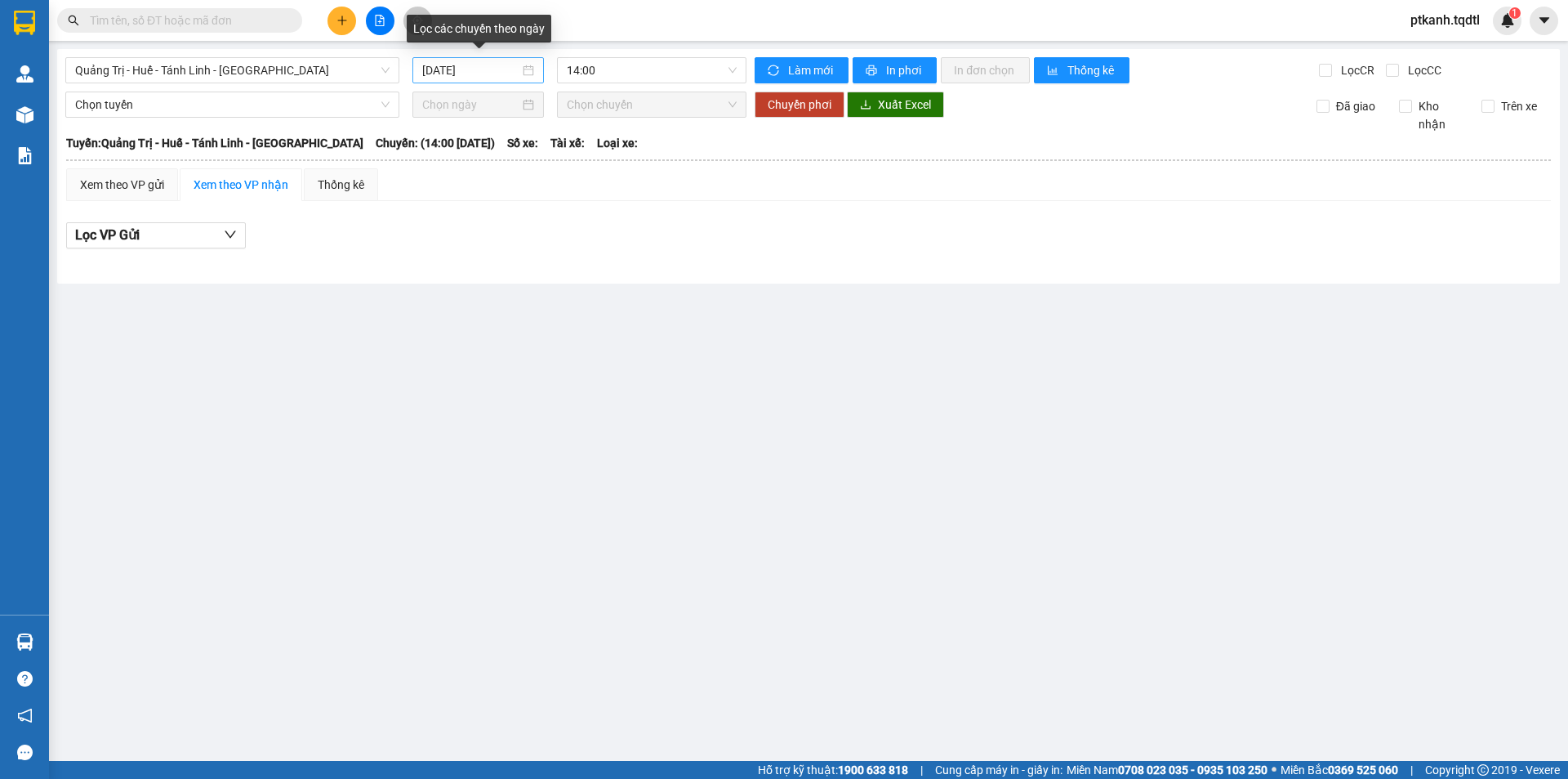
click at [537, 70] on div "[DATE]" at bounding box center [479, 71] width 132 height 26
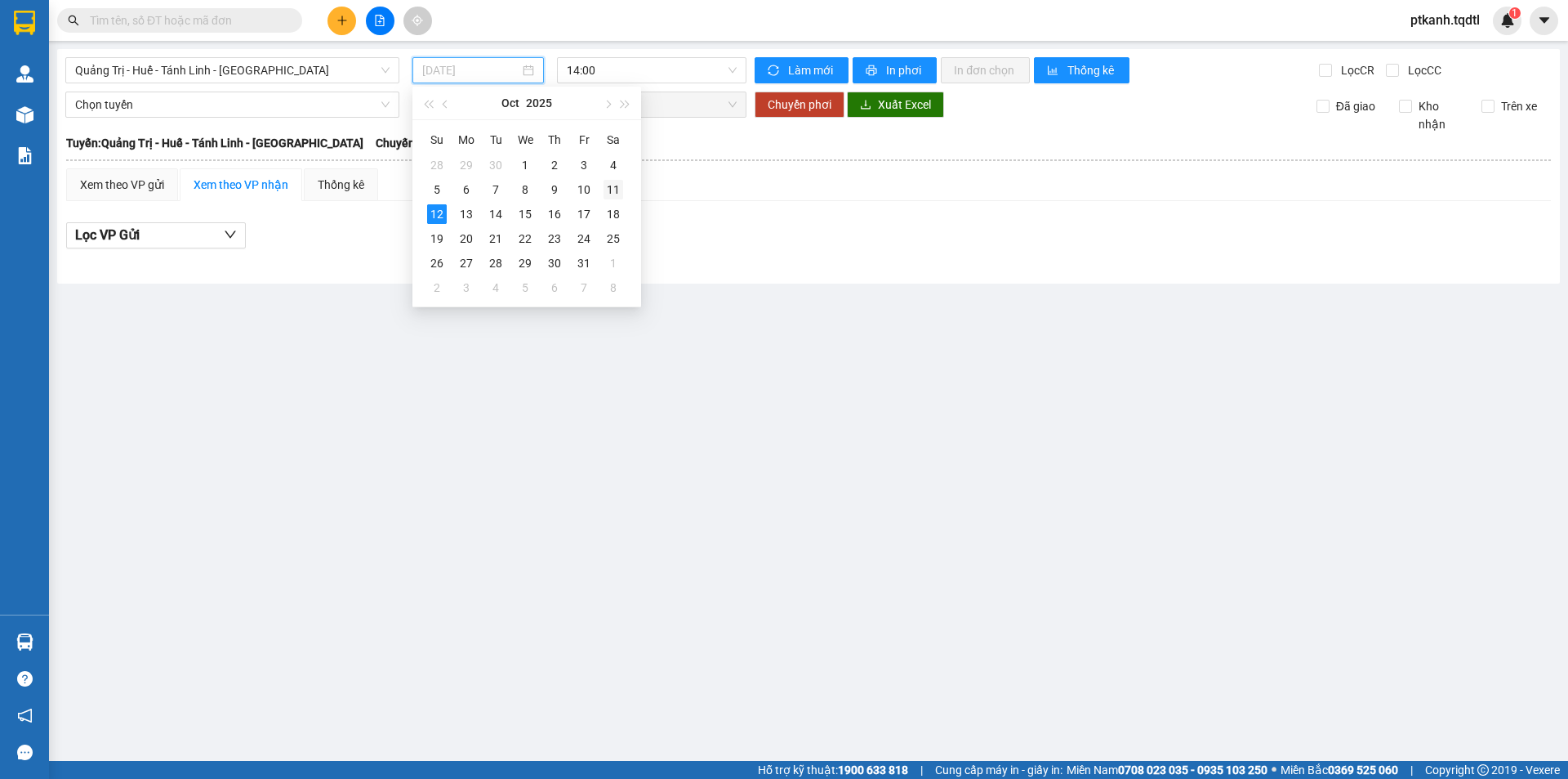
click at [613, 190] on div "11" at bounding box center [613, 190] width 20 height 20
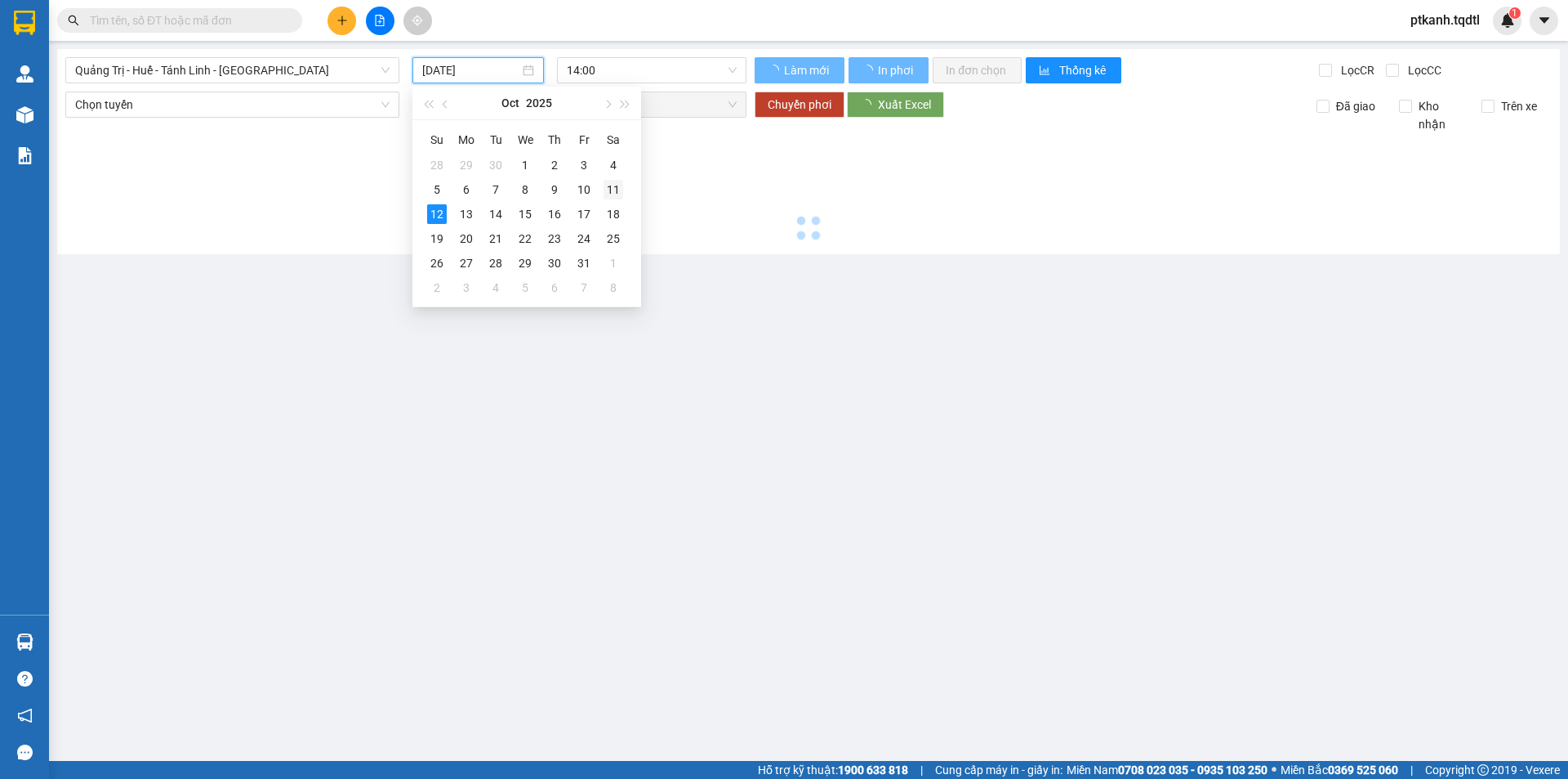
type input "[DATE]"
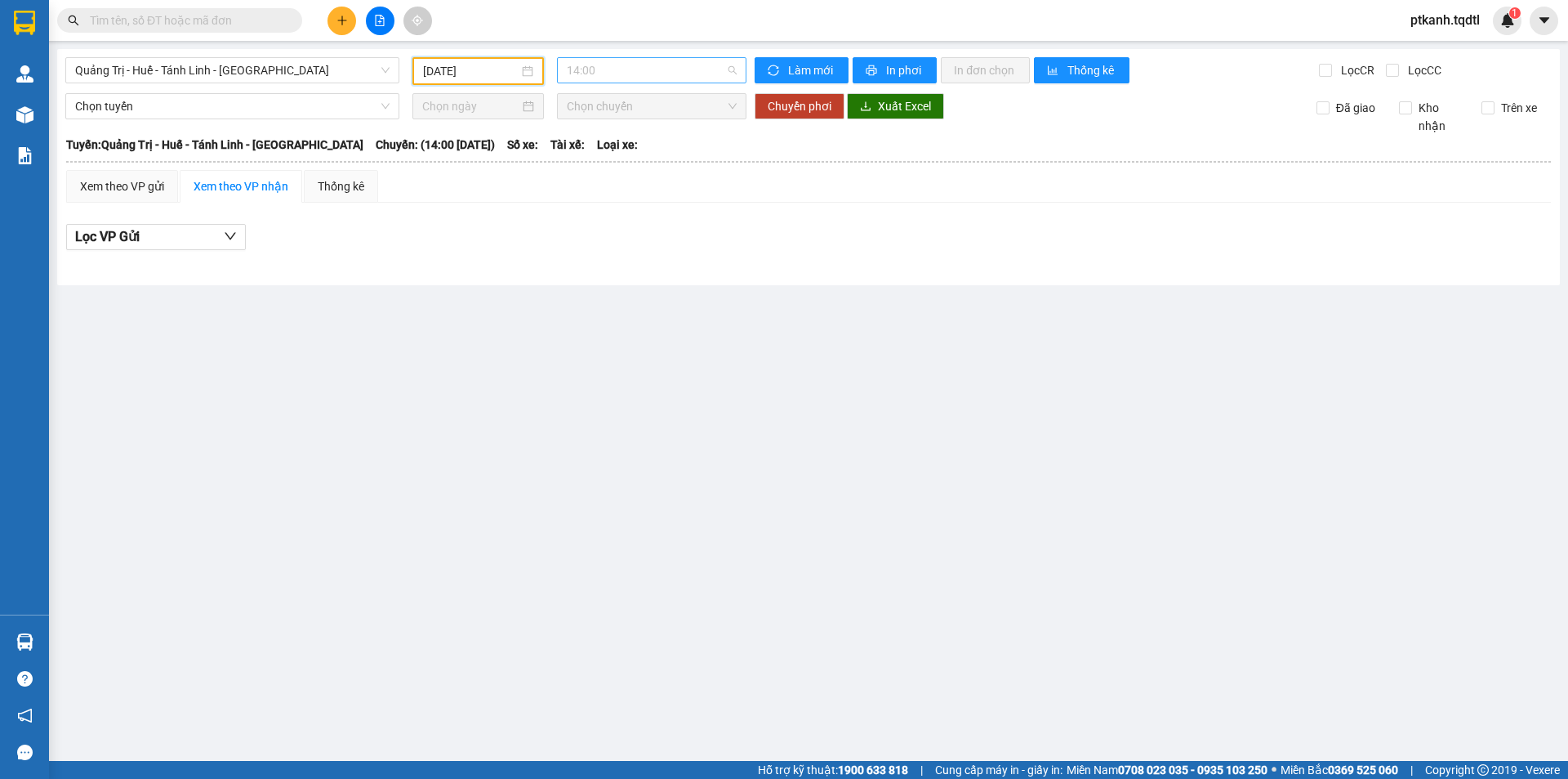
click at [714, 73] on span "14:00" at bounding box center [651, 71] width 170 height 25
click at [659, 147] on div "14:01 - 74H-025.54" at bounding box center [630, 155] width 127 height 18
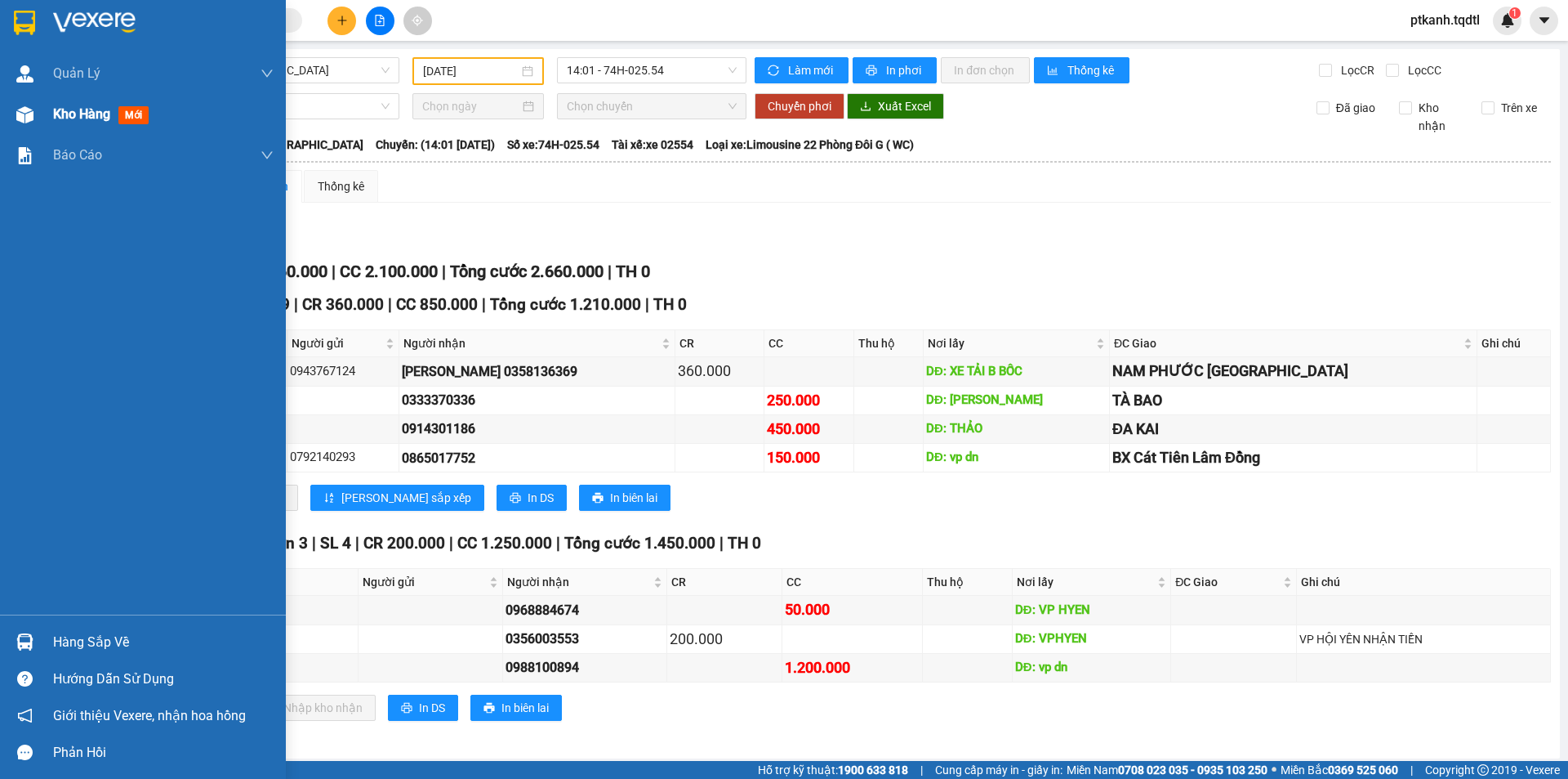
click at [60, 121] on span "Kho hàng" at bounding box center [82, 114] width 58 height 16
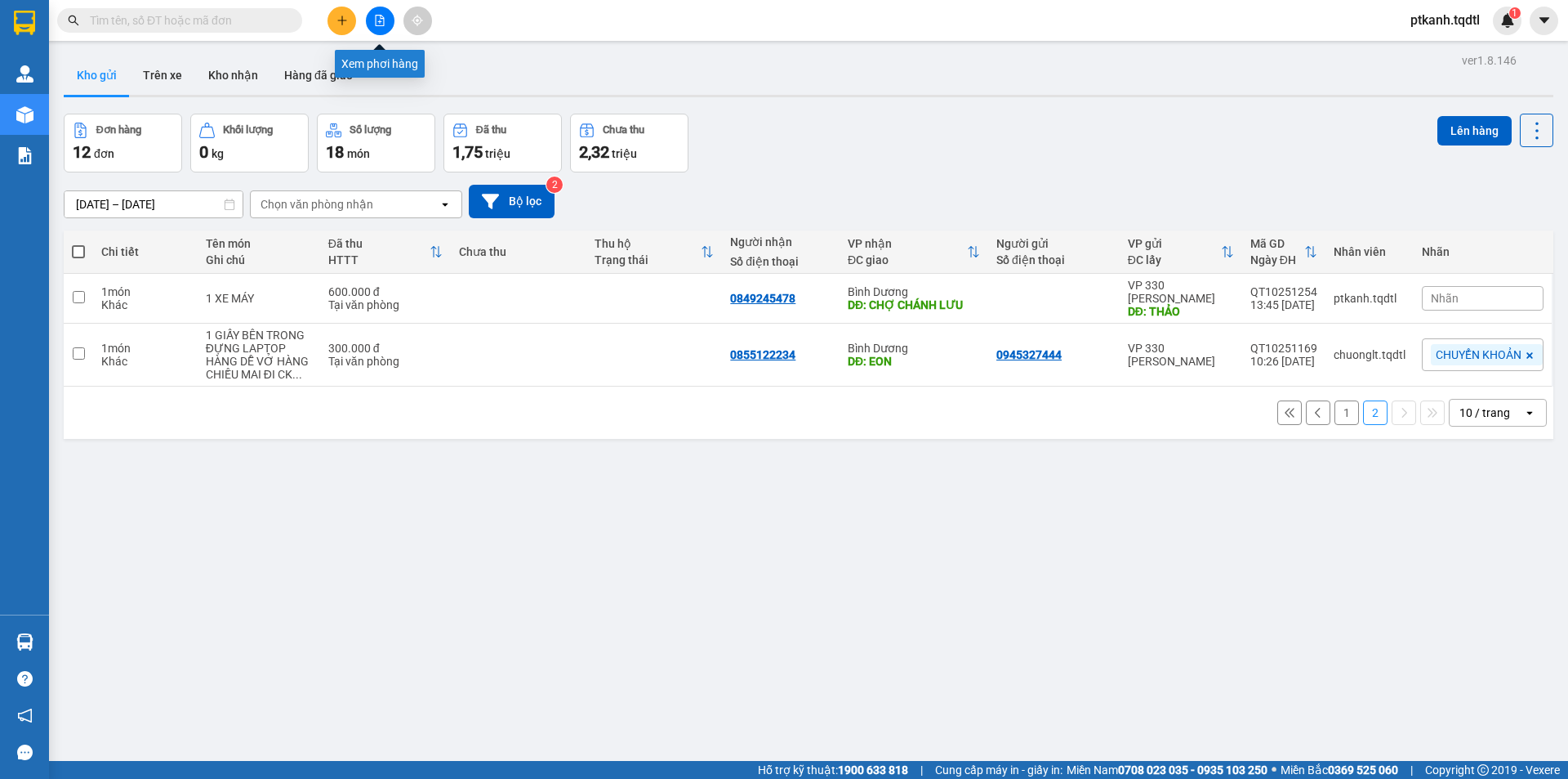
click at [382, 26] on icon "file-add" at bounding box center [380, 21] width 9 height 12
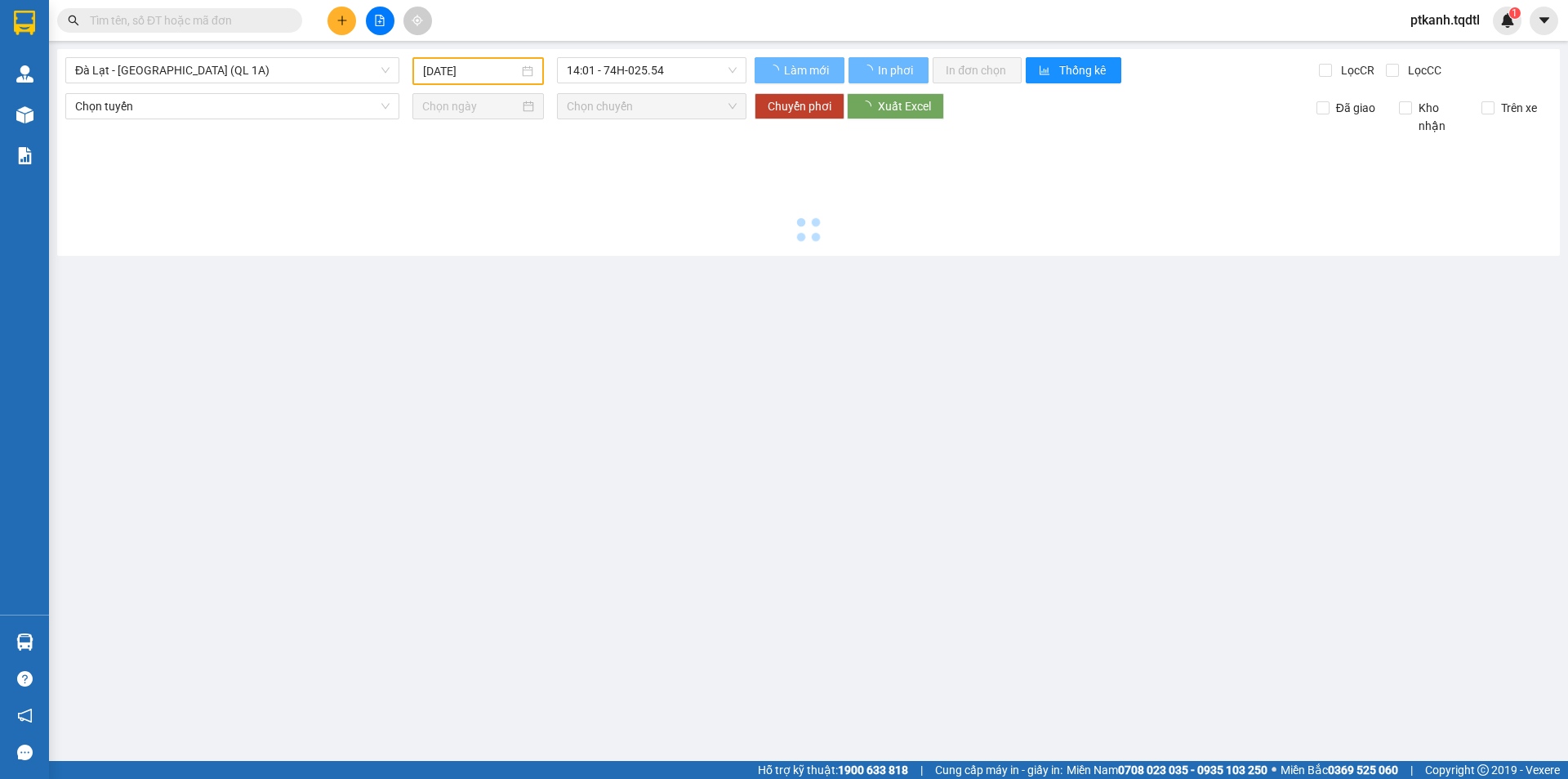
type input "[DATE]"
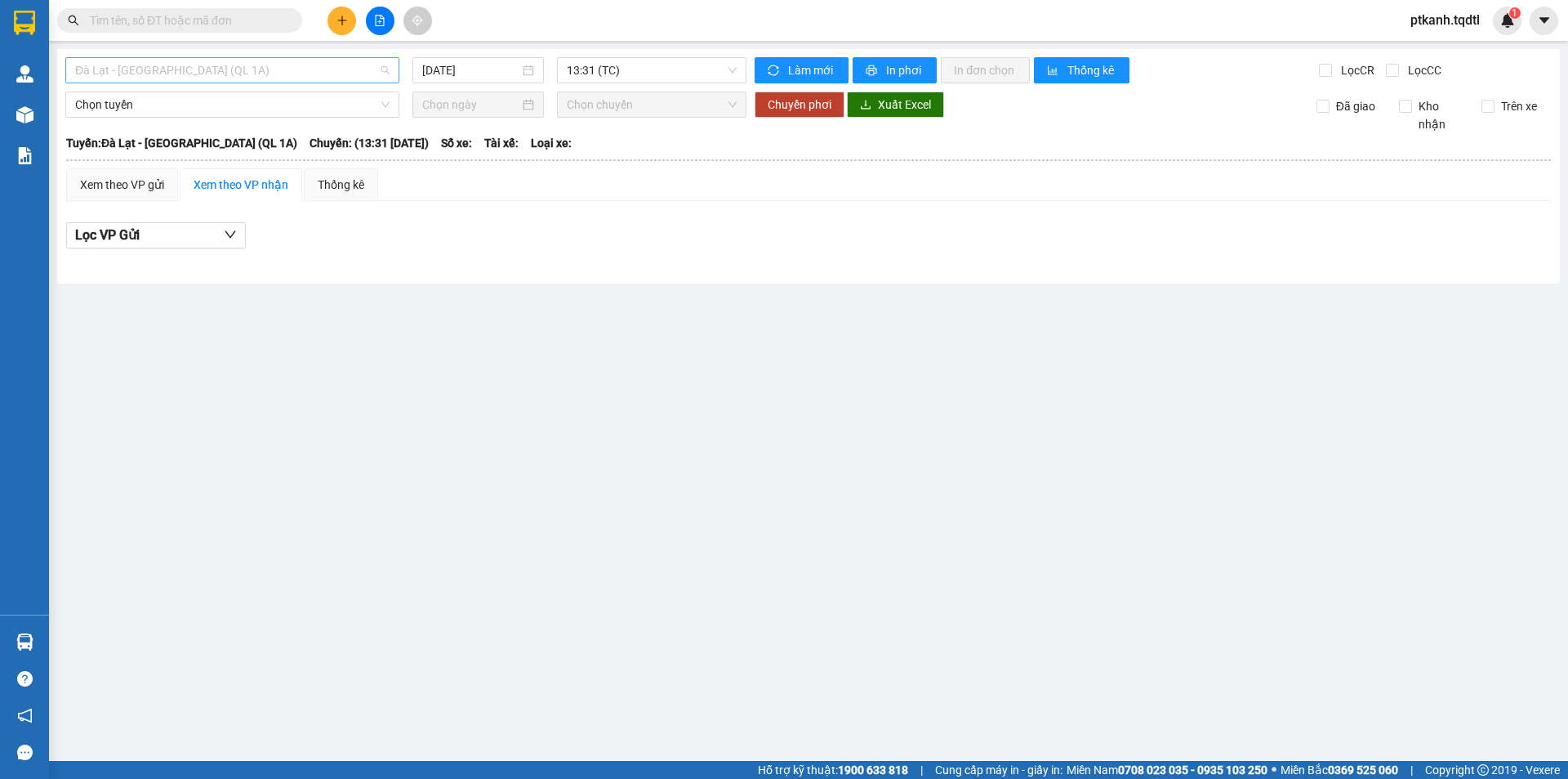
click at [391, 74] on div "Đà Lạt - [GEOGRAPHIC_DATA] (QL 1A)" at bounding box center [232, 71] width 334 height 26
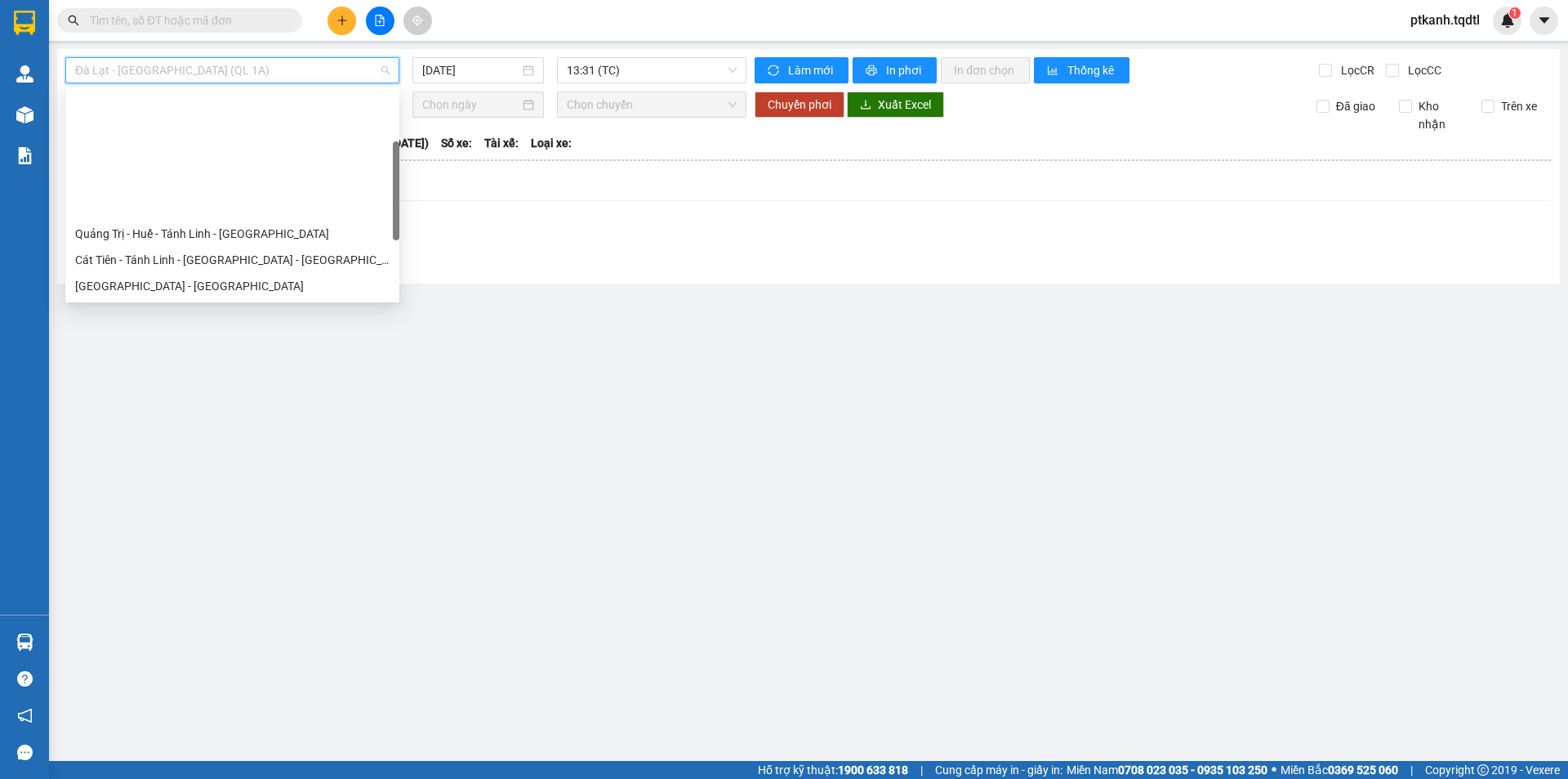
drag, startPoint x: 396, startPoint y: 101, endPoint x: 397, endPoint y: 153, distance: 52.0
click at [397, 153] on div at bounding box center [396, 191] width 7 height 99
click at [292, 329] on div "Quảng Trị - [GEOGRAPHIC_DATA]" at bounding box center [232, 338] width 314 height 18
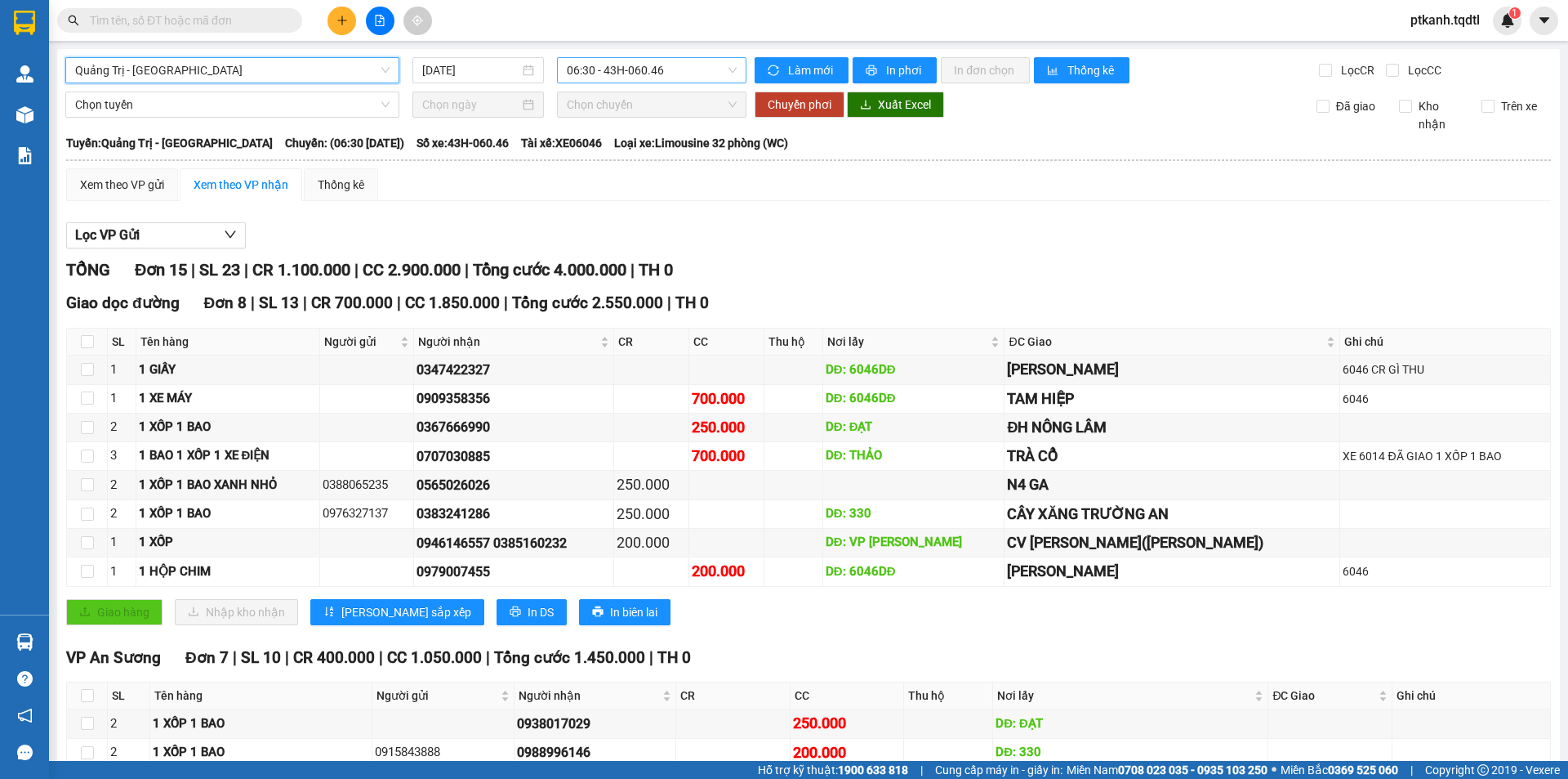
click at [704, 73] on span "06:30 - 43H-060.46" at bounding box center [651, 71] width 170 height 25
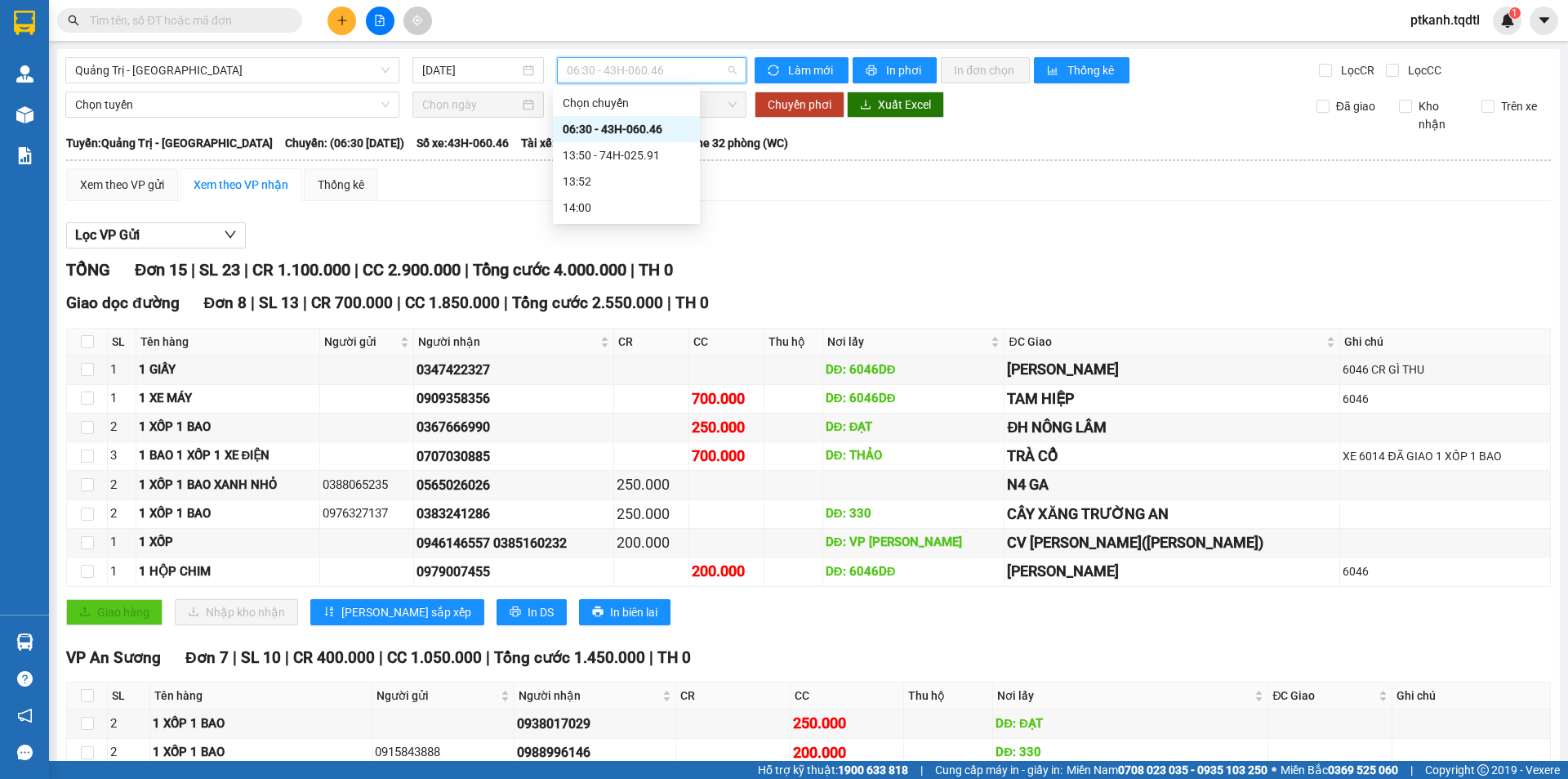
click at [704, 73] on span "06:30 - 43H-060.46" at bounding box center [651, 71] width 170 height 25
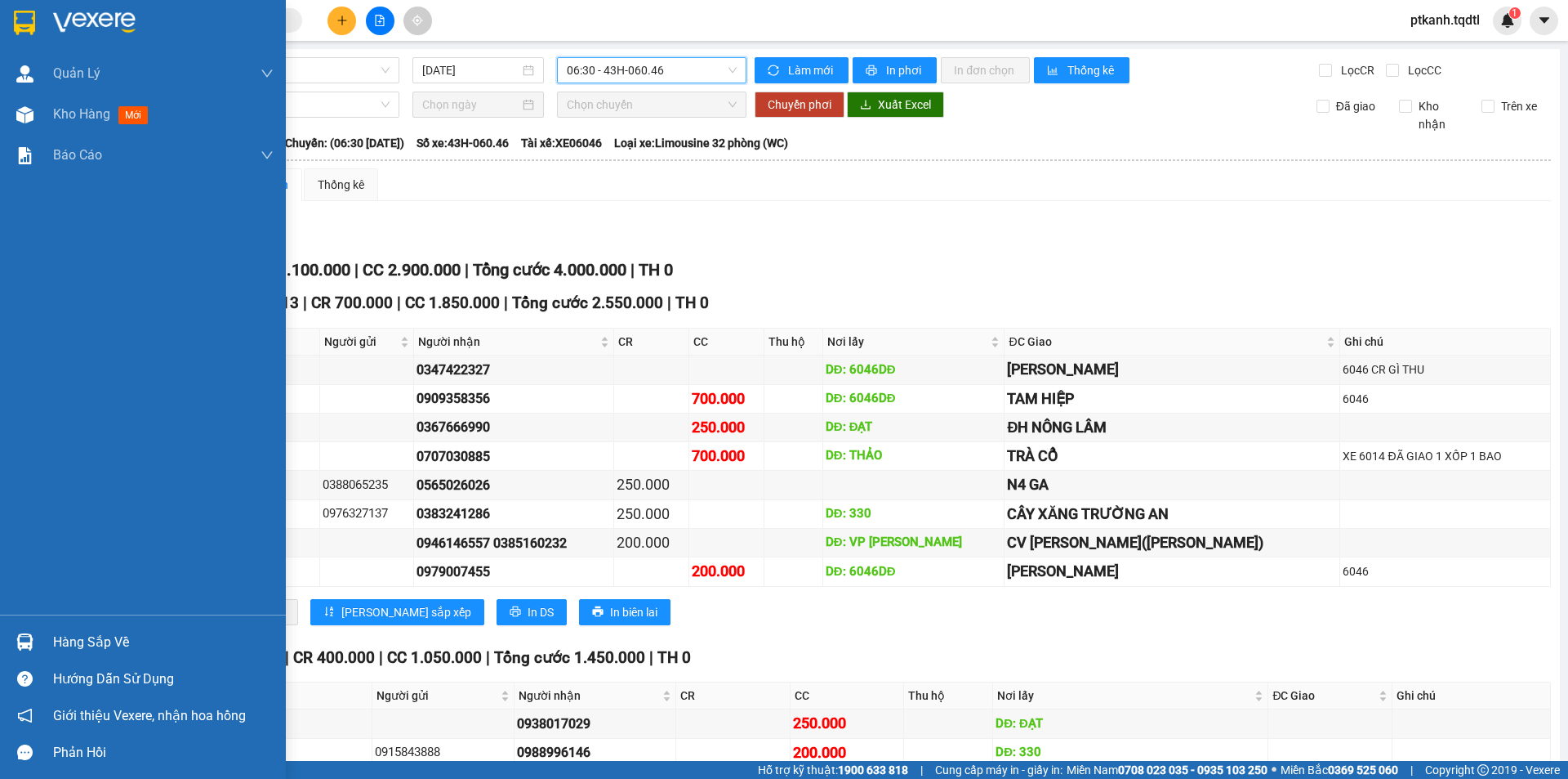
drag, startPoint x: 71, startPoint y: 642, endPoint x: 0, endPoint y: 554, distance: 113.1
click at [70, 642] on div "Hàng sắp về" at bounding box center [164, 642] width 220 height 25
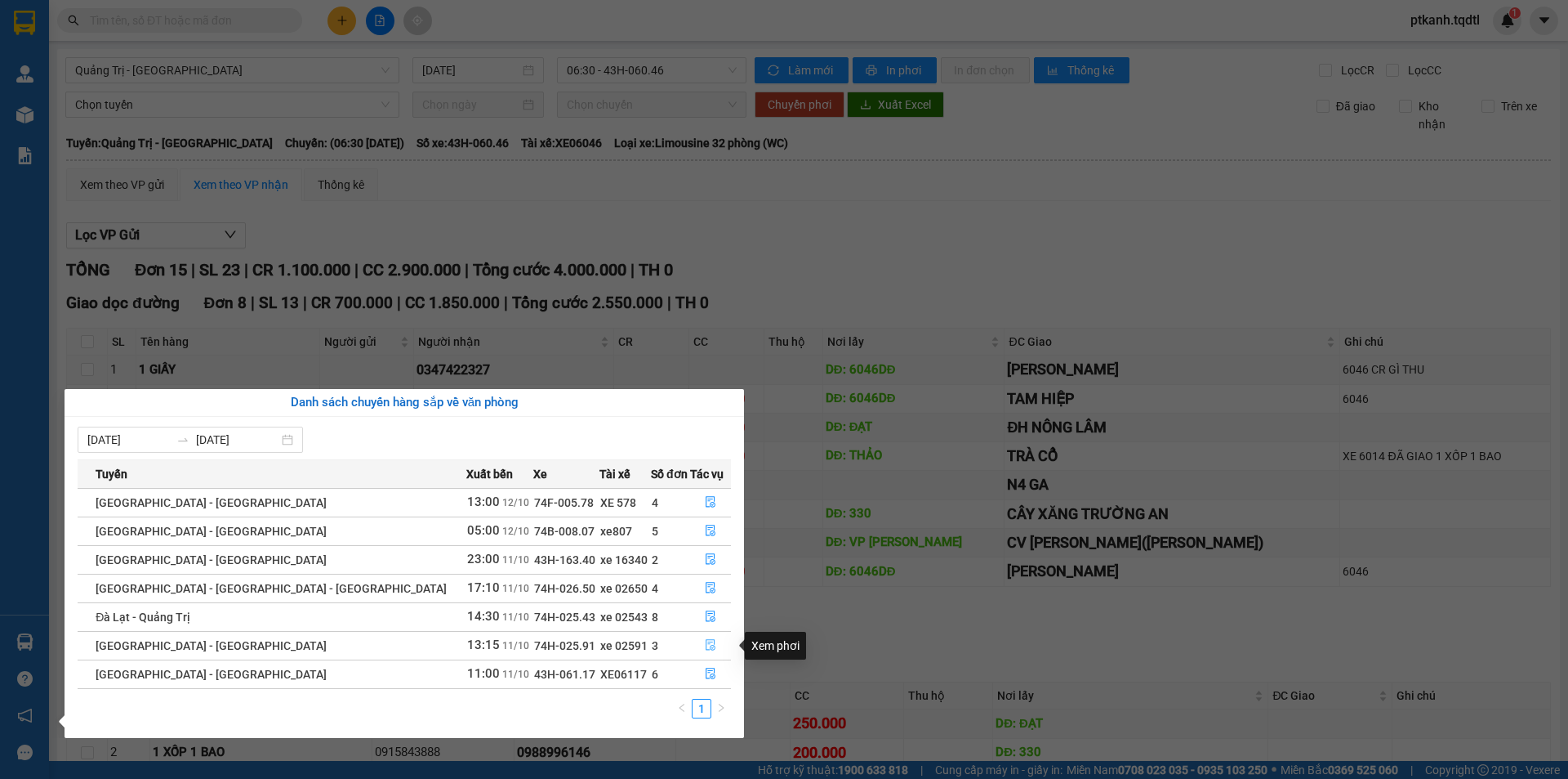
click at [705, 643] on icon "file-done" at bounding box center [710, 645] width 12 height 12
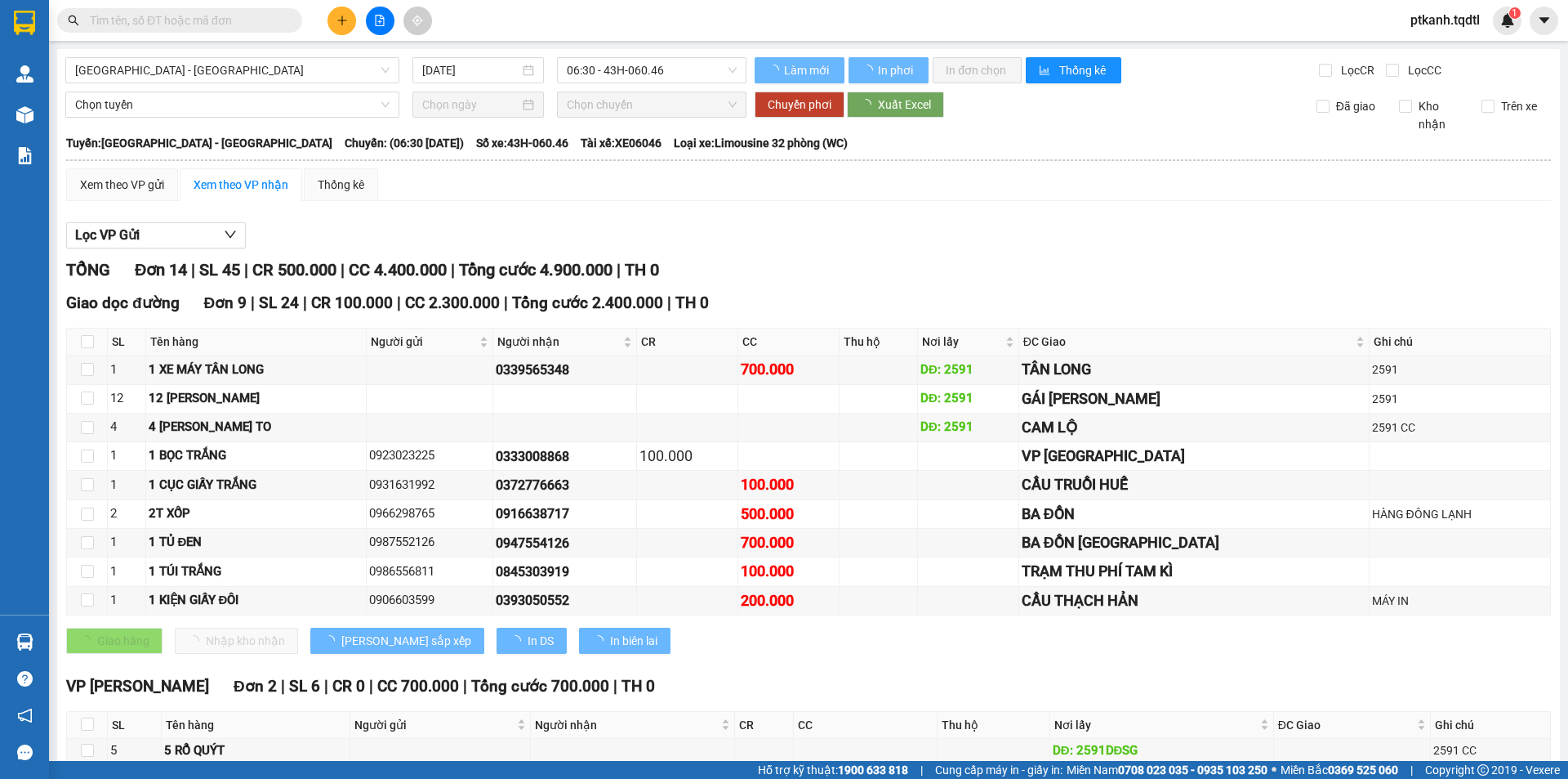
type input "[DATE]"
